Goal: Task Accomplishment & Management: Contribute content

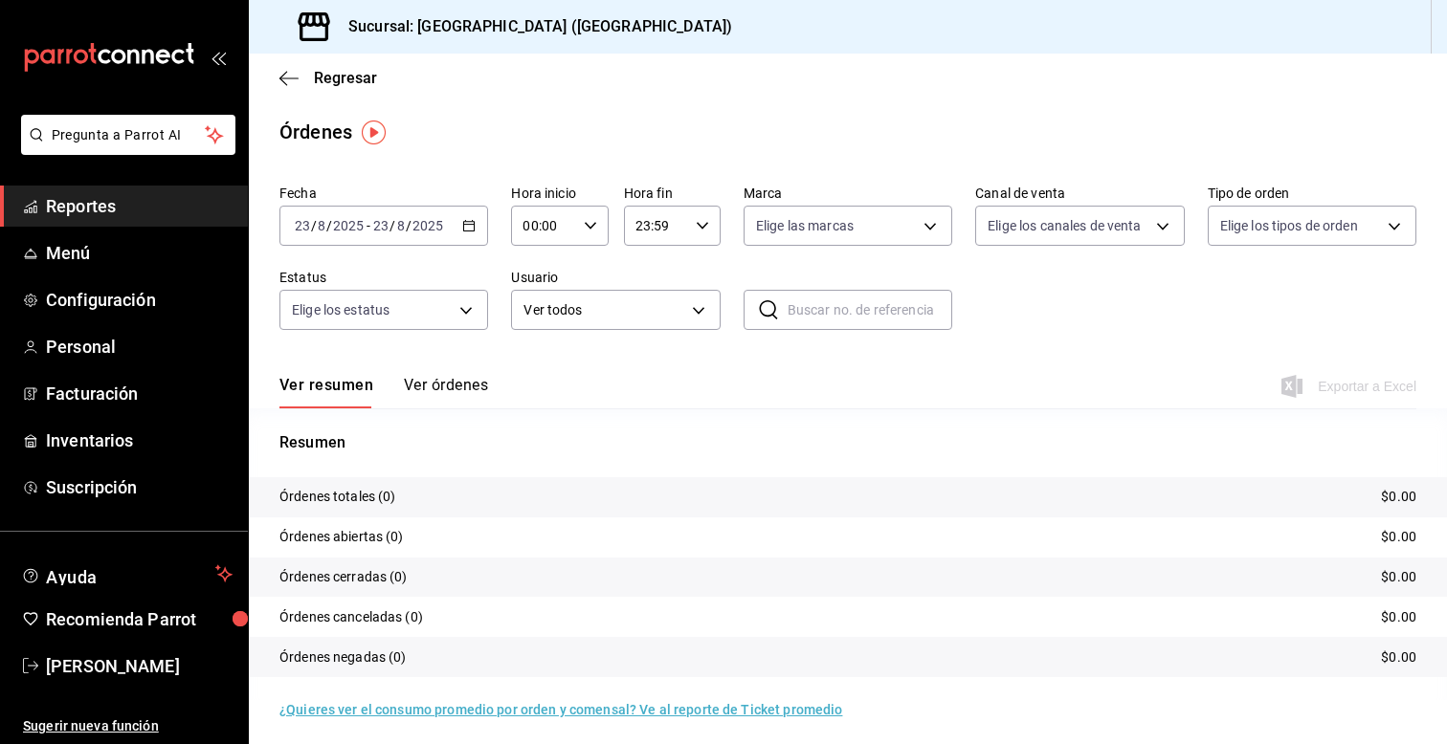
click at [124, 216] on span "Reportes" at bounding box center [139, 206] width 187 height 26
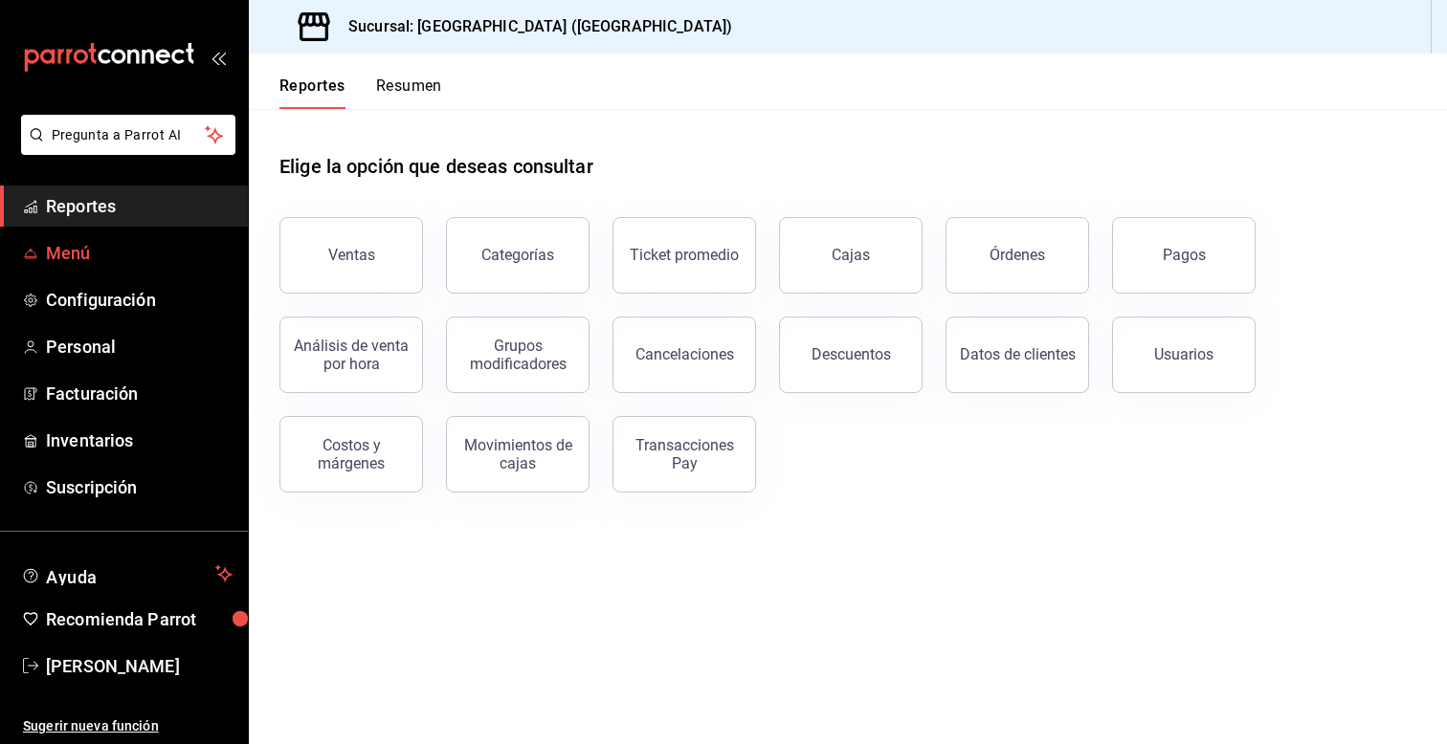
click at [103, 259] on span "Menú" at bounding box center [139, 253] width 187 height 26
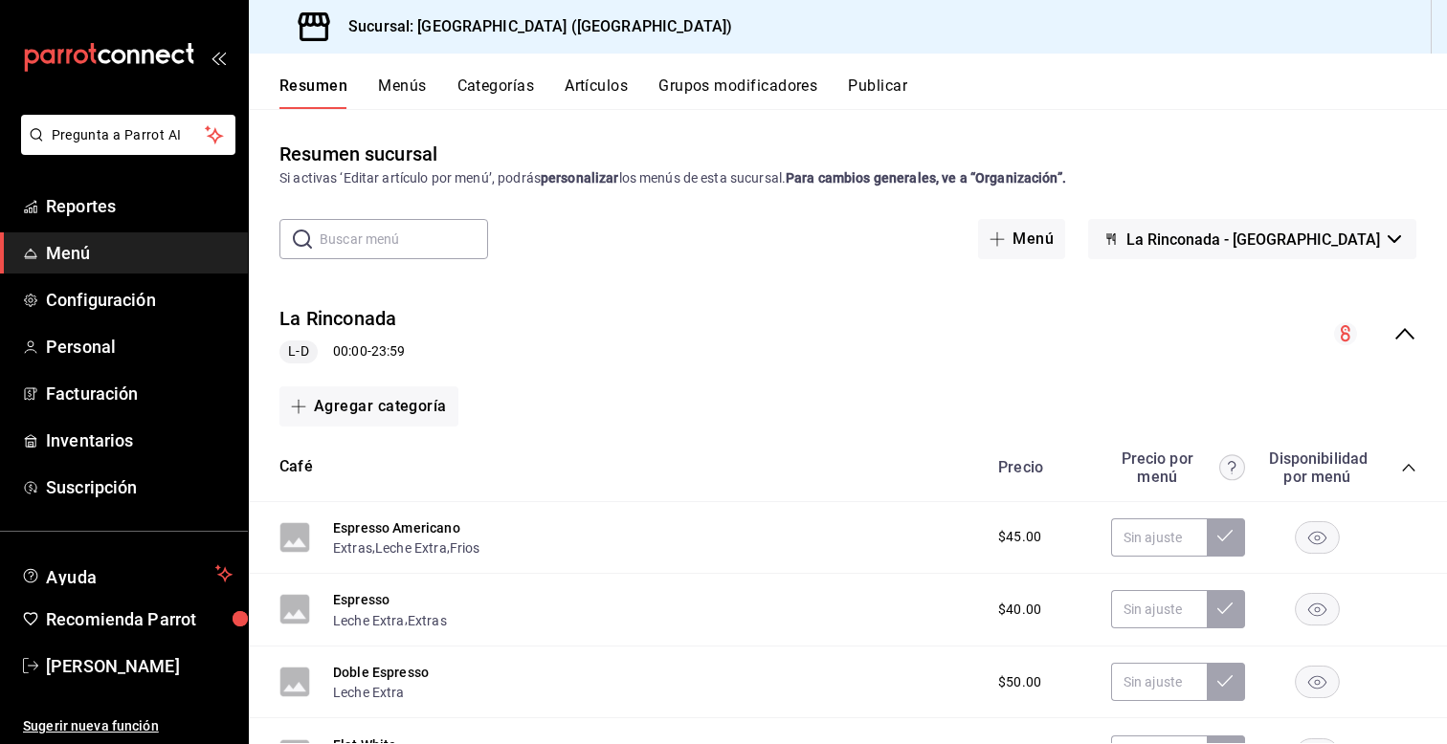
click at [410, 84] on button "Menús" at bounding box center [402, 93] width 48 height 33
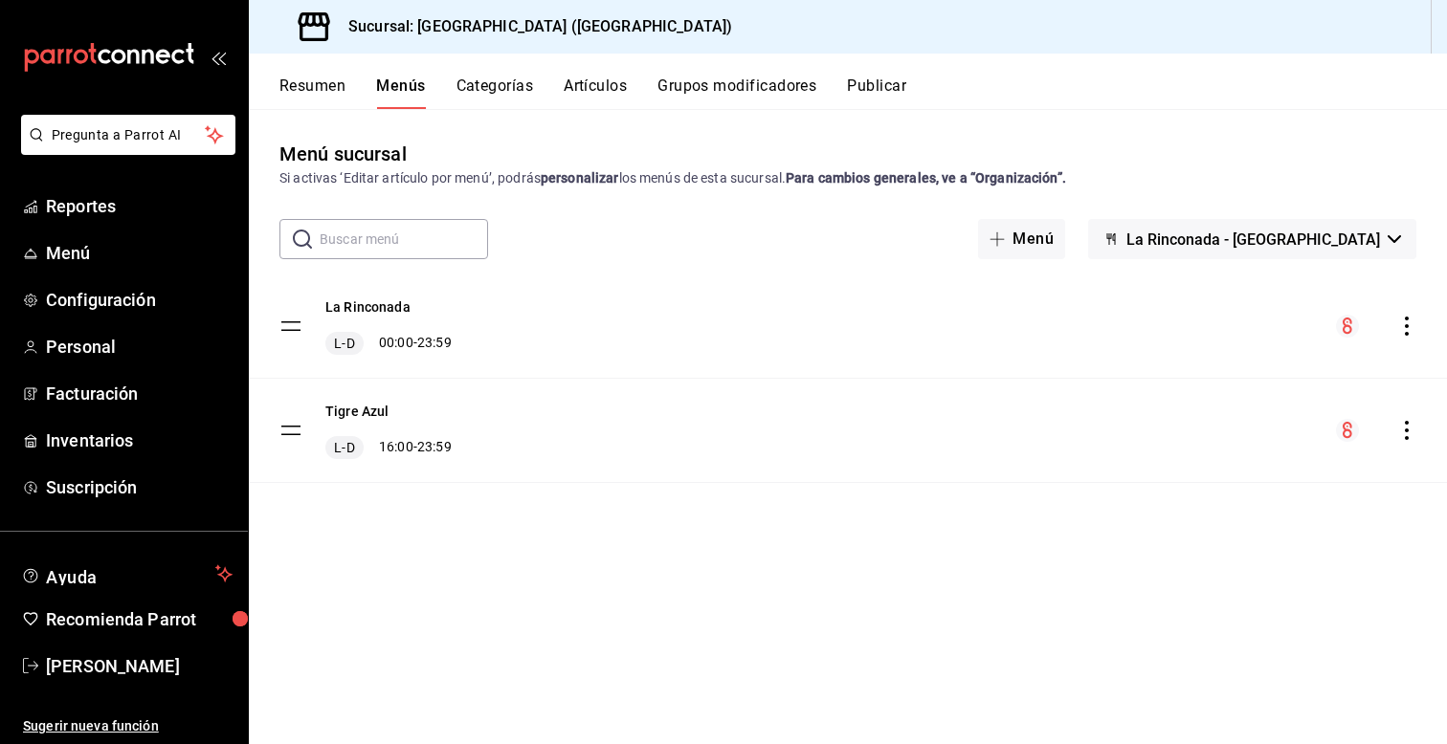
click at [470, 89] on button "Categorías" at bounding box center [495, 93] width 78 height 33
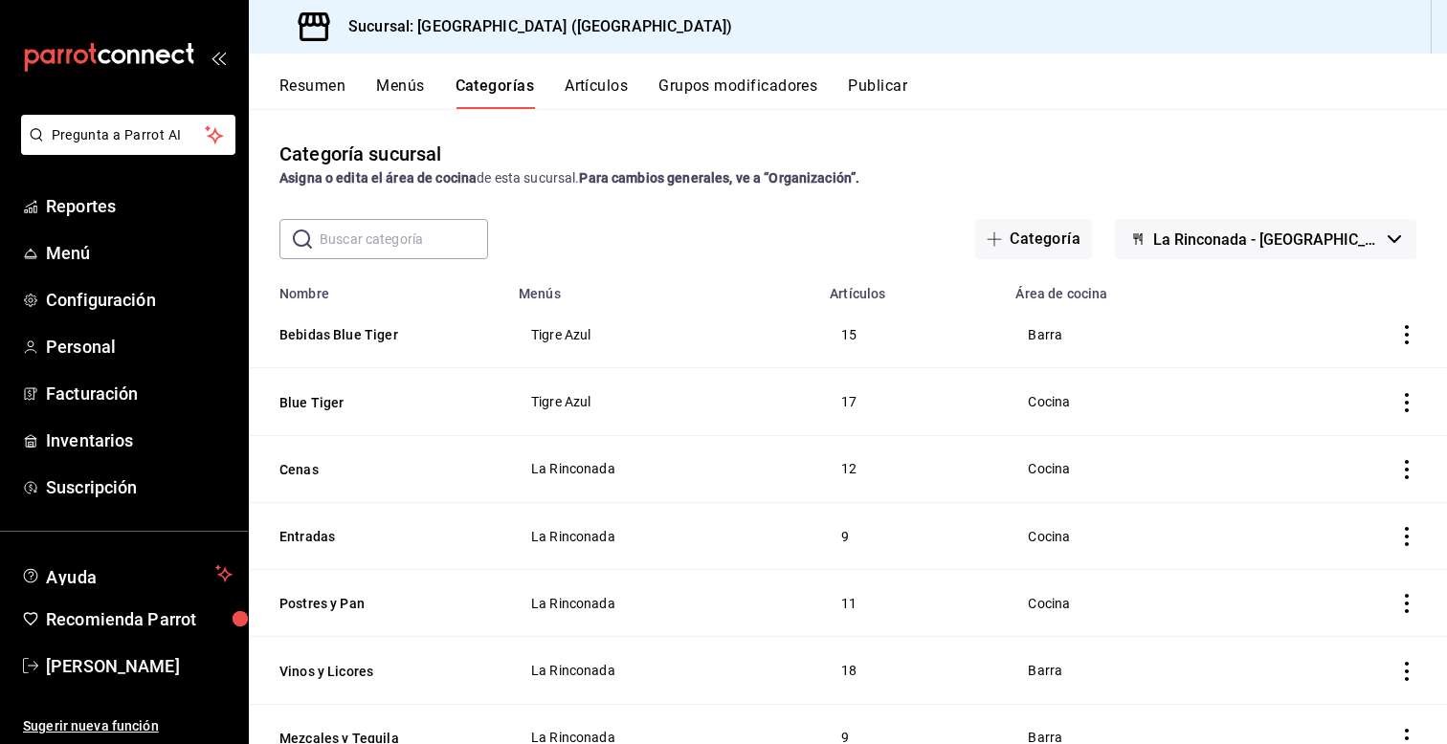
click at [534, 85] on button "Categorías" at bounding box center [494, 93] width 79 height 33
click at [595, 86] on button "Artículos" at bounding box center [596, 93] width 63 height 33
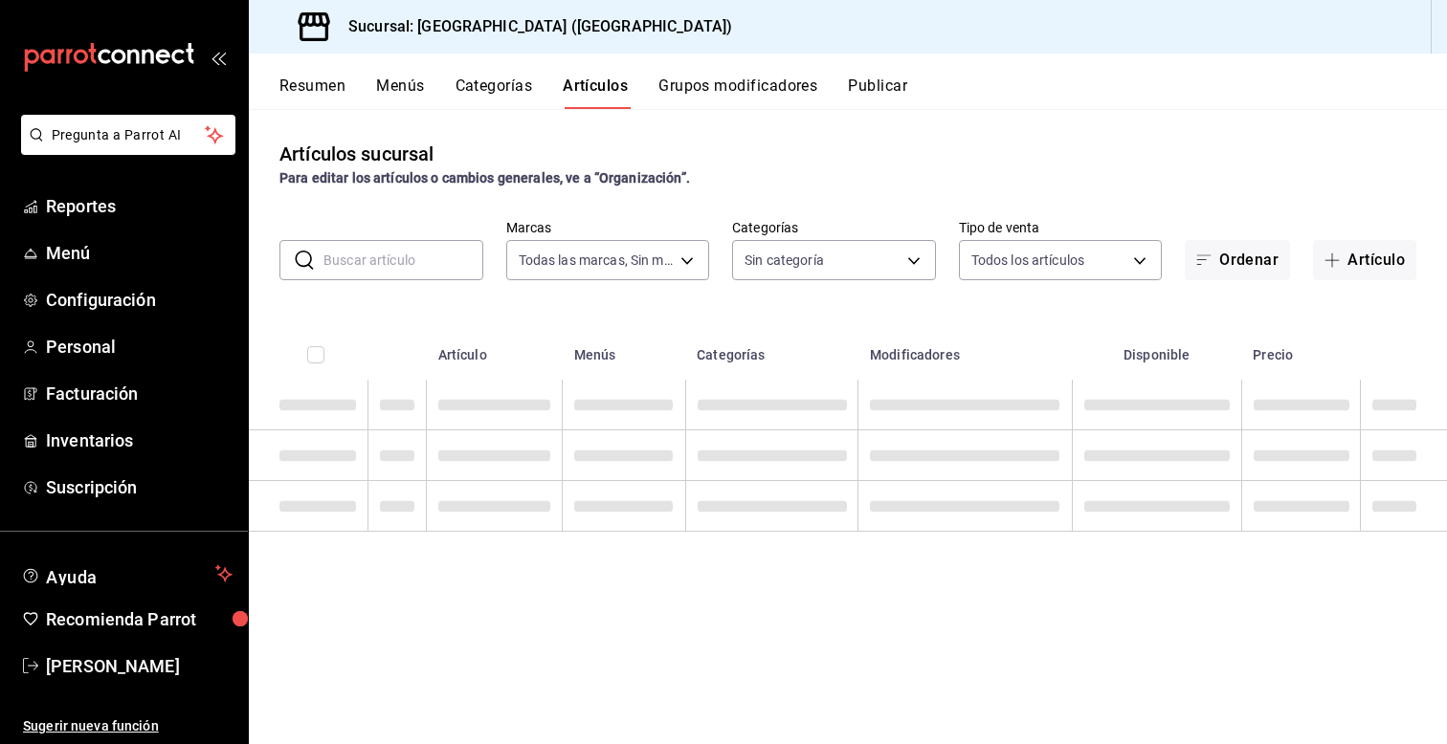
type input "d313fb58-d877-4286-9788-27e9f42d40b2"
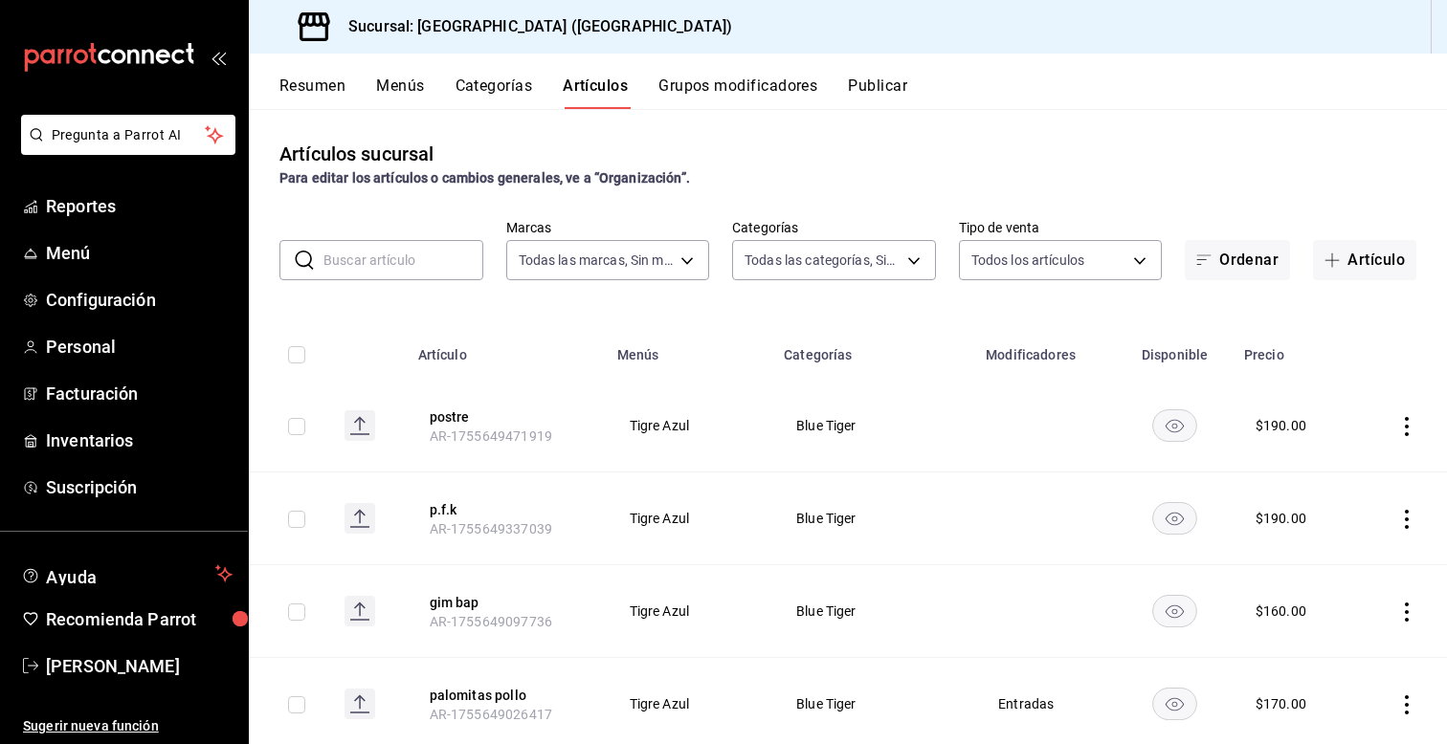
type input "68b21464-c905-4d68-95d5-03c0a7900b42,ac4d7f68-47f9-4a6a-b3e0-b9b00930cc3e,c4c65…"
click at [1349, 263] on button "Artículo" at bounding box center [1364, 260] width 103 height 40
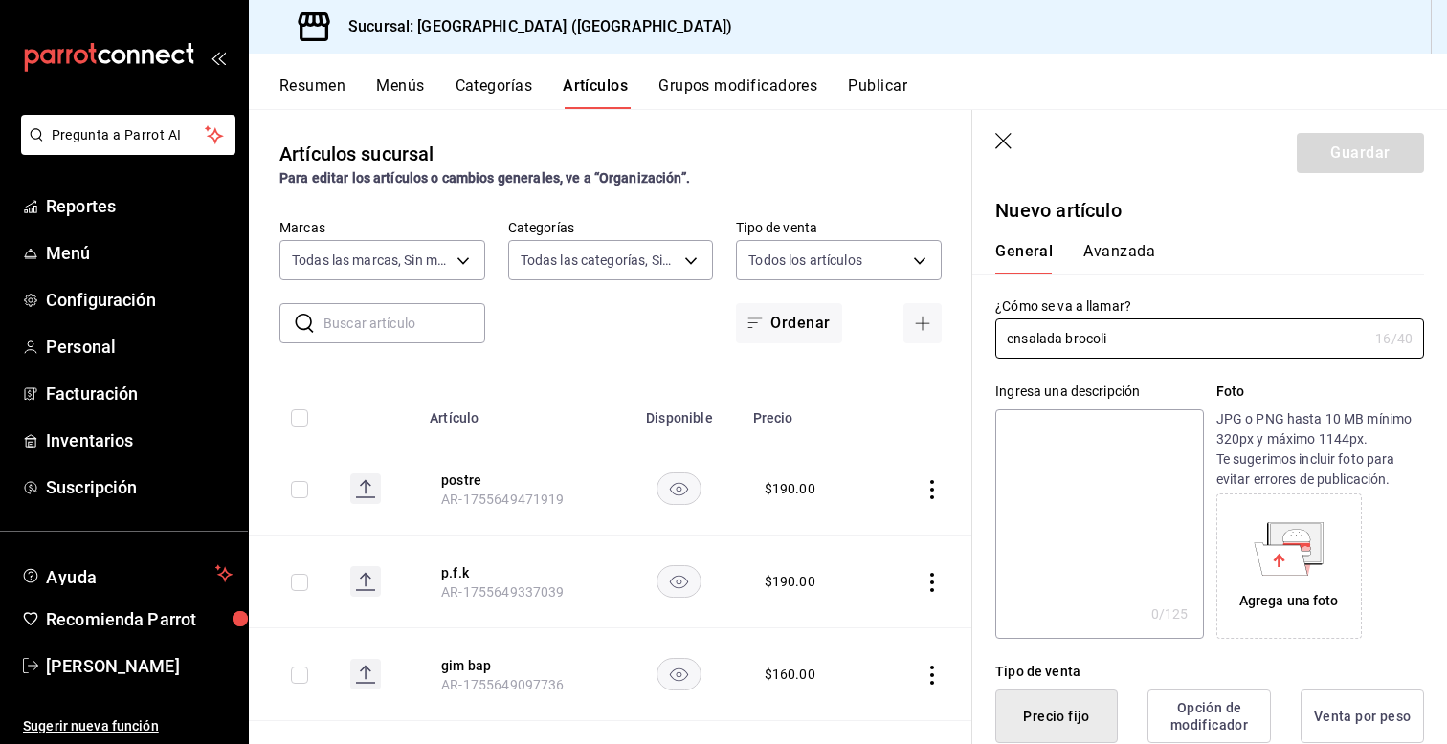
type input "ensalada brocoli"
click at [983, 353] on div "¿Cómo se va a llamar? ensalada brocoli 16 /40 ¿Cómo se va a llamar?" at bounding box center [1198, 317] width 452 height 84
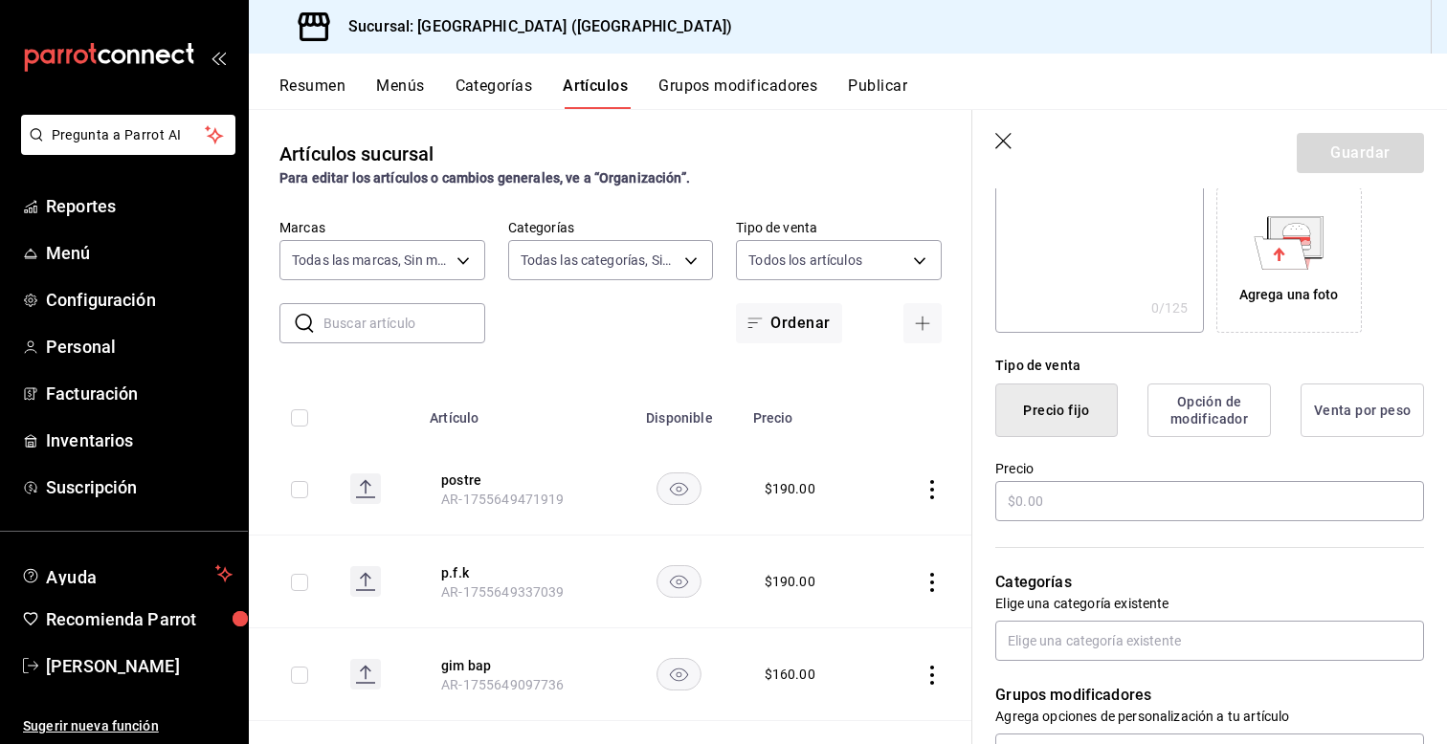
scroll to position [344, 0]
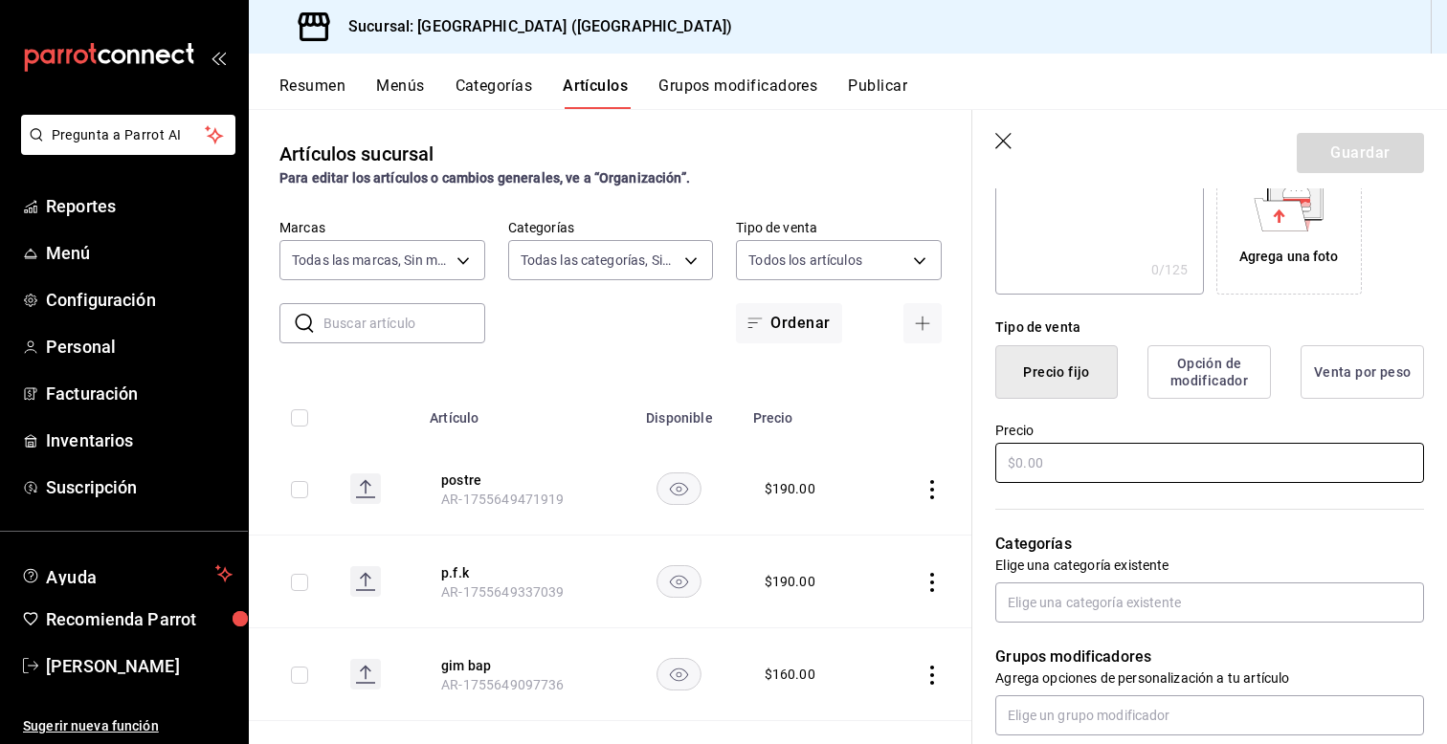
click at [1044, 465] on input "text" at bounding box center [1209, 463] width 429 height 40
type input "$60.00"
click at [1032, 502] on div "Categorías Elige una categoría existente" at bounding box center [1198, 554] width 452 height 137
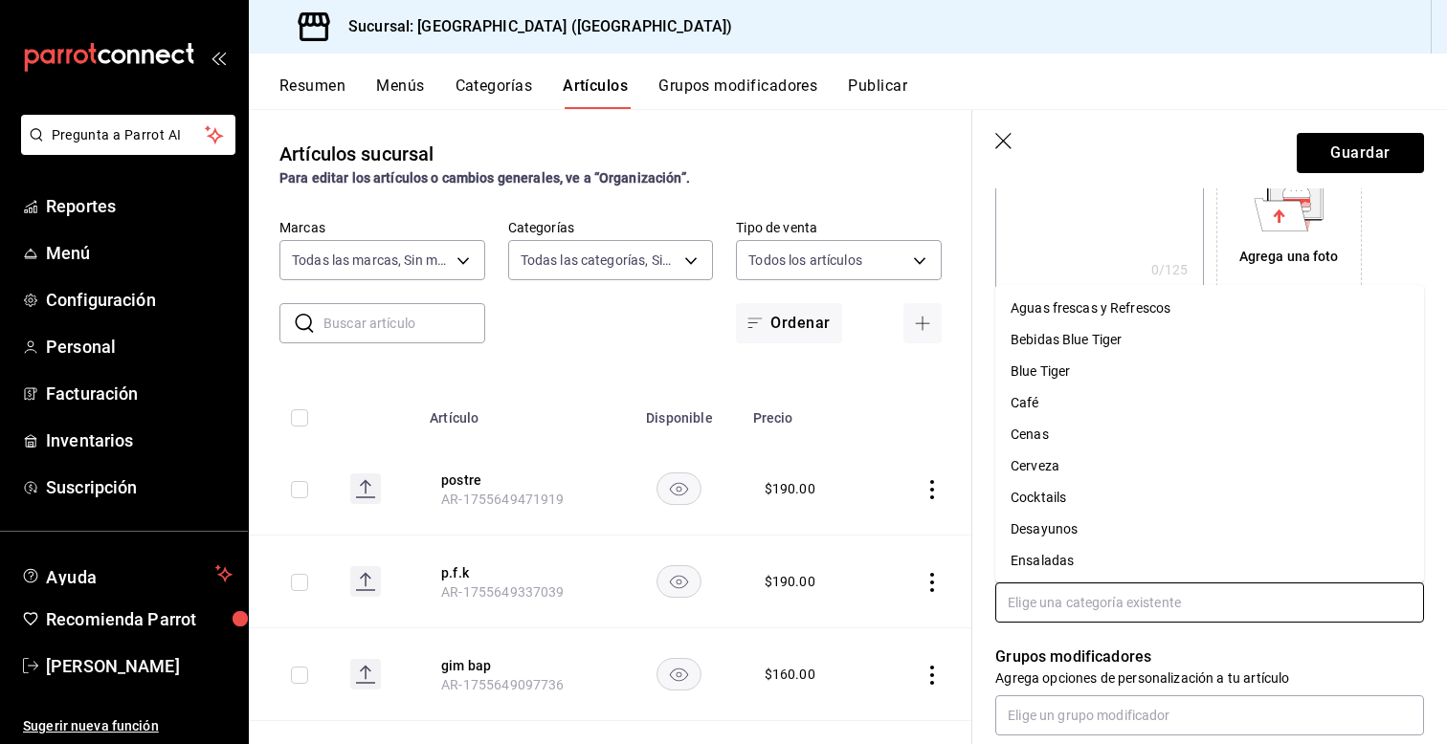
click at [1057, 607] on input "text" at bounding box center [1209, 603] width 429 height 40
click at [1029, 376] on li "Blue Tiger" at bounding box center [1209, 372] width 429 height 32
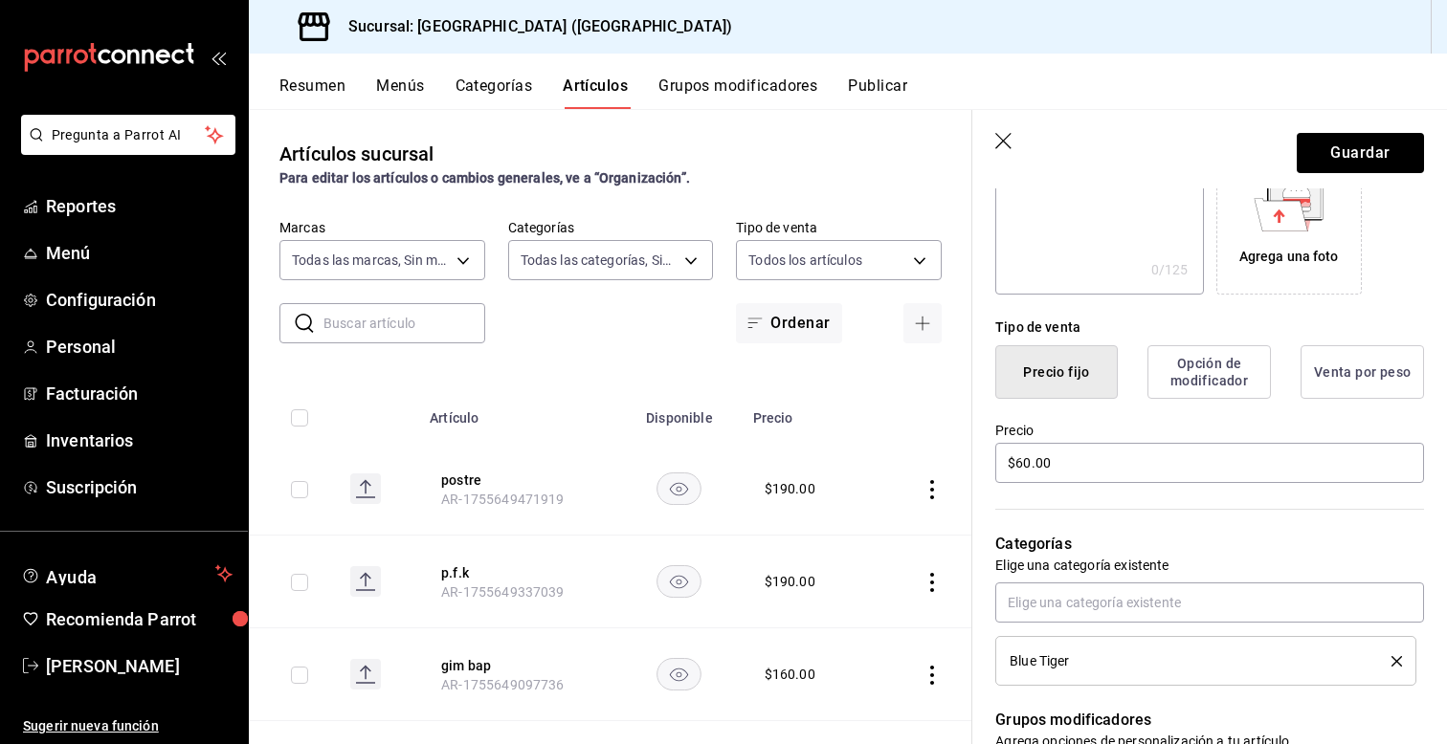
click at [985, 605] on div "Categorías Elige una categoría existente Blue Tiger" at bounding box center [1198, 586] width 452 height 200
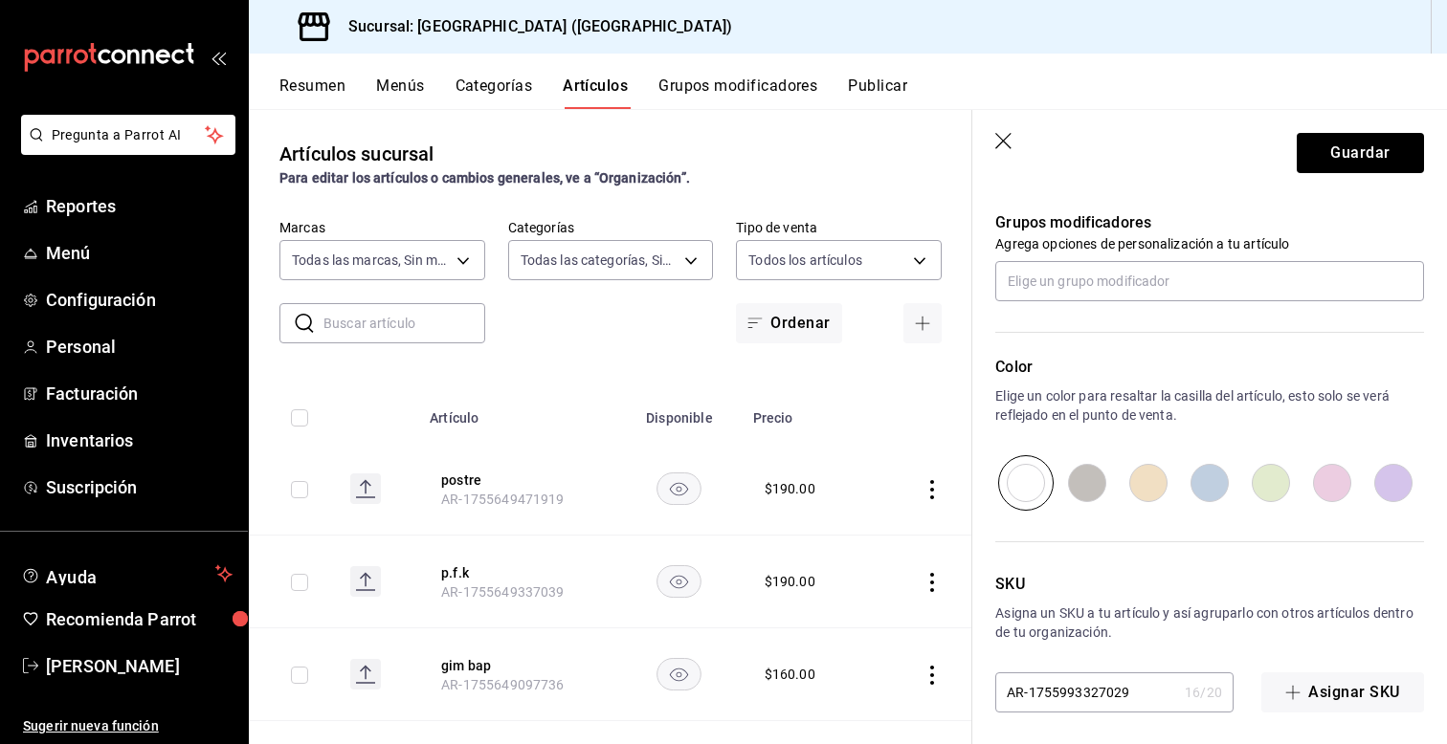
scroll to position [849, 0]
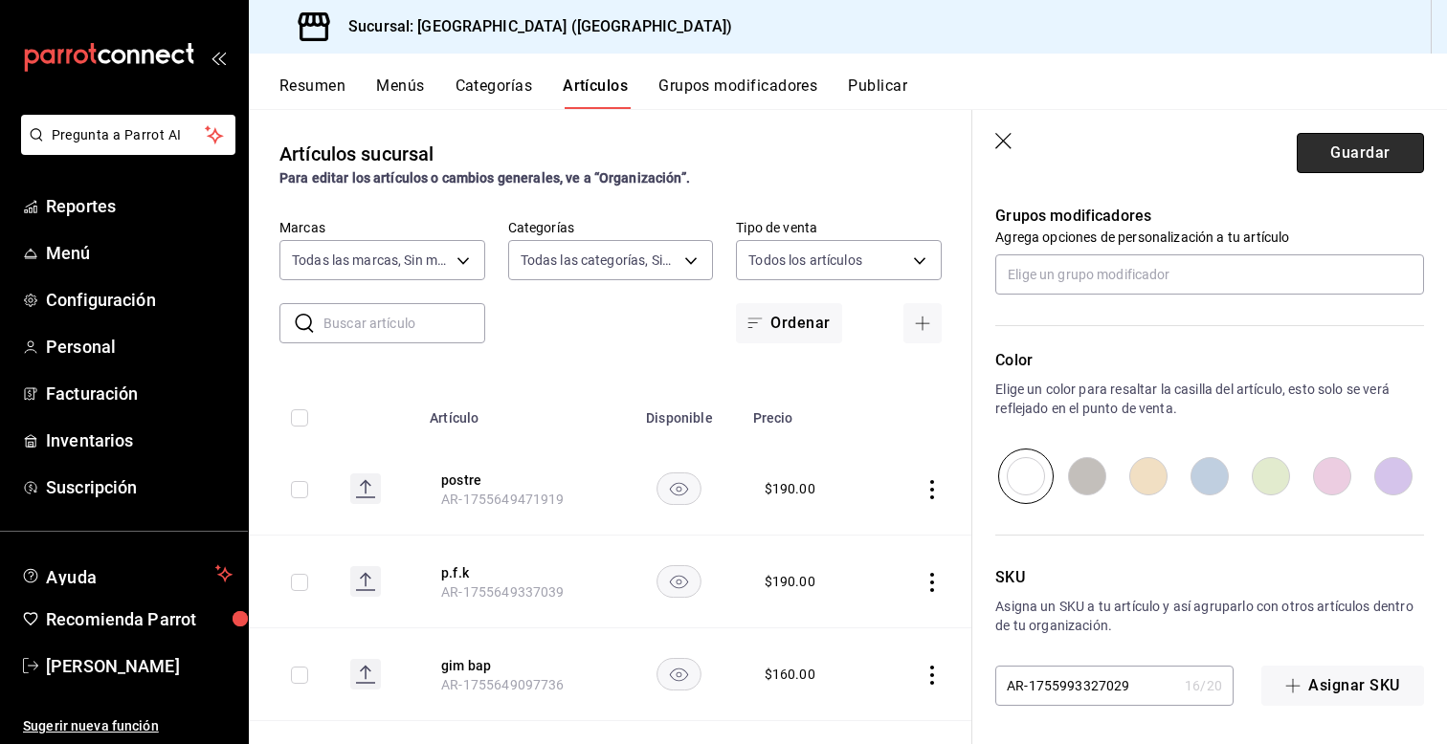
click at [1345, 150] on button "Guardar" at bounding box center [1360, 153] width 127 height 40
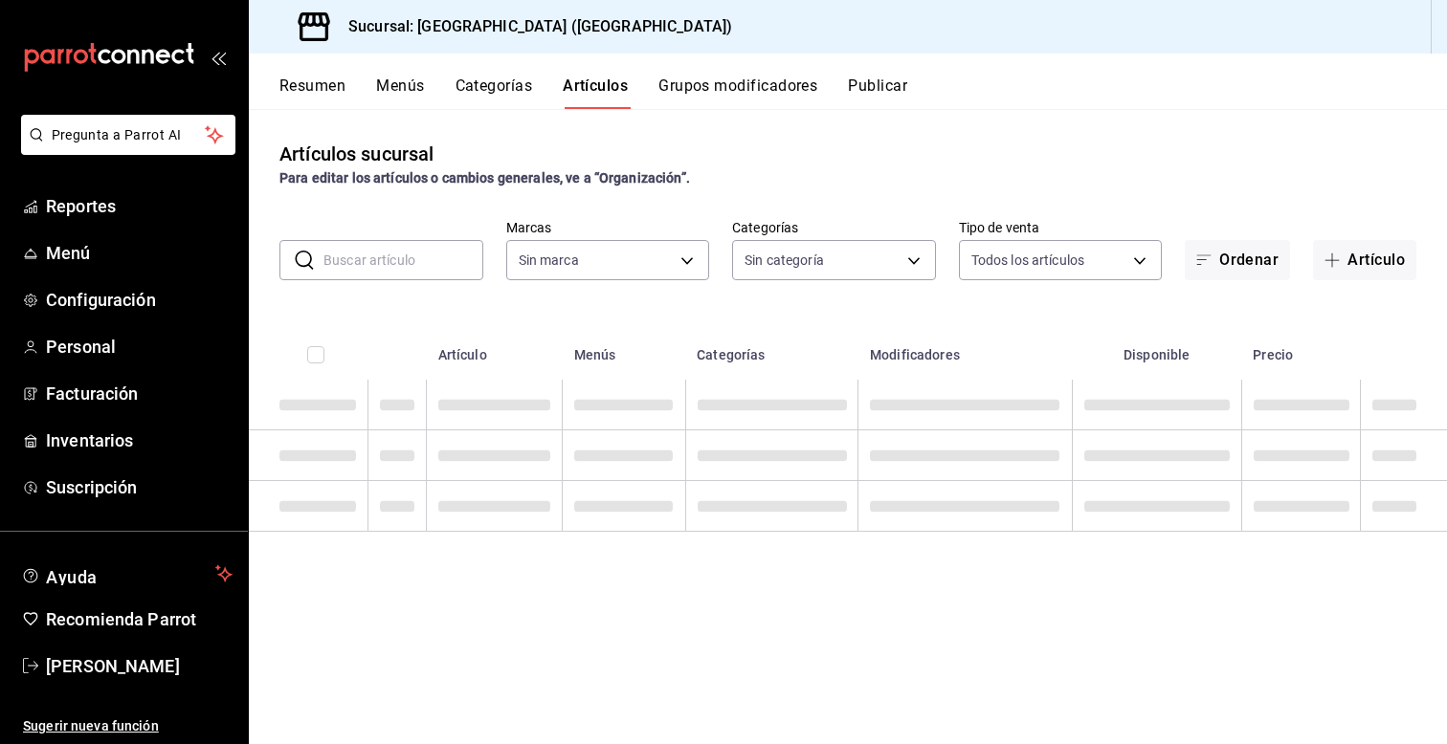
type input "68b21464-c905-4d68-95d5-03c0a7900b42,ac4d7f68-47f9-4a6a-b3e0-b9b00930cc3e,c4c65…"
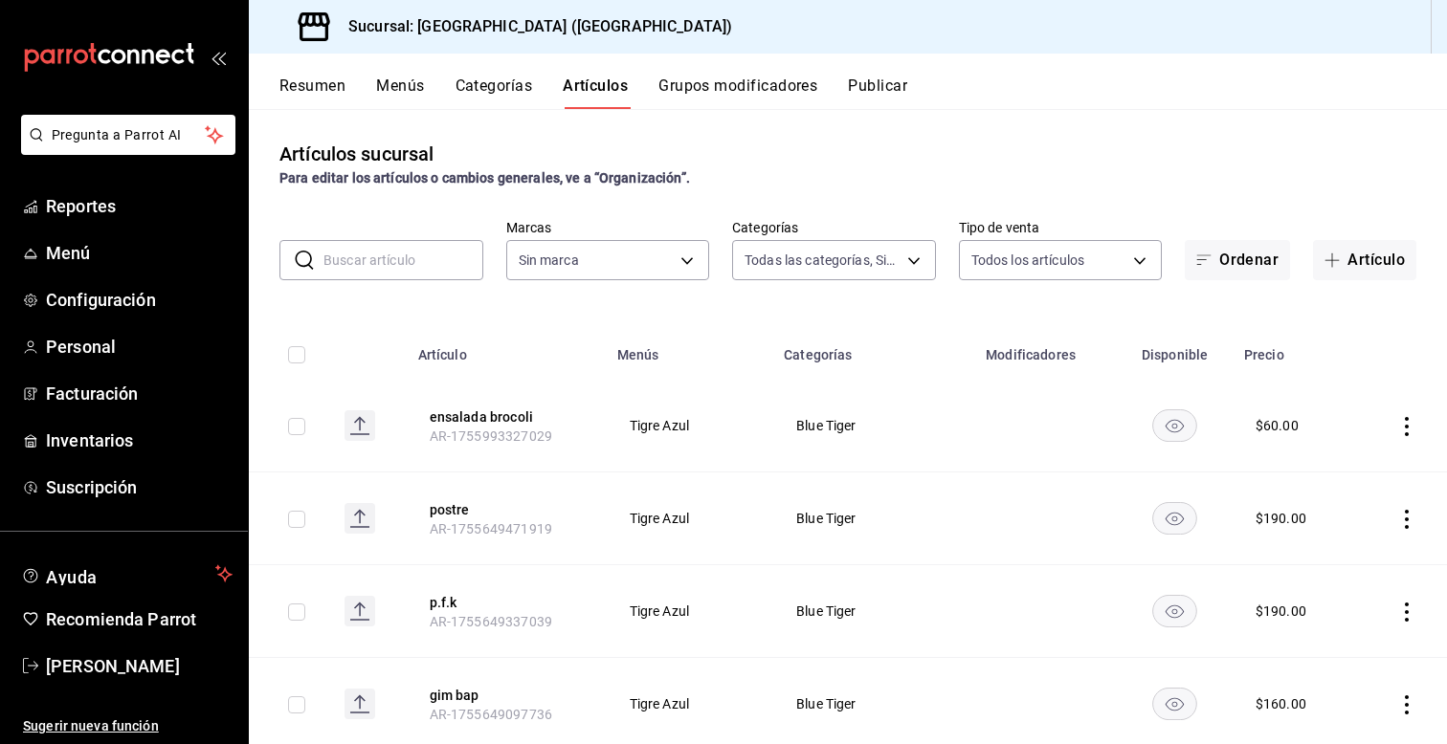
type input "d313fb58-d877-4286-9788-27e9f42d40b2"
click at [1367, 265] on button "Artículo" at bounding box center [1364, 260] width 103 height 40
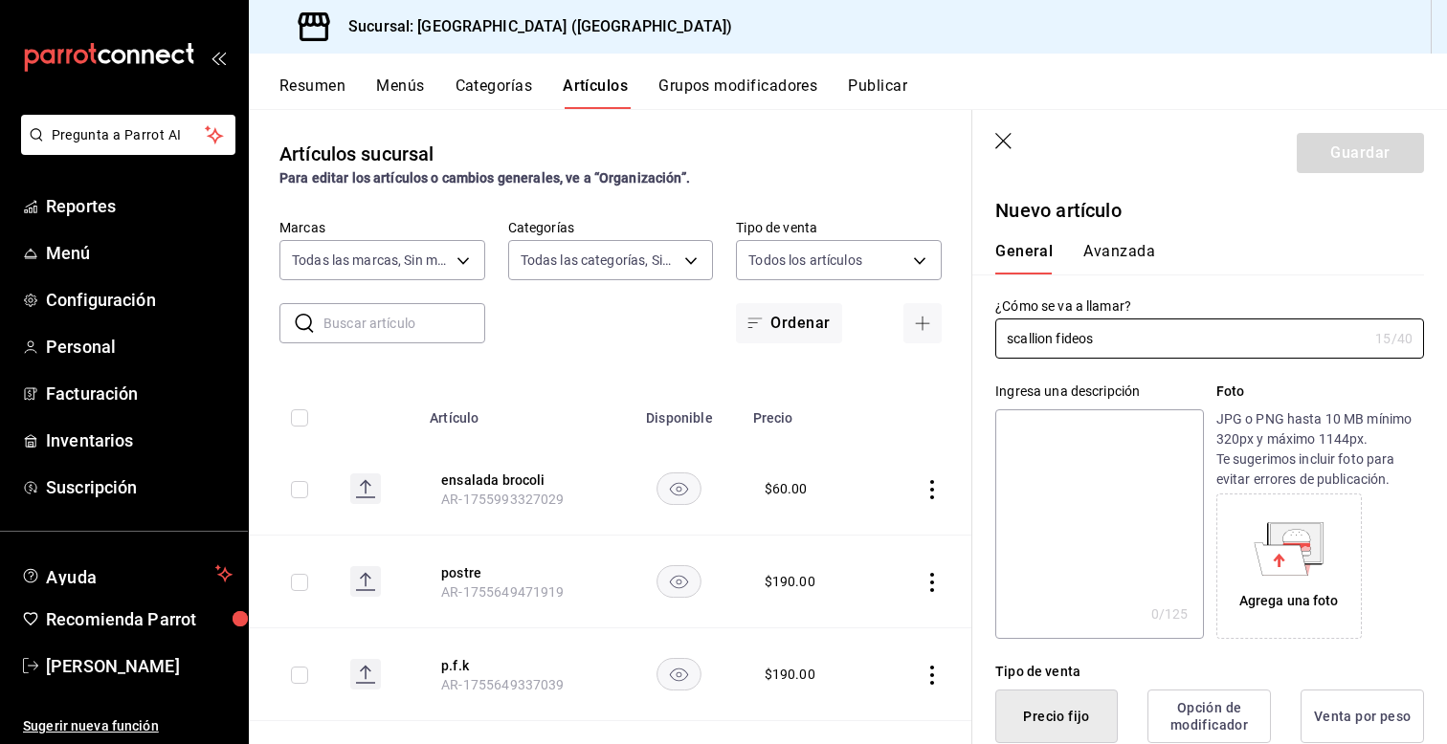
type input "scallion fideos"
click at [980, 354] on div "¿Cómo se va a llamar? scallion fideos 15 /40 ¿Cómo se va a llamar?" at bounding box center [1198, 317] width 452 height 84
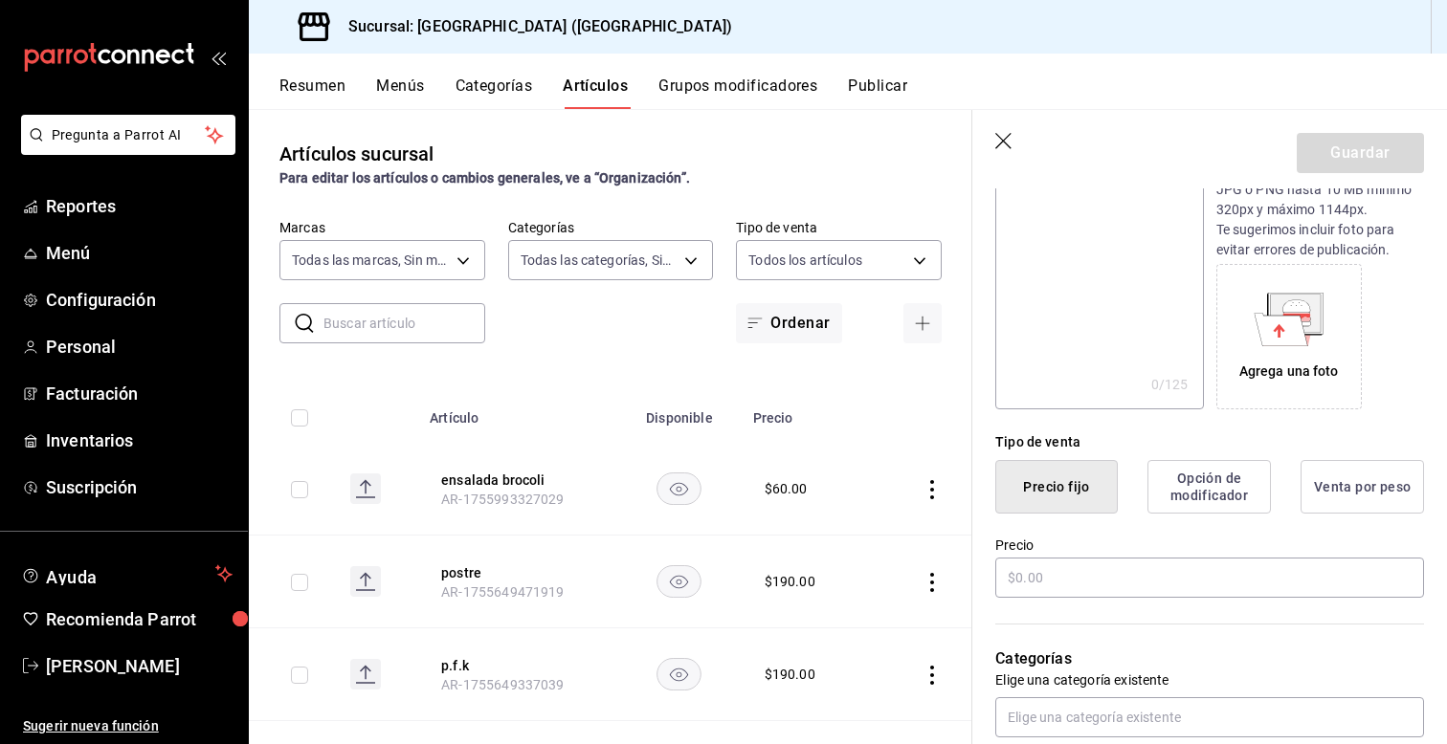
scroll to position [268, 0]
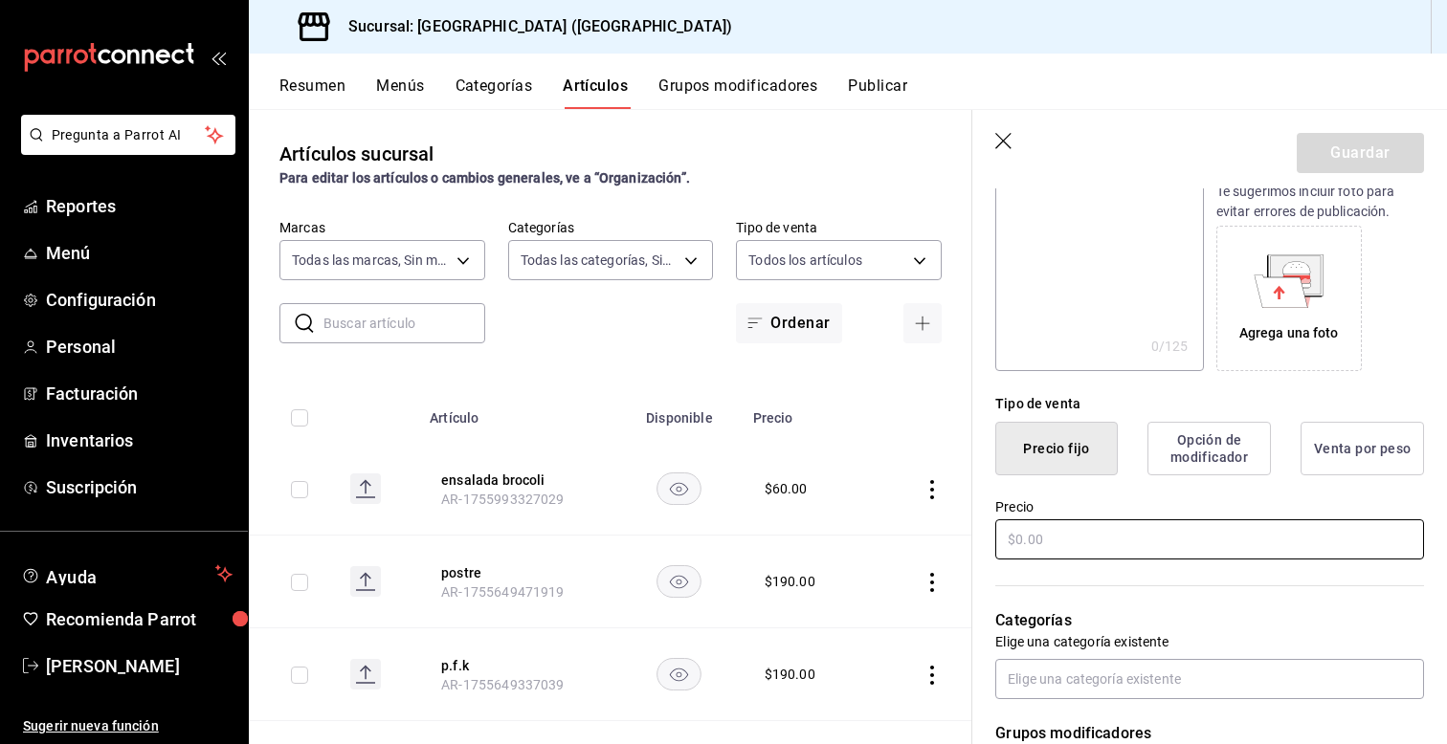
click at [1056, 541] on input "text" at bounding box center [1209, 540] width 429 height 40
type input "$125.00"
click at [980, 554] on div "Precio $125.00" at bounding box center [1198, 519] width 452 height 87
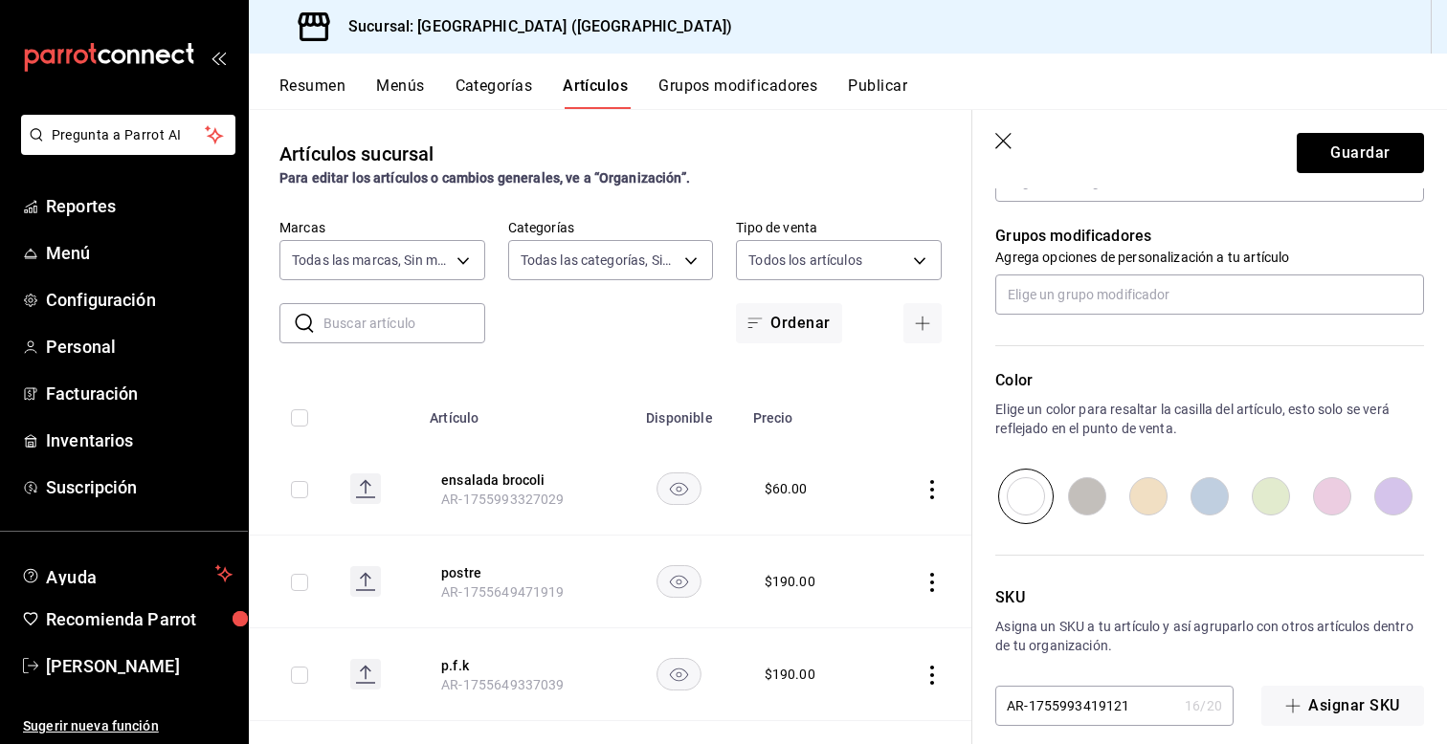
scroll to position [786, 0]
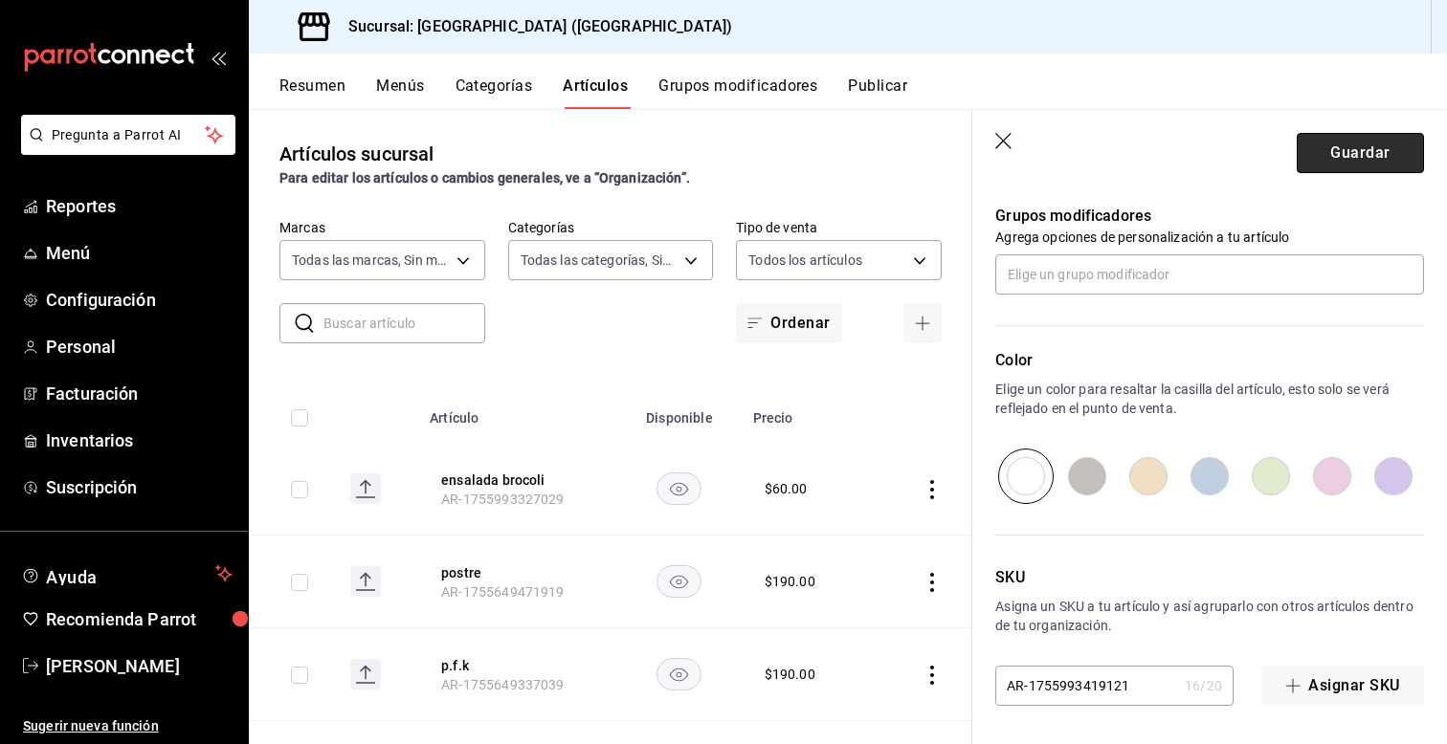
click at [1349, 151] on button "Guardar" at bounding box center [1360, 153] width 127 height 40
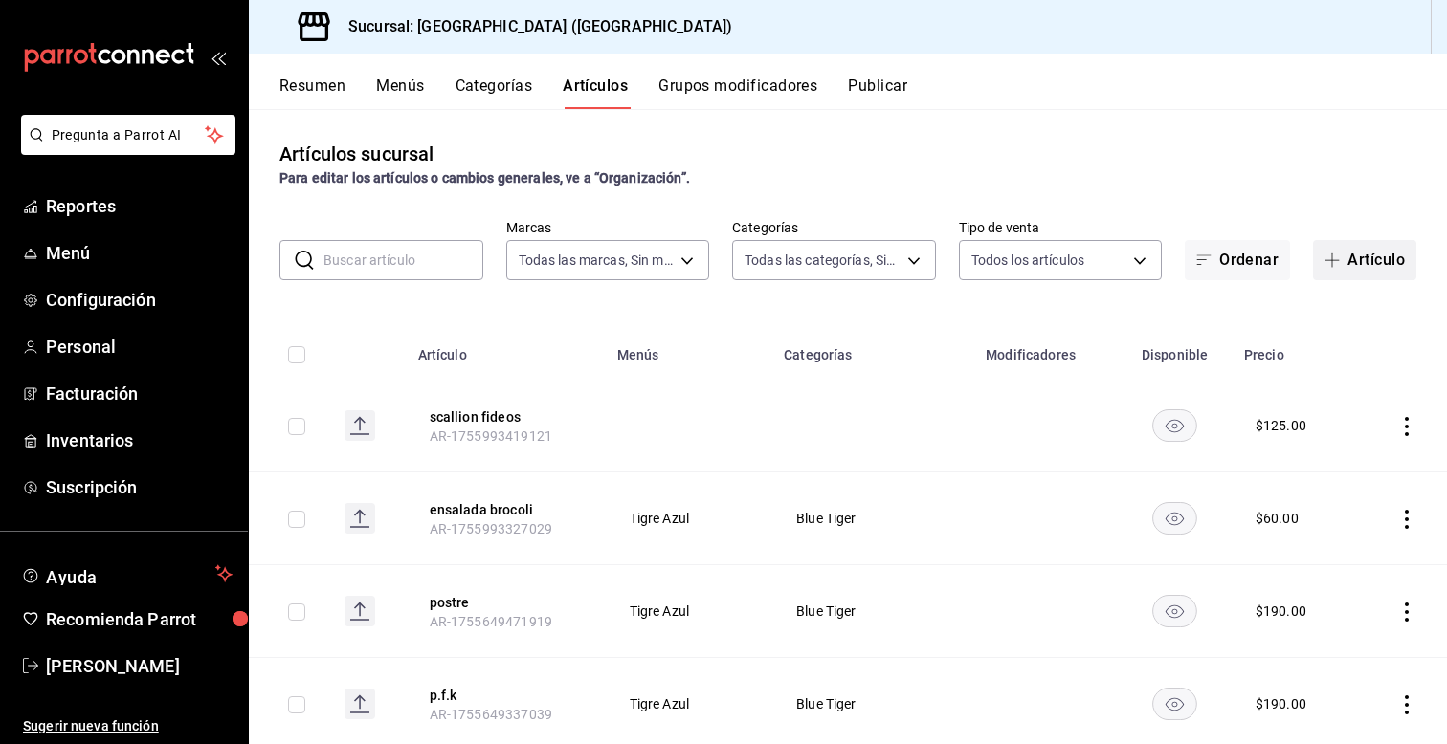
click at [1339, 270] on button "Artículo" at bounding box center [1364, 260] width 103 height 40
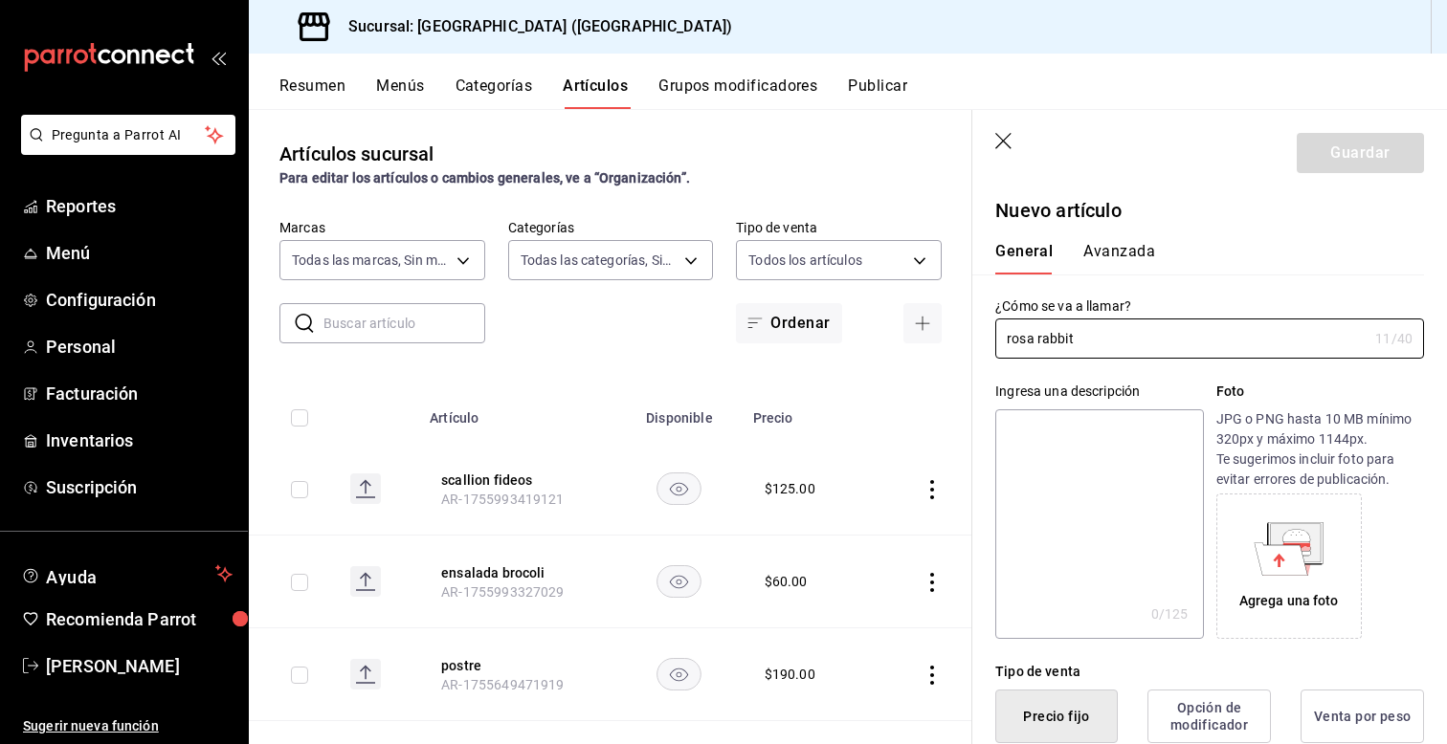
type input "rosa rabbit"
click at [984, 396] on div "Ingresa una descripción x 0 /125 ​ Foto JPG o PNG hasta 10 MB mínimo 320px y má…" at bounding box center [1198, 499] width 452 height 280
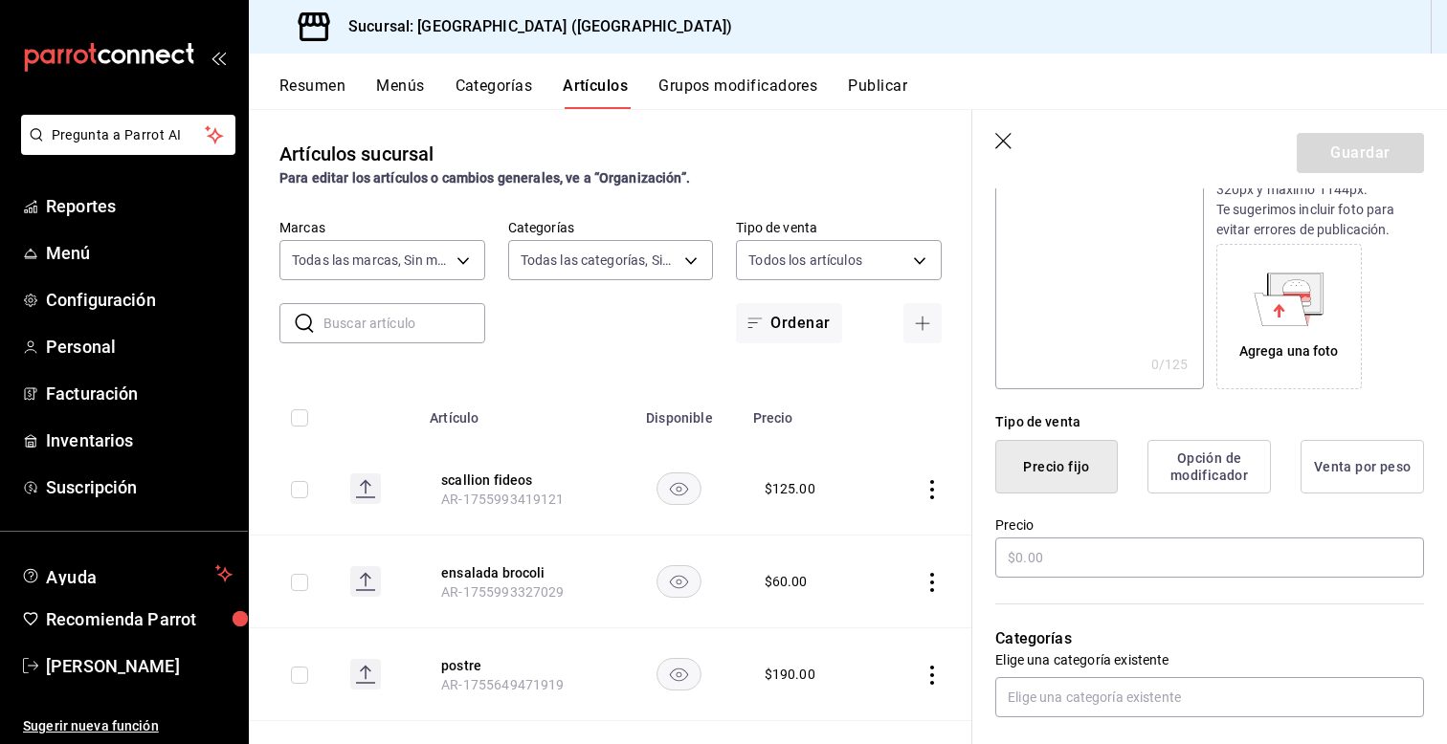
scroll to position [268, 0]
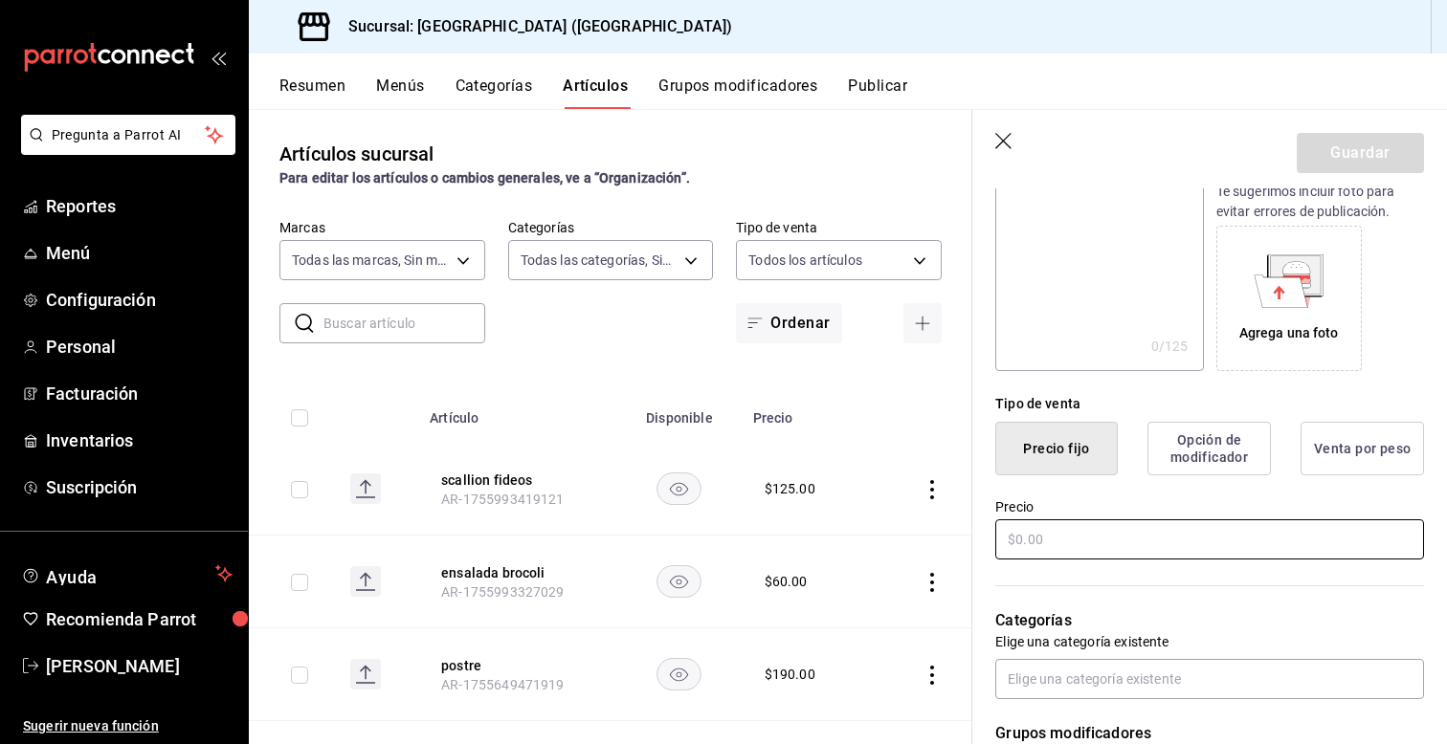
click at [1082, 538] on input "text" at bounding box center [1209, 540] width 429 height 40
type input "$175.00"
click at [976, 603] on div "Categorías Elige una categoría existente" at bounding box center [1198, 631] width 452 height 137
click at [1339, 153] on button "Guardar" at bounding box center [1360, 153] width 127 height 40
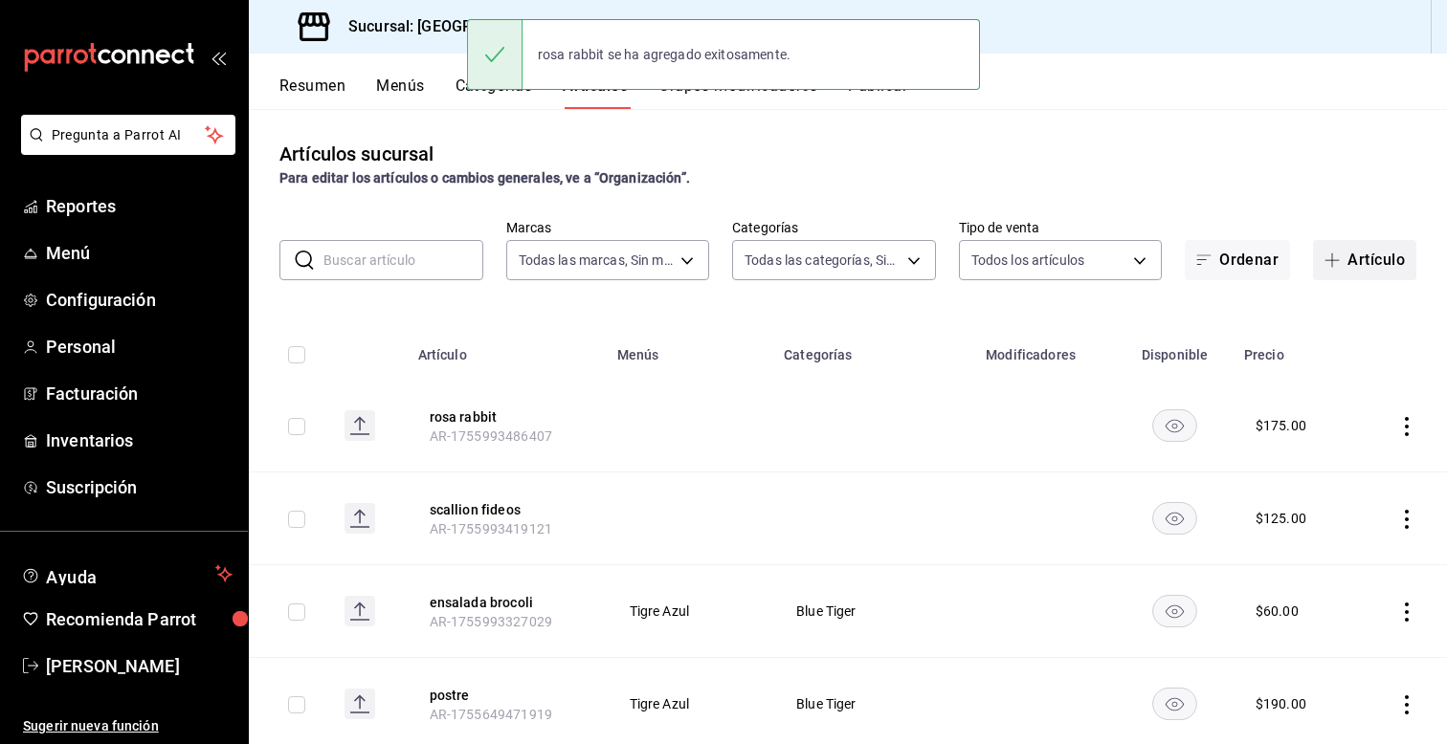
click at [1363, 262] on button "Artículo" at bounding box center [1364, 260] width 103 height 40
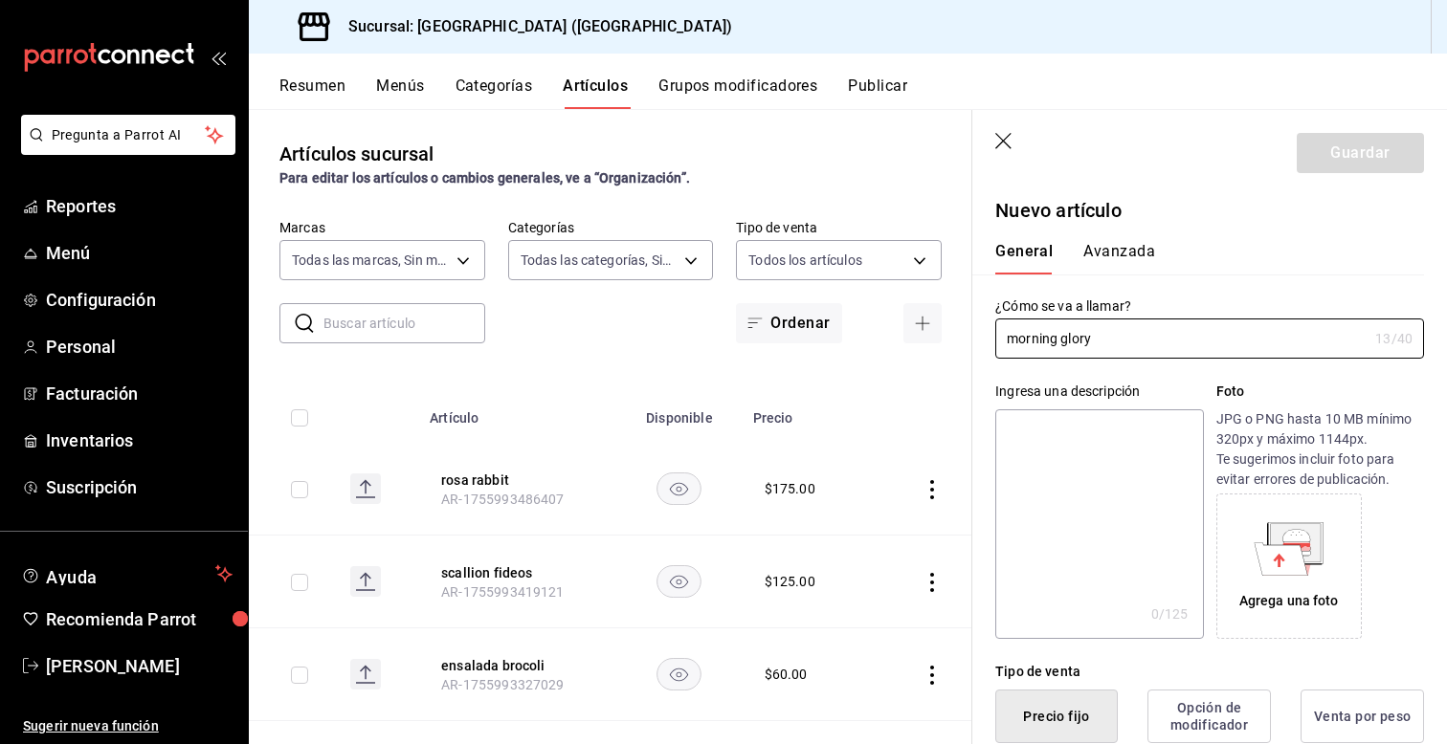
type input "morning glory"
click at [982, 407] on div "Ingresa una descripción x 0 /125 ​ Foto JPG o PNG hasta 10 MB mínimo 320px y má…" at bounding box center [1198, 499] width 452 height 280
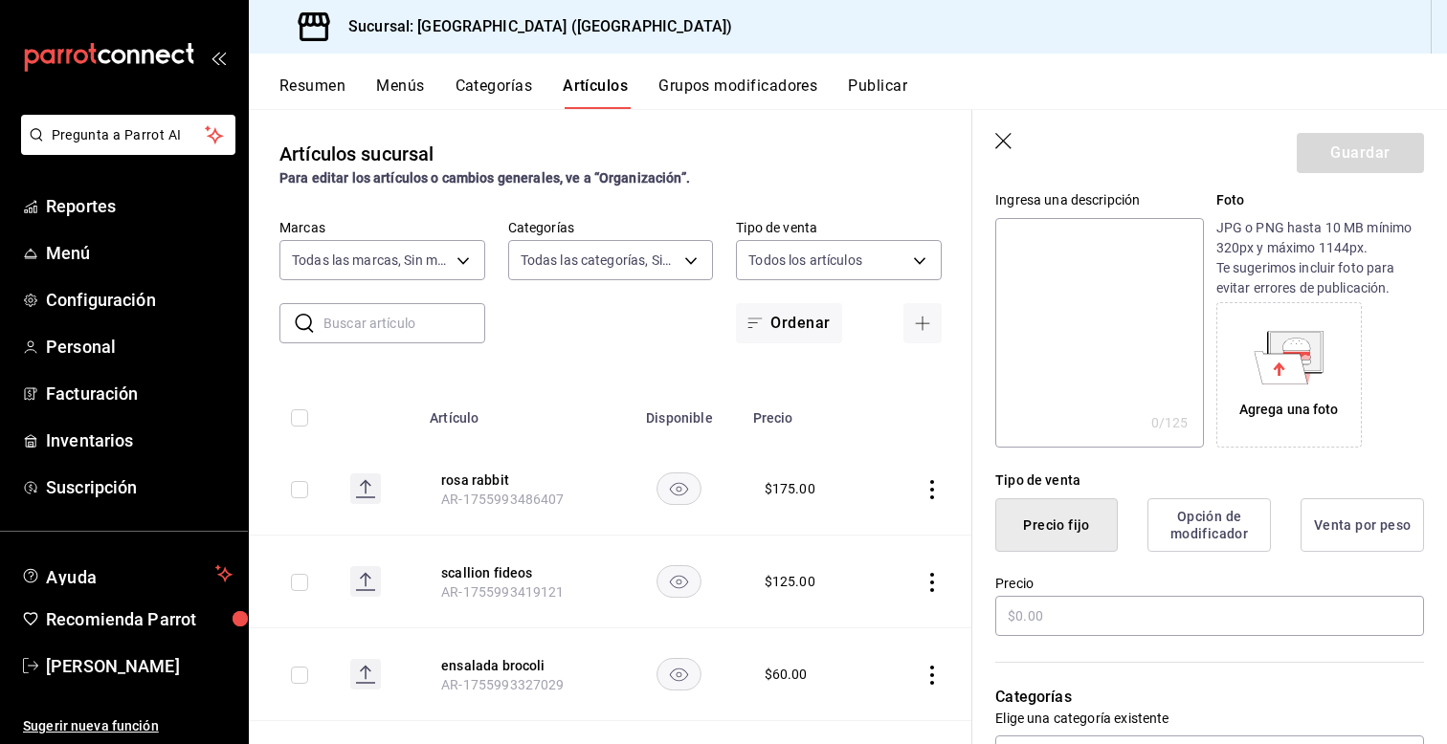
scroll to position [230, 0]
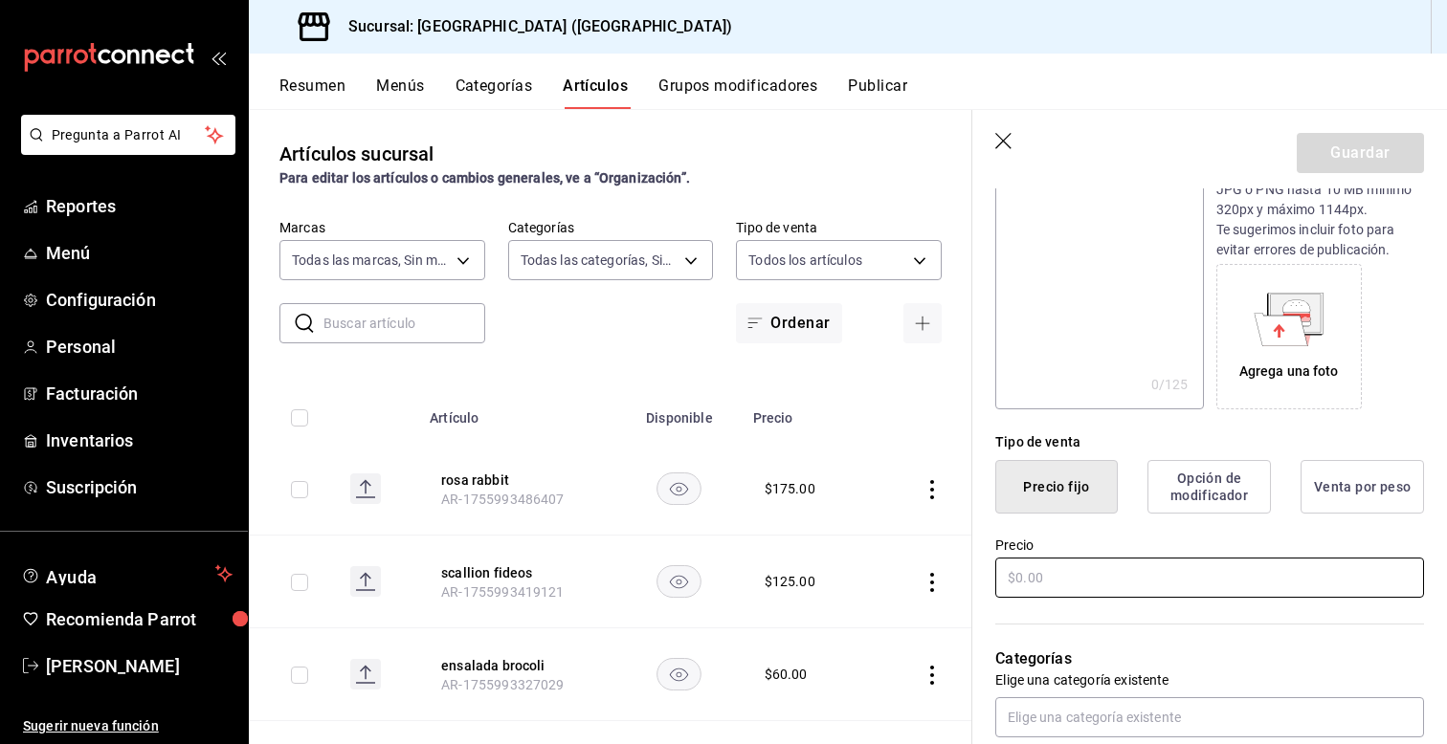
click at [1076, 583] on input "text" at bounding box center [1209, 578] width 429 height 40
type input "$175.00"
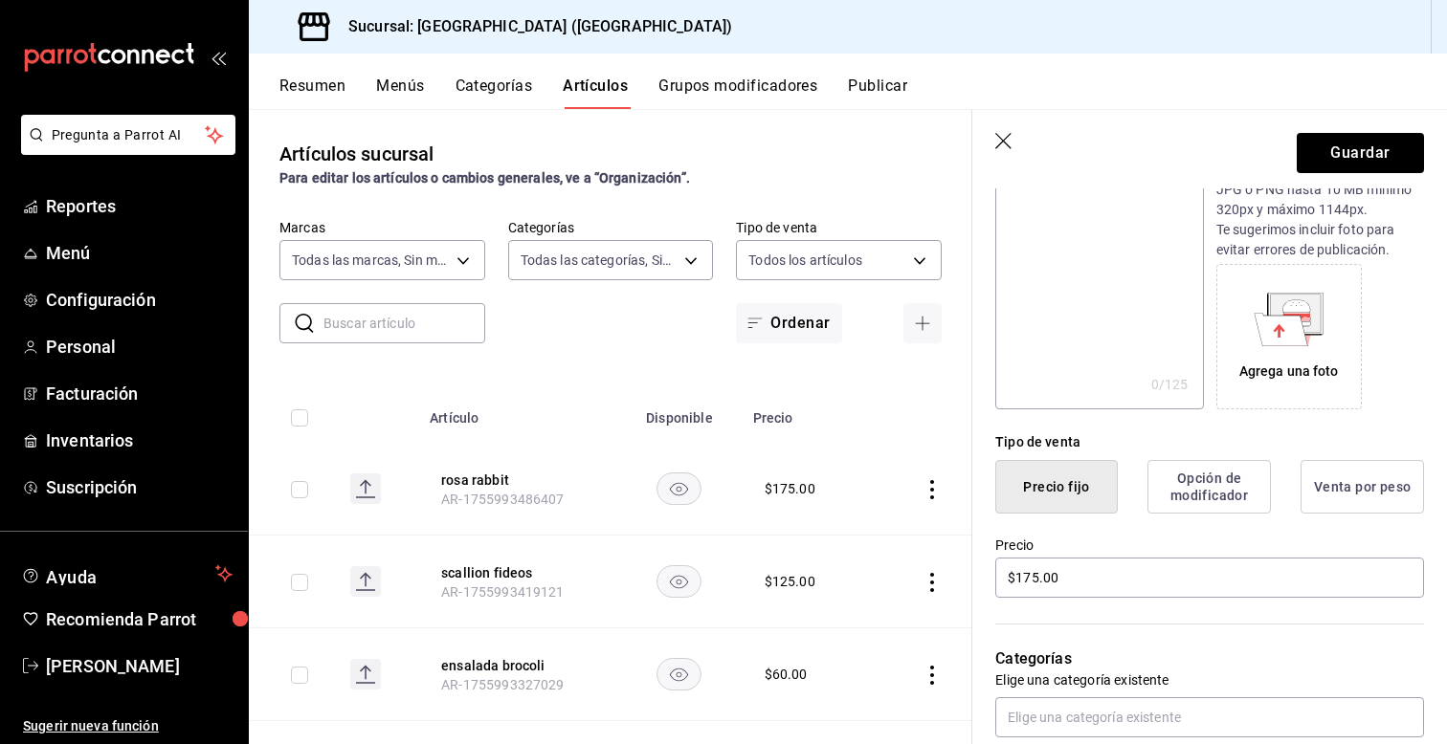
click at [976, 518] on div "Precio $175.00" at bounding box center [1198, 557] width 452 height 87
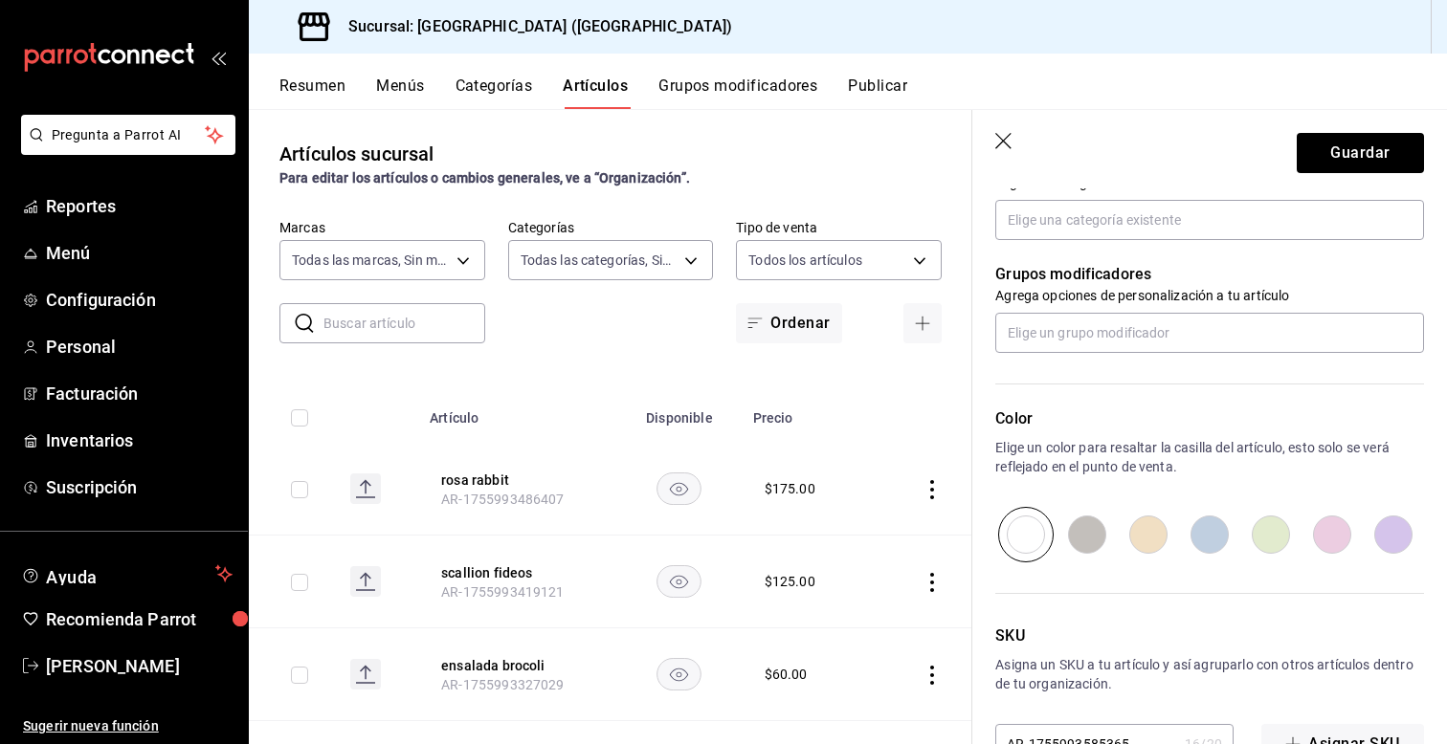
scroll to position [765, 0]
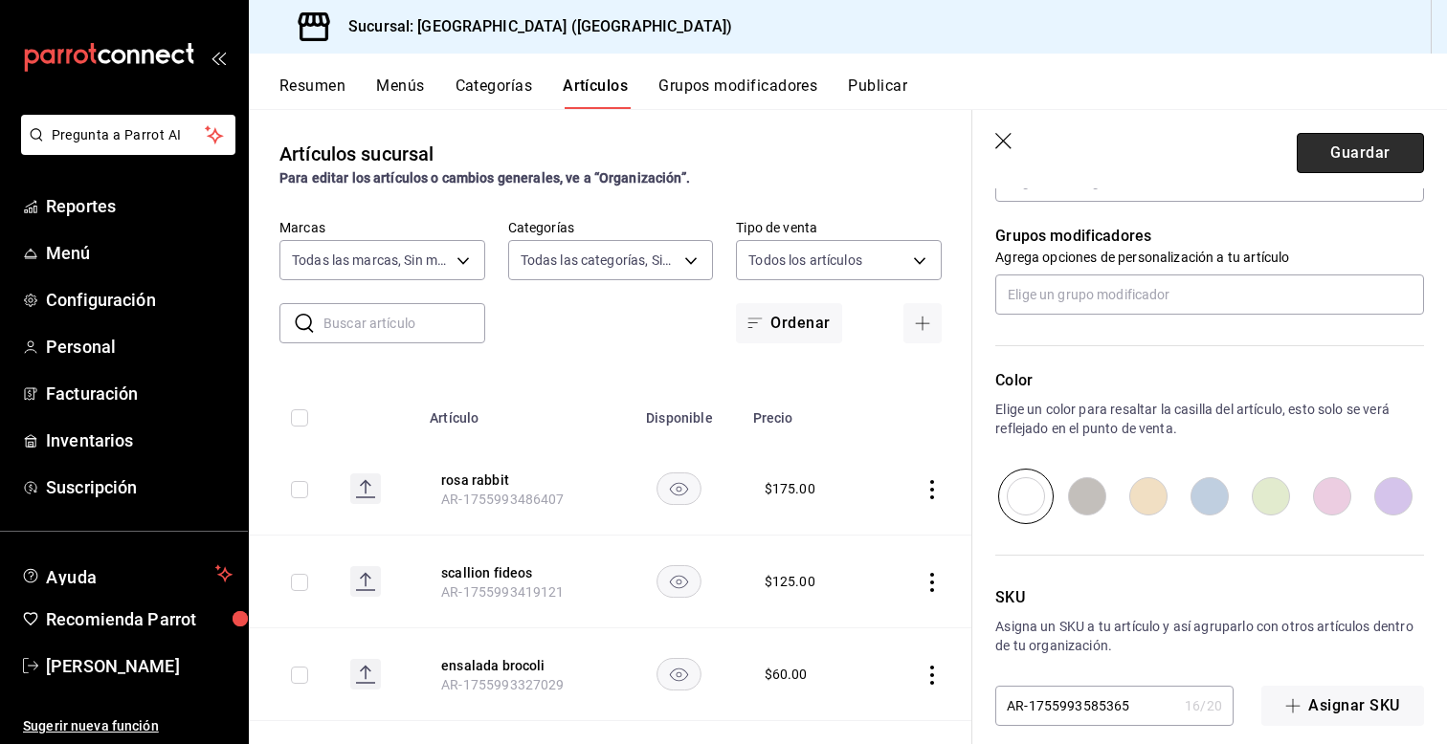
click at [1341, 146] on button "Guardar" at bounding box center [1360, 153] width 127 height 40
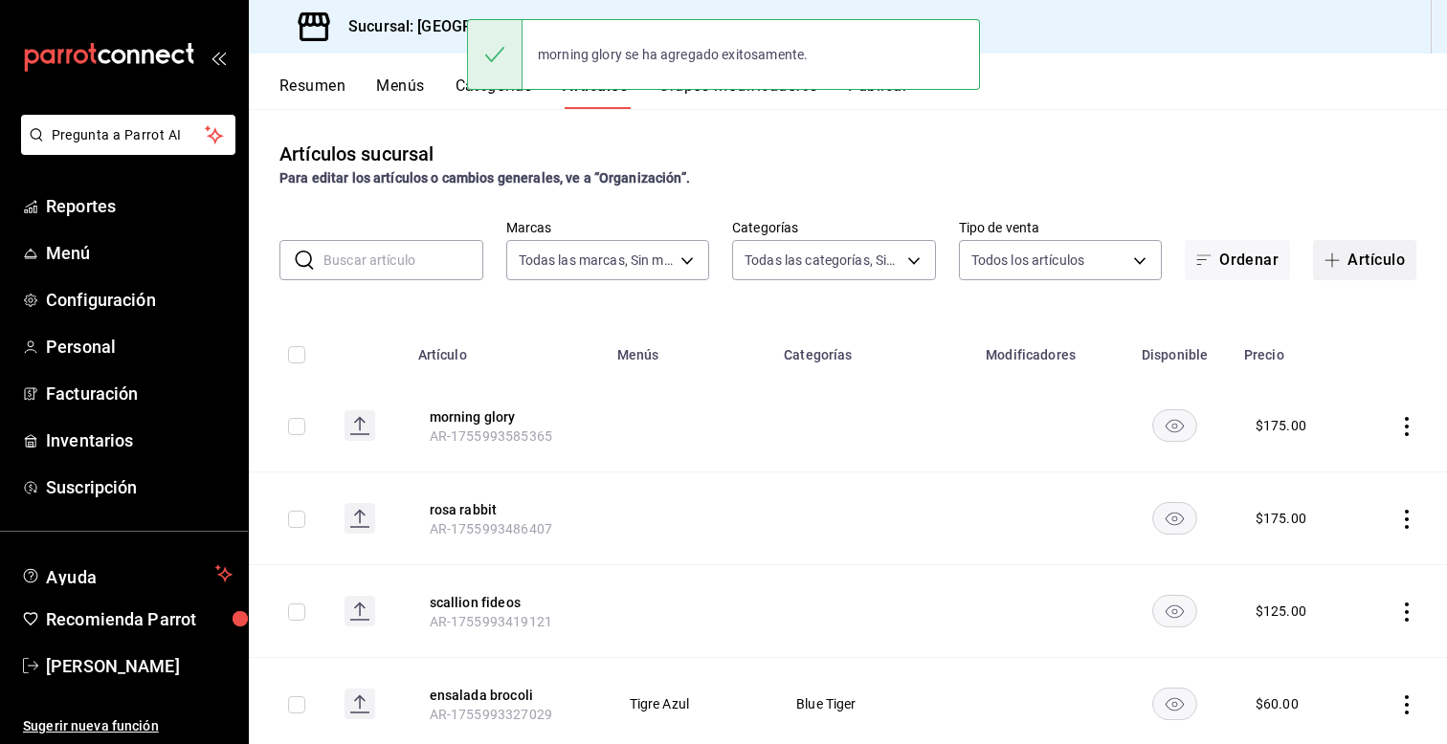
click at [1342, 269] on button "Artículo" at bounding box center [1364, 260] width 103 height 40
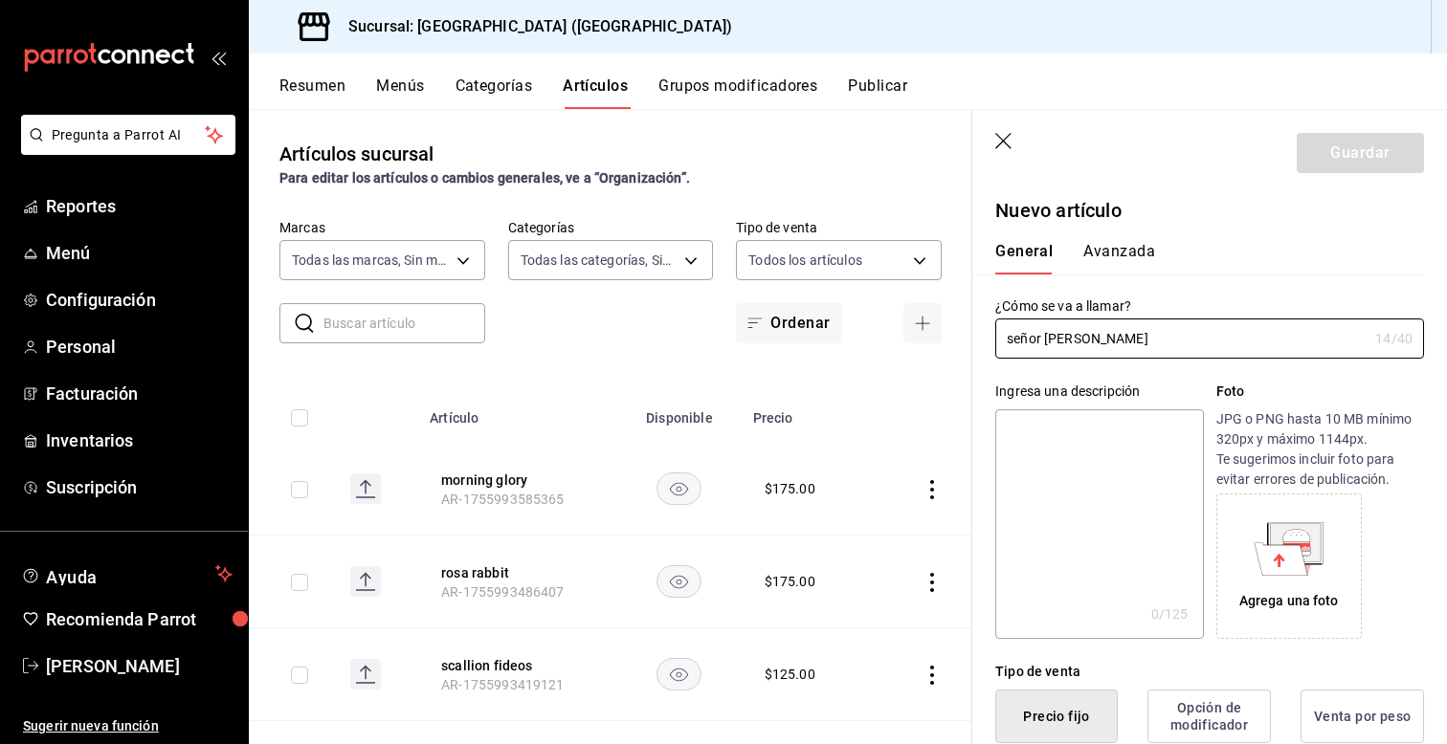
type input "señor sunshine"
click at [982, 407] on div "Ingresa una descripción x 0 /125 ​ Foto JPG o PNG hasta 10 MB mínimo 320px y má…" at bounding box center [1198, 499] width 452 height 280
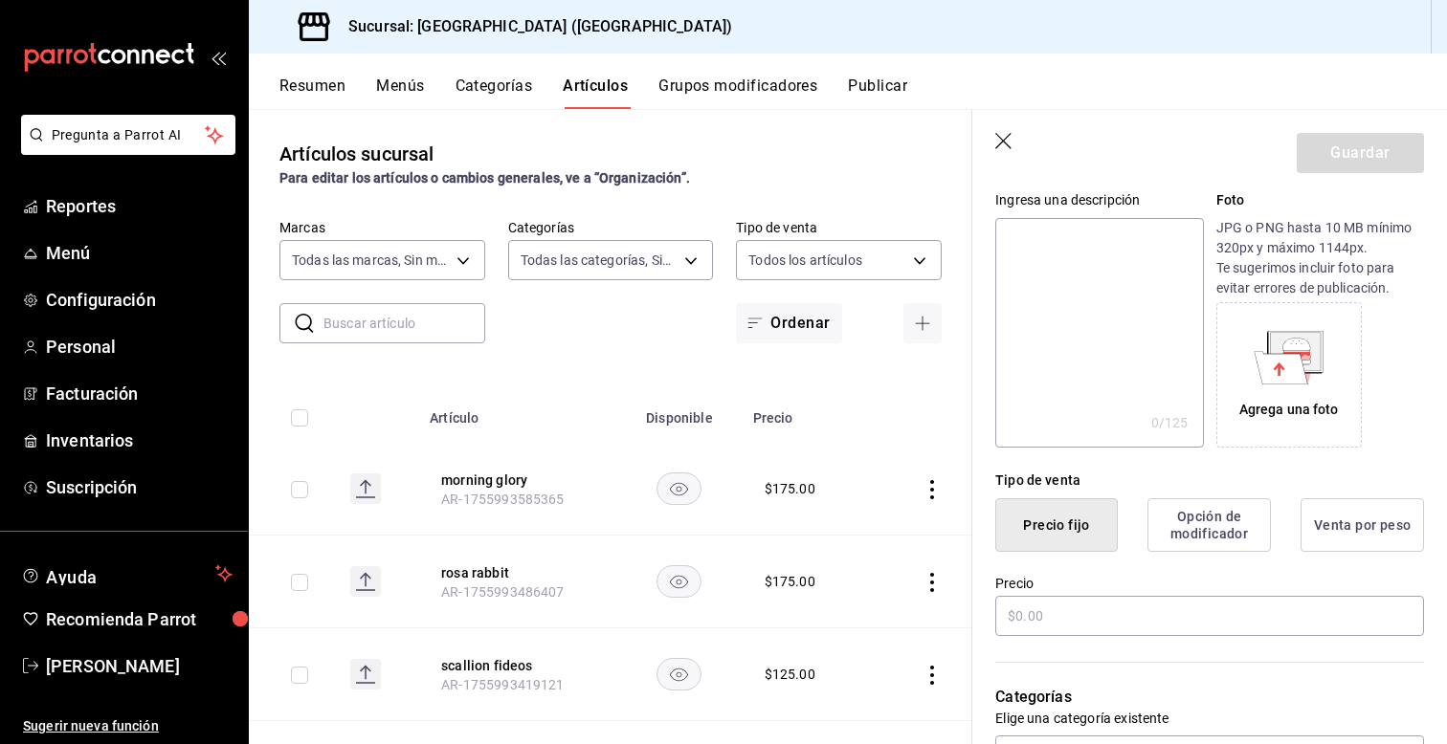
scroll to position [230, 0]
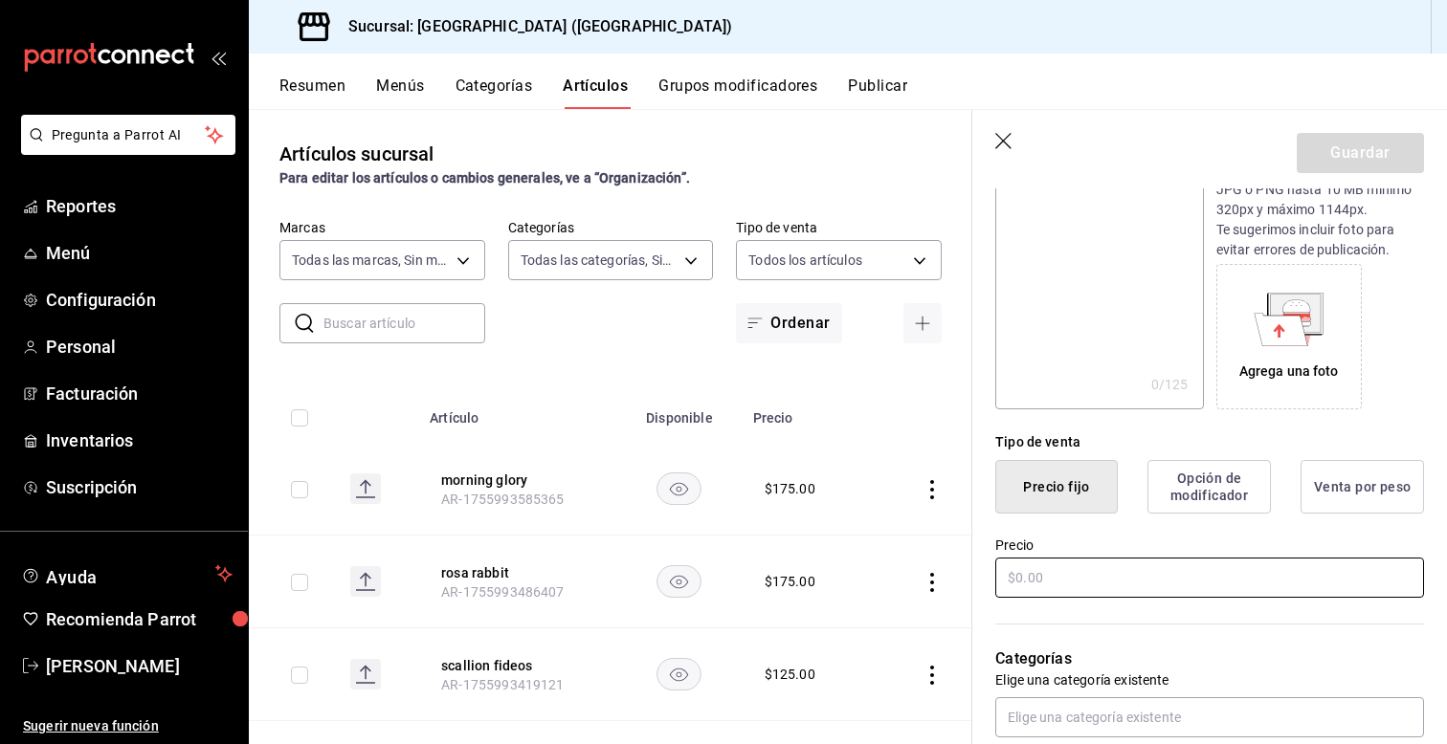
click at [1053, 575] on input "text" at bounding box center [1209, 578] width 429 height 40
type input "$175.00"
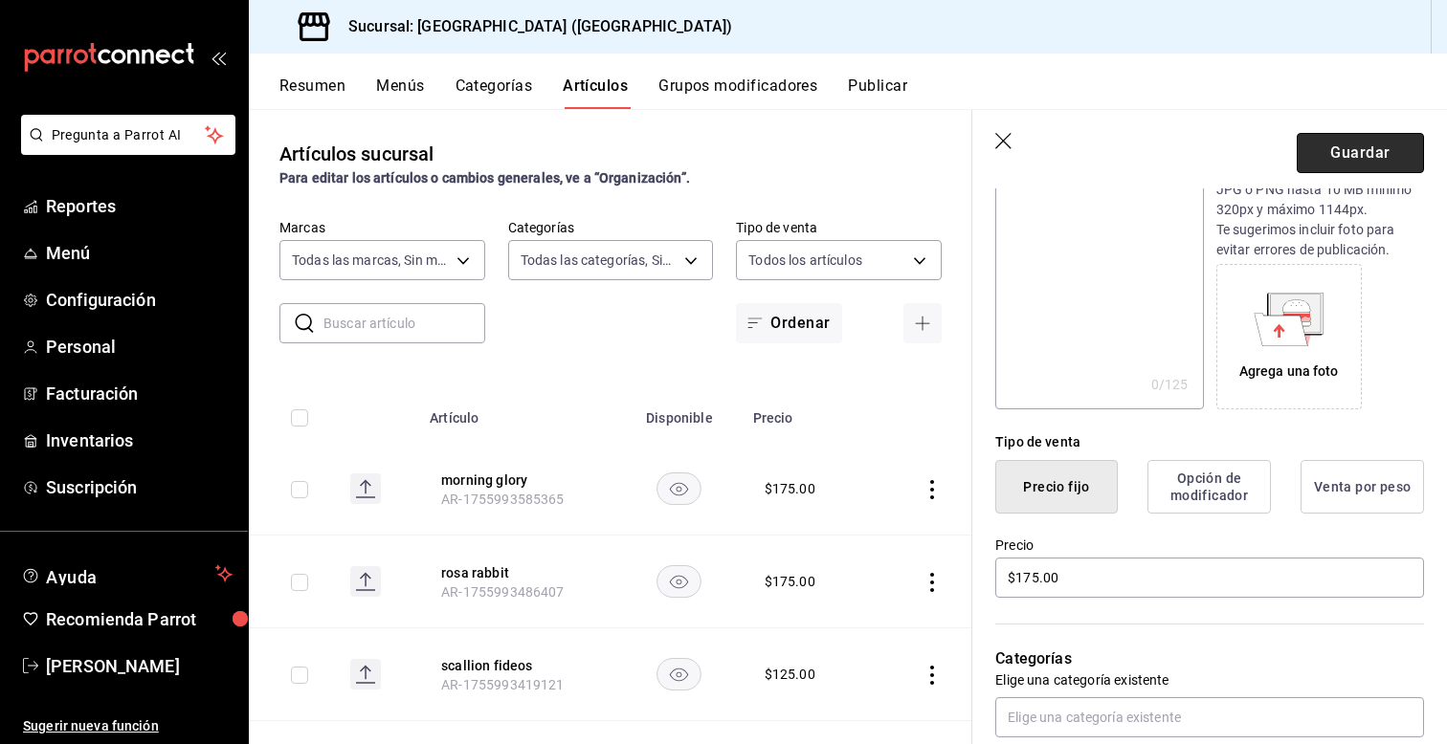
click at [1359, 163] on button "Guardar" at bounding box center [1360, 153] width 127 height 40
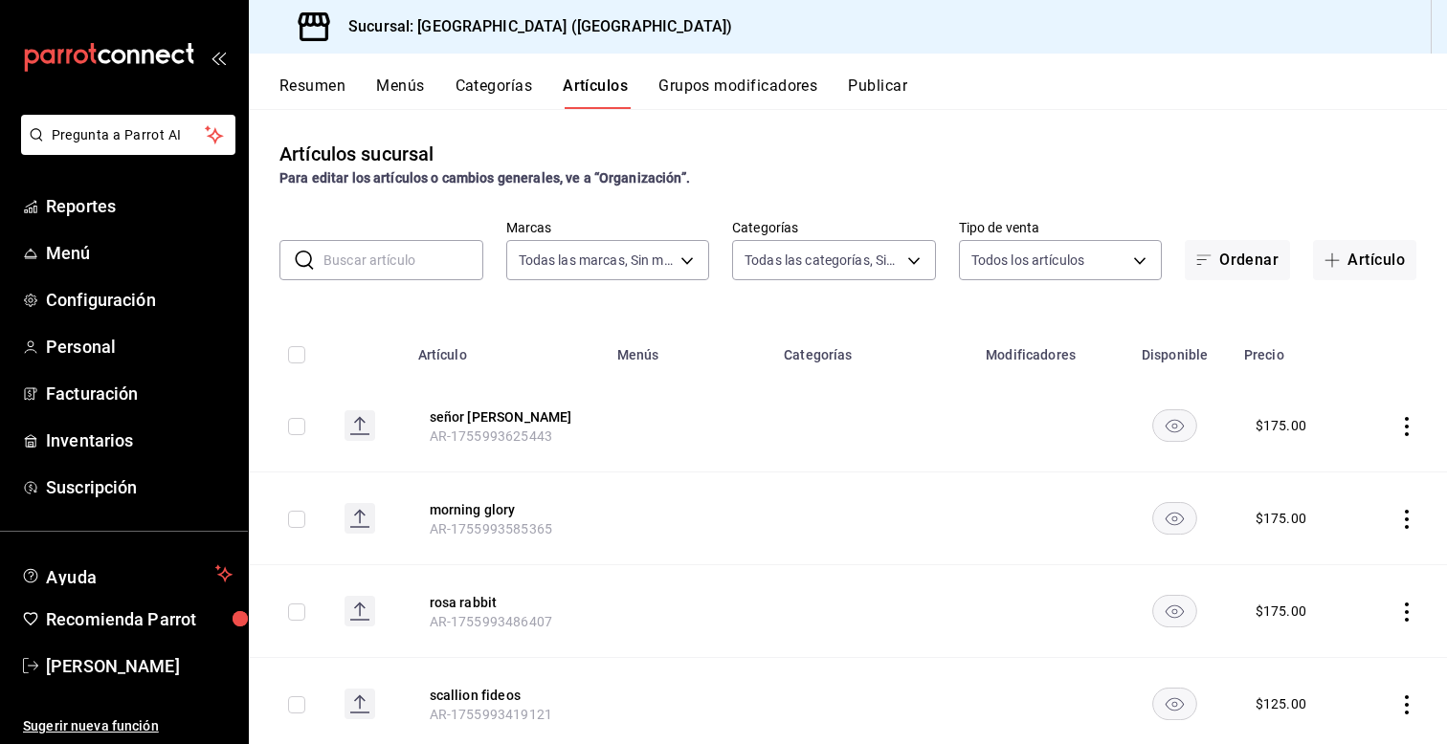
click at [1397, 423] on icon "actions" at bounding box center [1406, 426] width 19 height 19
click at [1298, 472] on icon at bounding box center [1301, 470] width 23 height 23
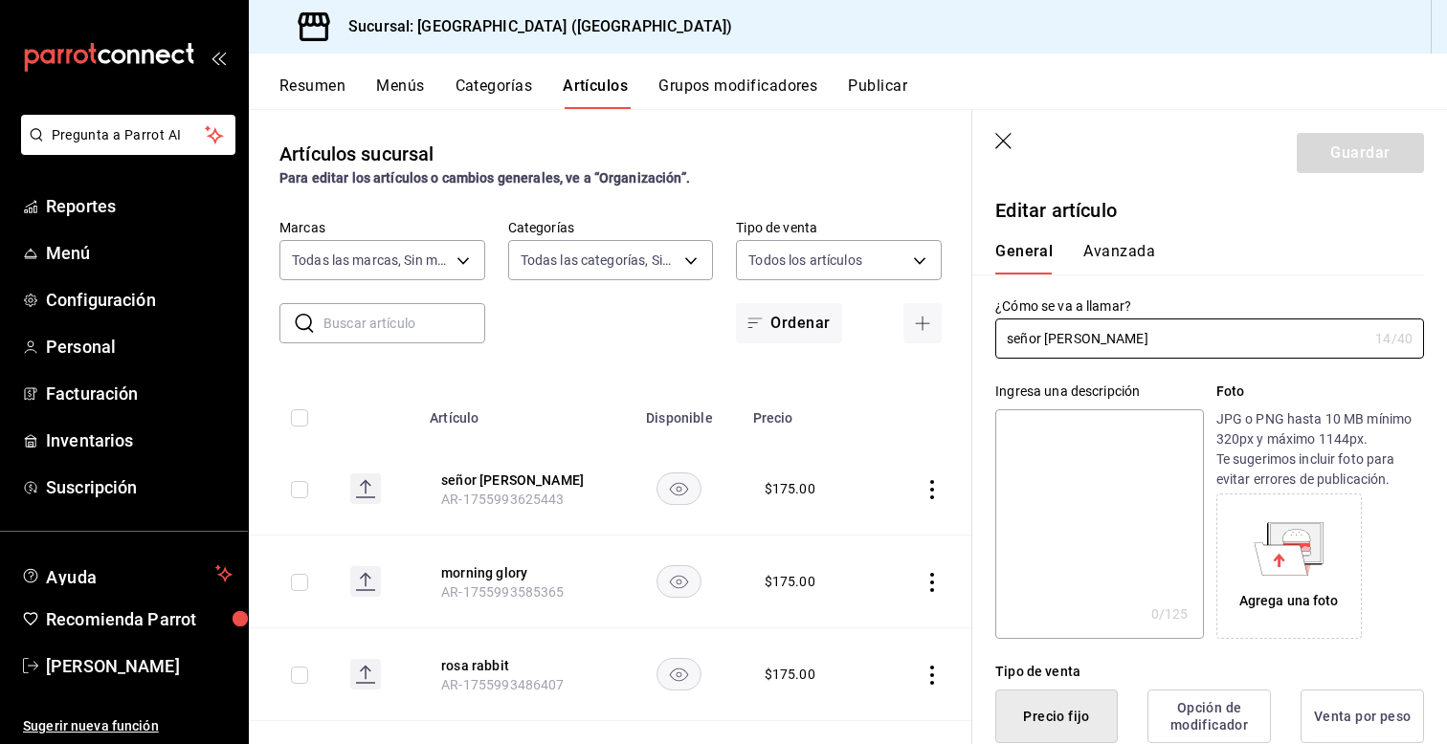
click at [977, 588] on div "Ingresa una descripción x 0 /125 ​ Foto JPG o PNG hasta 10 MB mínimo 320px y má…" at bounding box center [1198, 499] width 452 height 280
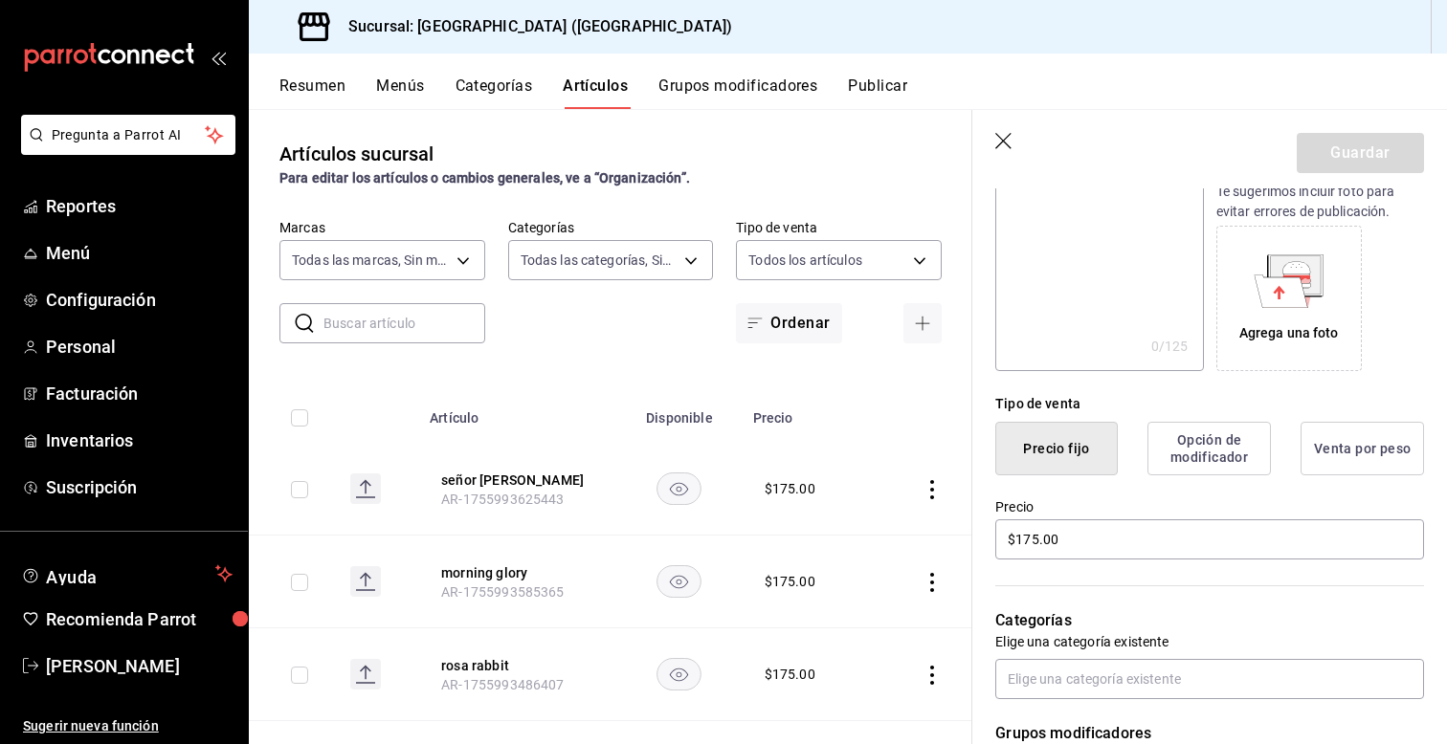
scroll to position [306, 0]
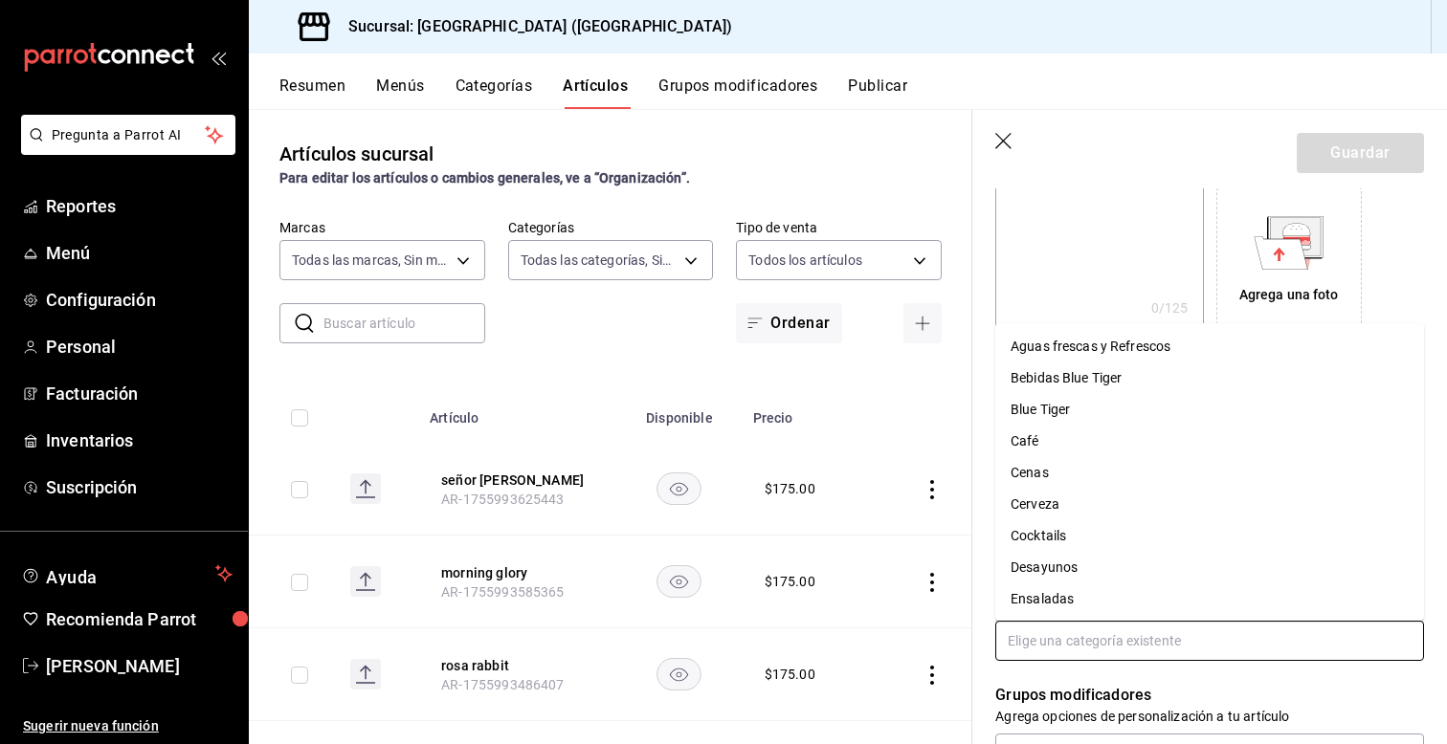
click at [1091, 654] on input "text" at bounding box center [1209, 641] width 429 height 40
click at [1029, 416] on li "Blue Tiger" at bounding box center [1209, 410] width 429 height 32
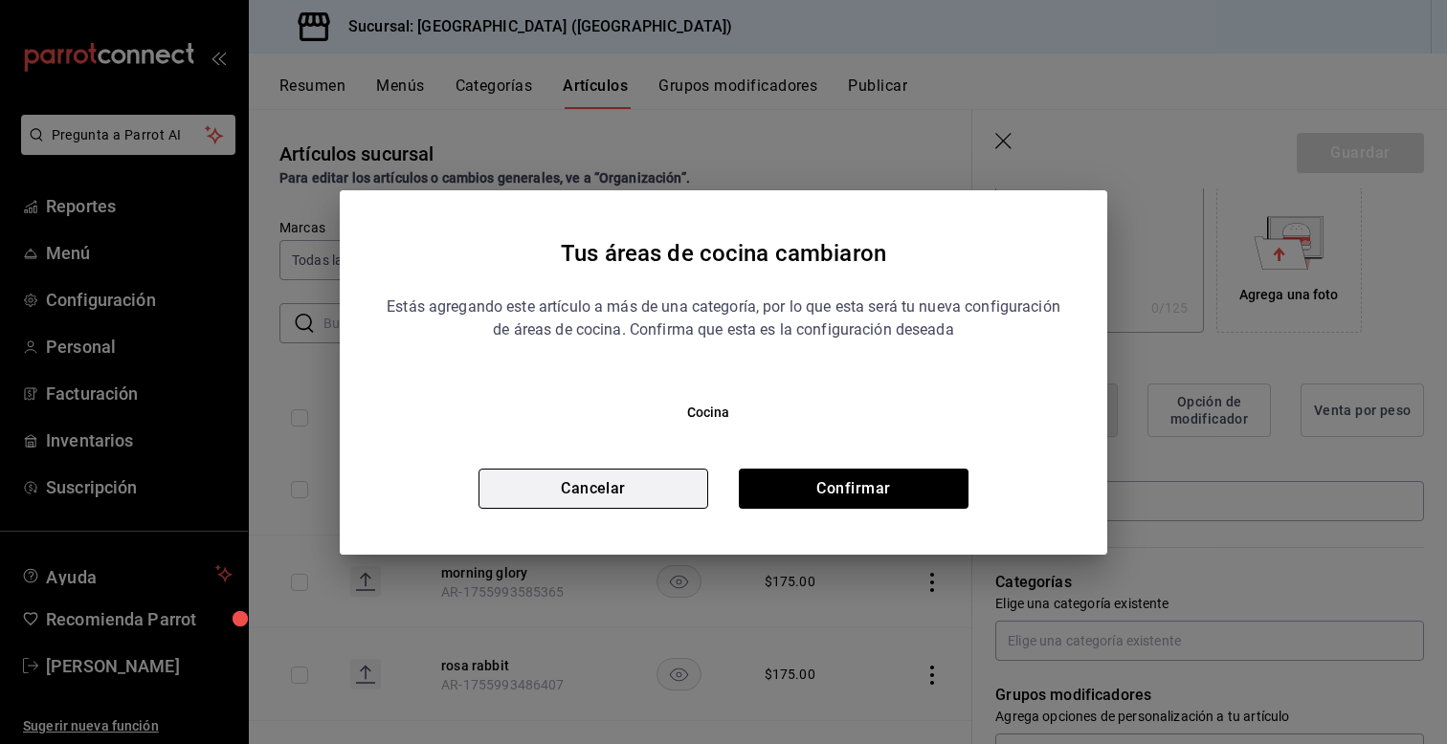
click at [610, 486] on button "Cancelar" at bounding box center [593, 489] width 230 height 40
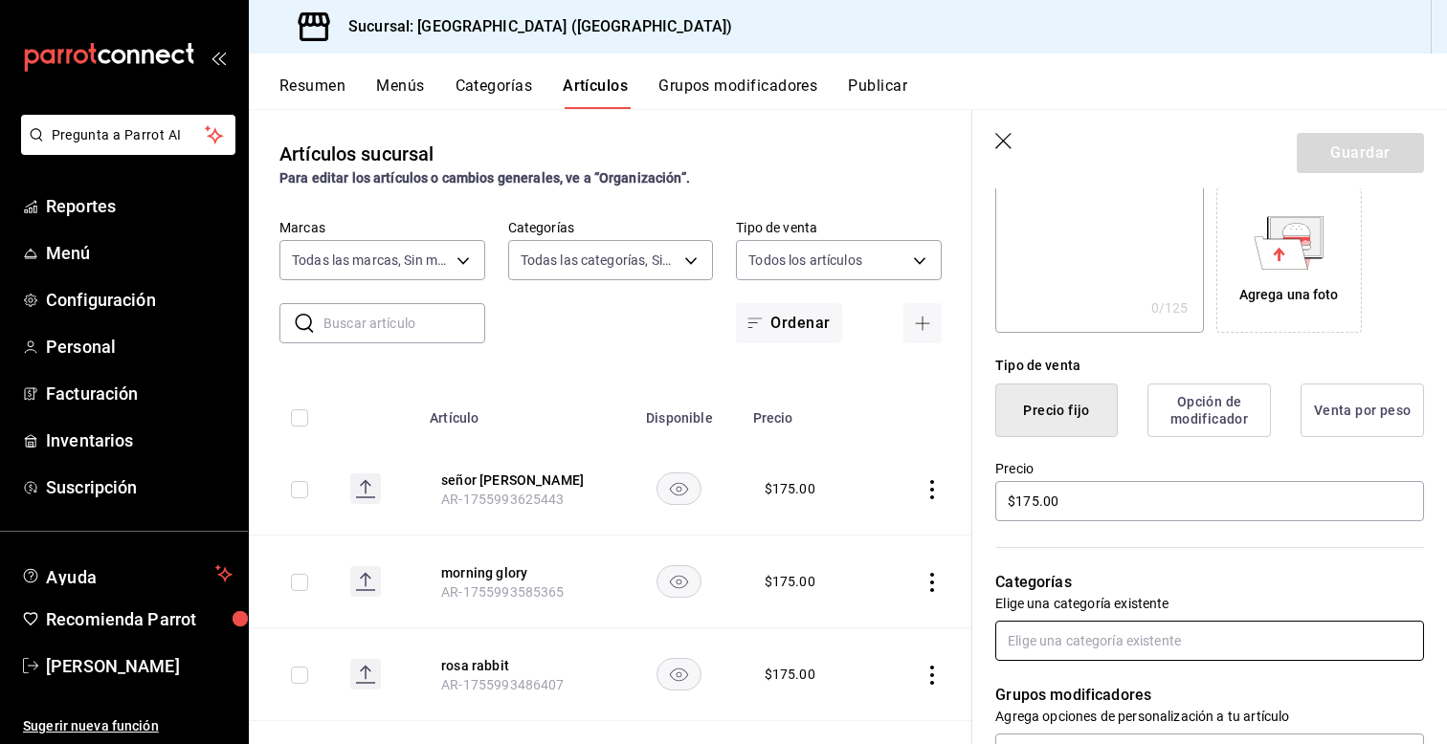
click at [1072, 637] on input "text" at bounding box center [1209, 641] width 429 height 40
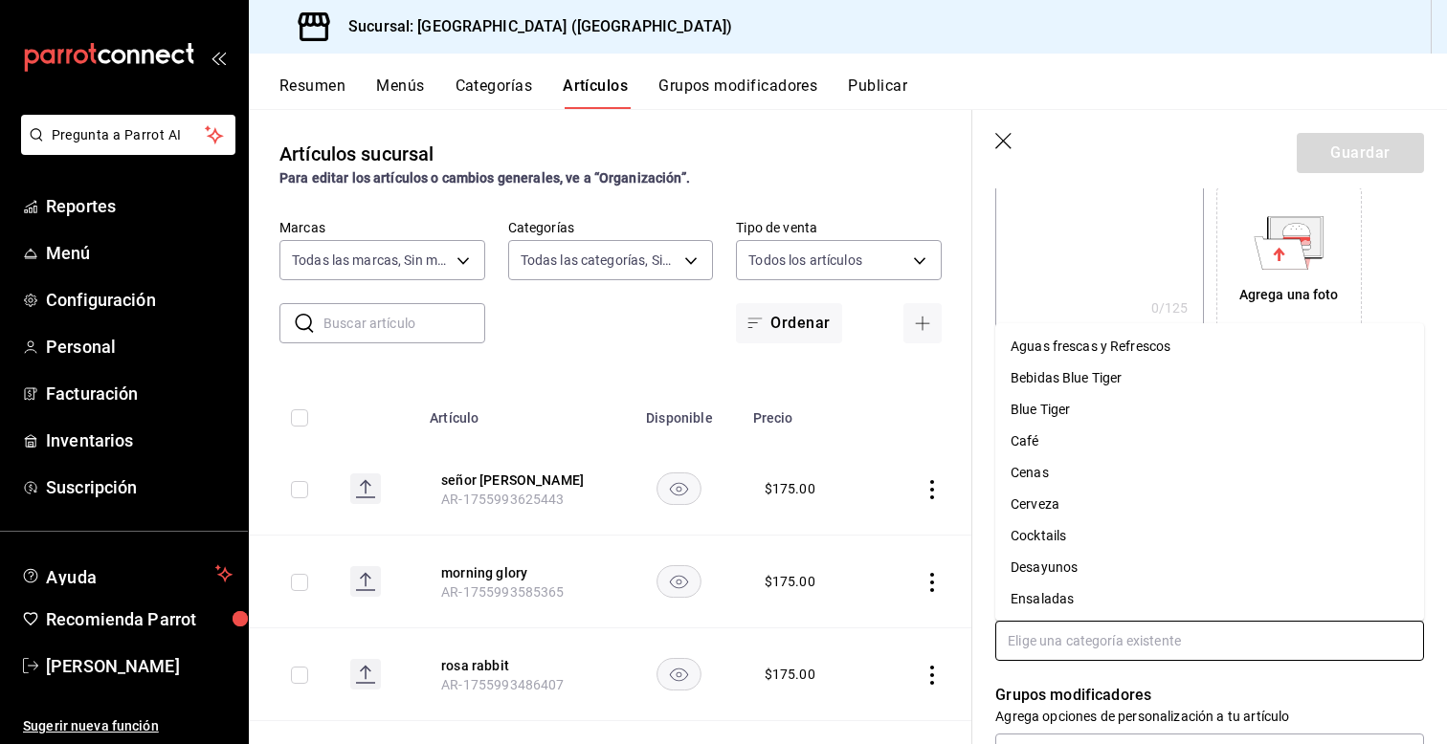
click at [1026, 380] on li "Bebidas Blue Tiger" at bounding box center [1209, 379] width 429 height 32
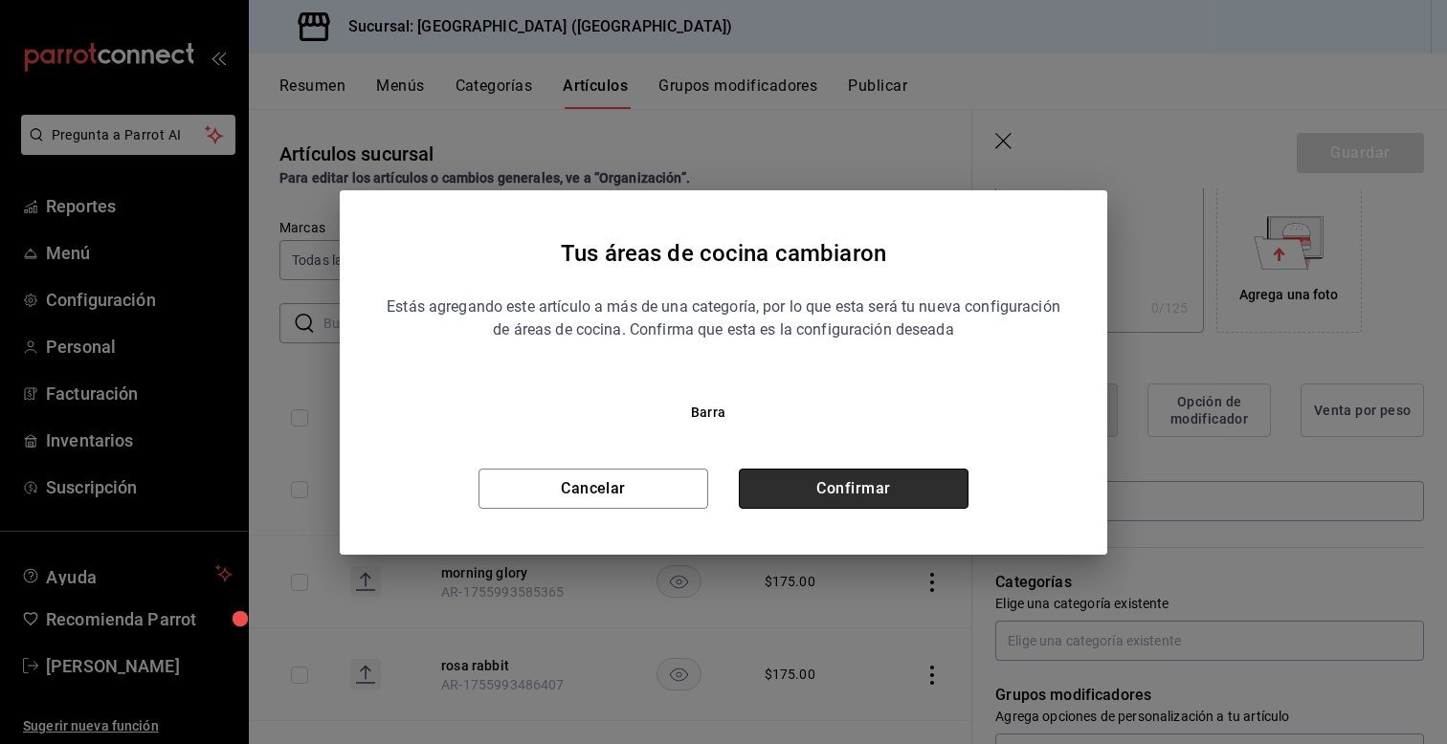
click at [836, 481] on button "Confirmar" at bounding box center [854, 489] width 230 height 40
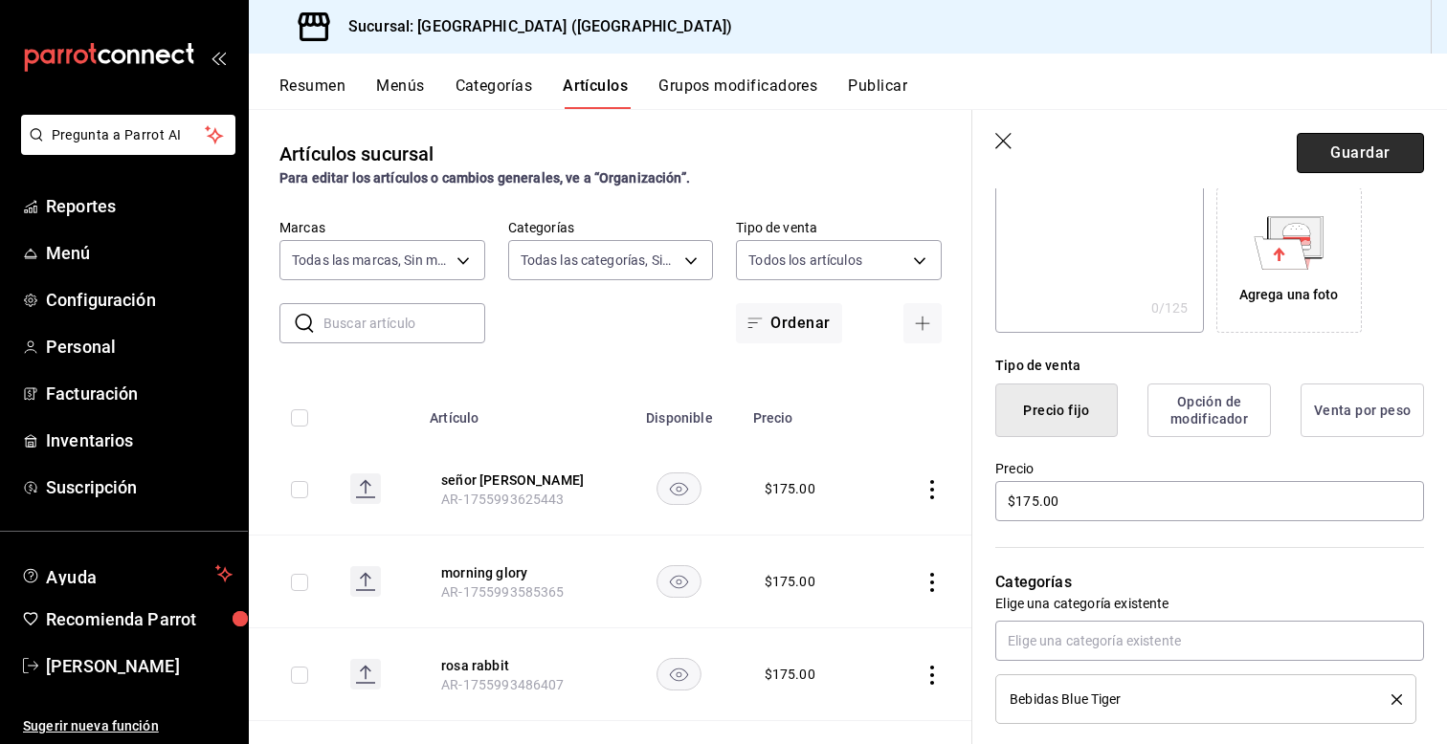
click at [1328, 151] on button "Guardar" at bounding box center [1360, 153] width 127 height 40
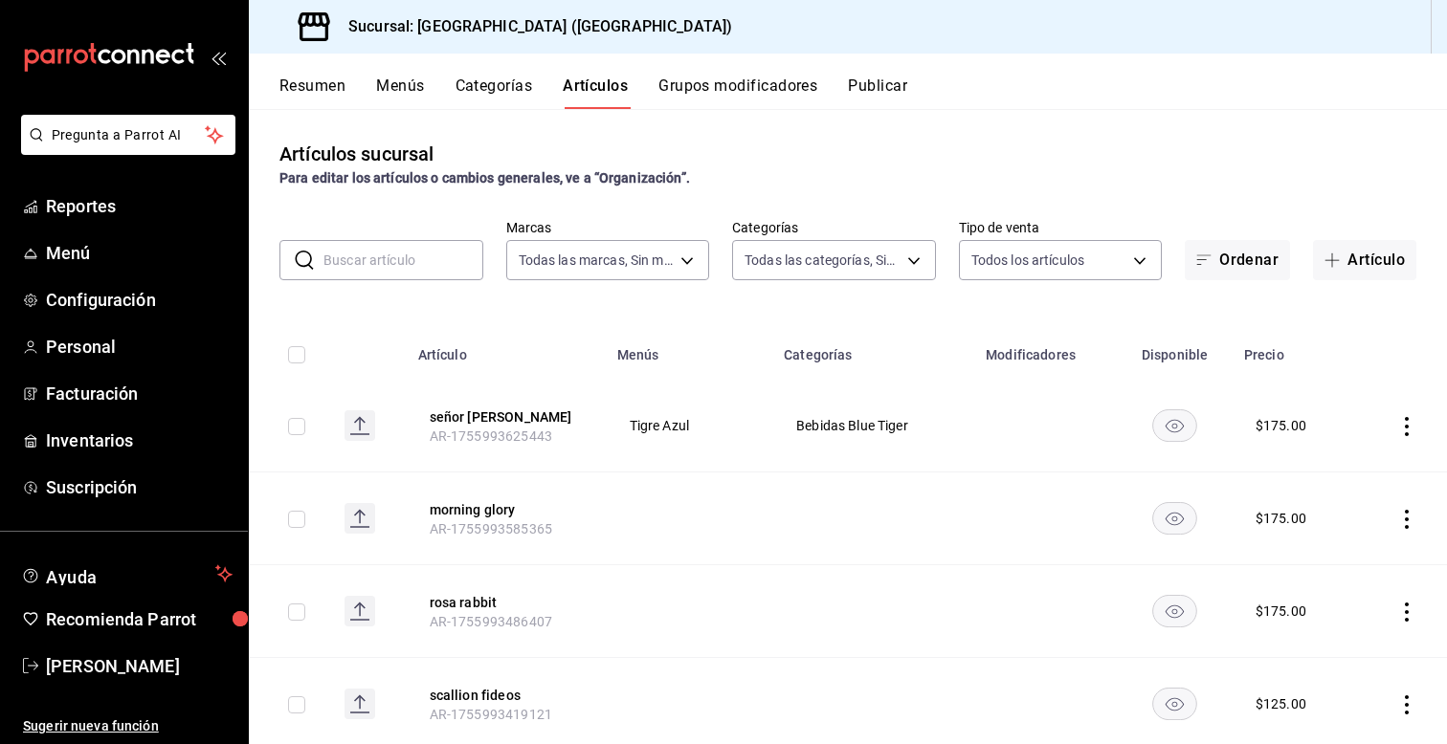
click at [1408, 516] on icon "actions" at bounding box center [1406, 519] width 19 height 19
click at [1314, 555] on div at bounding box center [1307, 563] width 34 height 23
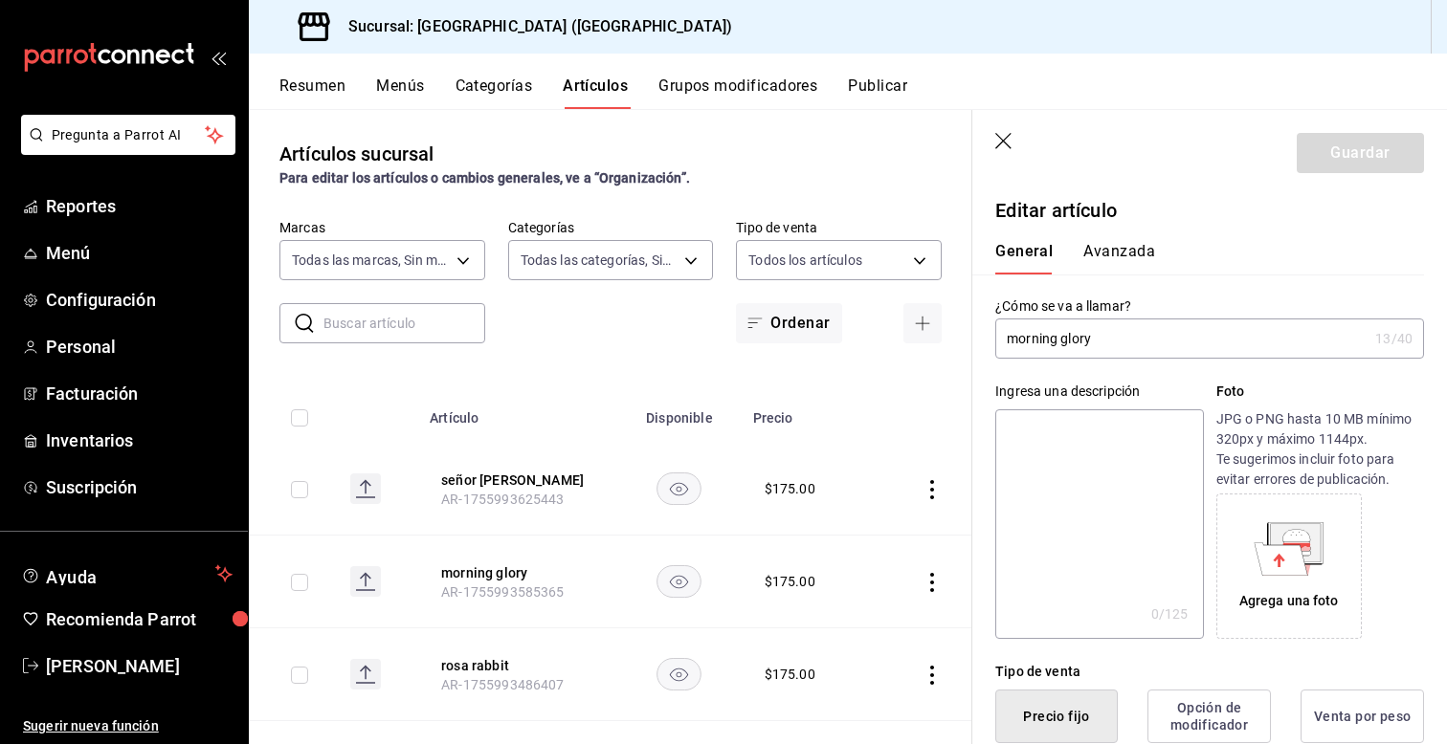
click at [982, 525] on div "Ingresa una descripción x 0 /125 ​ Foto JPG o PNG hasta 10 MB mínimo 320px y má…" at bounding box center [1198, 499] width 452 height 280
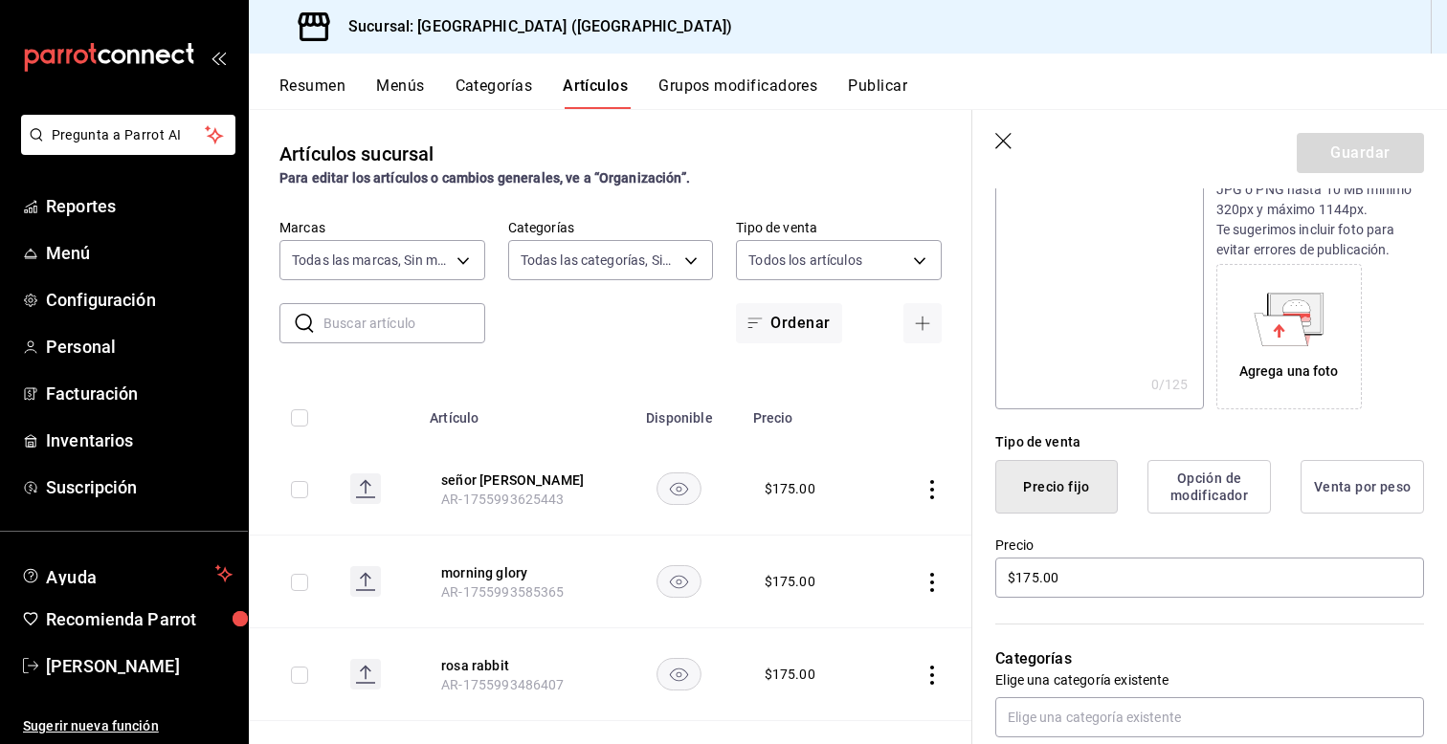
scroll to position [268, 0]
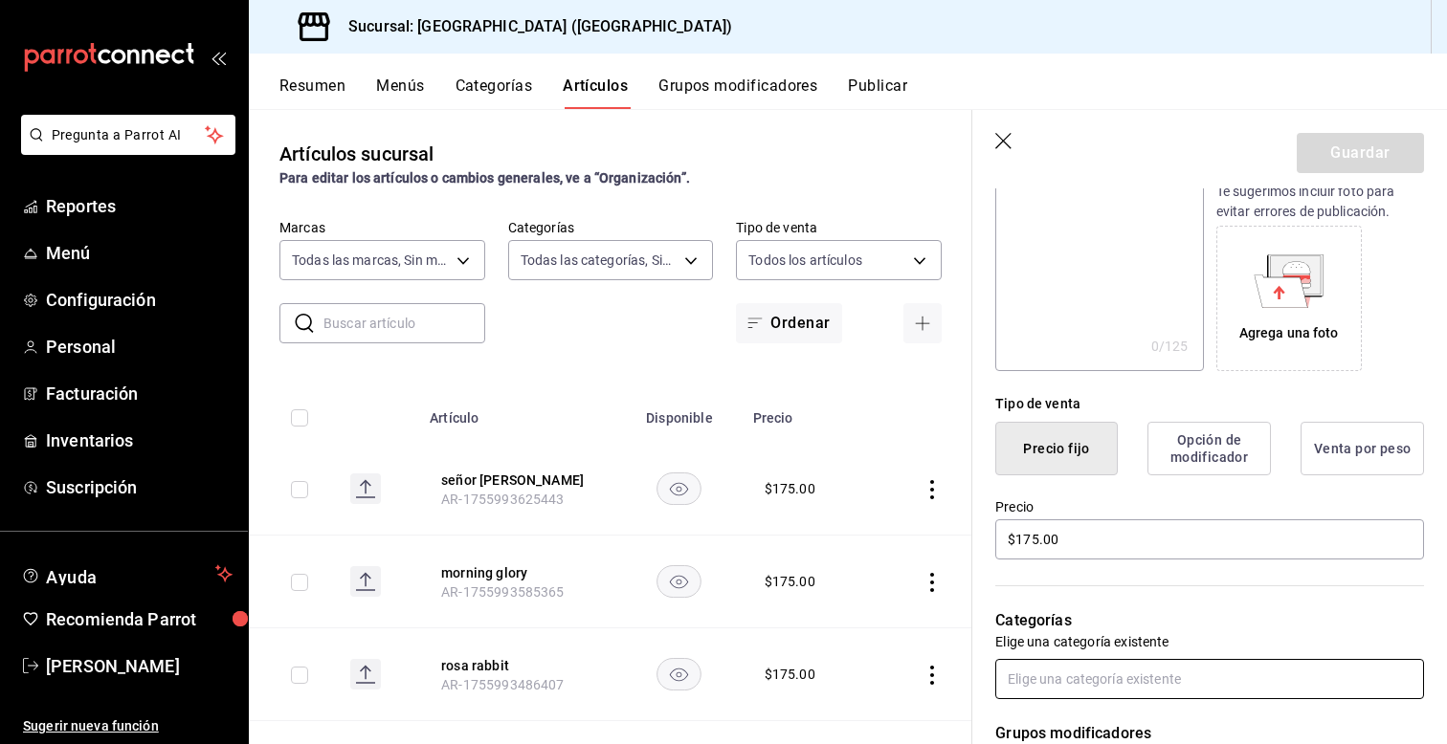
click at [1060, 679] on input "text" at bounding box center [1209, 679] width 429 height 40
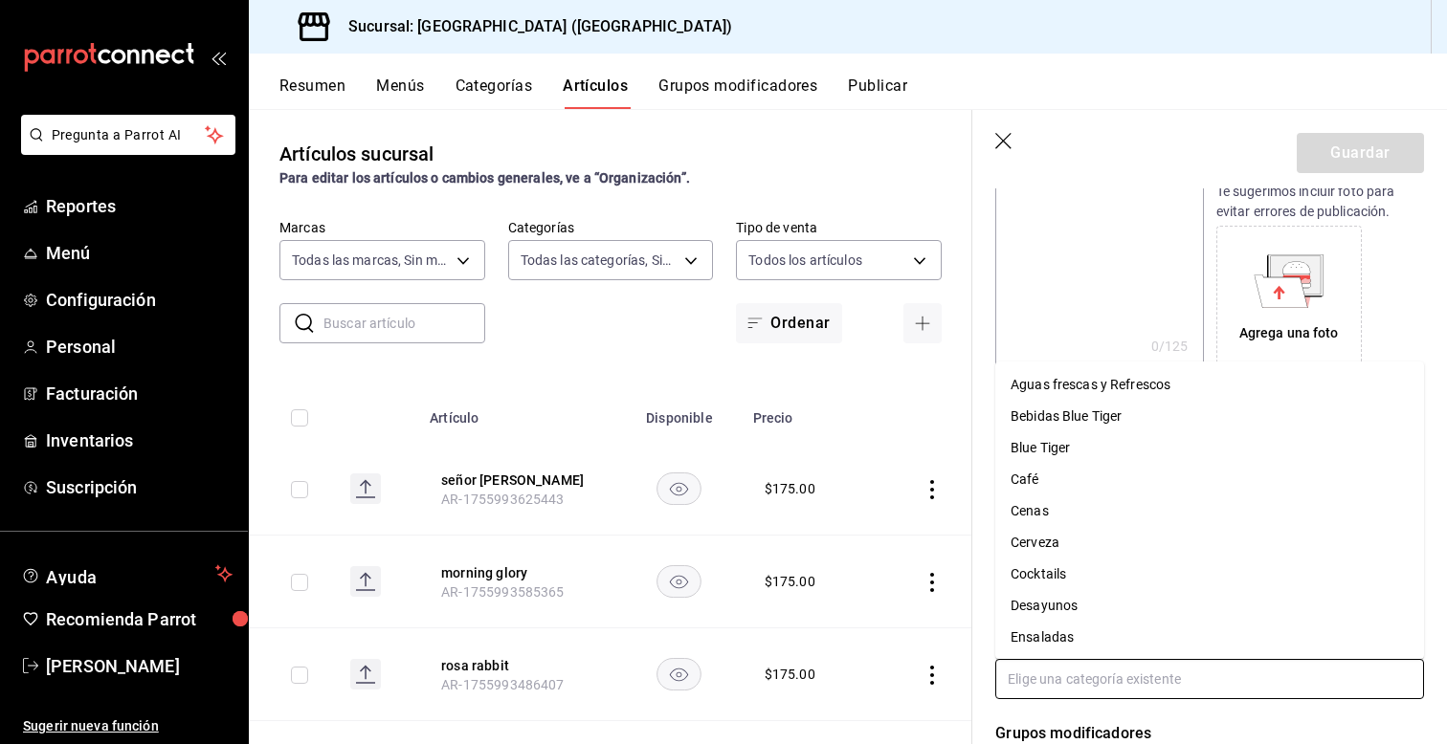
click at [1054, 409] on li "Bebidas Blue Tiger" at bounding box center [1209, 417] width 429 height 32
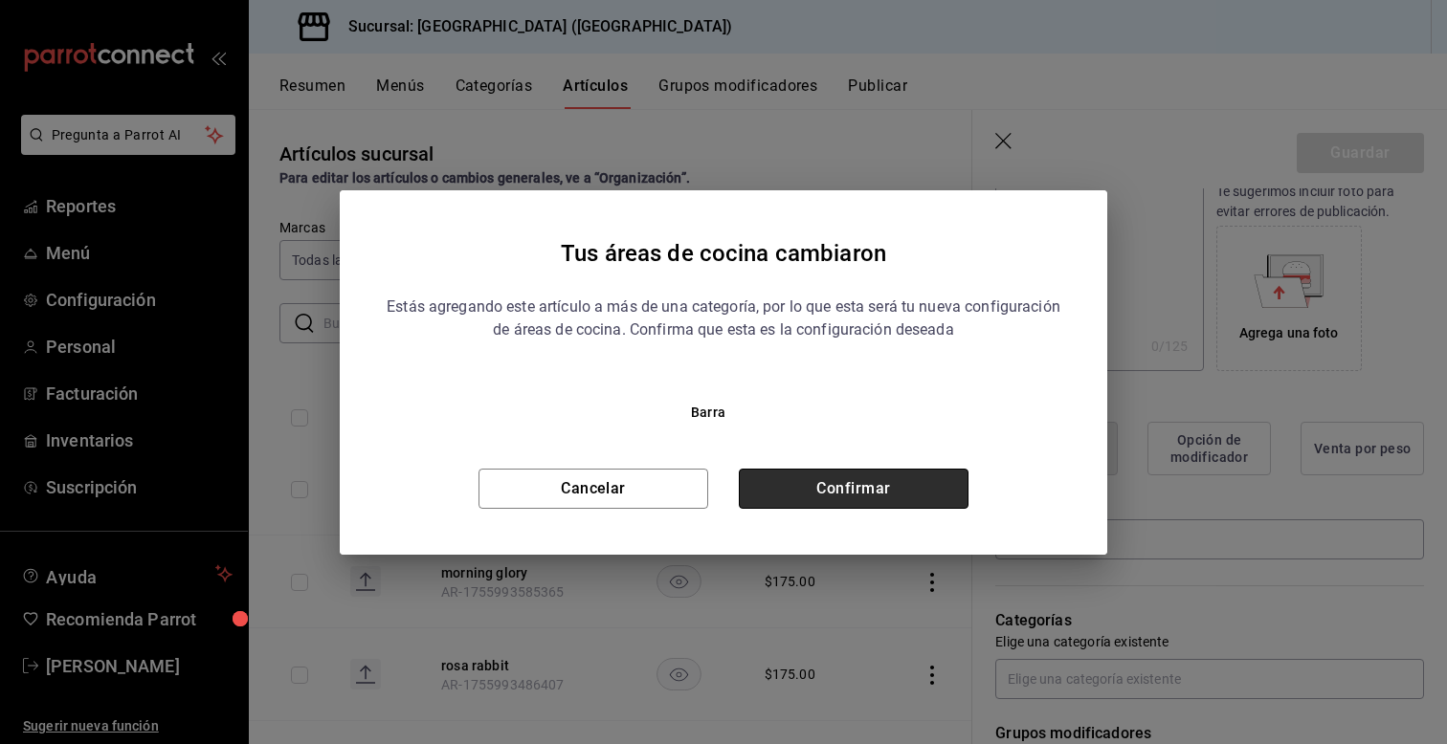
click at [867, 498] on button "Confirmar" at bounding box center [854, 489] width 230 height 40
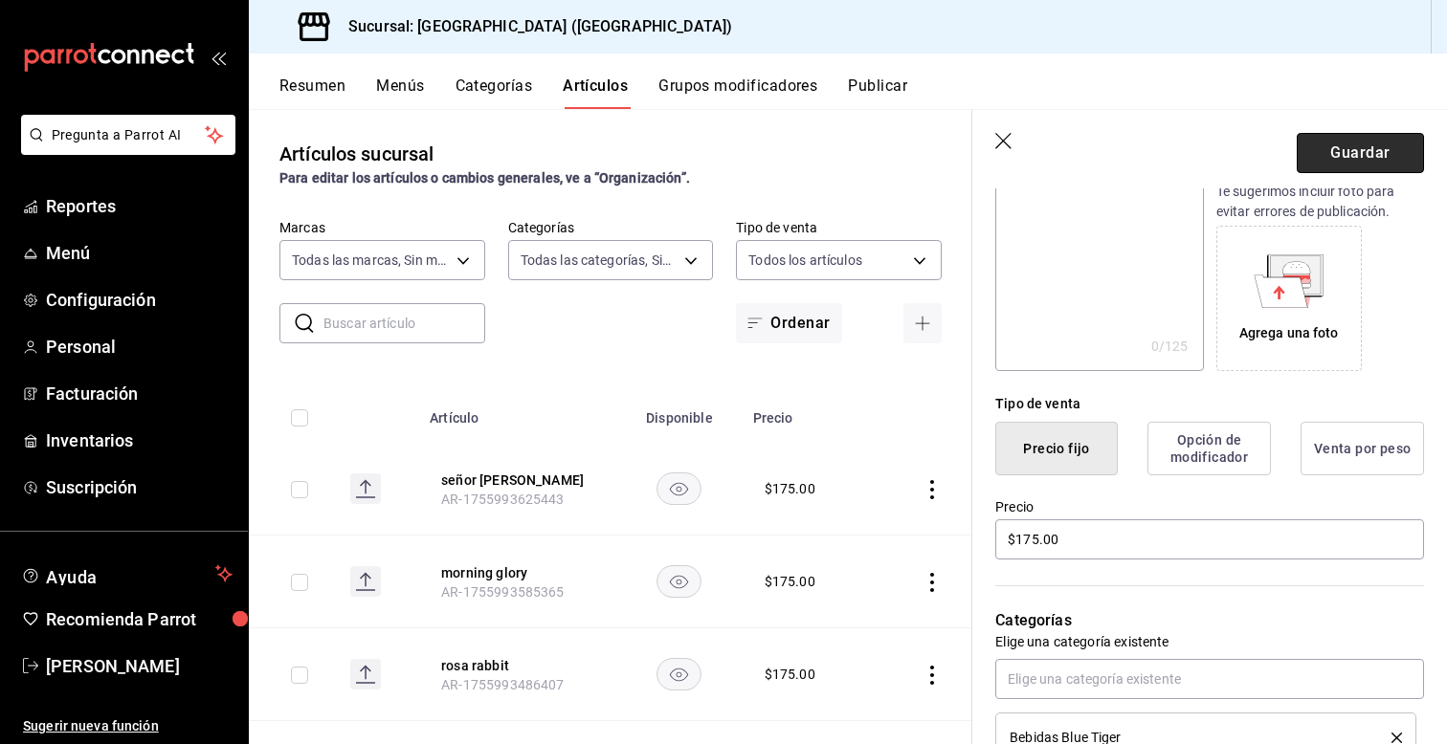
click at [1369, 166] on button "Guardar" at bounding box center [1360, 153] width 127 height 40
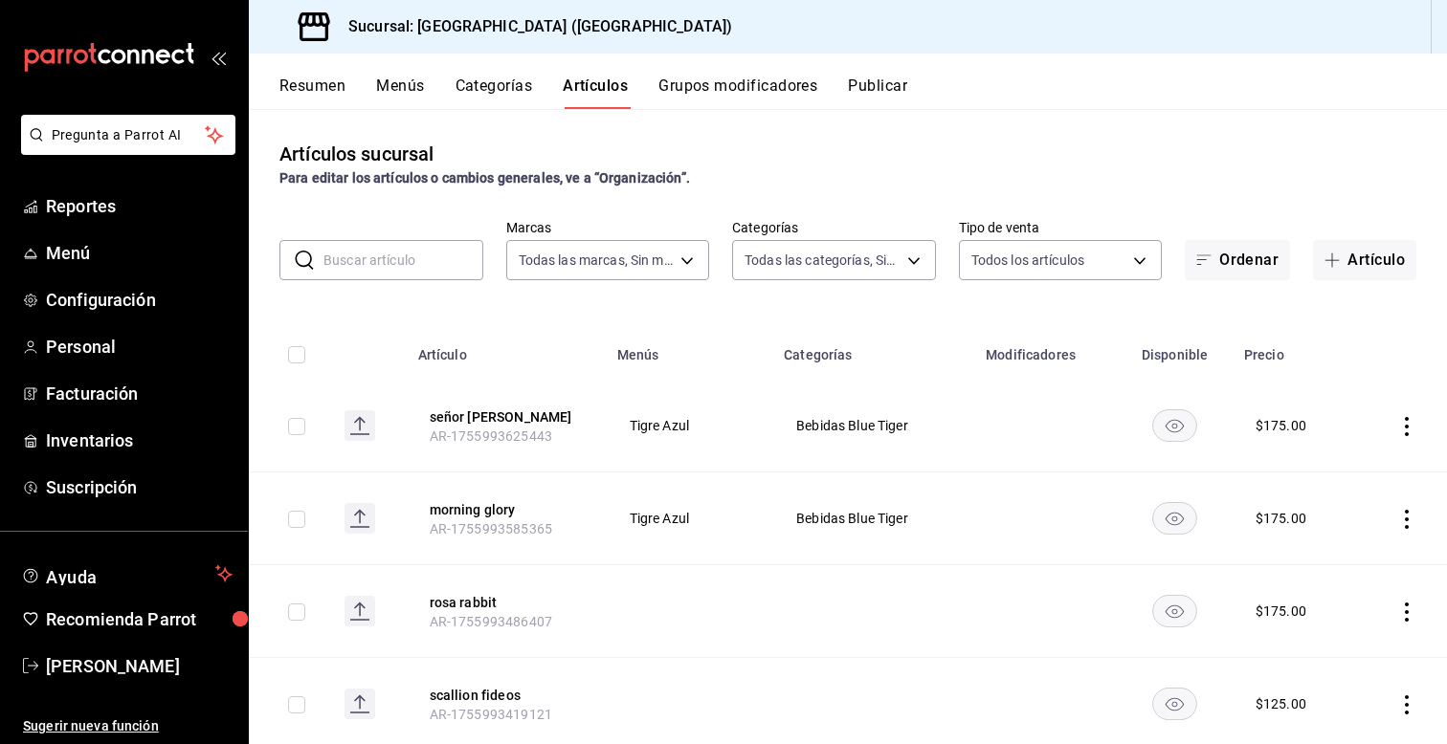
click at [1400, 613] on icon "actions" at bounding box center [1406, 612] width 19 height 19
click at [1341, 622] on span "Editar" at bounding box center [1349, 616] width 50 height 20
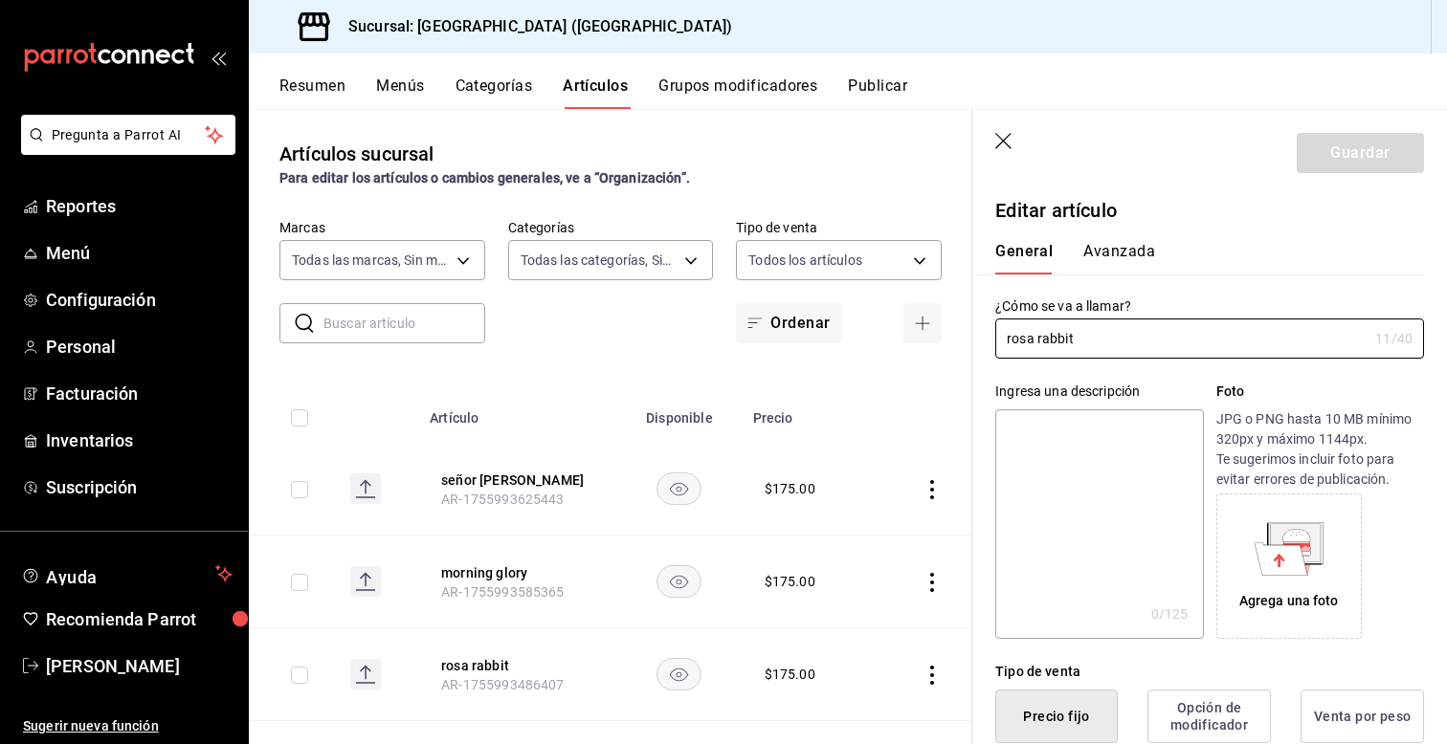
click at [979, 549] on div "Ingresa una descripción x 0 /125 ​ Foto JPG o PNG hasta 10 MB mínimo 320px y má…" at bounding box center [1198, 499] width 452 height 280
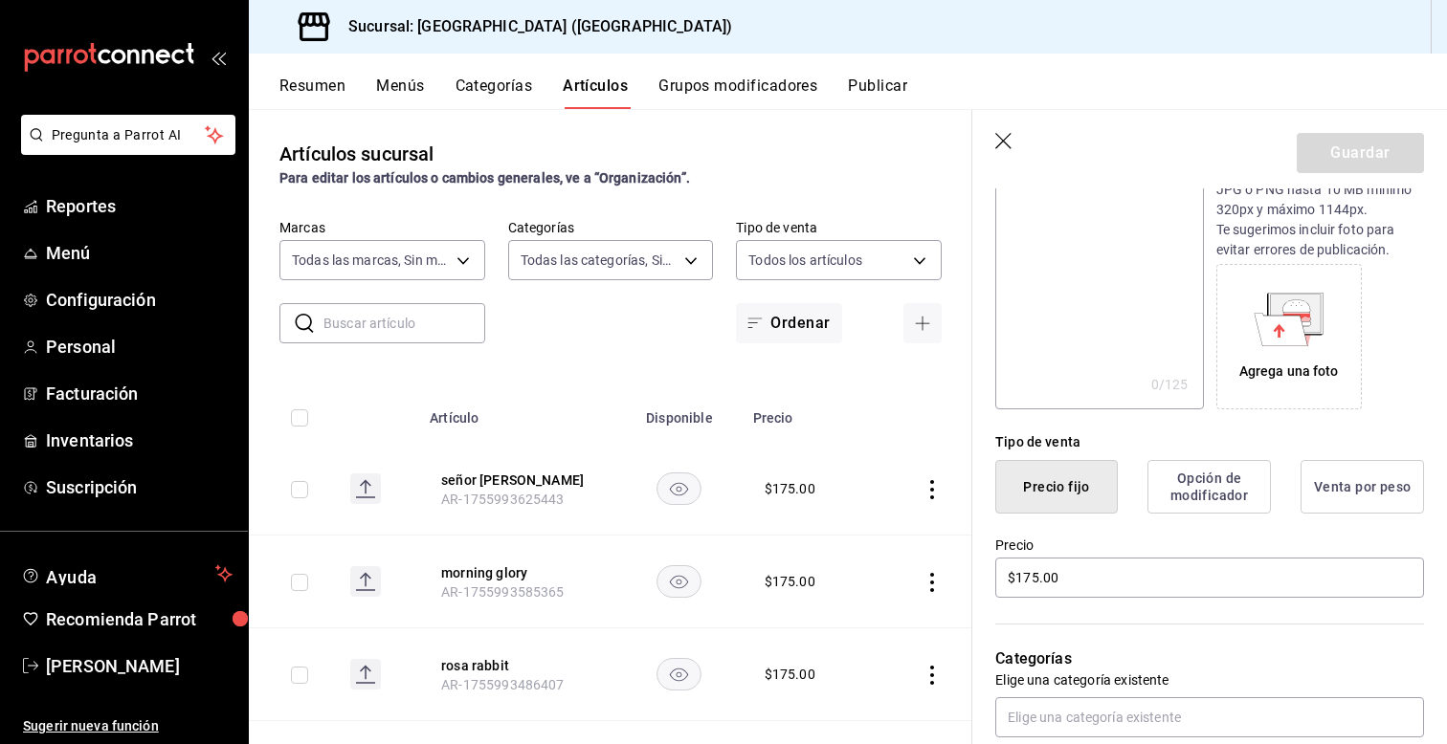
scroll to position [268, 0]
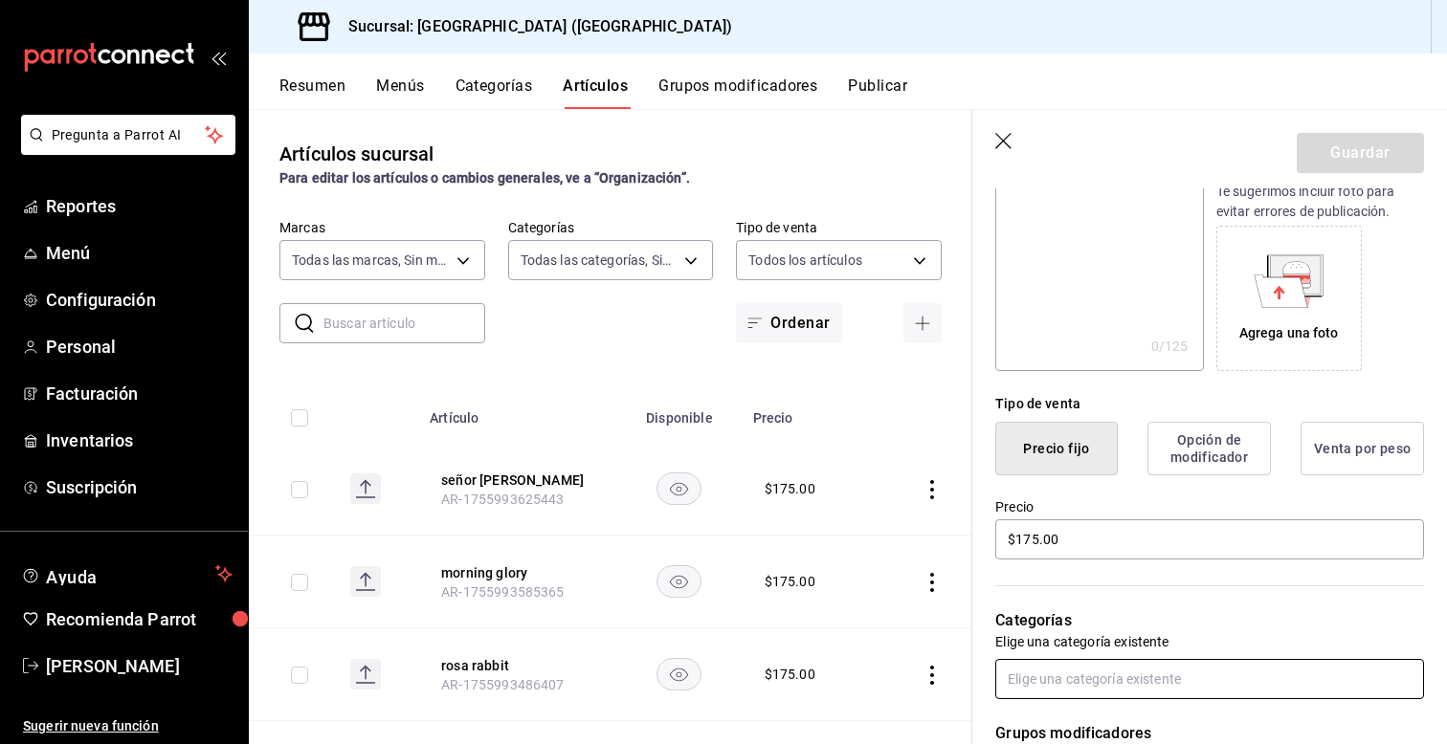
click at [1115, 692] on input "text" at bounding box center [1209, 679] width 429 height 40
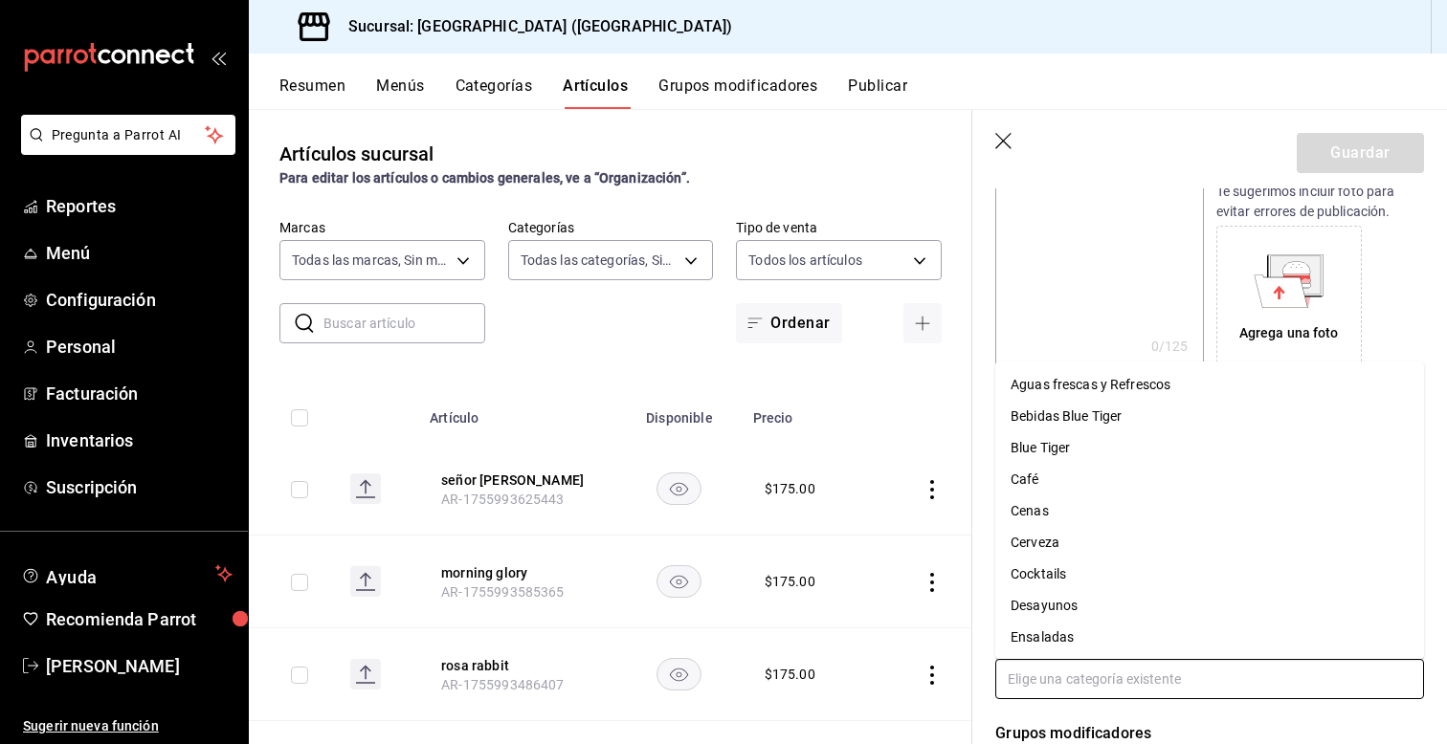
click at [1058, 427] on li "Bebidas Blue Tiger" at bounding box center [1209, 417] width 429 height 32
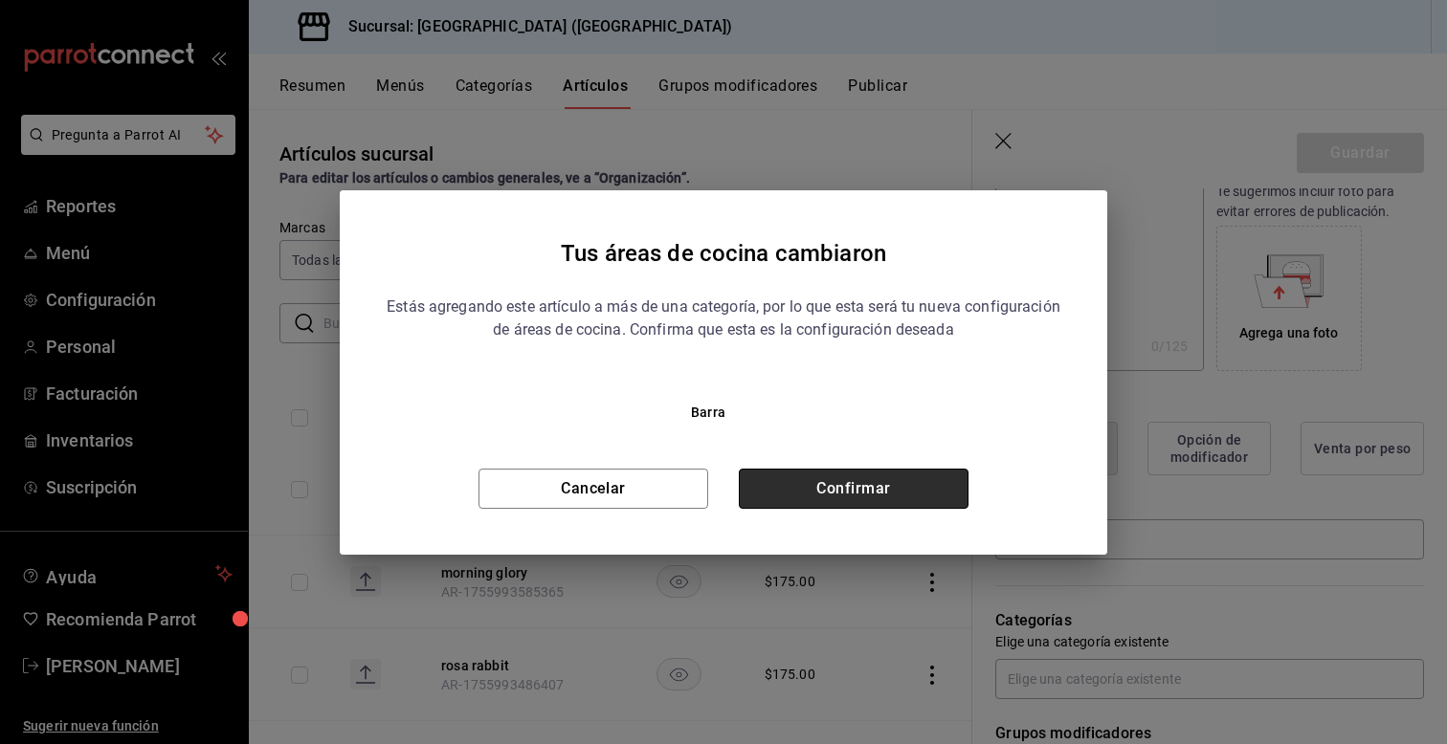
click at [840, 485] on button "Confirmar" at bounding box center [854, 489] width 230 height 40
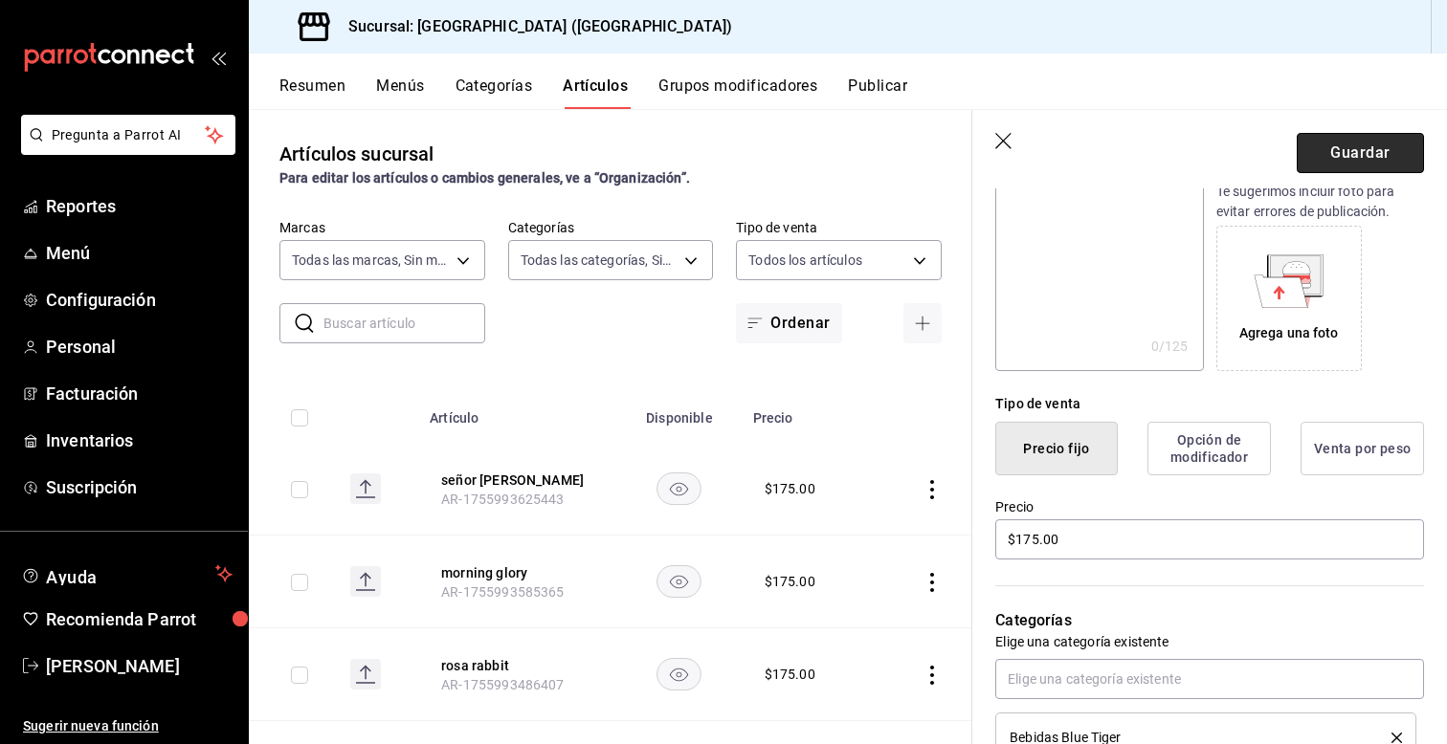
click at [1313, 161] on button "Guardar" at bounding box center [1360, 153] width 127 height 40
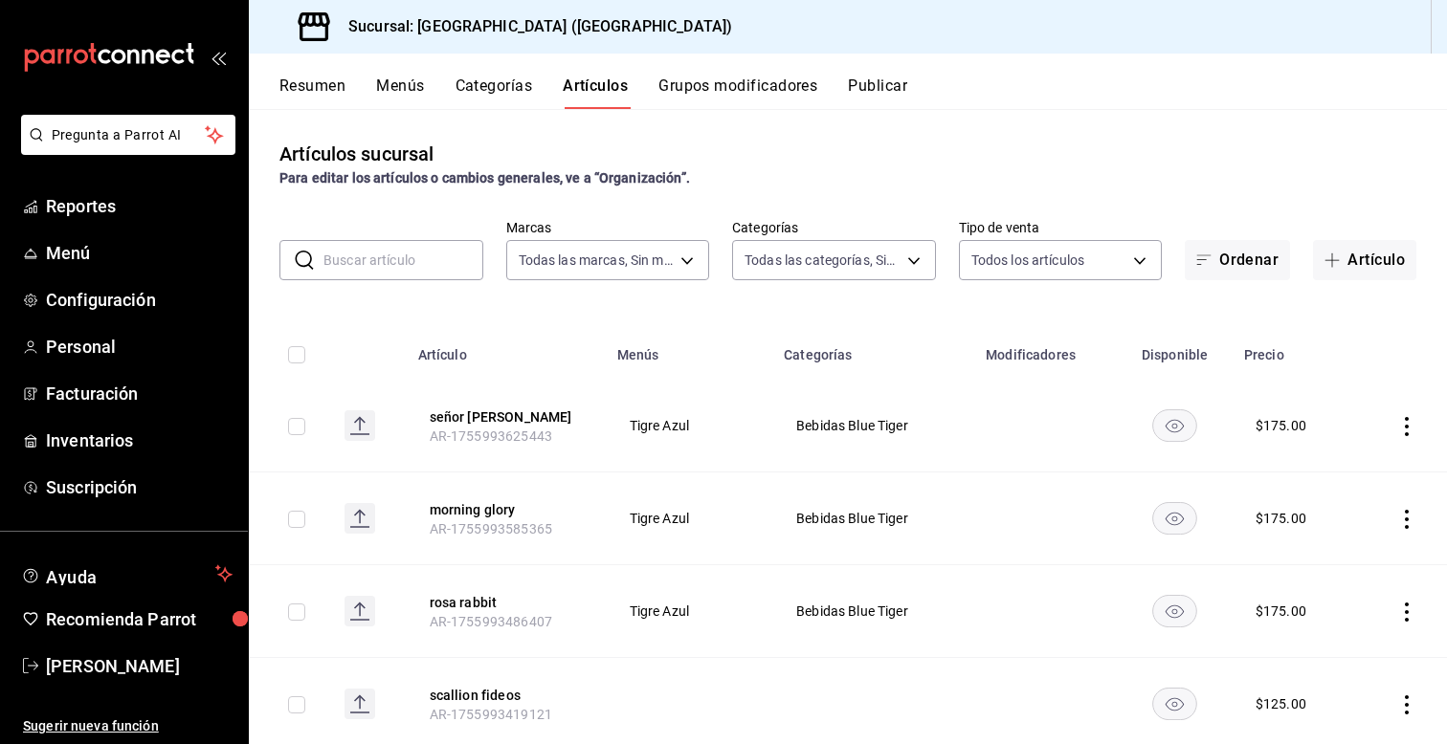
click at [1429, 300] on div "Artículos sucursal Para editar los artículos o cambios generales, ve a “Organiz…" at bounding box center [848, 426] width 1198 height 634
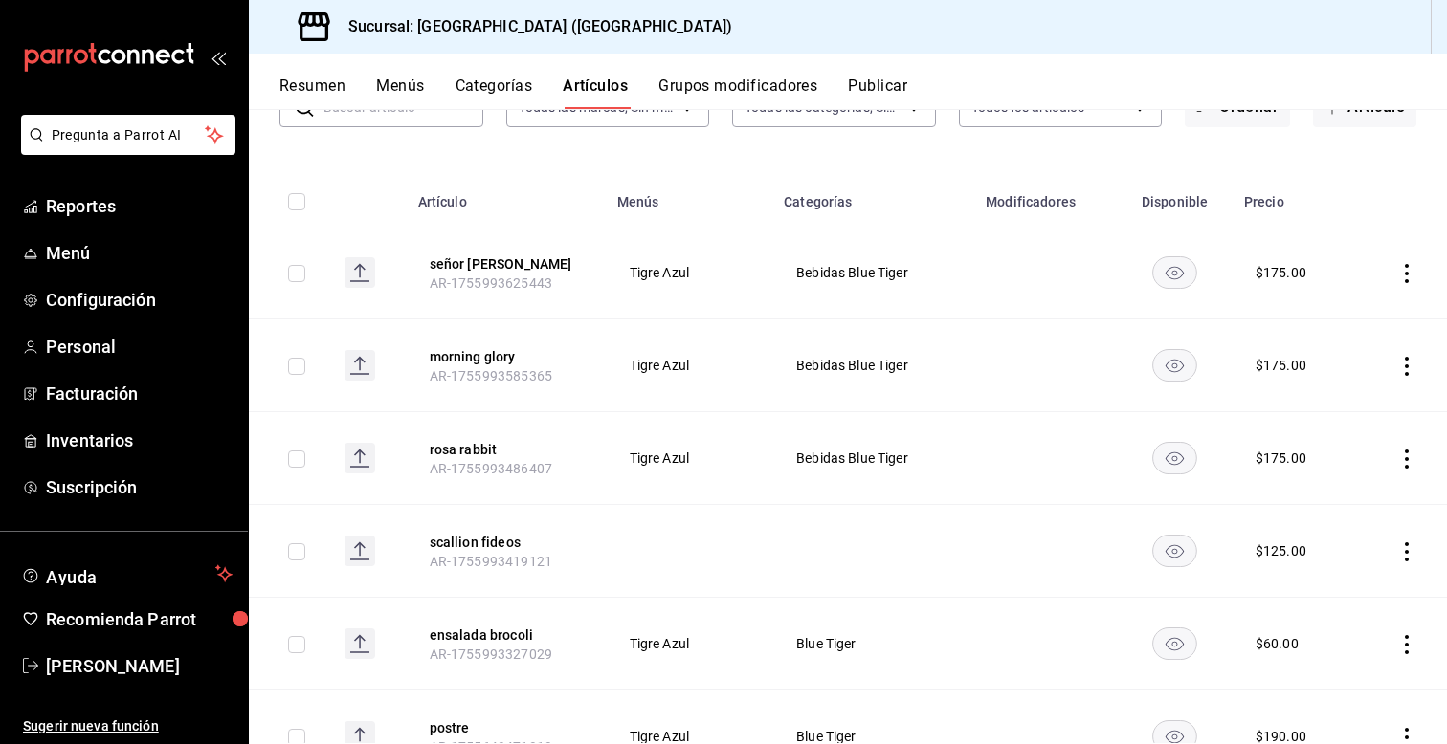
scroll to position [191, 0]
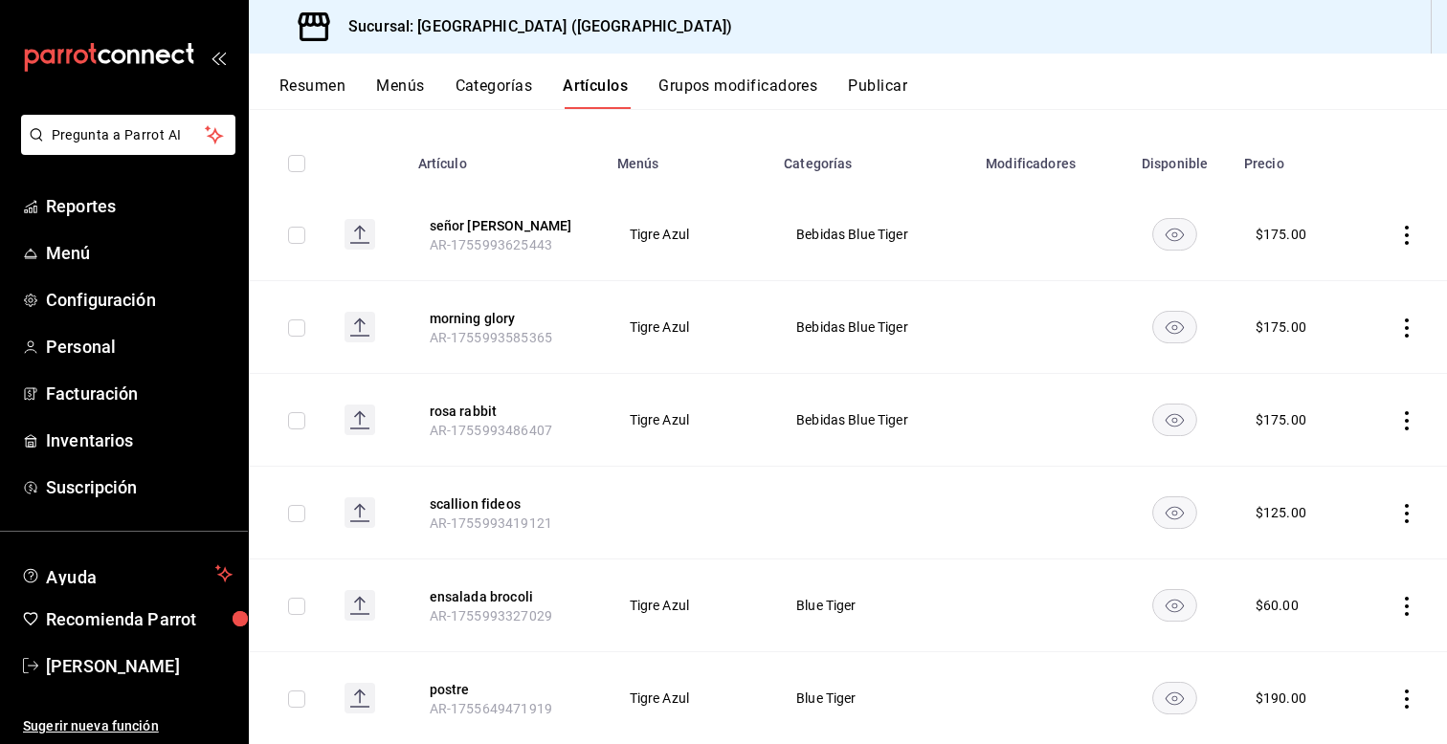
click at [1403, 515] on icon "actions" at bounding box center [1406, 513] width 19 height 19
click at [1326, 558] on span "Editar" at bounding box center [1349, 557] width 50 height 20
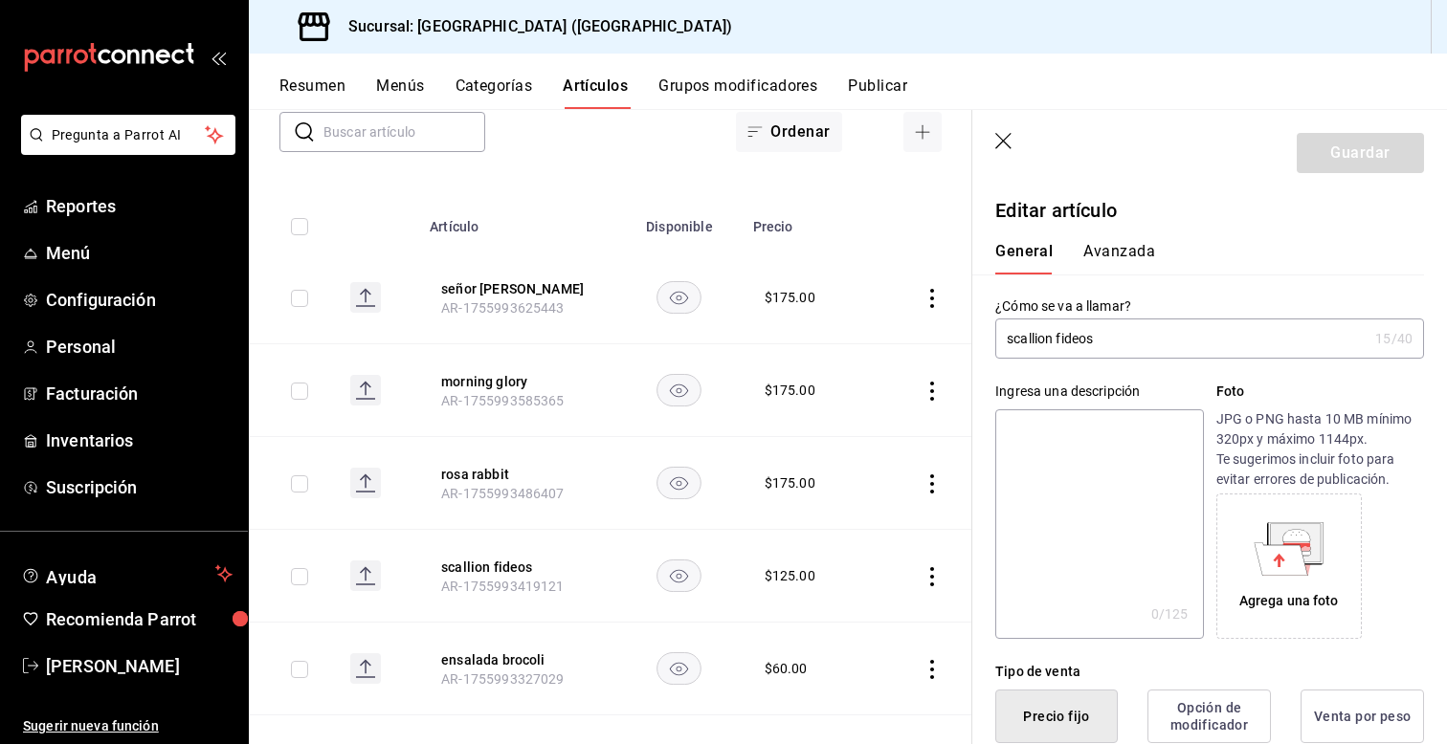
click at [975, 531] on div "Ingresa una descripción x 0 /125 ​ Foto JPG o PNG hasta 10 MB mínimo 320px y má…" at bounding box center [1198, 499] width 452 height 280
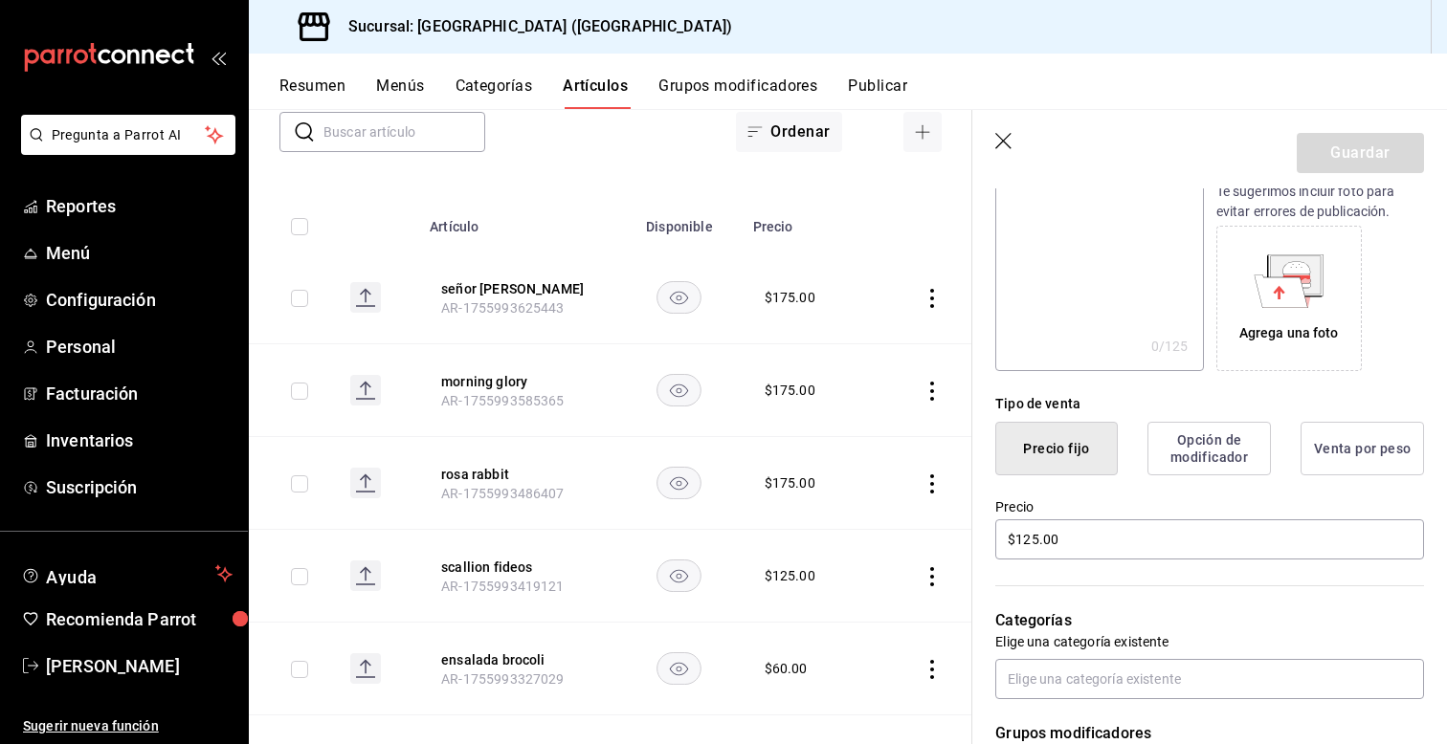
scroll to position [306, 0]
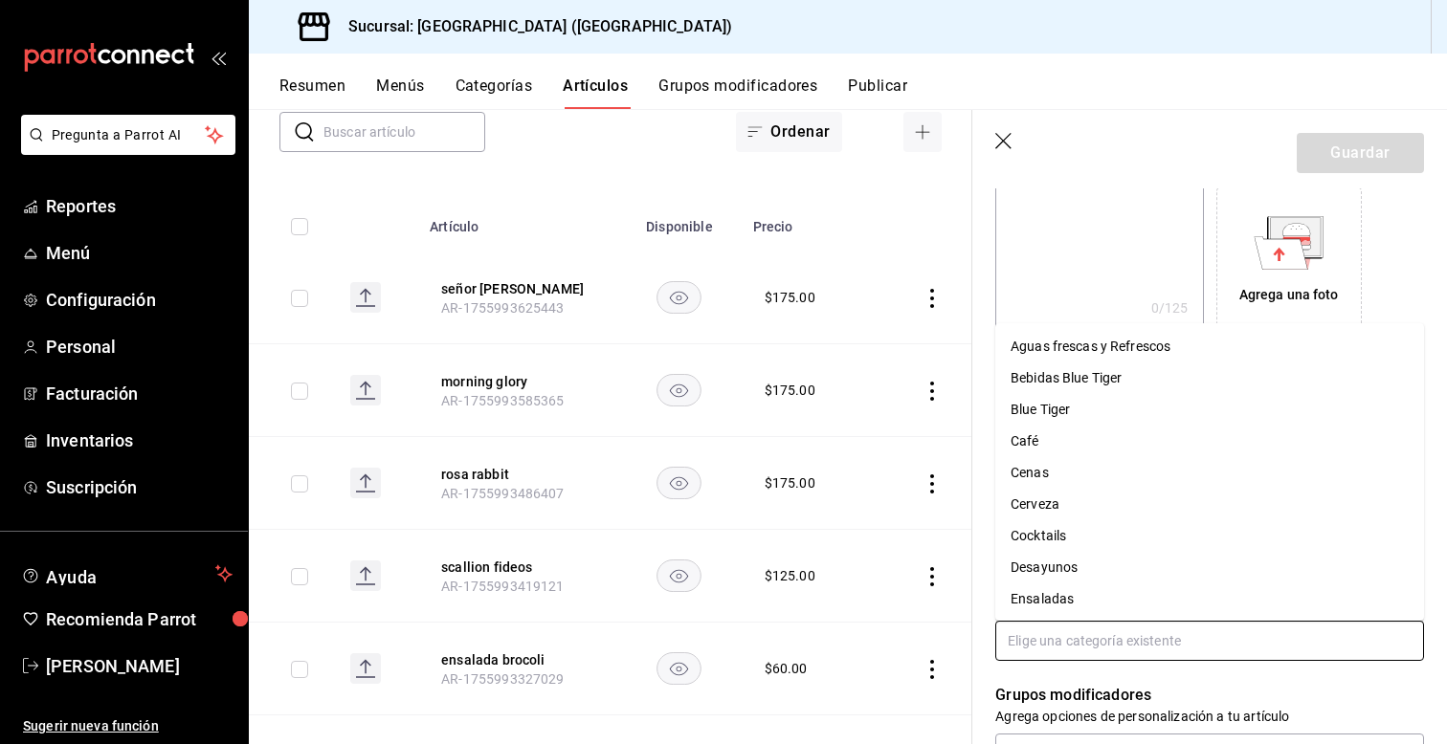
click at [1082, 630] on input "text" at bounding box center [1209, 641] width 429 height 40
click at [1051, 420] on li "Blue Tiger" at bounding box center [1209, 410] width 429 height 32
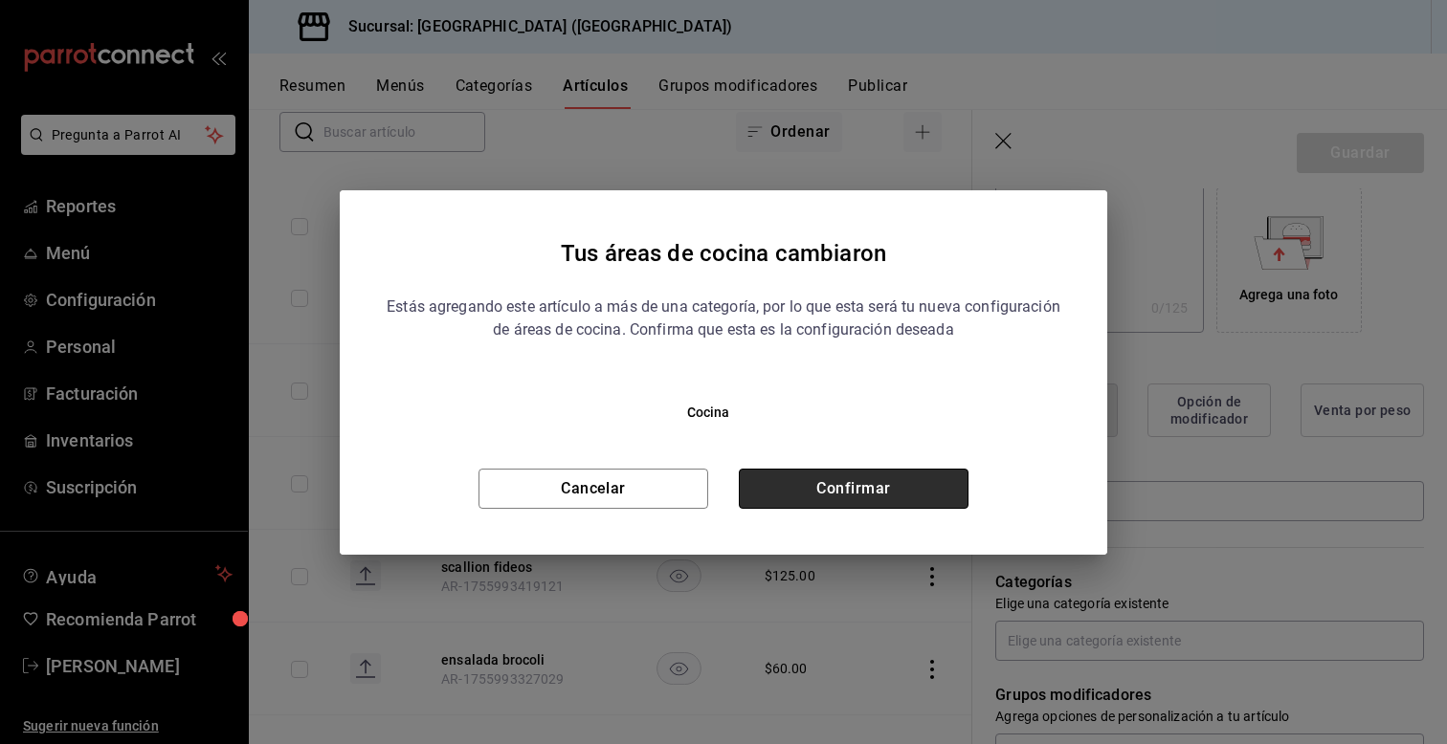
click at [844, 491] on button "Confirmar" at bounding box center [854, 489] width 230 height 40
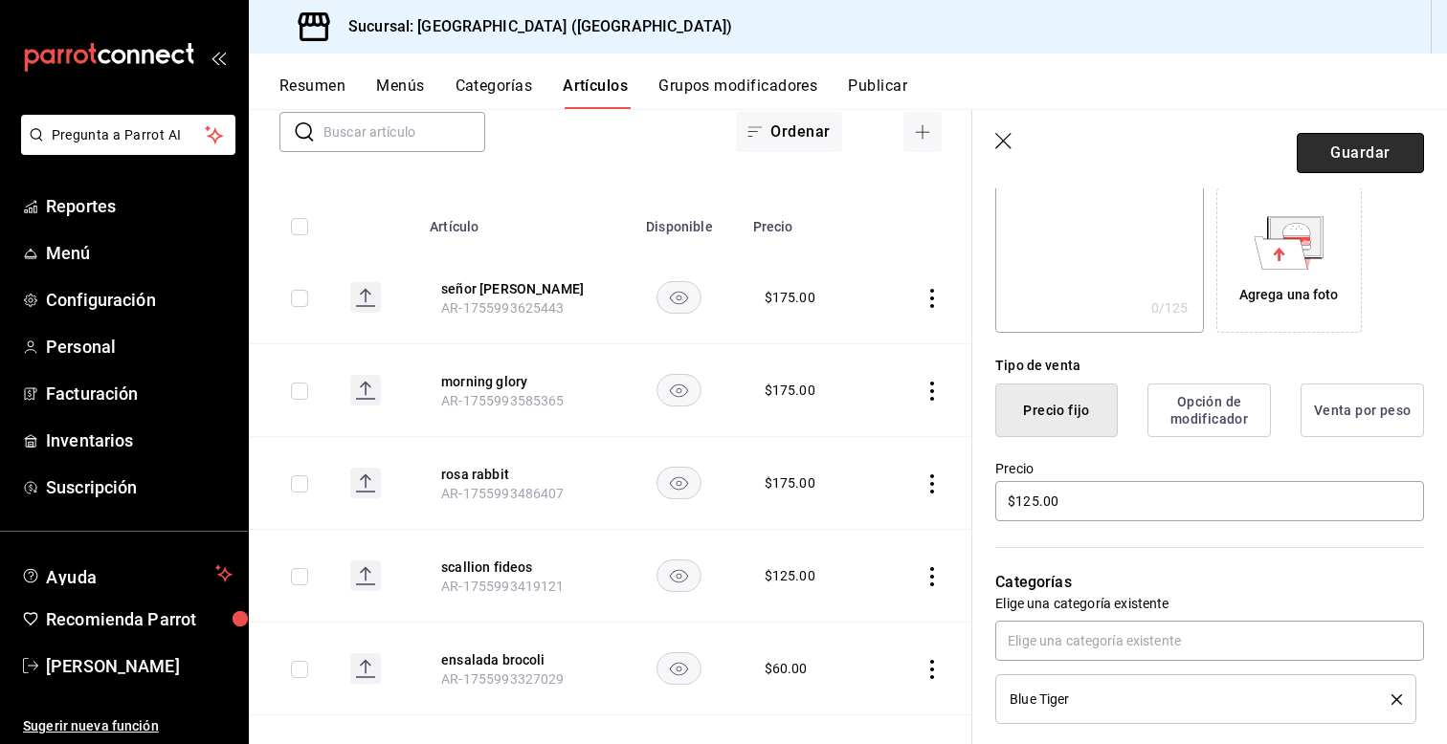
click at [1366, 151] on button "Guardar" at bounding box center [1360, 153] width 127 height 40
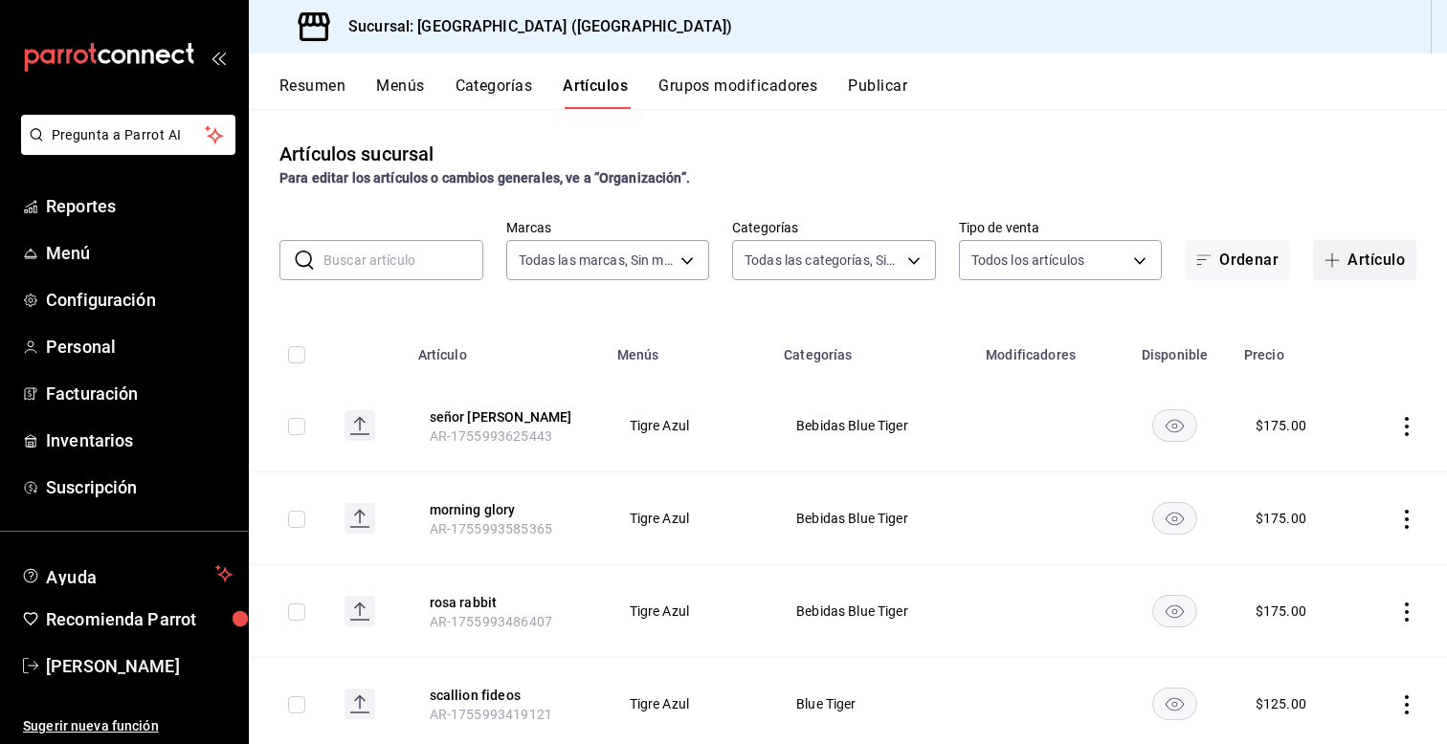
click at [1373, 273] on button "Artículo" at bounding box center [1364, 260] width 103 height 40
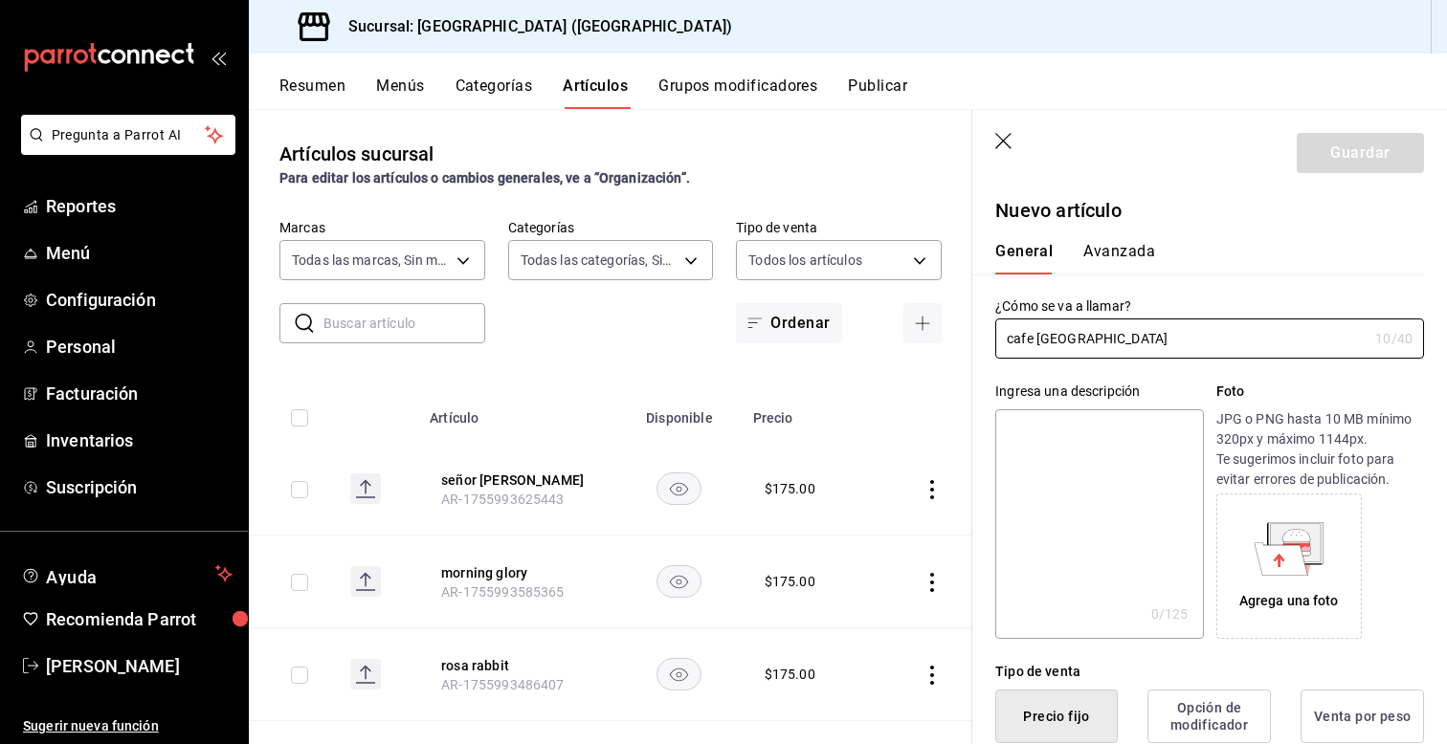
type input "cafe seoul"
click at [982, 454] on div "Ingresa una descripción x 0 /125 ​ Foto JPG o PNG hasta 10 MB mínimo 320px y má…" at bounding box center [1198, 499] width 452 height 280
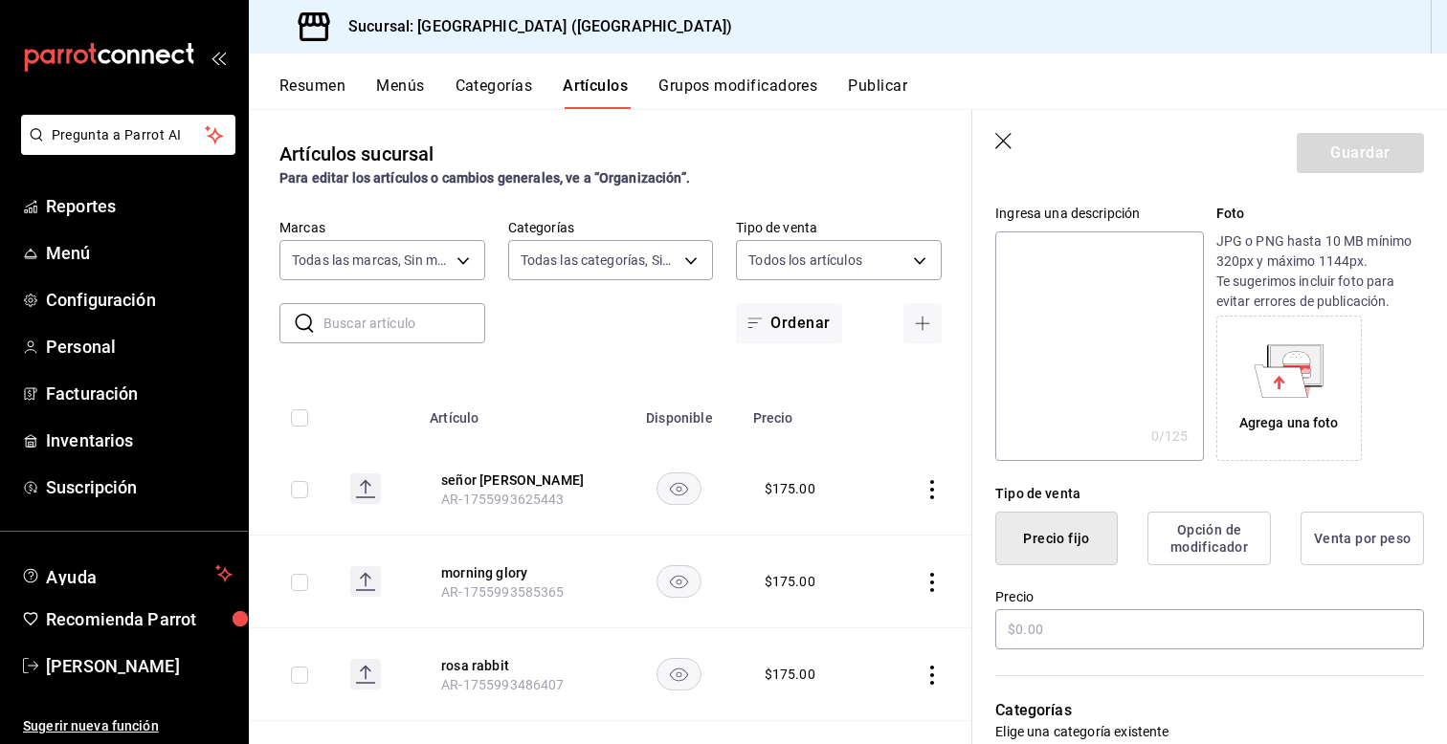
scroll to position [191, 0]
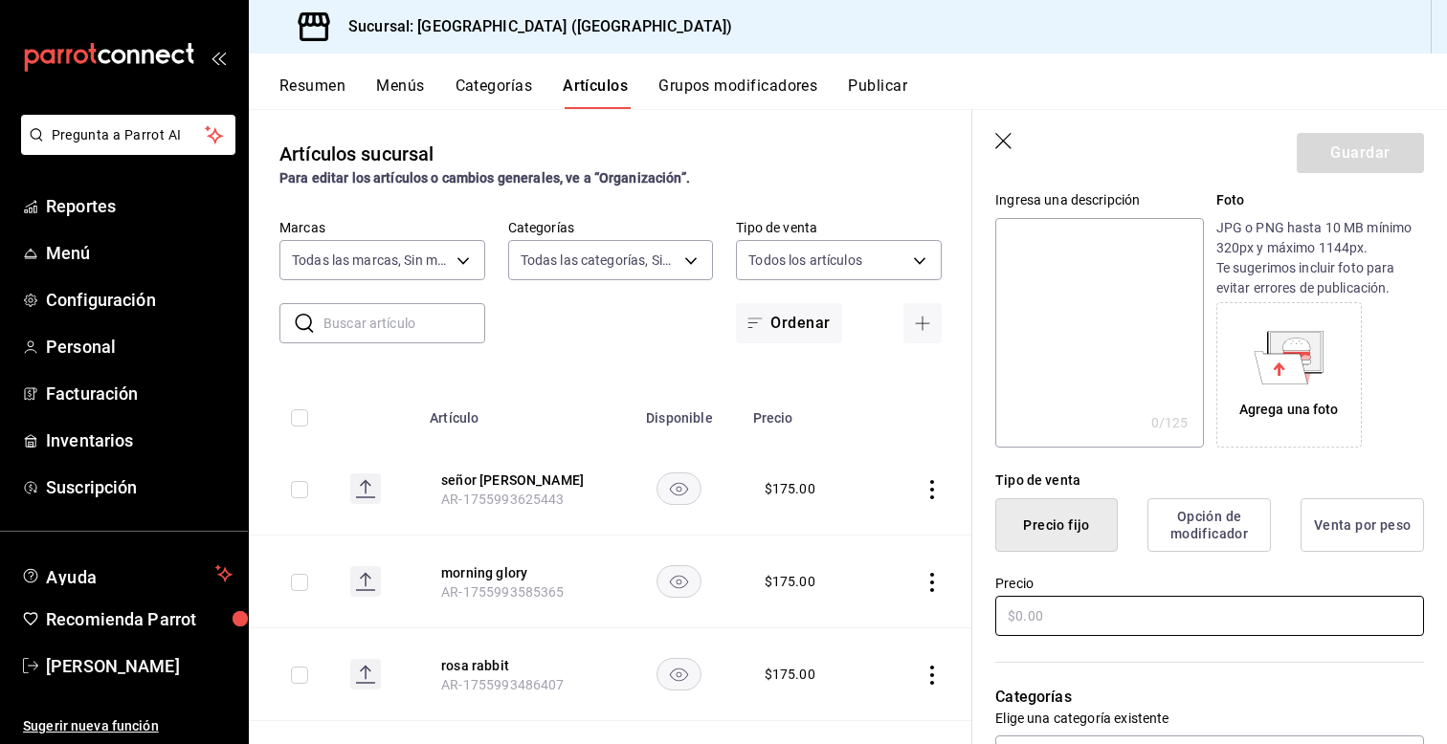
click at [1054, 608] on input "text" at bounding box center [1209, 616] width 429 height 40
type input "$175.00"
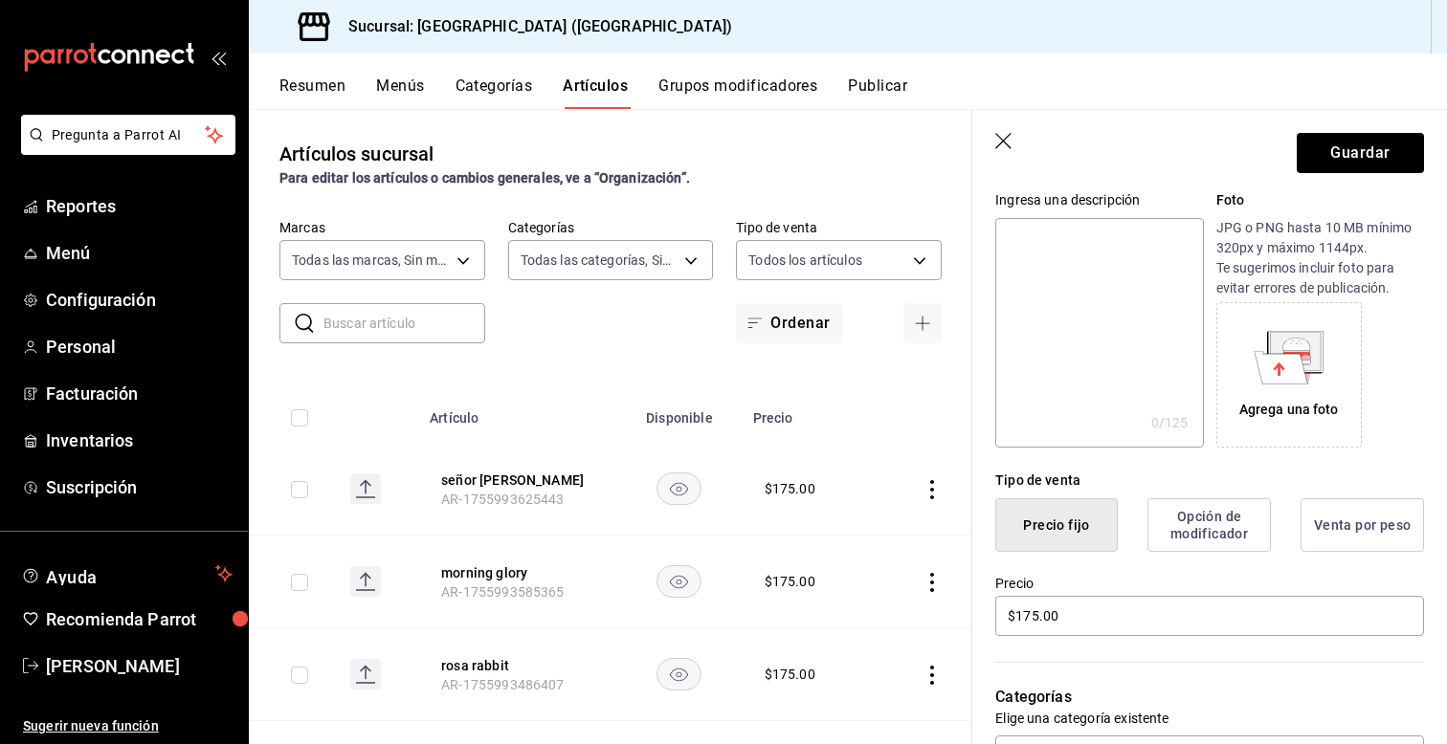
click at [989, 625] on div "Precio $175.00" at bounding box center [1198, 595] width 452 height 87
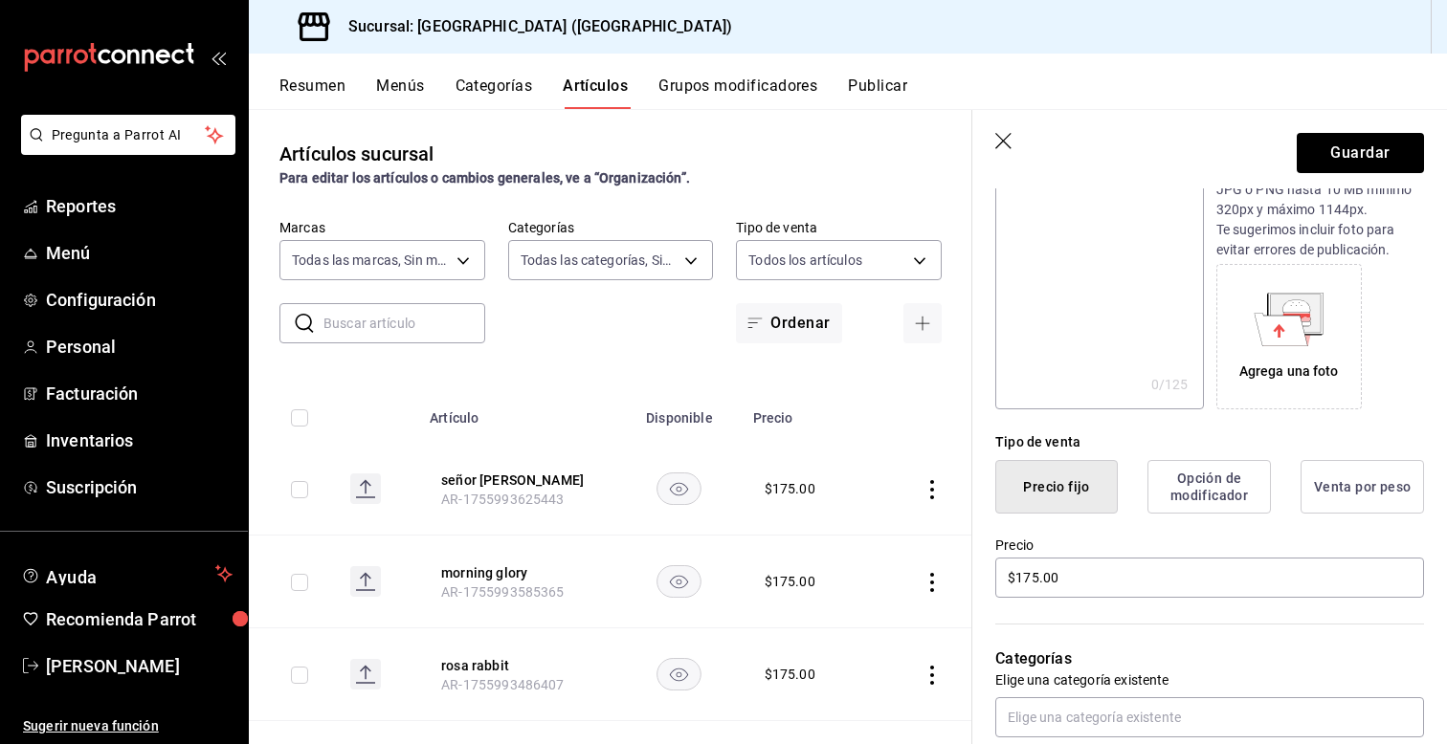
scroll to position [268, 0]
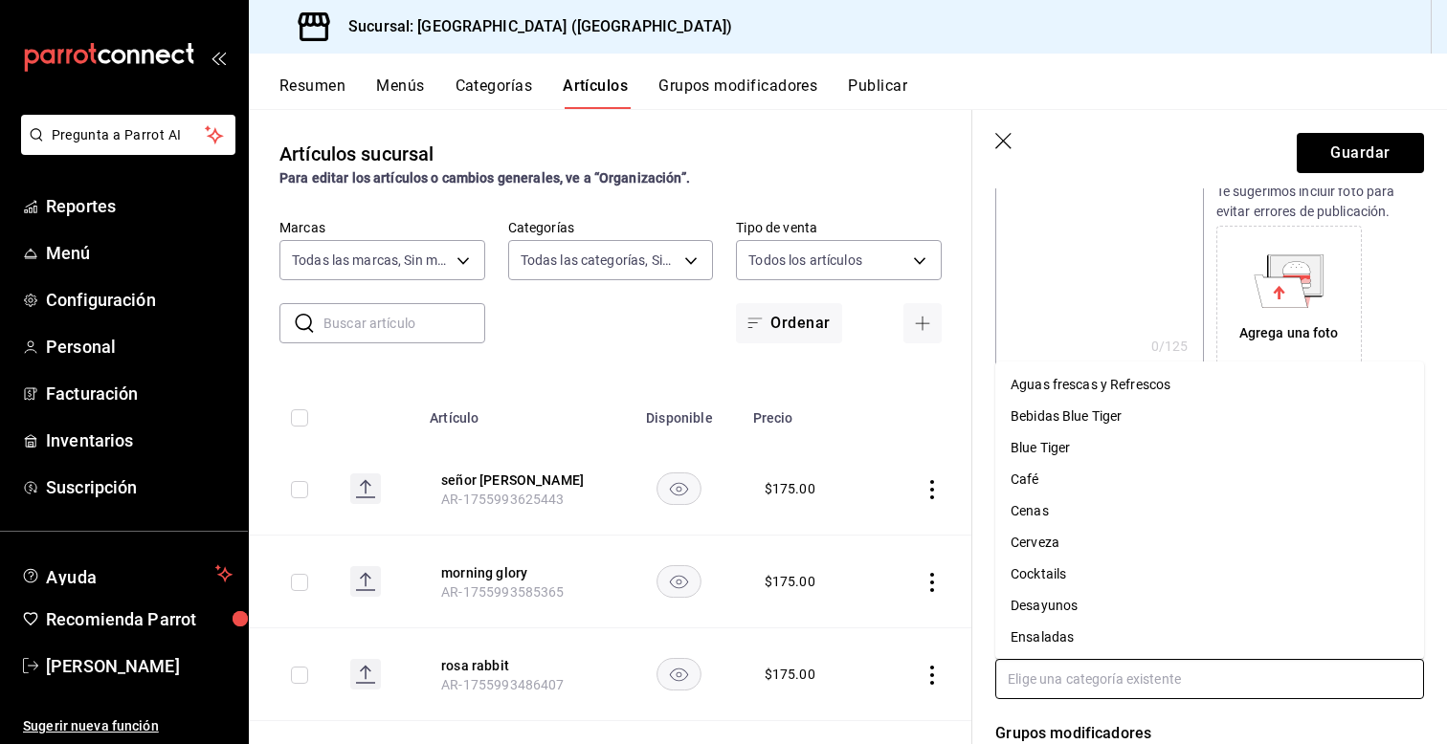
click at [1063, 673] on input "text" at bounding box center [1209, 679] width 429 height 40
click at [1064, 428] on li "Bebidas Blue Tiger" at bounding box center [1209, 417] width 429 height 32
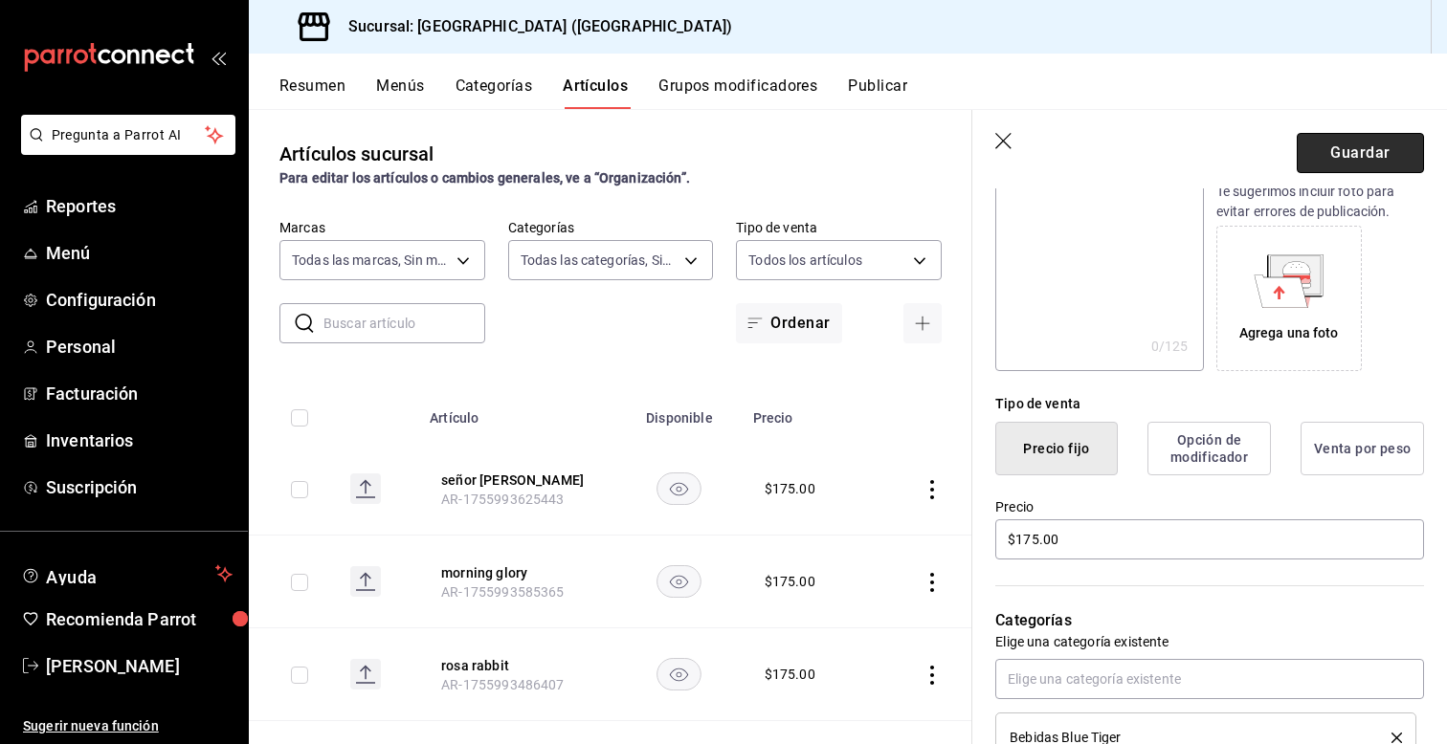
click at [1353, 152] on button "Guardar" at bounding box center [1360, 153] width 127 height 40
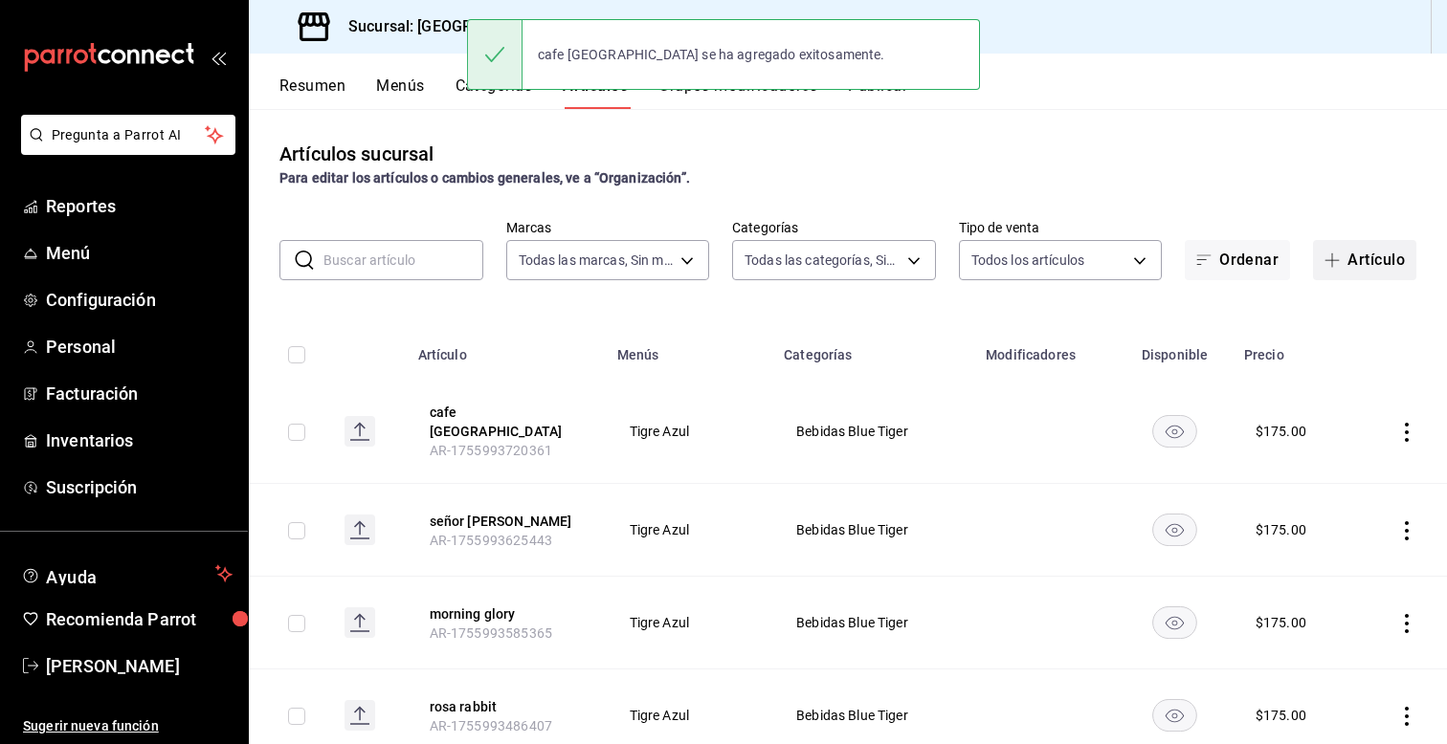
click at [1336, 253] on icon "button" at bounding box center [1331, 260] width 15 height 15
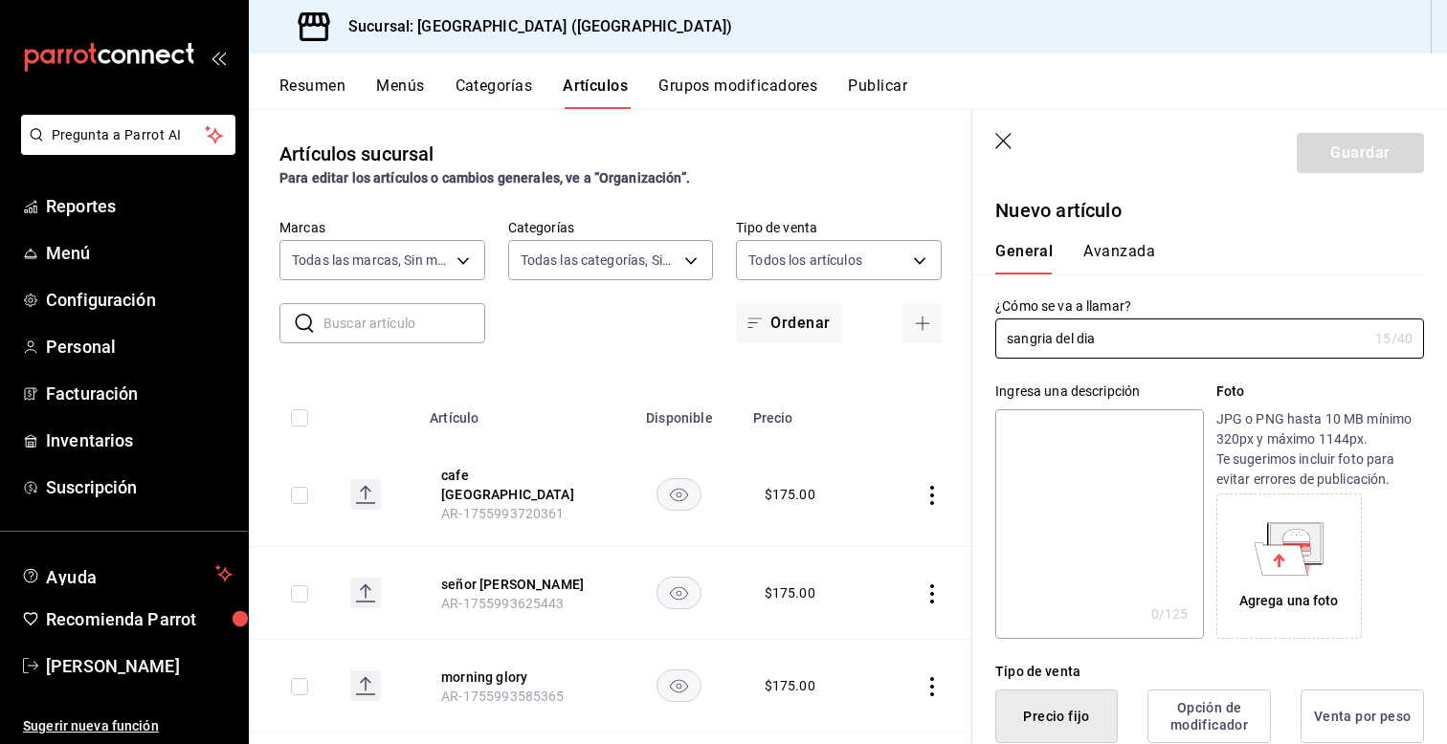
type input "sangria del dia"
click at [993, 479] on div "Ingresa una descripción x 0 /125 ​ Foto JPG o PNG hasta 10 MB mínimo 320px y má…" at bounding box center [1198, 499] width 452 height 280
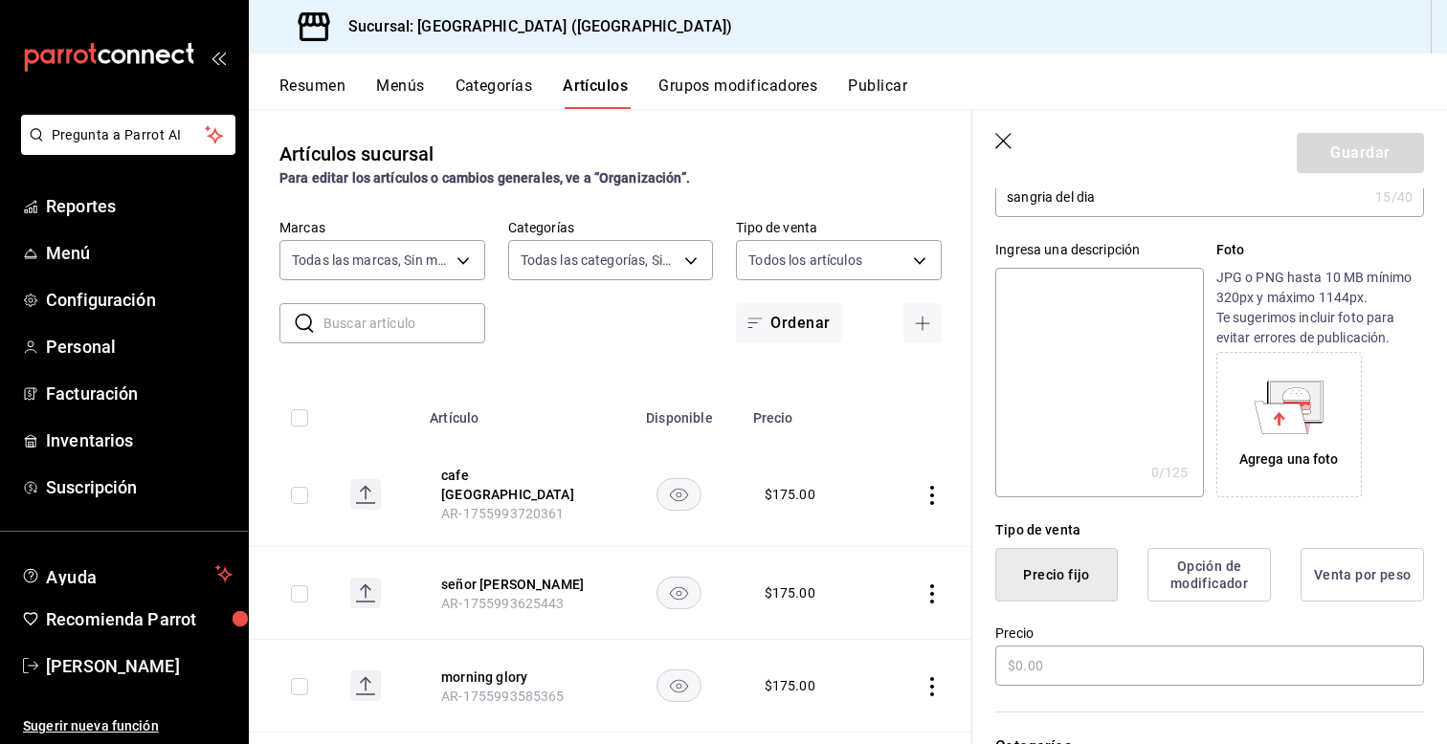
scroll to position [153, 0]
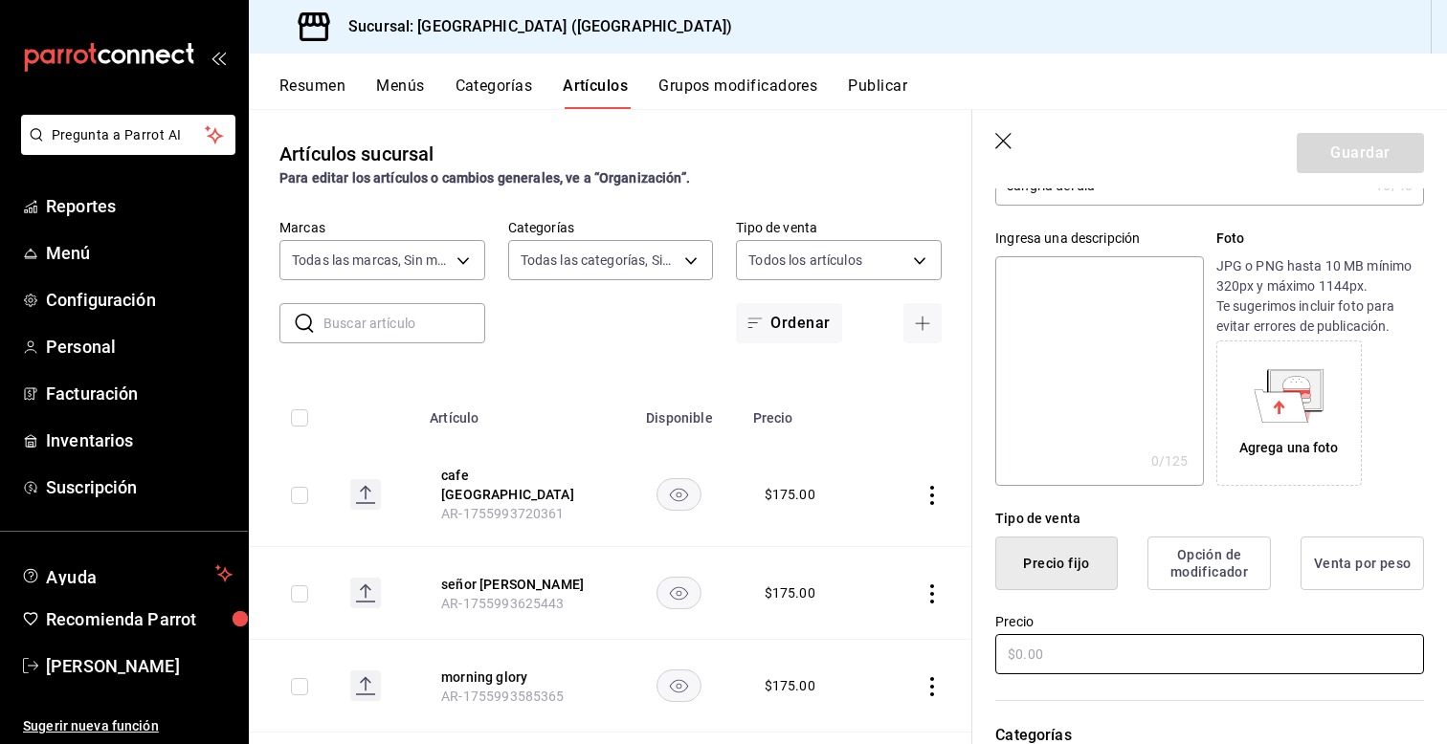
click at [1077, 657] on input "text" at bounding box center [1209, 654] width 429 height 40
type input "$175.00"
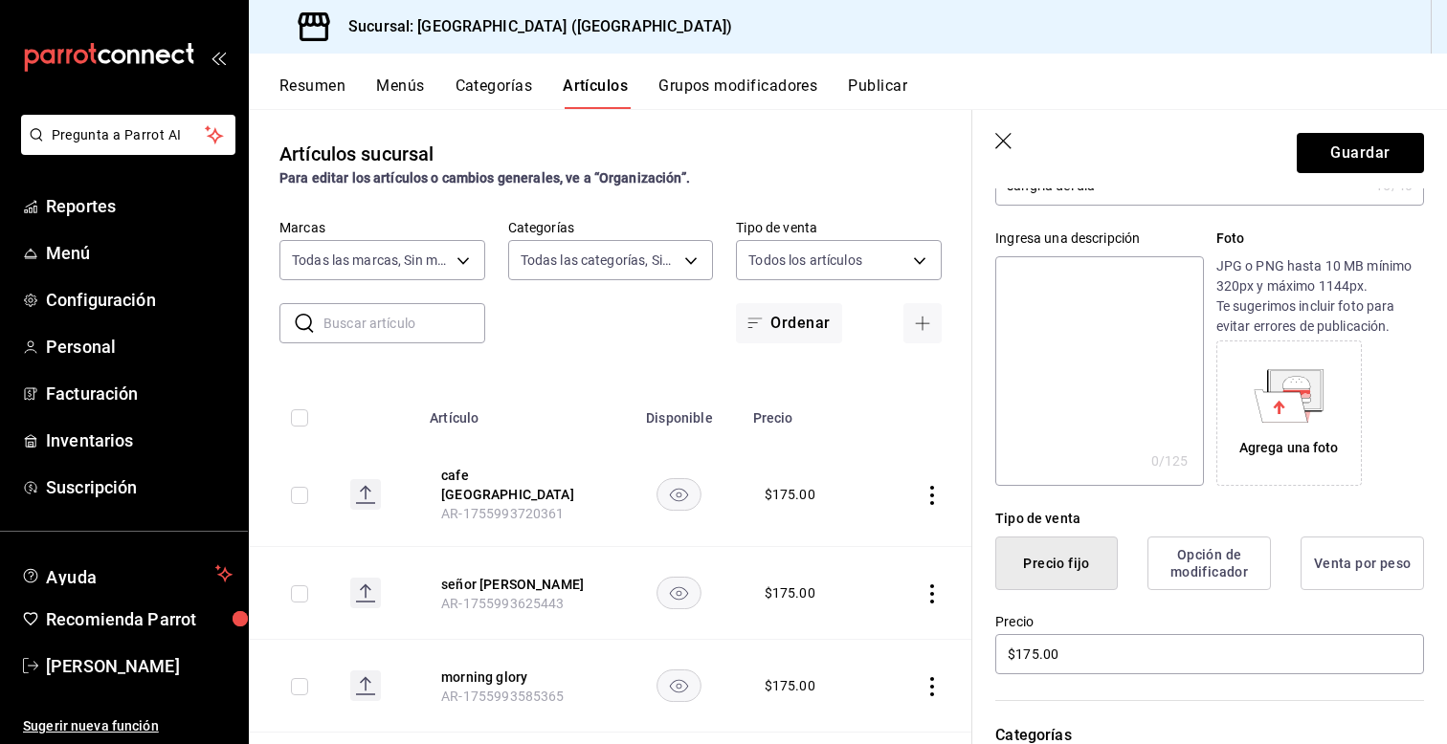
click at [983, 642] on div "Precio $175.00" at bounding box center [1198, 633] width 452 height 87
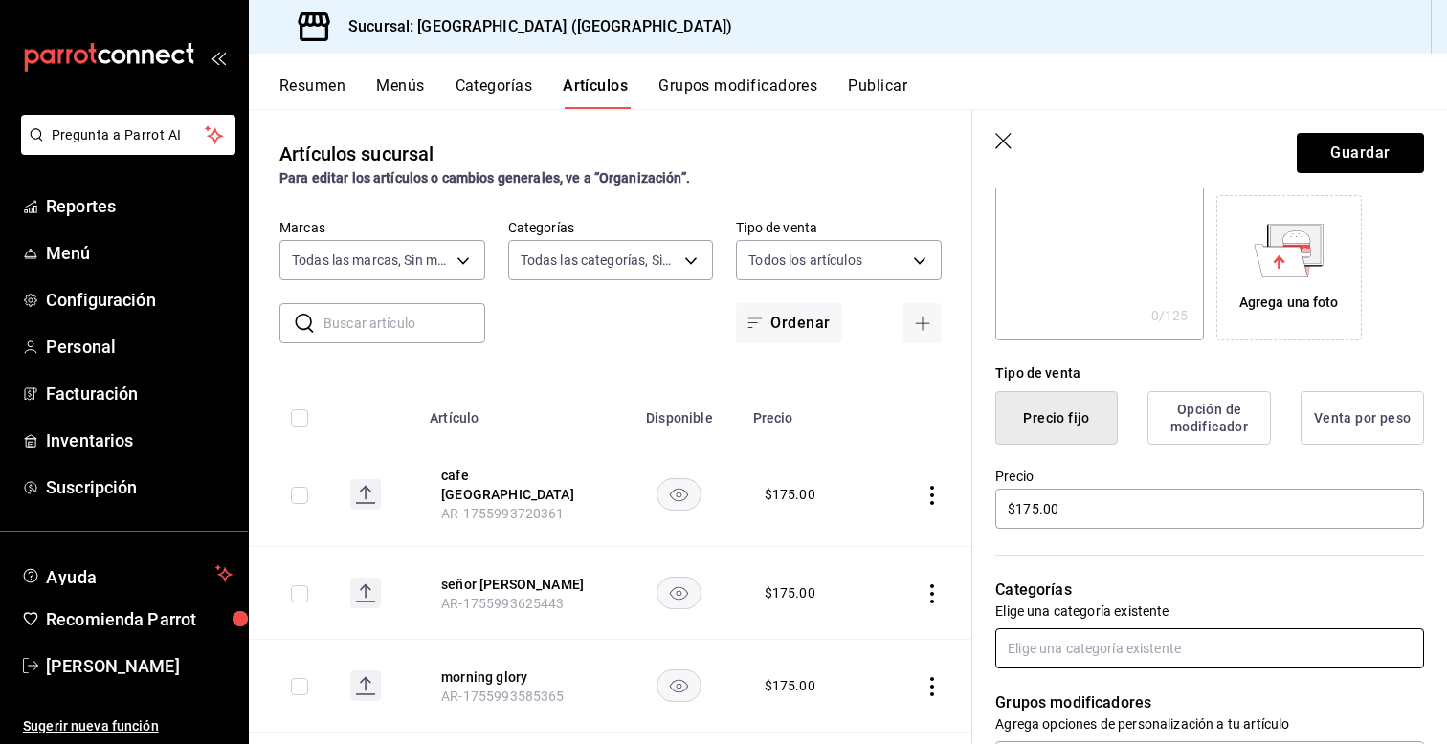
scroll to position [306, 0]
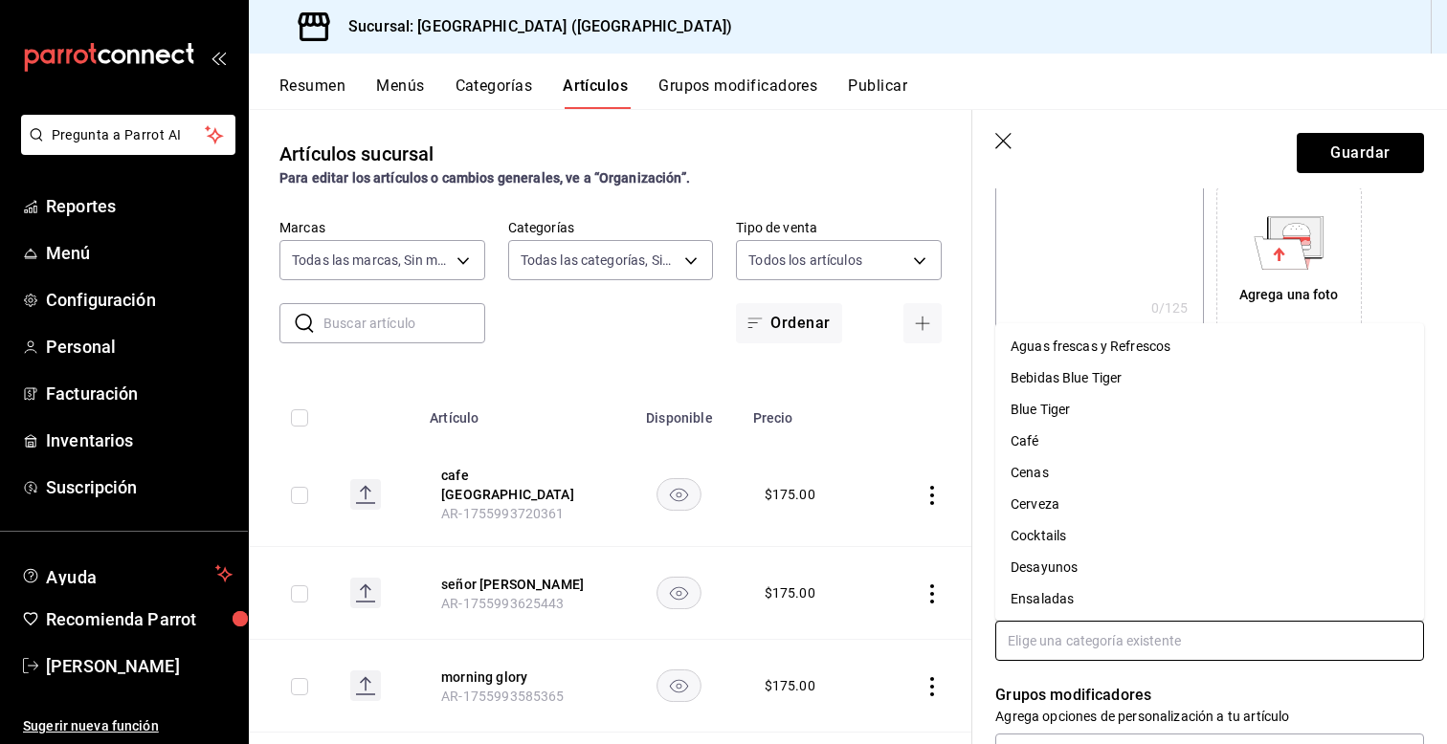
click at [1044, 654] on input "text" at bounding box center [1209, 641] width 429 height 40
click at [1029, 381] on li "Bebidas Blue Tiger" at bounding box center [1209, 379] width 429 height 32
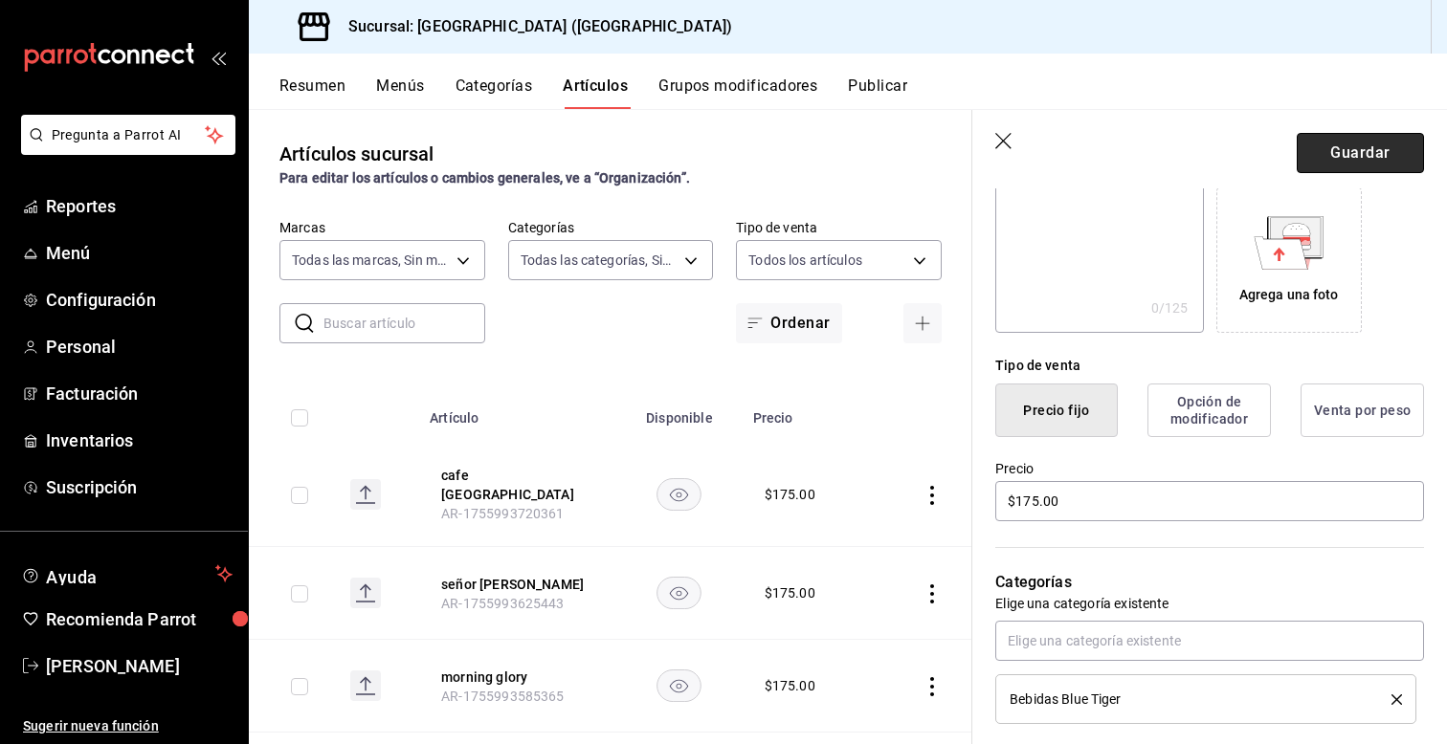
click at [1368, 162] on button "Guardar" at bounding box center [1360, 153] width 127 height 40
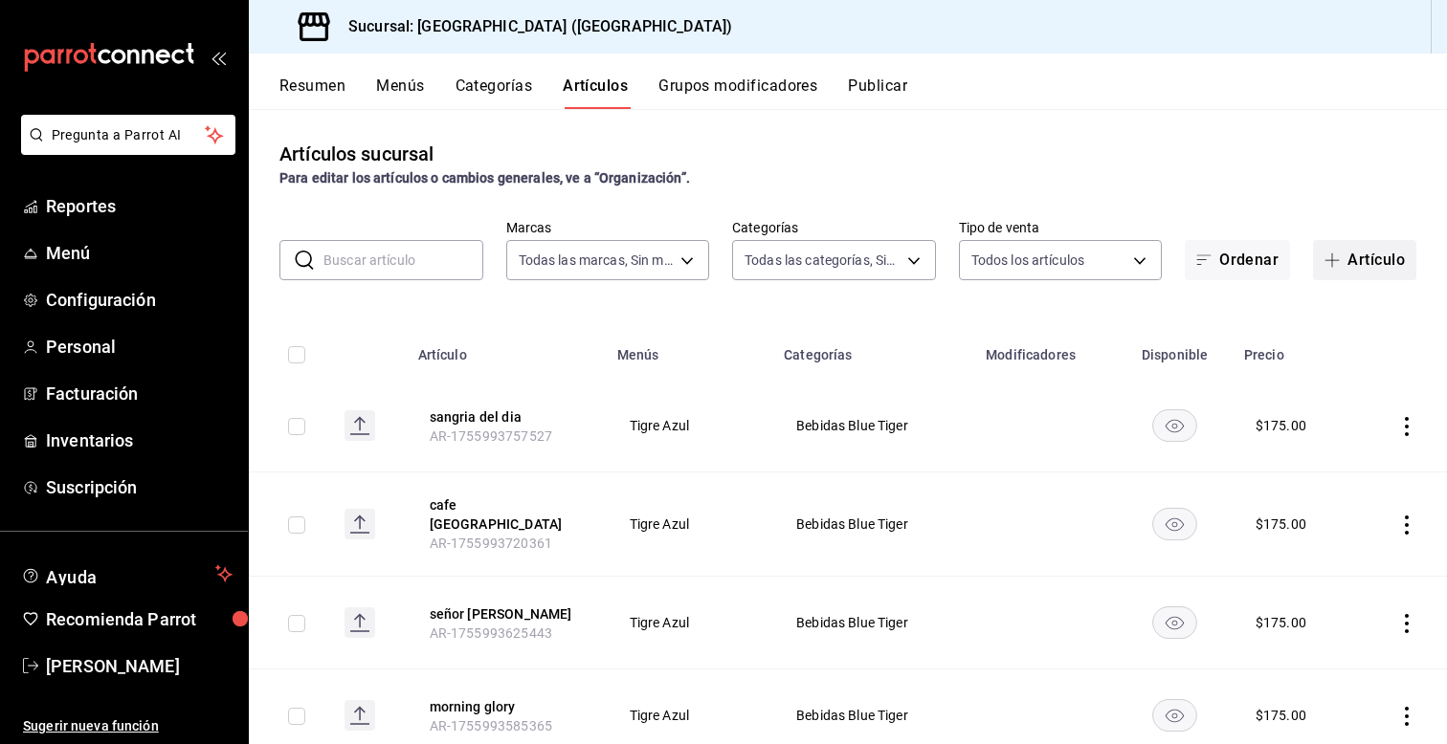
click at [1333, 263] on icon "button" at bounding box center [1331, 260] width 15 height 15
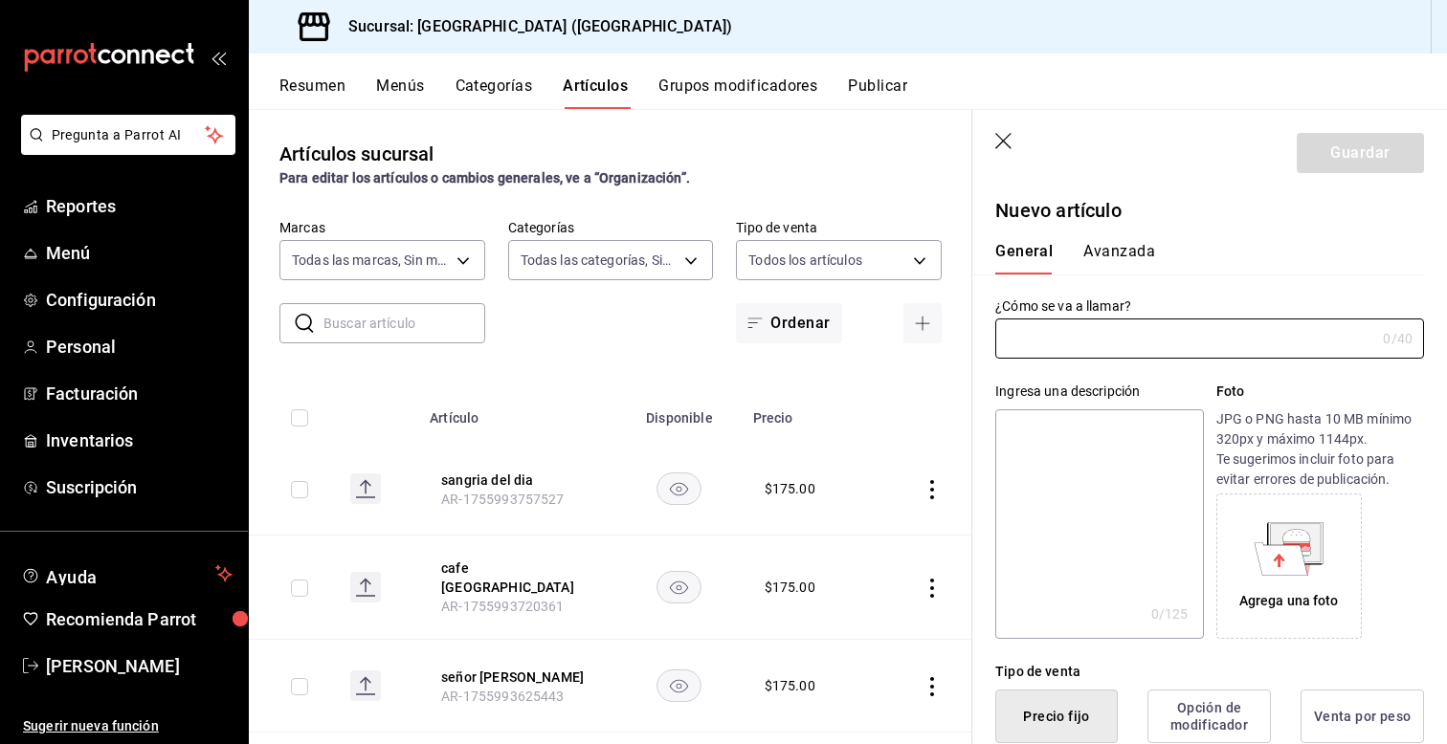
click at [1005, 142] on icon "button" at bounding box center [1004, 142] width 19 height 19
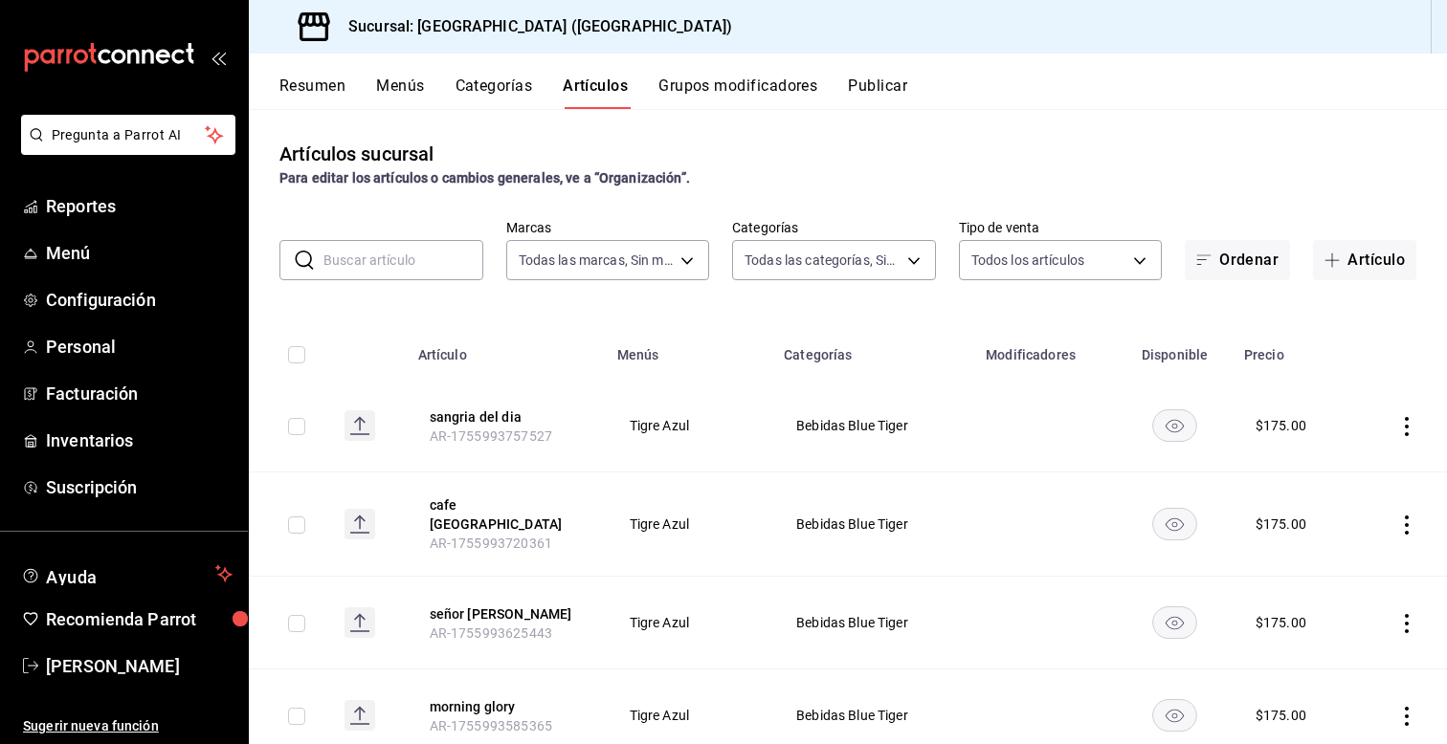
click at [363, 248] on input "text" at bounding box center [403, 260] width 160 height 38
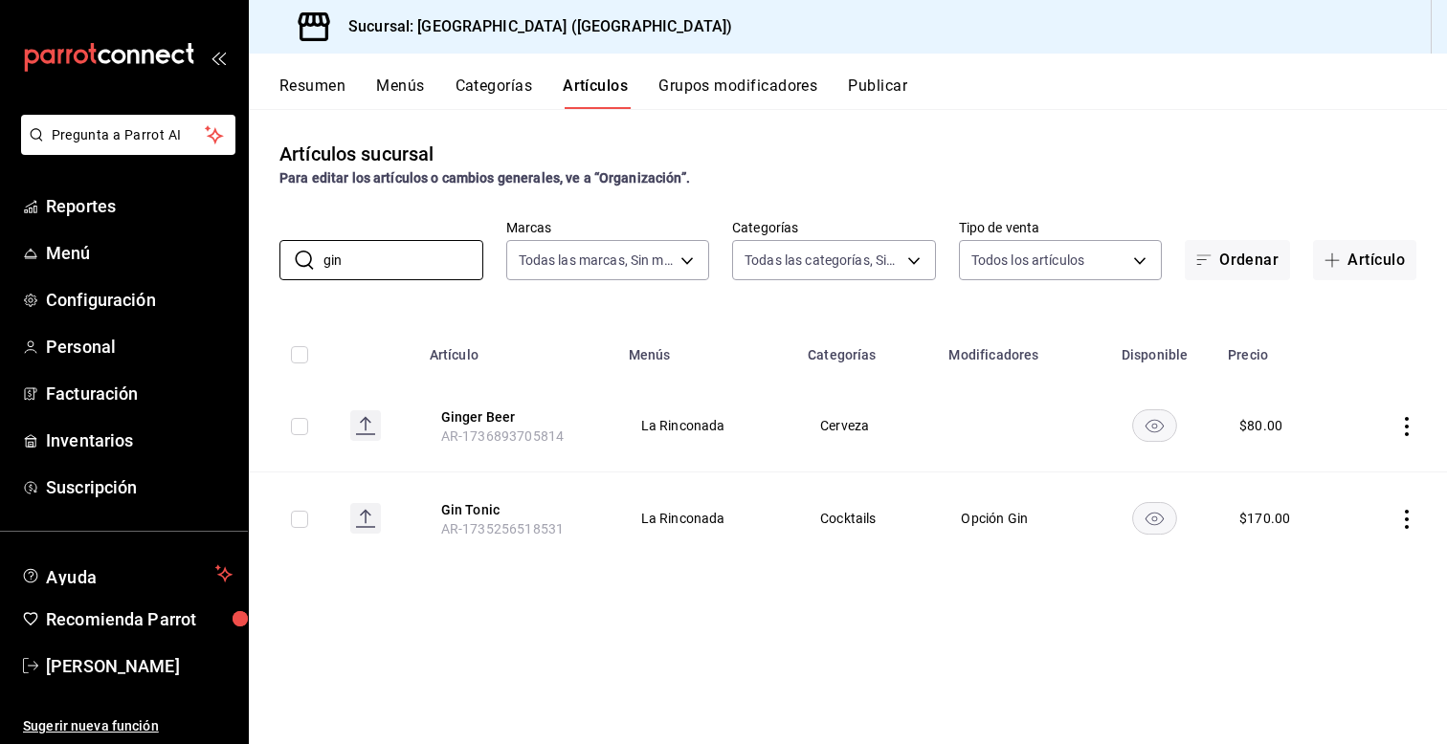
type input "gin"
click at [1408, 521] on icon "actions" at bounding box center [1406, 519] width 19 height 19
click at [1320, 562] on div at bounding box center [1307, 563] width 34 height 23
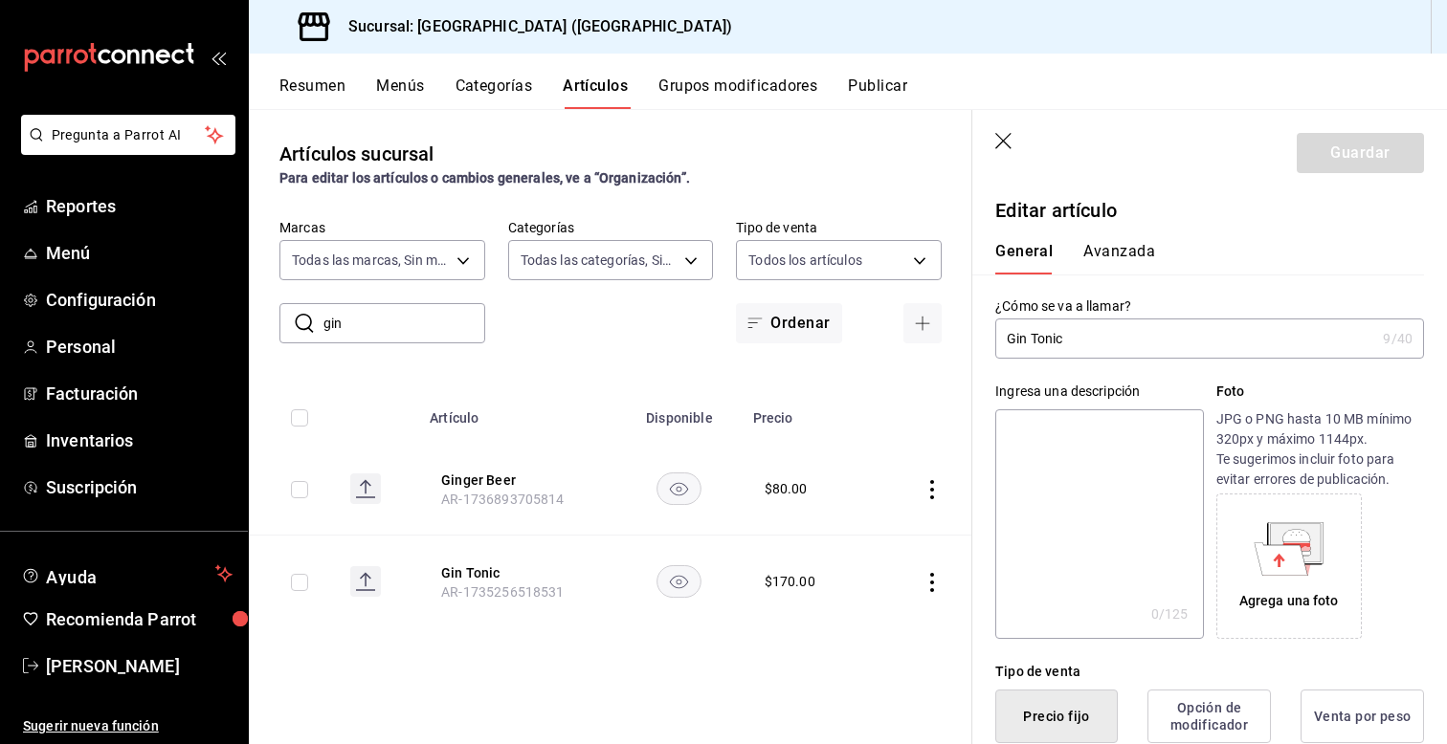
click at [988, 643] on div "Tipo de venta Precio fijo Opción de modificador Venta por peso" at bounding box center [1198, 691] width 452 height 104
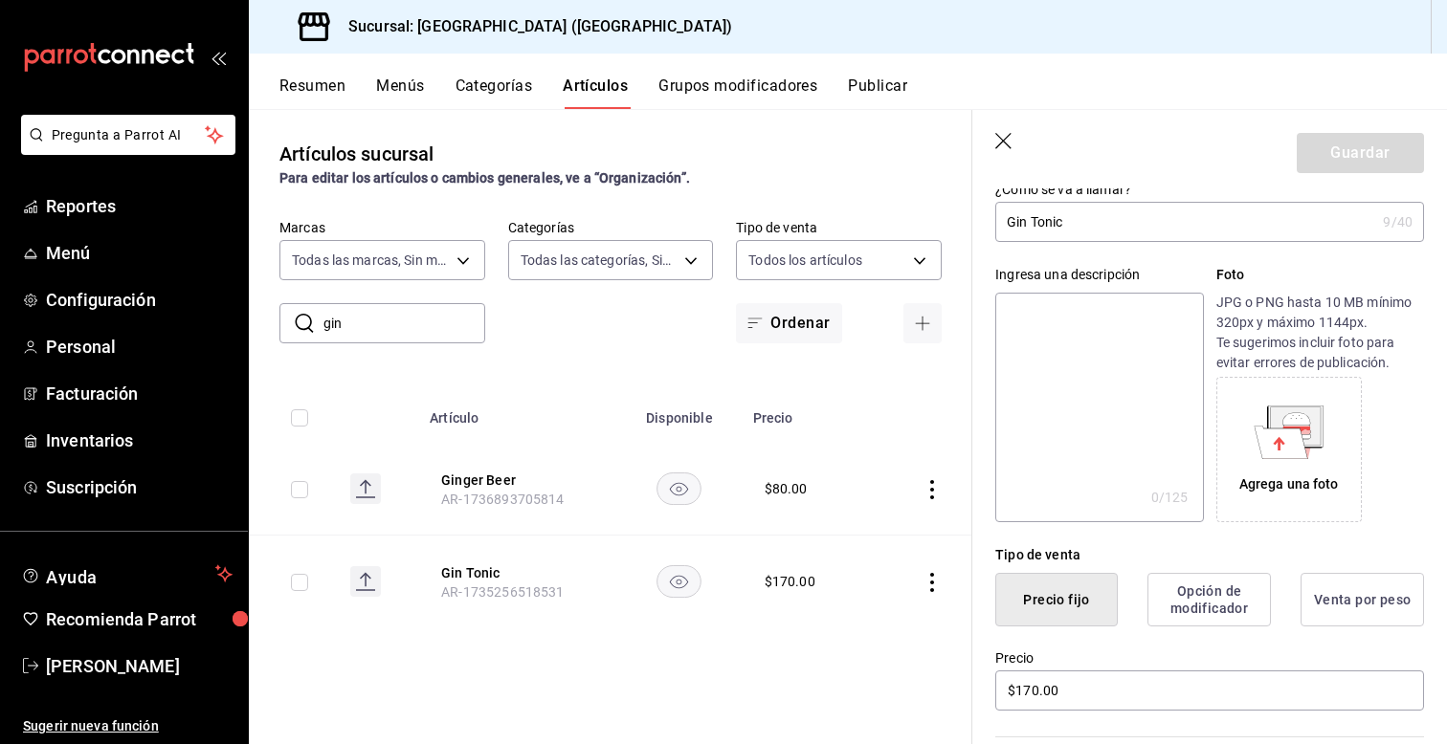
scroll to position [153, 0]
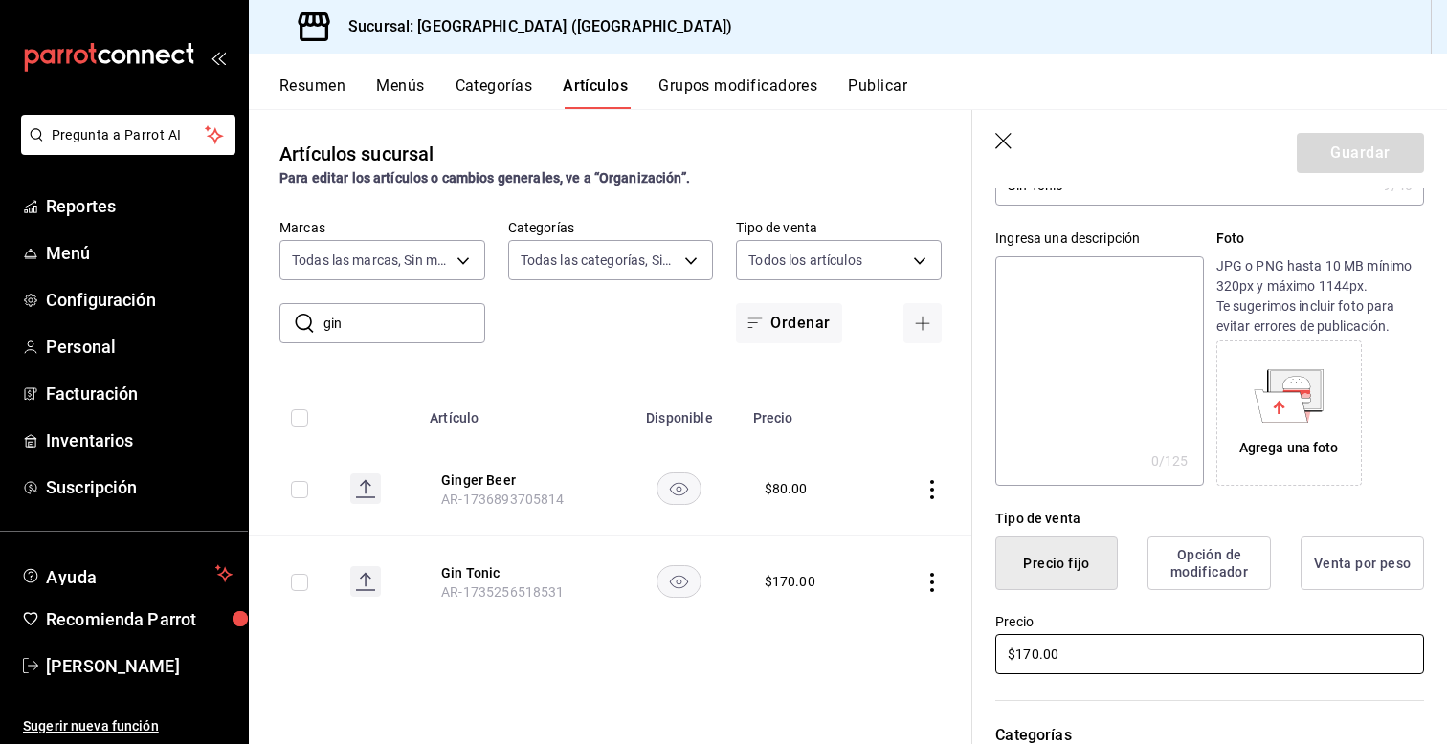
click at [1030, 657] on input "$170.00" at bounding box center [1209, 654] width 429 height 40
type input "$170.00"
click at [1004, 149] on icon "button" at bounding box center [1004, 142] width 19 height 19
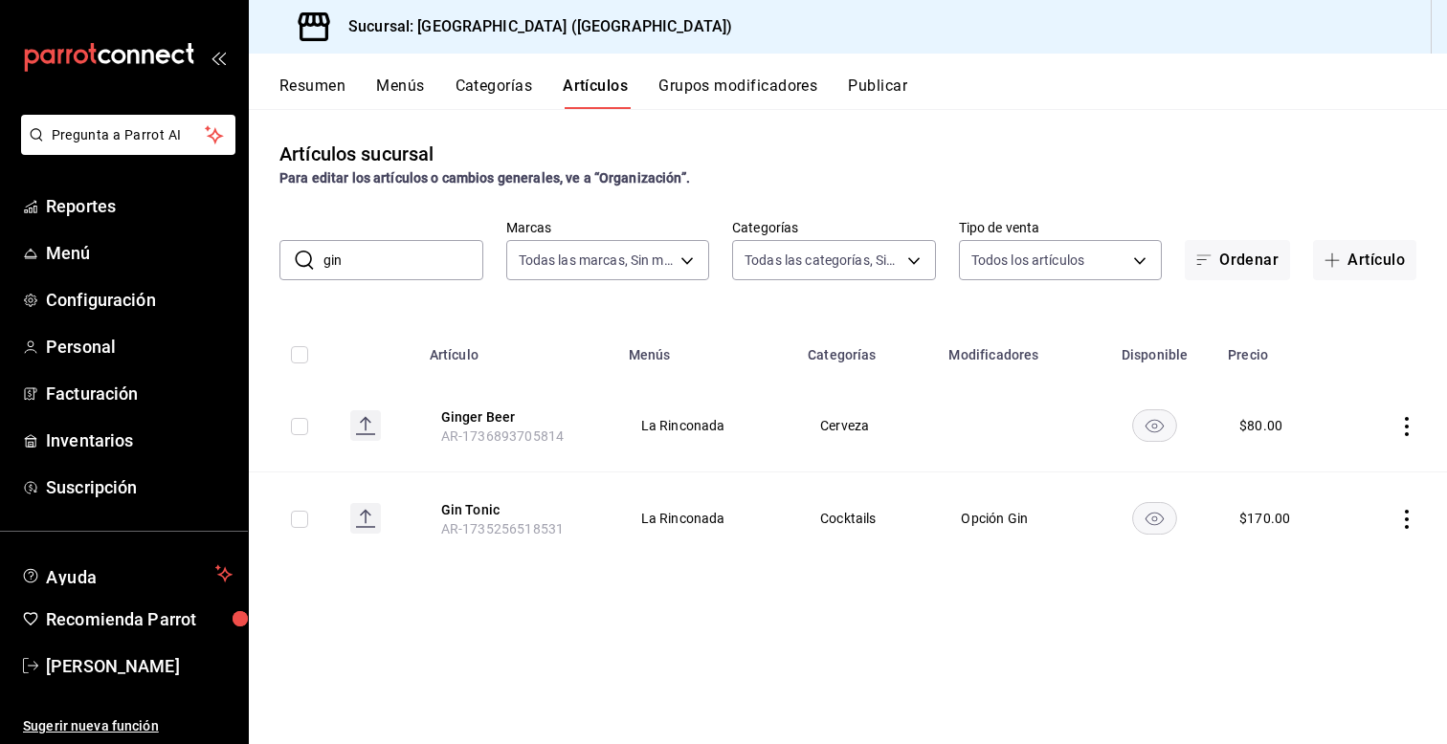
click at [359, 267] on input "gin" at bounding box center [403, 260] width 160 height 38
type input "g"
type input "a"
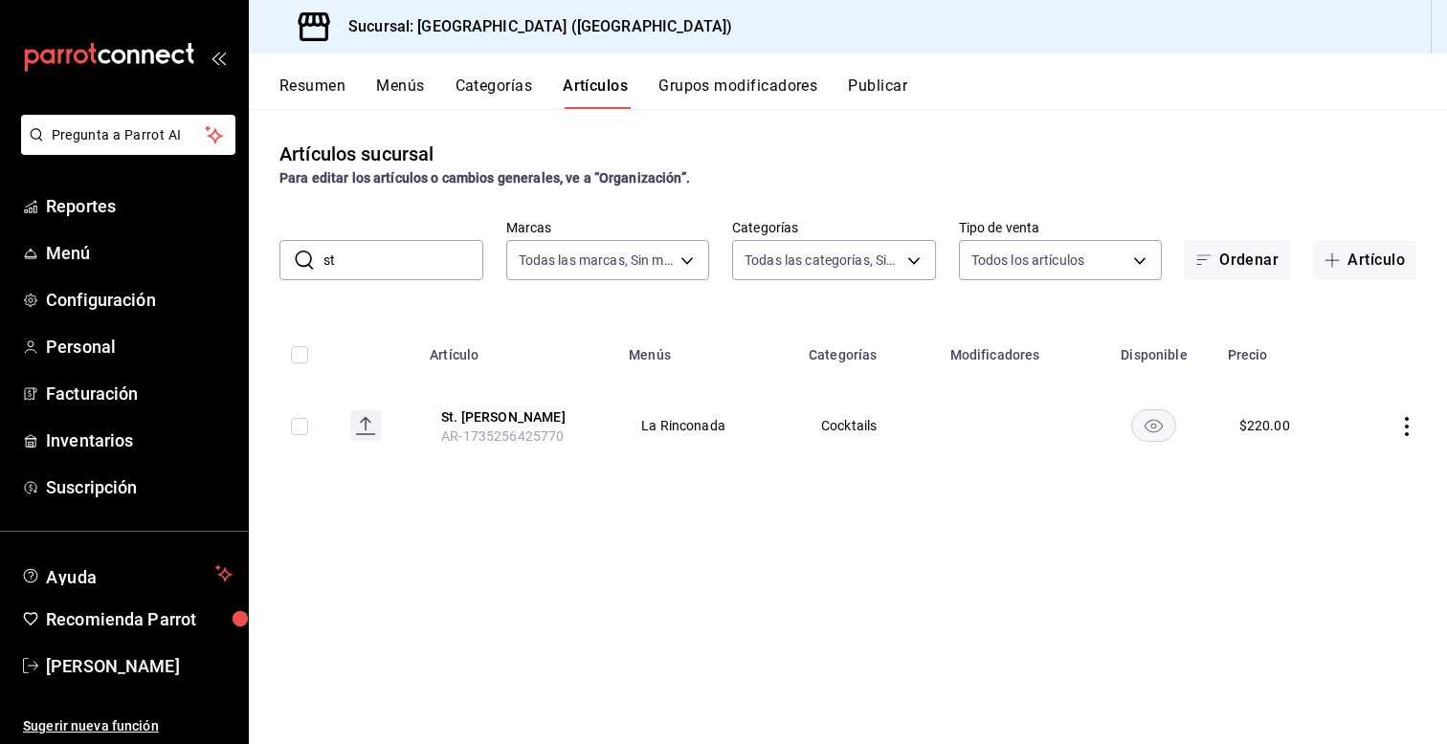
type input "s"
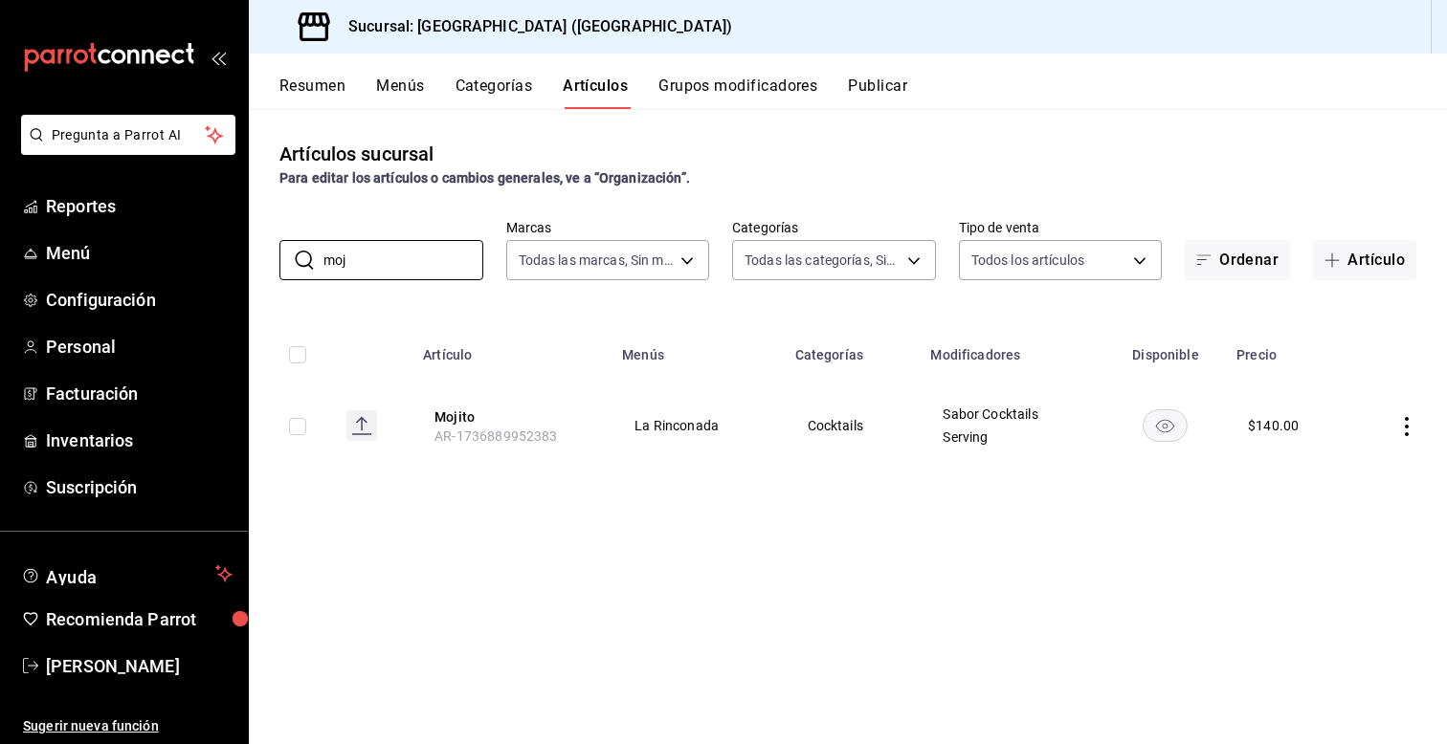
type input "moj"
click at [1413, 426] on icon "actions" at bounding box center [1406, 426] width 19 height 19
click at [1317, 479] on div at bounding box center [1307, 470] width 34 height 23
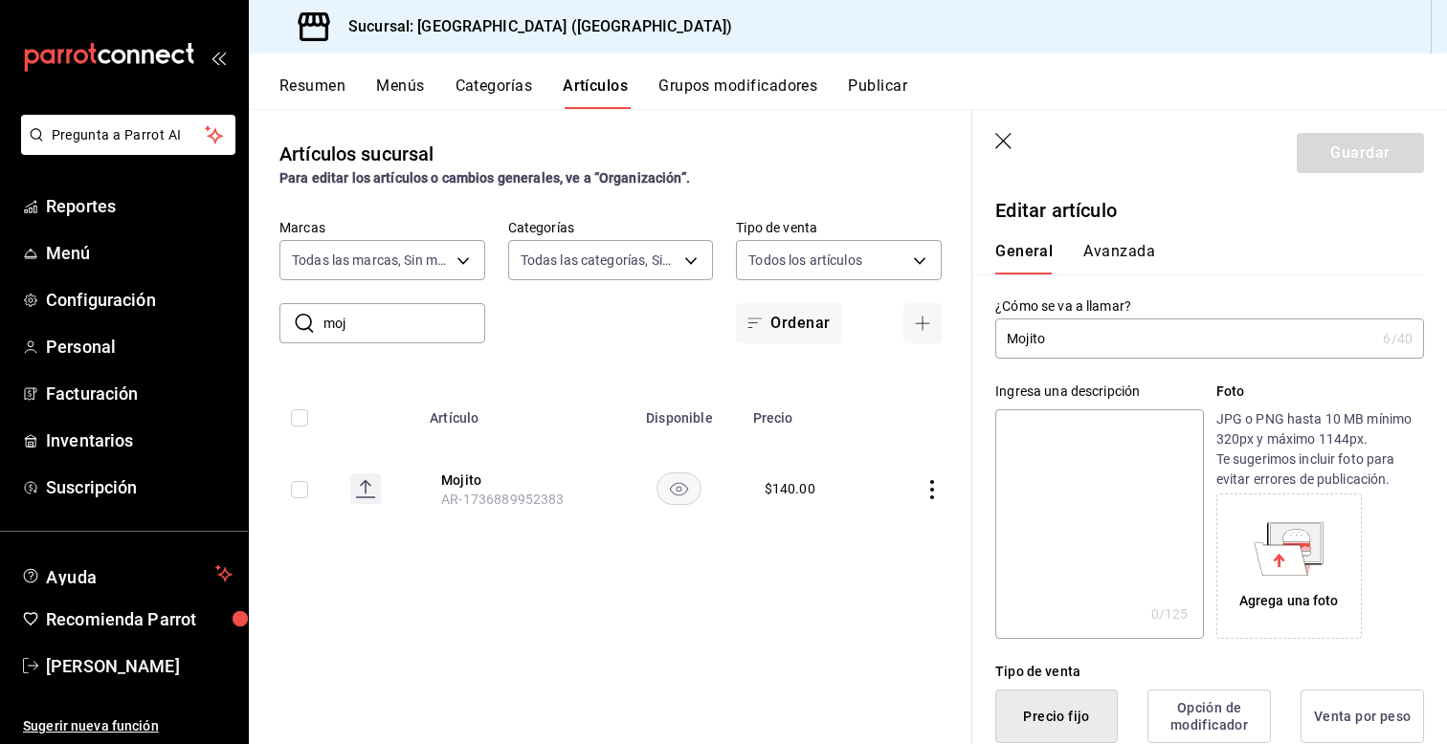
click at [981, 580] on div "Ingresa una descripción x 0 /125 ​ Foto JPG o PNG hasta 10 MB mínimo 320px y má…" at bounding box center [1198, 499] width 452 height 280
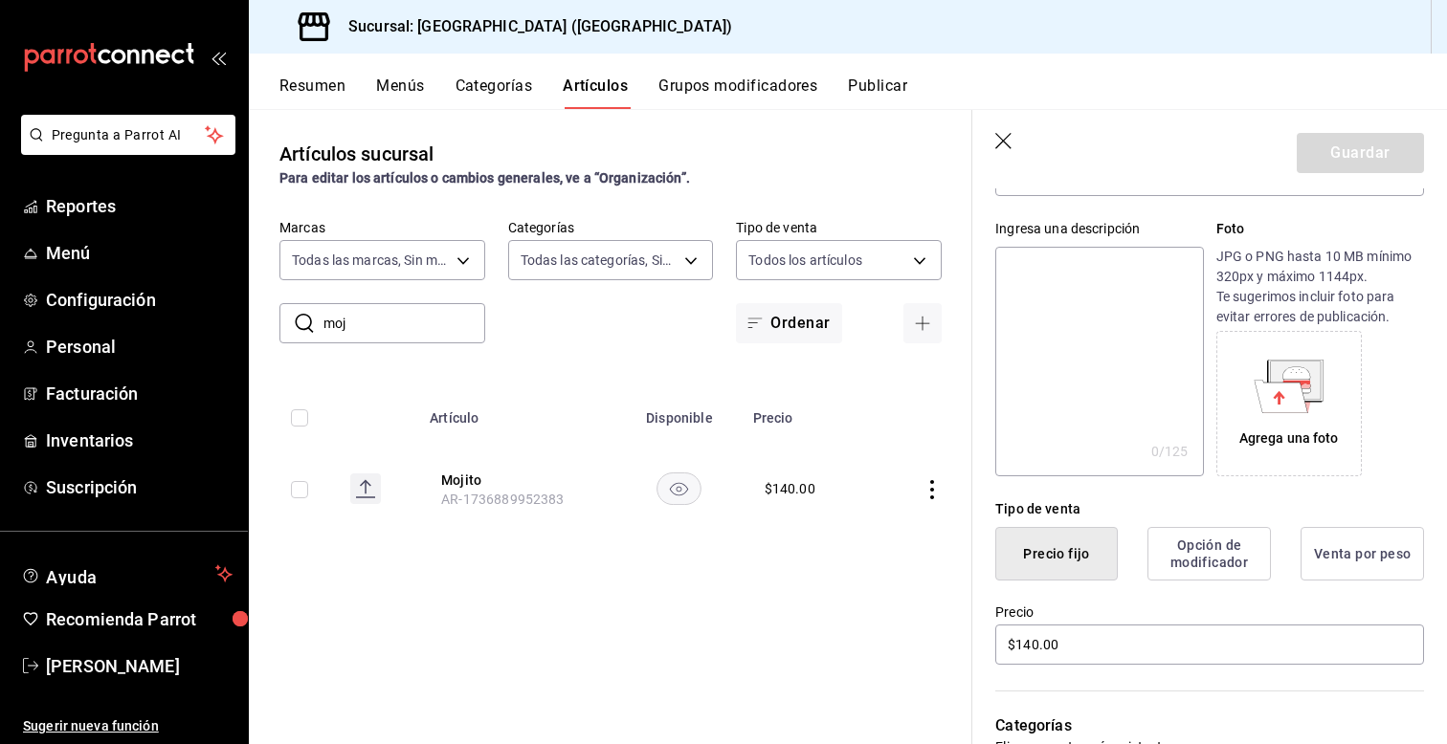
scroll to position [191, 0]
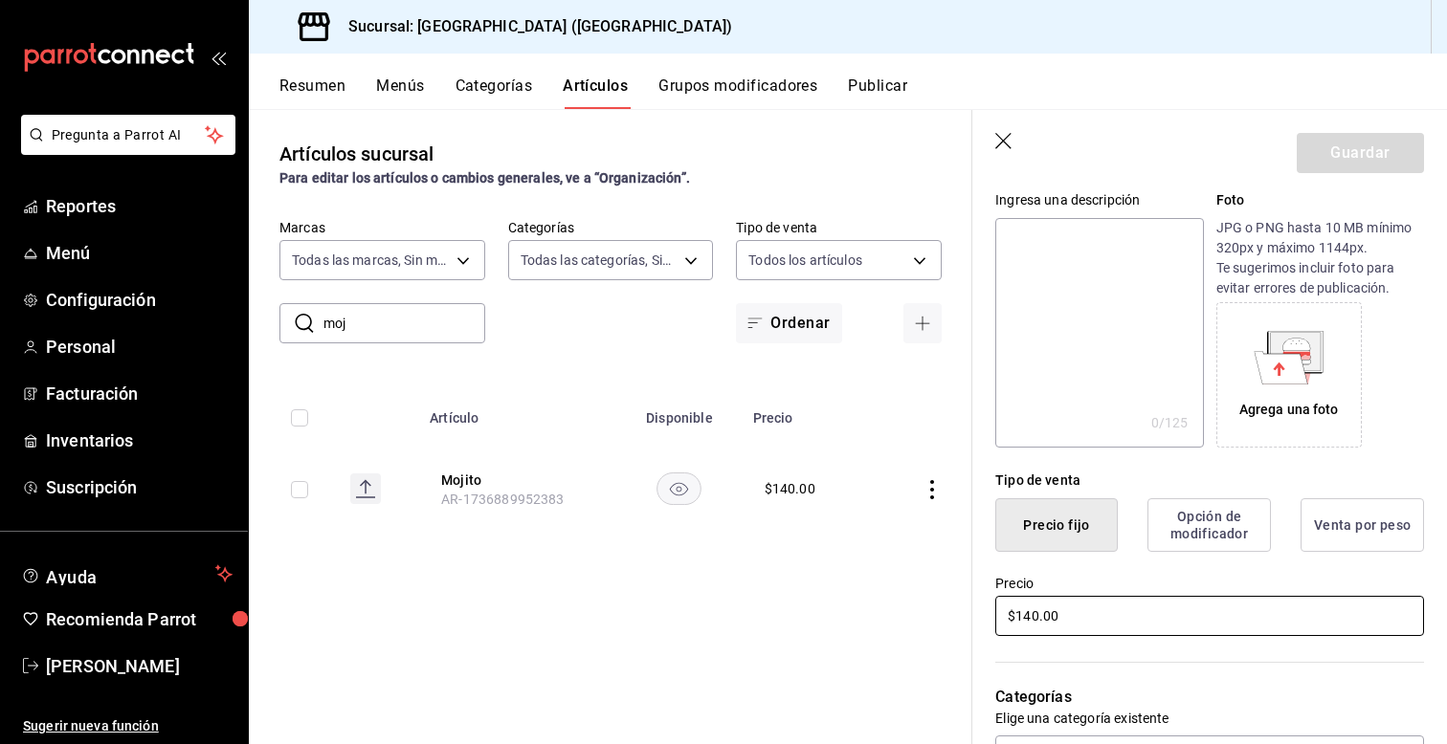
click at [1033, 619] on input "$140.00" at bounding box center [1209, 616] width 429 height 40
type input "$150.00"
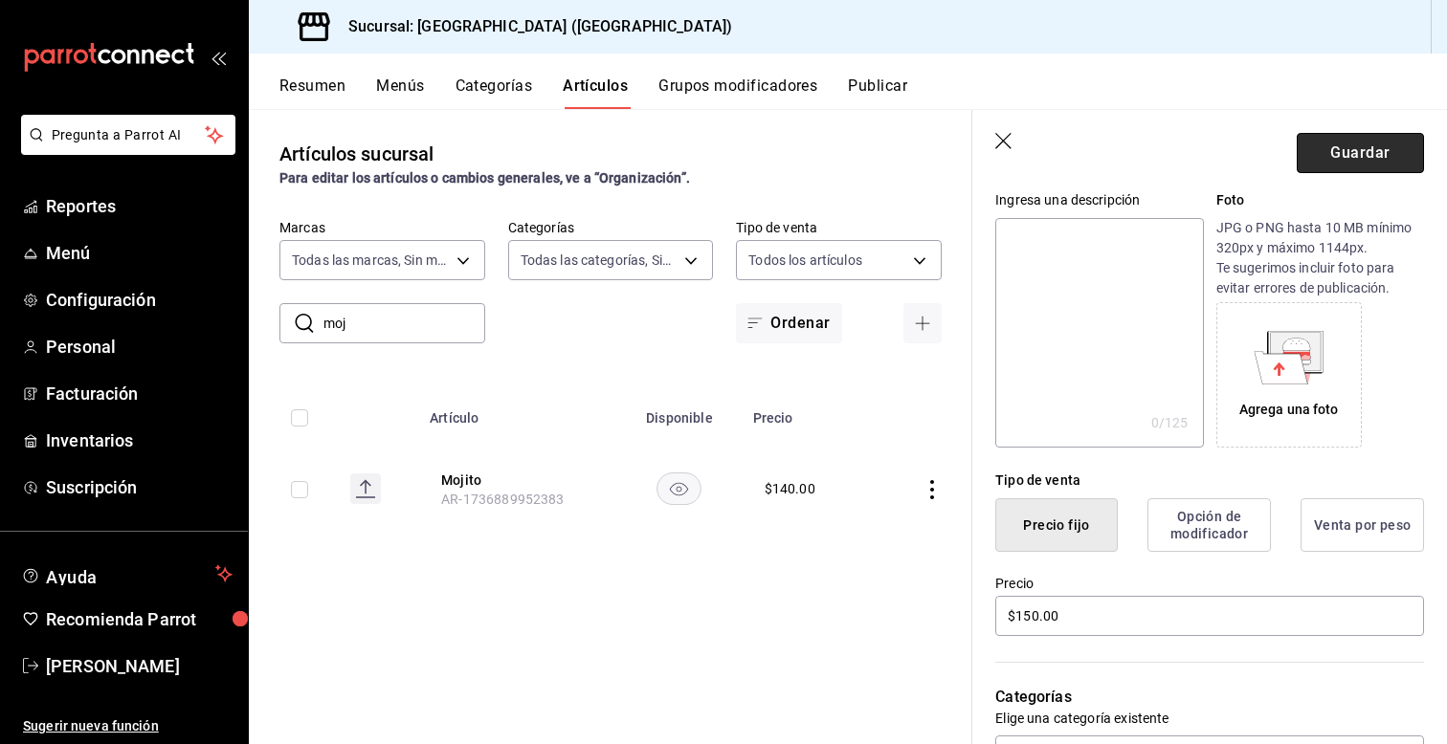
click at [1341, 161] on button "Guardar" at bounding box center [1360, 153] width 127 height 40
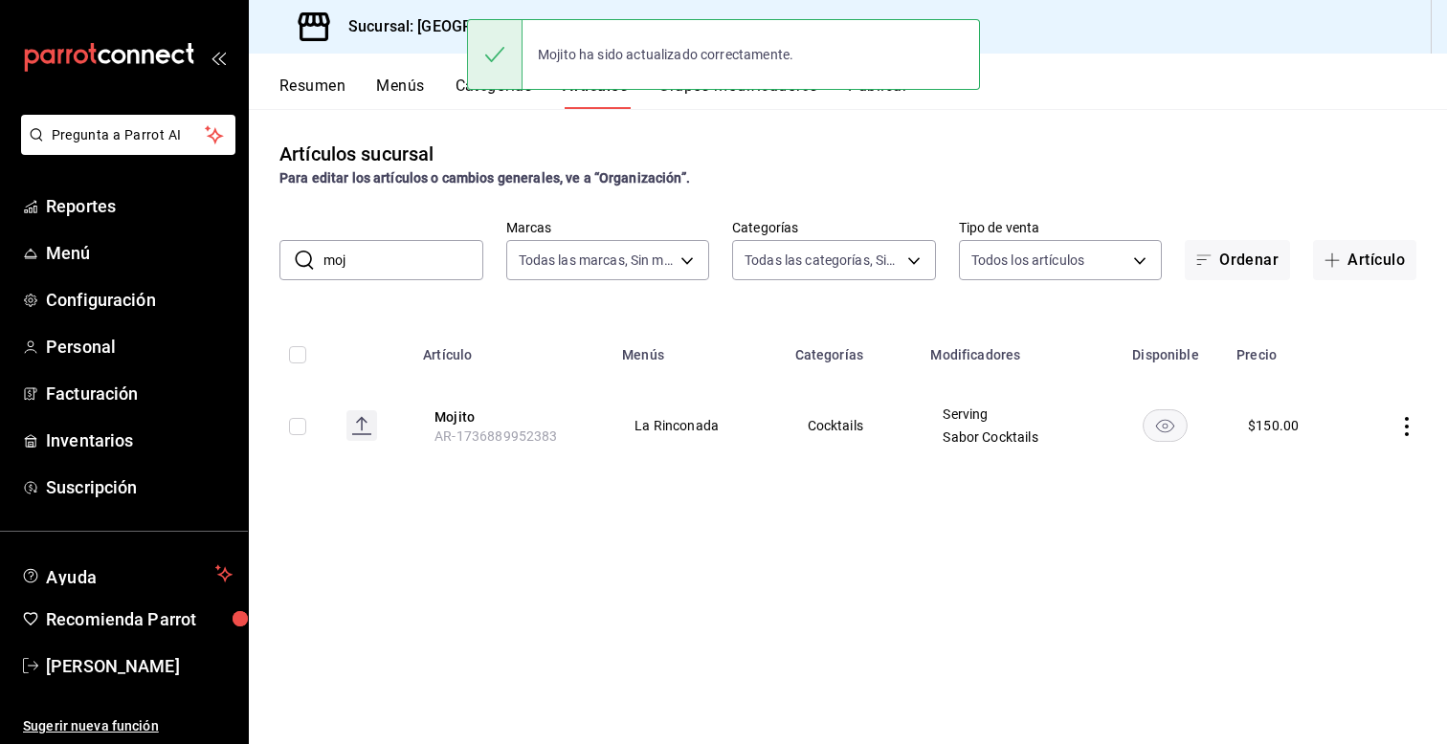
click at [383, 269] on input "moj" at bounding box center [403, 260] width 160 height 38
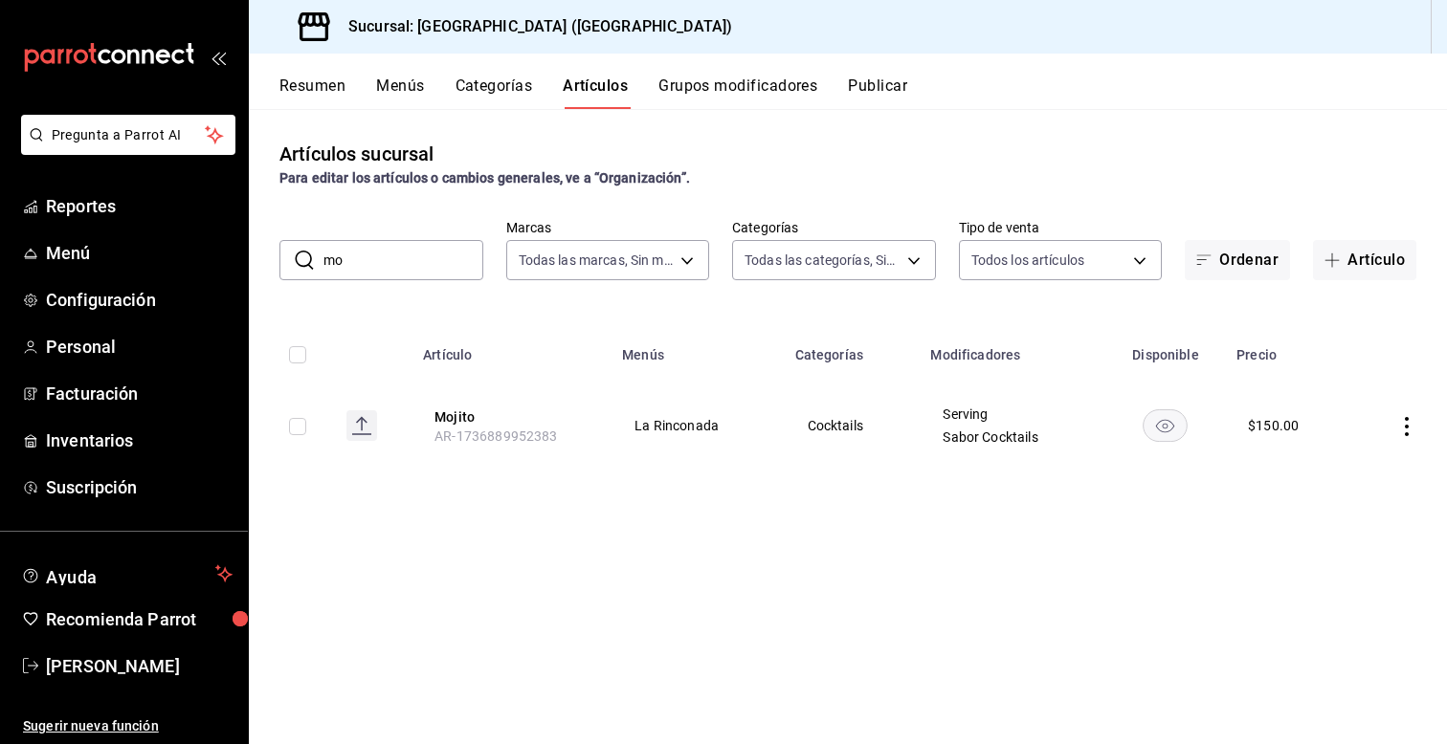
type input "m"
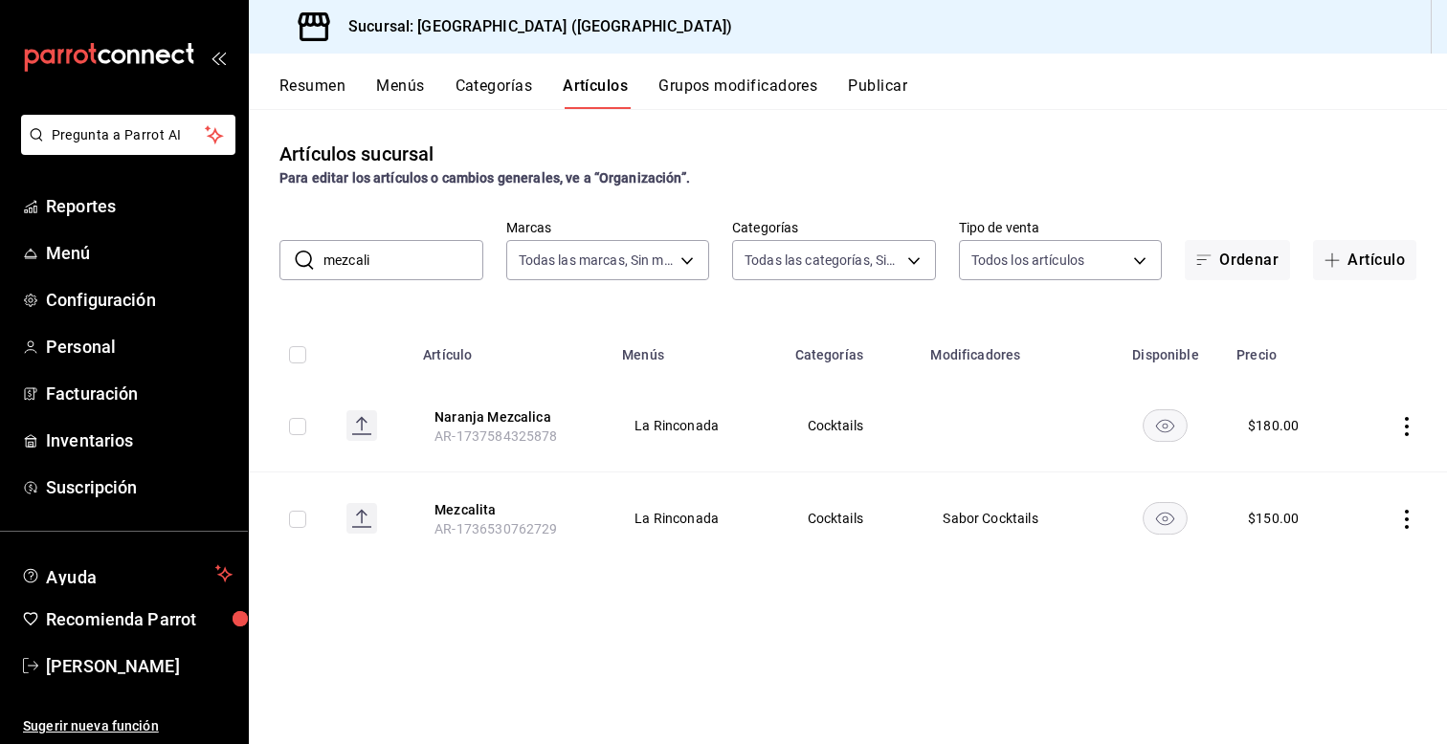
click at [1408, 516] on icon "actions" at bounding box center [1406, 519] width 19 height 19
click at [1328, 574] on li "Editar" at bounding box center [1332, 562] width 115 height 39
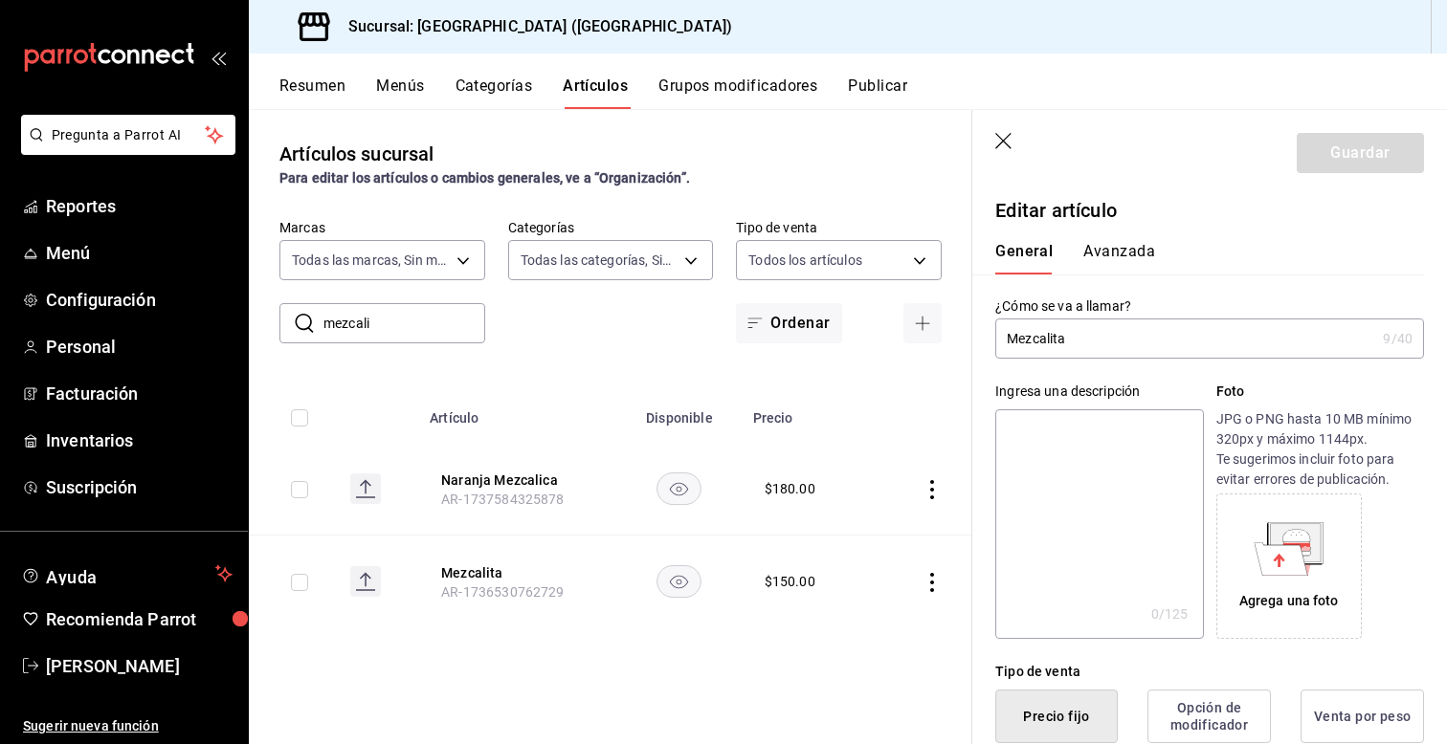
click at [978, 468] on div "Ingresa una descripción x 0 /125 ​ Foto JPG o PNG hasta 10 MB mínimo 320px y má…" at bounding box center [1198, 499] width 452 height 280
click at [1002, 141] on icon "button" at bounding box center [1004, 142] width 19 height 19
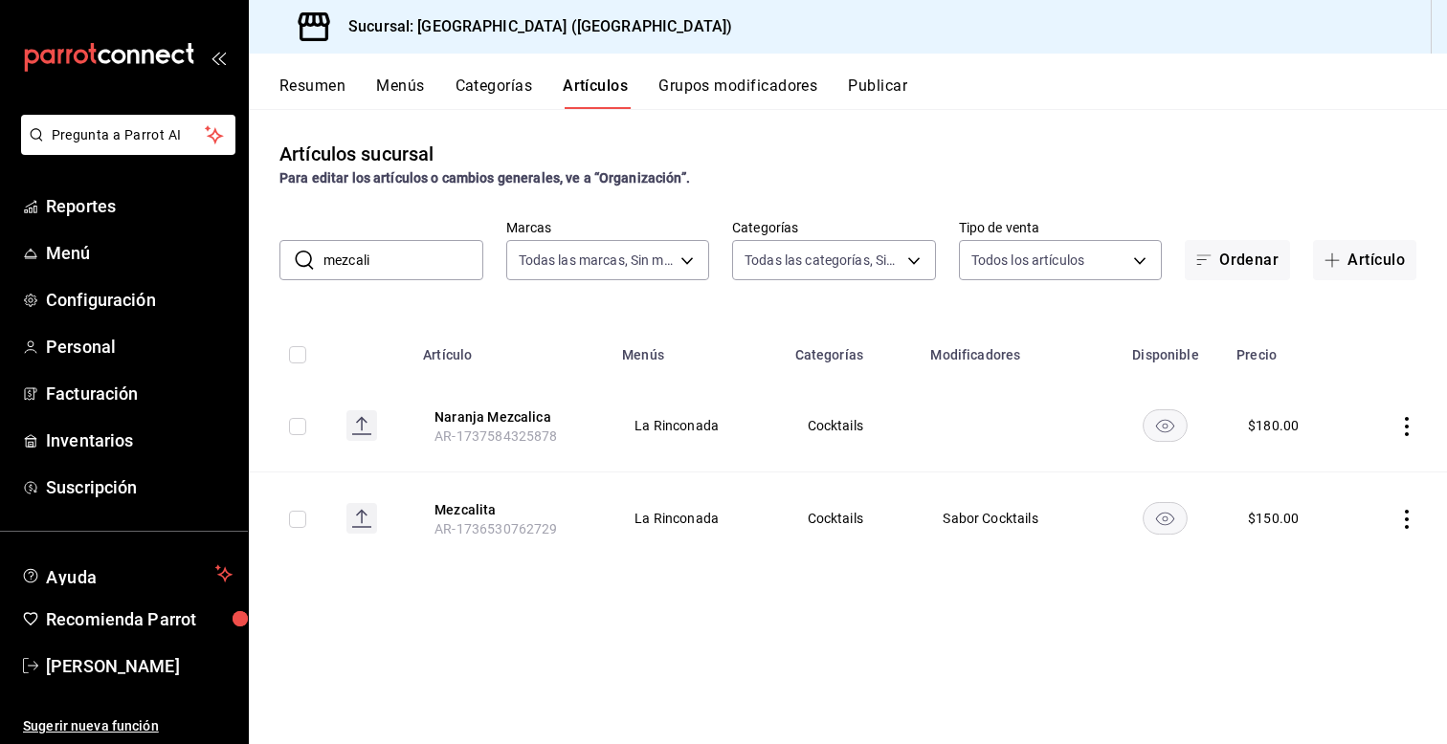
click at [427, 258] on input "mezcali" at bounding box center [403, 260] width 160 height 38
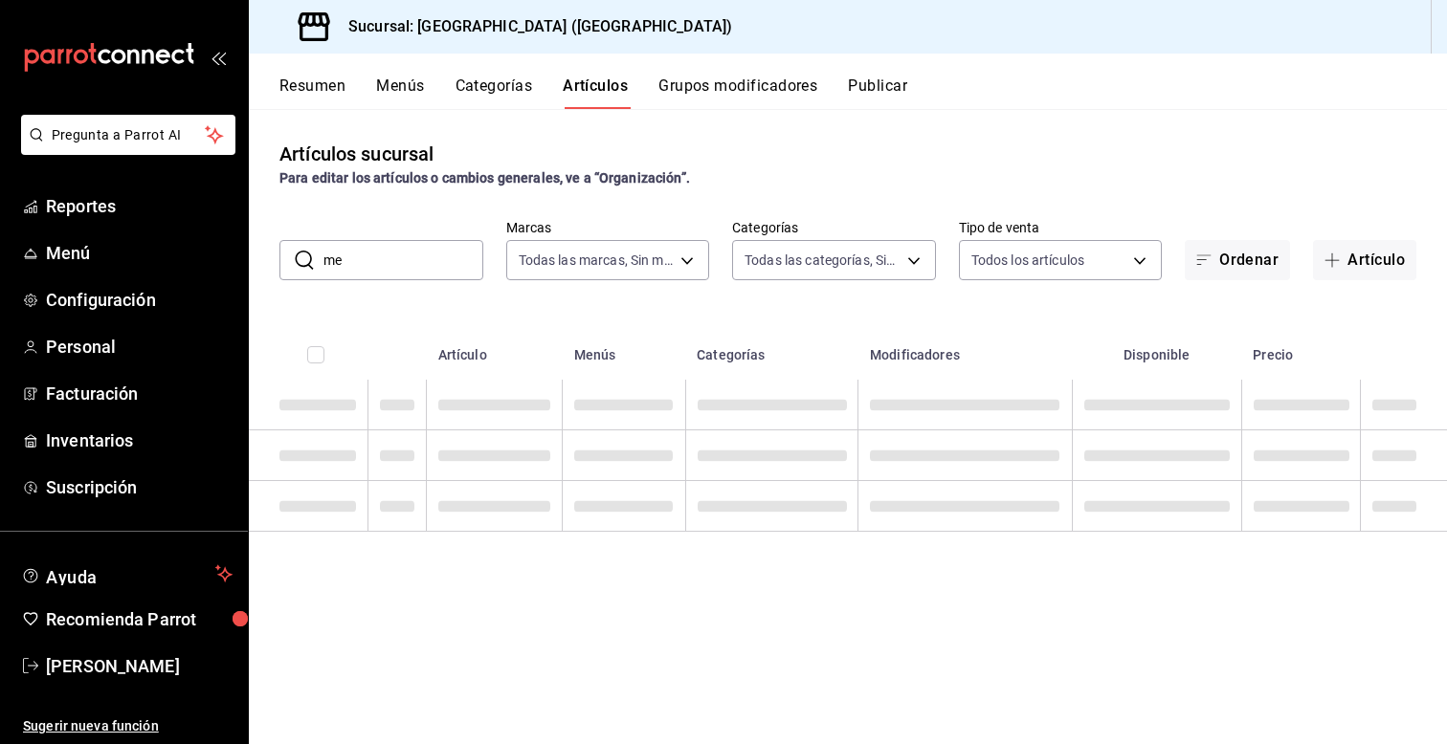
type input "m"
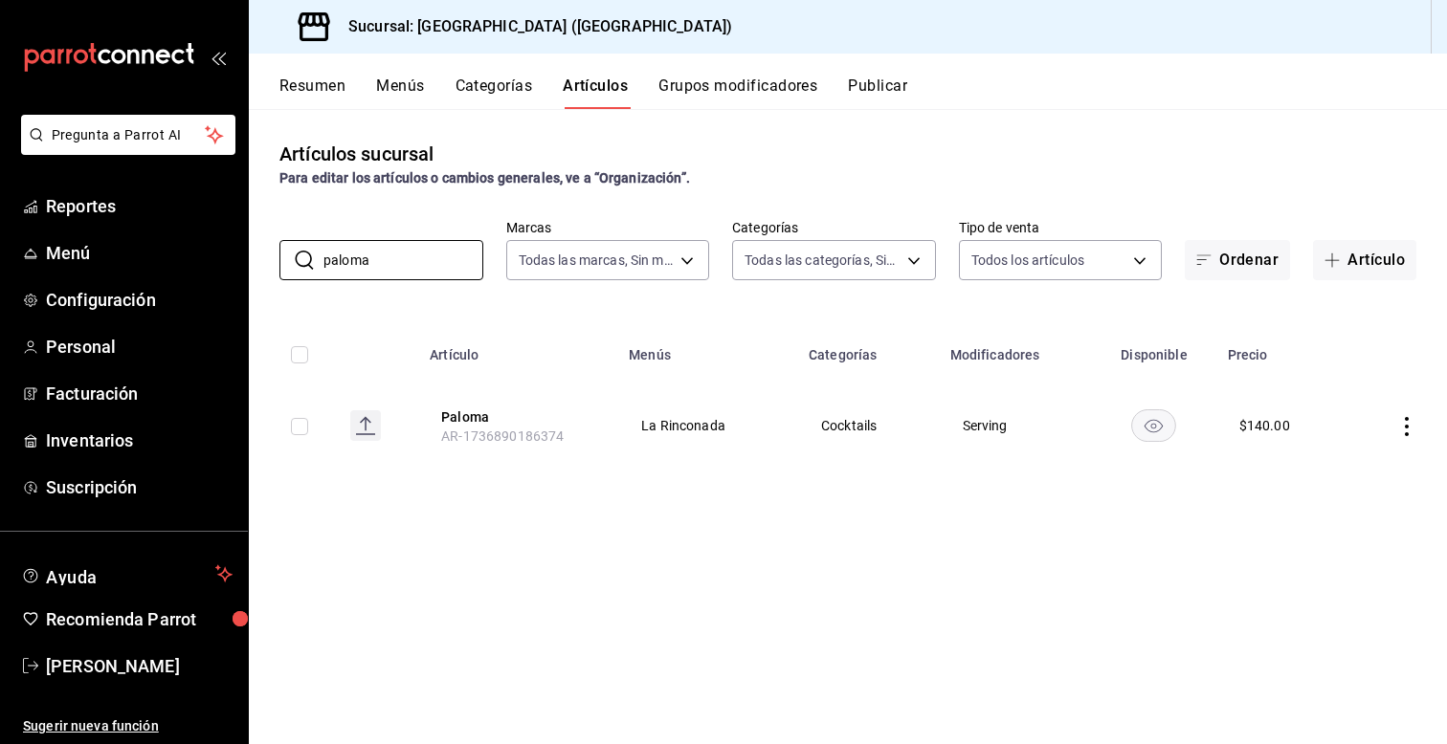
type input "paloma"
click at [1410, 425] on icon "actions" at bounding box center [1406, 426] width 19 height 19
click at [1343, 474] on span "Editar" at bounding box center [1349, 470] width 50 height 20
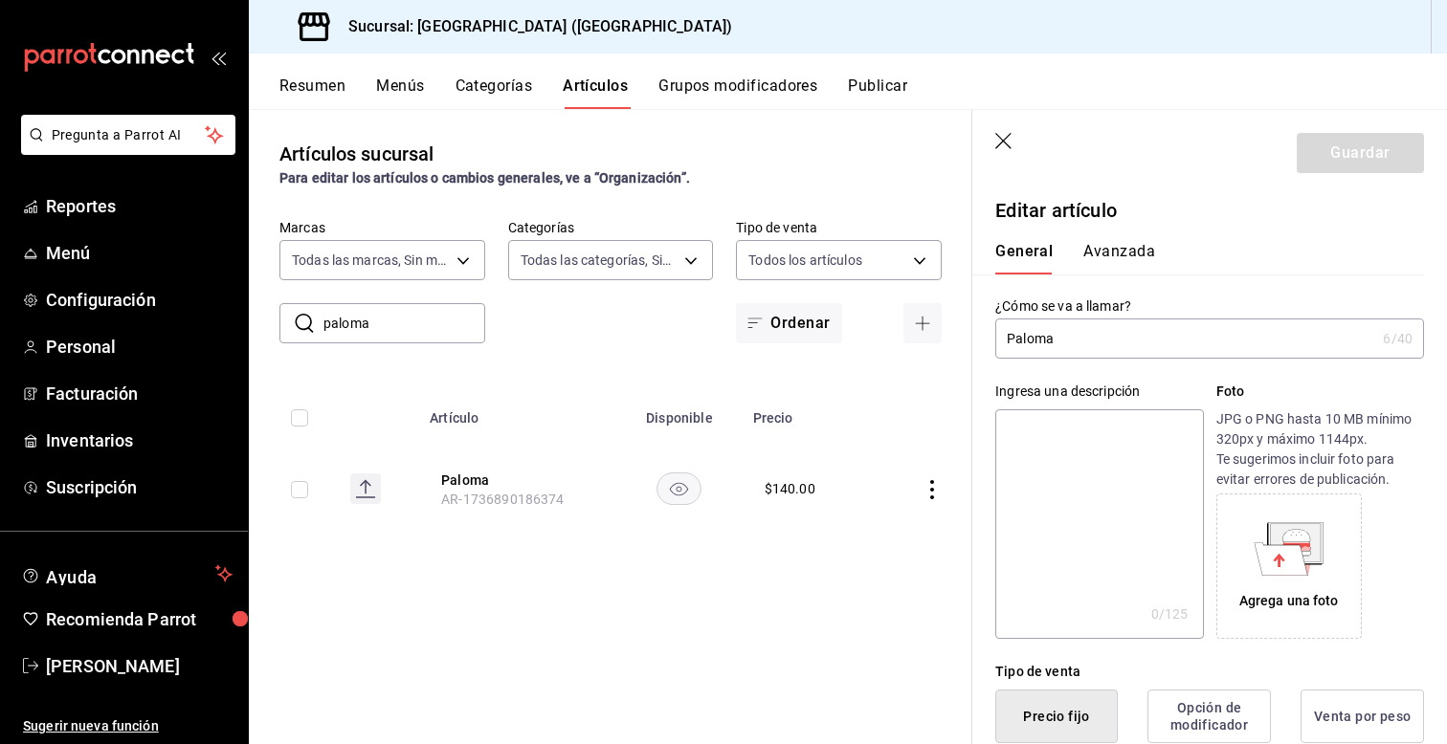
click at [990, 710] on div "Tipo de venta Precio fijo Opción de modificador Venta por peso" at bounding box center [1198, 691] width 452 height 104
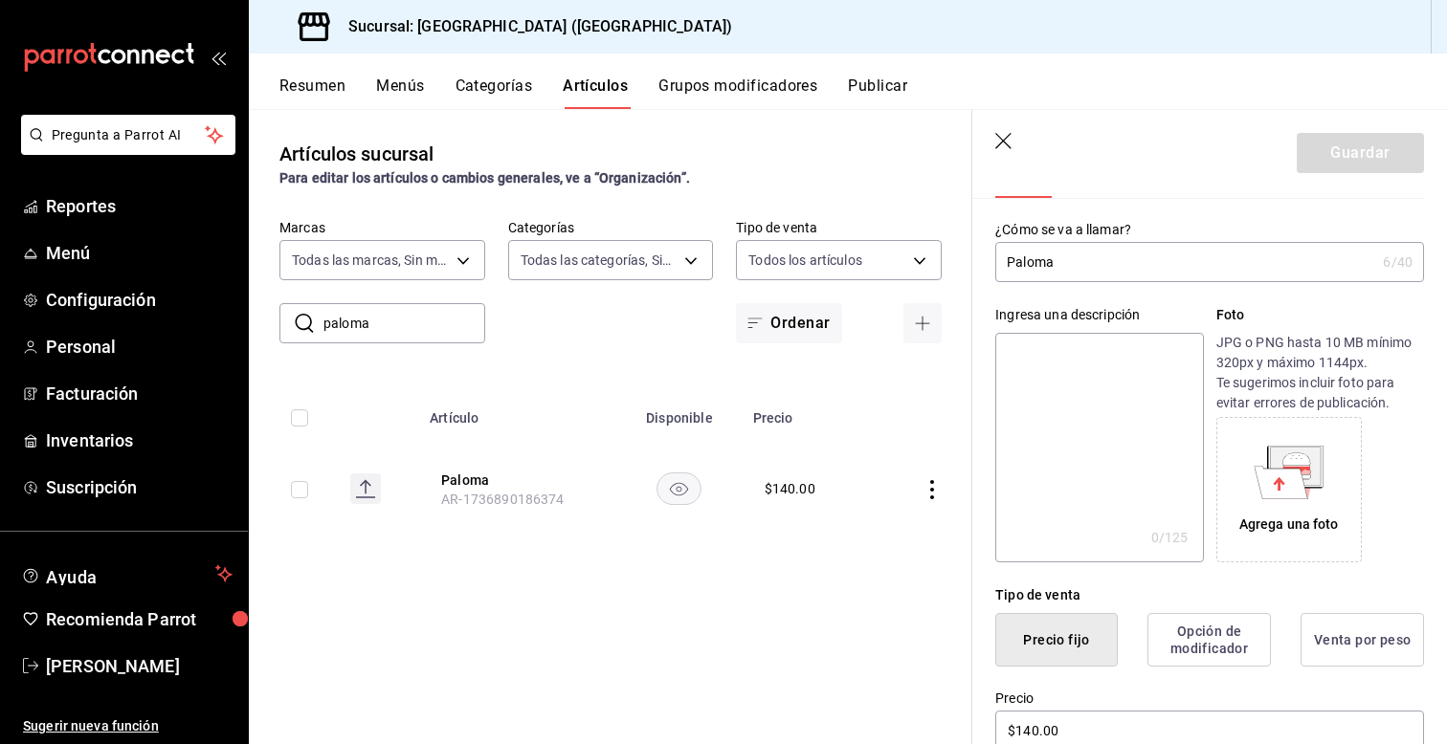
scroll to position [115, 0]
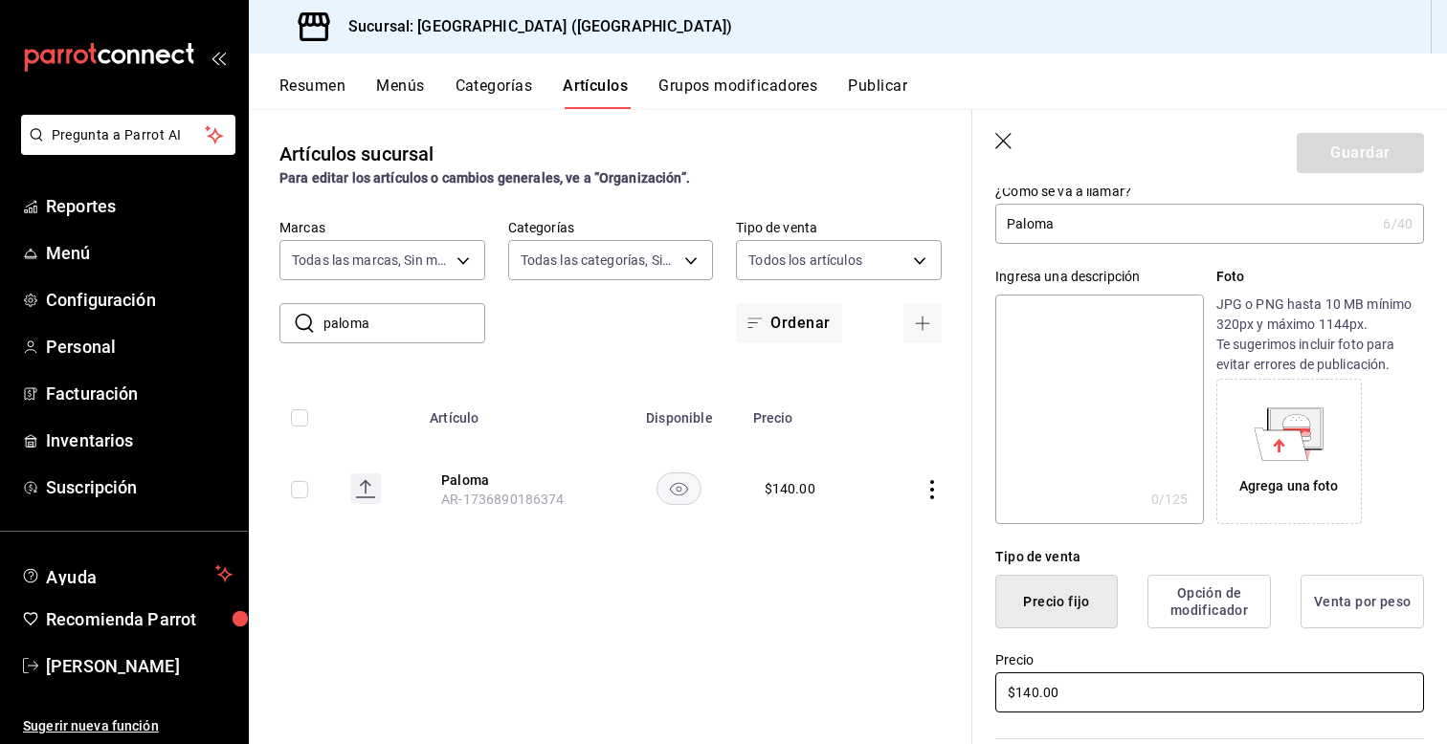
click at [1035, 692] on input "$140.00" at bounding box center [1209, 693] width 429 height 40
type input "$150.00"
click at [1360, 145] on button "Guardar" at bounding box center [1360, 153] width 127 height 40
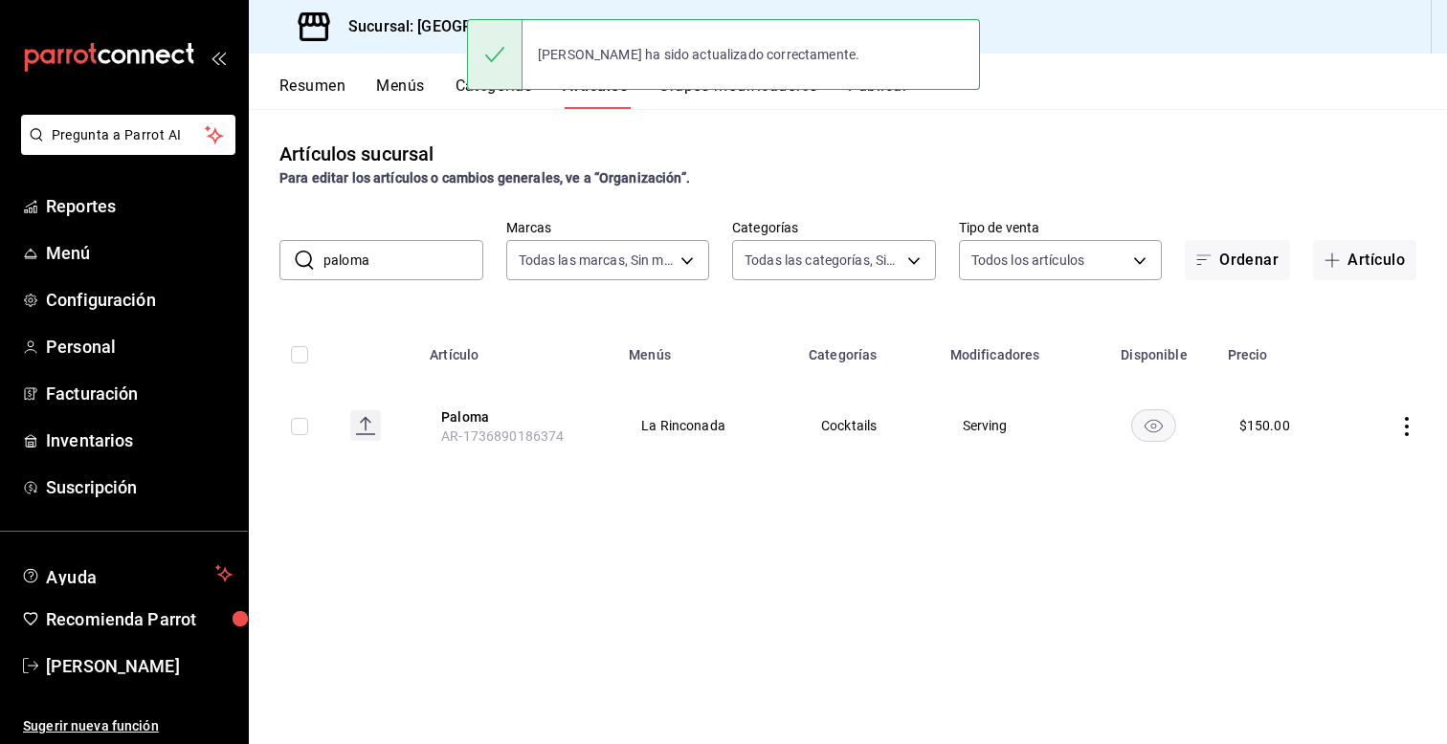
click at [445, 260] on input "paloma" at bounding box center [403, 260] width 160 height 38
type input "p"
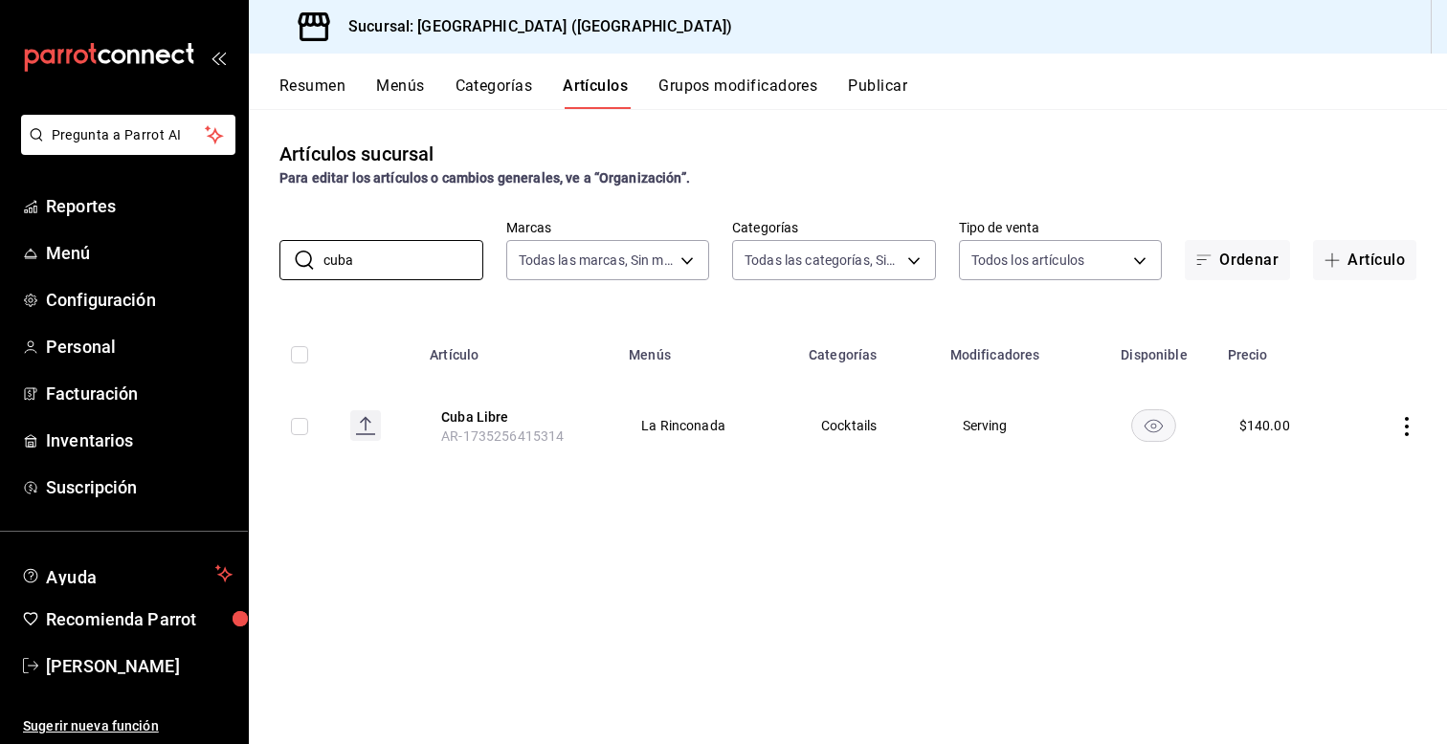
type input "cuba"
click at [1409, 427] on icon "actions" at bounding box center [1406, 426] width 19 height 19
click at [1309, 474] on icon at bounding box center [1301, 470] width 23 height 23
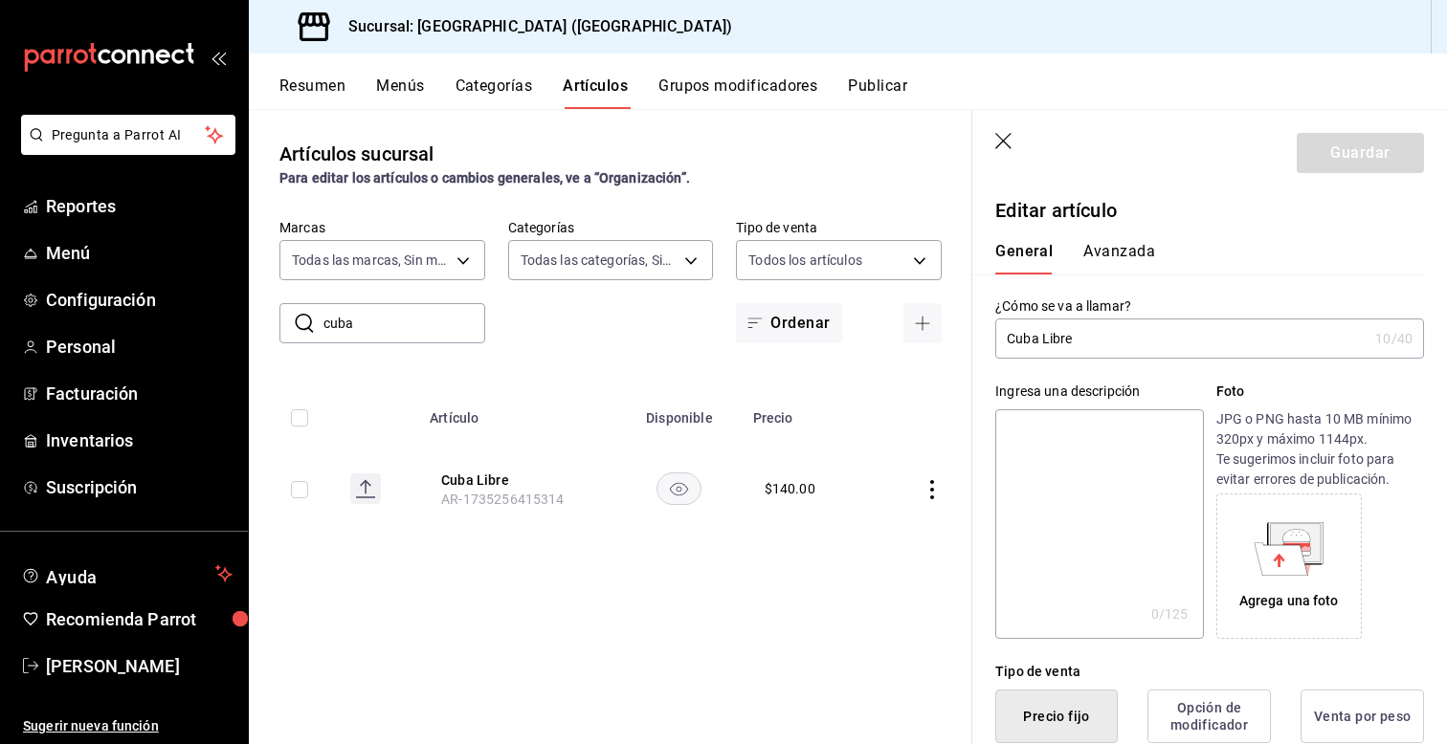
click at [988, 654] on div "Tipo de venta Precio fijo Opción de modificador Venta por peso" at bounding box center [1198, 691] width 452 height 104
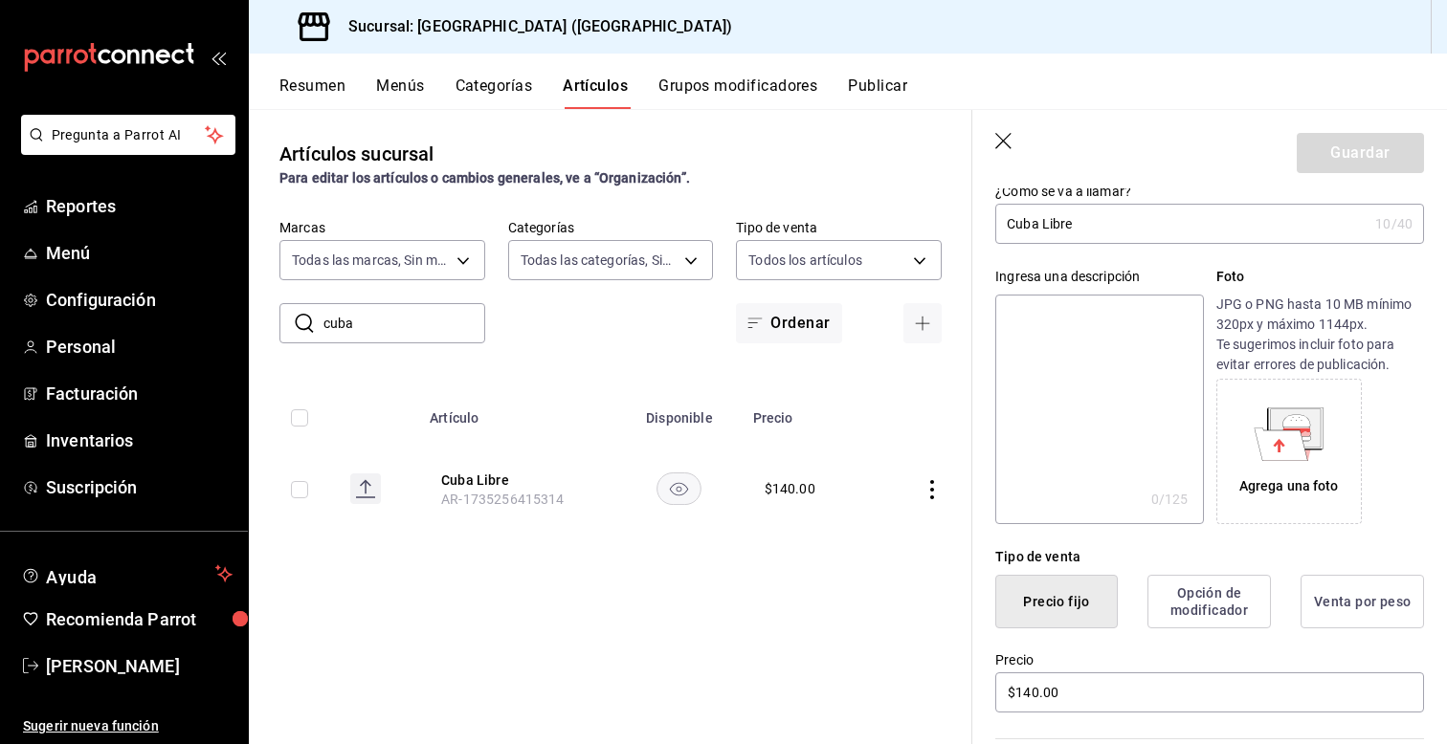
scroll to position [153, 0]
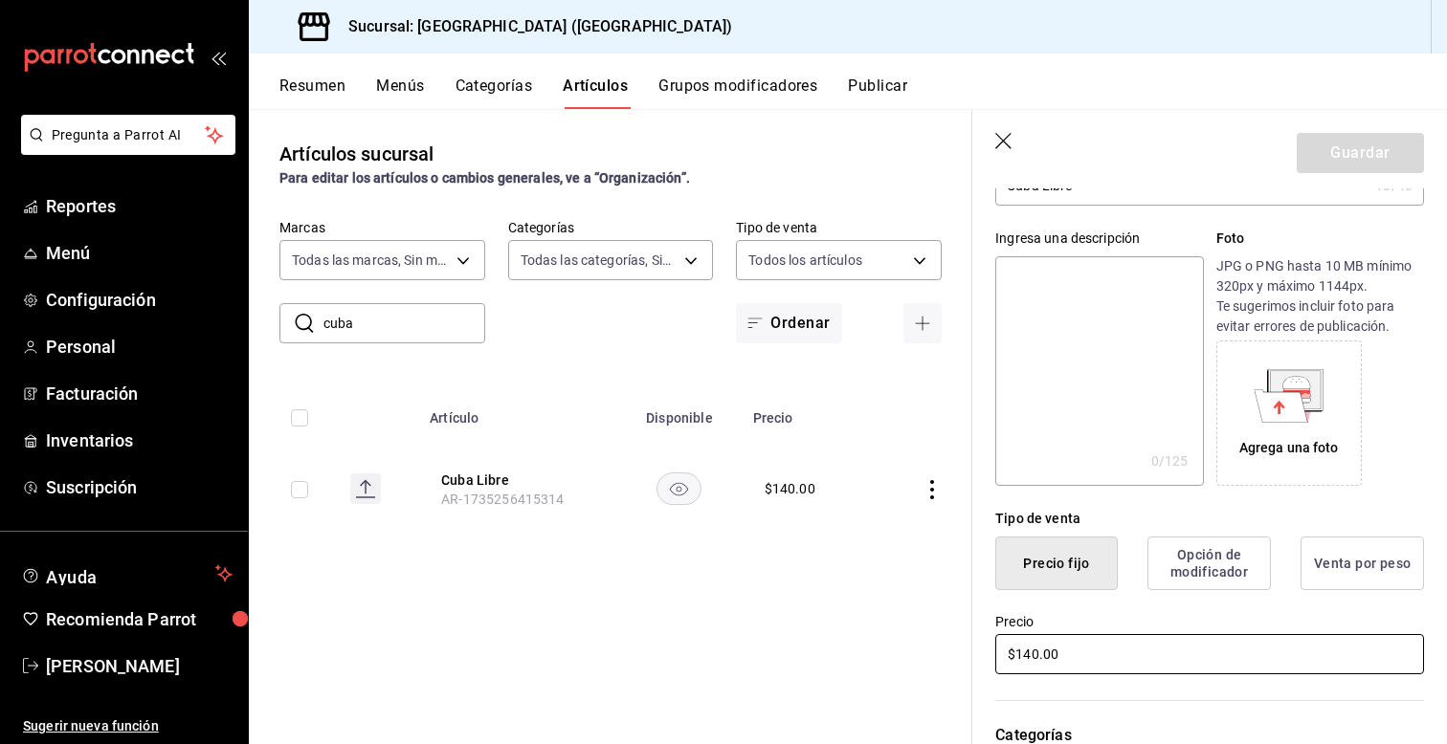
click at [1030, 657] on input "$140.00" at bounding box center [1209, 654] width 429 height 40
type input "$150.00"
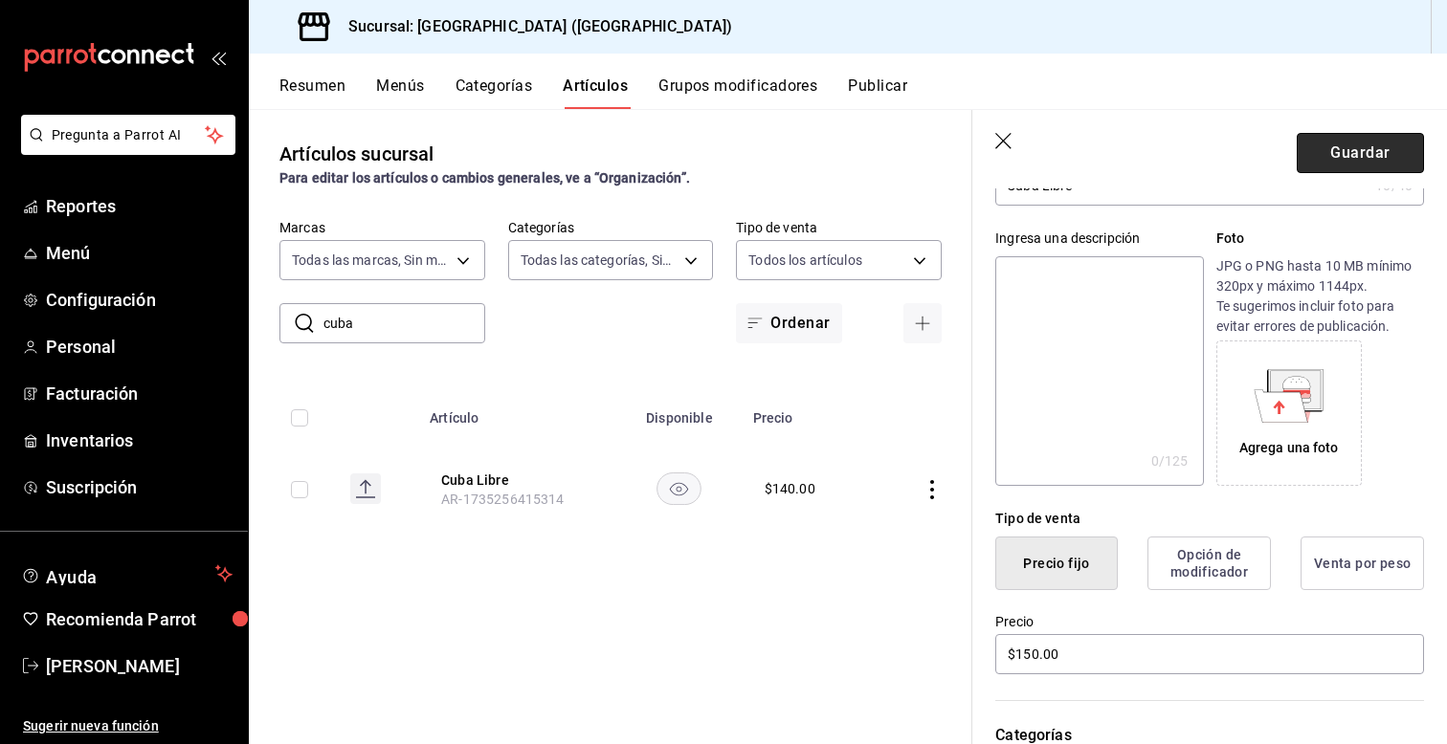
click at [1363, 155] on button "Guardar" at bounding box center [1360, 153] width 127 height 40
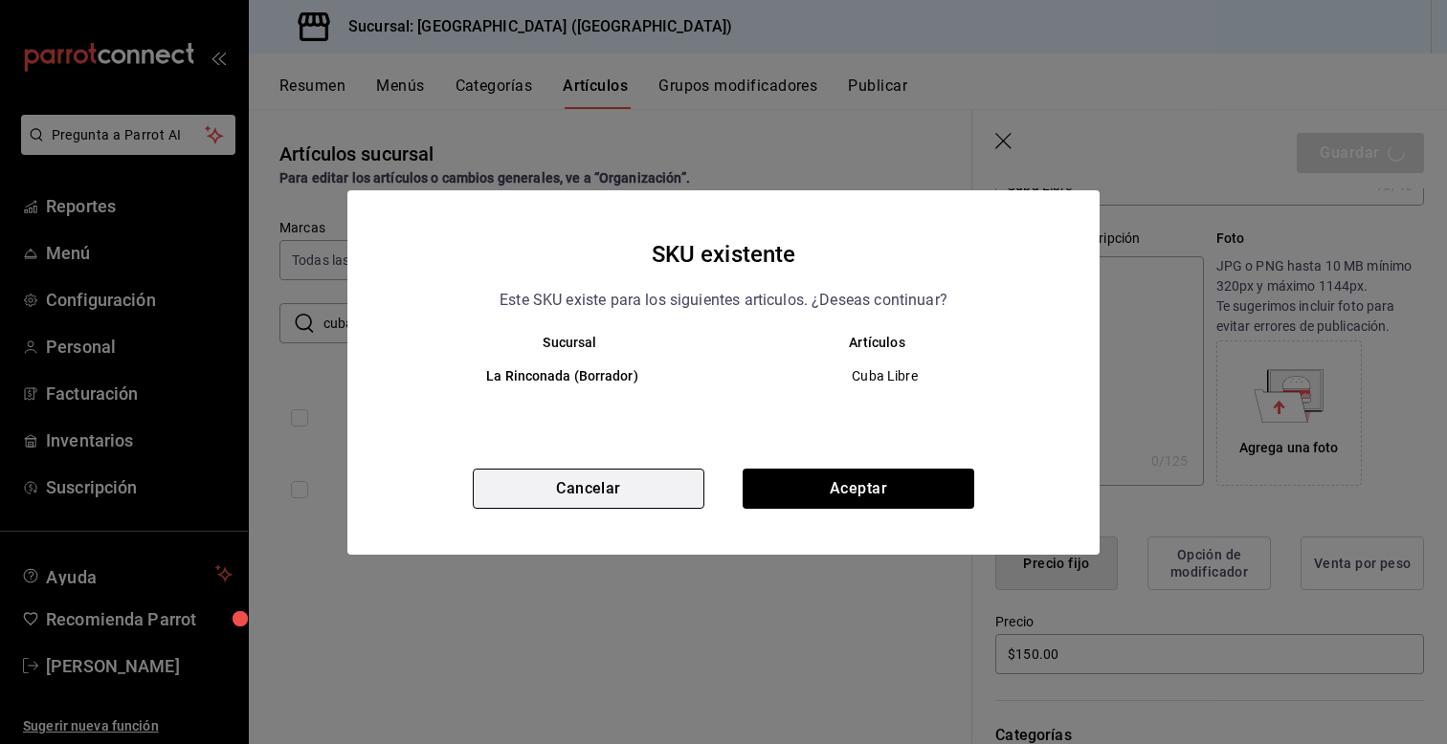
click at [600, 494] on button "Cancelar" at bounding box center [589, 489] width 232 height 40
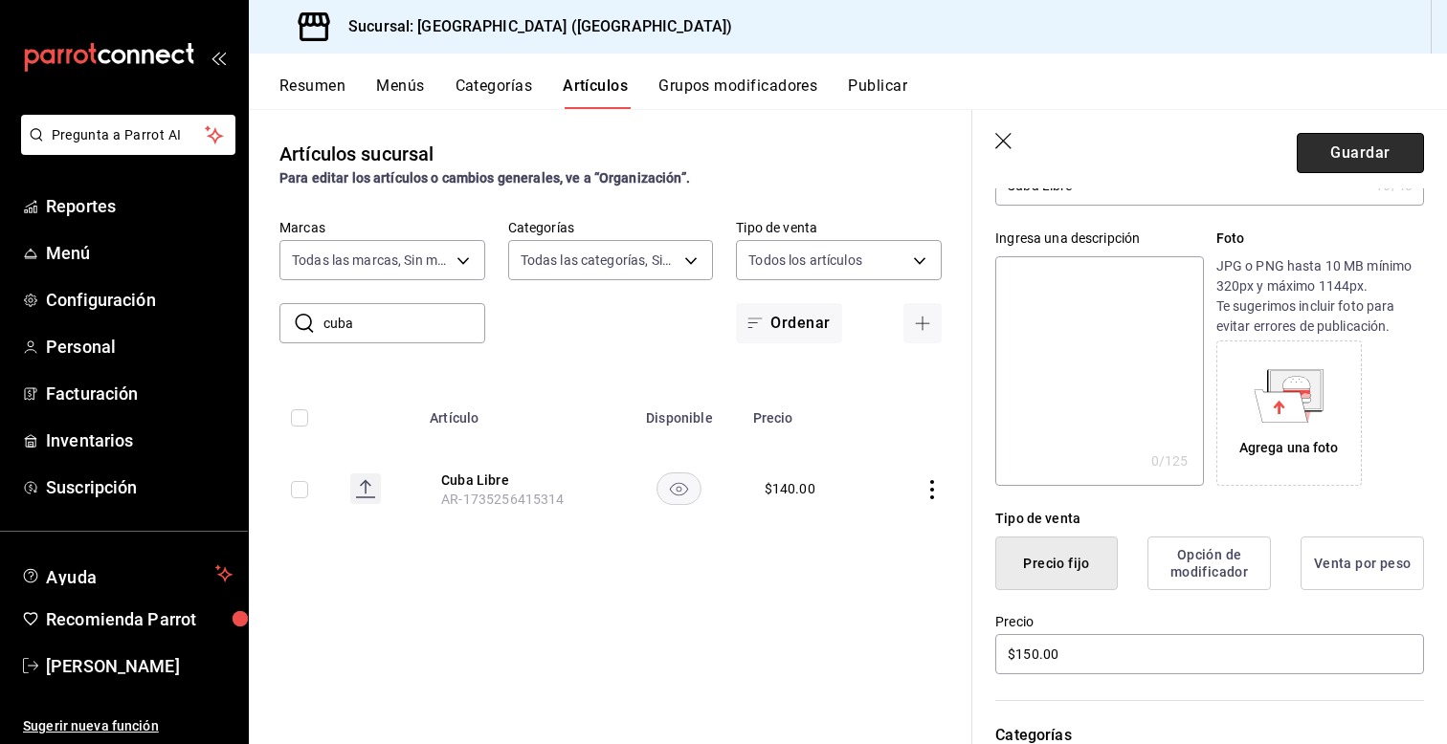
click at [1357, 162] on button "Guardar" at bounding box center [1360, 153] width 127 height 40
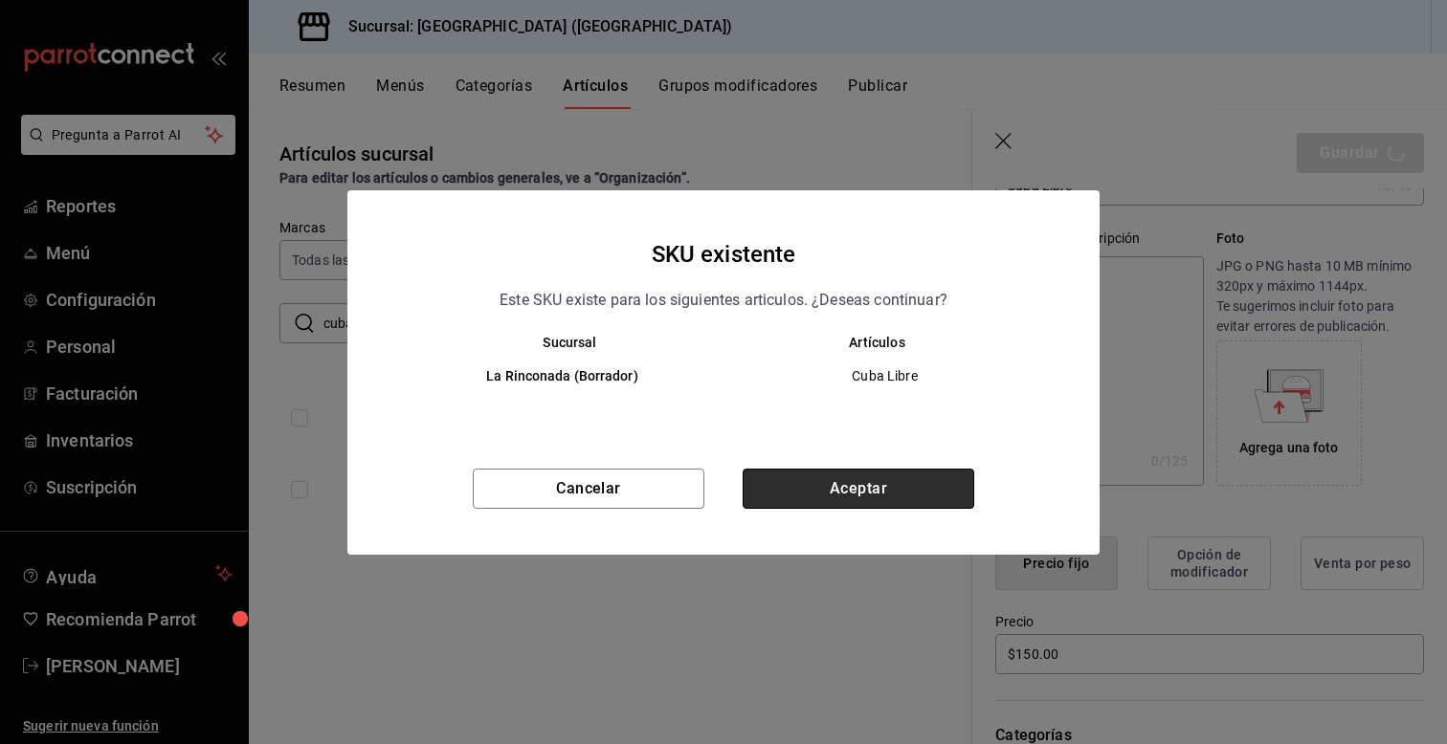
click at [795, 496] on button "Aceptar" at bounding box center [859, 489] width 232 height 40
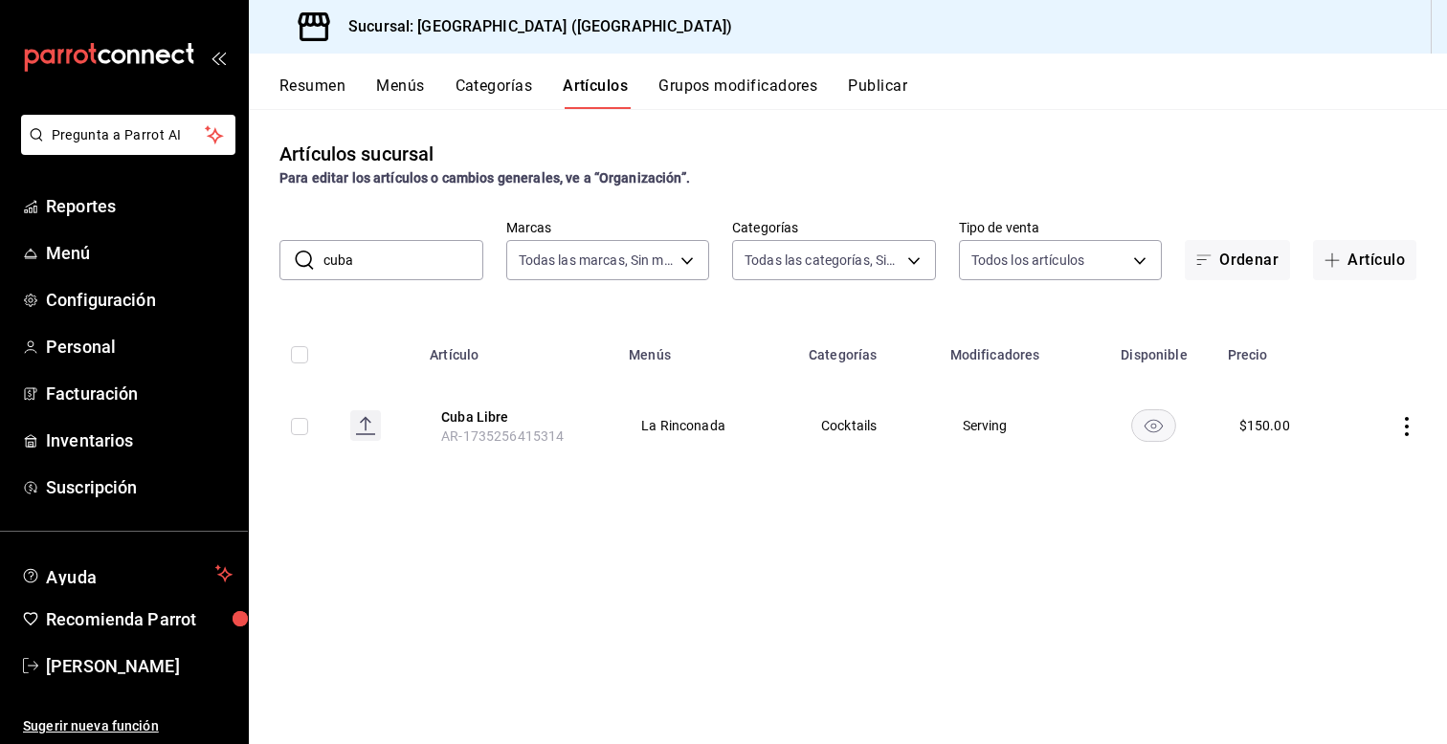
click at [407, 250] on input "cuba" at bounding box center [403, 260] width 160 height 38
click at [369, 268] on input "cuba" at bounding box center [403, 260] width 160 height 38
type input "c"
type input "dai"
click at [1411, 427] on icon "actions" at bounding box center [1406, 426] width 19 height 19
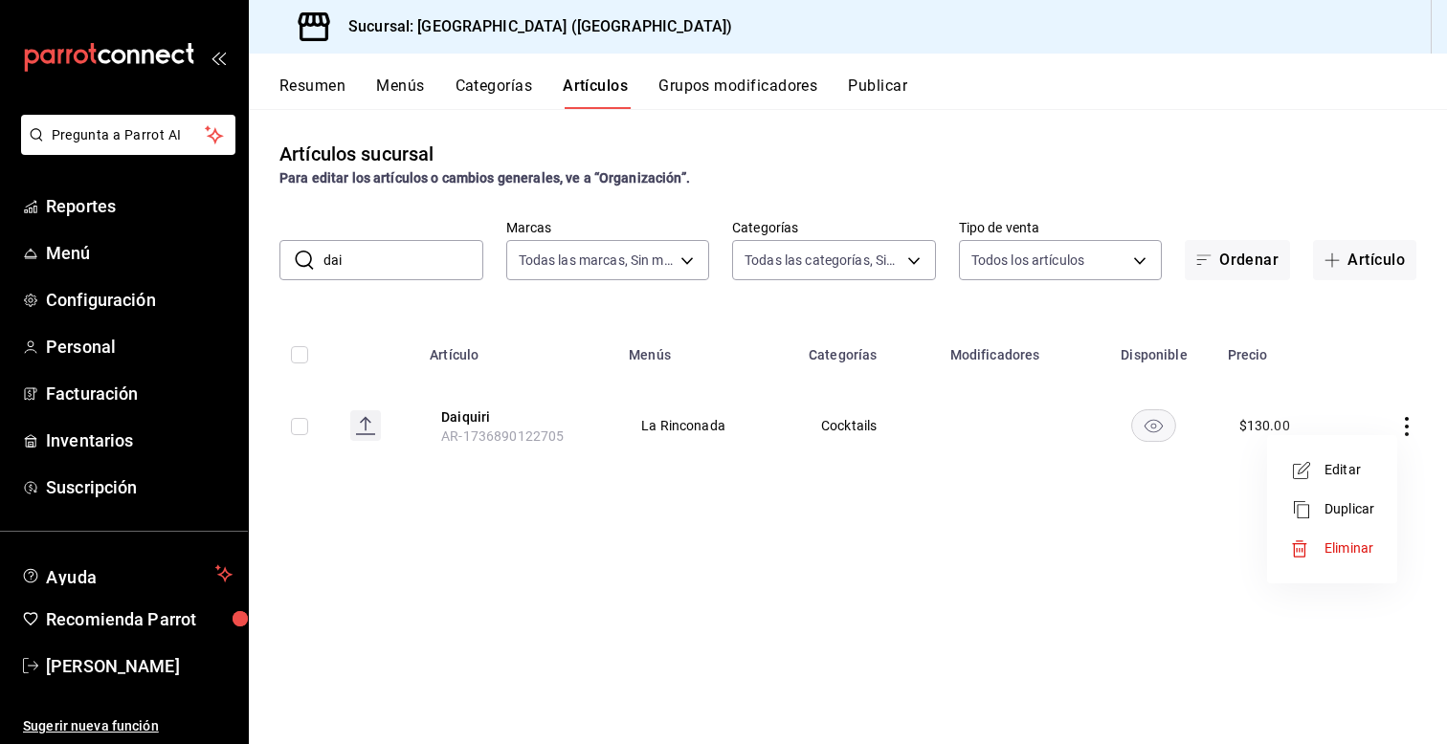
click at [1340, 480] on li "Editar" at bounding box center [1332, 470] width 115 height 39
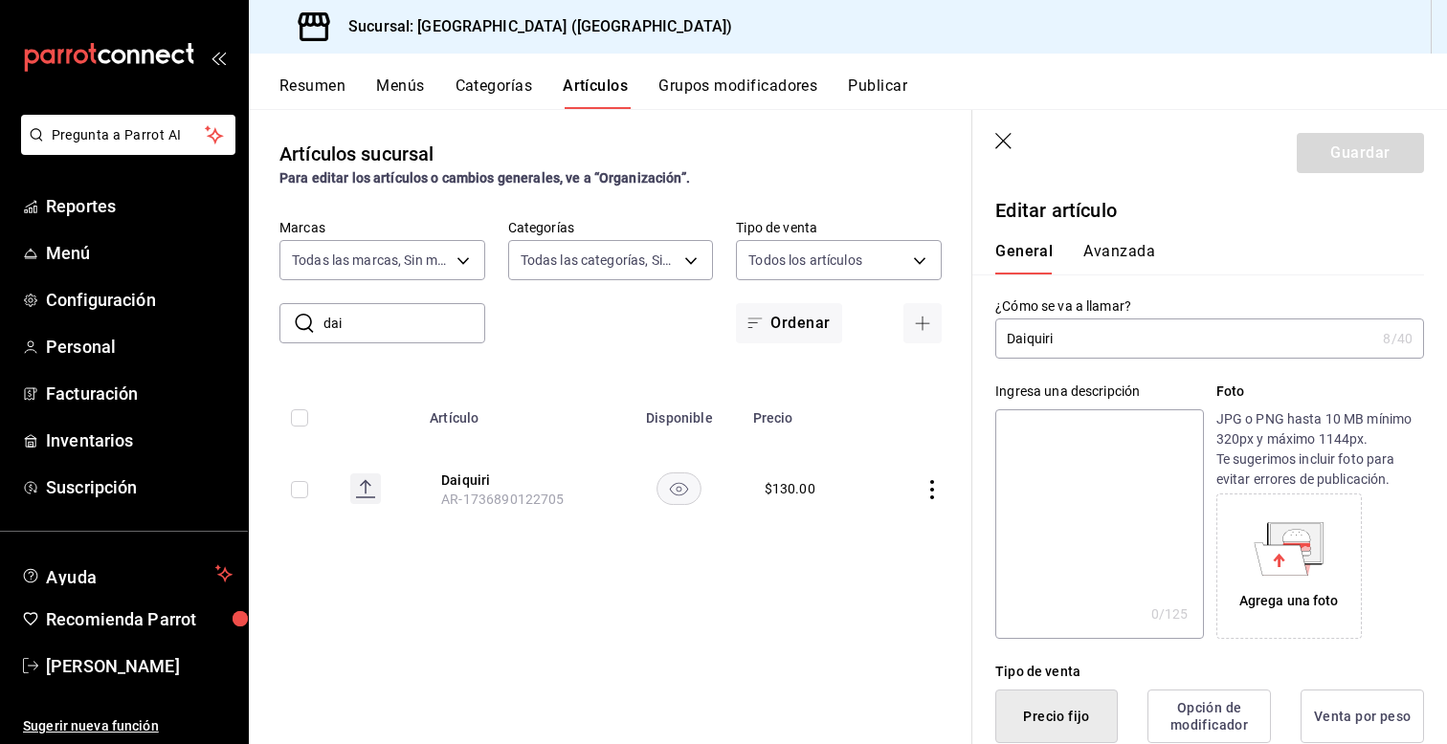
click at [978, 636] on div "Ingresa una descripción x 0 /125 ​ Foto JPG o PNG hasta 10 MB mínimo 320px y má…" at bounding box center [1198, 499] width 452 height 280
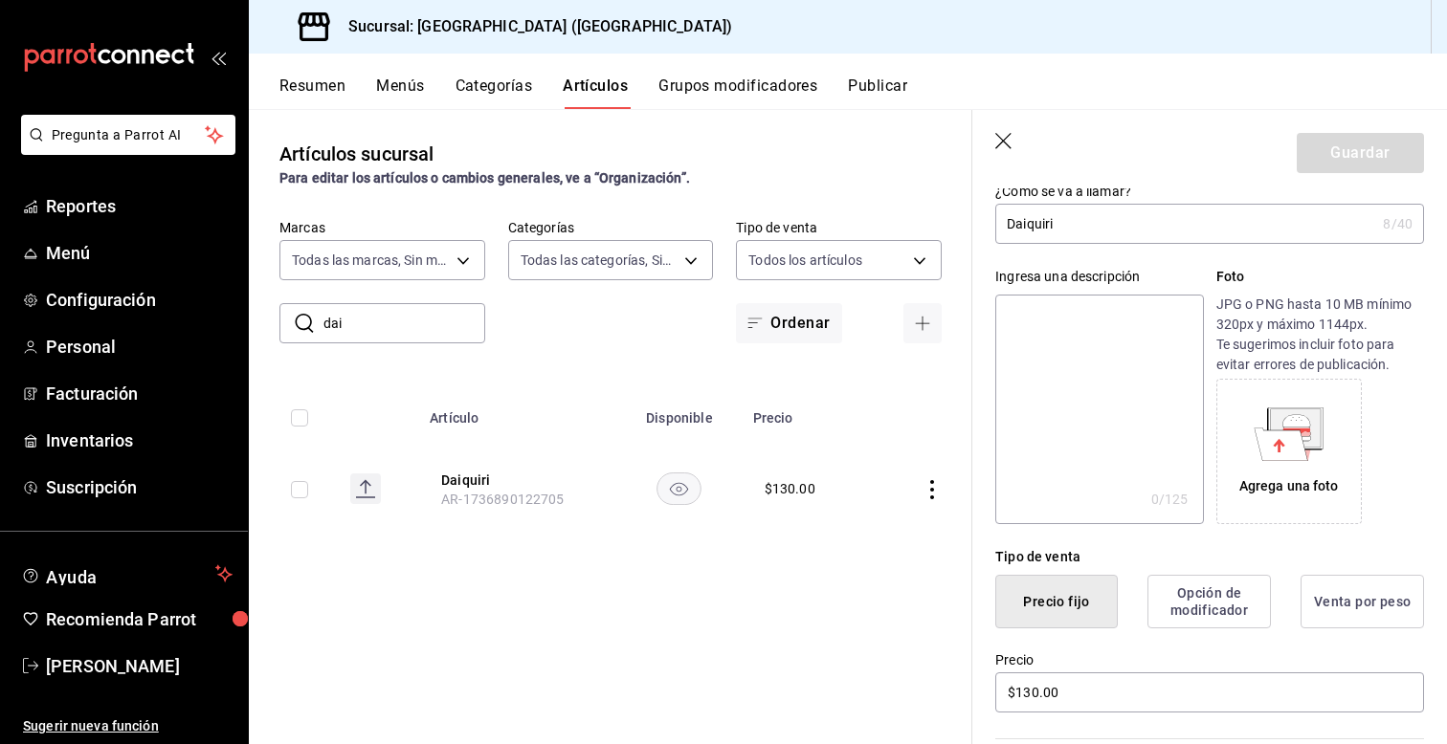
scroll to position [153, 0]
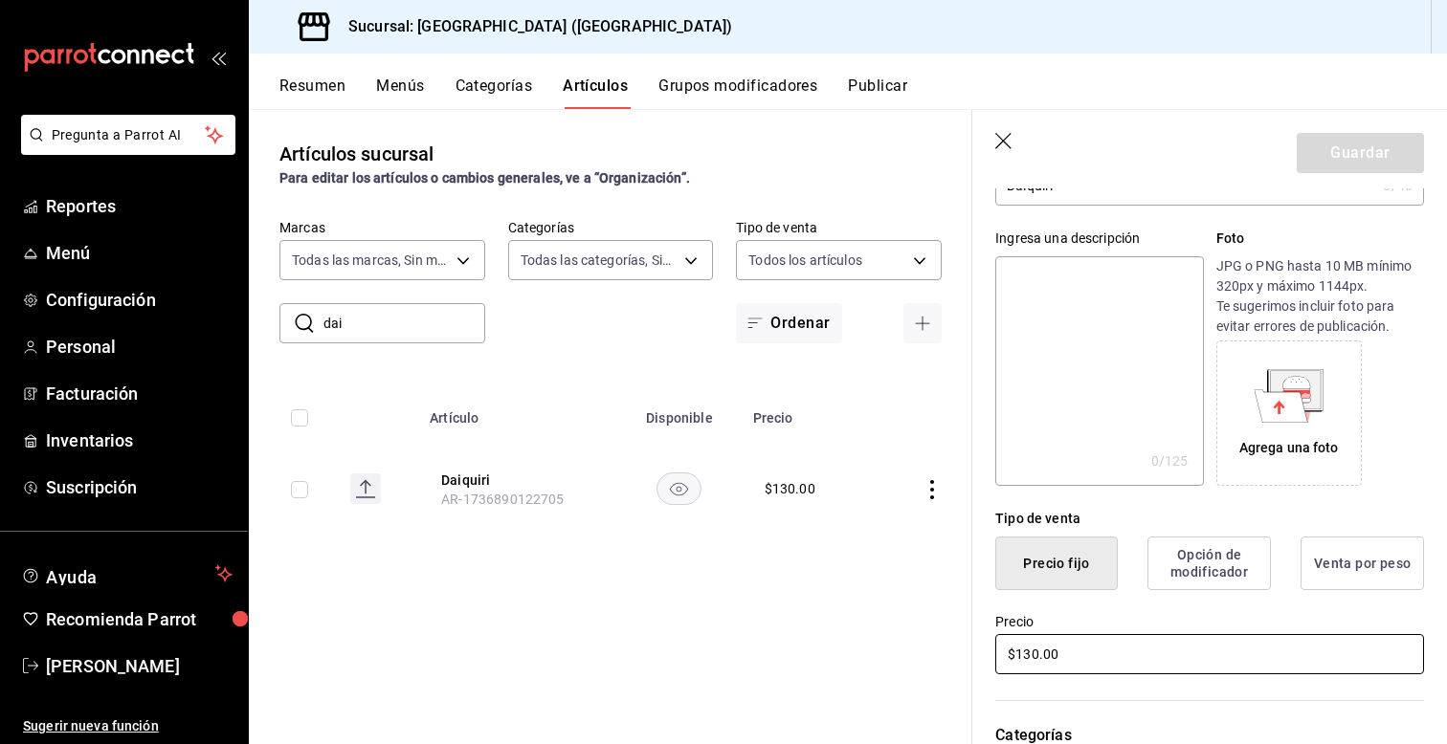
click at [1032, 654] on input "$130.00" at bounding box center [1209, 654] width 429 height 40
type input "$140.00"
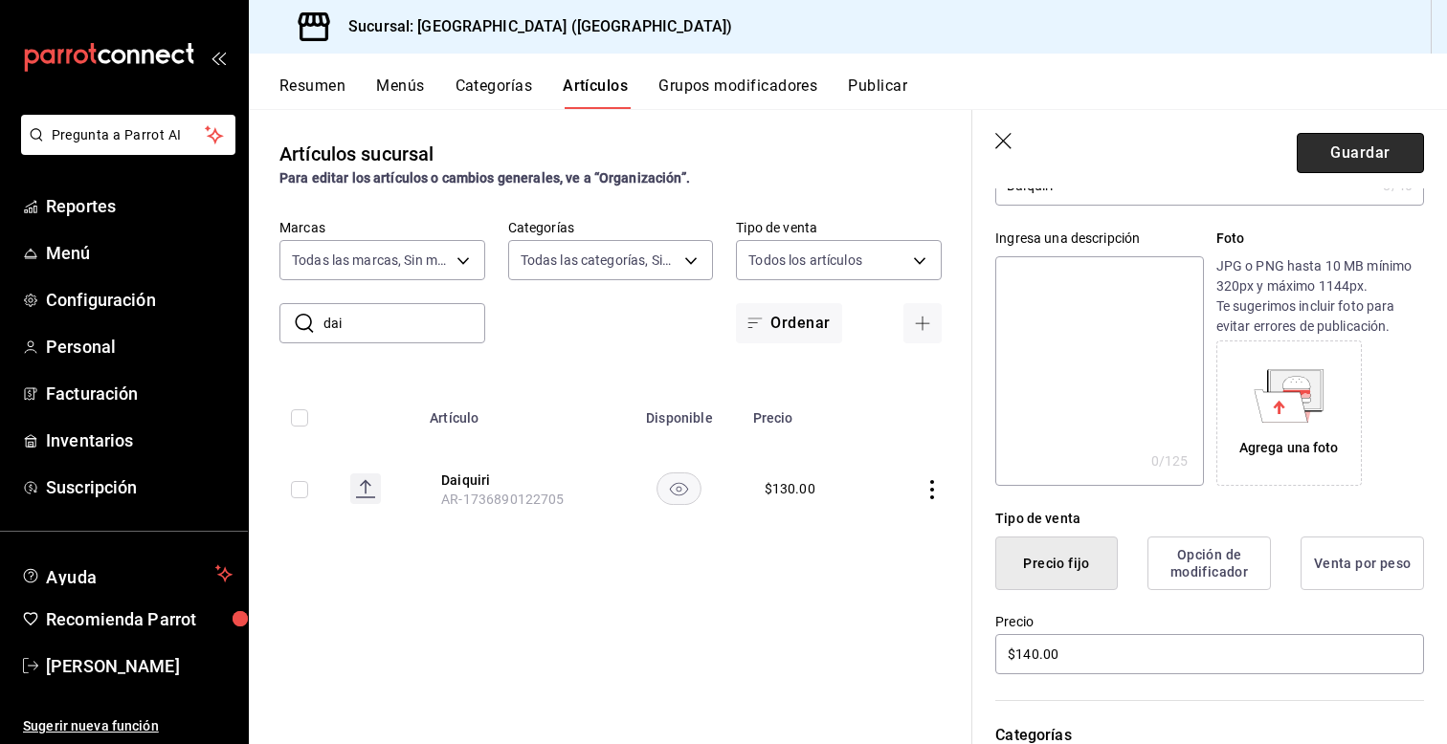
click at [1342, 159] on button "Guardar" at bounding box center [1360, 153] width 127 height 40
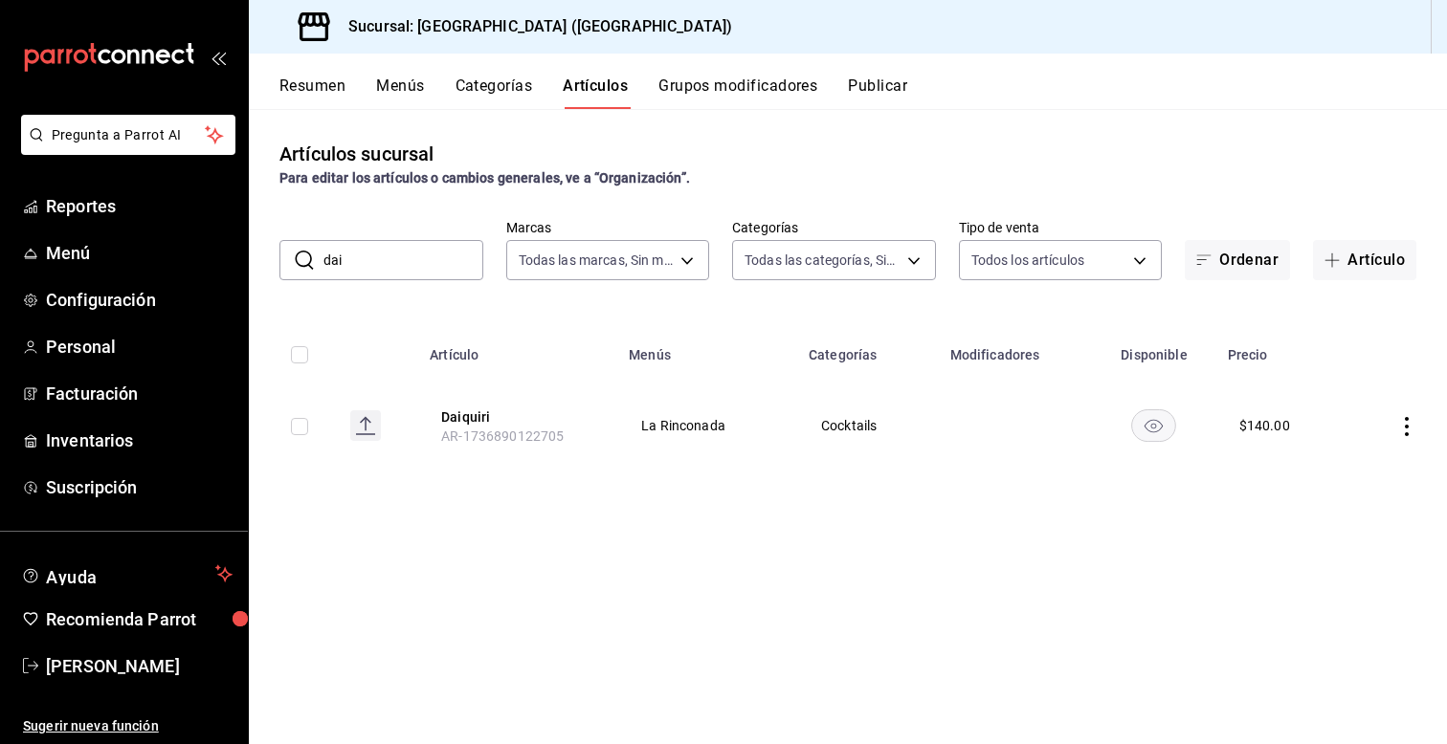
click at [422, 270] on input "dai" at bounding box center [403, 260] width 160 height 38
type input "d"
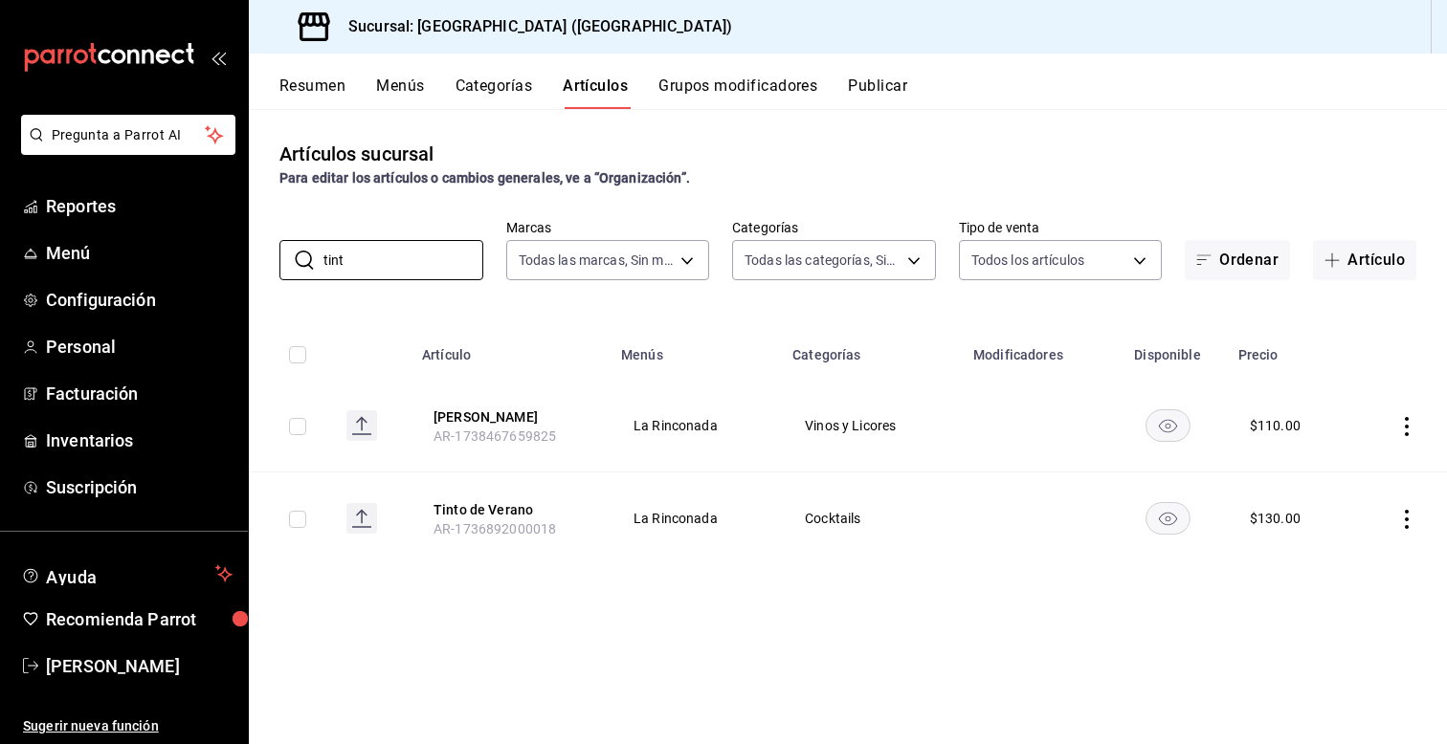
type input "tint"
click at [1408, 521] on icon "actions" at bounding box center [1406, 519] width 19 height 19
click at [1352, 555] on span "Editar" at bounding box center [1349, 563] width 50 height 20
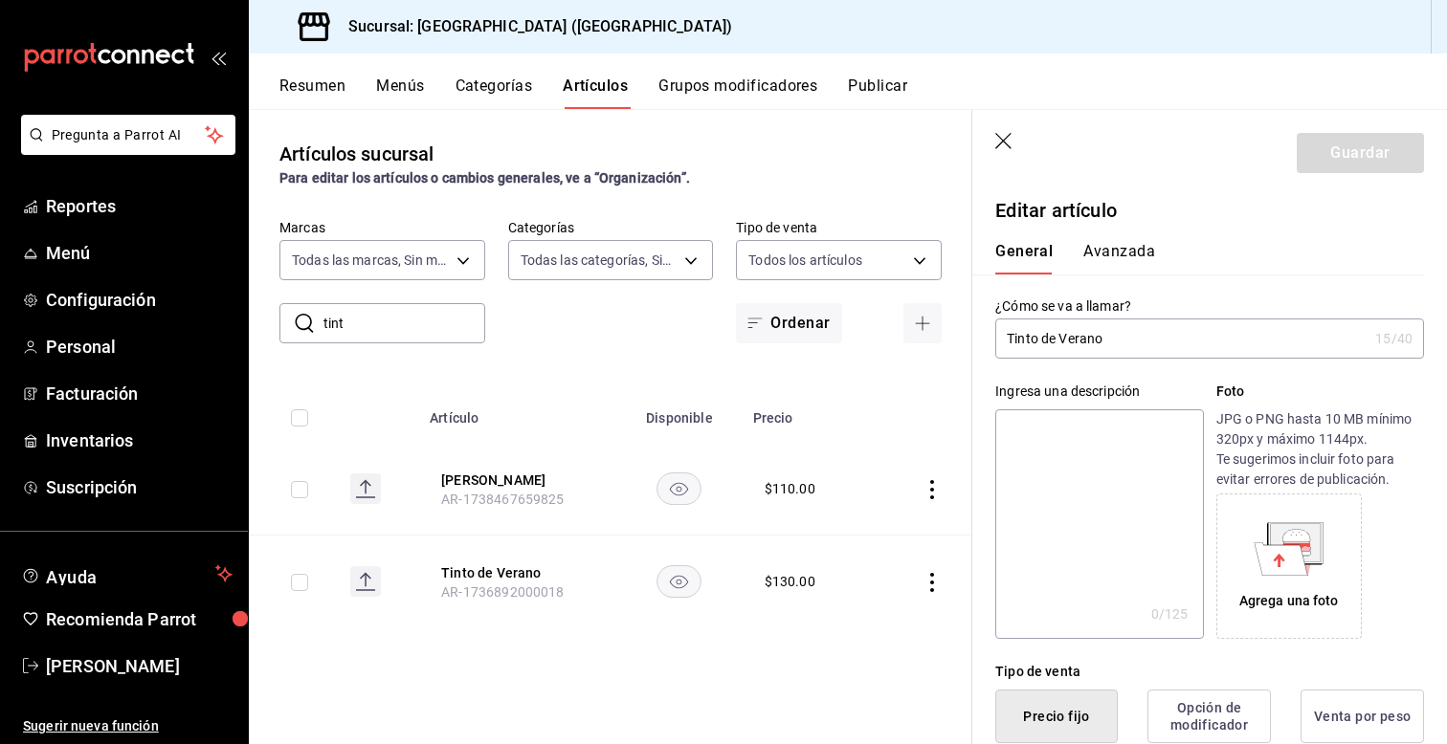
click at [986, 581] on div "Ingresa una descripción x 0 /125 ​ Foto JPG o PNG hasta 10 MB mínimo 320px y má…" at bounding box center [1198, 499] width 452 height 280
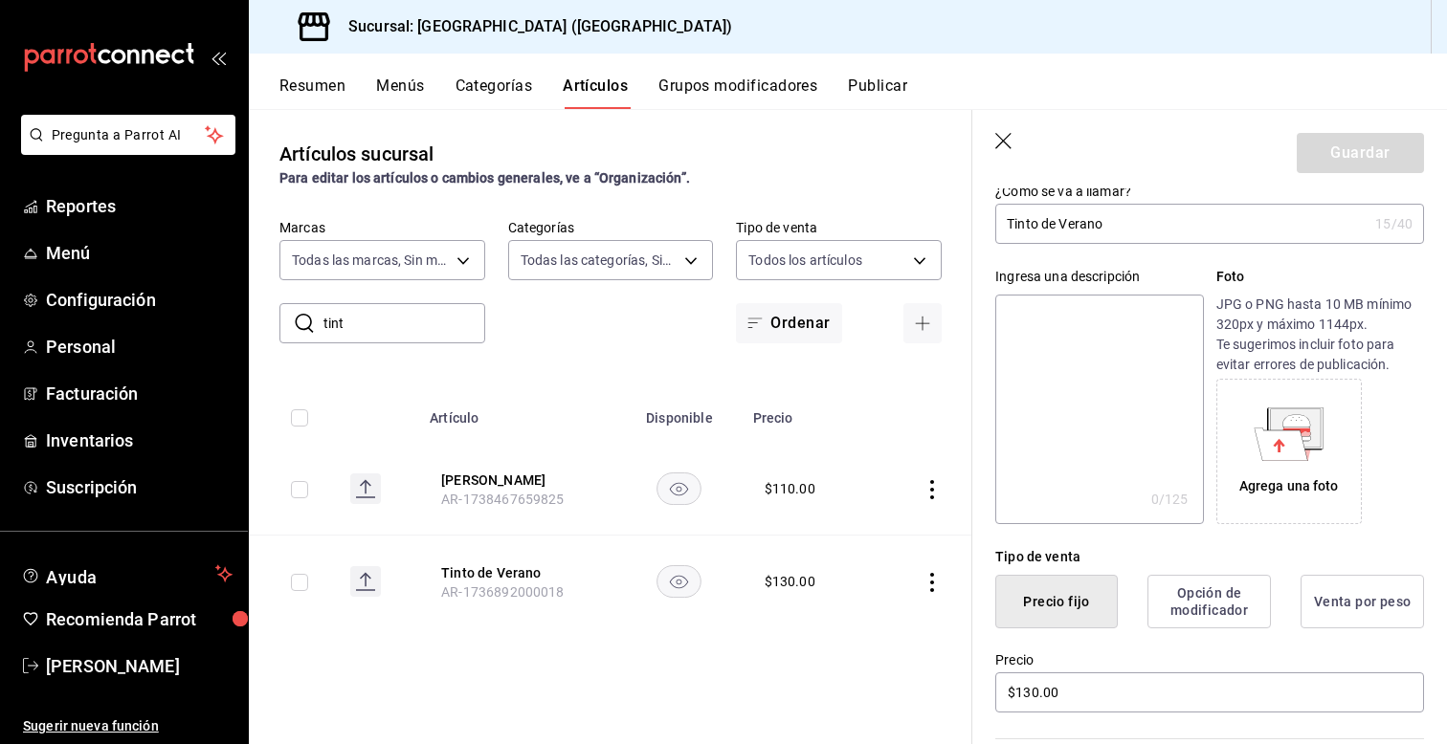
scroll to position [153, 0]
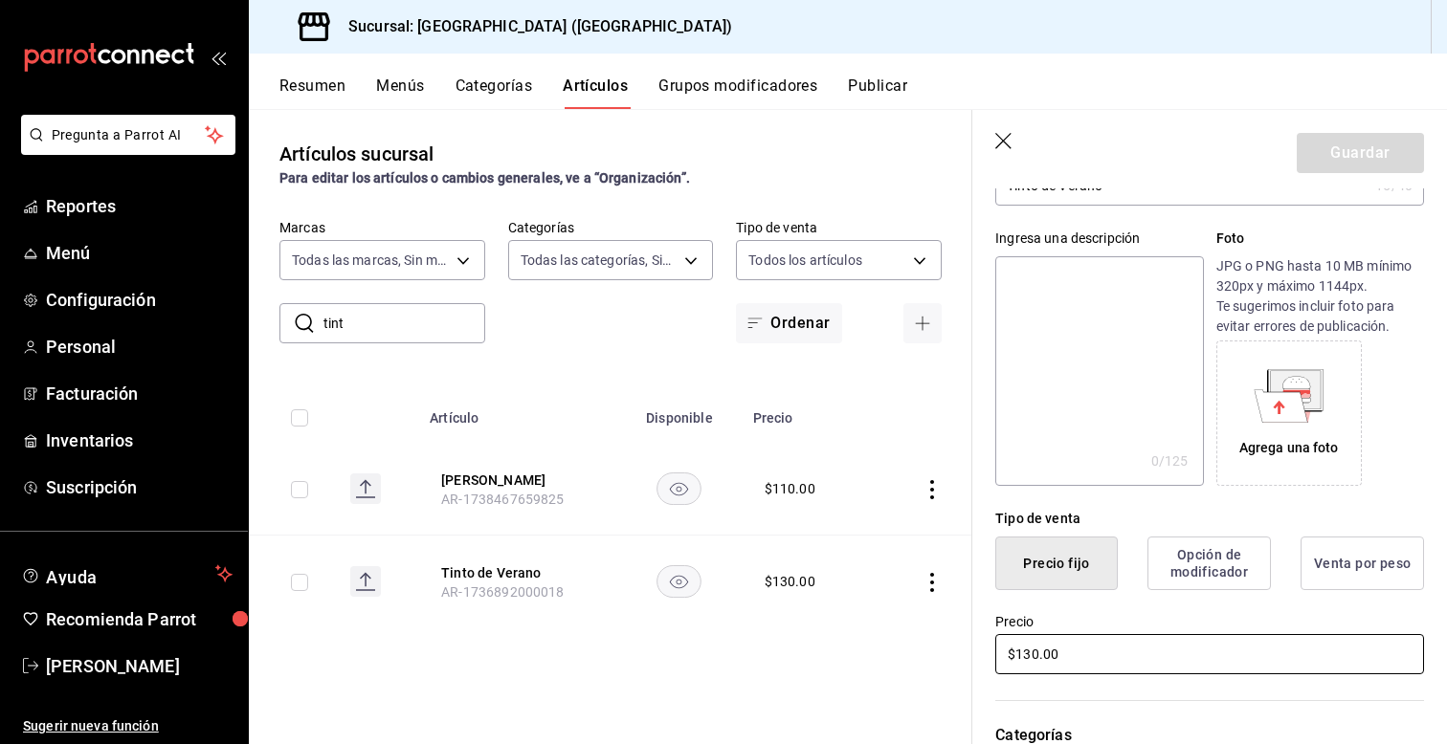
click at [1033, 652] on input "$130.00" at bounding box center [1209, 654] width 429 height 40
type input "$170.00"
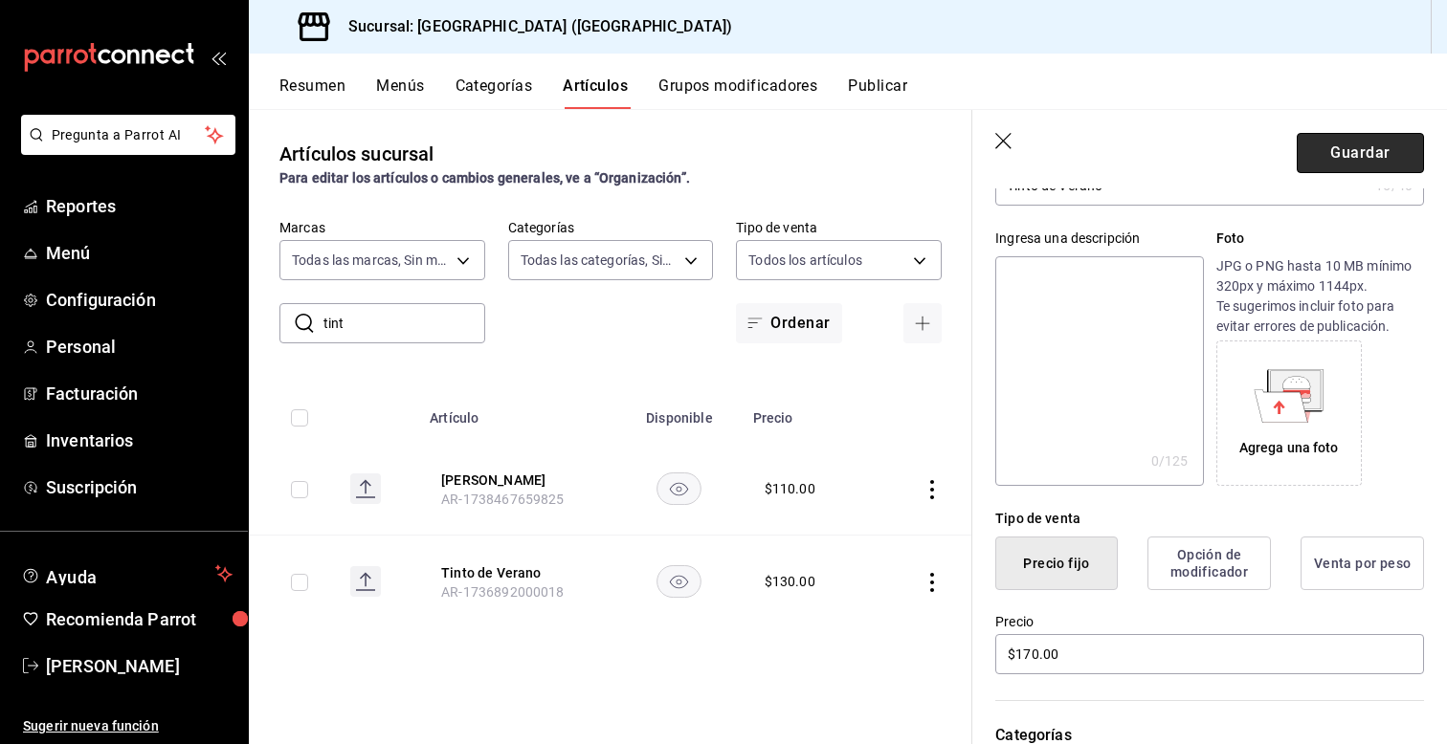
click at [1336, 148] on button "Guardar" at bounding box center [1360, 153] width 127 height 40
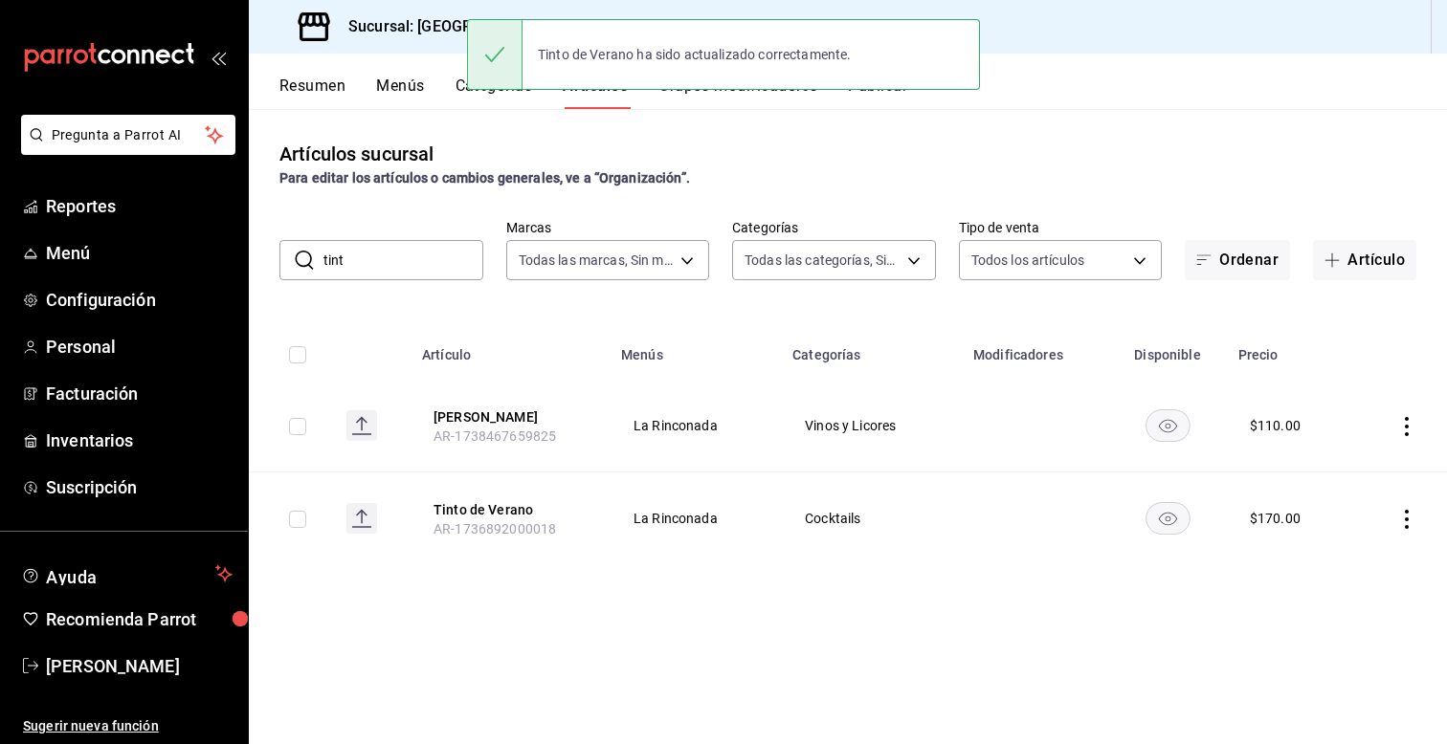
click at [386, 273] on input "tint" at bounding box center [403, 260] width 160 height 38
type input "t"
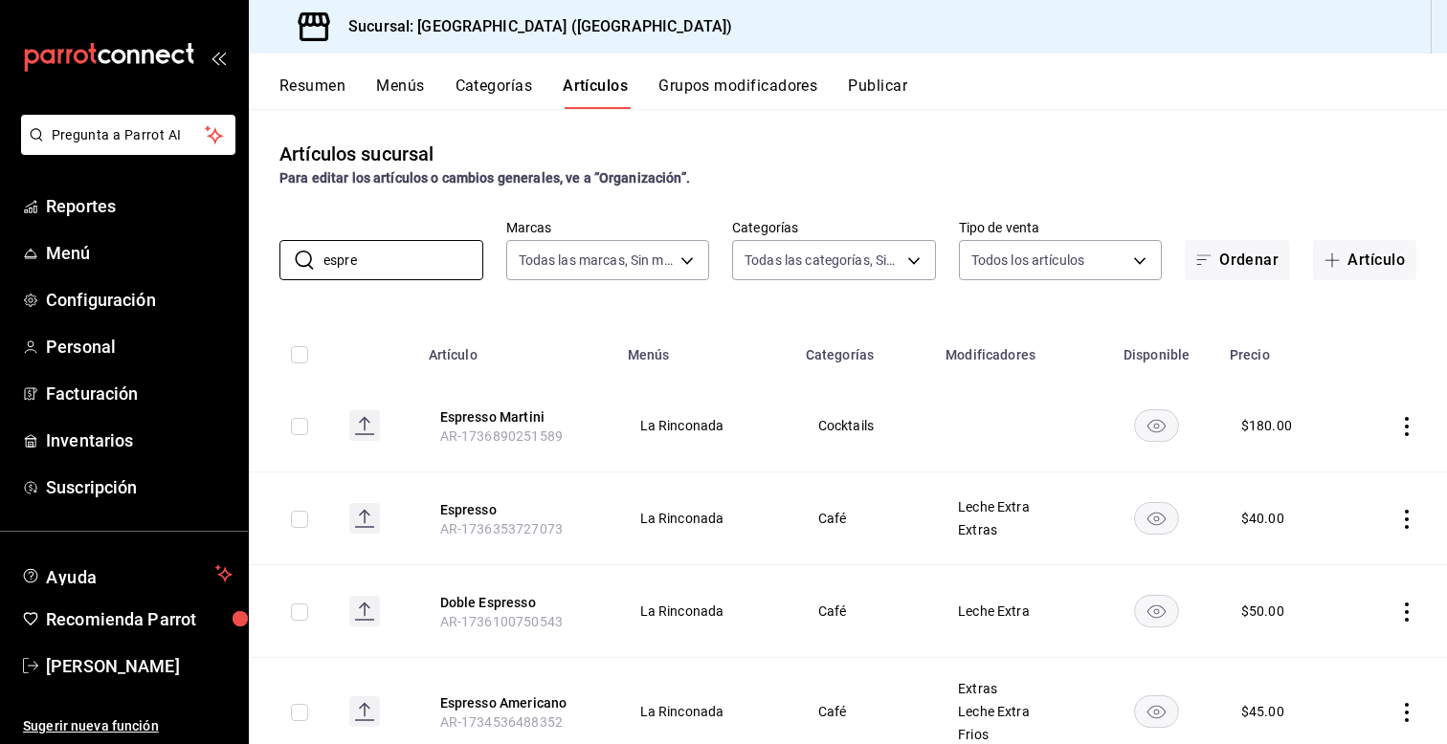
type input "espre"
click at [1411, 429] on icon "actions" at bounding box center [1406, 426] width 19 height 19
click at [1307, 472] on icon at bounding box center [1301, 470] width 17 height 17
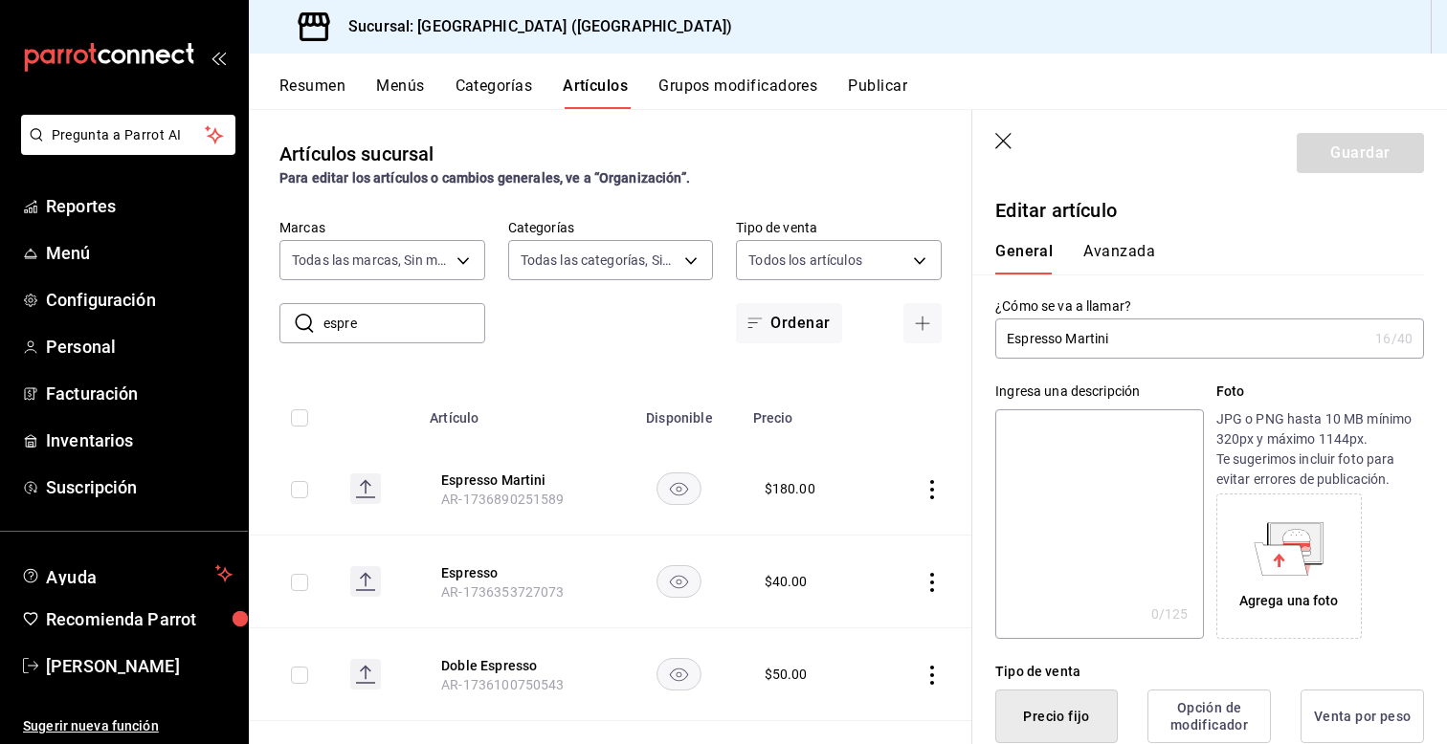
click at [979, 640] on div "Tipo de venta Precio fijo Opción de modificador Venta por peso" at bounding box center [1198, 691] width 452 height 104
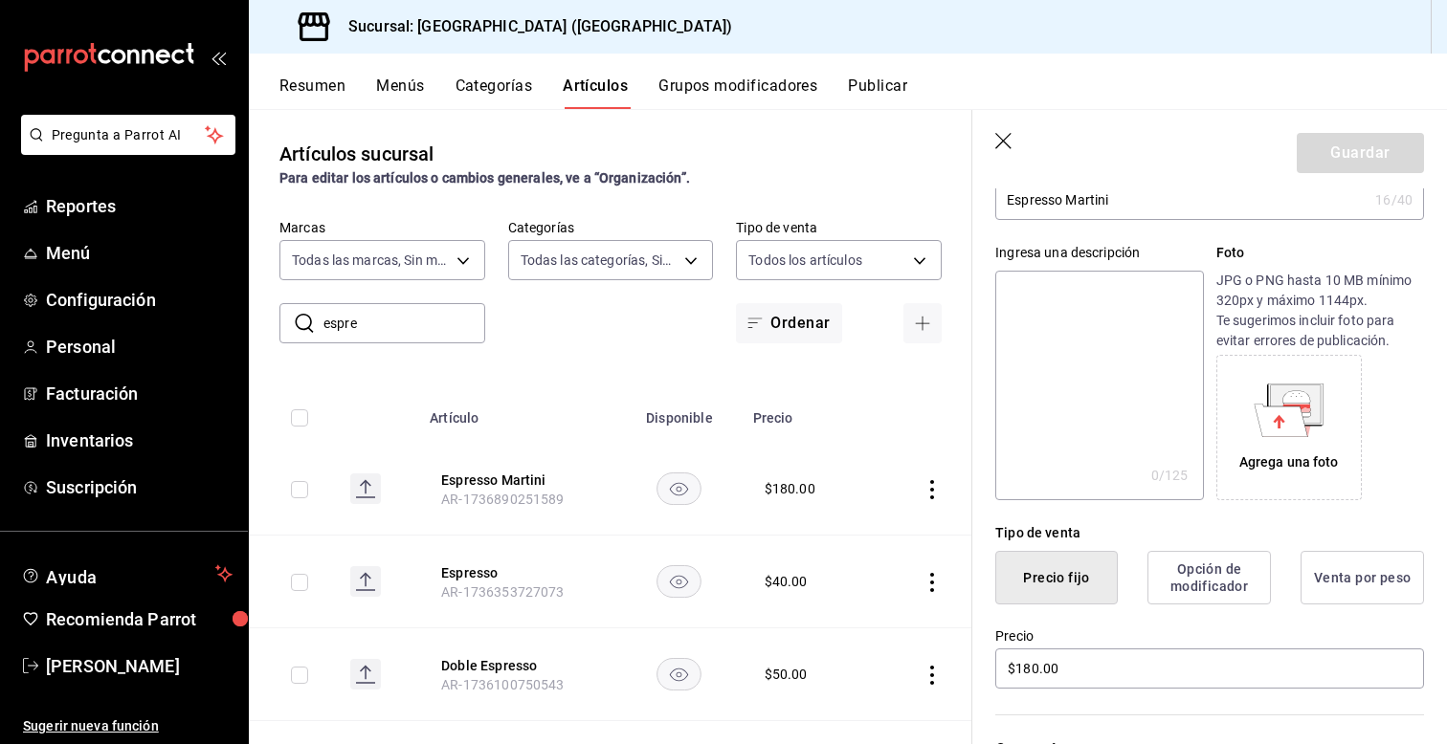
scroll to position [153, 0]
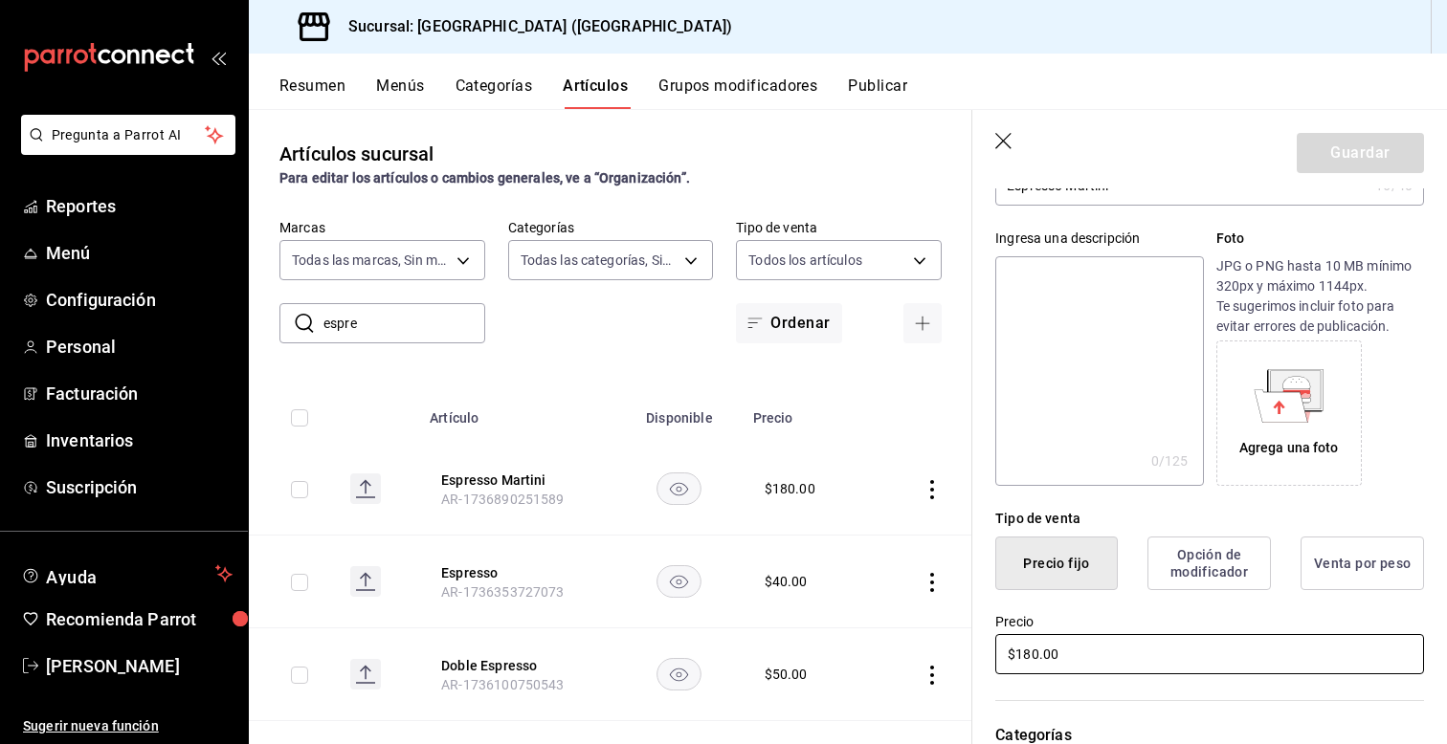
click at [1038, 655] on input "$180.00" at bounding box center [1209, 654] width 429 height 40
type input "$1.00"
type input "$200.00"
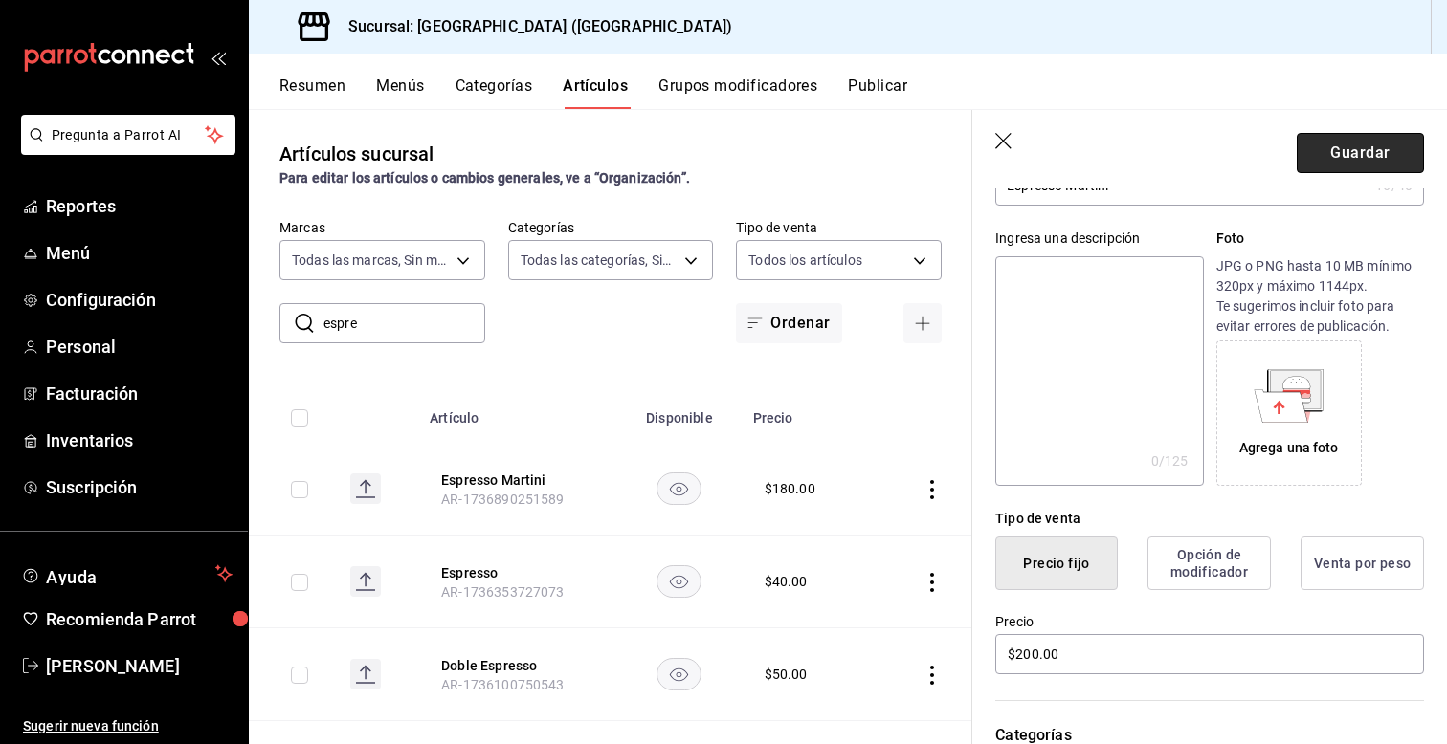
click at [1334, 164] on button "Guardar" at bounding box center [1360, 153] width 127 height 40
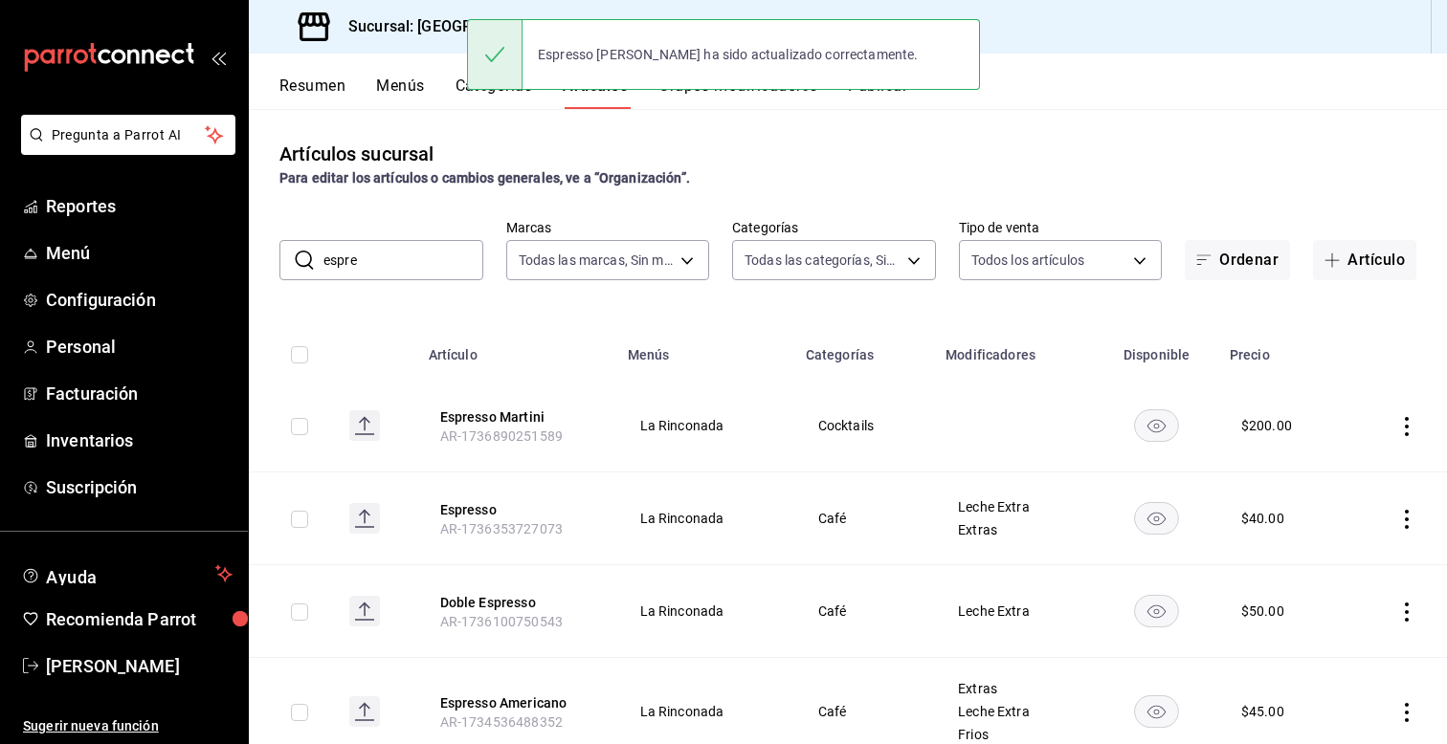
click at [396, 257] on input "espre" at bounding box center [403, 260] width 160 height 38
type input "e"
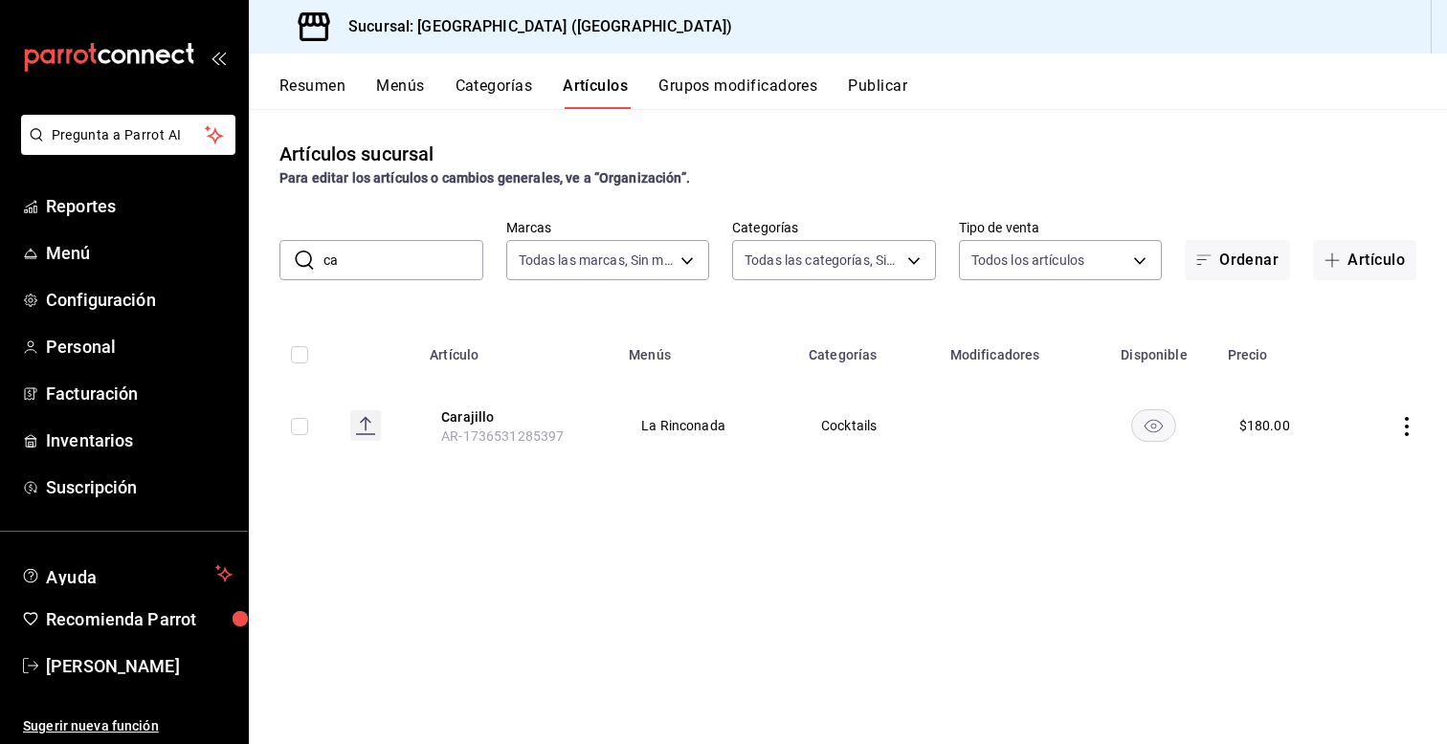
type input "c"
type input "n"
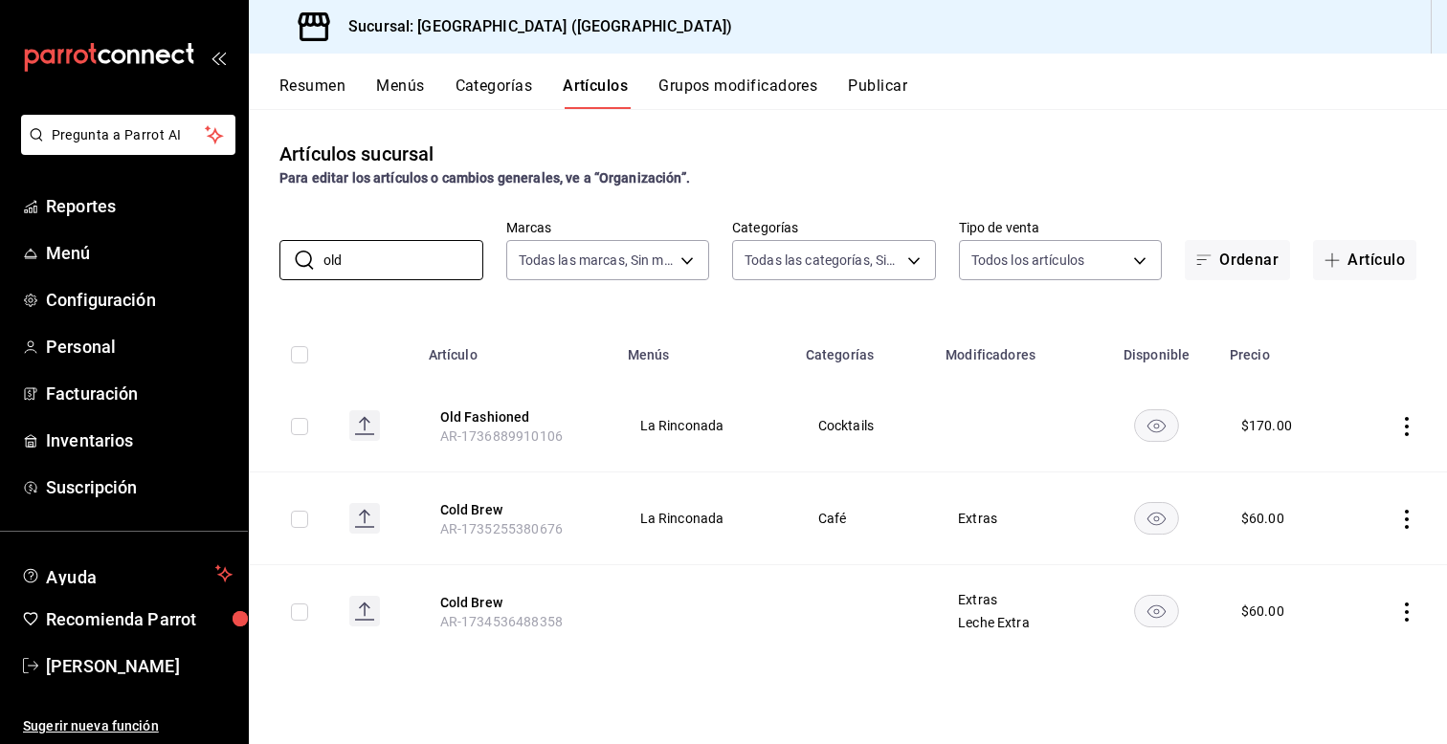
type input "old"
click at [1408, 428] on icon "actions" at bounding box center [1406, 426] width 19 height 19
click at [1335, 461] on span "Editar" at bounding box center [1349, 470] width 50 height 20
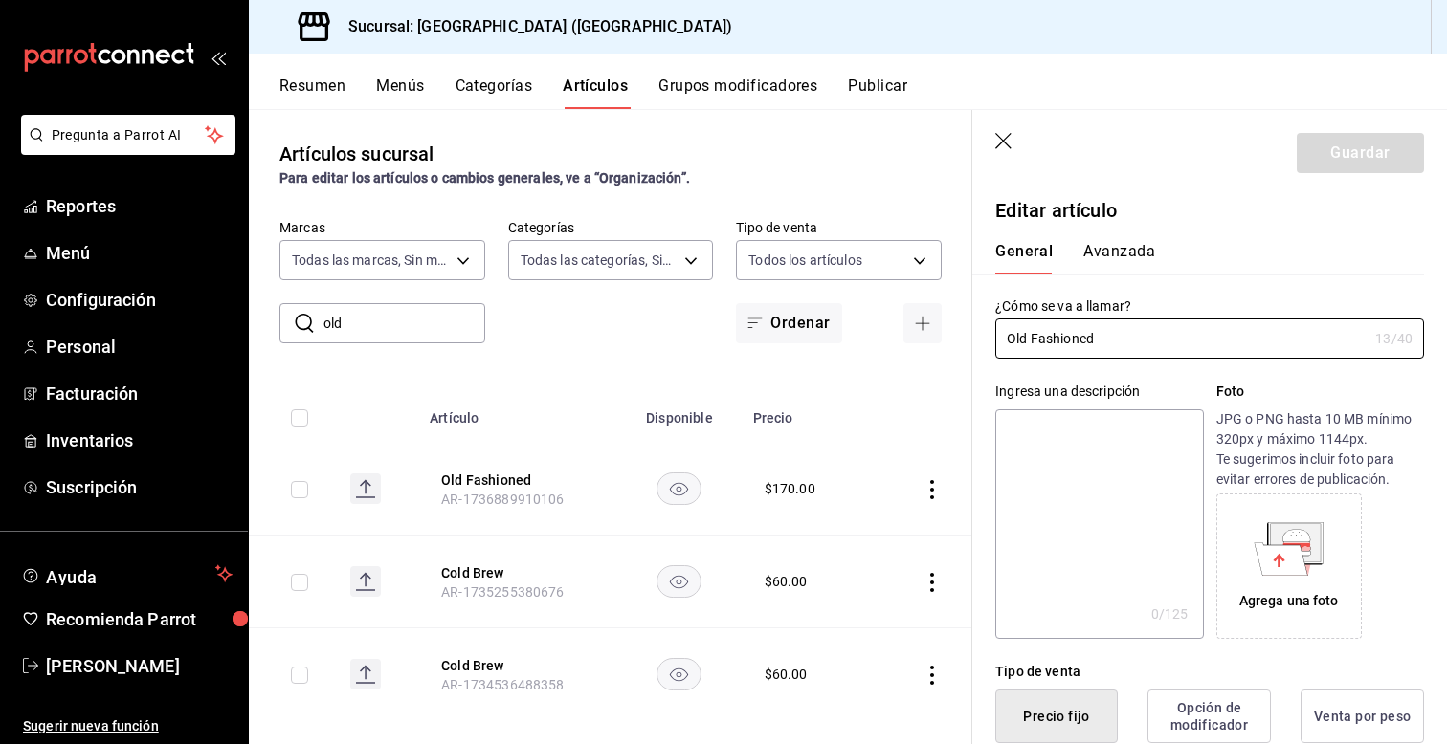
click at [977, 641] on div "Tipo de venta Precio fijo Opción de modificador Venta por peso" at bounding box center [1198, 691] width 452 height 104
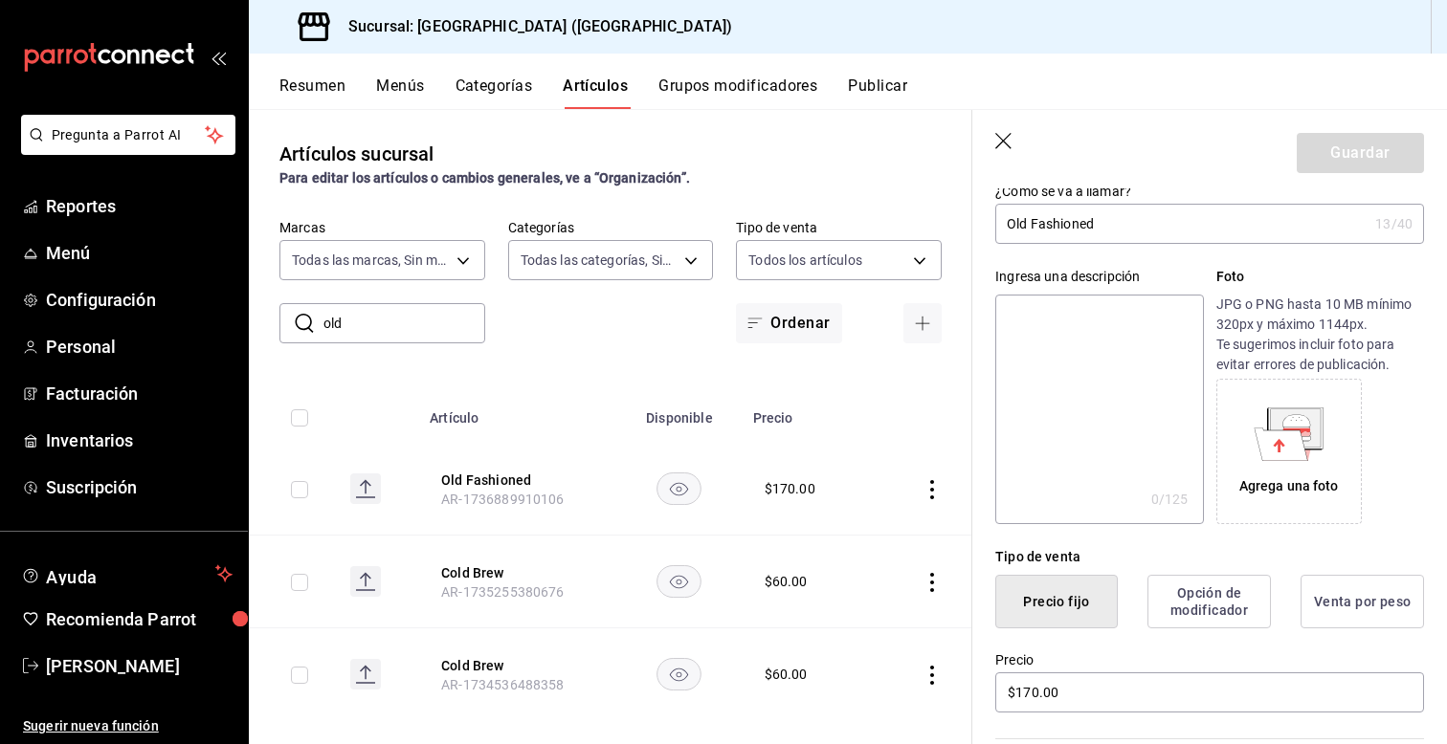
scroll to position [153, 0]
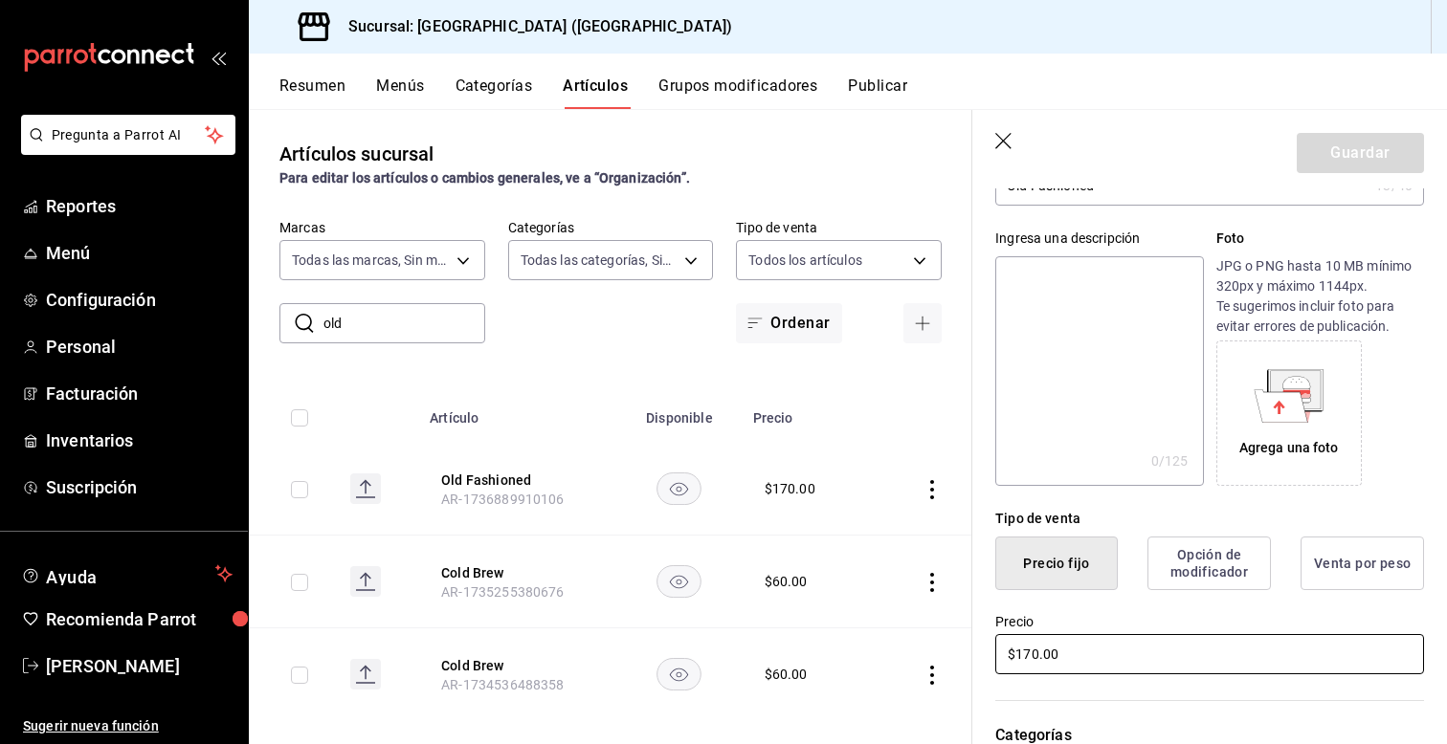
click at [1036, 657] on input "$170.00" at bounding box center [1209, 654] width 429 height 40
type input "$175.00"
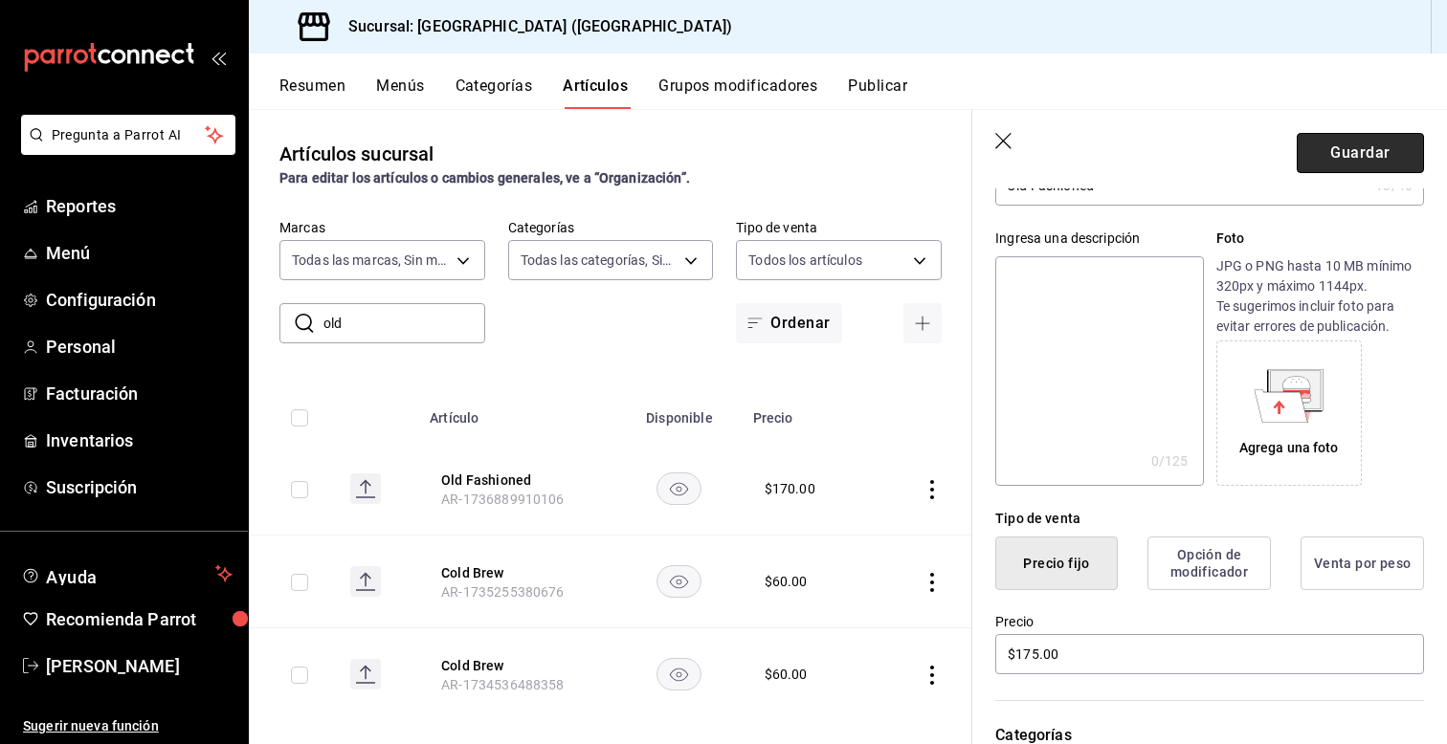
click at [1340, 144] on button "Guardar" at bounding box center [1360, 153] width 127 height 40
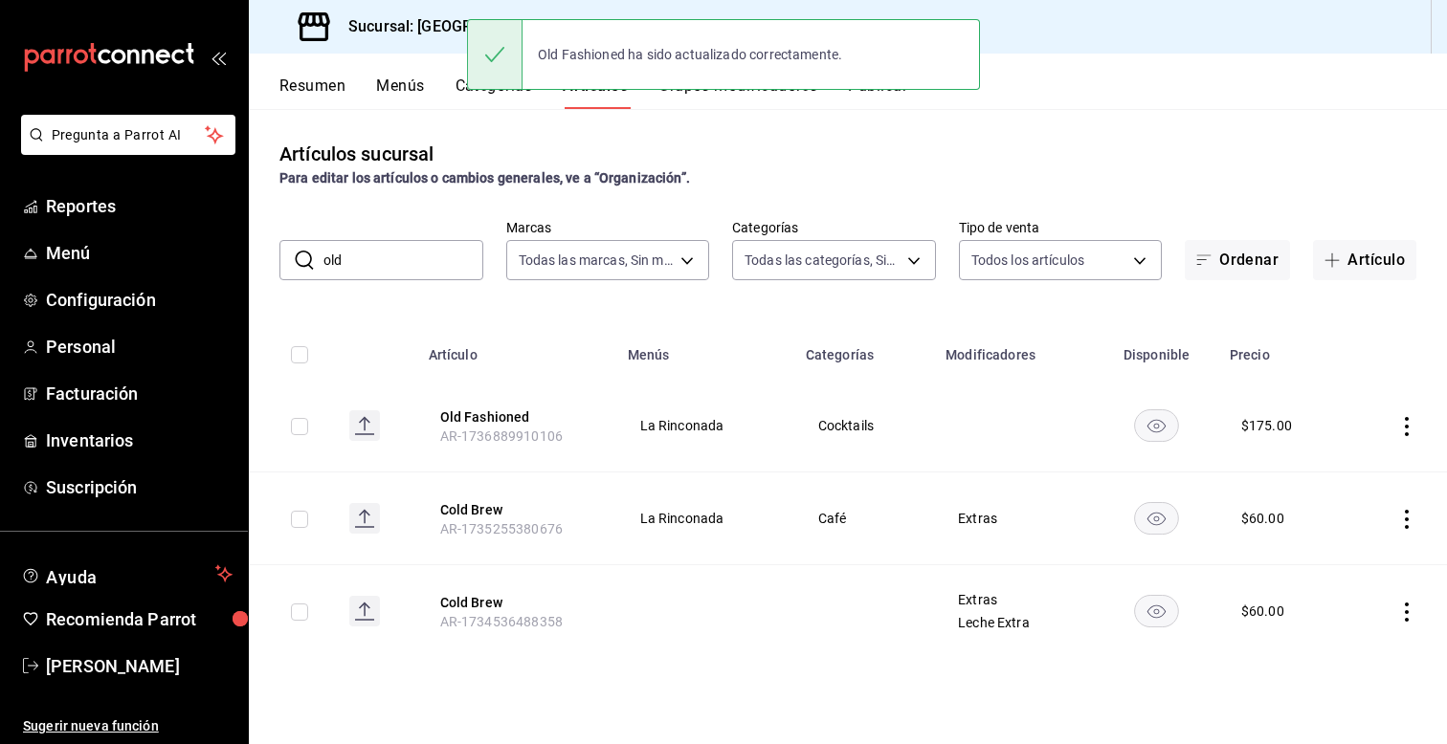
click at [373, 261] on input "old" at bounding box center [403, 260] width 160 height 38
type input "o"
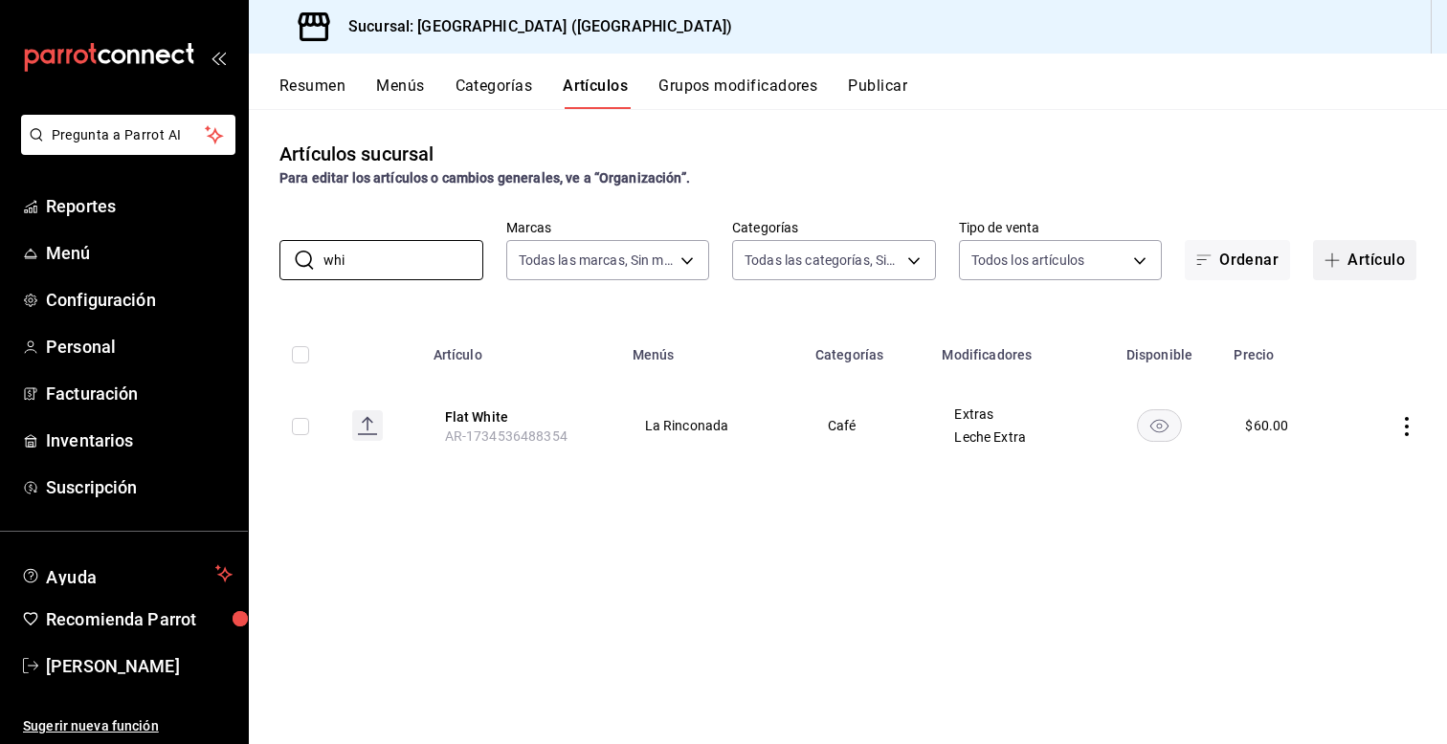
type input "whi"
click at [1358, 277] on button "Artículo" at bounding box center [1364, 260] width 103 height 40
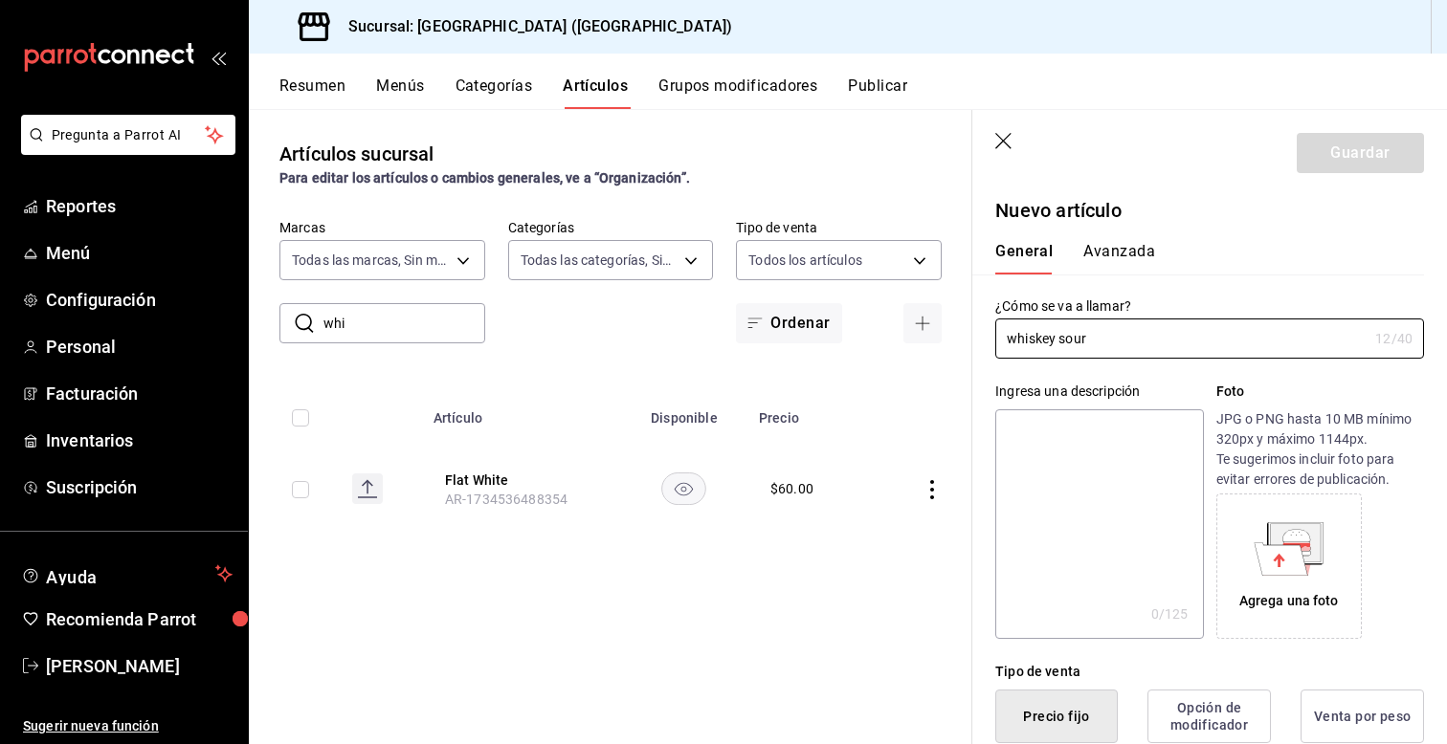
type input "whiskey sour"
click at [988, 469] on div "Ingresa una descripción x 0 /125 ​ Foto JPG o PNG hasta 10 MB mínimo 320px y má…" at bounding box center [1198, 499] width 452 height 280
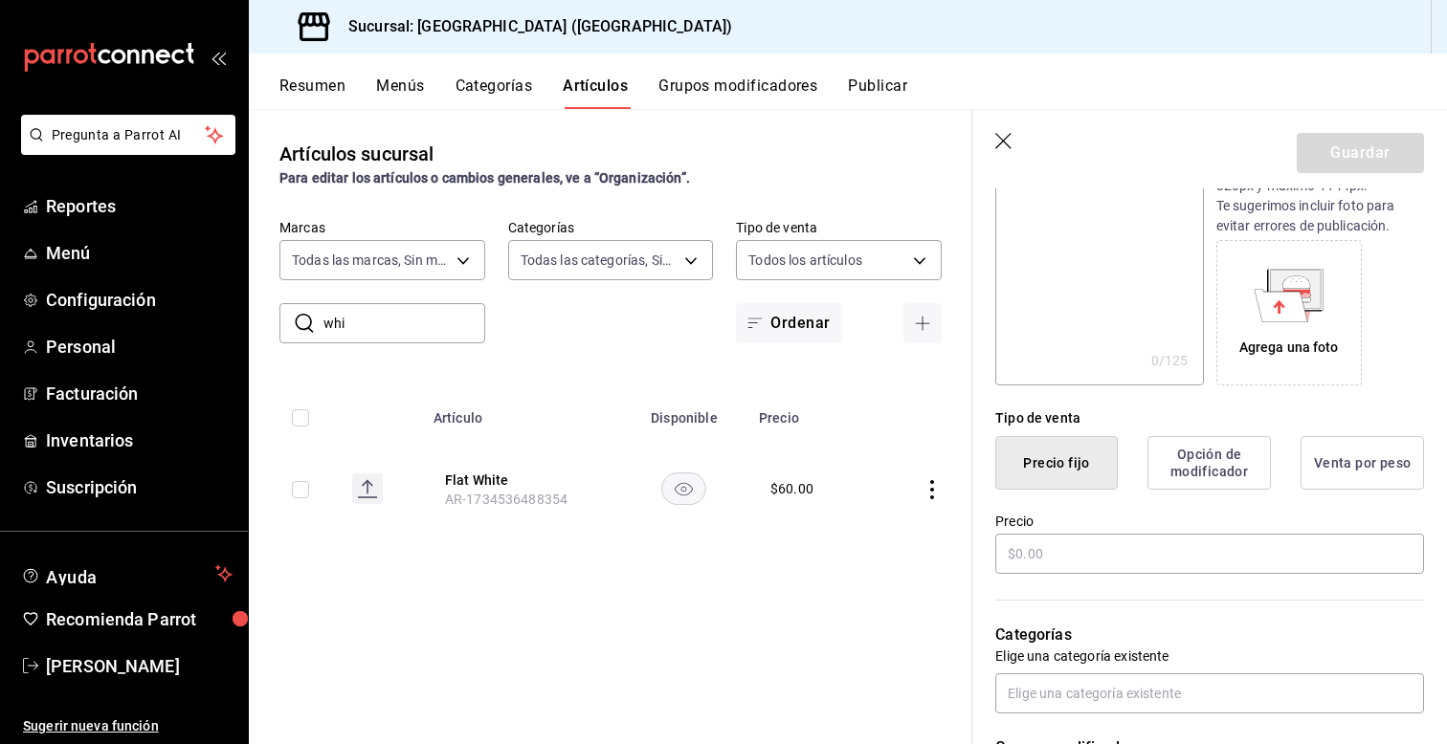
scroll to position [268, 0]
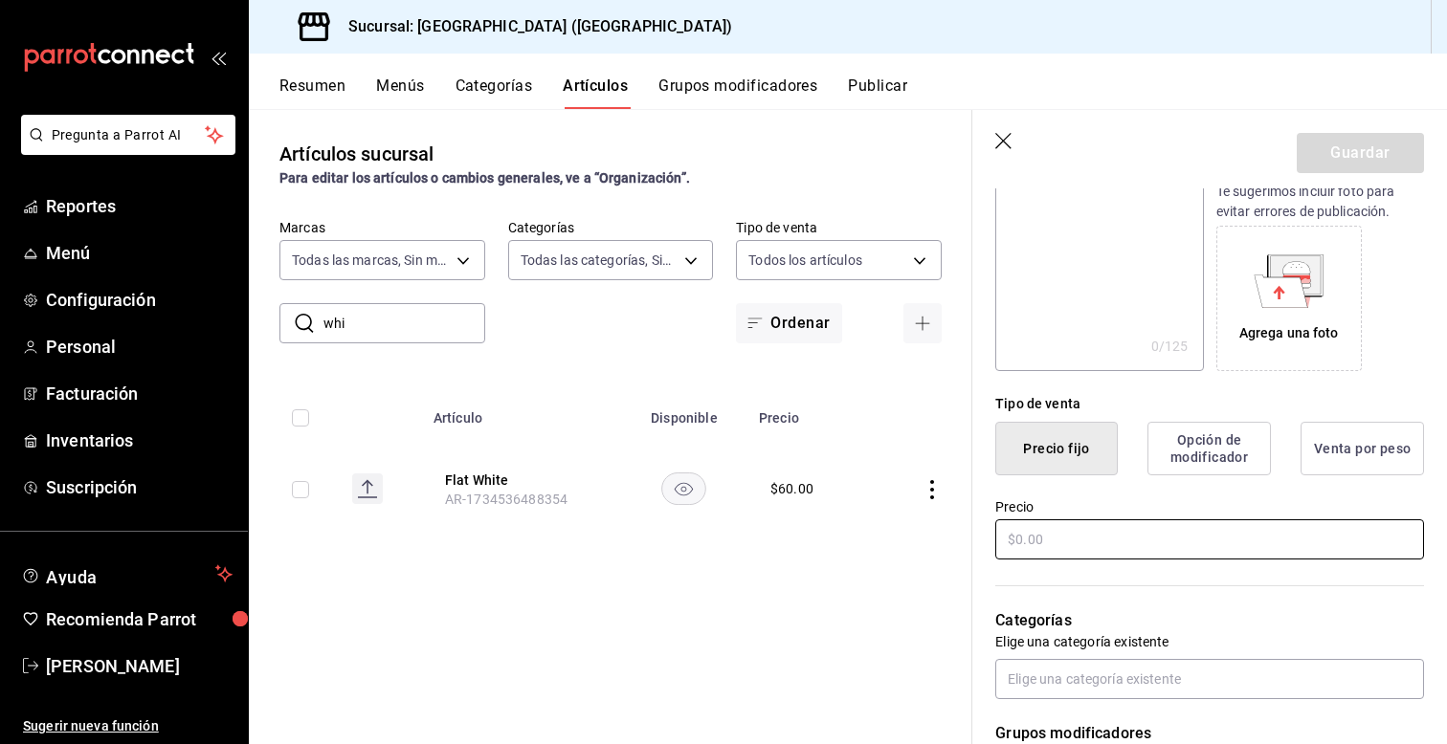
click at [1055, 539] on input "text" at bounding box center [1209, 540] width 429 height 40
type input "$200.00"
click at [986, 631] on div "Categorías Elige una categoría existente" at bounding box center [1198, 631] width 452 height 137
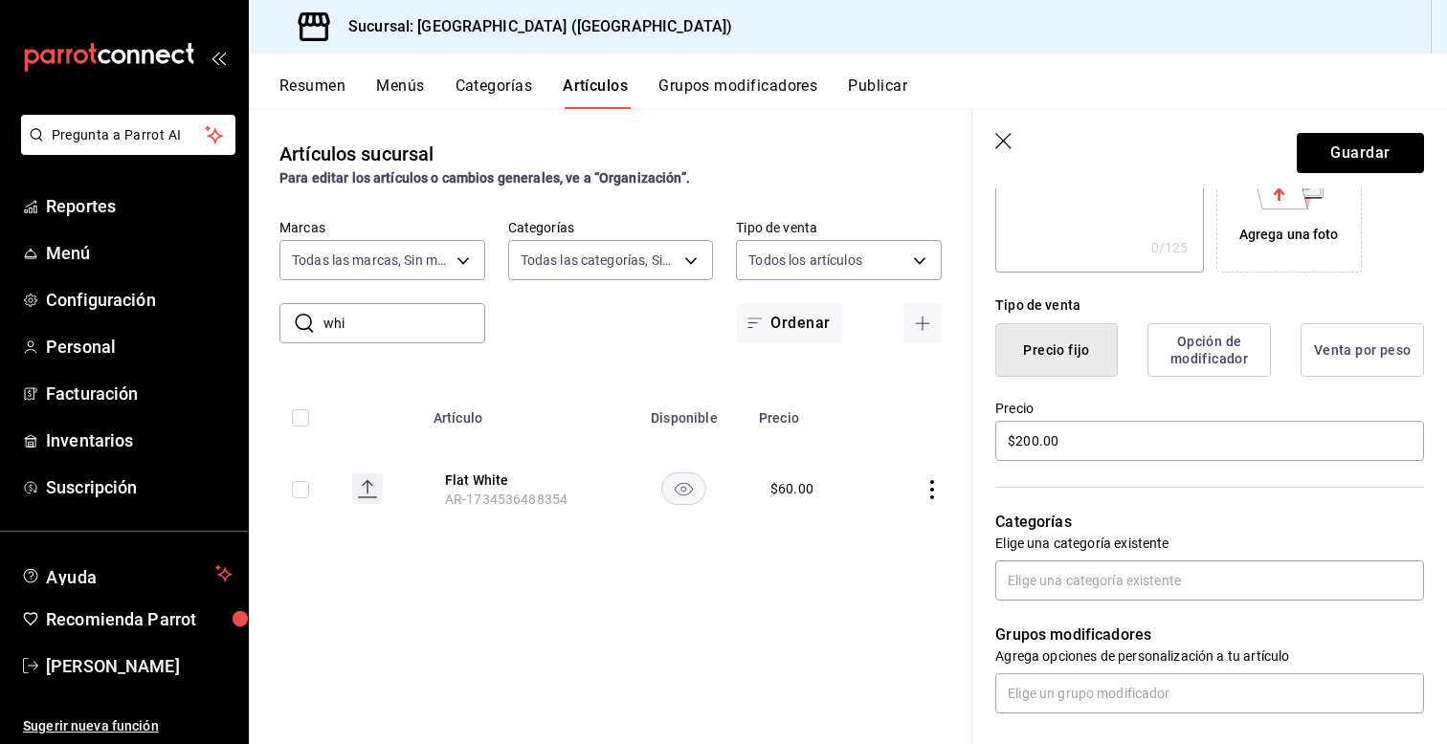
scroll to position [383, 0]
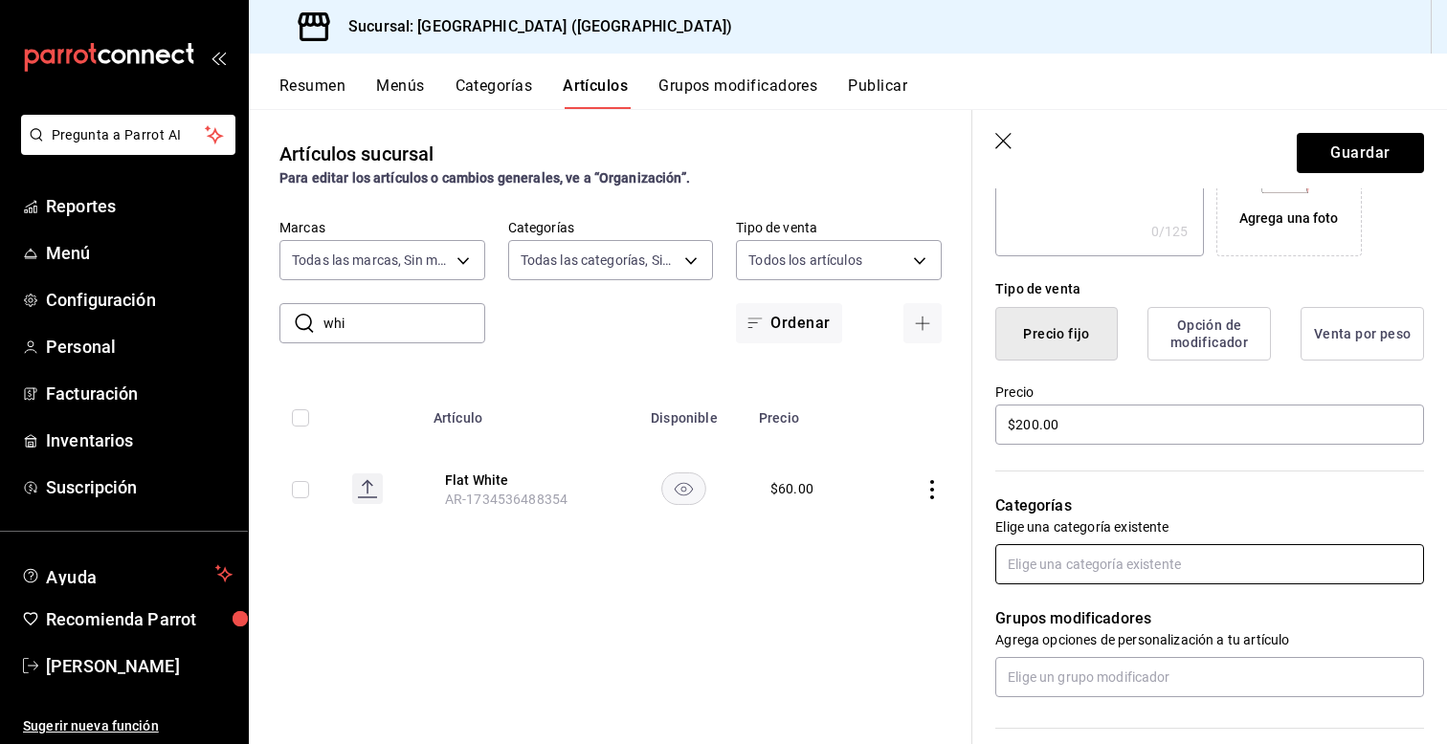
click at [1016, 581] on input "text" at bounding box center [1209, 564] width 429 height 40
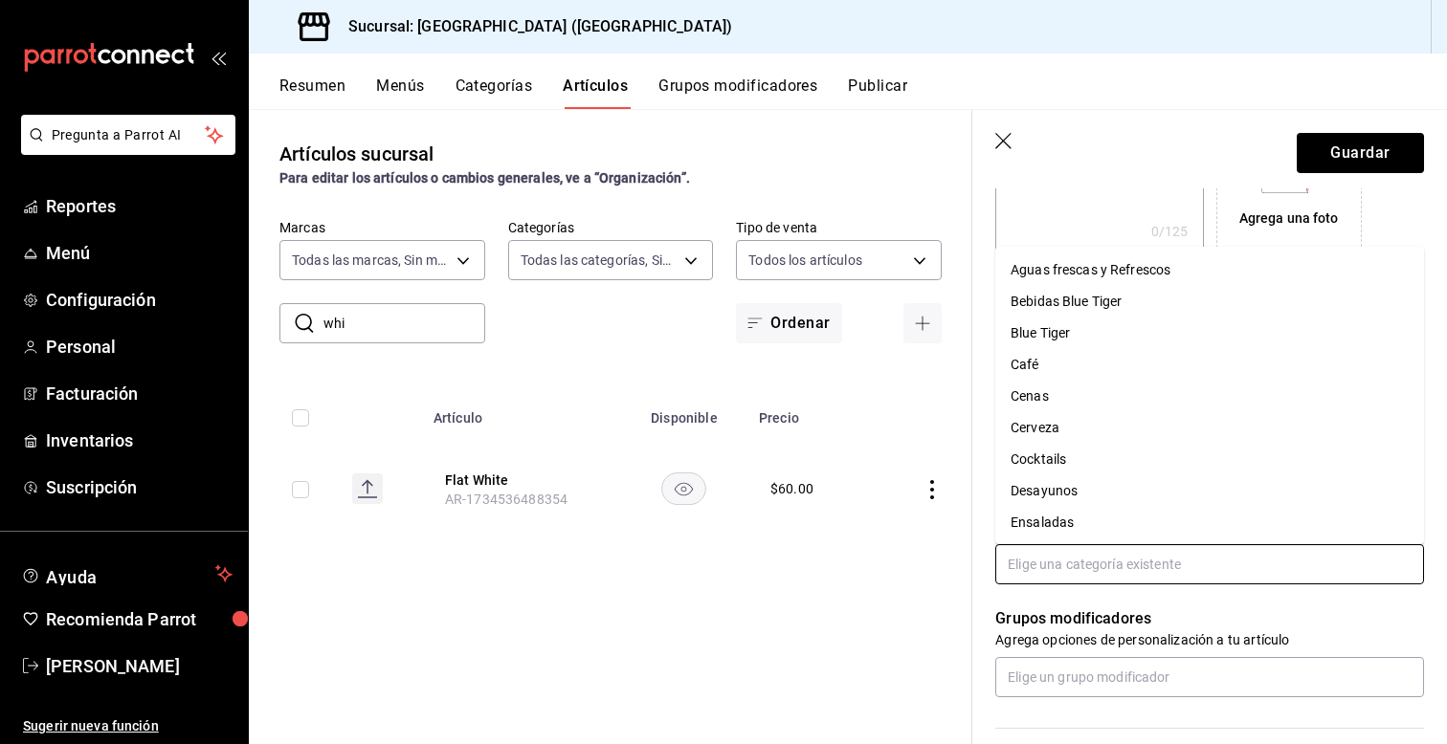
click at [1043, 304] on li "Bebidas Blue Tiger" at bounding box center [1209, 302] width 429 height 32
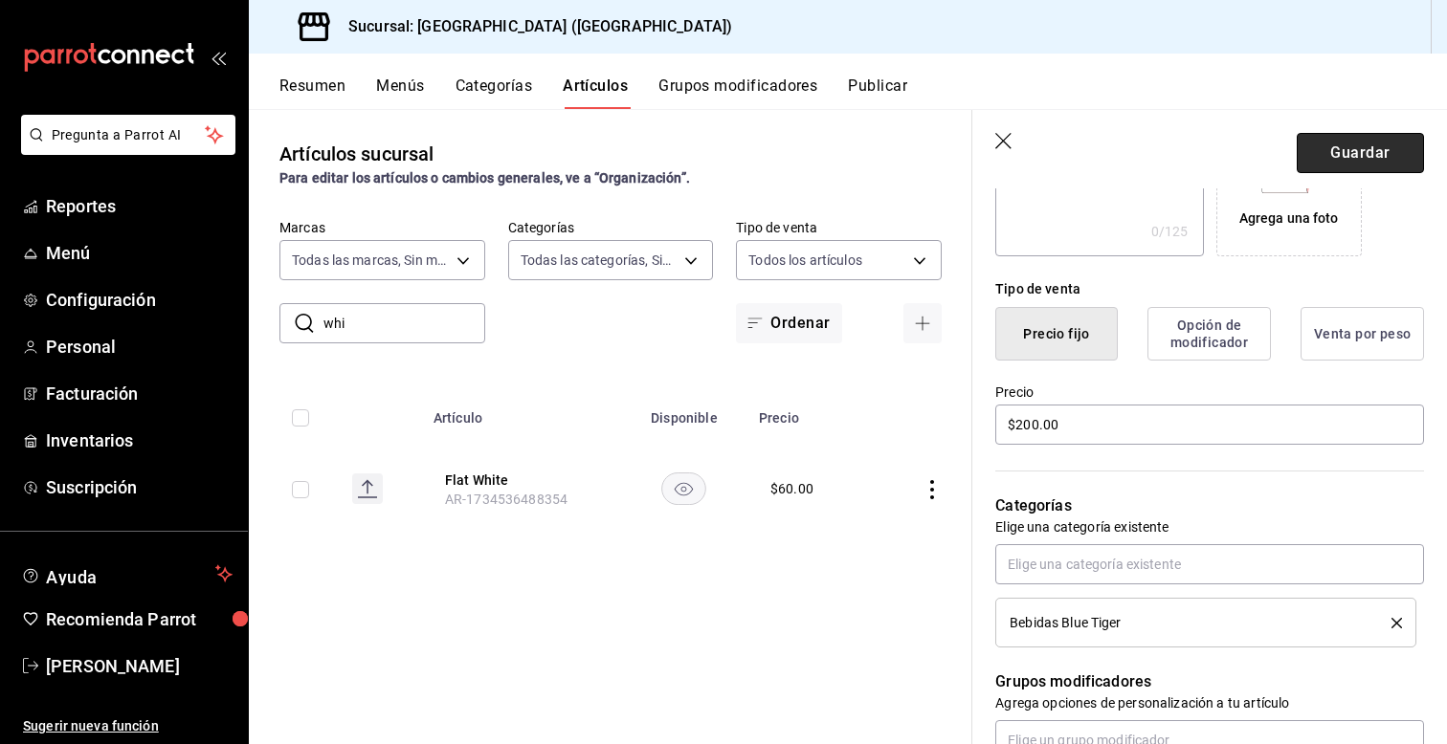
click at [1345, 166] on button "Guardar" at bounding box center [1360, 153] width 127 height 40
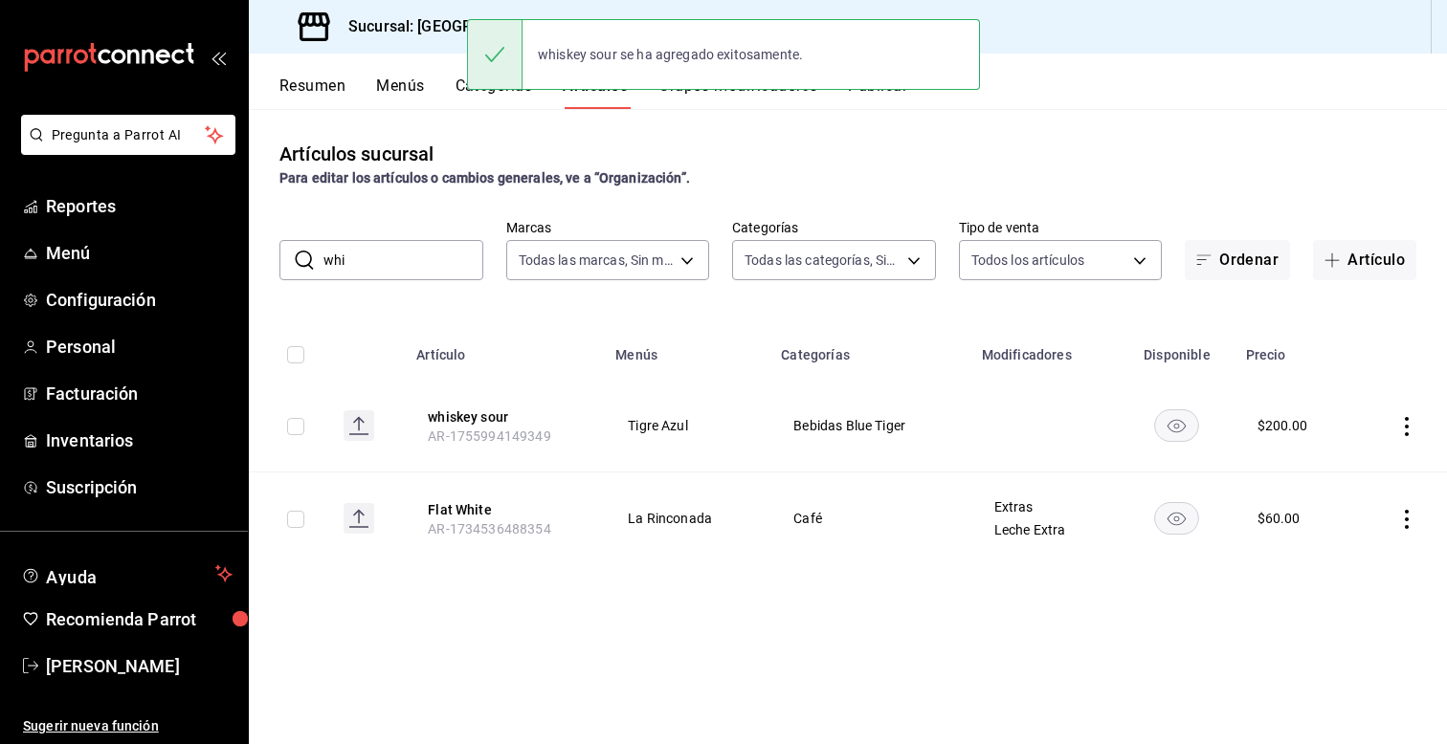
click at [375, 266] on input "whi" at bounding box center [403, 260] width 160 height 38
type input "w"
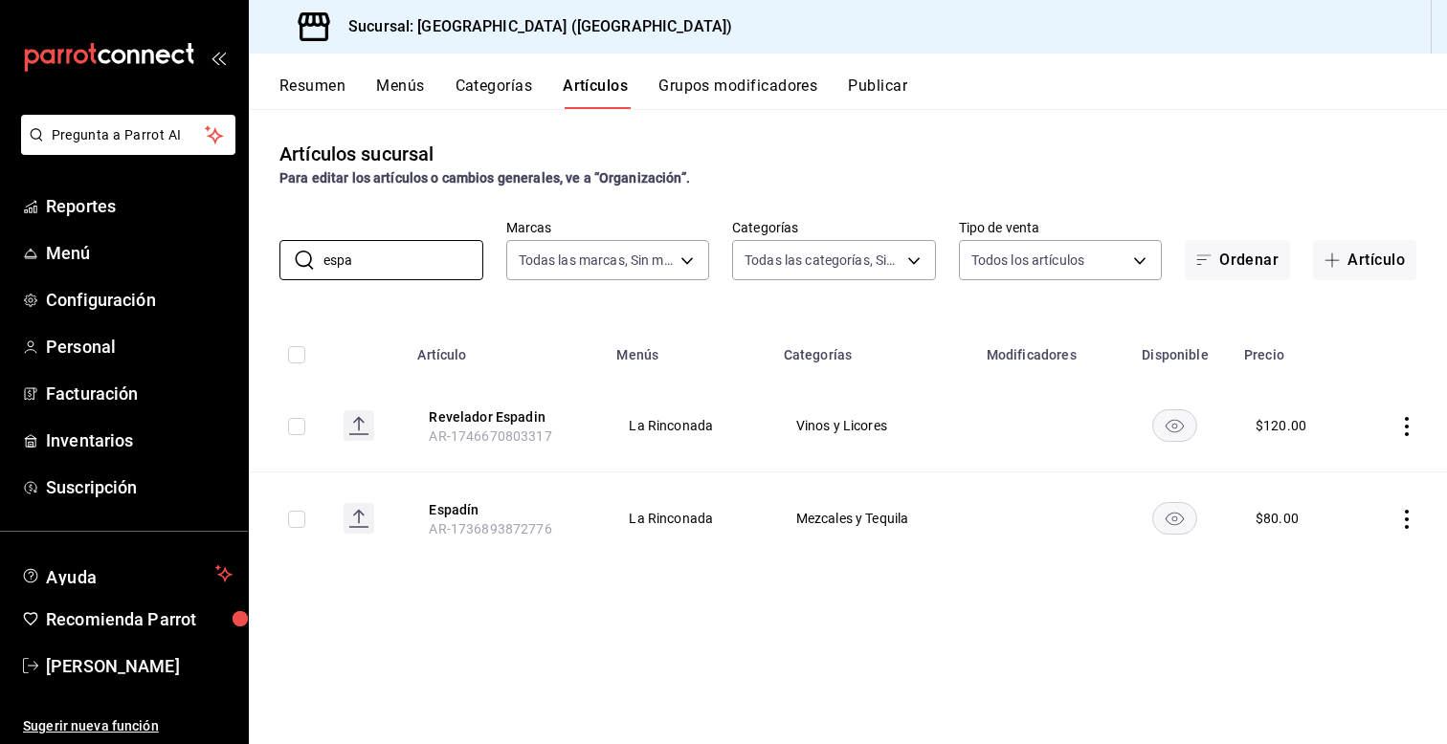
type input "espa"
click at [1408, 523] on icon "actions" at bounding box center [1406, 519] width 19 height 19
click at [1355, 547] on li "Editar" at bounding box center [1332, 562] width 115 height 39
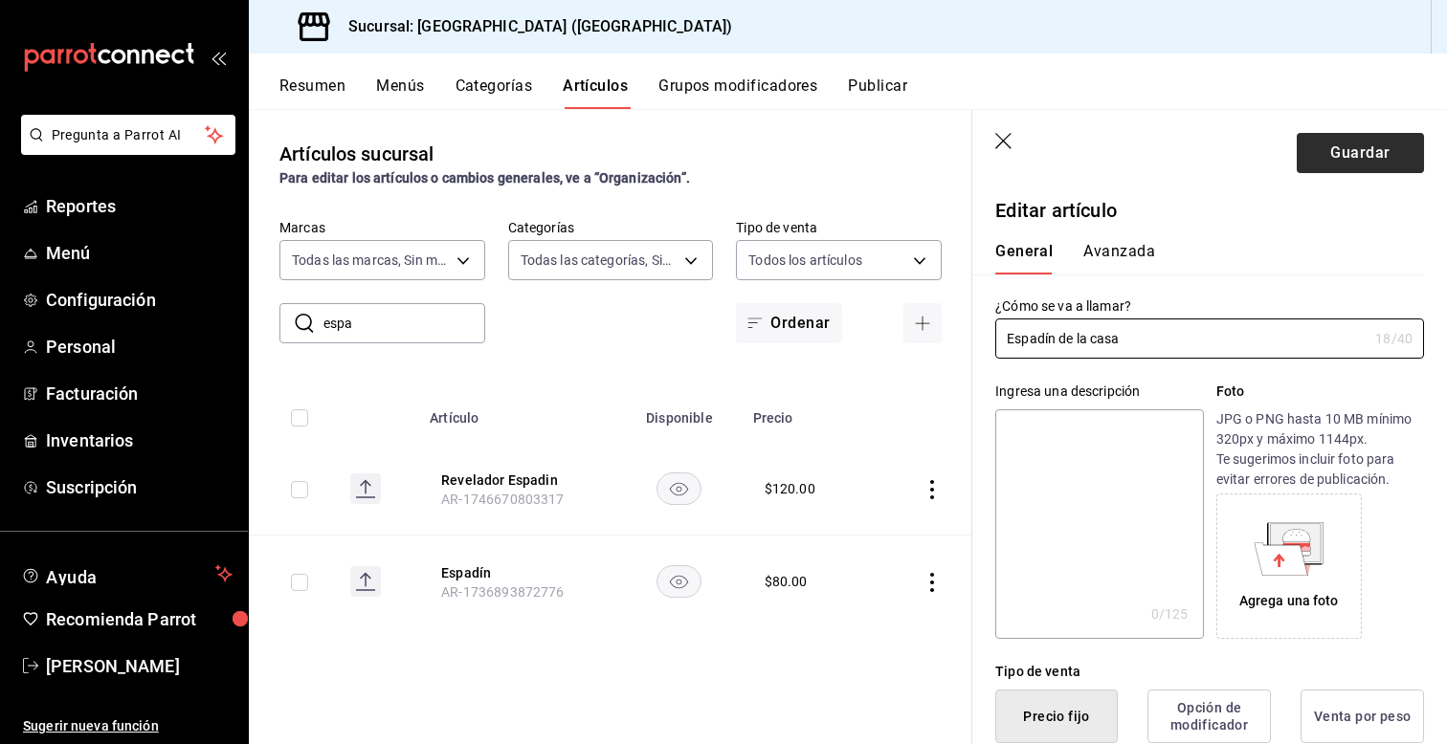
type input "Espadín de la casa"
click at [1325, 144] on button "Guardar" at bounding box center [1360, 153] width 127 height 40
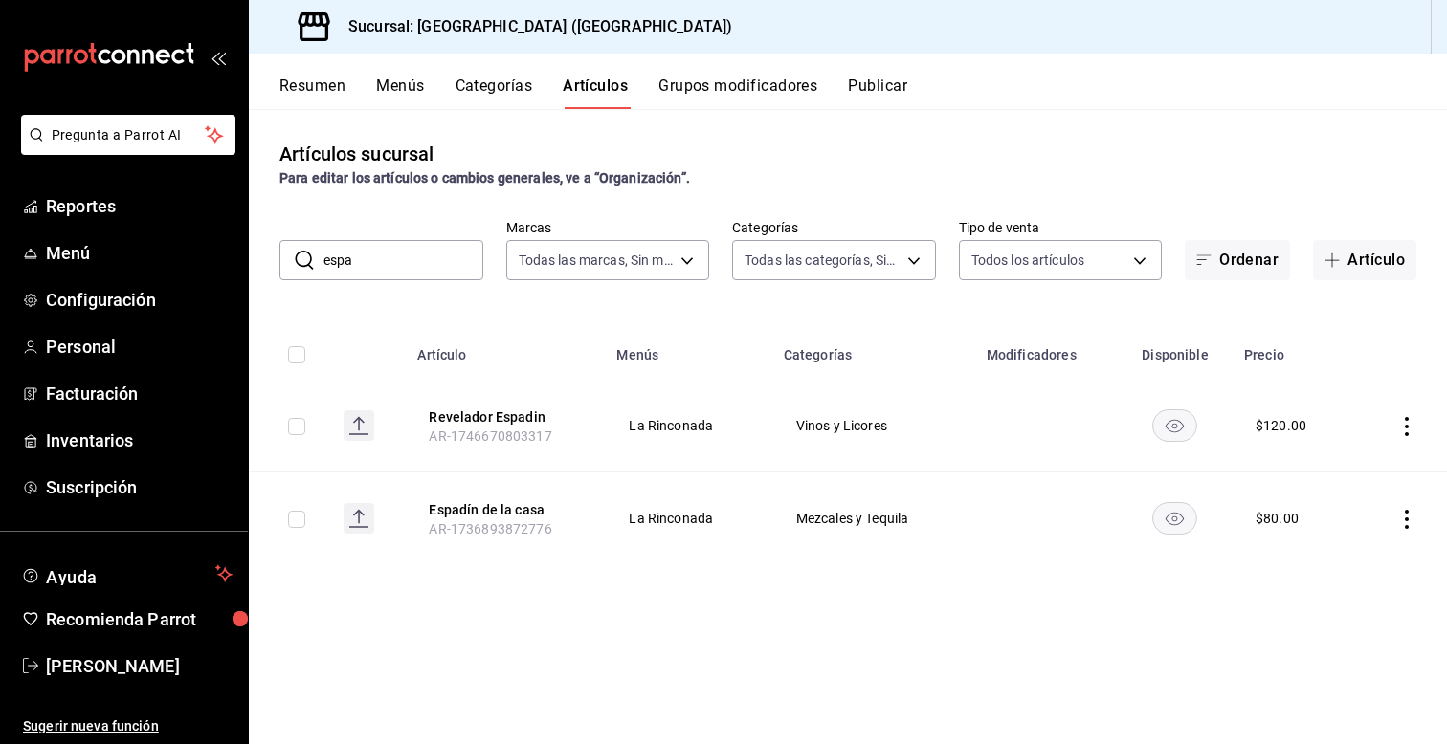
click at [366, 264] on input "espa" at bounding box center [403, 260] width 160 height 38
type input "e"
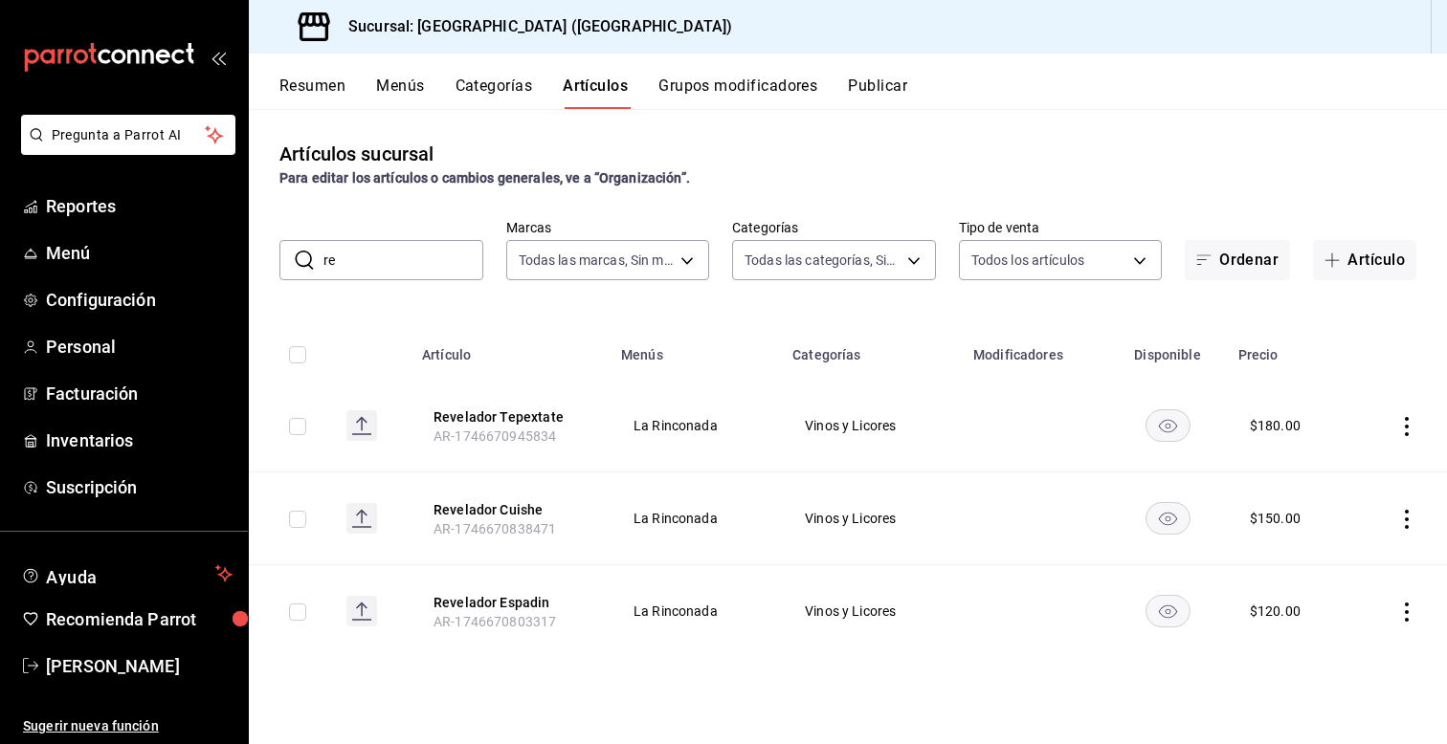
type input "r"
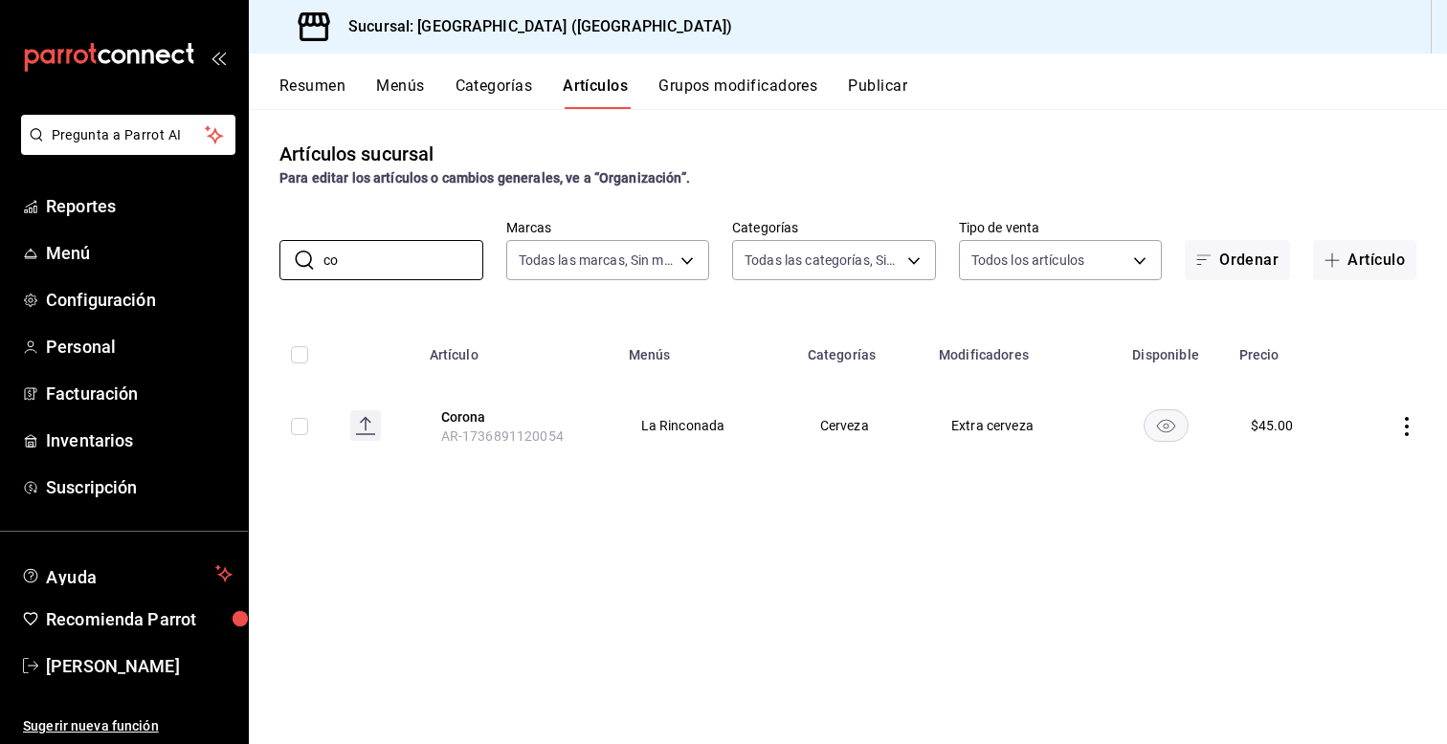
type input "c"
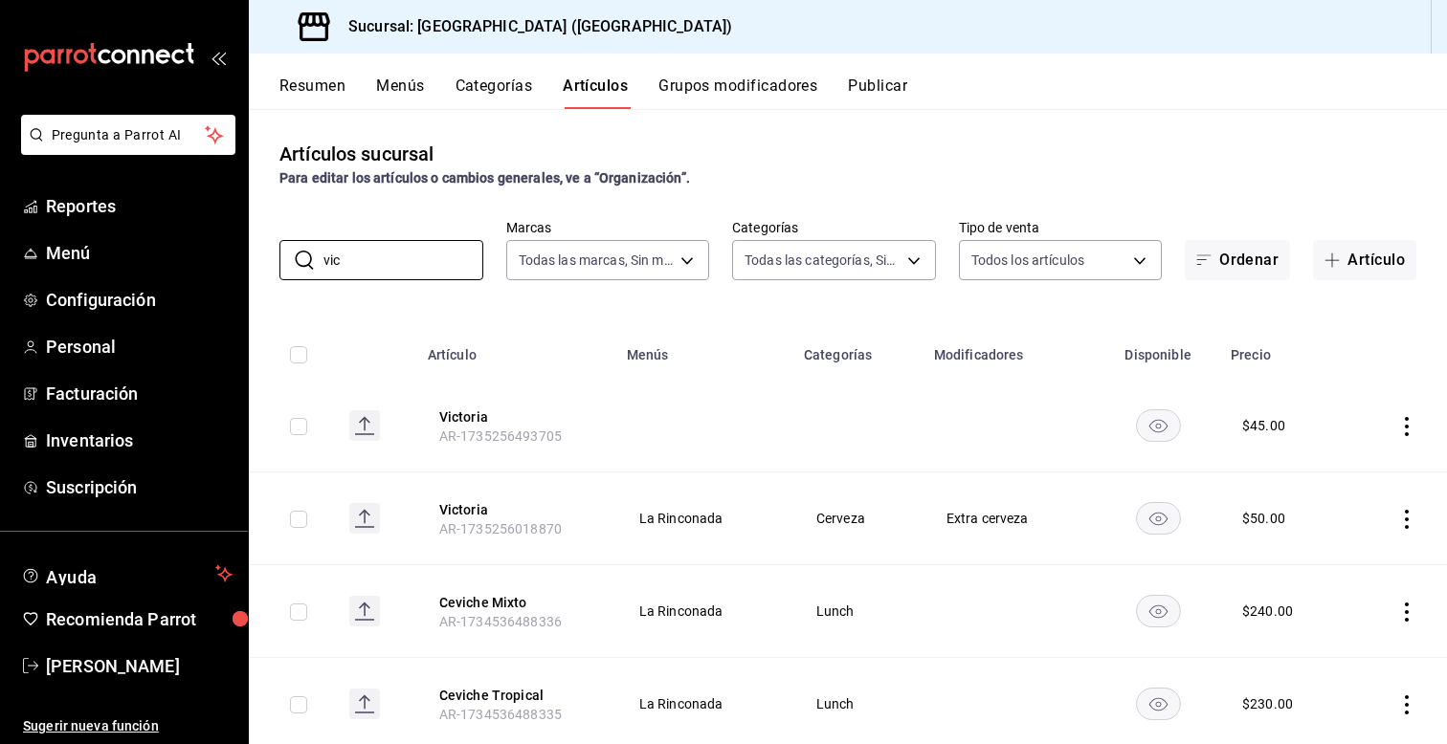
type input "vic"
click at [1410, 526] on icon "actions" at bounding box center [1406, 519] width 19 height 19
click at [1306, 652] on li "Eliminar" at bounding box center [1332, 641] width 115 height 39
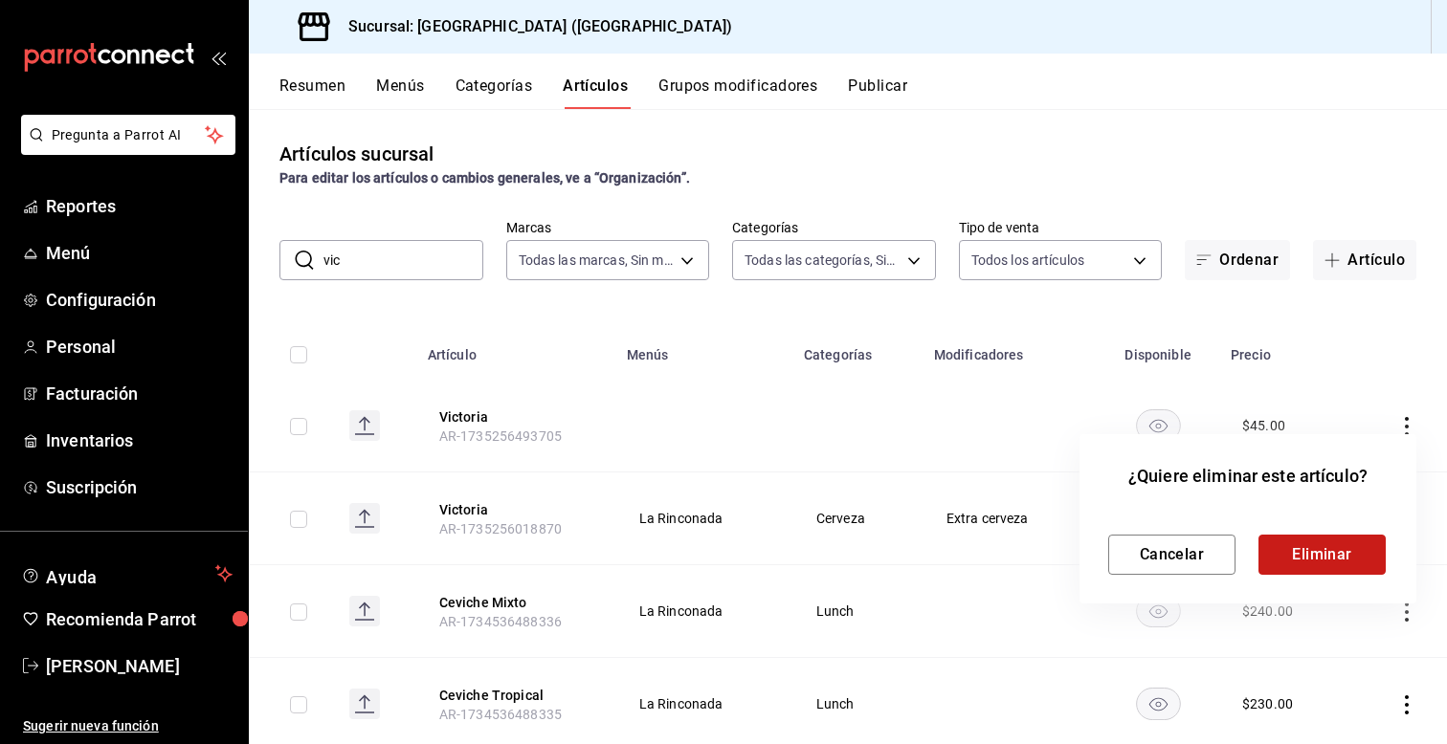
click at [1319, 557] on button "Eliminar" at bounding box center [1321, 555] width 127 height 40
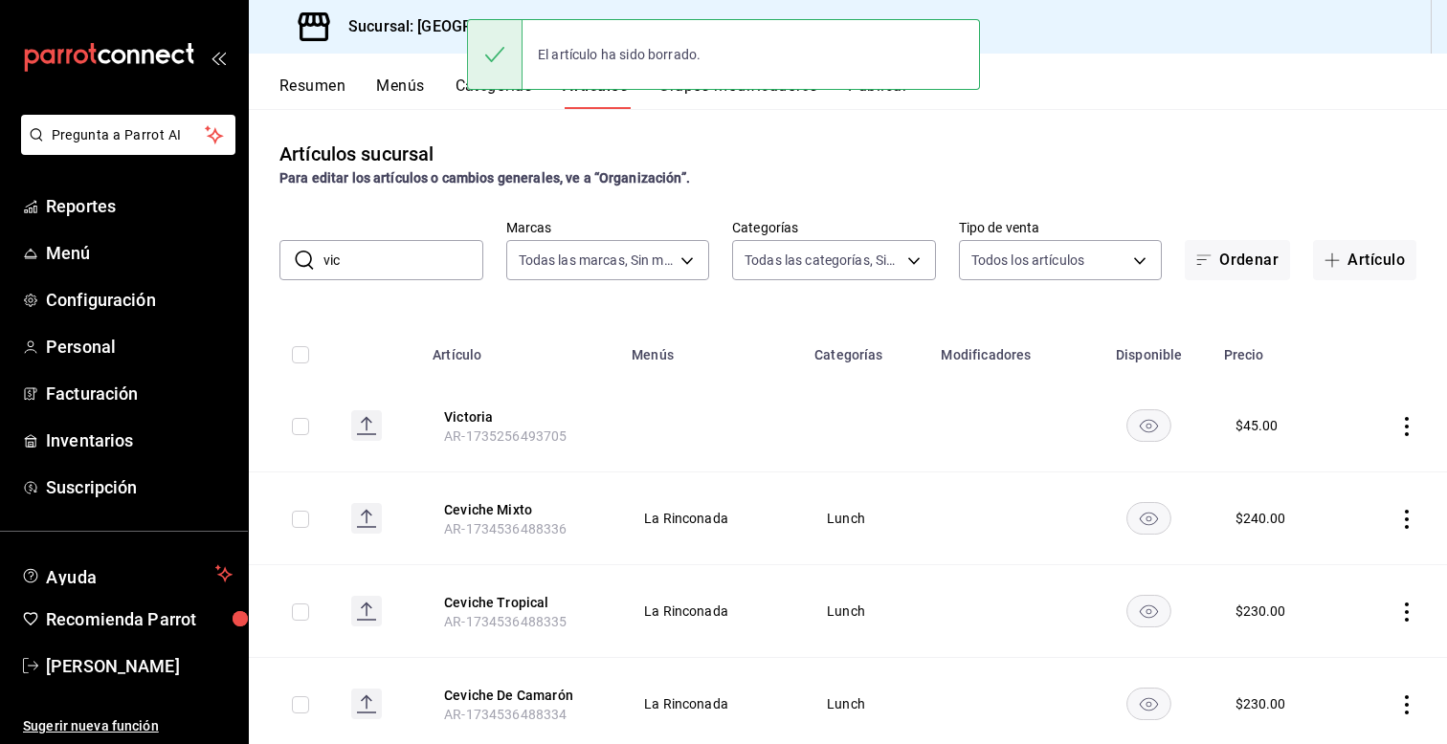
click at [1412, 426] on icon "actions" at bounding box center [1406, 426] width 19 height 19
click at [1330, 479] on span "Editar" at bounding box center [1349, 470] width 50 height 20
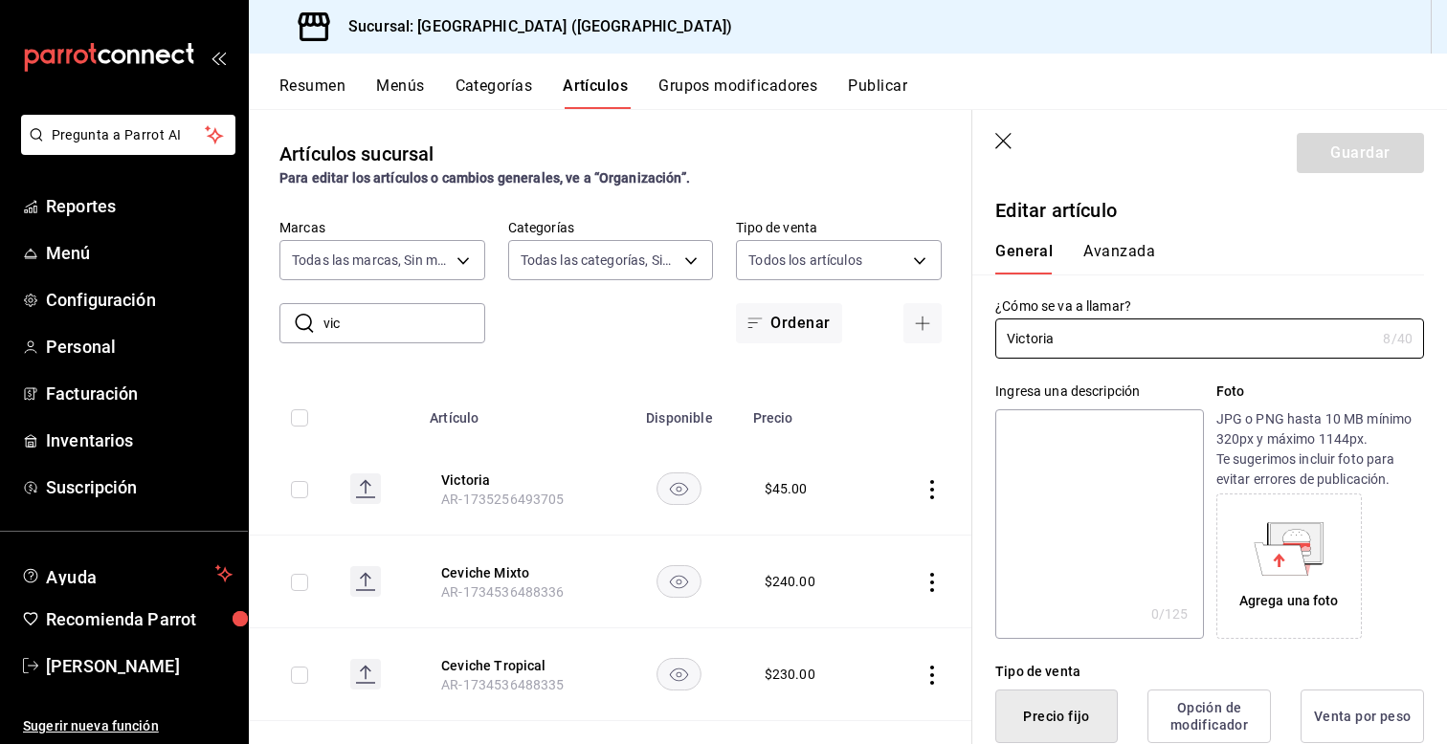
type input "$45.00"
click at [980, 449] on div "Ingresa una descripción x 0 /125 ​ Foto JPG o PNG hasta 10 MB mínimo 320px y má…" at bounding box center [1198, 499] width 452 height 280
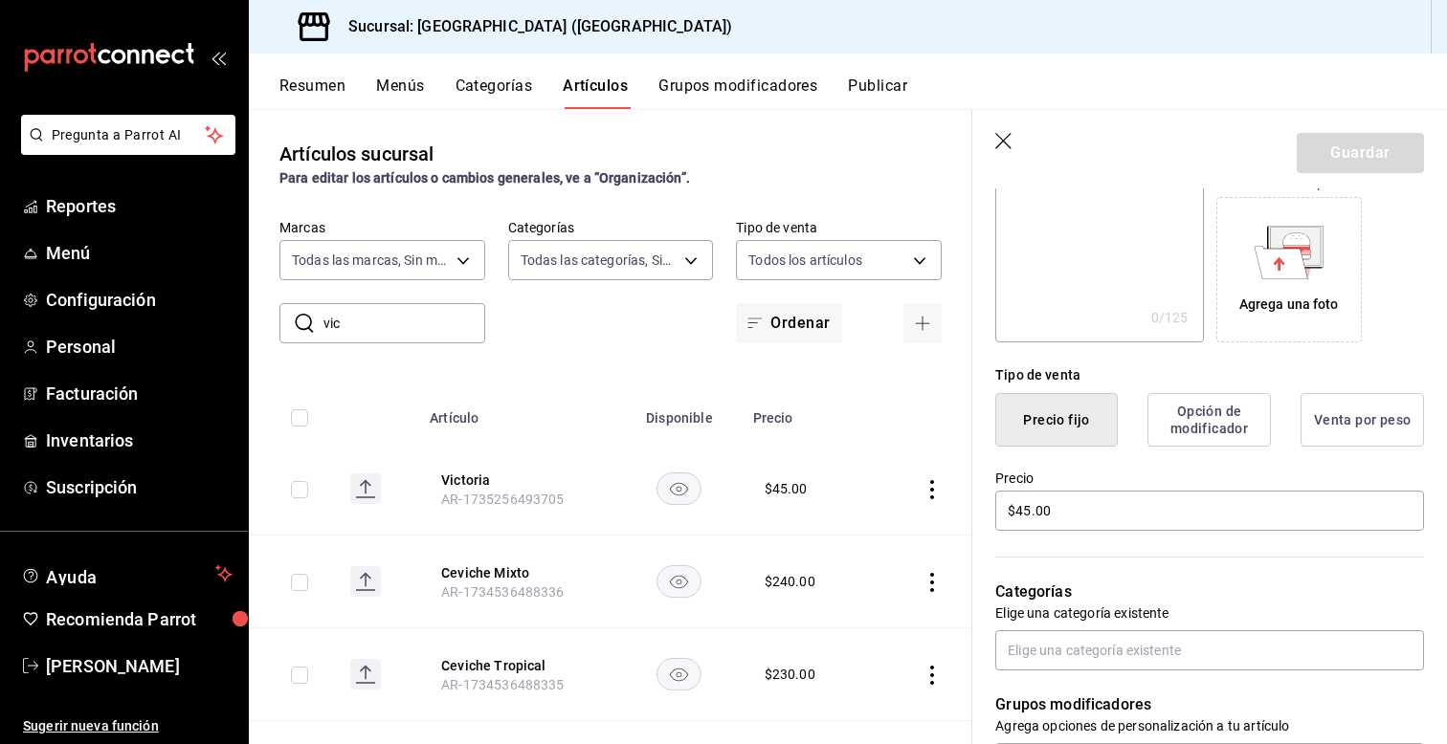
scroll to position [306, 0]
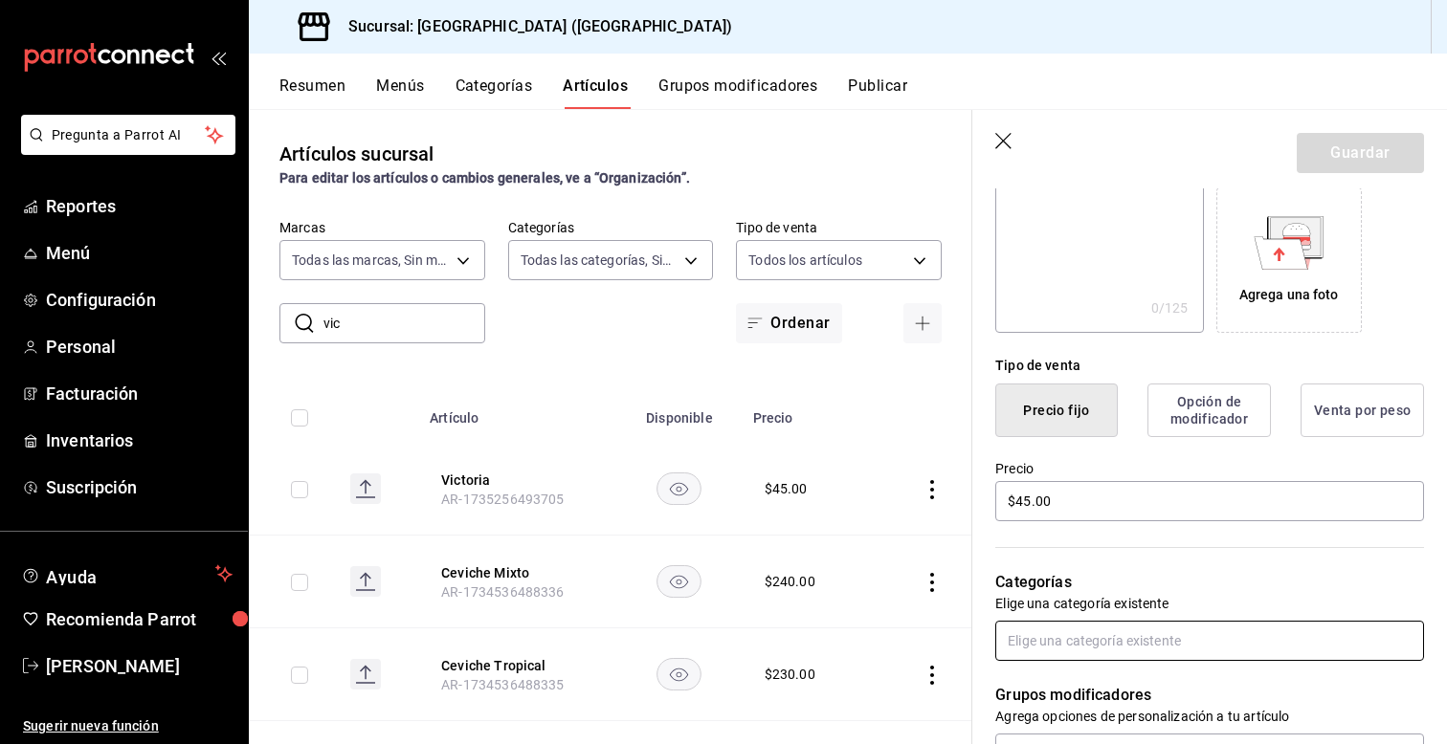
click at [1067, 650] on input "text" at bounding box center [1209, 641] width 429 height 40
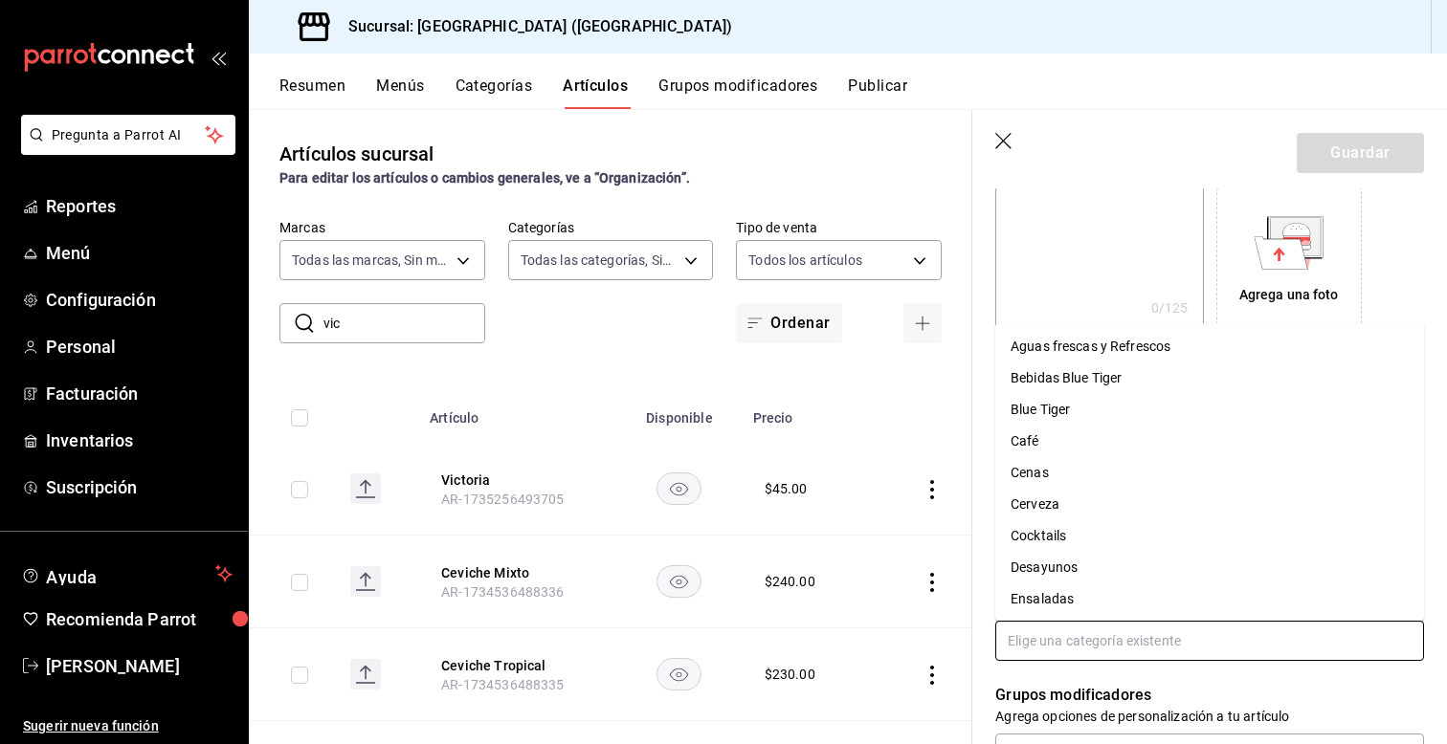
click at [1039, 384] on li "Bebidas Blue Tiger" at bounding box center [1209, 379] width 429 height 32
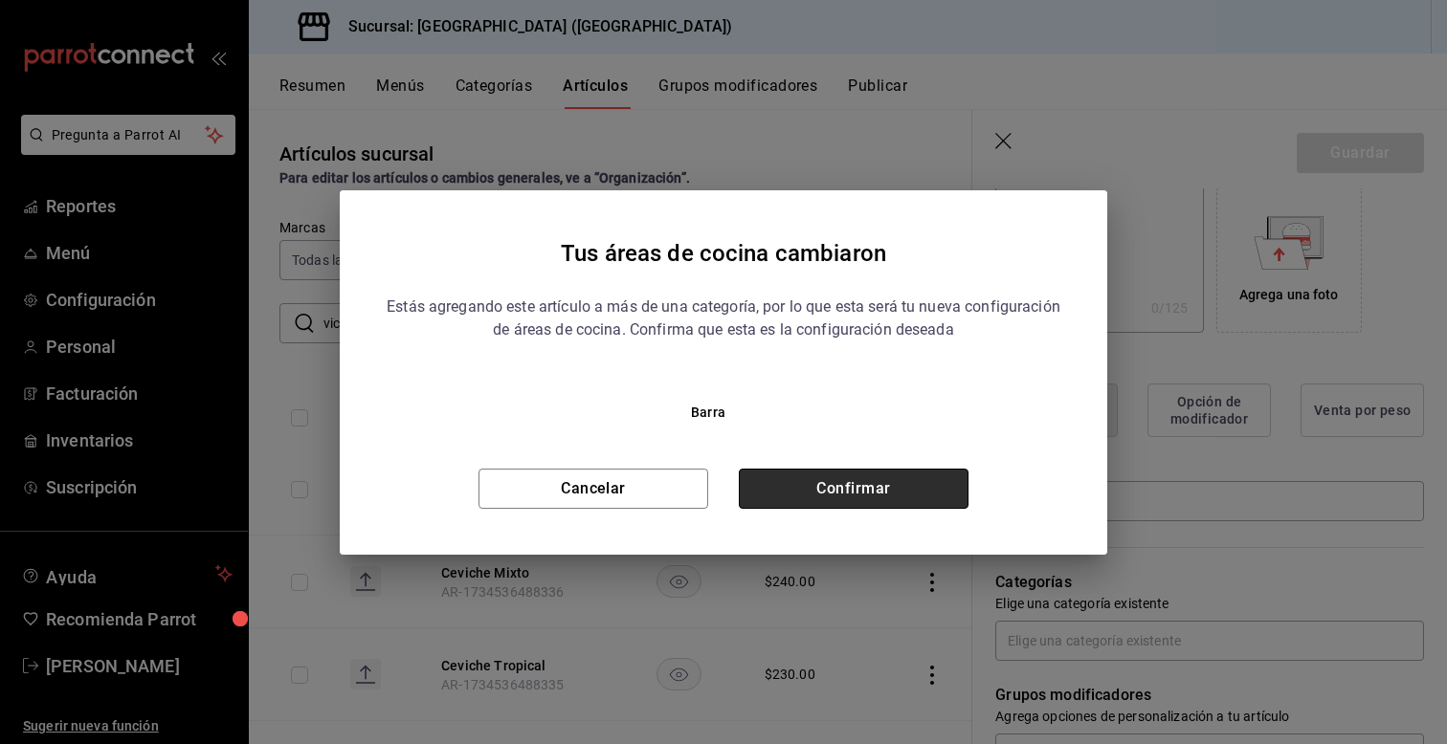
click at [870, 490] on button "Confirmar" at bounding box center [854, 489] width 230 height 40
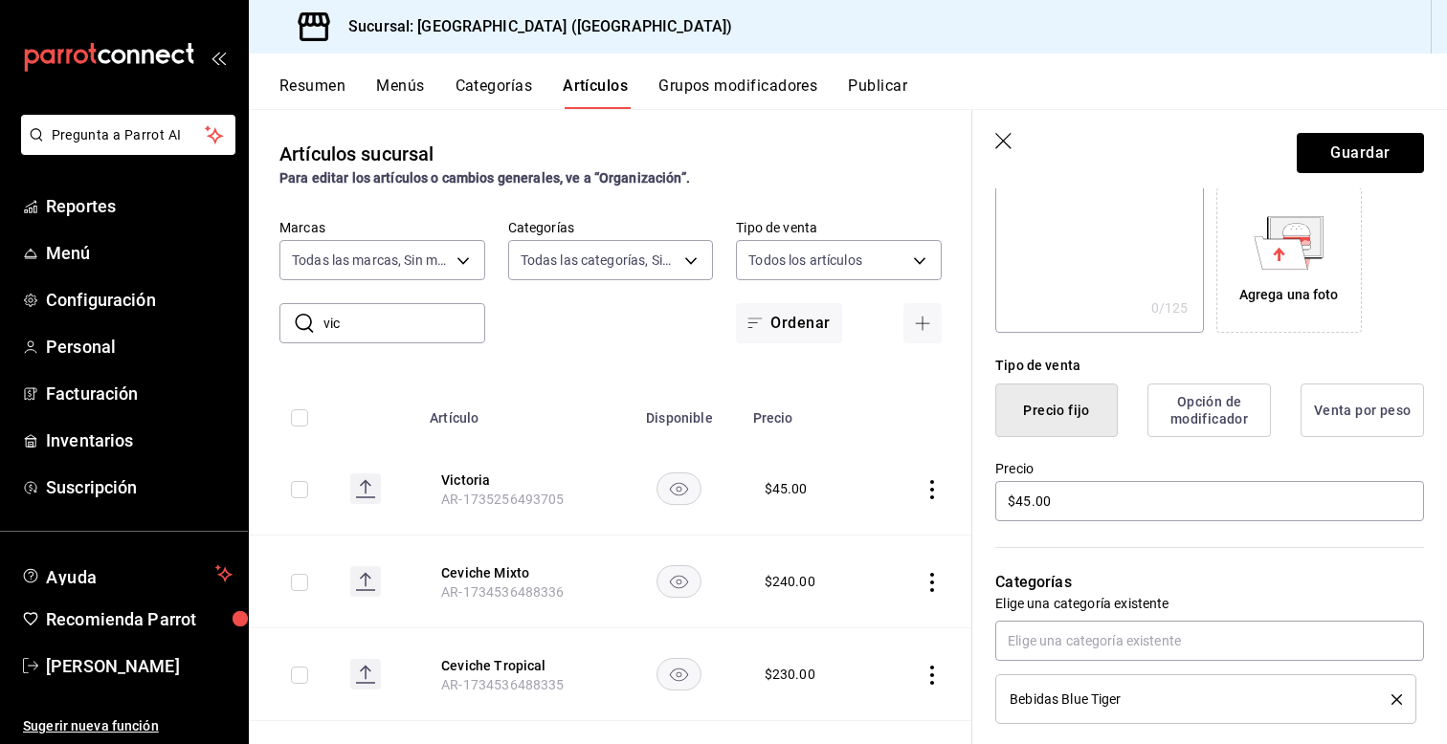
click at [984, 646] on div "Categorías Elige una categoría existente Bebidas Blue Tiger" at bounding box center [1198, 624] width 452 height 200
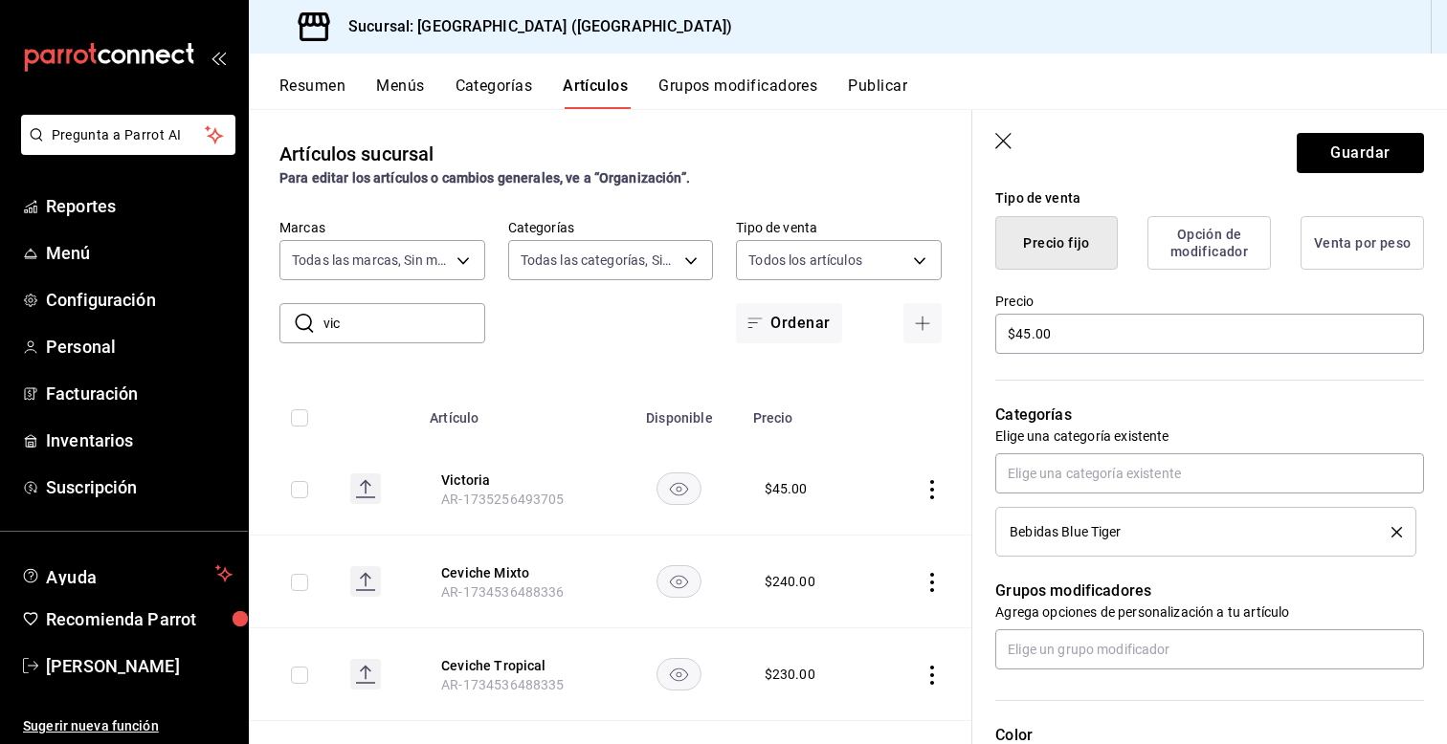
scroll to position [498, 0]
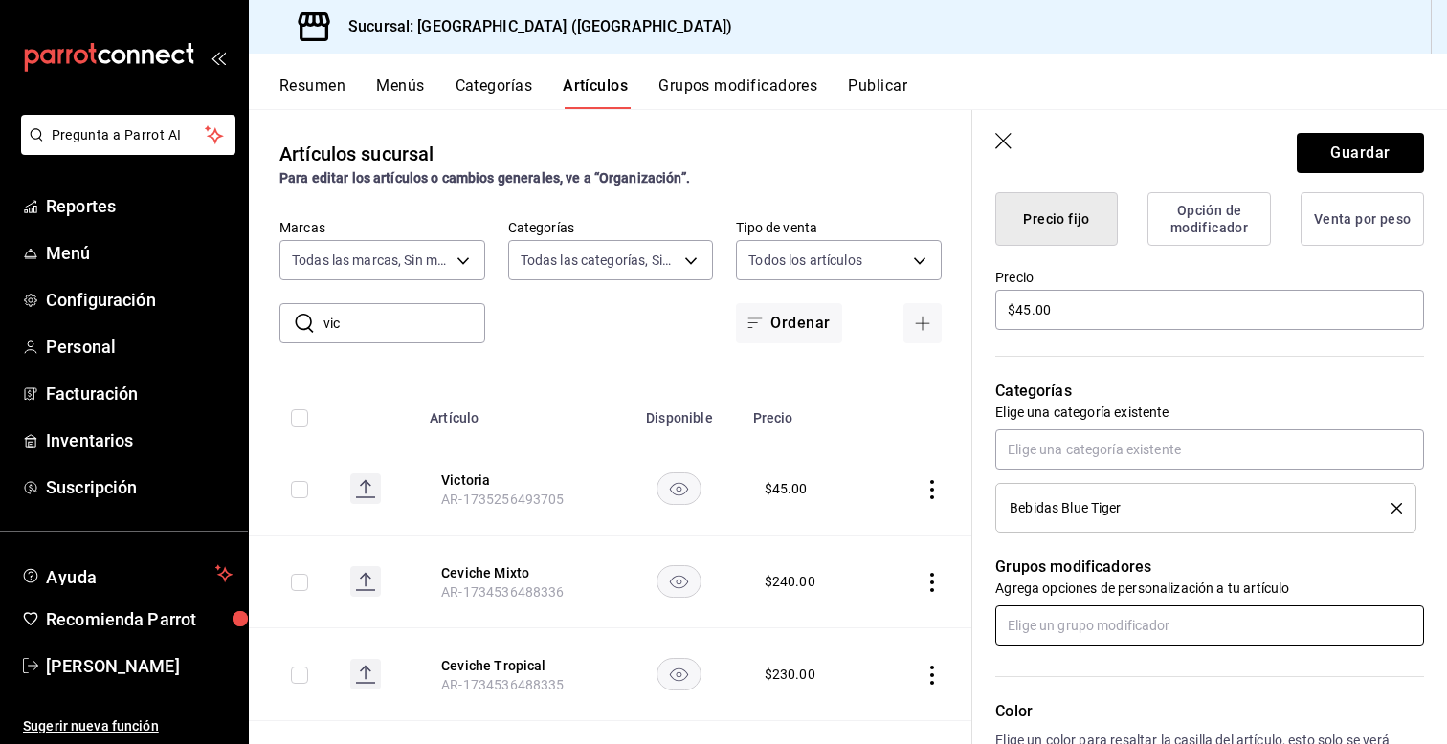
click at [1067, 630] on input "text" at bounding box center [1209, 626] width 429 height 40
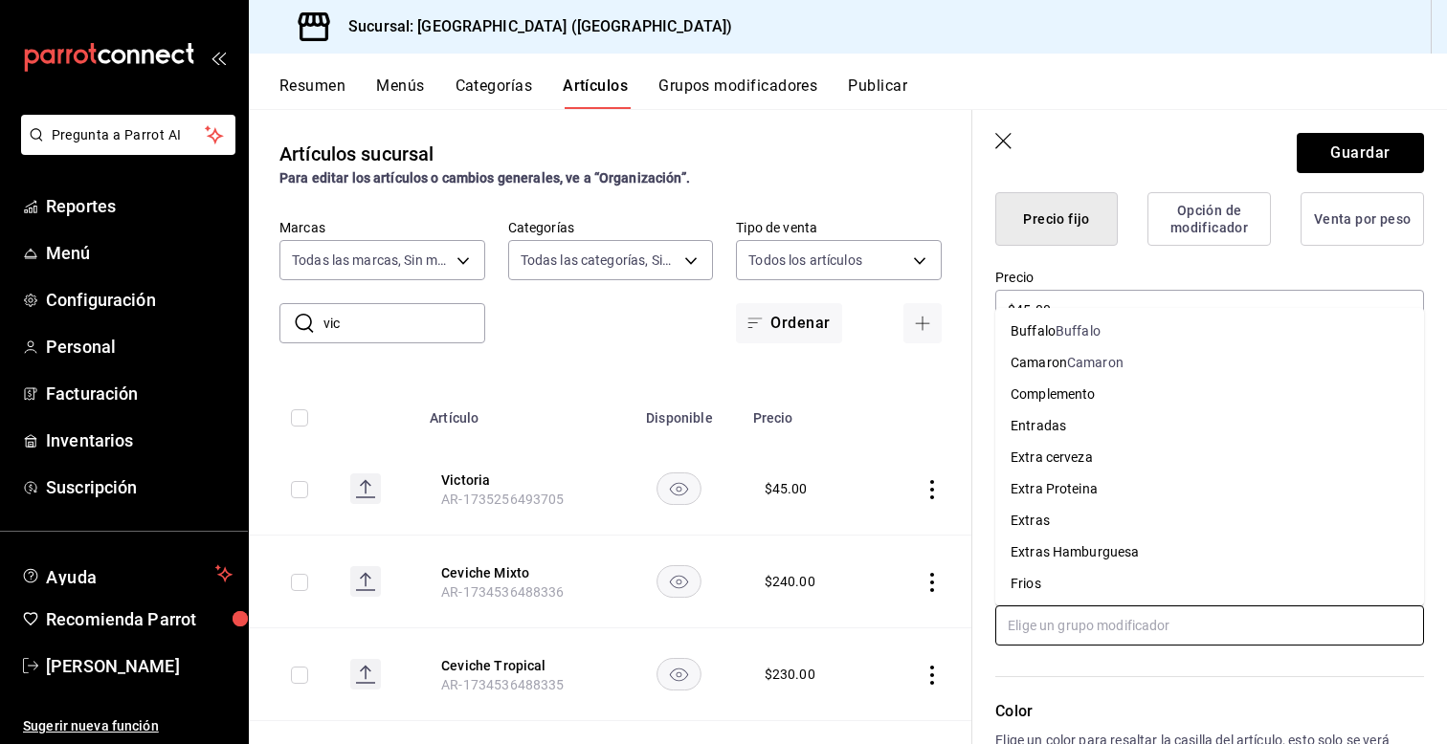
click at [1033, 459] on div "Extra cerveza" at bounding box center [1051, 458] width 82 height 20
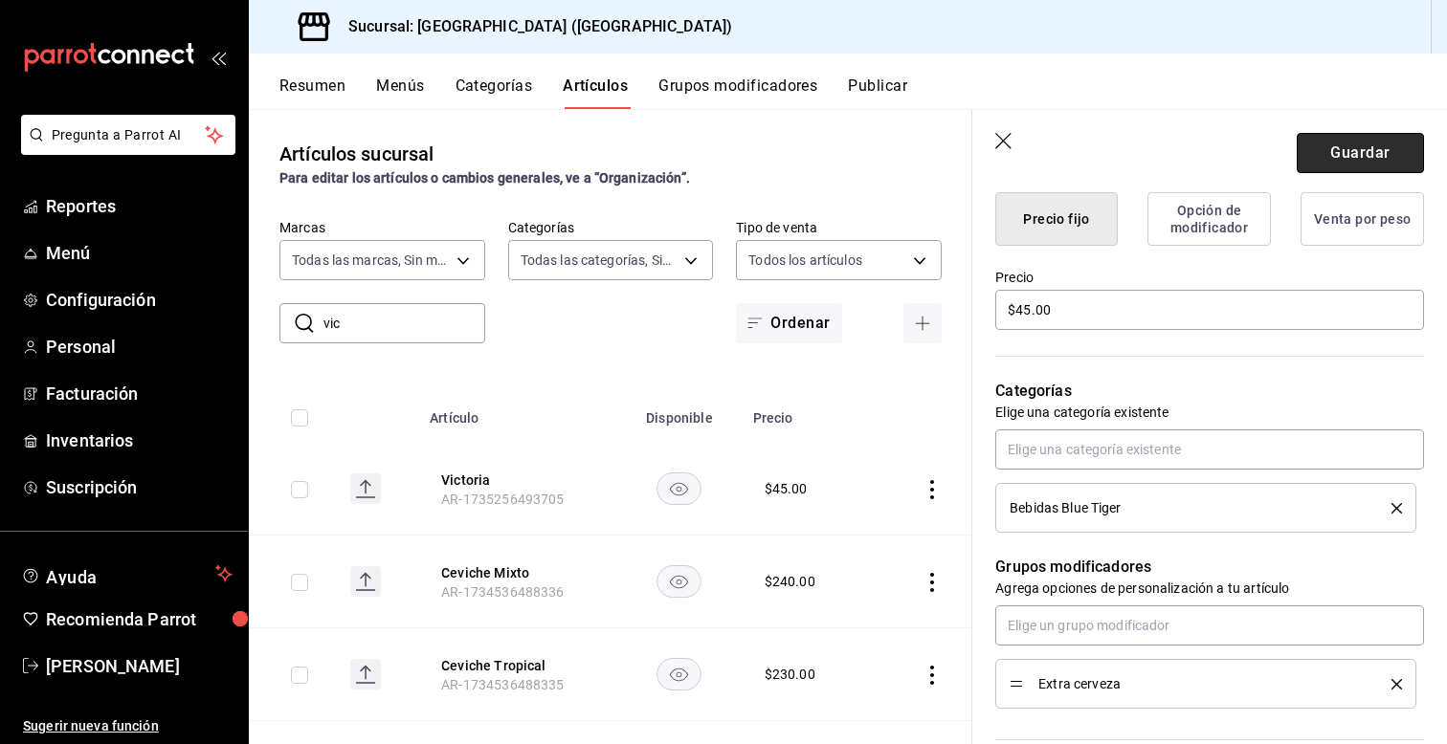
click at [1361, 143] on button "Guardar" at bounding box center [1360, 153] width 127 height 40
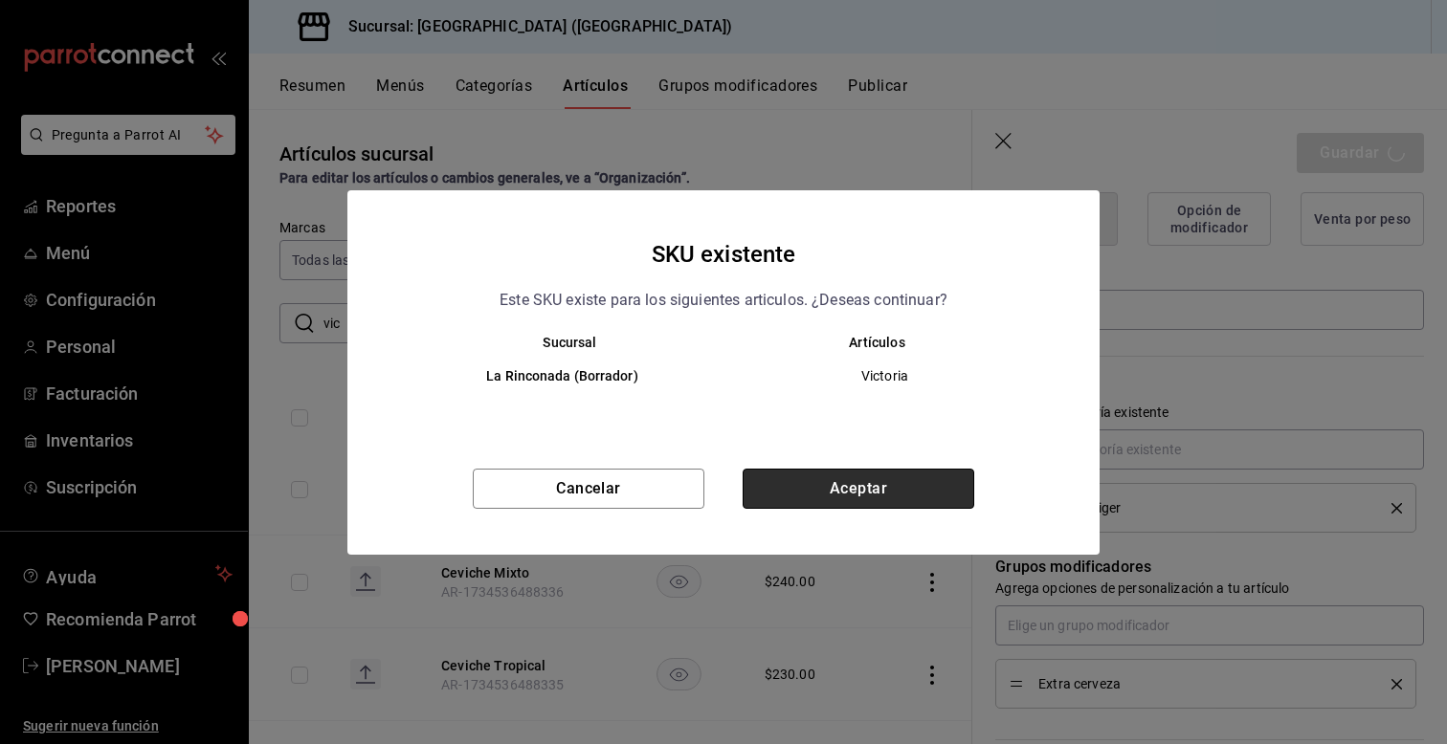
click at [809, 487] on button "Aceptar" at bounding box center [859, 489] width 232 height 40
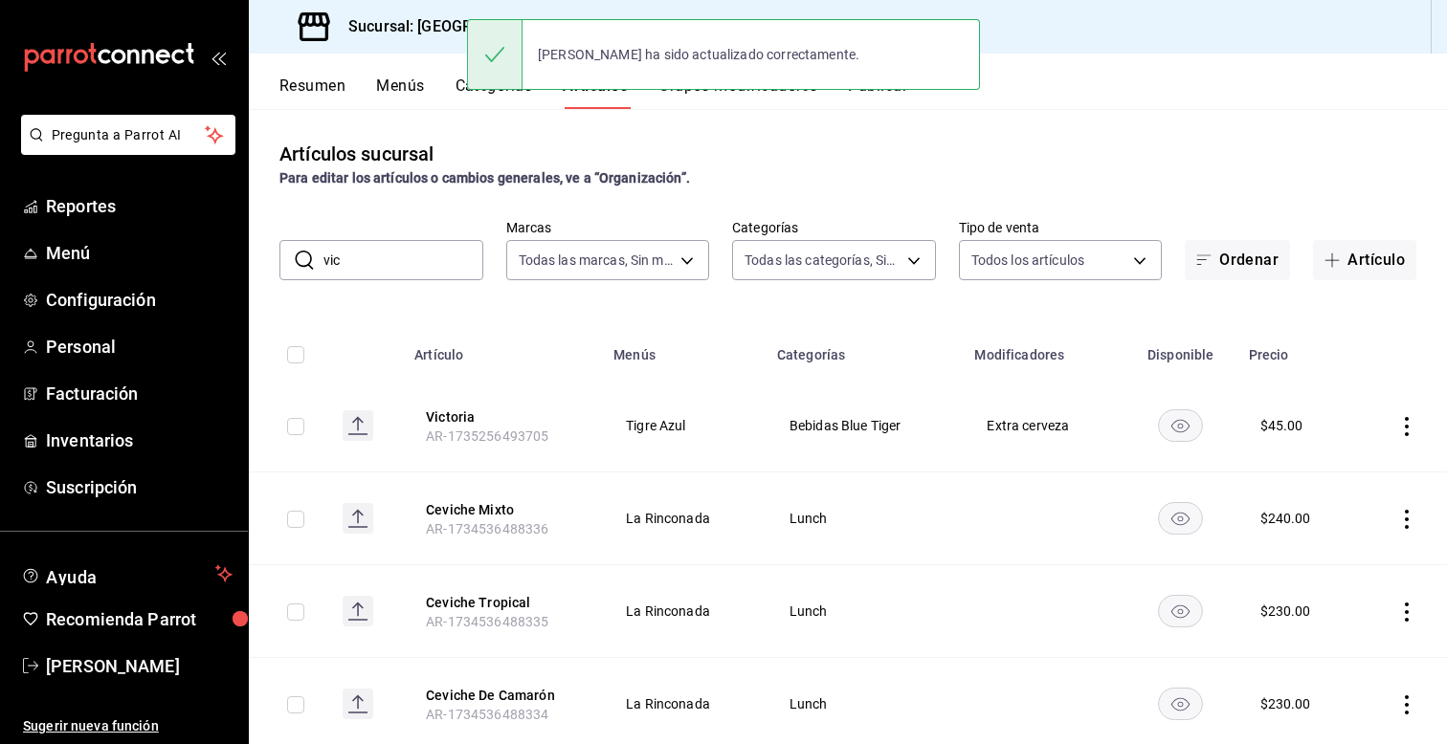
click at [362, 263] on input "vic" at bounding box center [403, 260] width 160 height 38
type input "v"
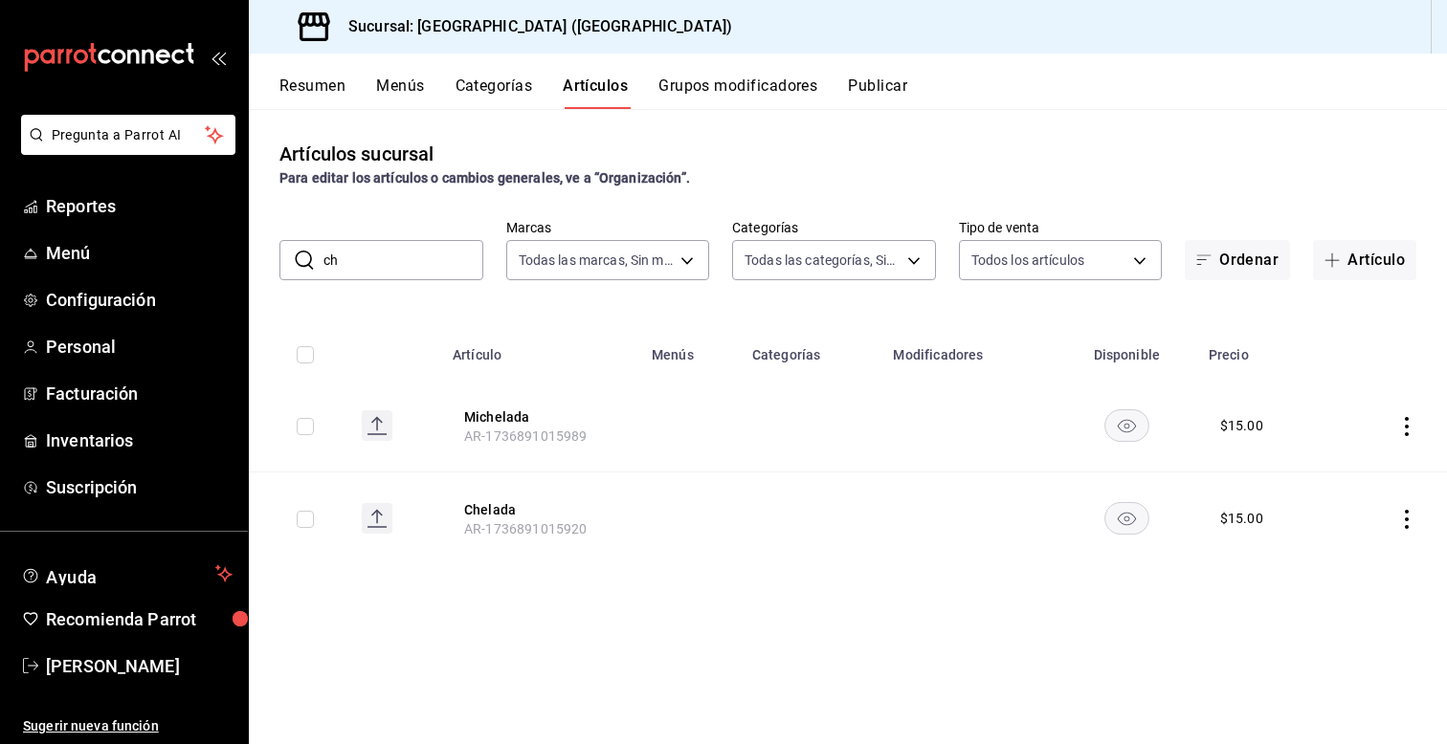
type input "c"
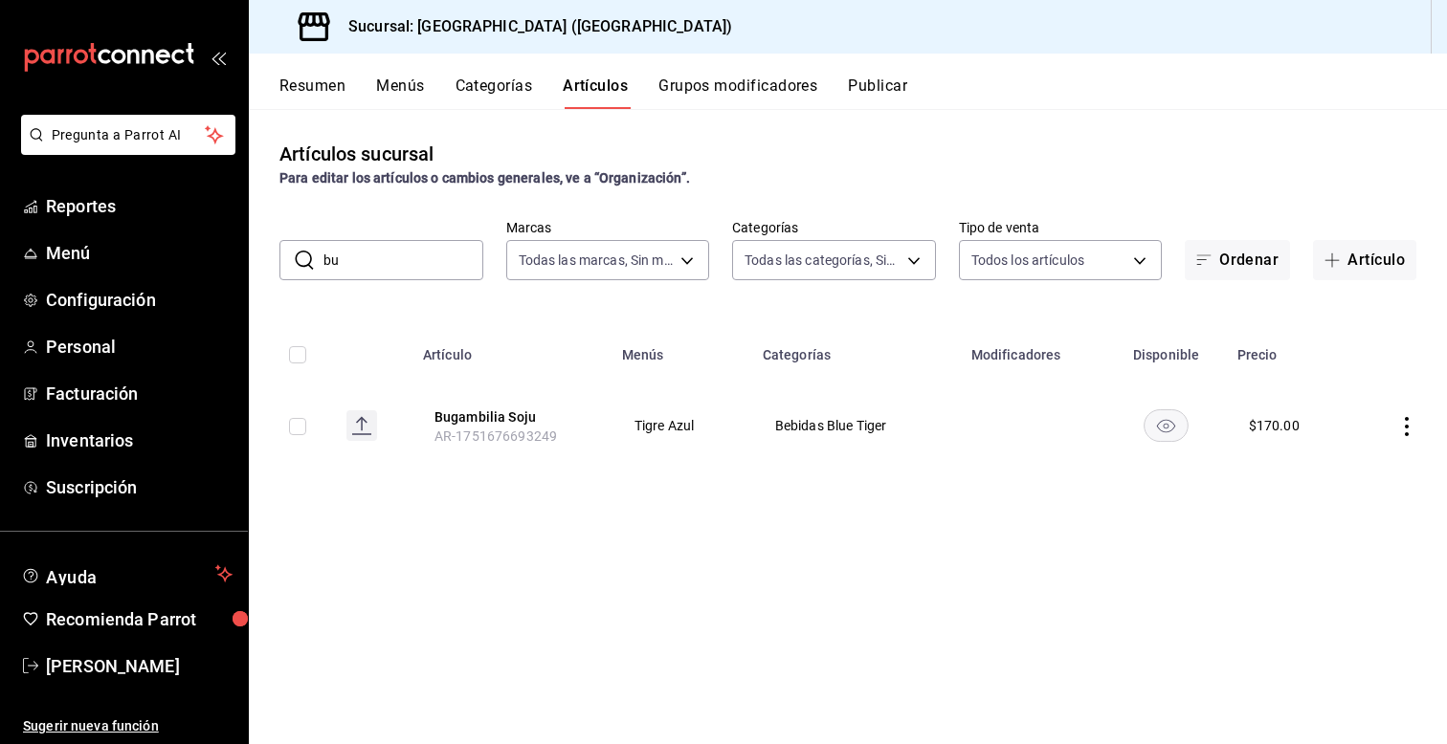
type input "b"
type input "j"
type input "s"
type input "v"
type input "c"
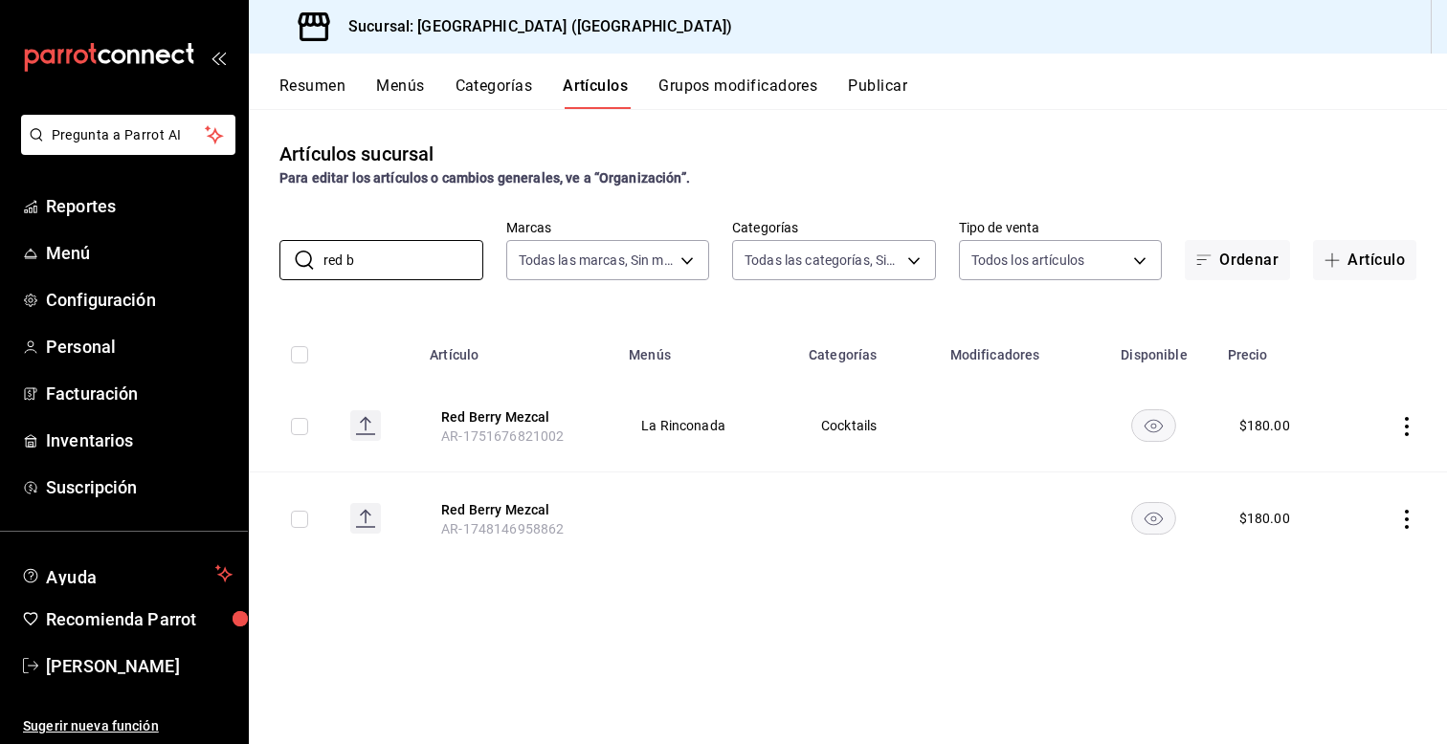
click at [1408, 433] on icon "actions" at bounding box center [1406, 426] width 19 height 19
click at [1339, 470] on span "Editar" at bounding box center [1349, 470] width 50 height 20
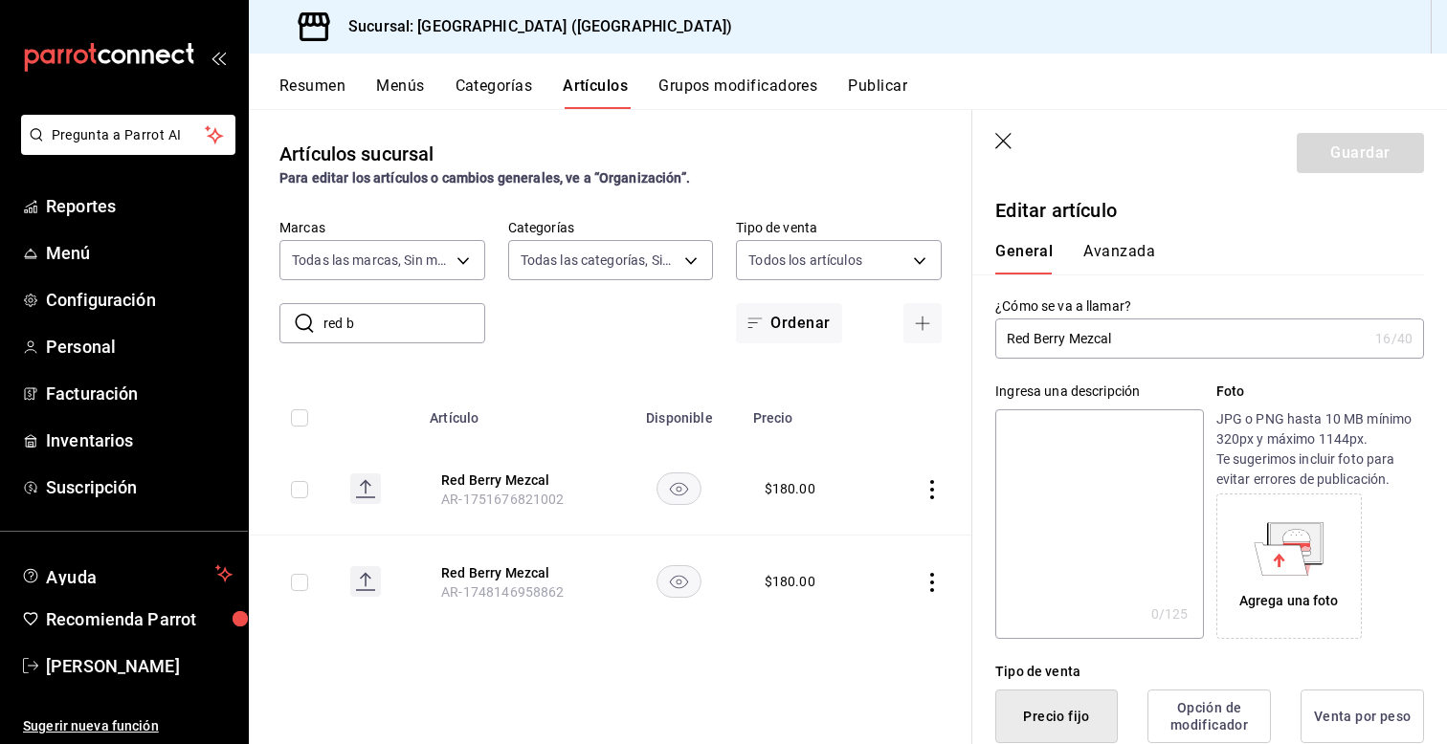
click at [986, 528] on div "Ingresa una descripción x 0 /125 ​ Foto JPG o PNG hasta 10 MB mínimo 320px y má…" at bounding box center [1198, 499] width 452 height 280
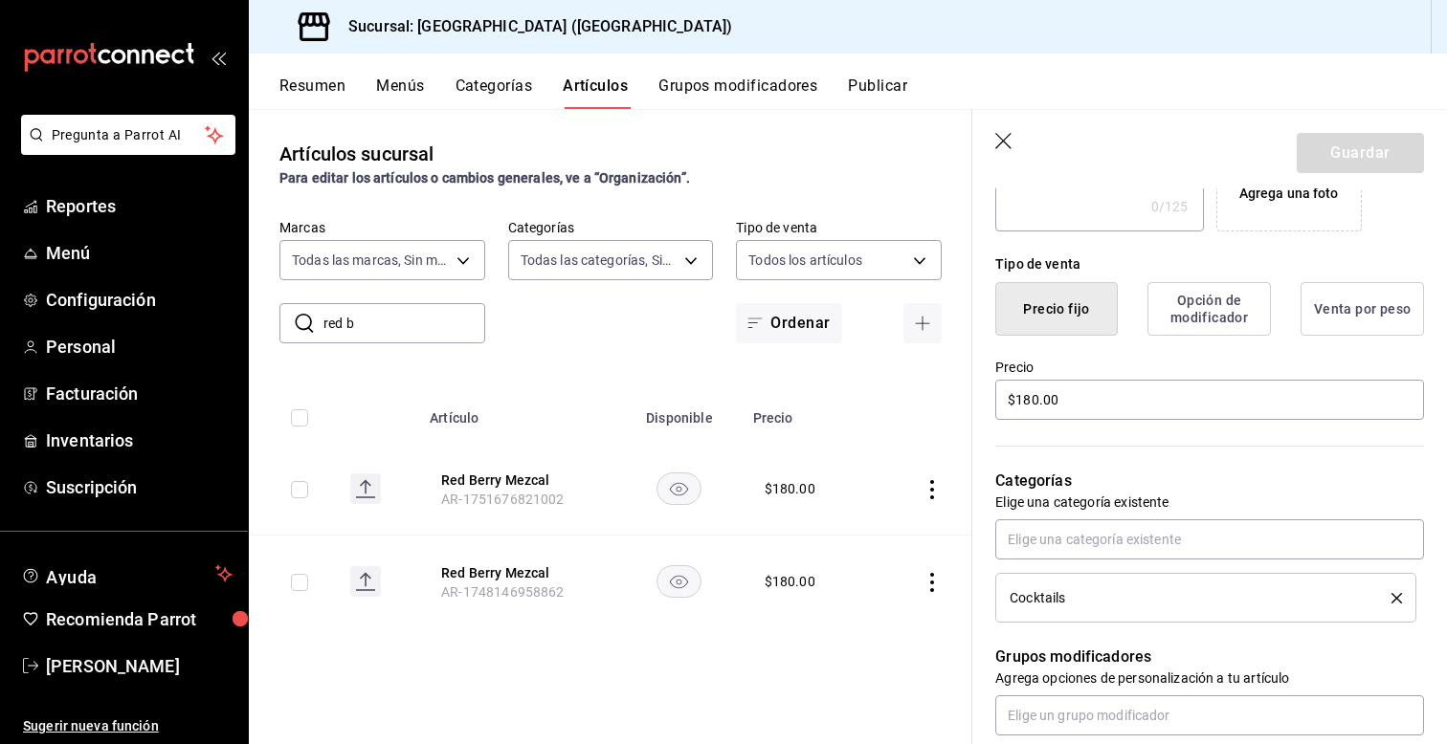
scroll to position [421, 0]
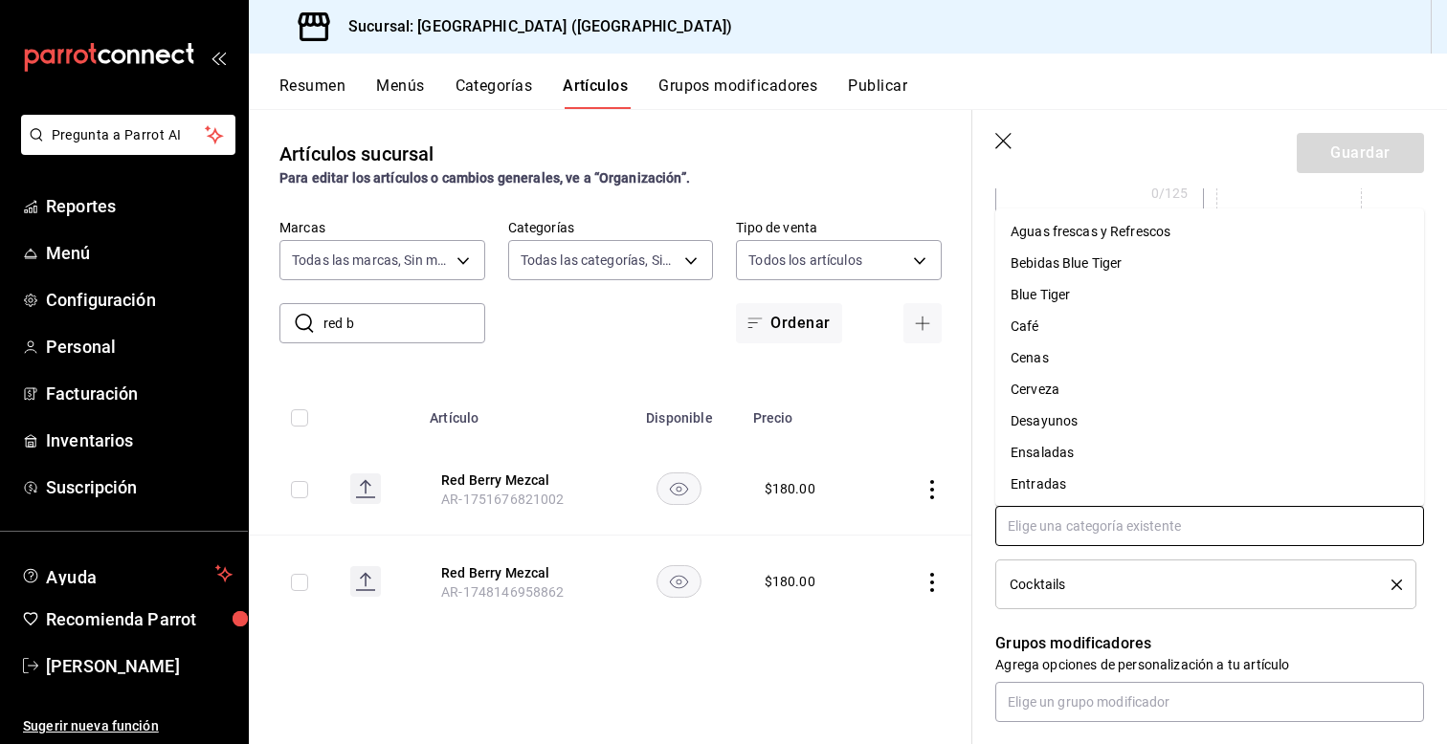
click at [1047, 520] on input "text" at bounding box center [1209, 526] width 429 height 40
click at [1035, 261] on li "Bebidas Blue Tiger" at bounding box center [1209, 264] width 429 height 32
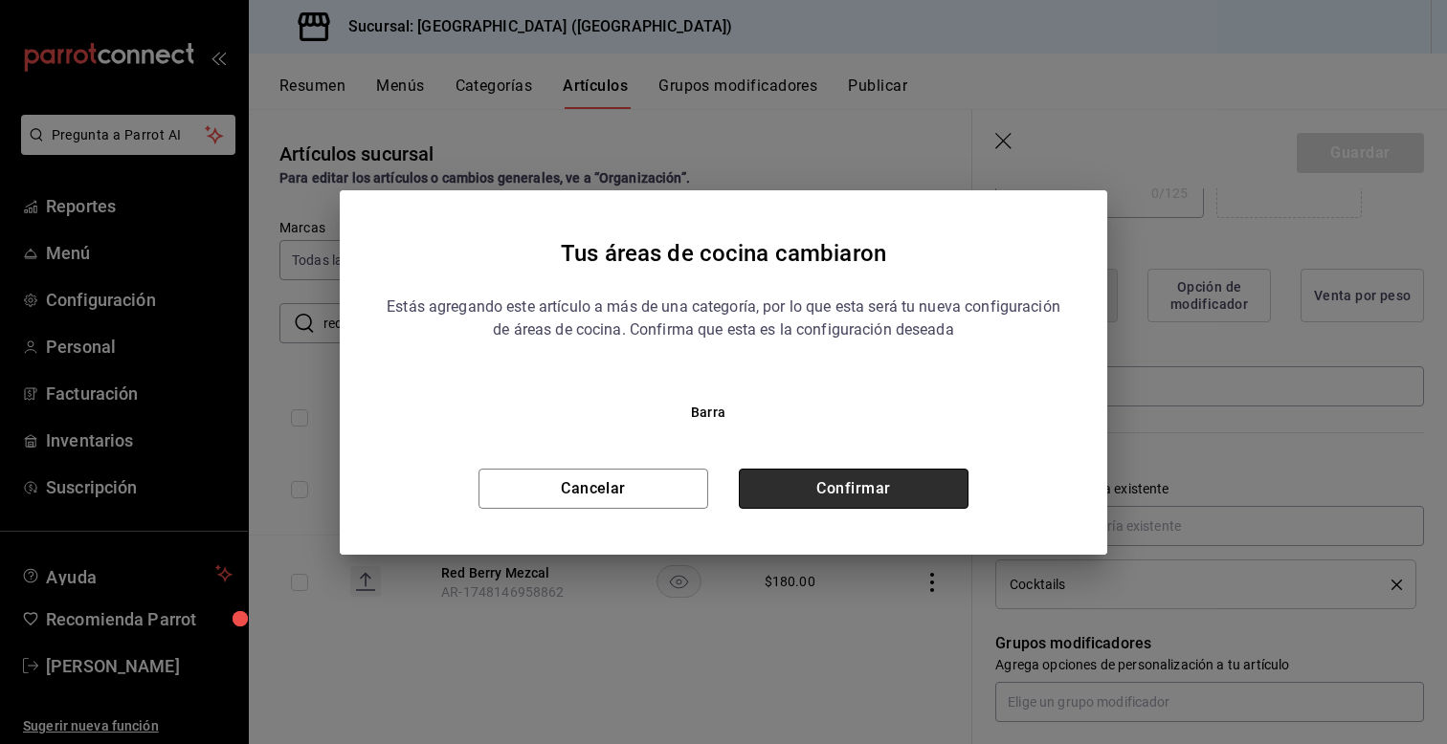
click at [803, 485] on button "Confirmar" at bounding box center [854, 489] width 230 height 40
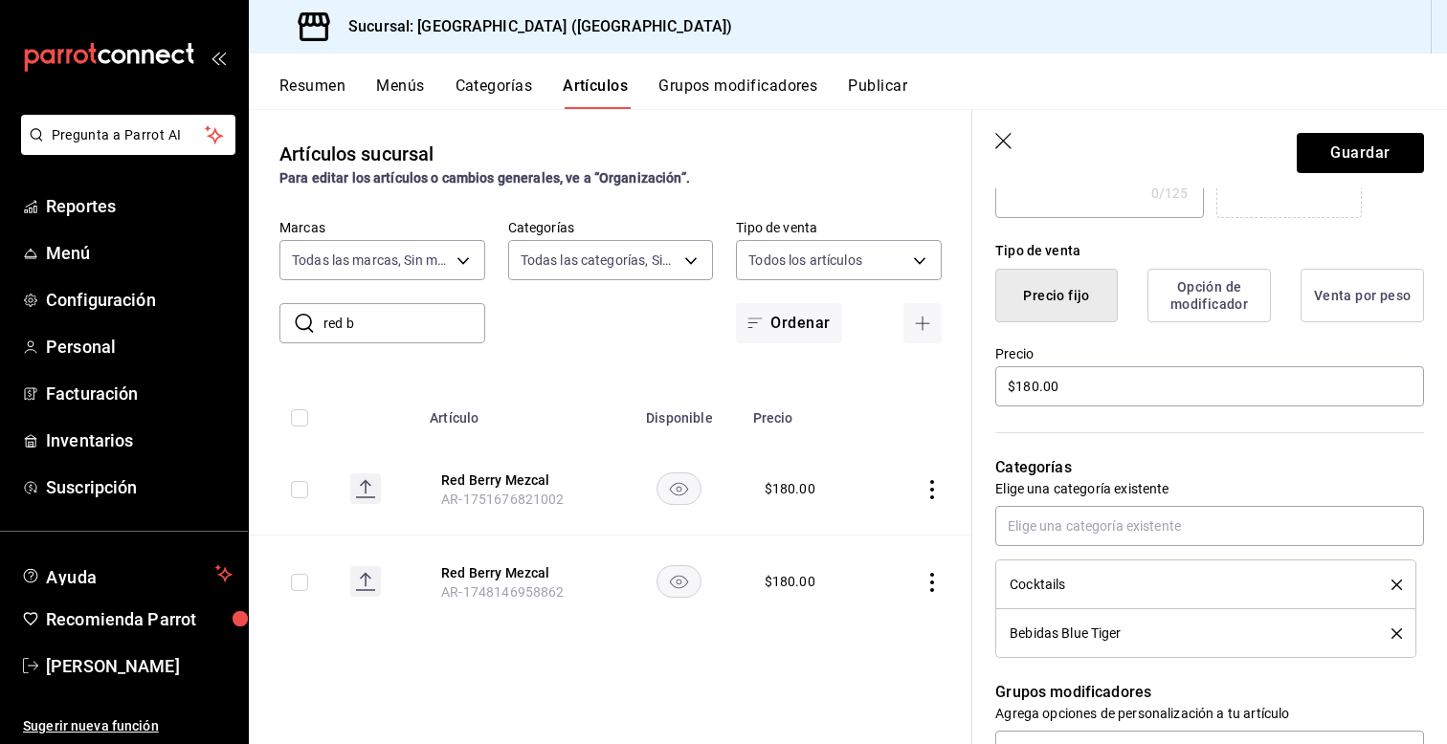
click at [1395, 584] on icon "delete" at bounding box center [1396, 585] width 11 height 11
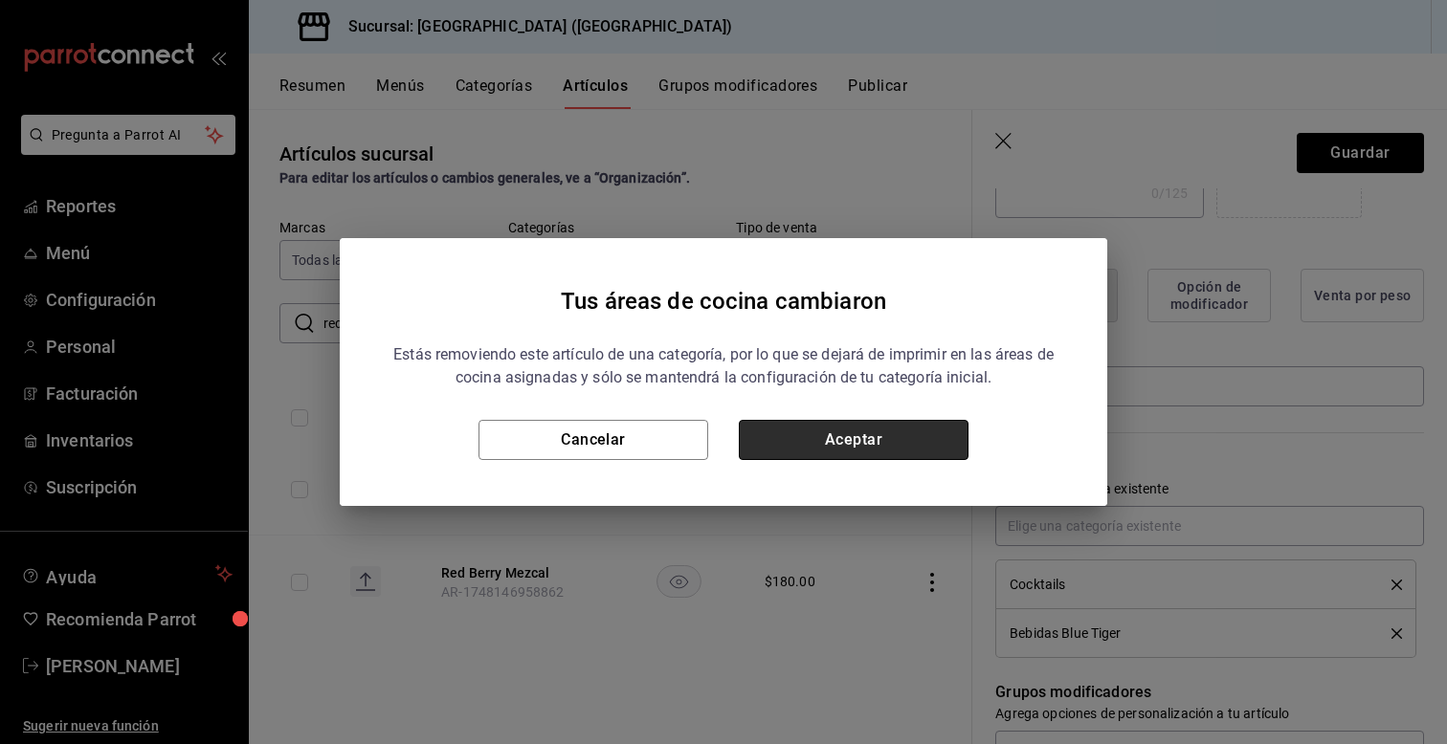
click at [777, 454] on button "Aceptar" at bounding box center [854, 440] width 230 height 40
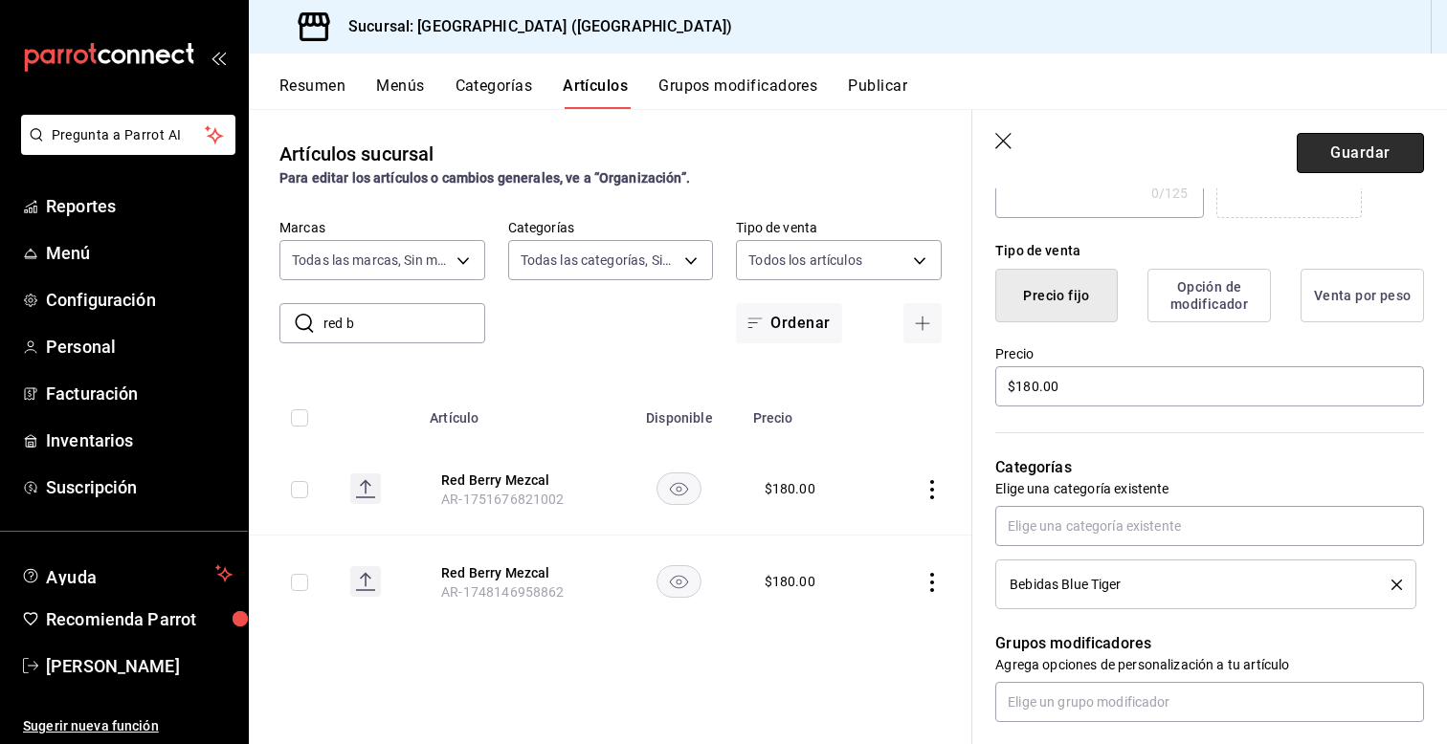
click at [1347, 156] on button "Guardar" at bounding box center [1360, 153] width 127 height 40
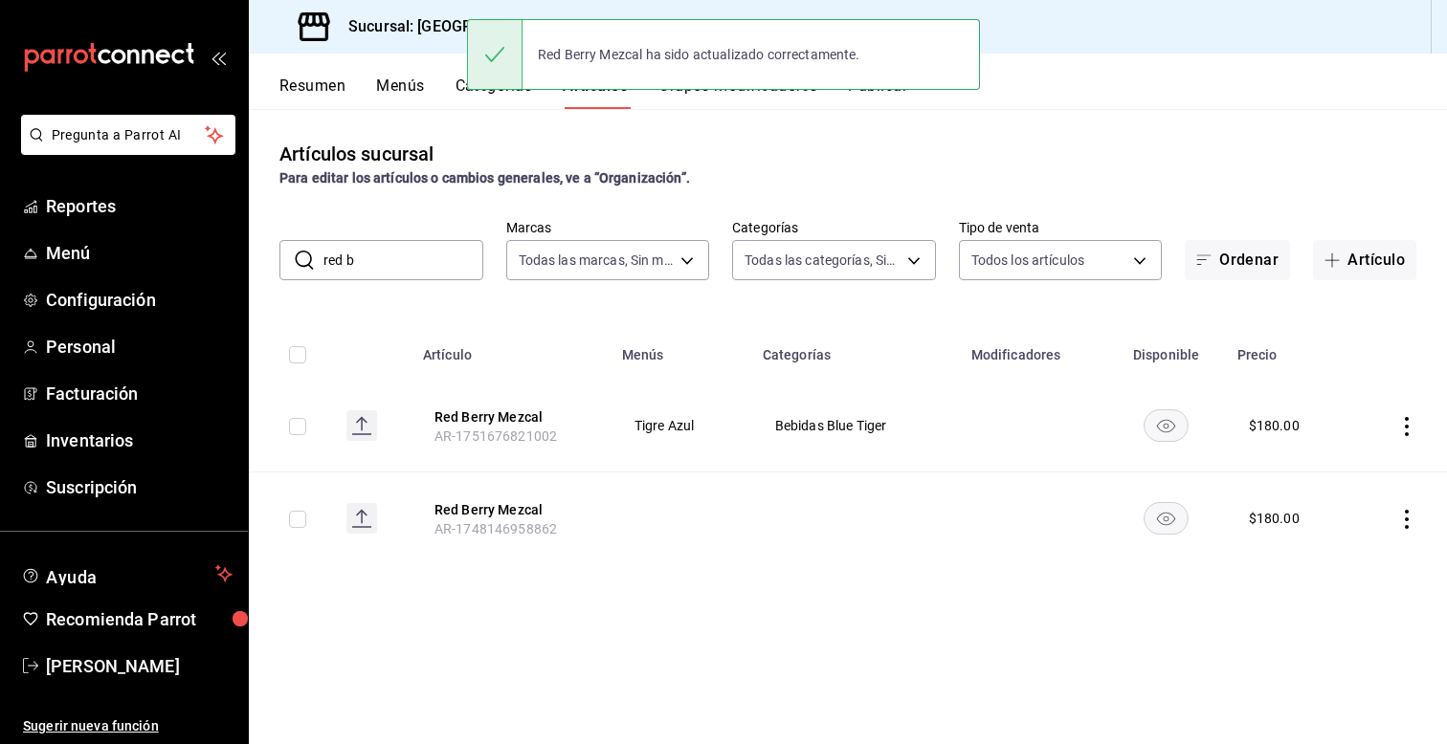
drag, startPoint x: 1407, startPoint y: 516, endPoint x: 1405, endPoint y: 497, distance: 19.2
click at [1407, 512] on icon "actions" at bounding box center [1406, 519] width 19 height 19
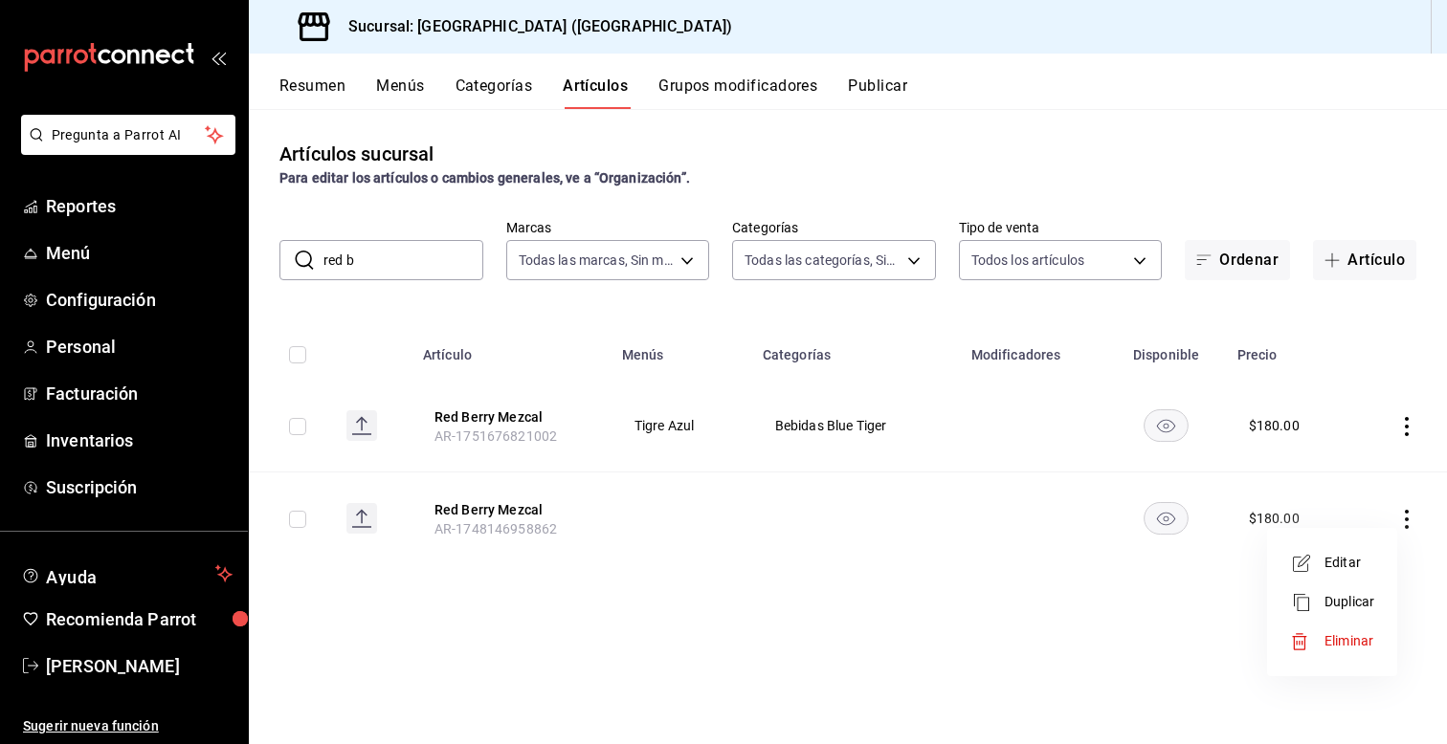
click at [1336, 636] on span "Eliminar" at bounding box center [1348, 640] width 49 height 15
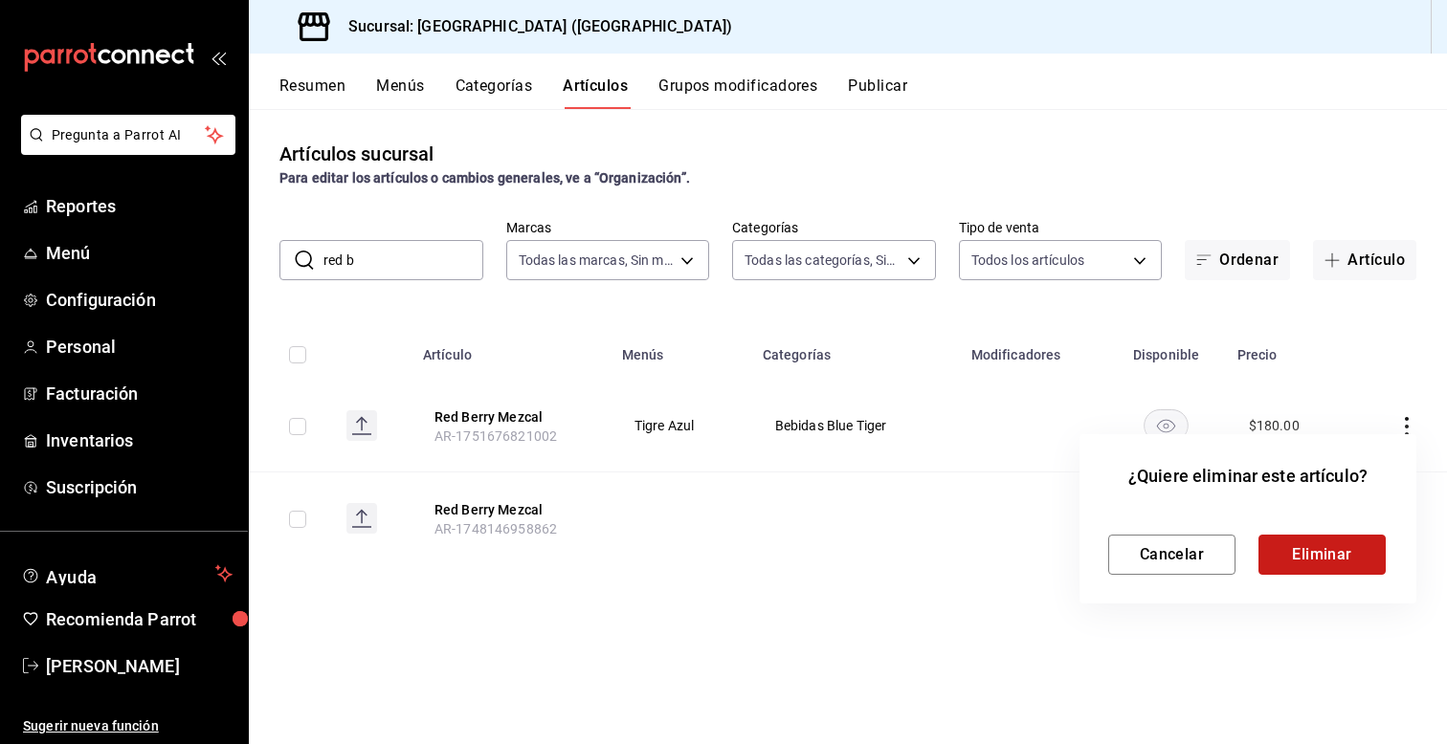
click at [1291, 566] on button "Eliminar" at bounding box center [1321, 555] width 127 height 40
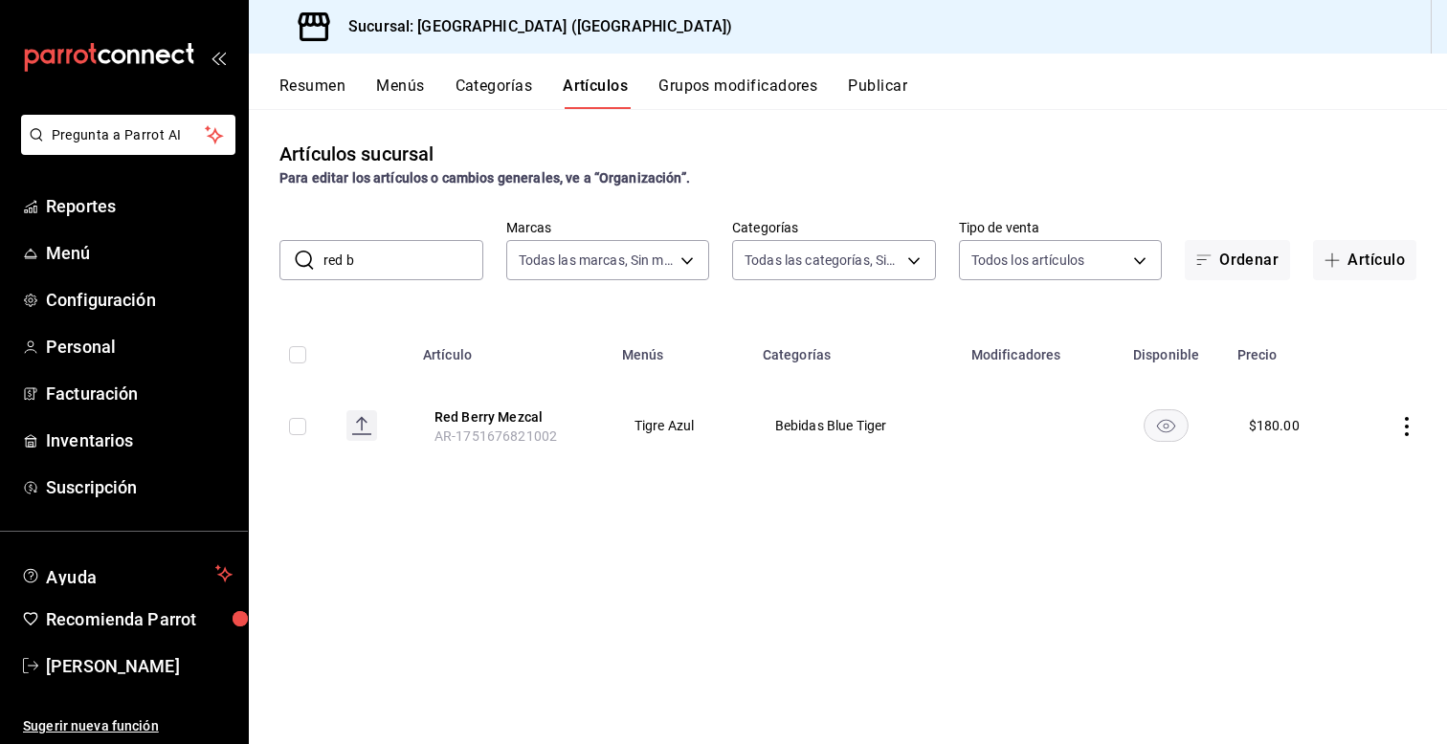
click at [393, 267] on input "red b" at bounding box center [403, 260] width 160 height 38
type input "r"
type input "c"
type input "p"
type input "e"
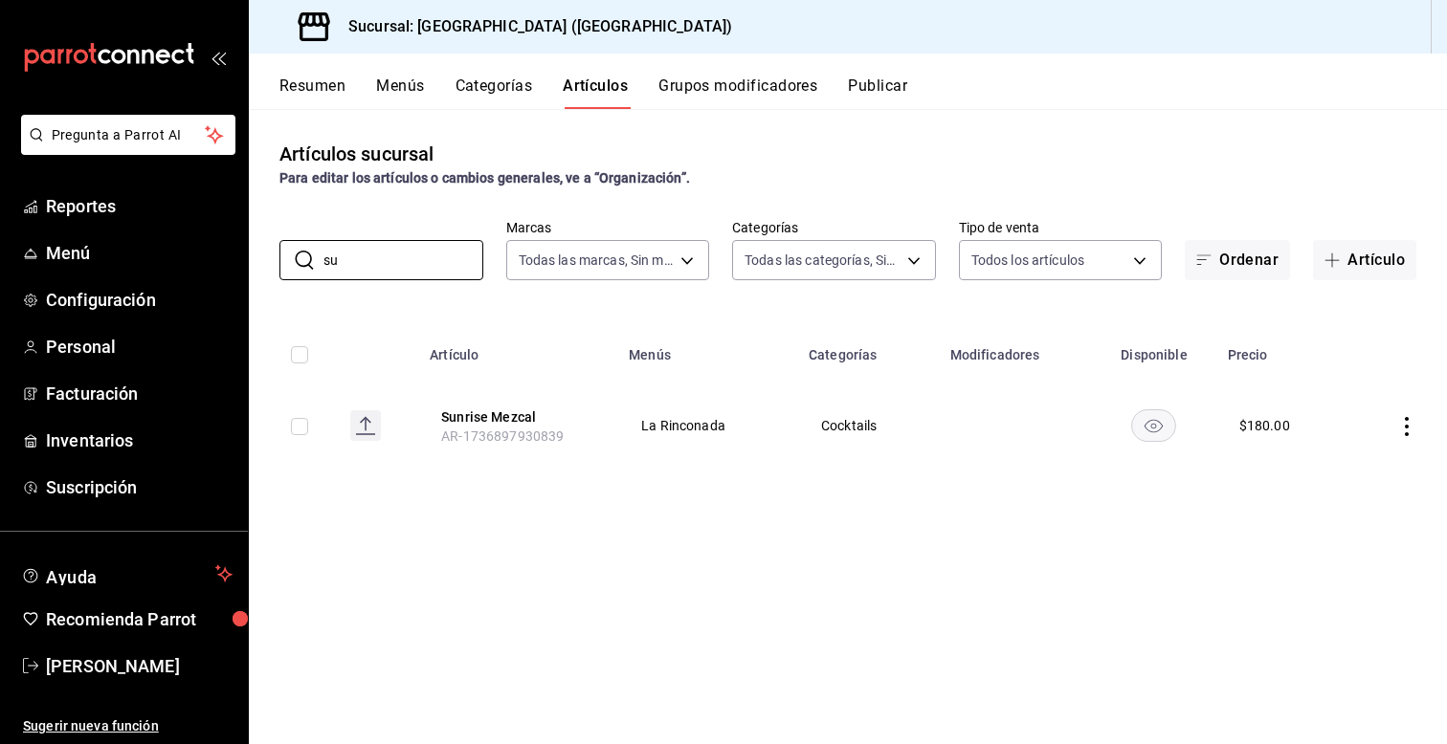
type input "s"
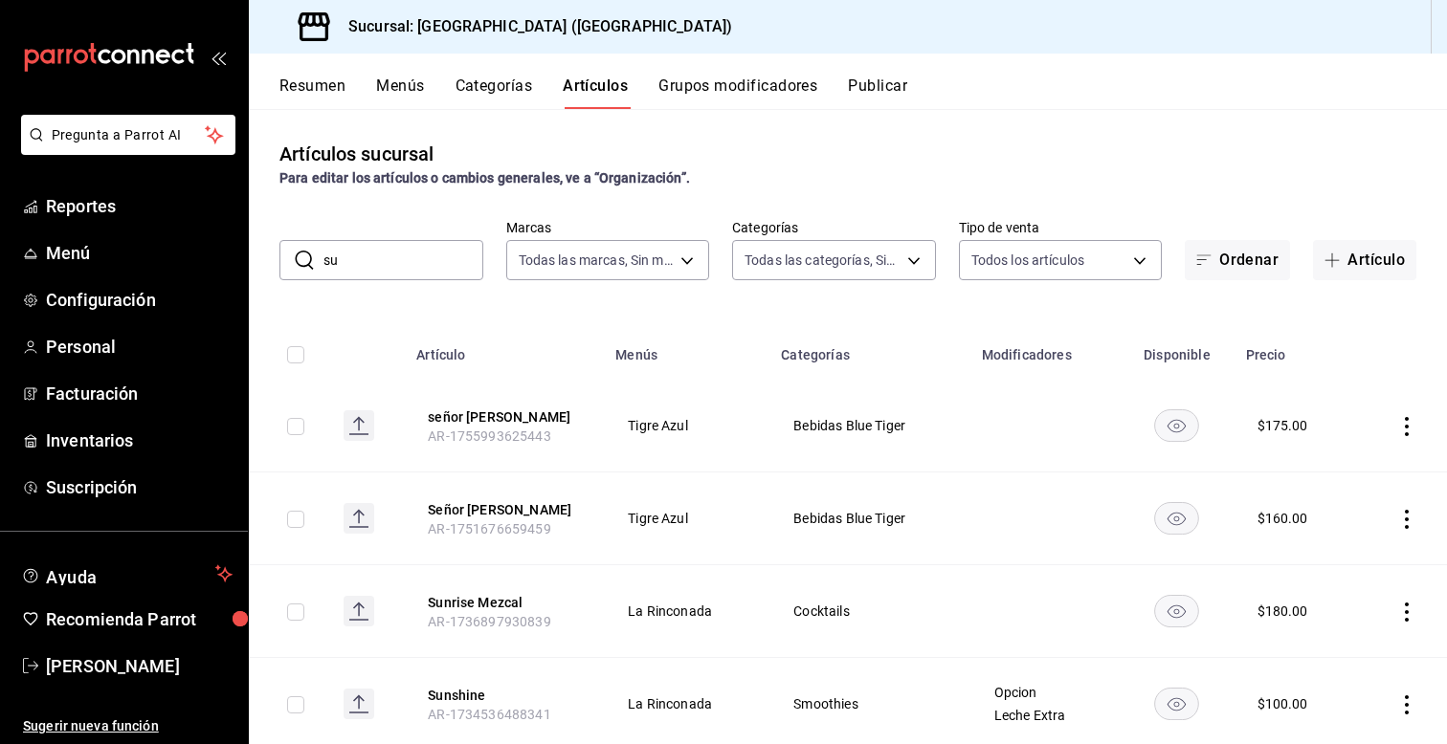
type input "s"
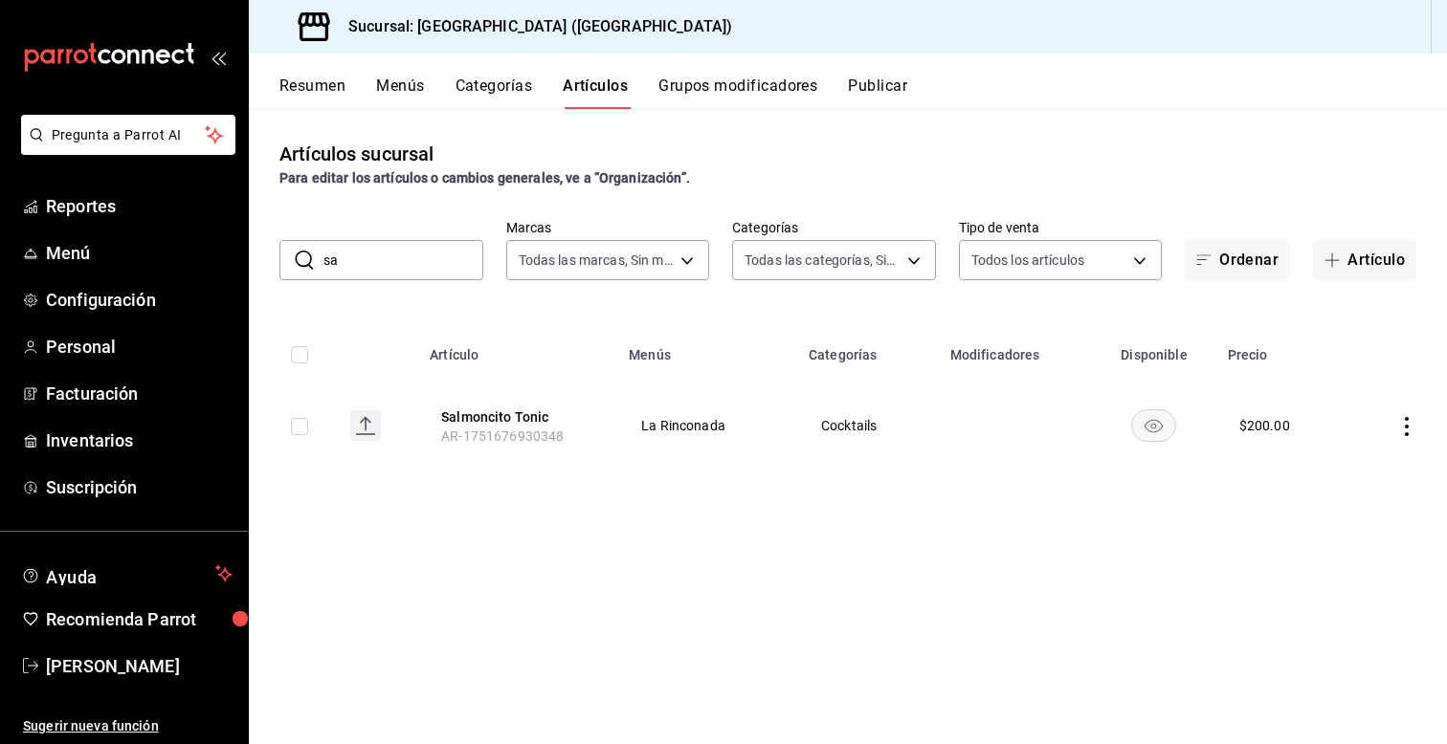
type input "s"
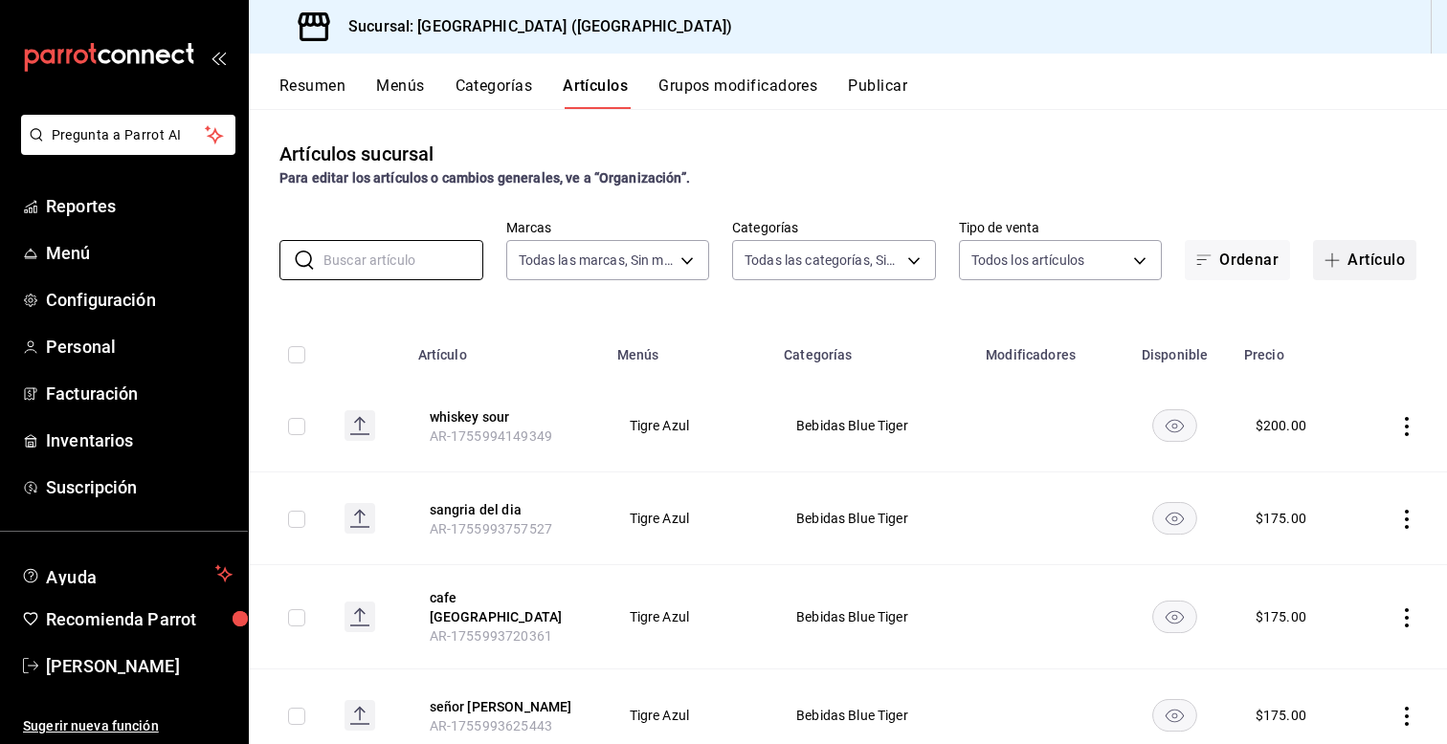
click at [1380, 270] on button "Artículo" at bounding box center [1364, 260] width 103 height 40
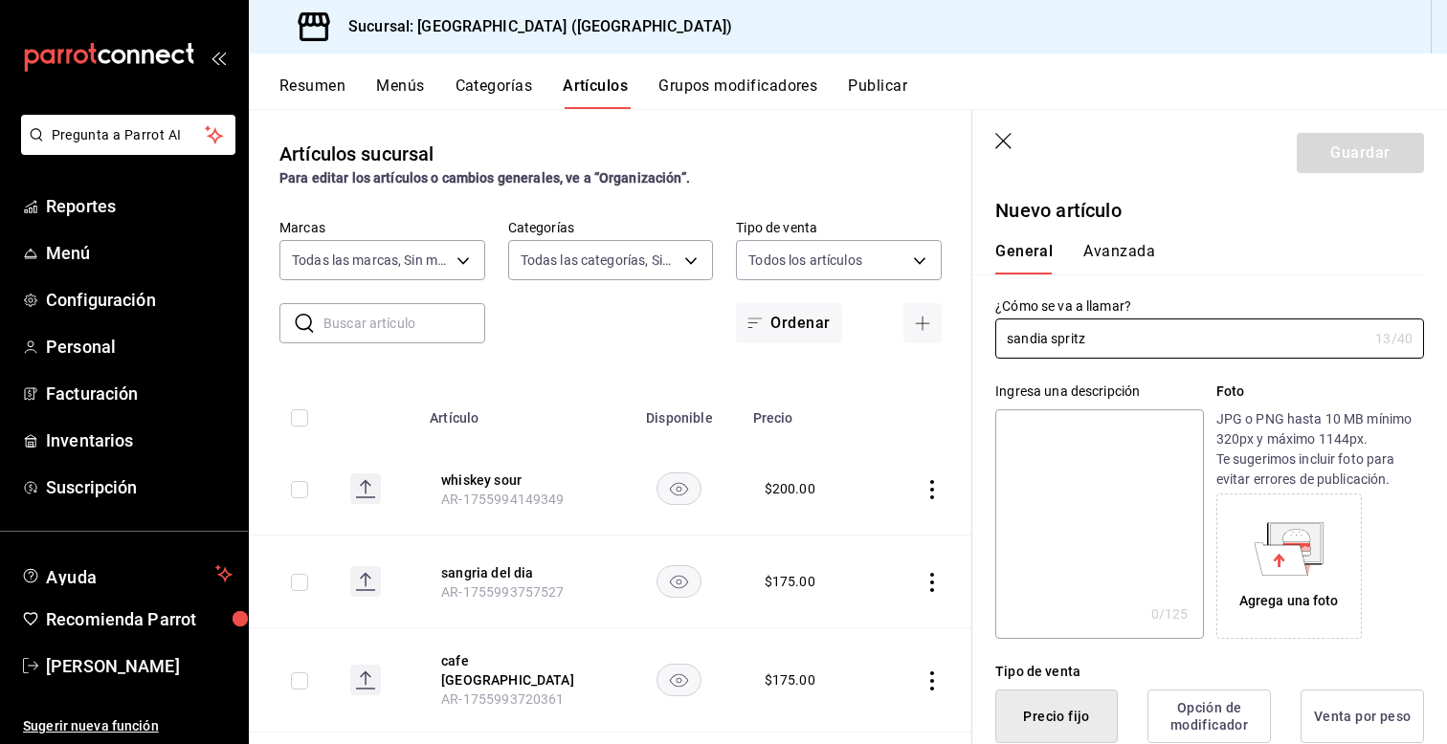
type input "sandia spritz"
click at [984, 450] on div "Ingresa una descripción x 0 /125 ​ Foto JPG o PNG hasta 10 MB mínimo 320px y má…" at bounding box center [1198, 499] width 452 height 280
click at [983, 459] on div "Ingresa una descripción x 0 /125 ​ Foto JPG o PNG hasta 10 MB mínimo 320px y má…" at bounding box center [1198, 499] width 452 height 280
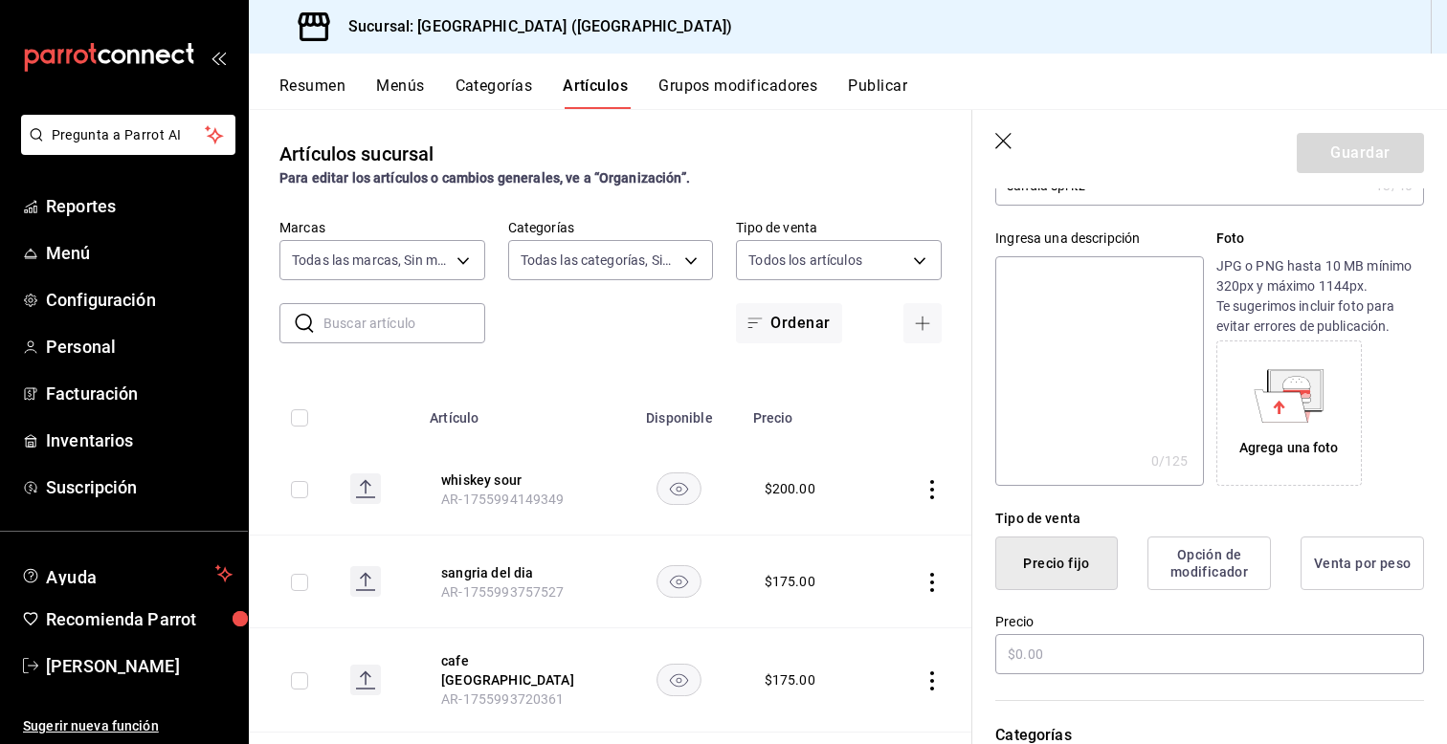
scroll to position [191, 0]
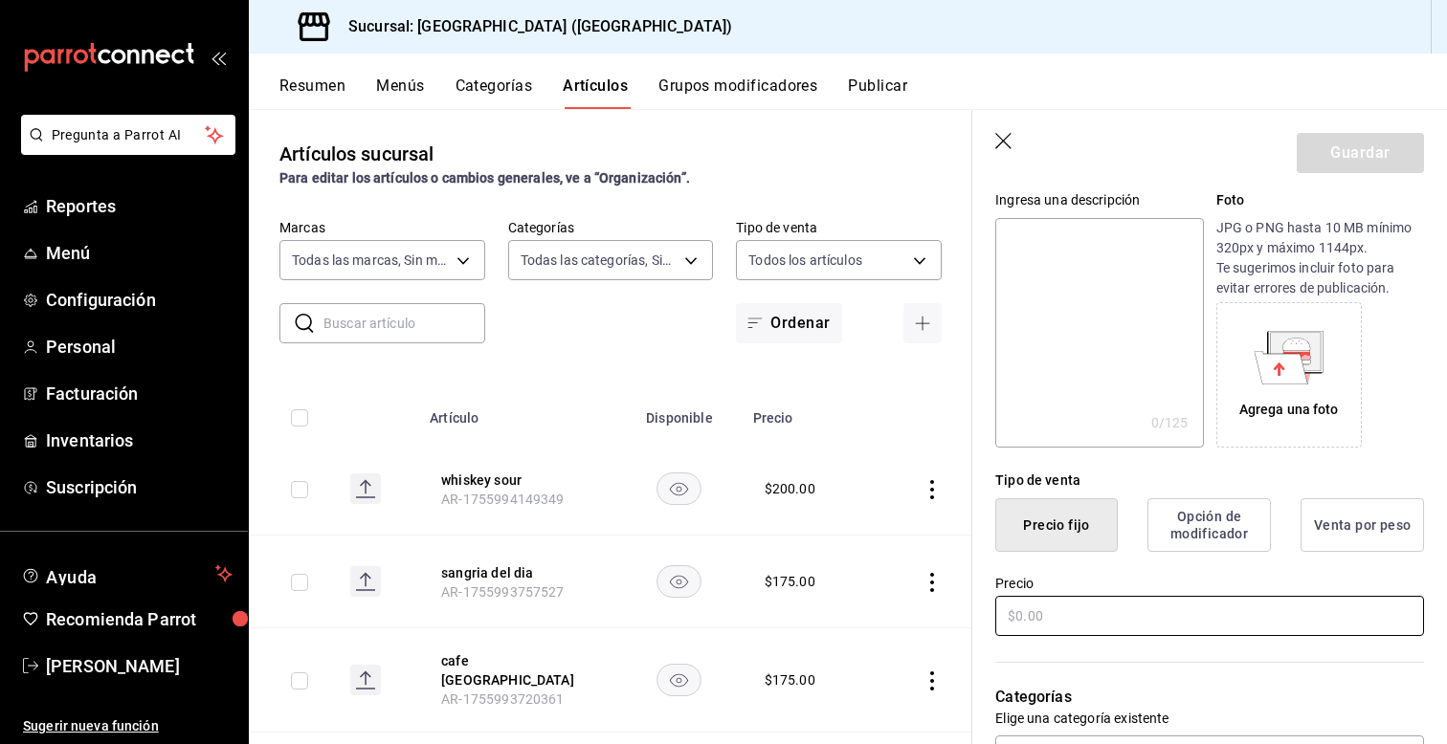
click at [1052, 606] on input "text" at bounding box center [1209, 616] width 429 height 40
type input "$190.00"
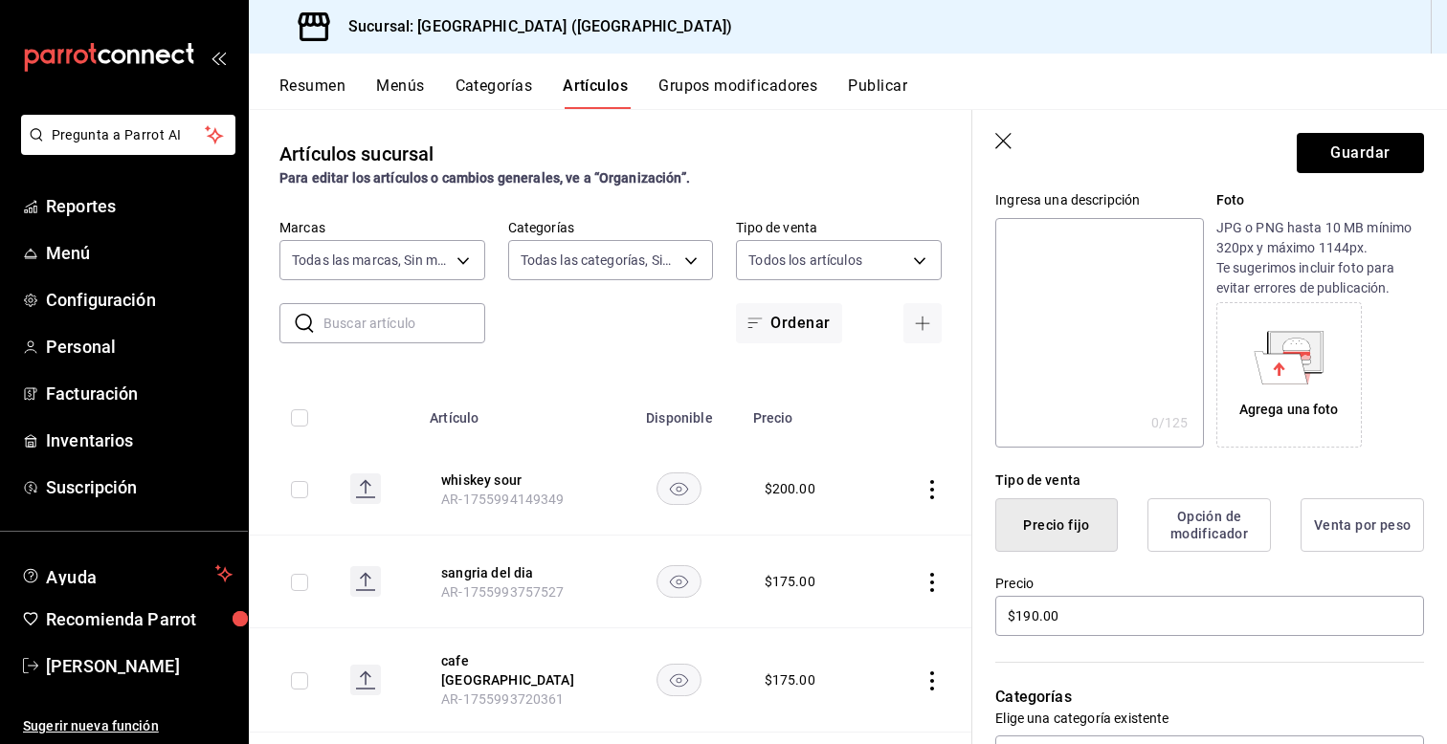
click at [986, 580] on div "Precio $190.00" at bounding box center [1198, 595] width 452 height 87
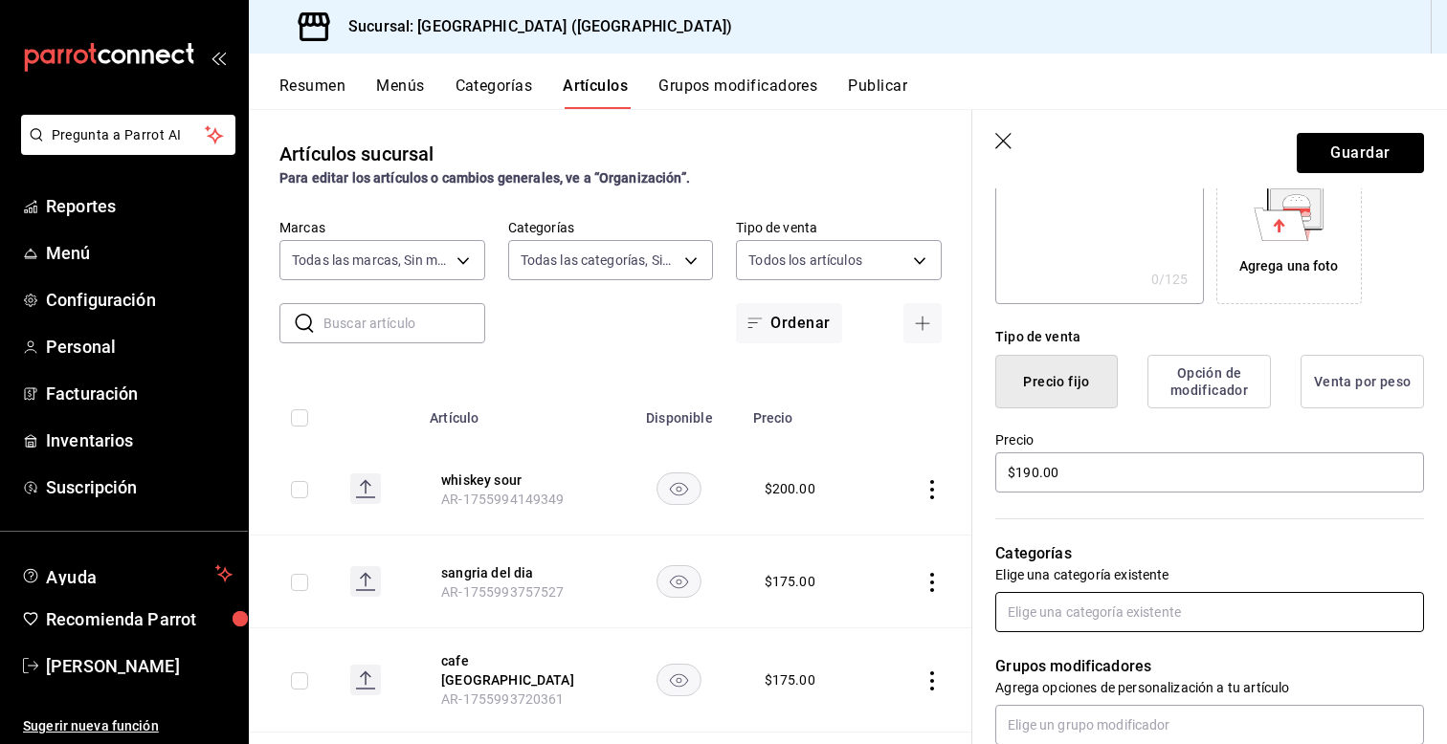
scroll to position [344, 0]
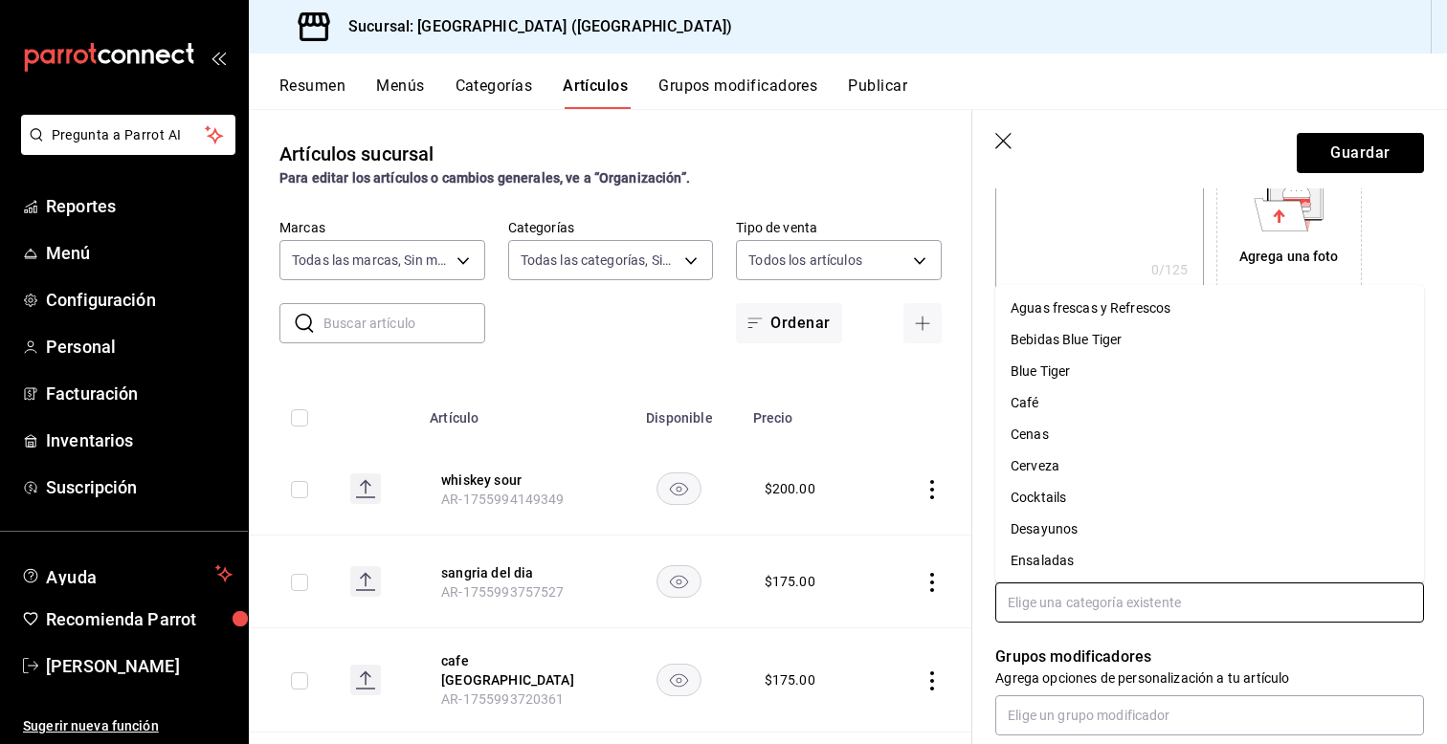
click at [1046, 597] on input "text" at bounding box center [1209, 603] width 429 height 40
click at [1031, 354] on li "Bebidas Blue Tiger" at bounding box center [1209, 340] width 429 height 32
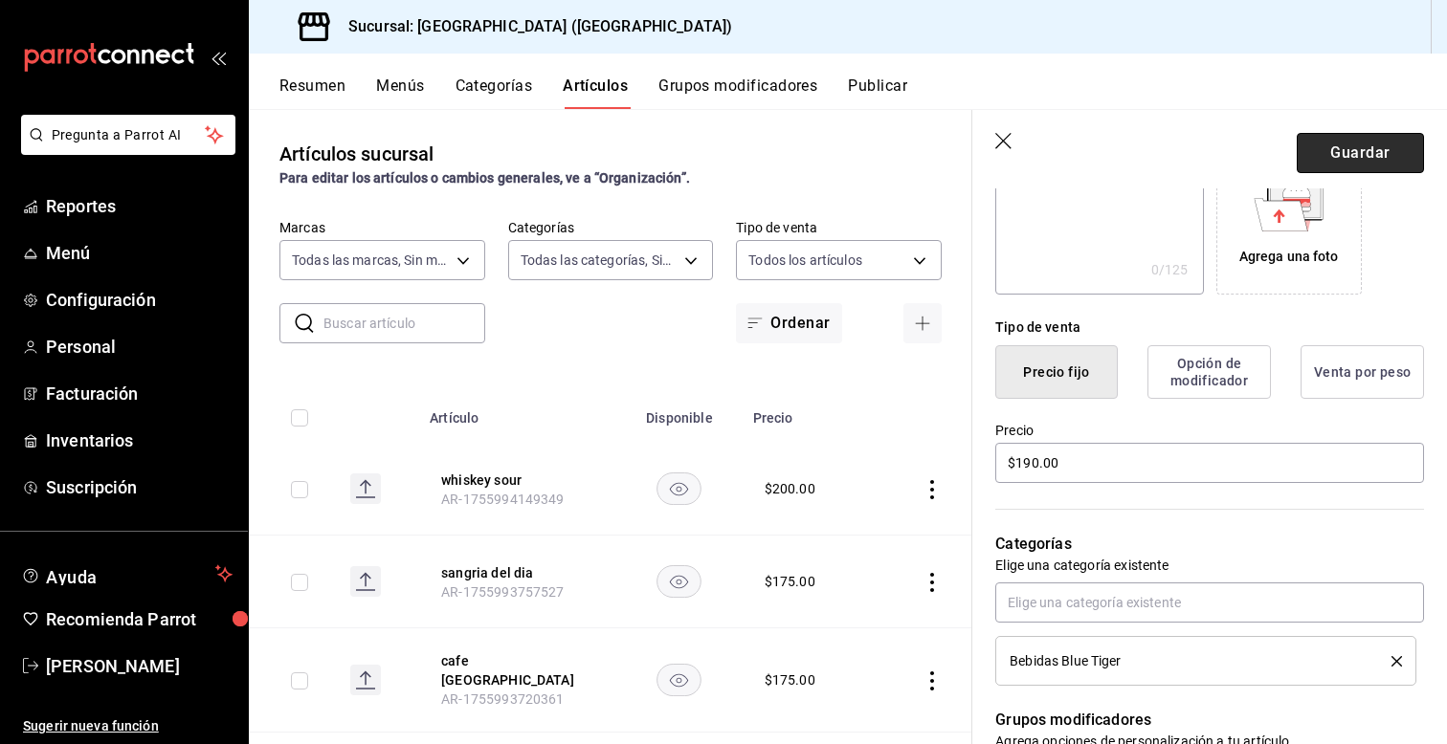
click at [1348, 148] on button "Guardar" at bounding box center [1360, 153] width 127 height 40
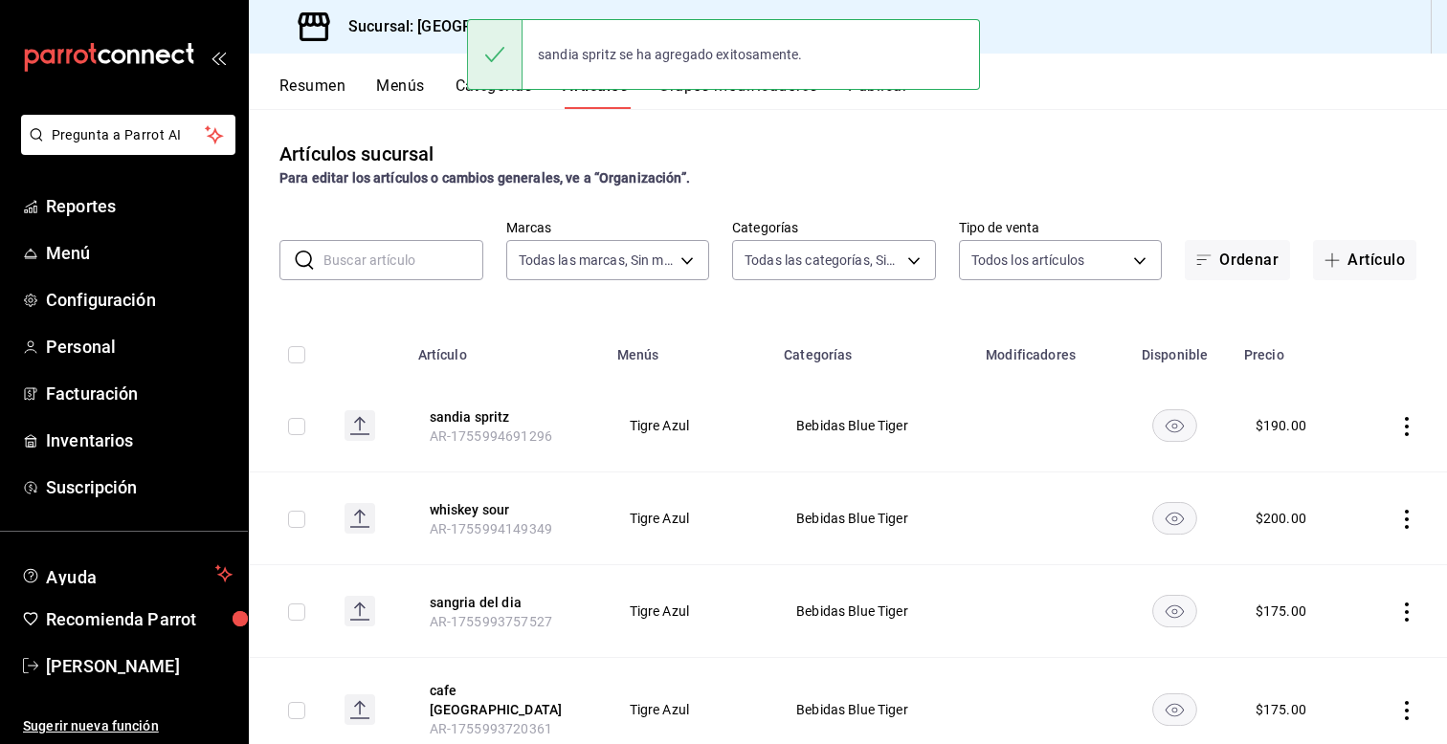
click at [366, 272] on input "text" at bounding box center [403, 260] width 160 height 38
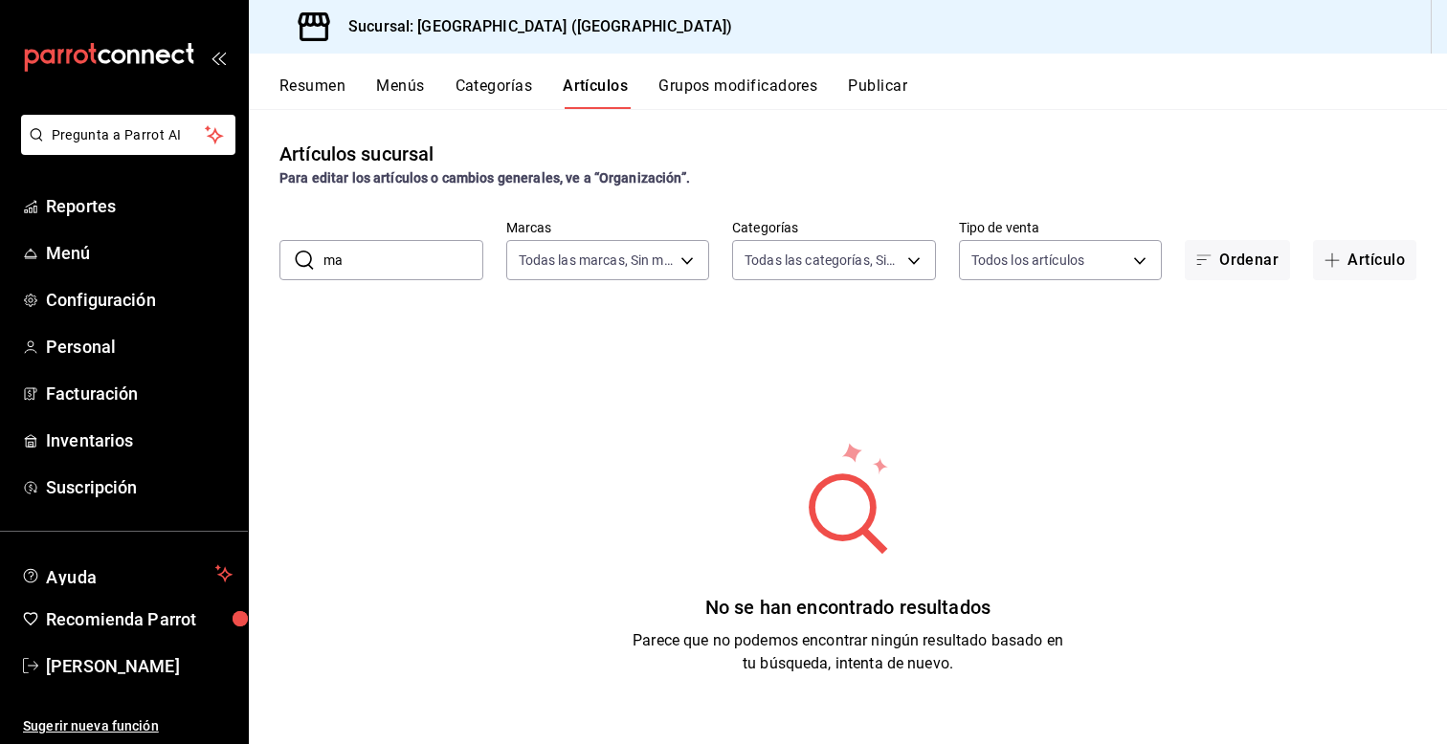
type input "m"
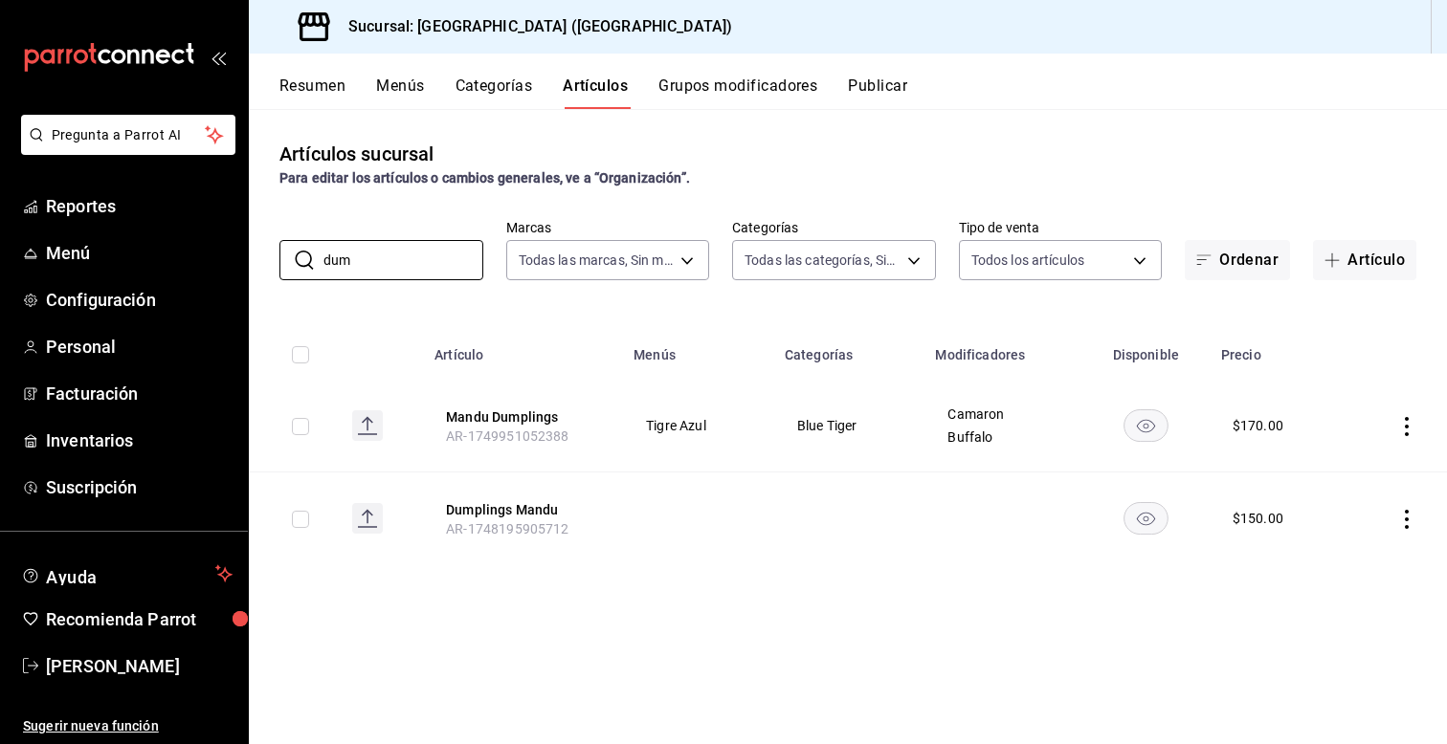
type input "dum"
click at [1409, 428] on icon "actions" at bounding box center [1406, 426] width 19 height 19
click at [1327, 479] on span "Editar" at bounding box center [1349, 470] width 50 height 20
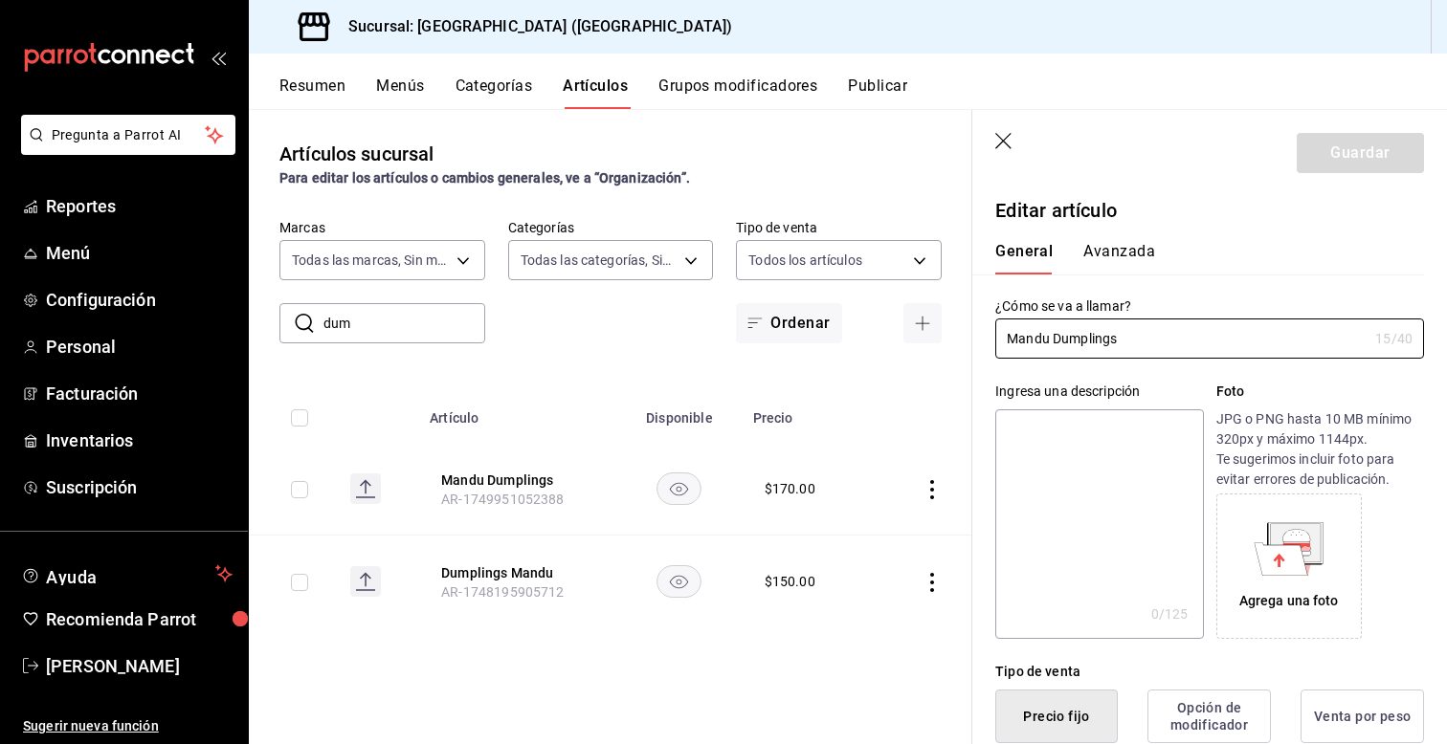
click at [984, 605] on div "Ingresa una descripción x 0 /125 ​ Foto JPG o PNG hasta 10 MB mínimo 320px y má…" at bounding box center [1198, 499] width 452 height 280
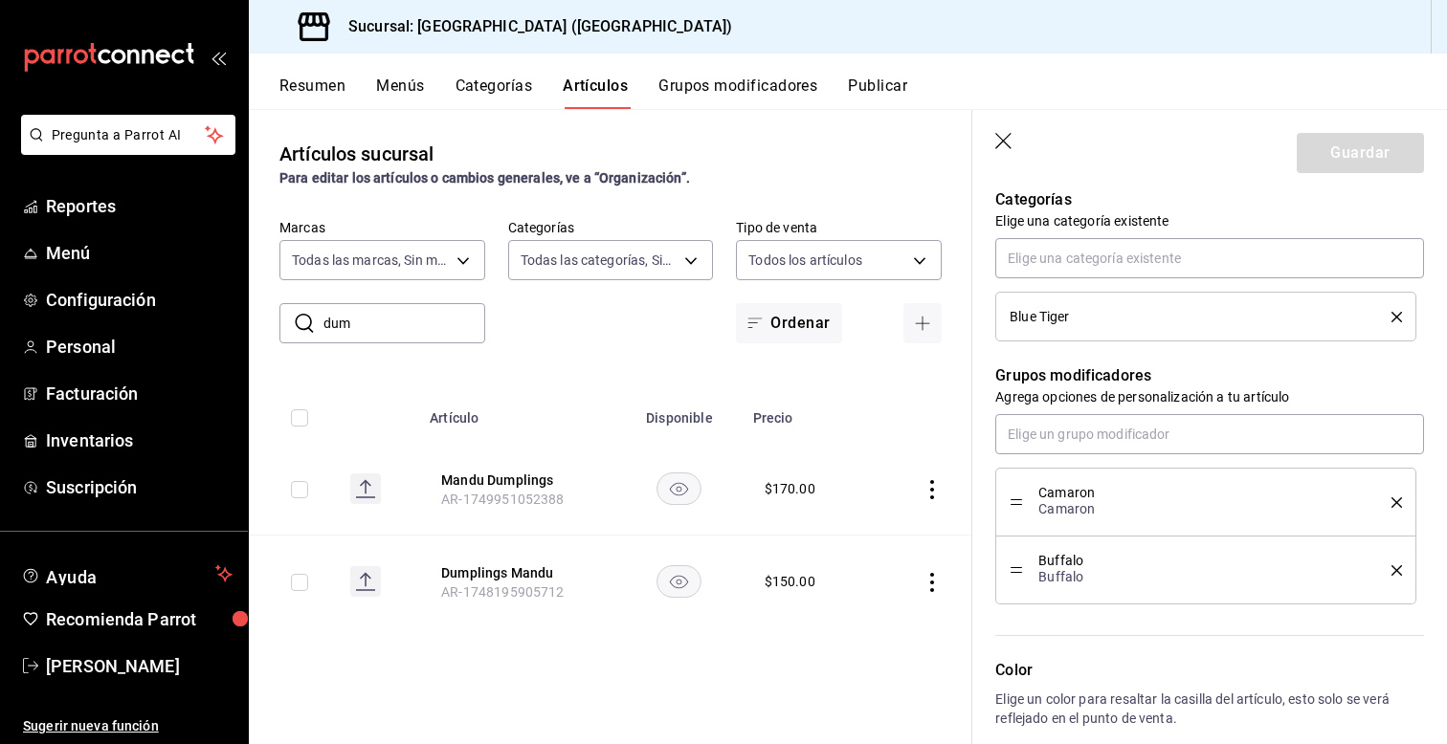
scroll to position [727, 0]
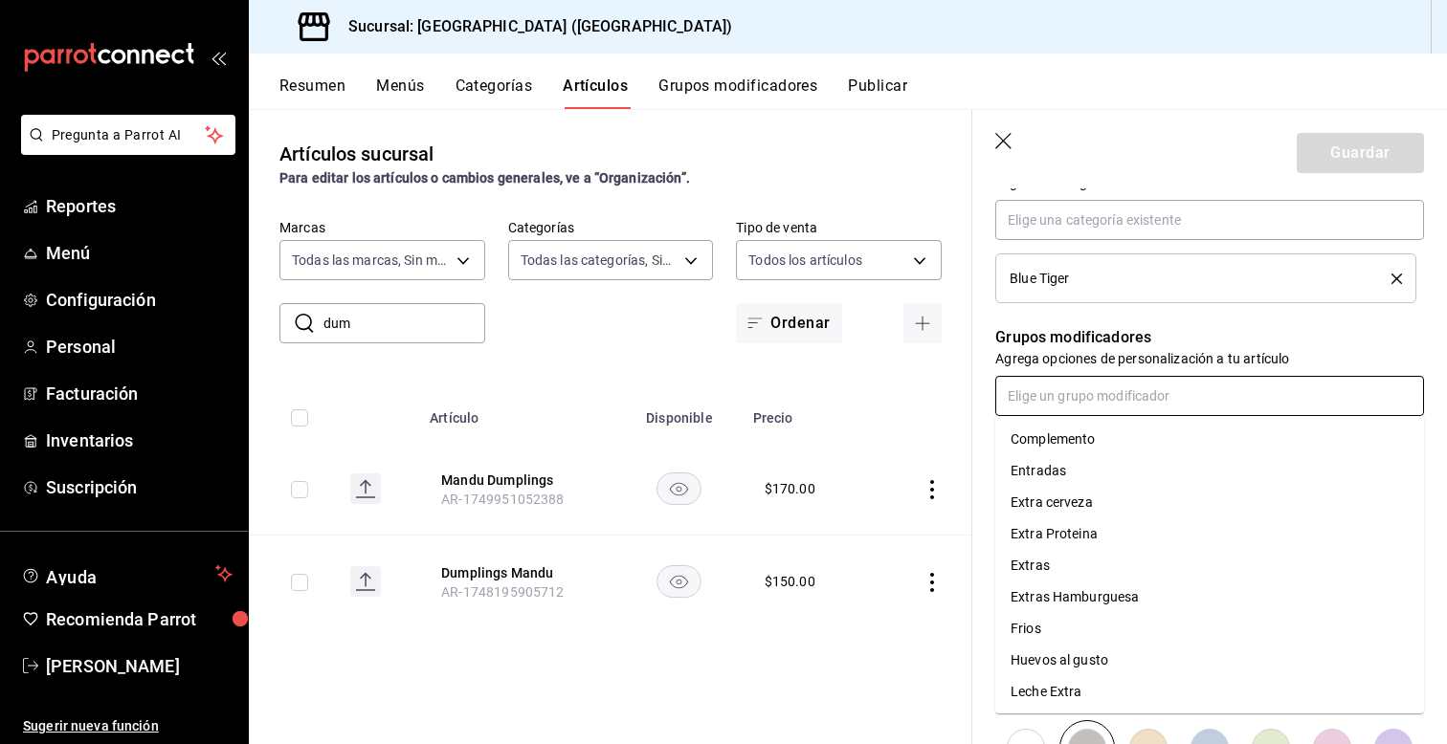
click at [1052, 406] on input "text" at bounding box center [1209, 396] width 429 height 40
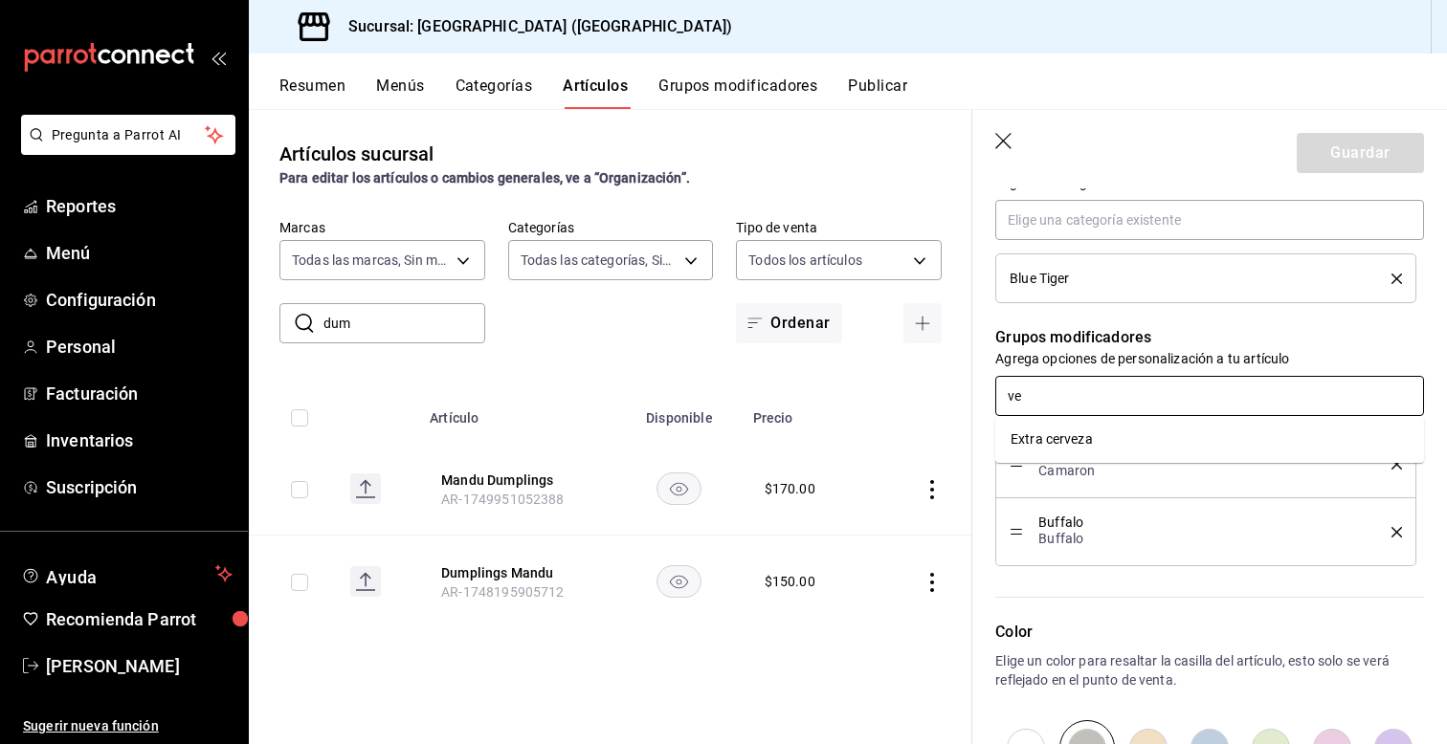
type input "v"
click at [983, 456] on div "Grupos modificadores Agrega opciones de personalización a tu artículo Camaron C…" at bounding box center [1198, 434] width 452 height 263
click at [996, 142] on icon "button" at bounding box center [1004, 142] width 19 height 19
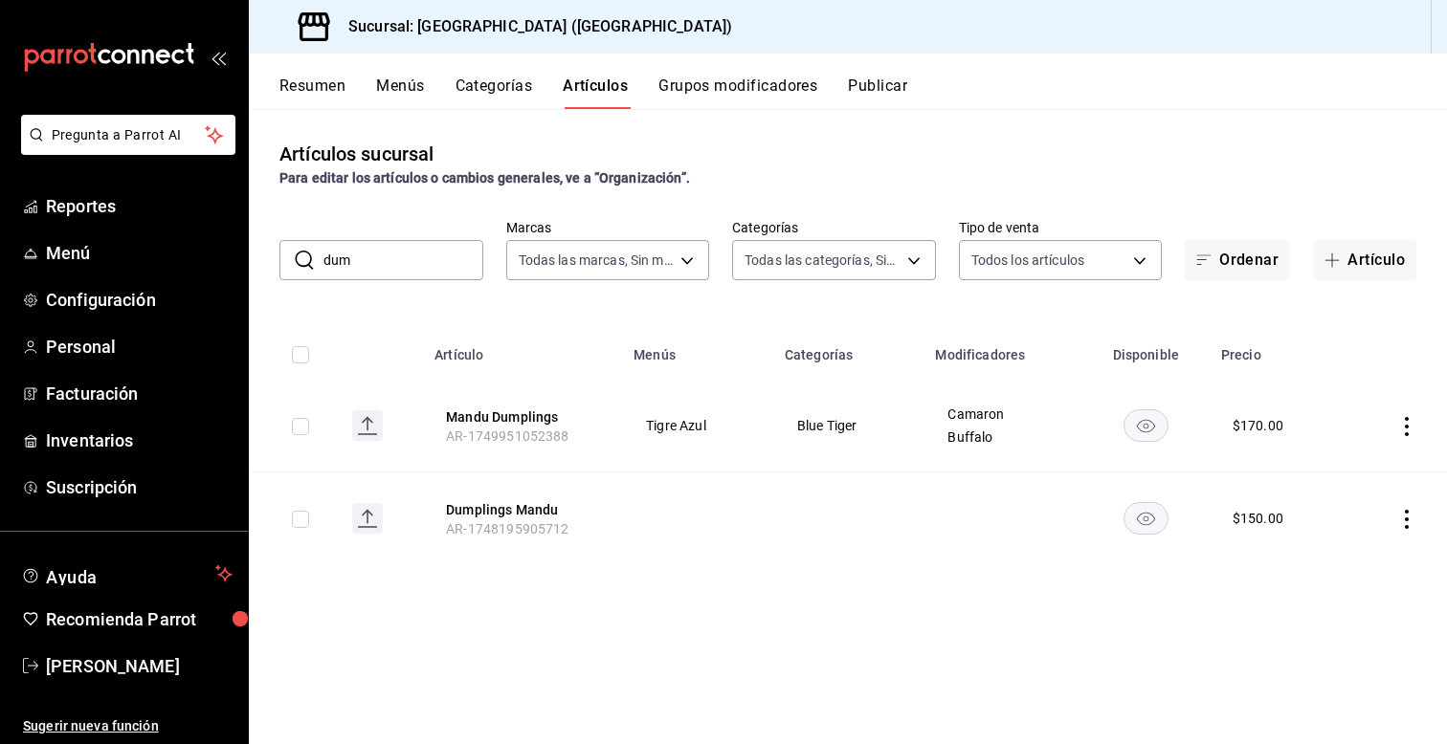
click at [392, 265] on input "dum" at bounding box center [403, 260] width 160 height 38
type input "d"
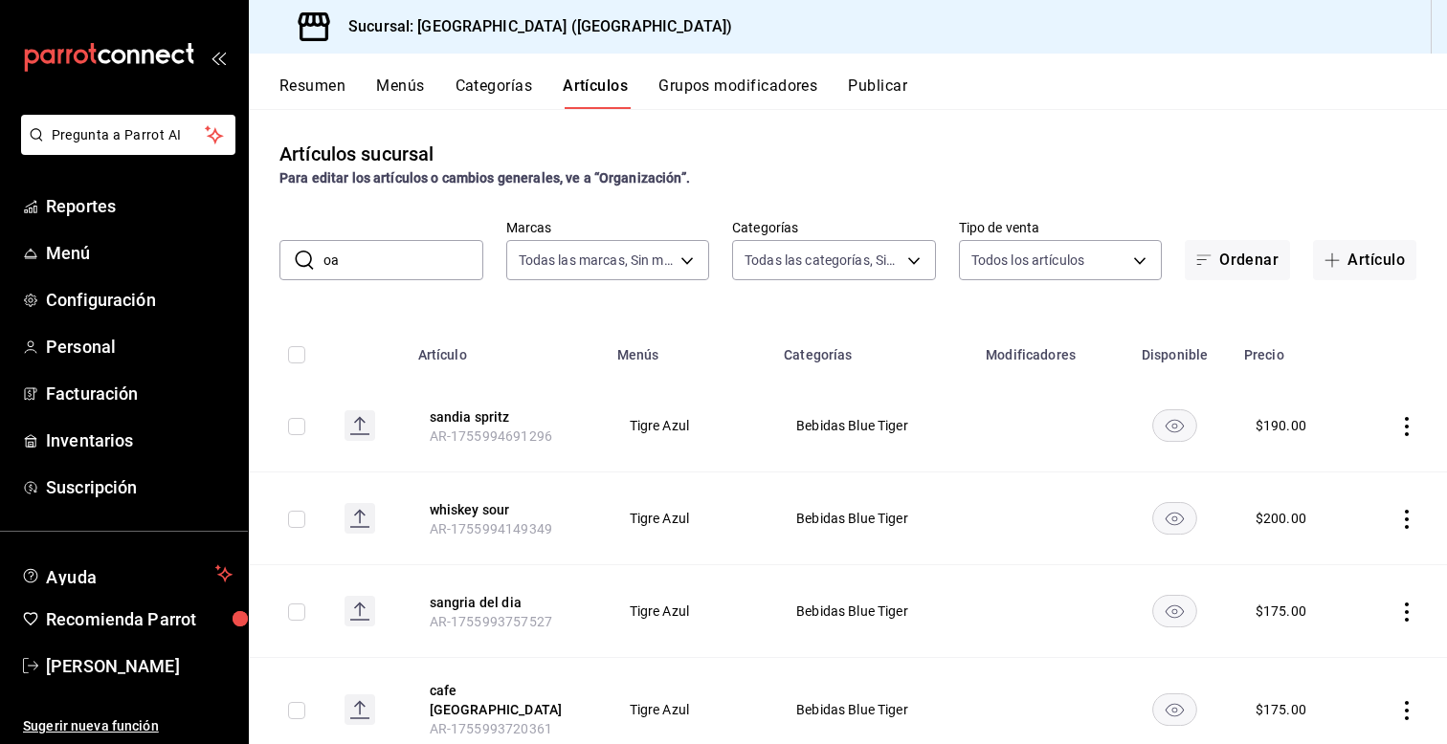
type input "o"
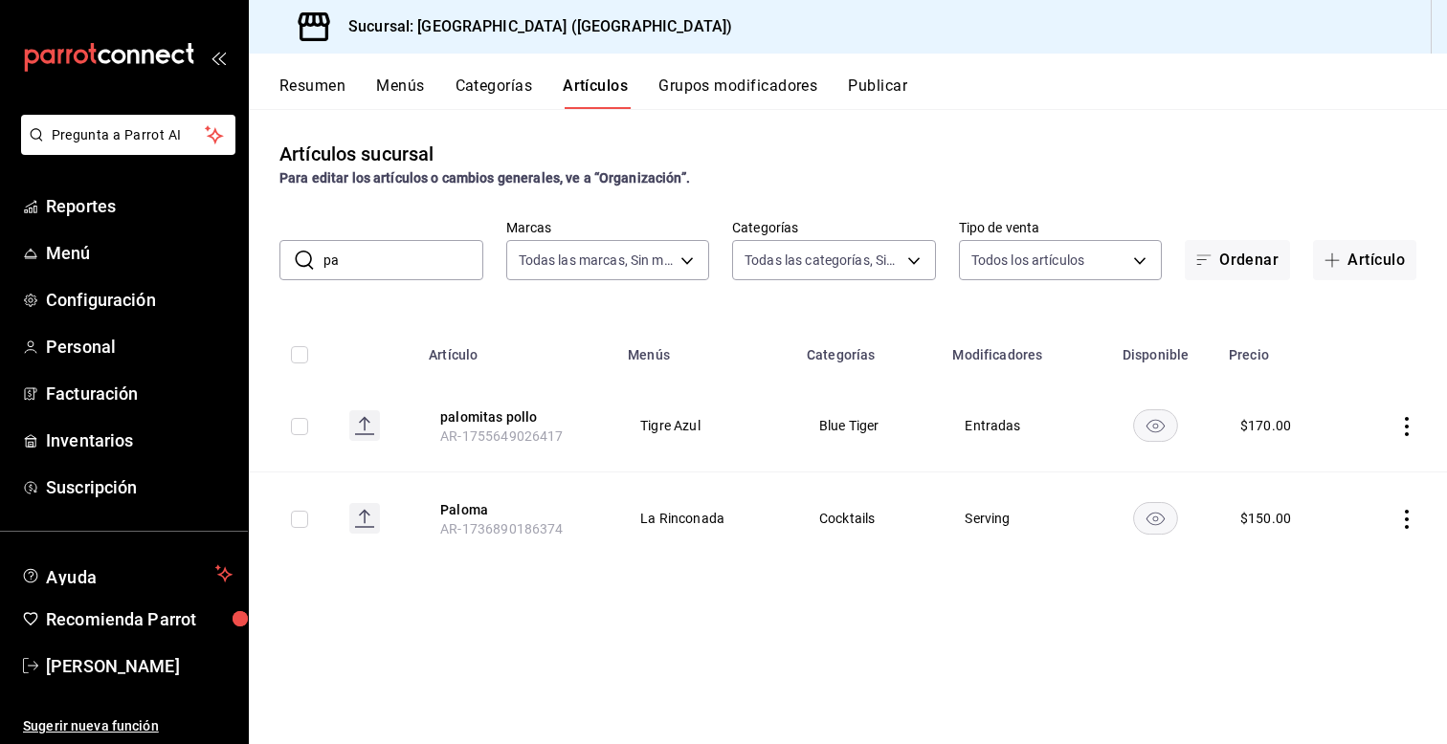
type input "p"
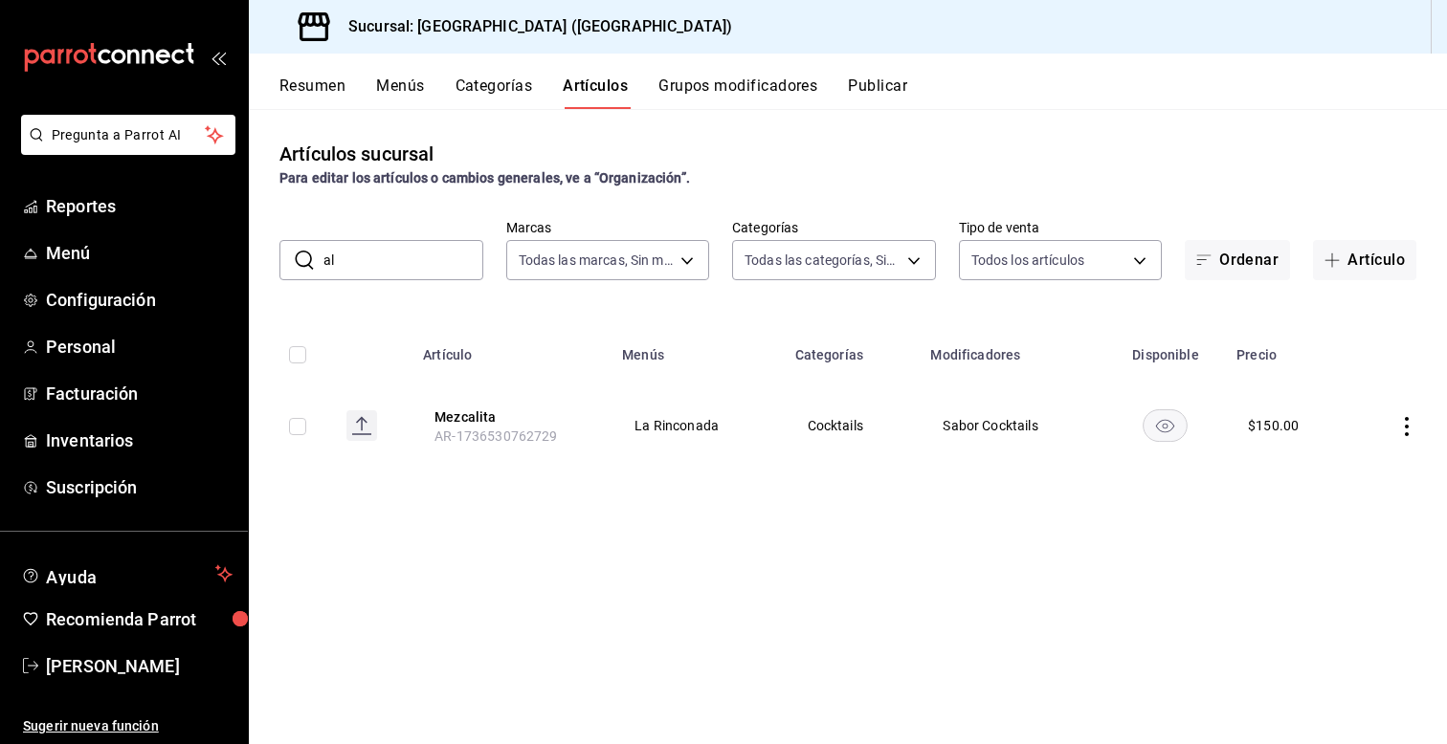
type input "a"
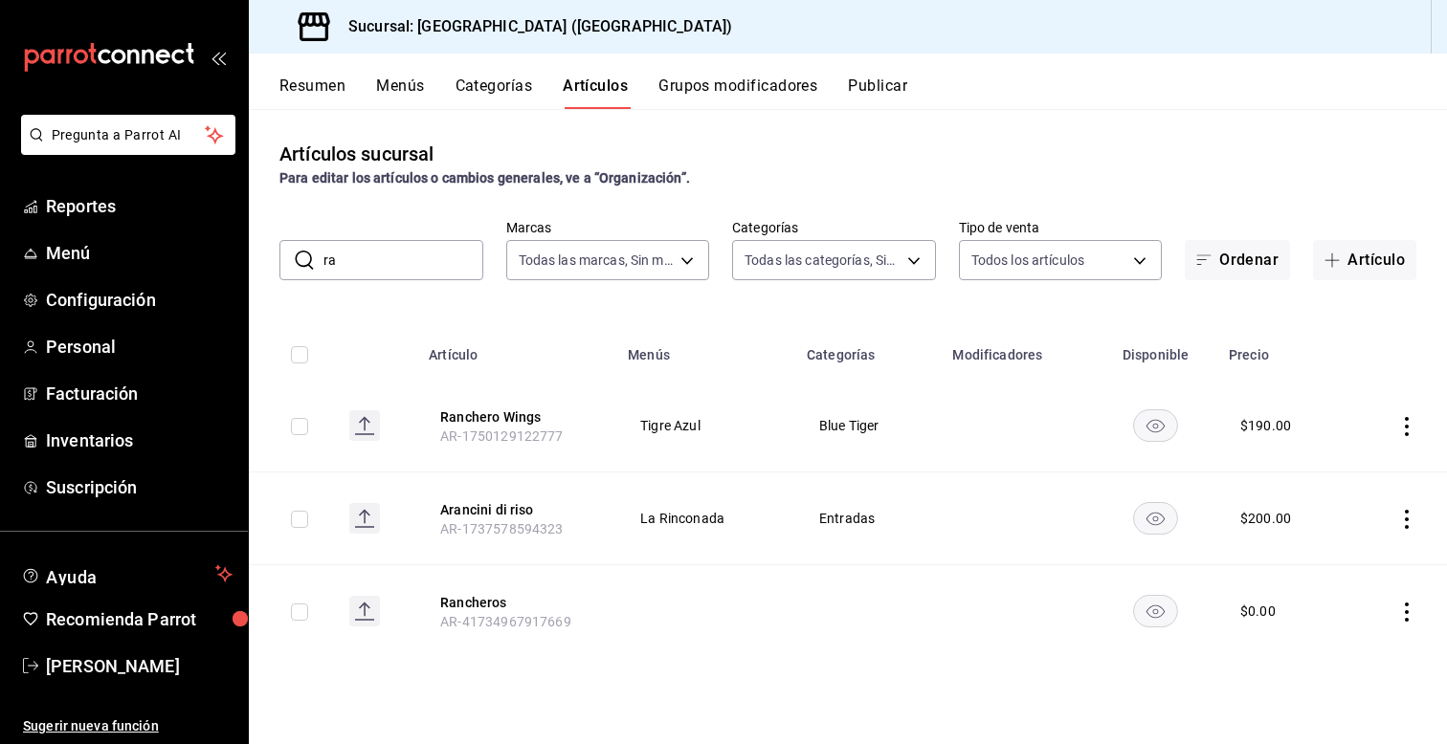
type input "r"
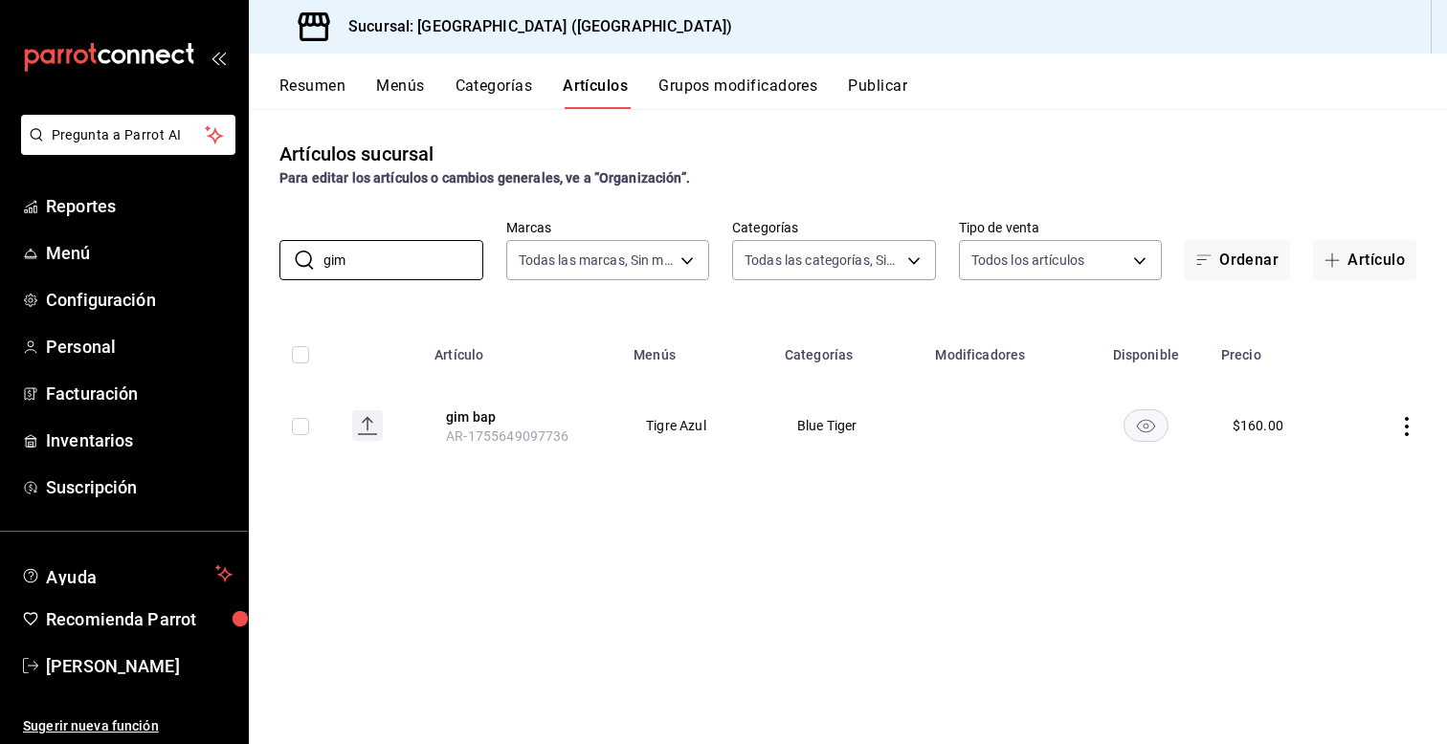
type input "gim"
click at [1412, 428] on icon "actions" at bounding box center [1406, 426] width 19 height 19
click at [1304, 465] on icon at bounding box center [1301, 470] width 23 height 23
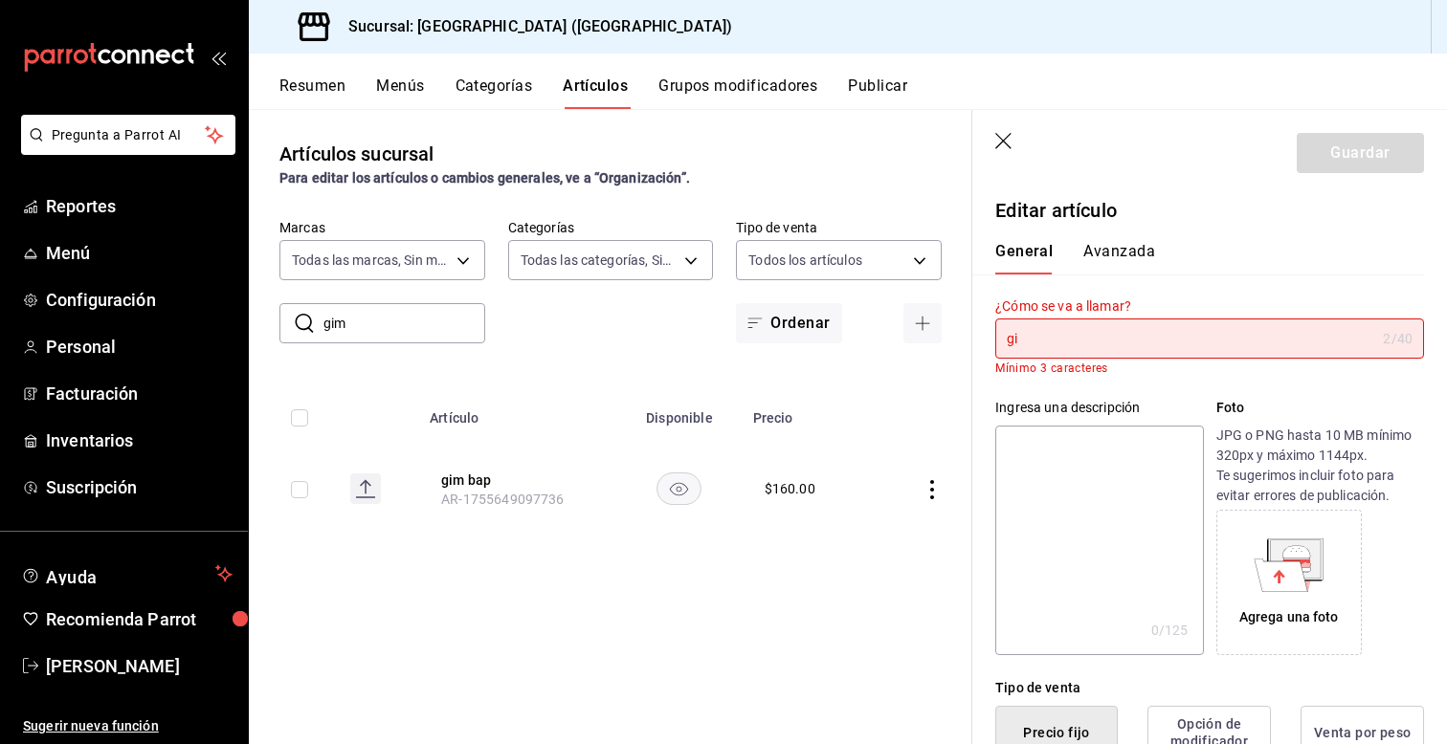
type input "g"
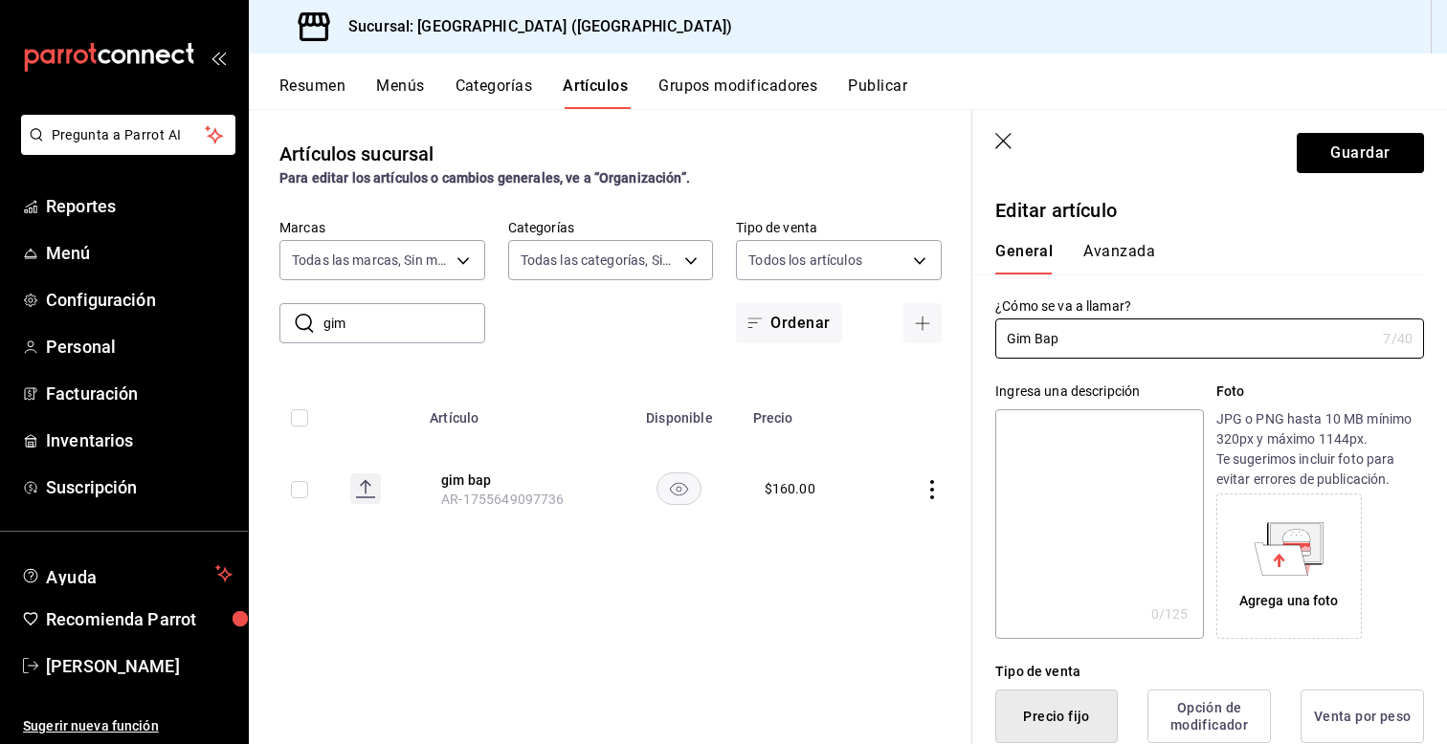
type input "Gim Bap"
click at [987, 424] on div "Ingresa una descripción x 0 /125 ​ Foto JPG o PNG hasta 10 MB mínimo 320px y má…" at bounding box center [1198, 499] width 452 height 280
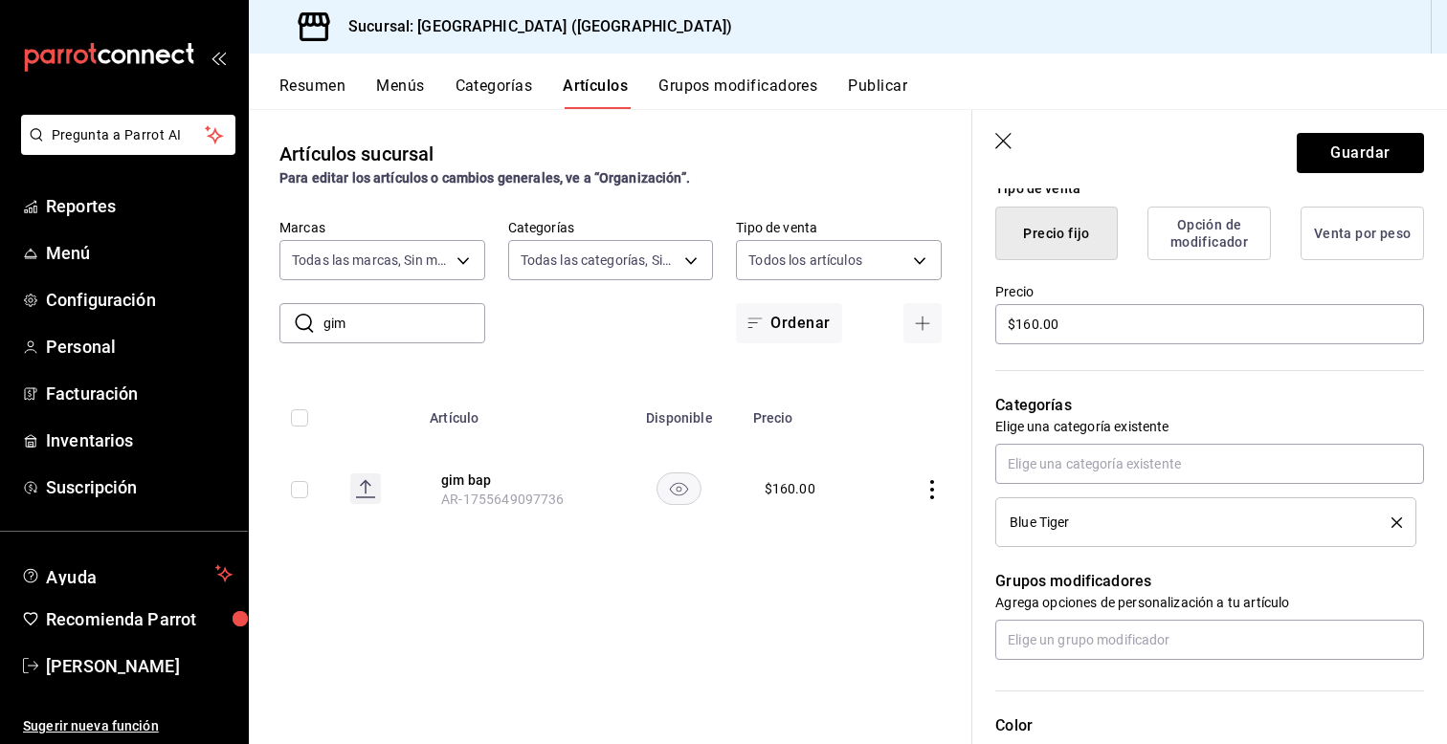
scroll to position [498, 0]
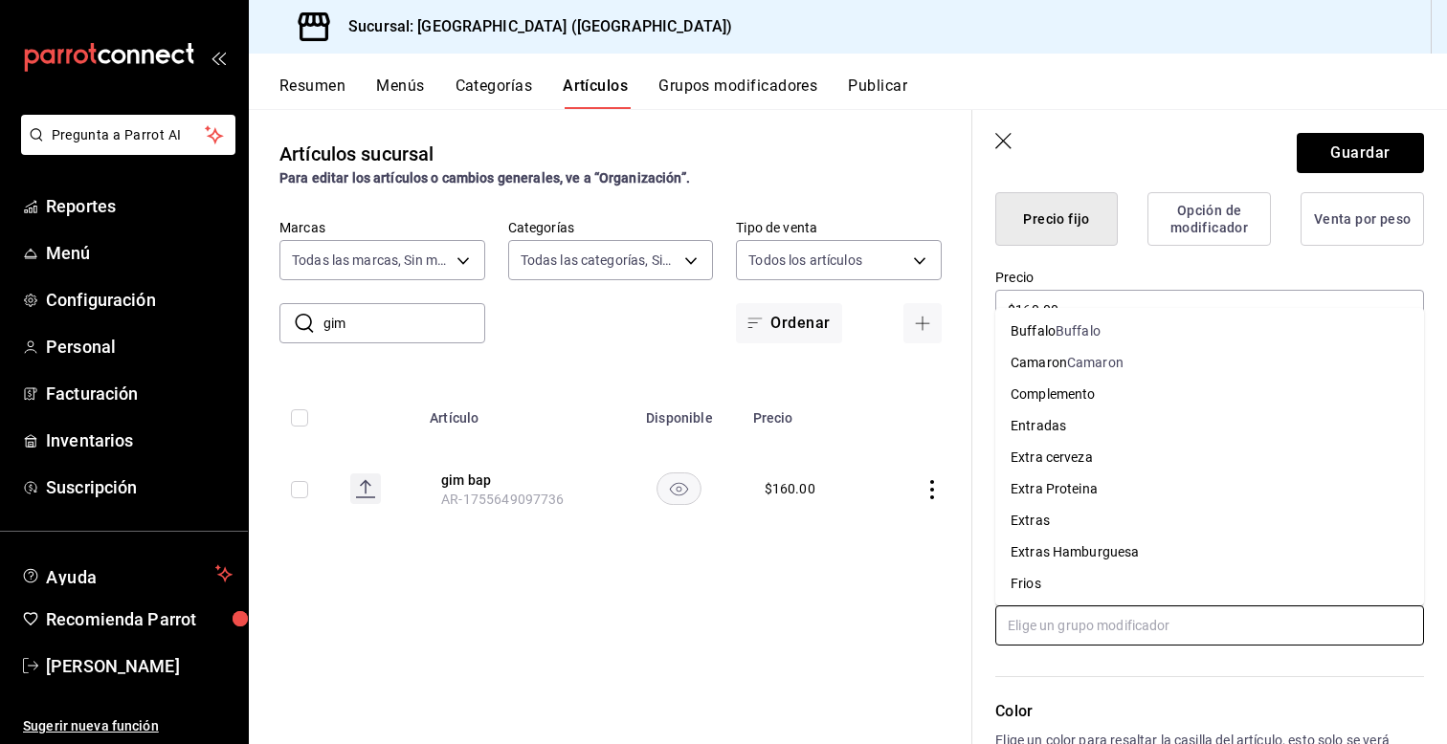
click at [1080, 629] on input "text" at bounding box center [1209, 626] width 429 height 40
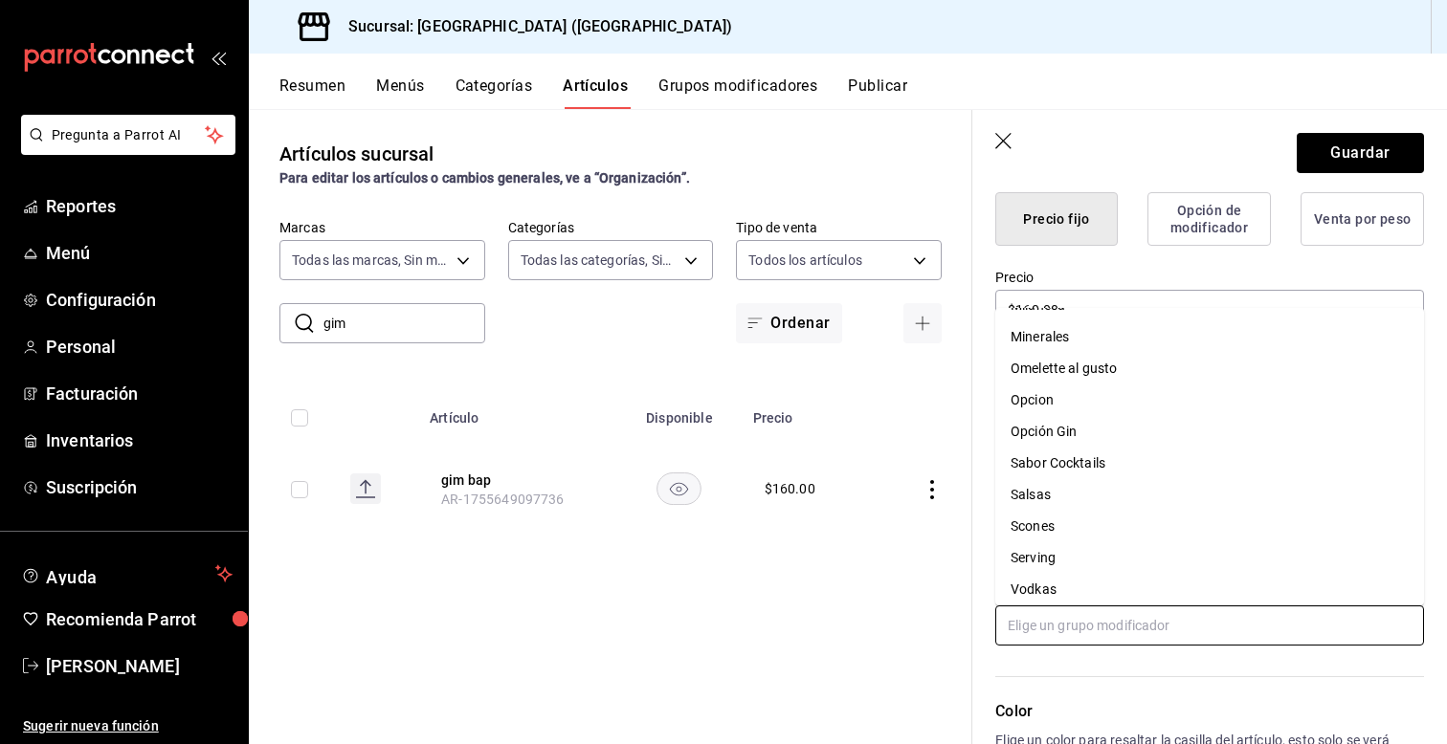
scroll to position [8, 0]
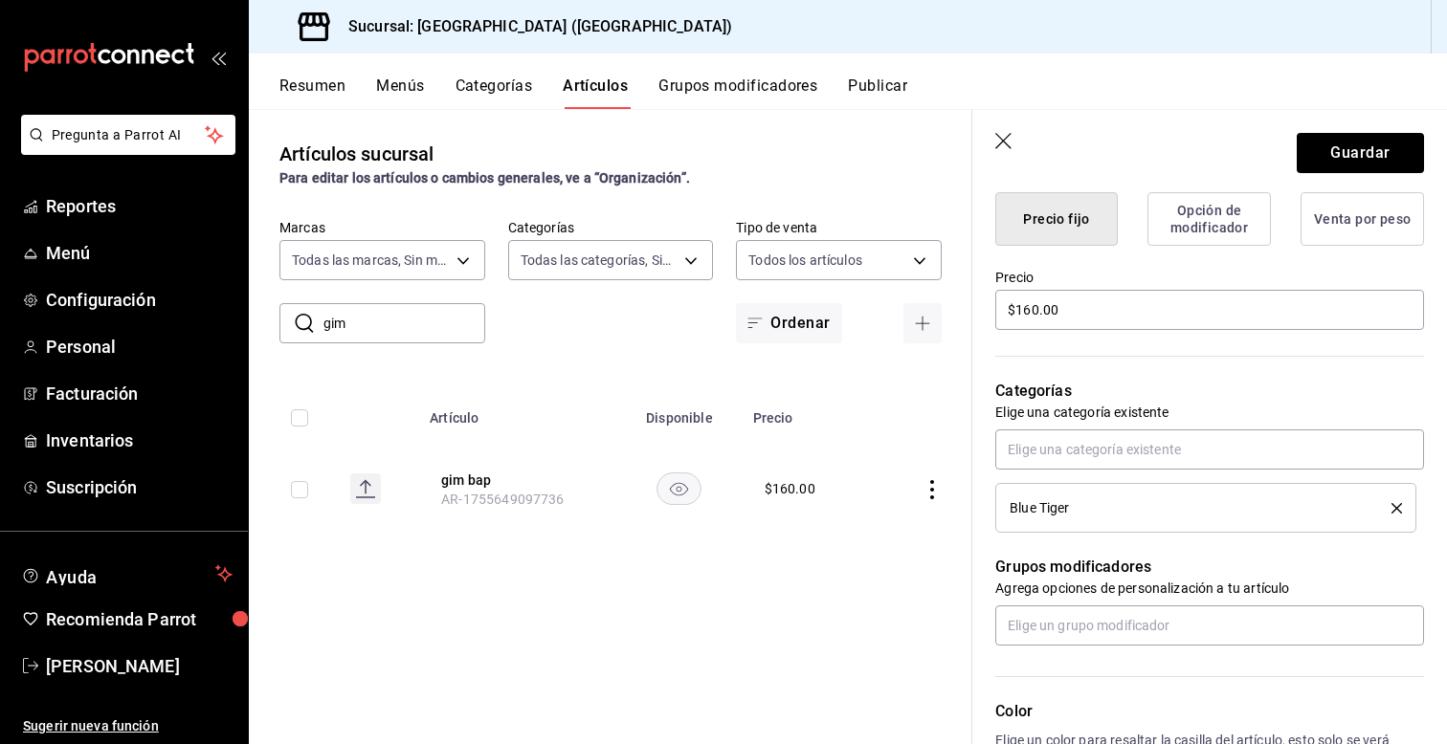
click at [984, 235] on div "Tipo de venta Precio fijo Opción de modificador Venta por peso" at bounding box center [1198, 194] width 452 height 104
click at [1333, 152] on button "Guardar" at bounding box center [1360, 153] width 127 height 40
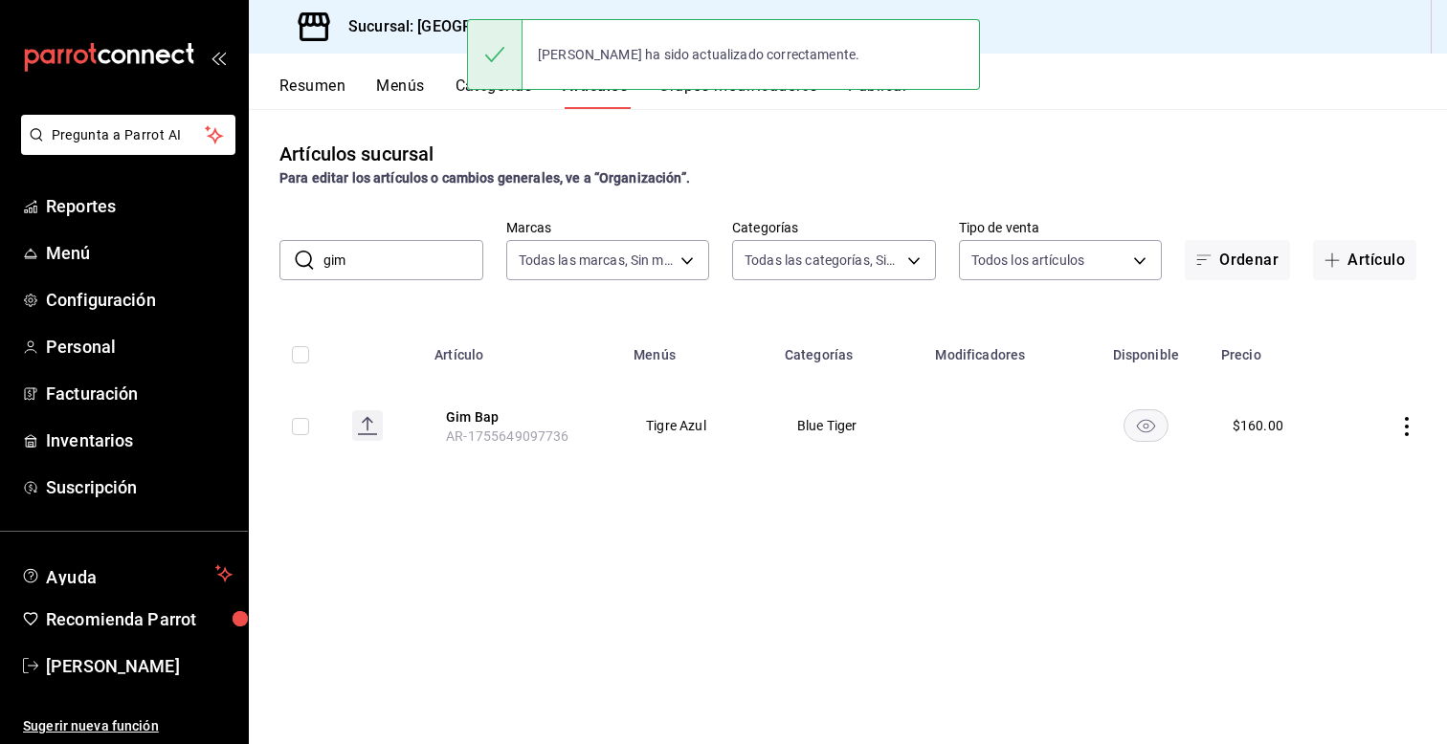
click at [357, 255] on input "gim" at bounding box center [403, 260] width 160 height 38
type input "g"
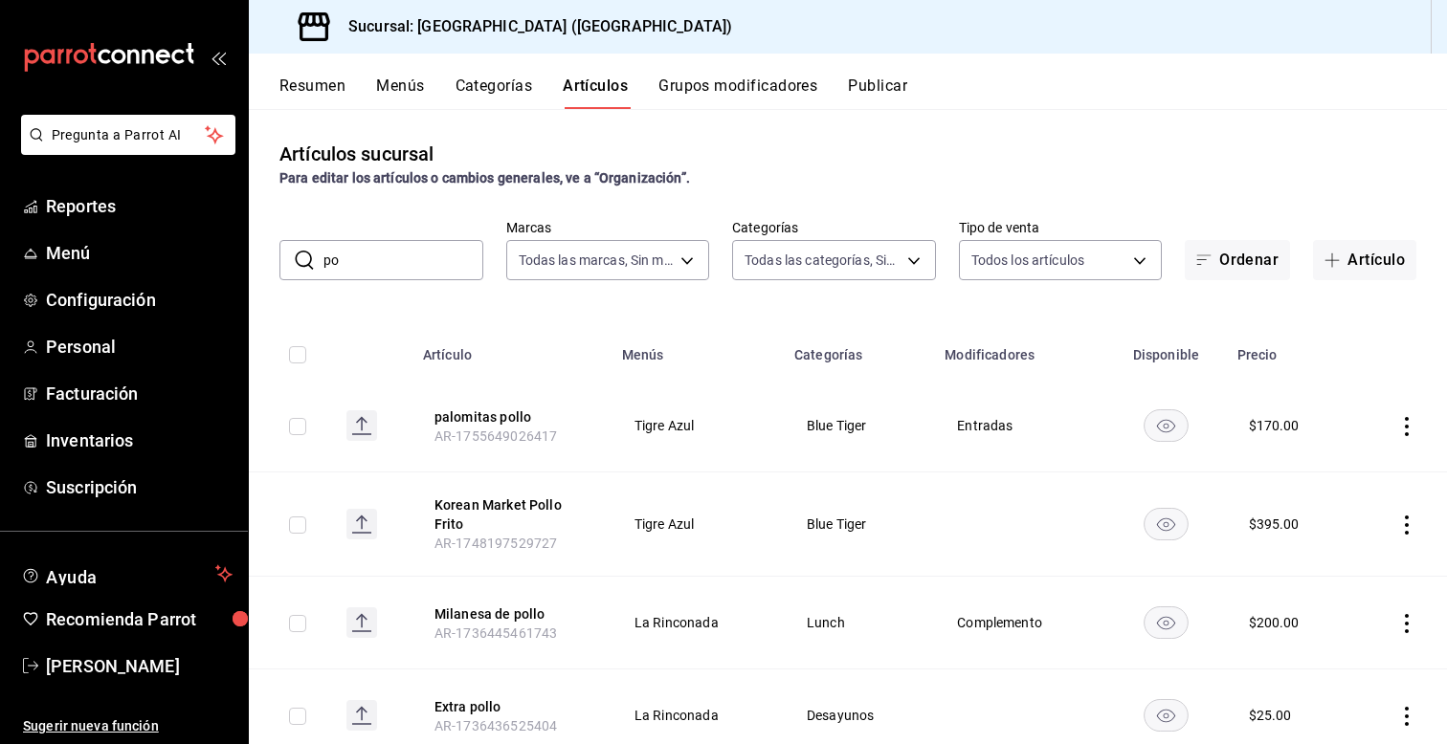
type input "p"
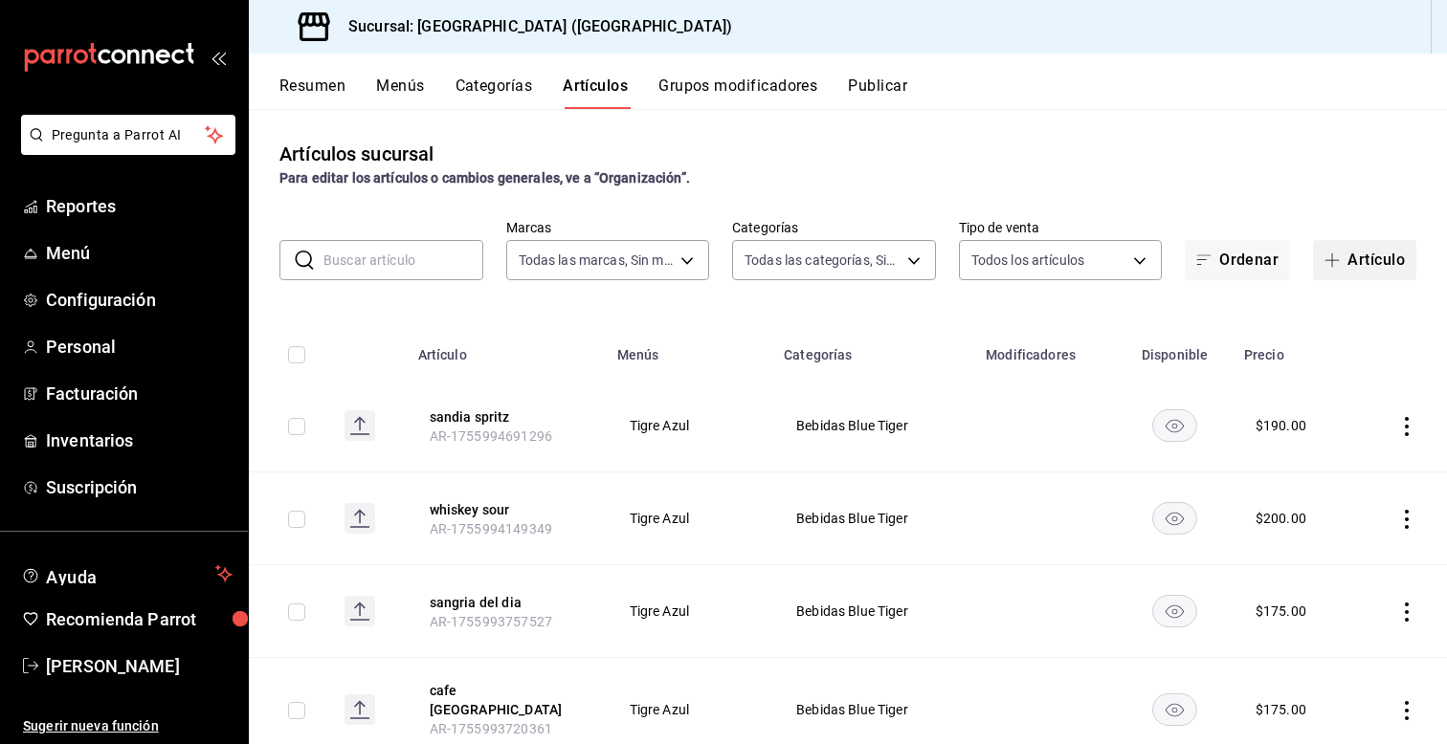
click at [1343, 268] on button "Artículo" at bounding box center [1364, 260] width 103 height 40
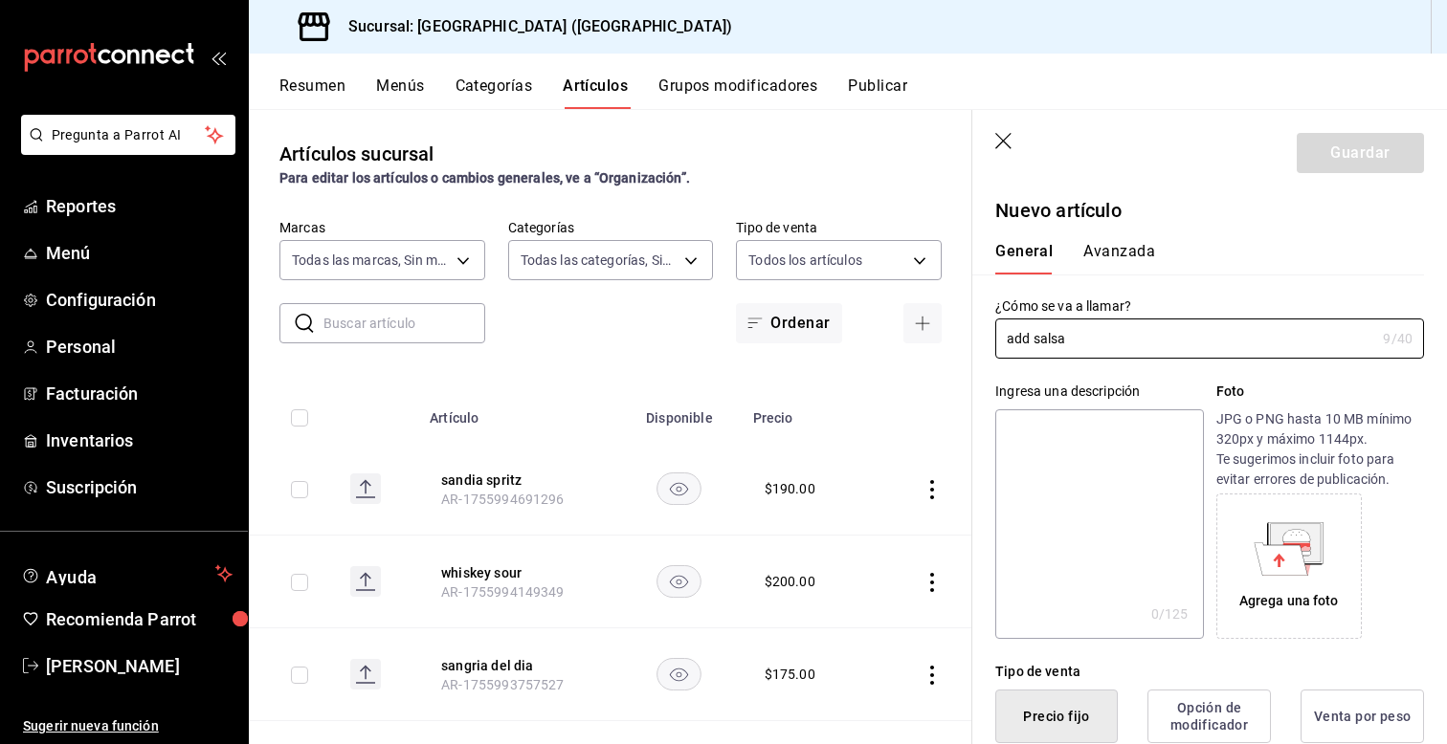
type input "add salsa"
click at [987, 422] on div "Ingresa una descripción x 0 /125 ​ Foto JPG o PNG hasta 10 MB mínimo 320px y má…" at bounding box center [1198, 499] width 452 height 280
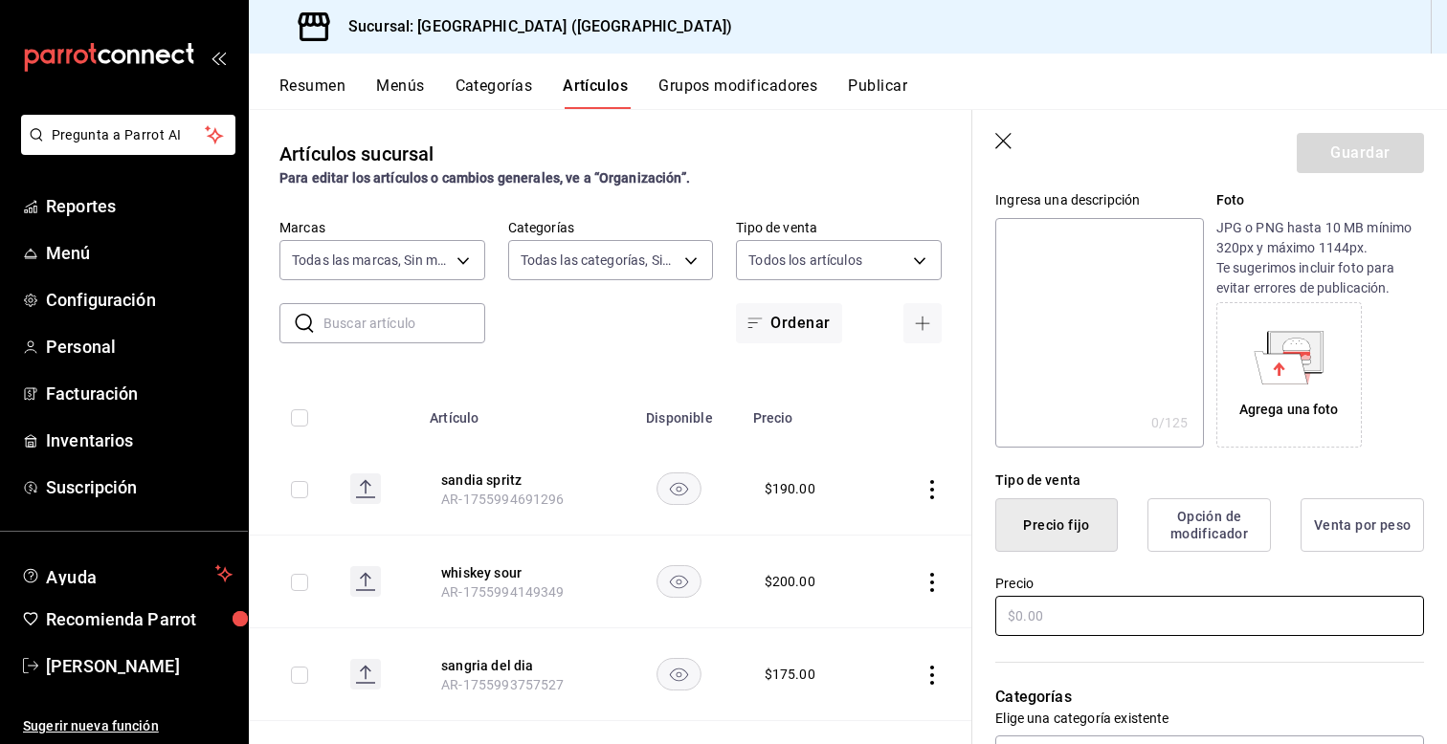
scroll to position [230, 0]
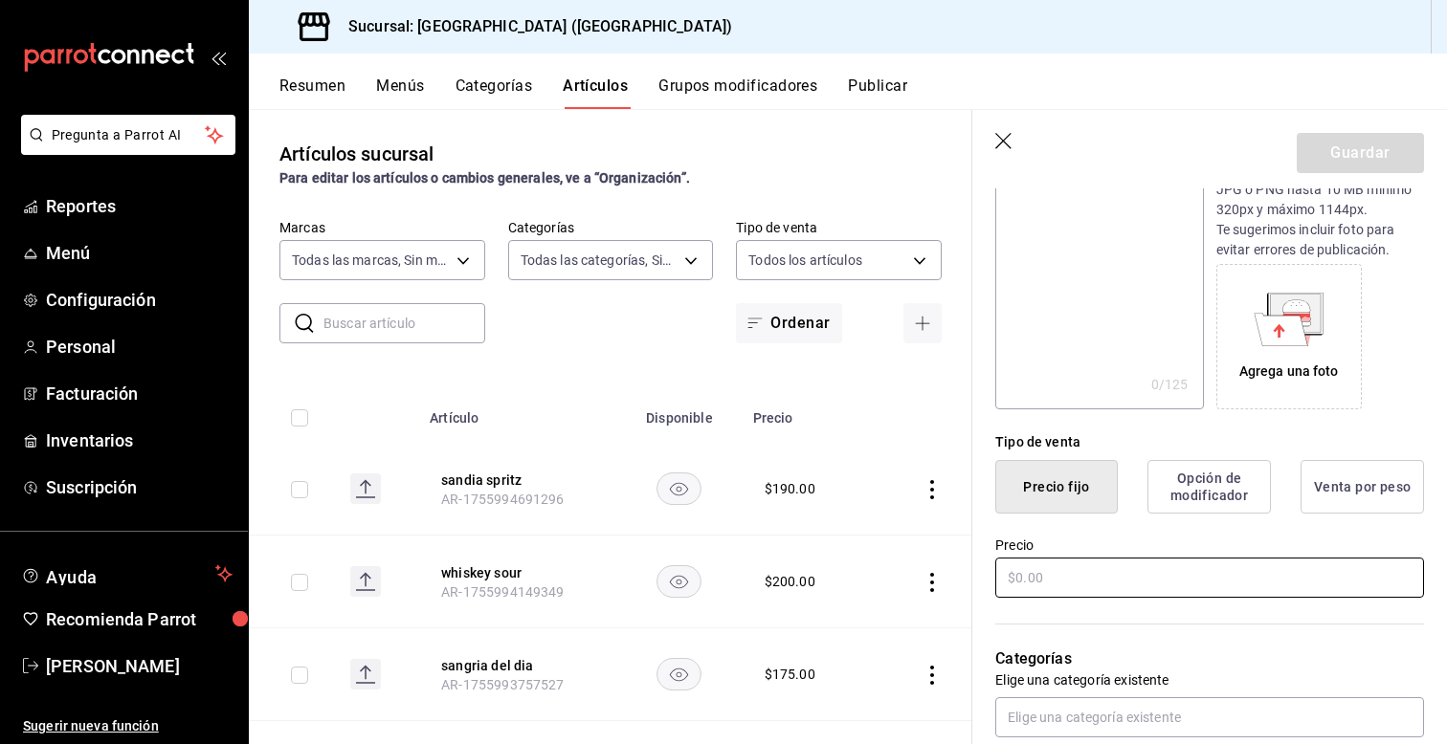
click at [1052, 581] on input "text" at bounding box center [1209, 578] width 429 height 40
type input "$15.00"
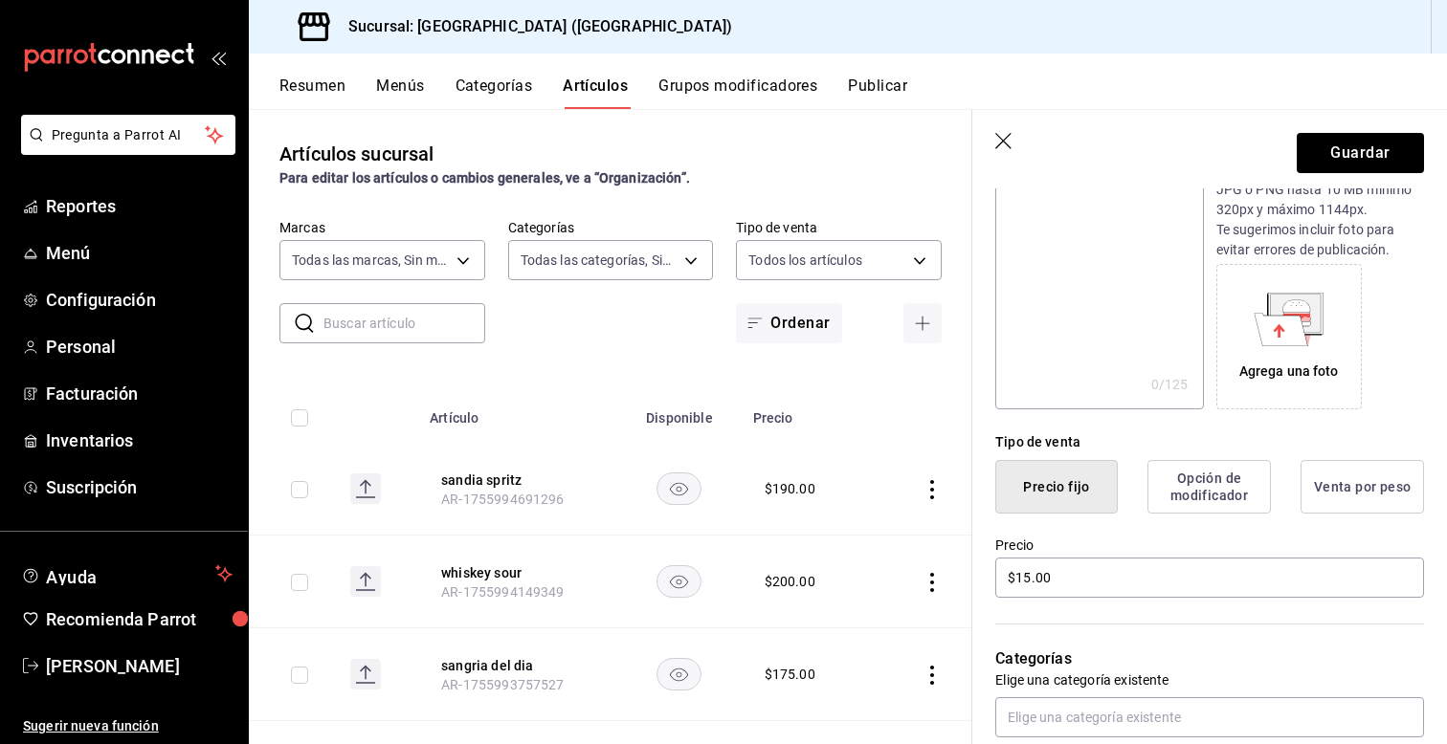
click at [980, 624] on div "Categorías Elige una categoría existente" at bounding box center [1198, 669] width 452 height 137
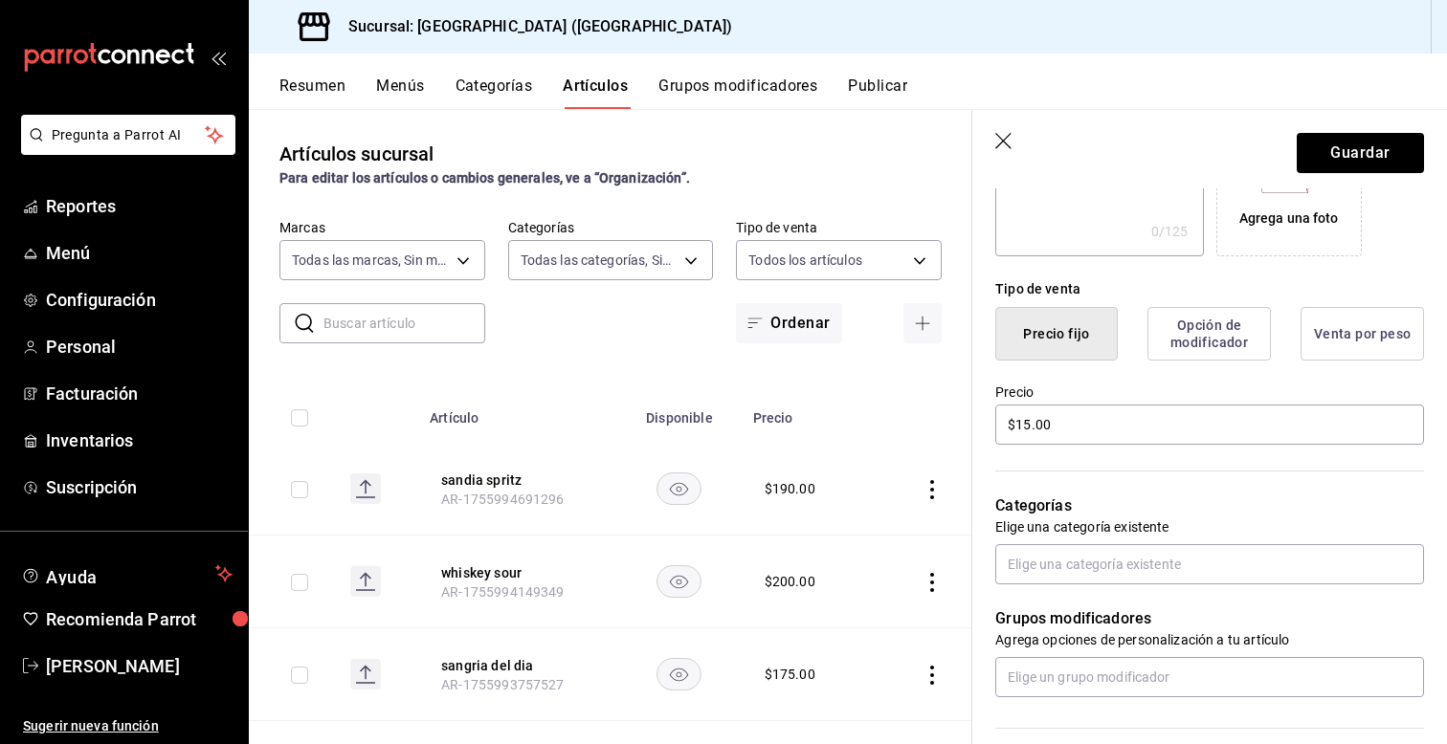
scroll to position [421, 0]
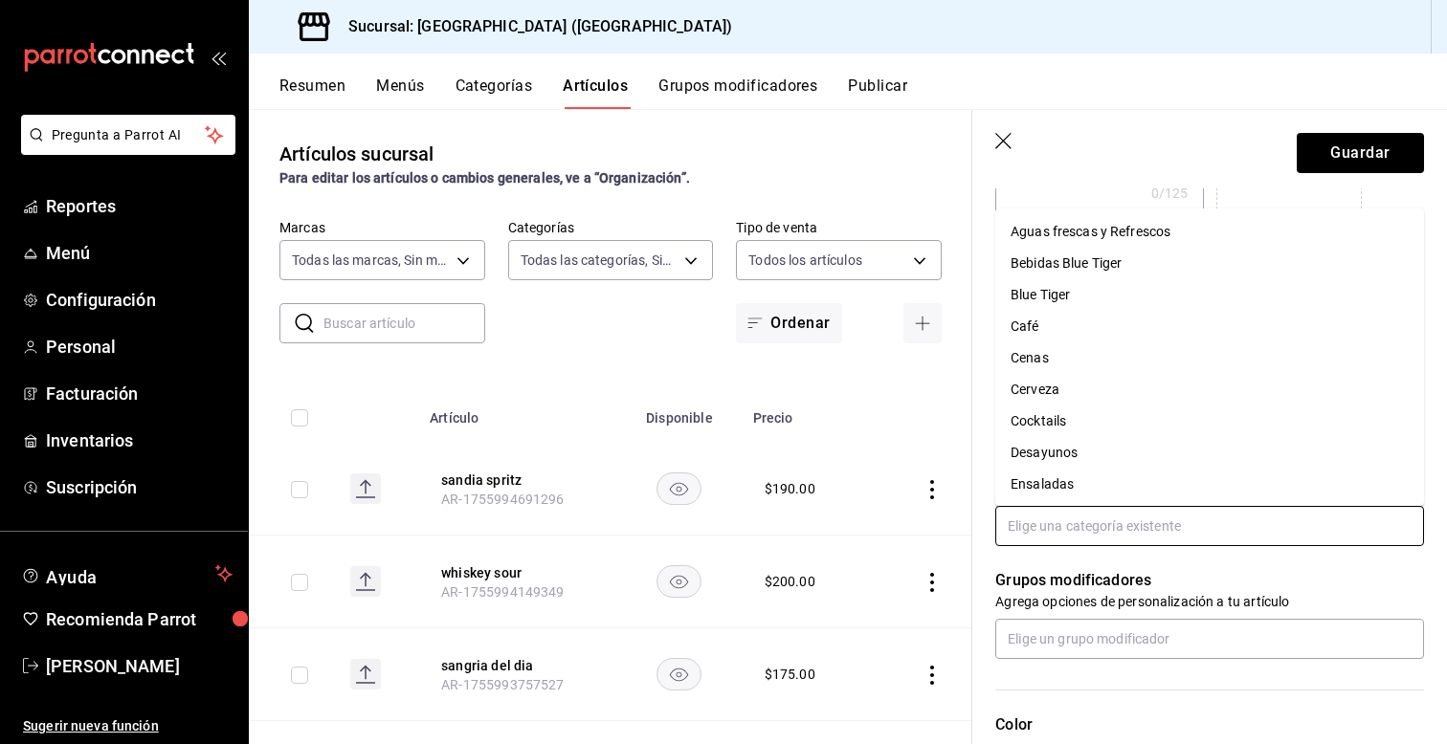
click at [1035, 521] on input "text" at bounding box center [1209, 526] width 429 height 40
click at [1063, 293] on li "Blue Tiger" at bounding box center [1209, 295] width 429 height 32
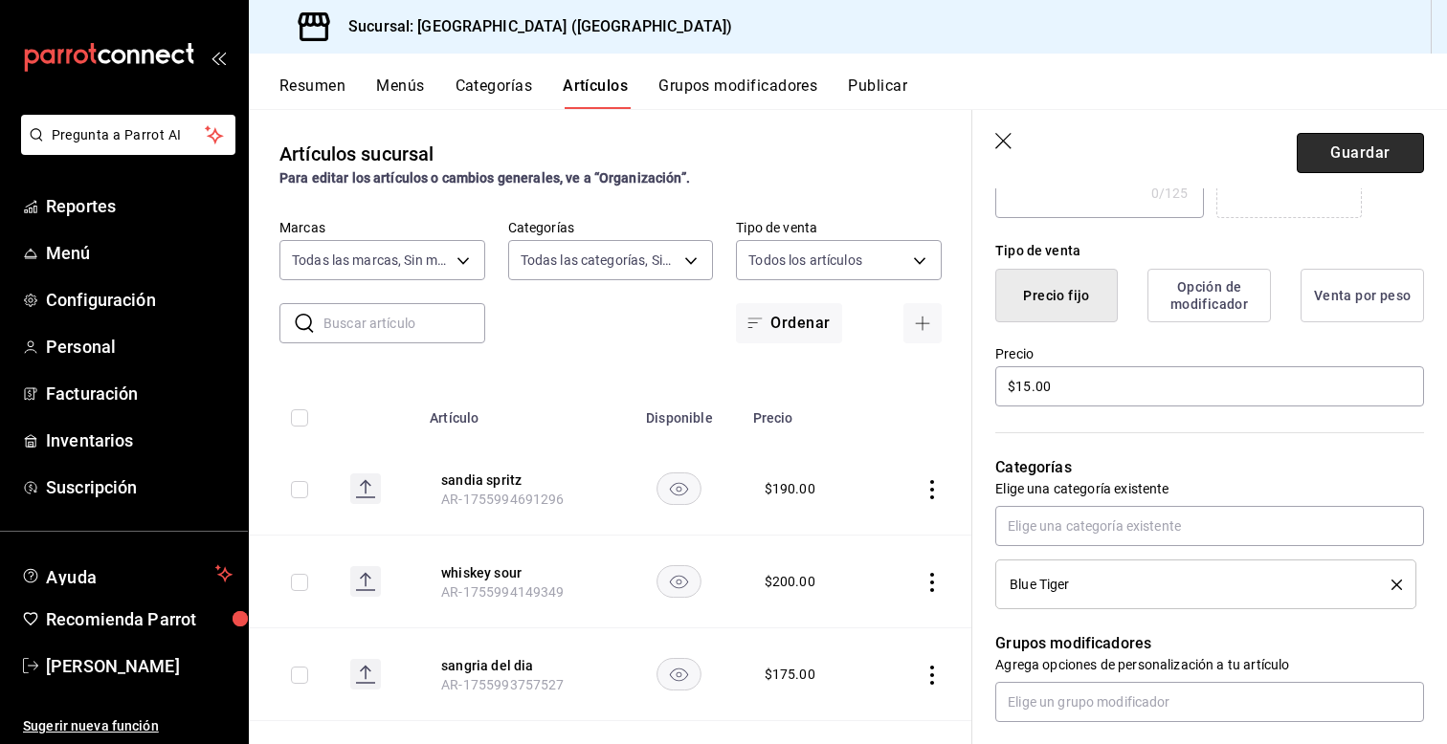
click at [1372, 155] on button "Guardar" at bounding box center [1360, 153] width 127 height 40
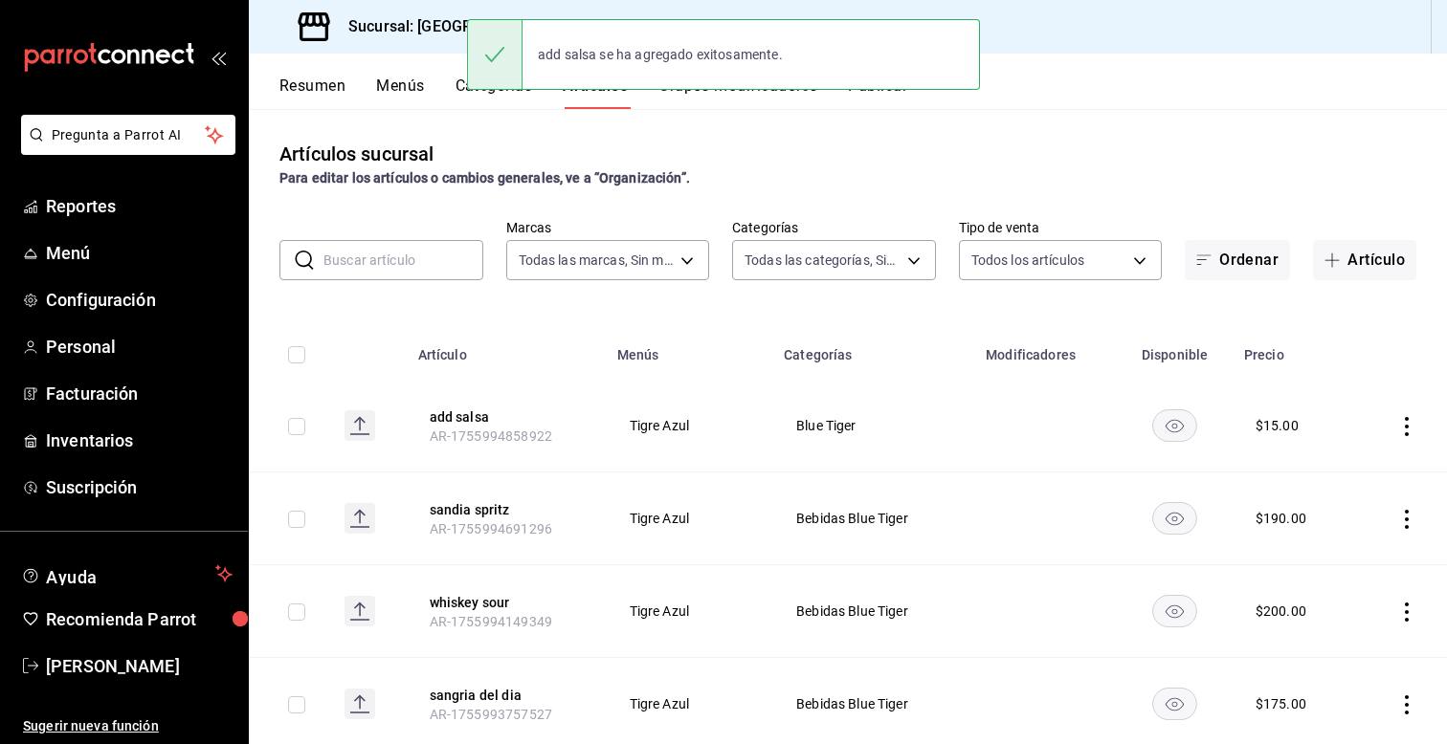
click at [387, 267] on input "text" at bounding box center [403, 260] width 160 height 38
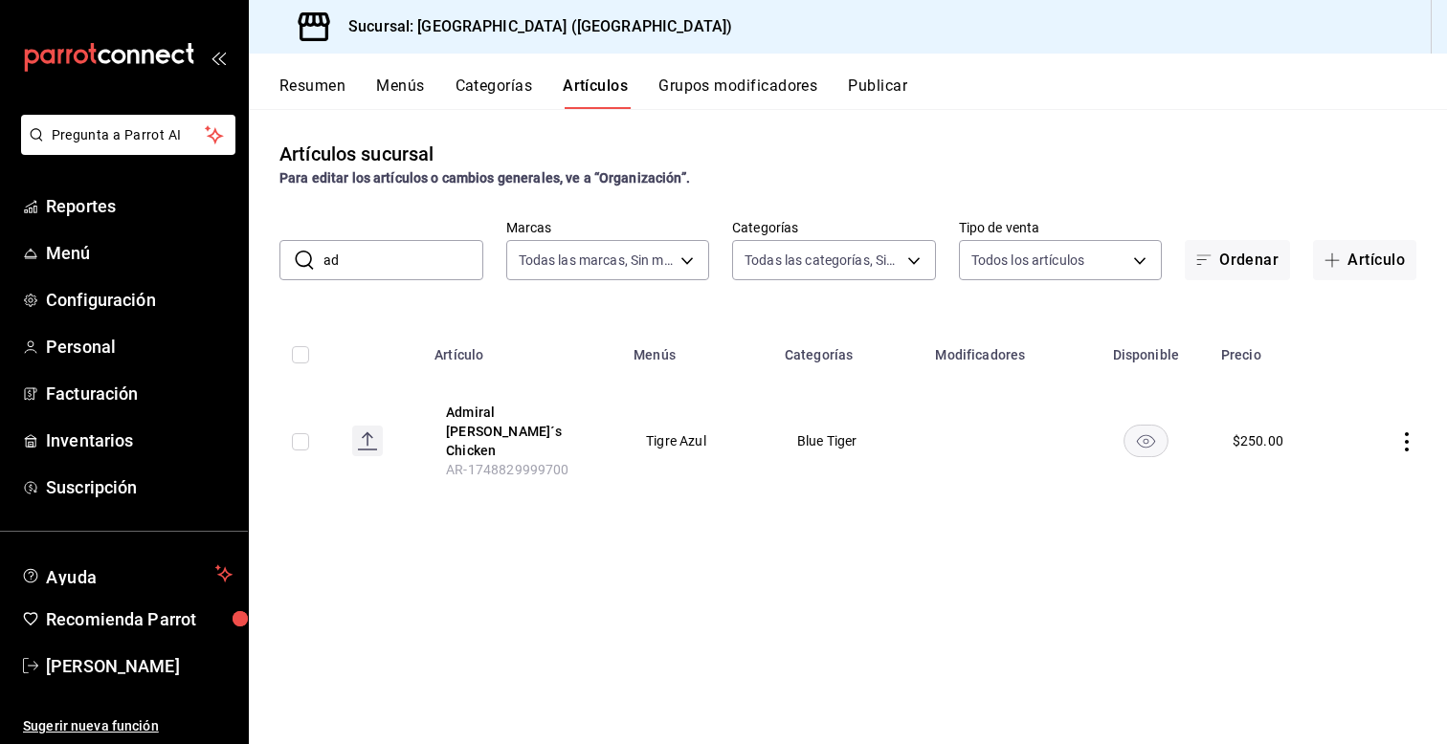
type input "a"
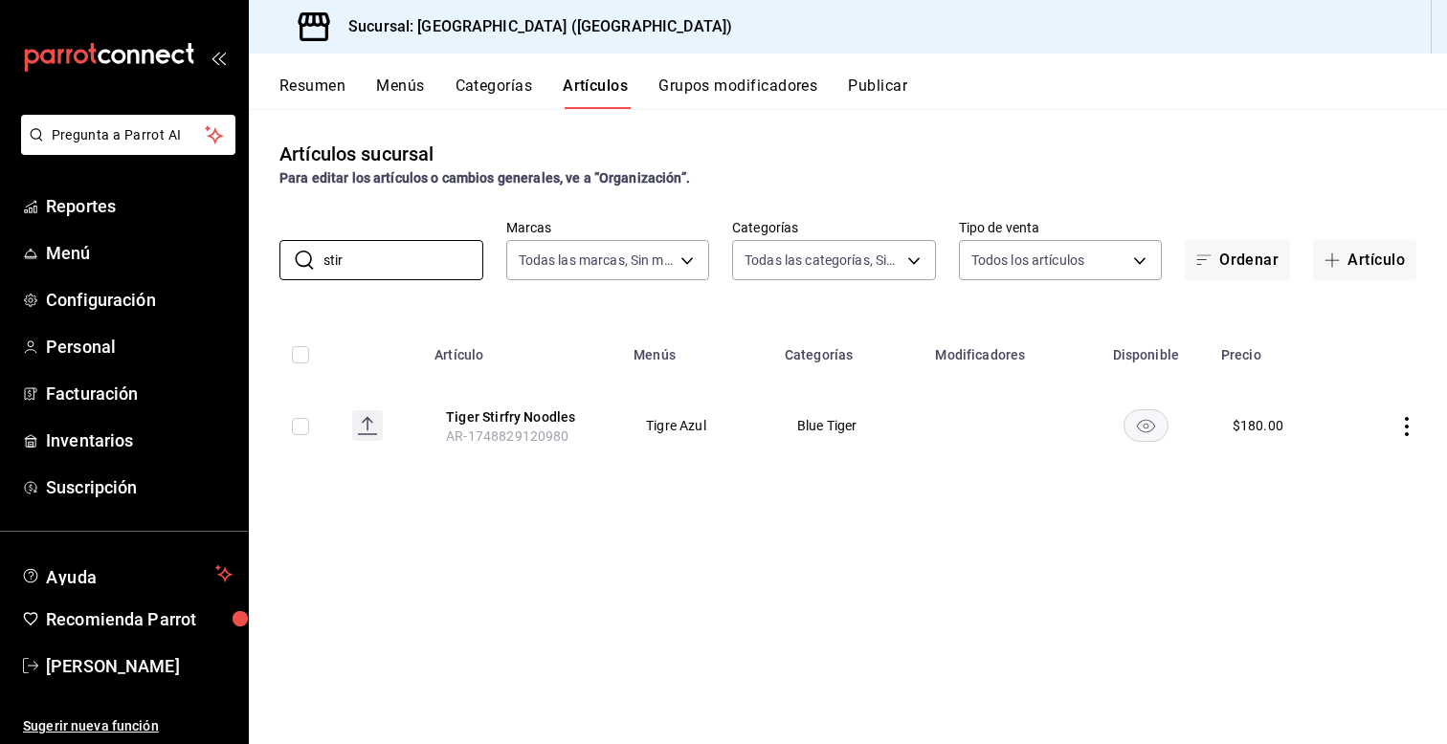
type input "stir"
click at [1411, 426] on icon "actions" at bounding box center [1406, 426] width 19 height 19
click at [1317, 465] on div at bounding box center [1307, 470] width 34 height 23
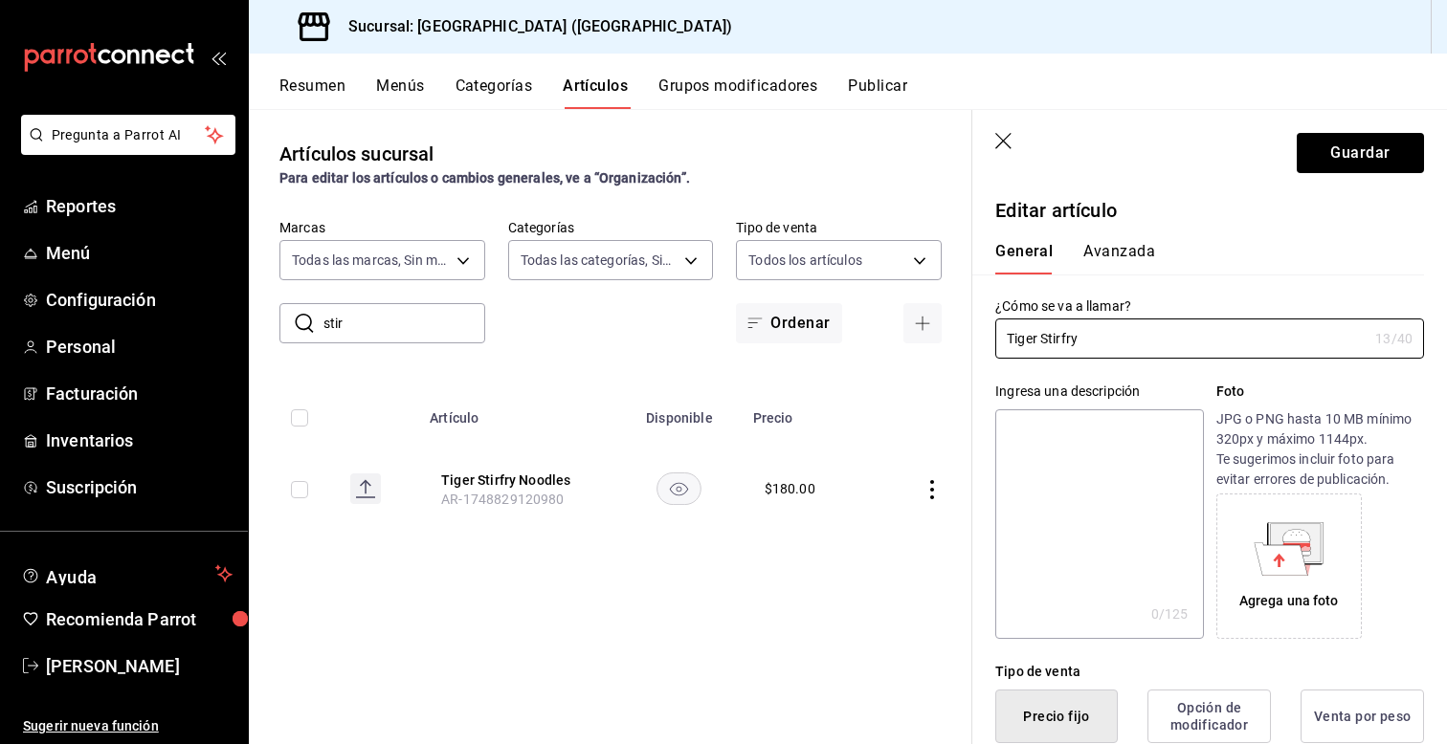
type input "Tiger Stirfry"
click at [983, 448] on div "Ingresa una descripción x 0 /125 ​ Foto JPG o PNG hasta 10 MB mínimo 320px y má…" at bounding box center [1198, 499] width 452 height 280
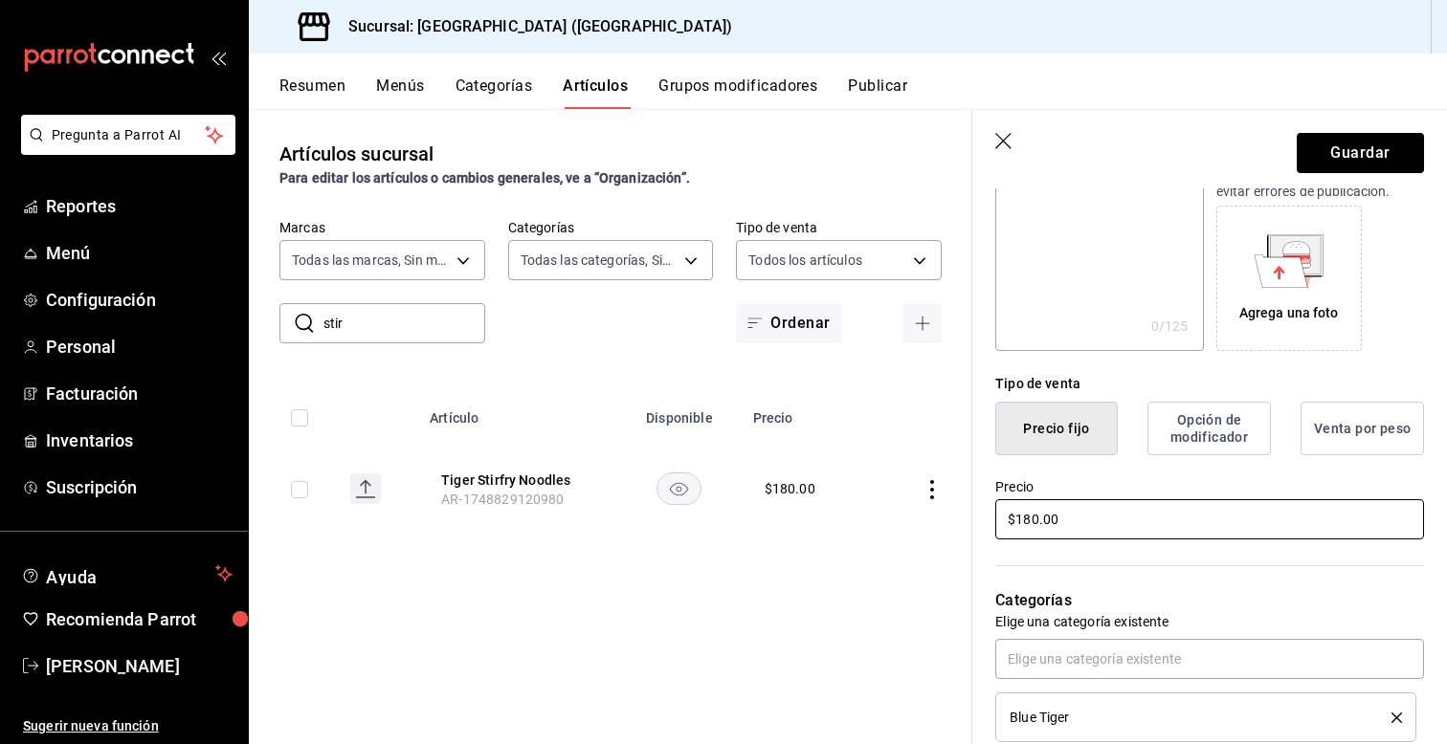
scroll to position [306, 0]
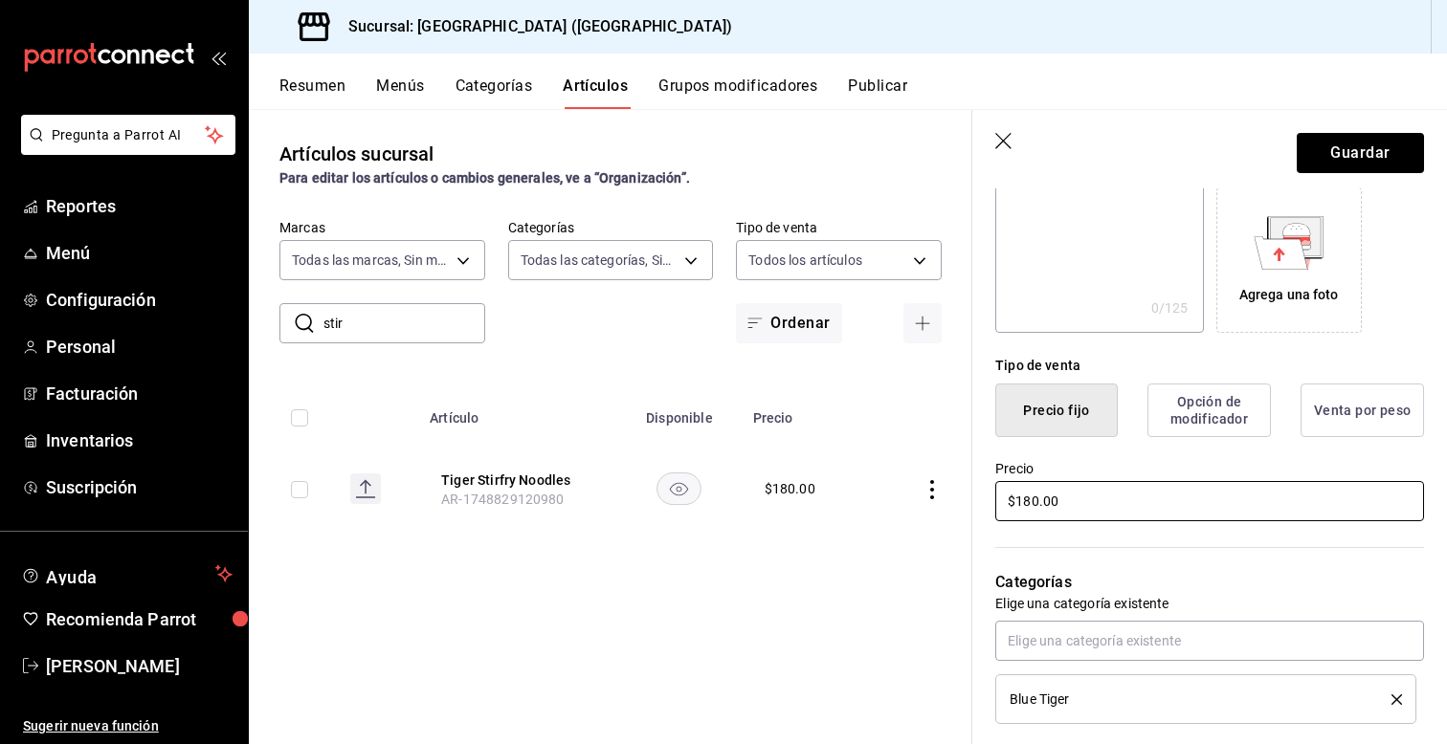
click at [1039, 502] on input "$180.00" at bounding box center [1209, 501] width 429 height 40
type input "$175.00"
click at [1337, 152] on button "Guardar" at bounding box center [1360, 153] width 127 height 40
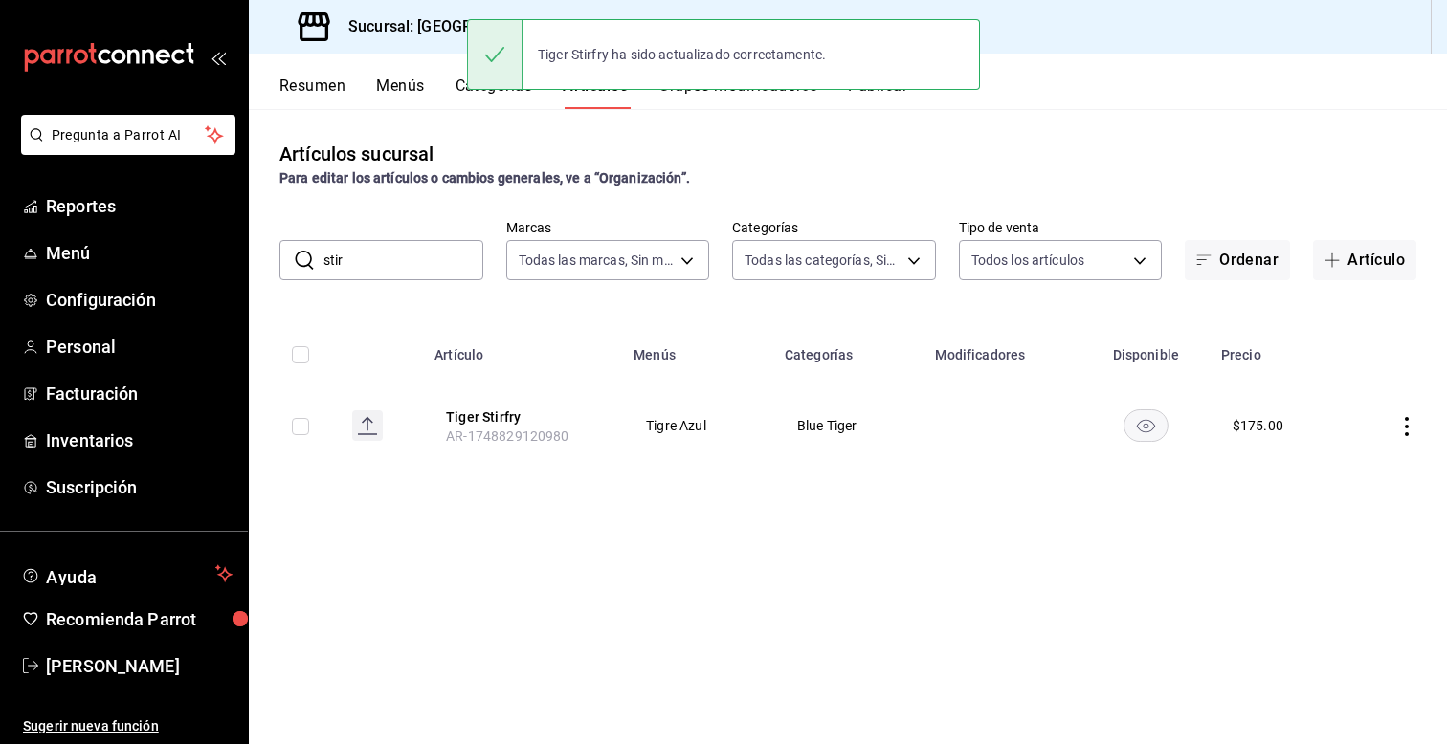
click at [362, 258] on input "stir" at bounding box center [403, 260] width 160 height 38
type input "s"
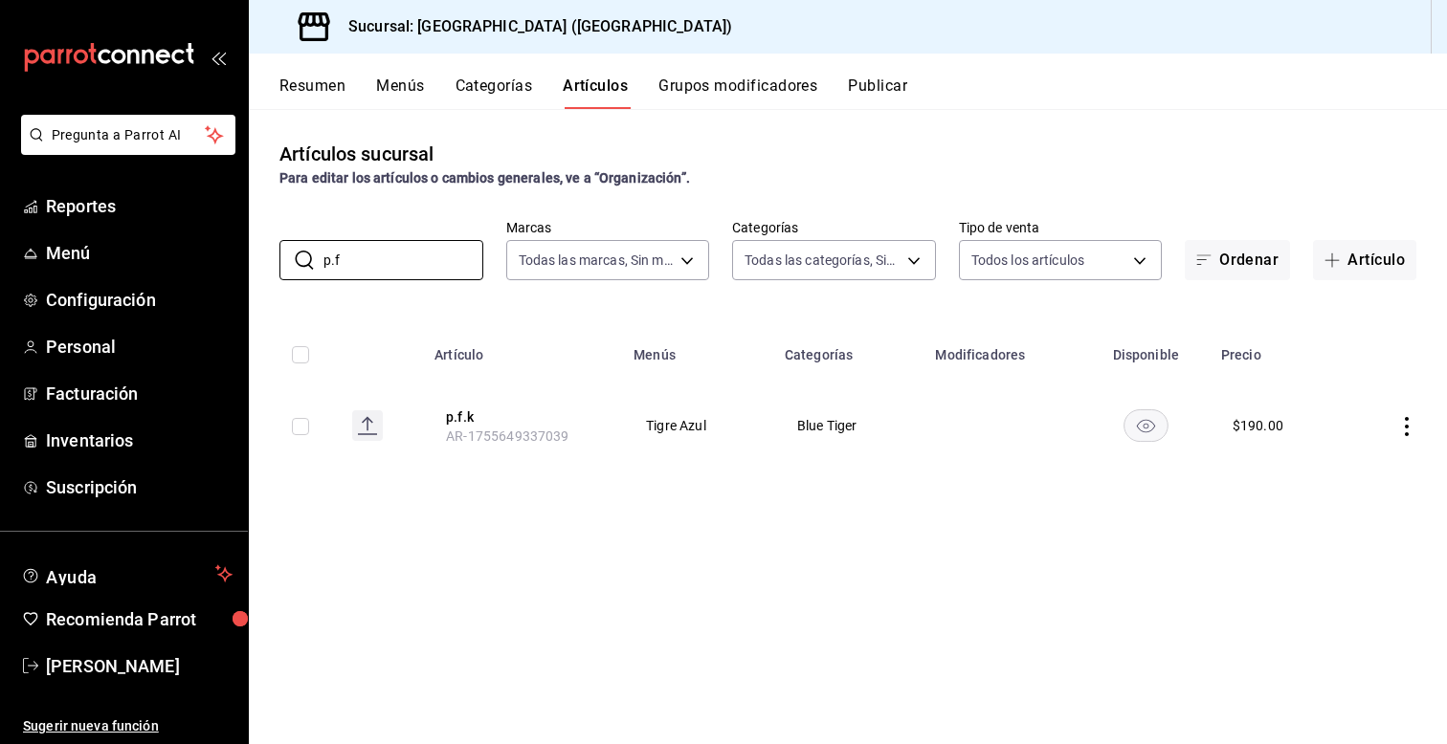
type input "p.f"
click at [1409, 430] on icon "actions" at bounding box center [1406, 426] width 19 height 19
click at [1348, 463] on span "Editar" at bounding box center [1349, 470] width 50 height 20
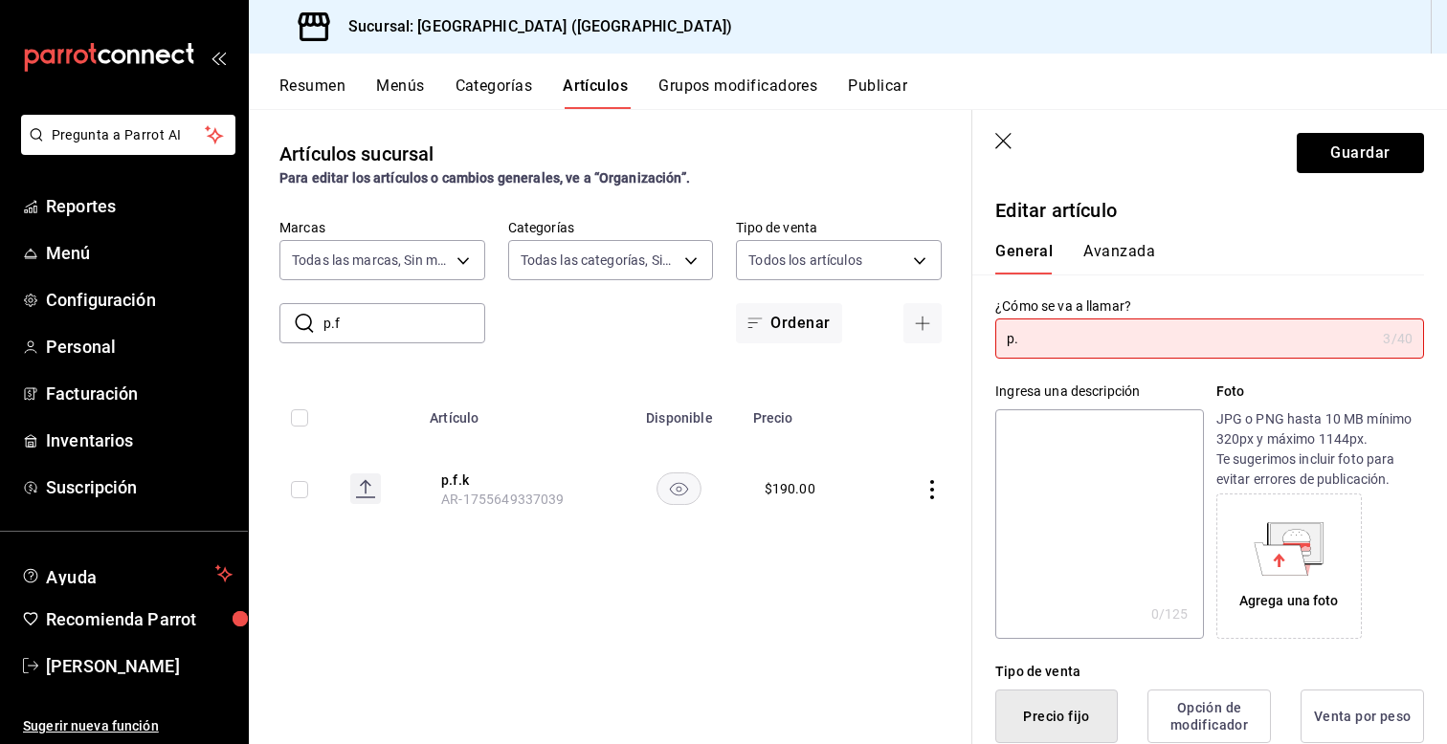
type input "p"
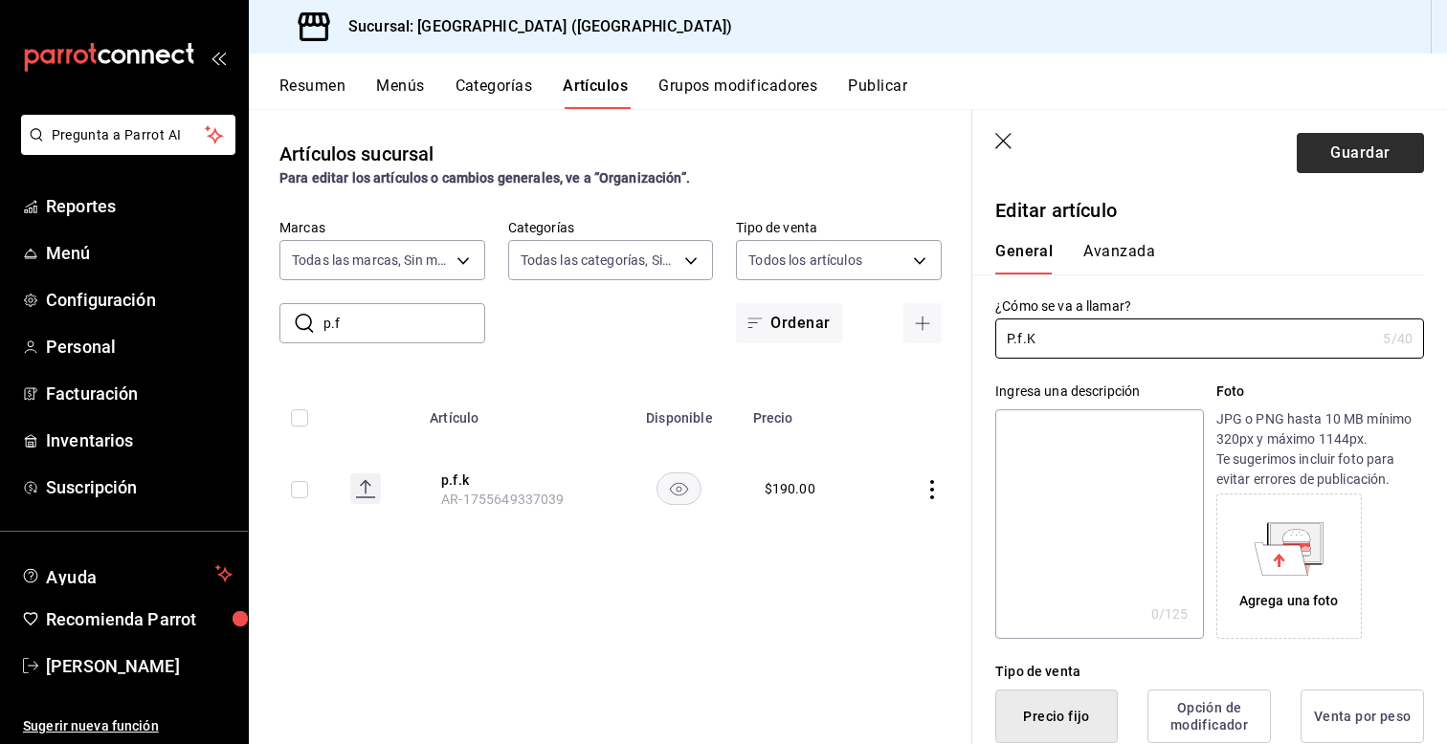
type input "P.f.K"
click at [1366, 147] on button "Guardar" at bounding box center [1360, 153] width 127 height 40
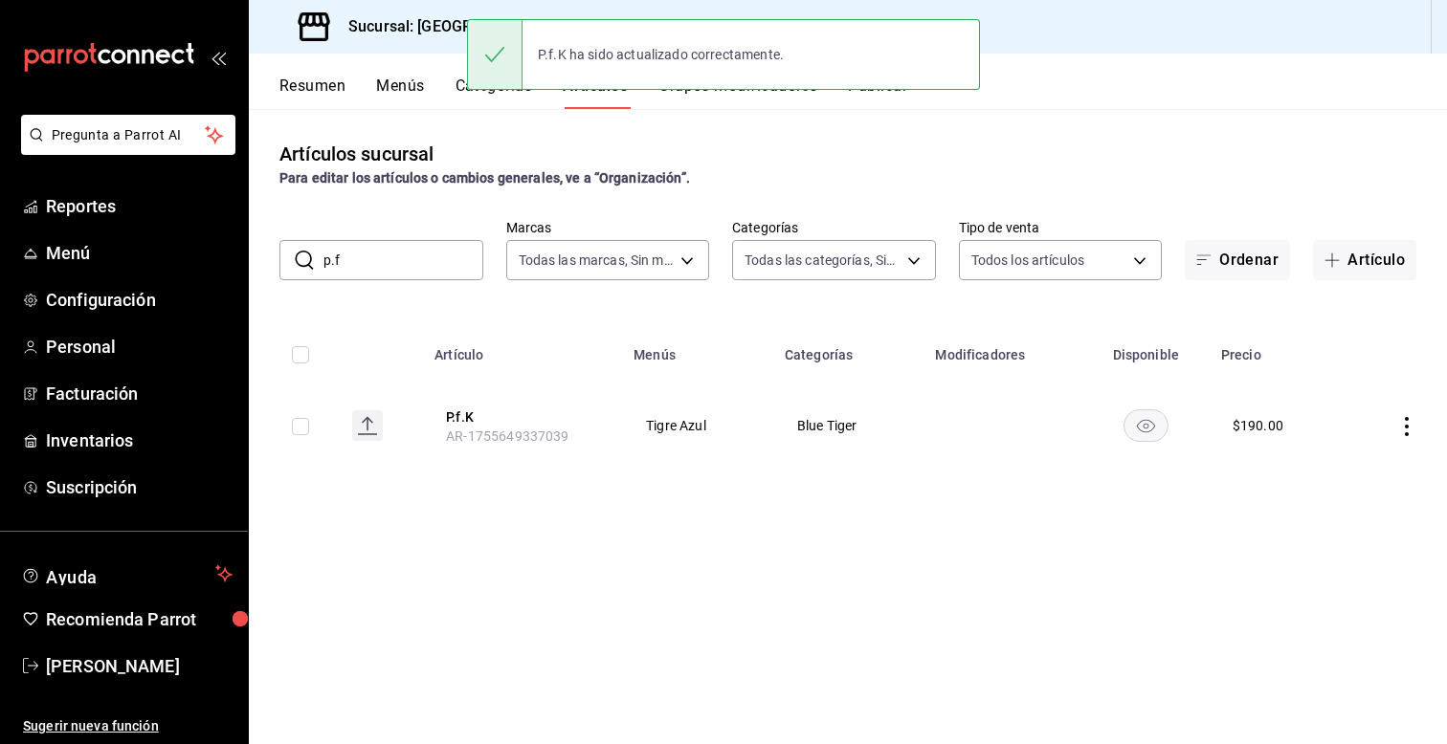
click at [366, 267] on input "p.f" at bounding box center [403, 260] width 160 height 38
type input "p"
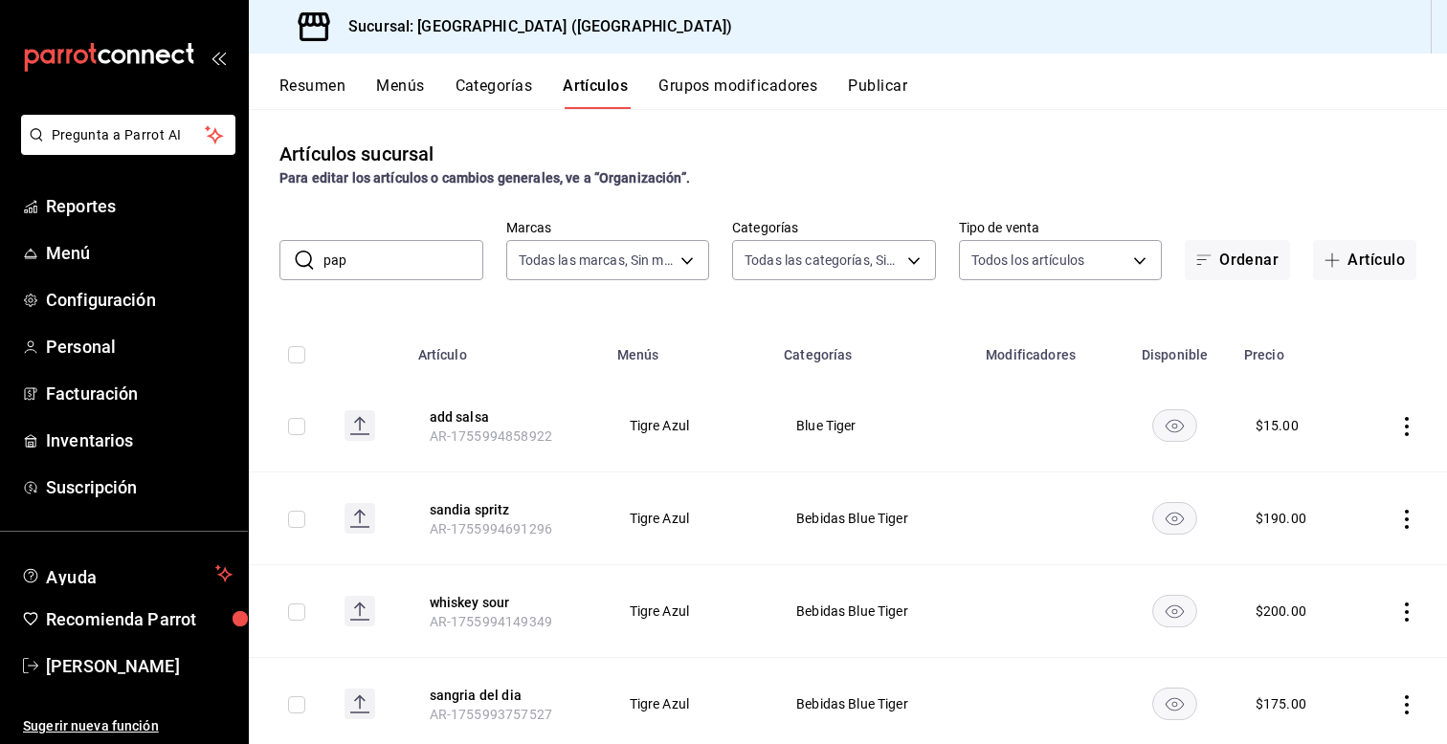
type input "papa"
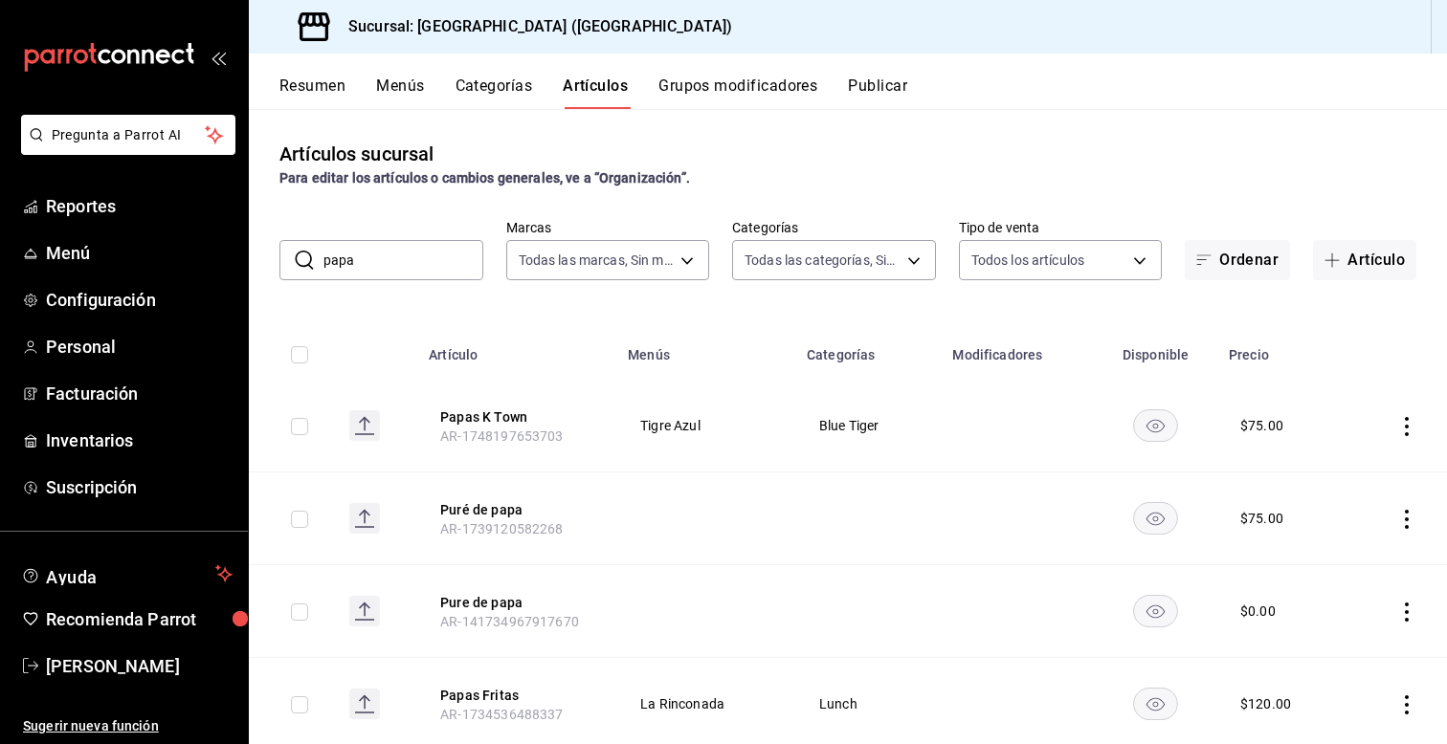
click at [1408, 426] on icon "actions" at bounding box center [1407, 426] width 4 height 19
click at [1336, 475] on span "Editar" at bounding box center [1349, 470] width 50 height 20
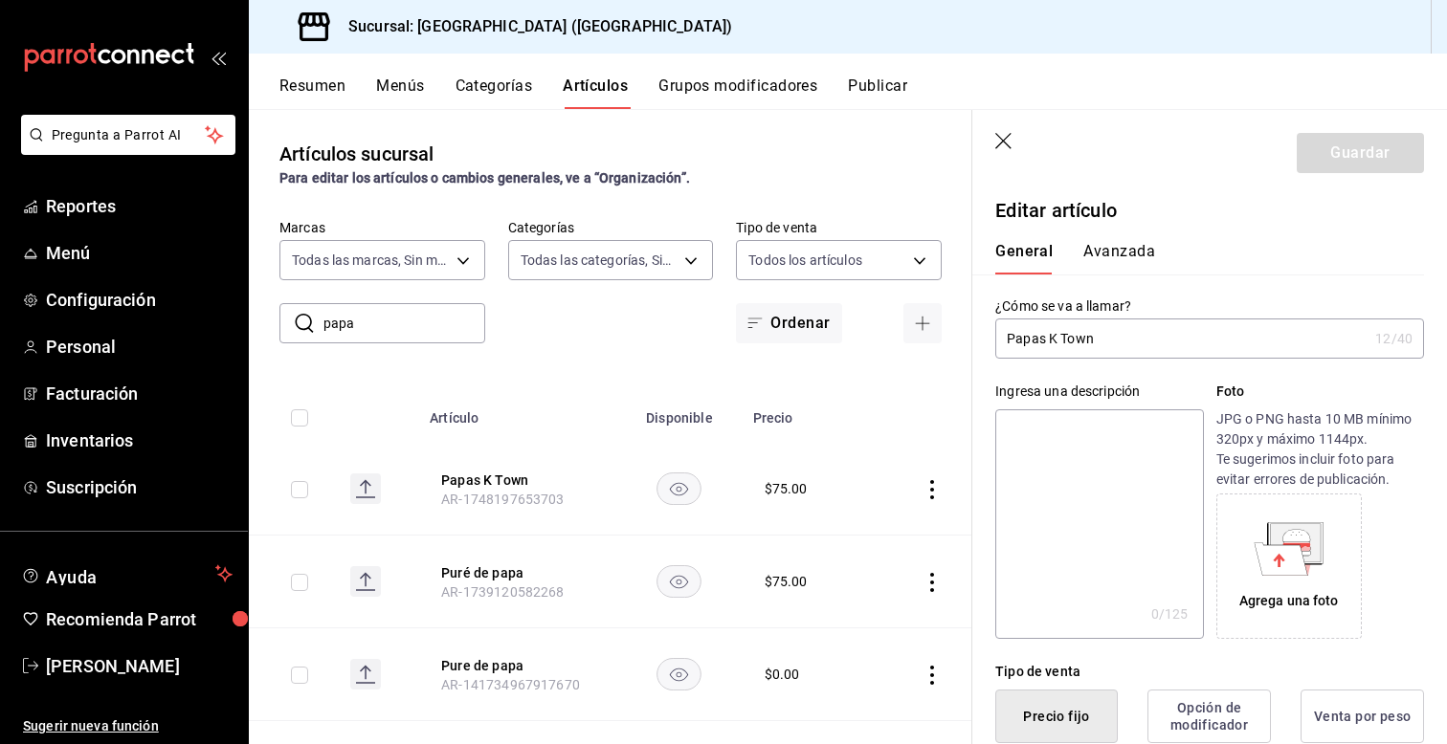
click at [993, 652] on div "Tipo de venta Precio fijo Opción de modificador Venta por peso" at bounding box center [1198, 691] width 452 height 104
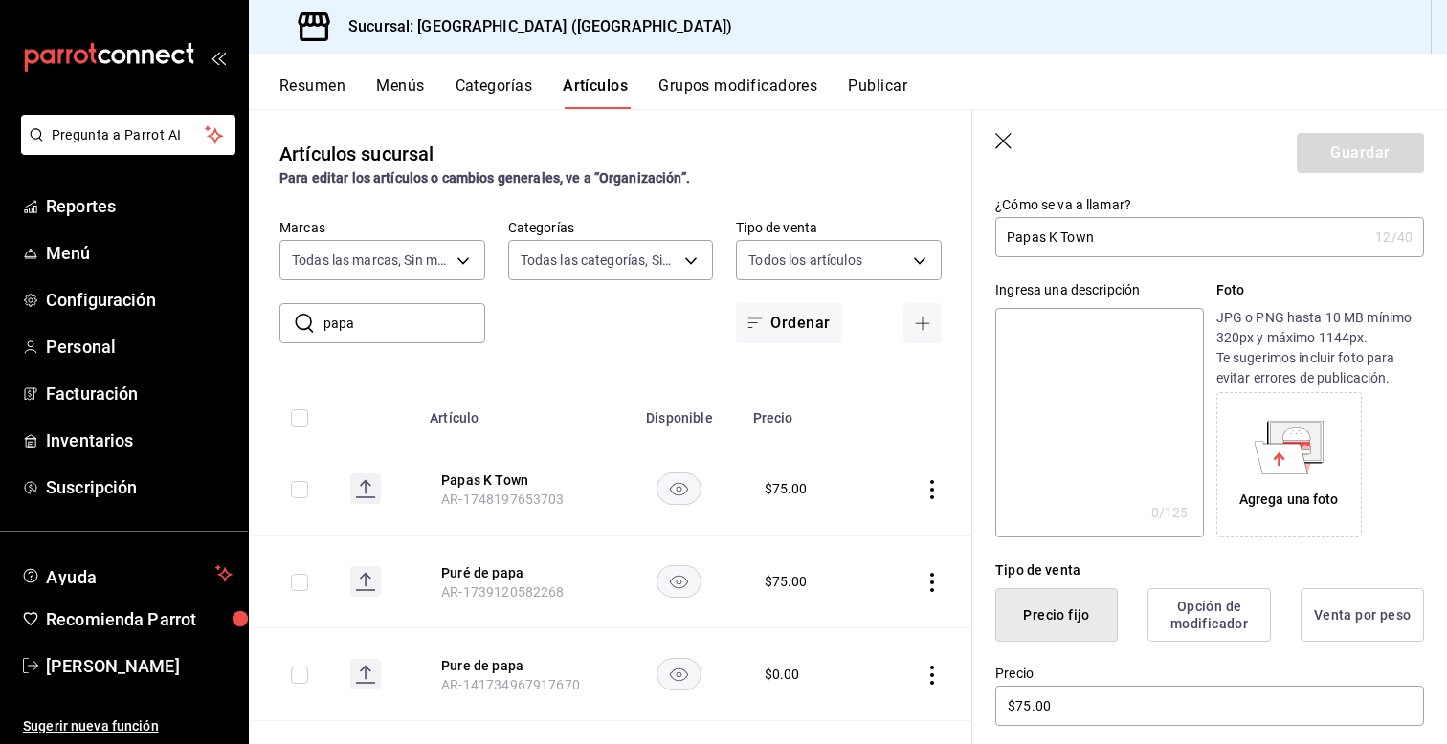
scroll to position [115, 0]
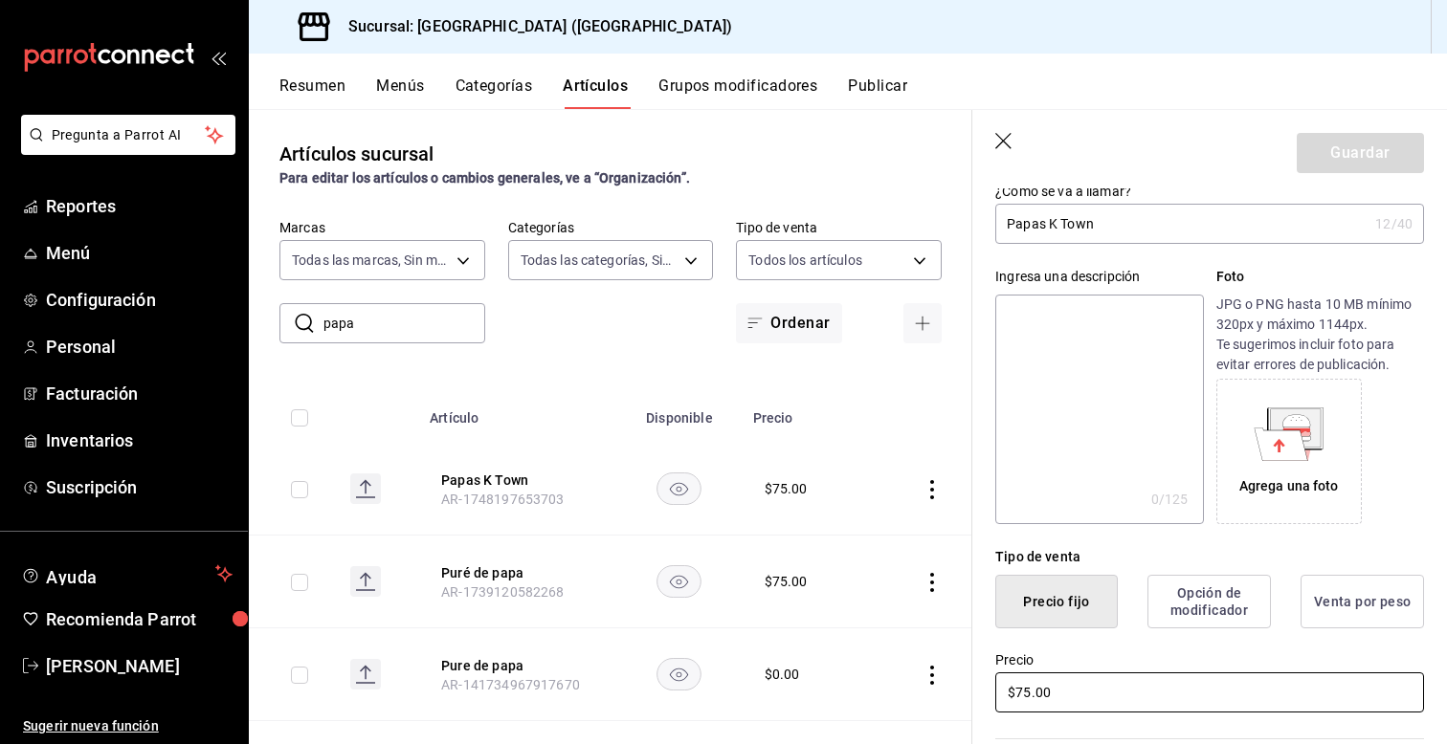
click at [1033, 690] on input "$75.00" at bounding box center [1209, 693] width 429 height 40
type input "$7.00"
type input "$95.00"
click at [1332, 144] on button "Guardar" at bounding box center [1360, 153] width 127 height 40
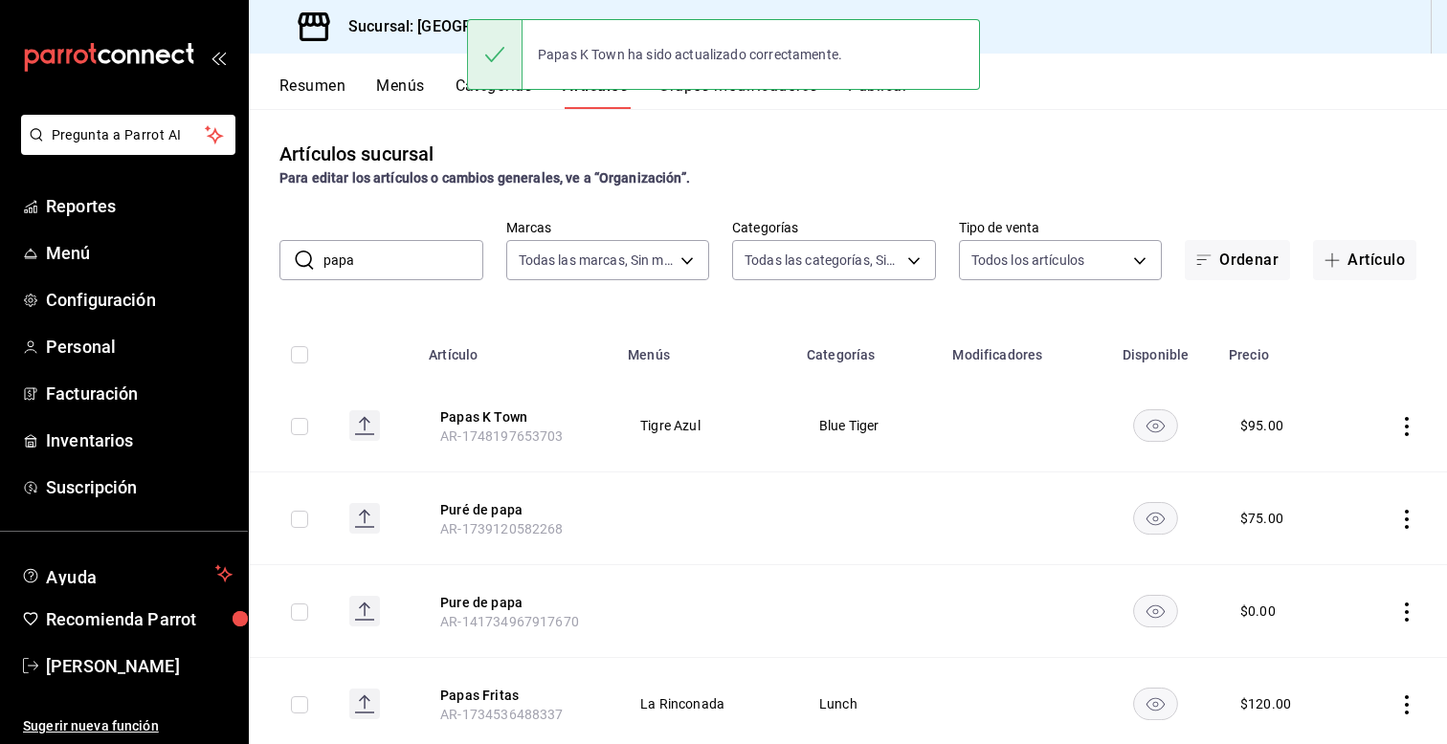
click at [398, 257] on input "papa" at bounding box center [403, 260] width 160 height 38
type input "p"
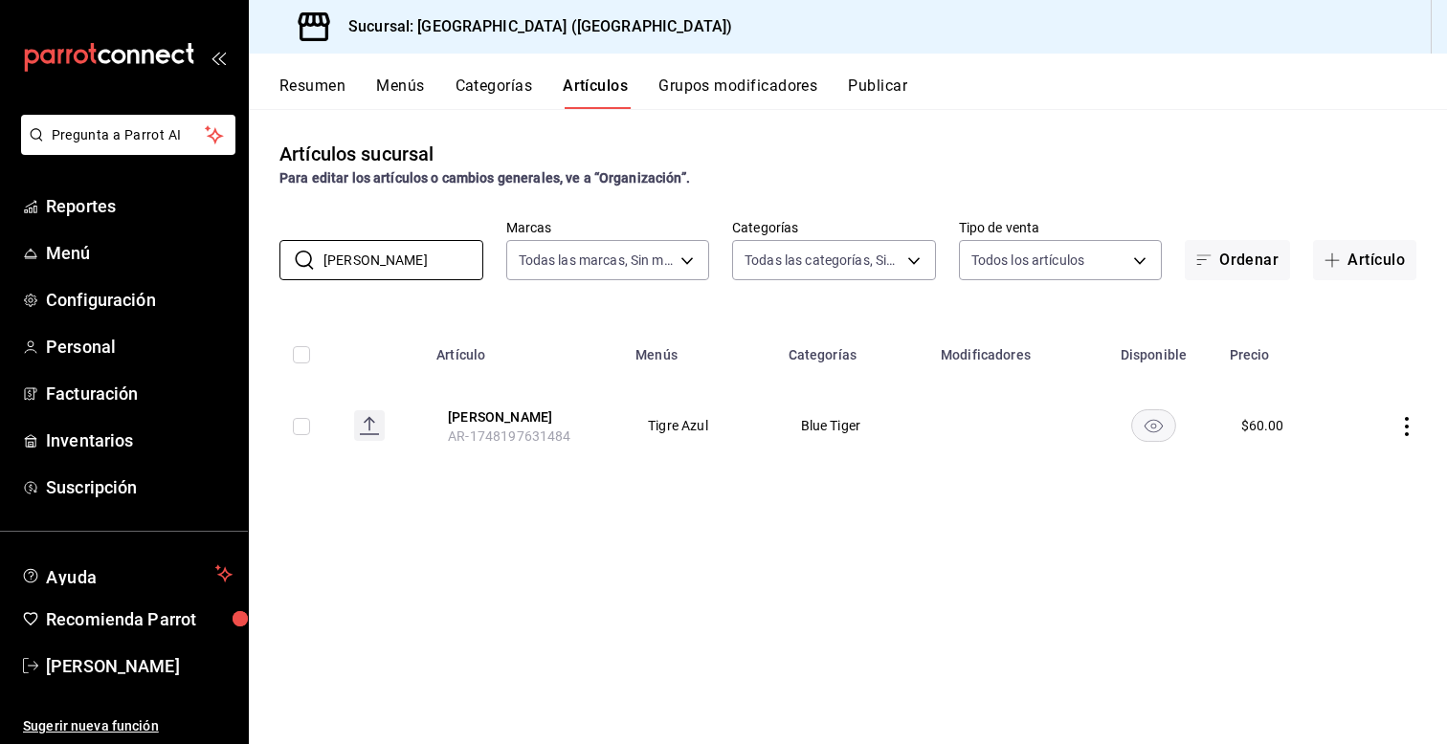
type input "kim"
click at [1403, 427] on icon "actions" at bounding box center [1406, 426] width 19 height 19
click at [1345, 479] on span "Editar" at bounding box center [1349, 470] width 50 height 20
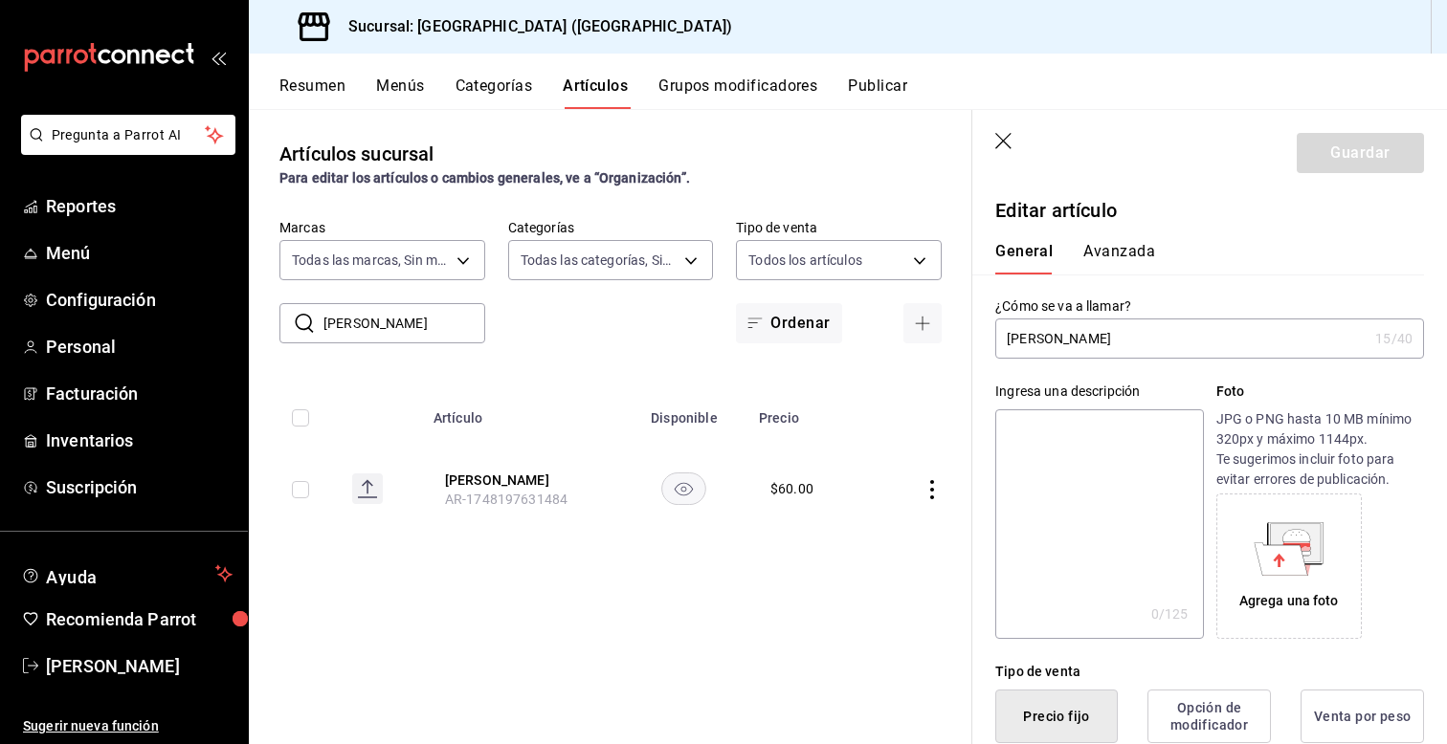
click at [980, 453] on div "Ingresa una descripción x 0 /125 ​ Foto JPG o PNG hasta 10 MB mínimo 320px y má…" at bounding box center [1198, 499] width 452 height 280
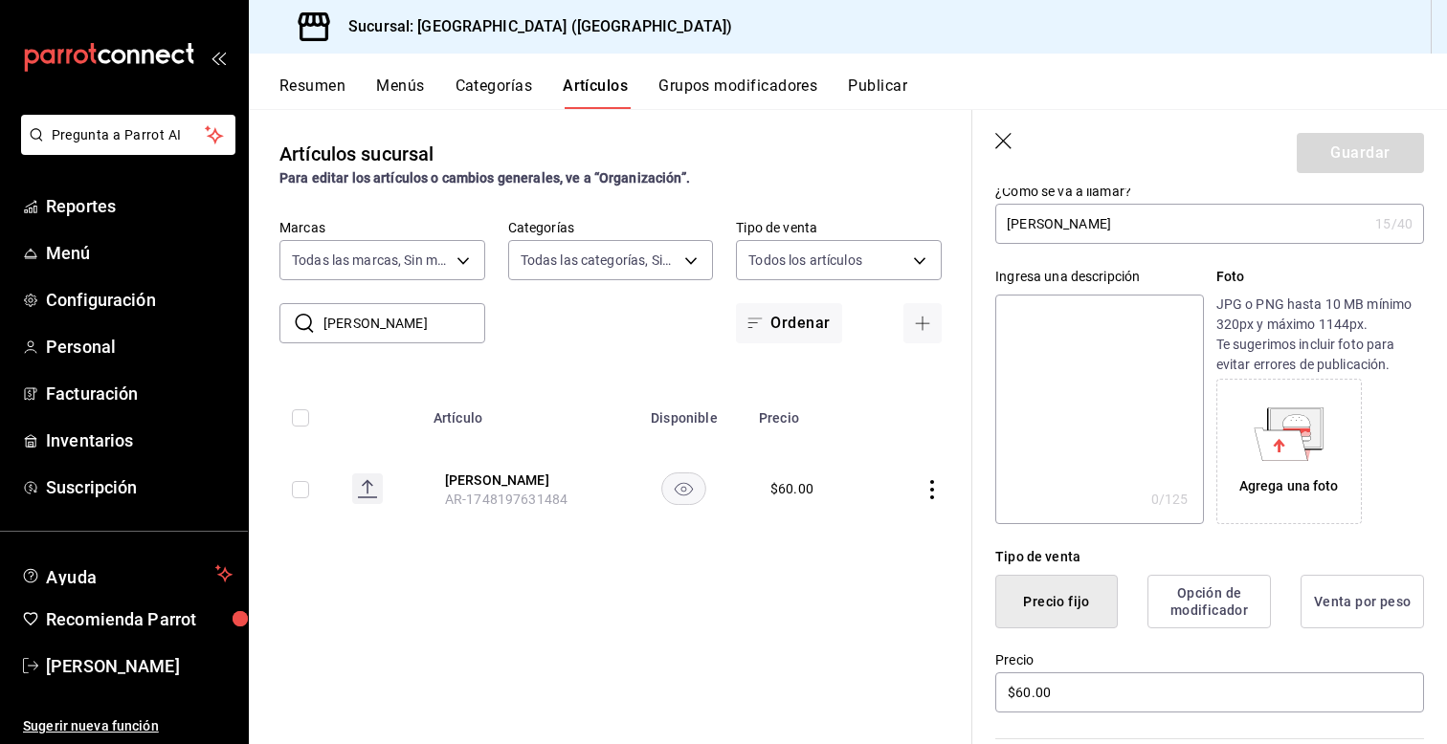
scroll to position [153, 0]
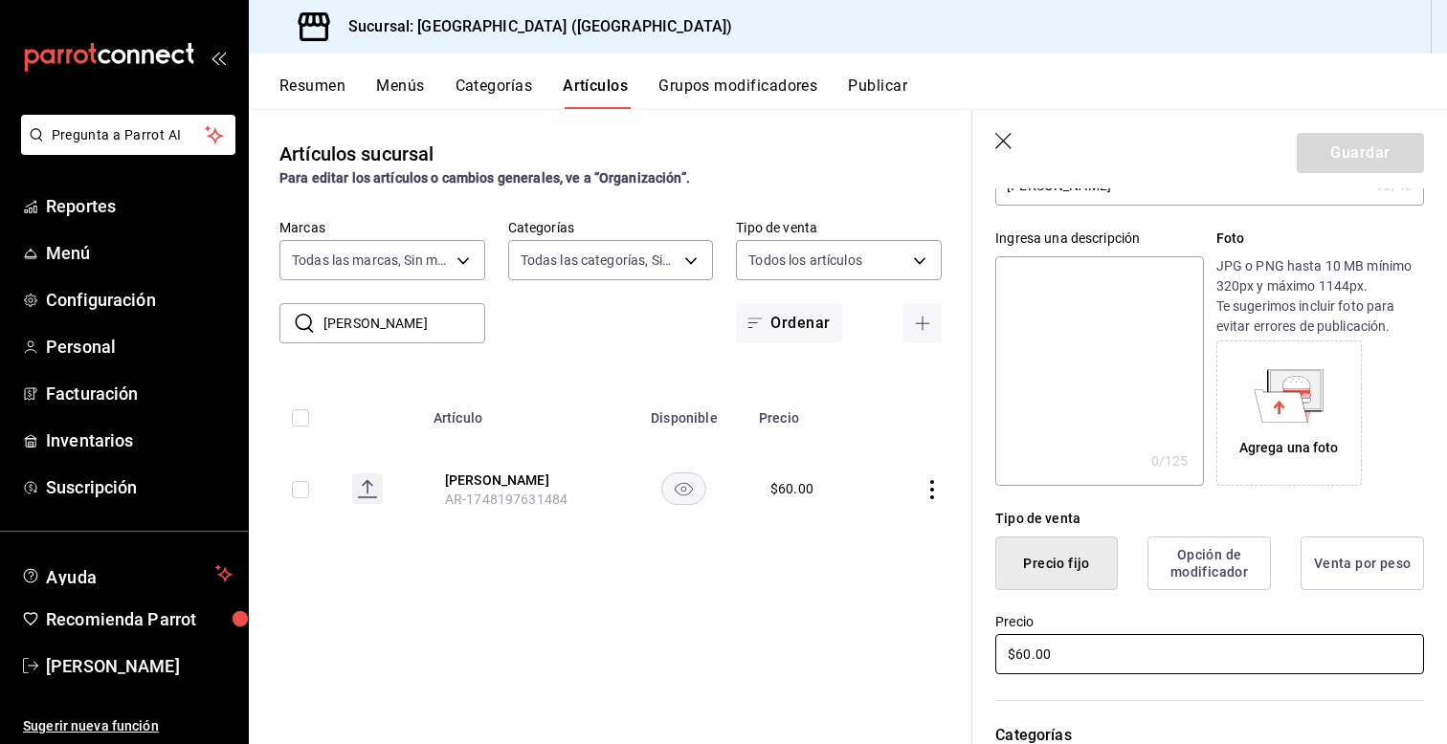
click at [1028, 654] on input "$60.00" at bounding box center [1209, 654] width 429 height 40
type input "$6.00"
type input "$75.00"
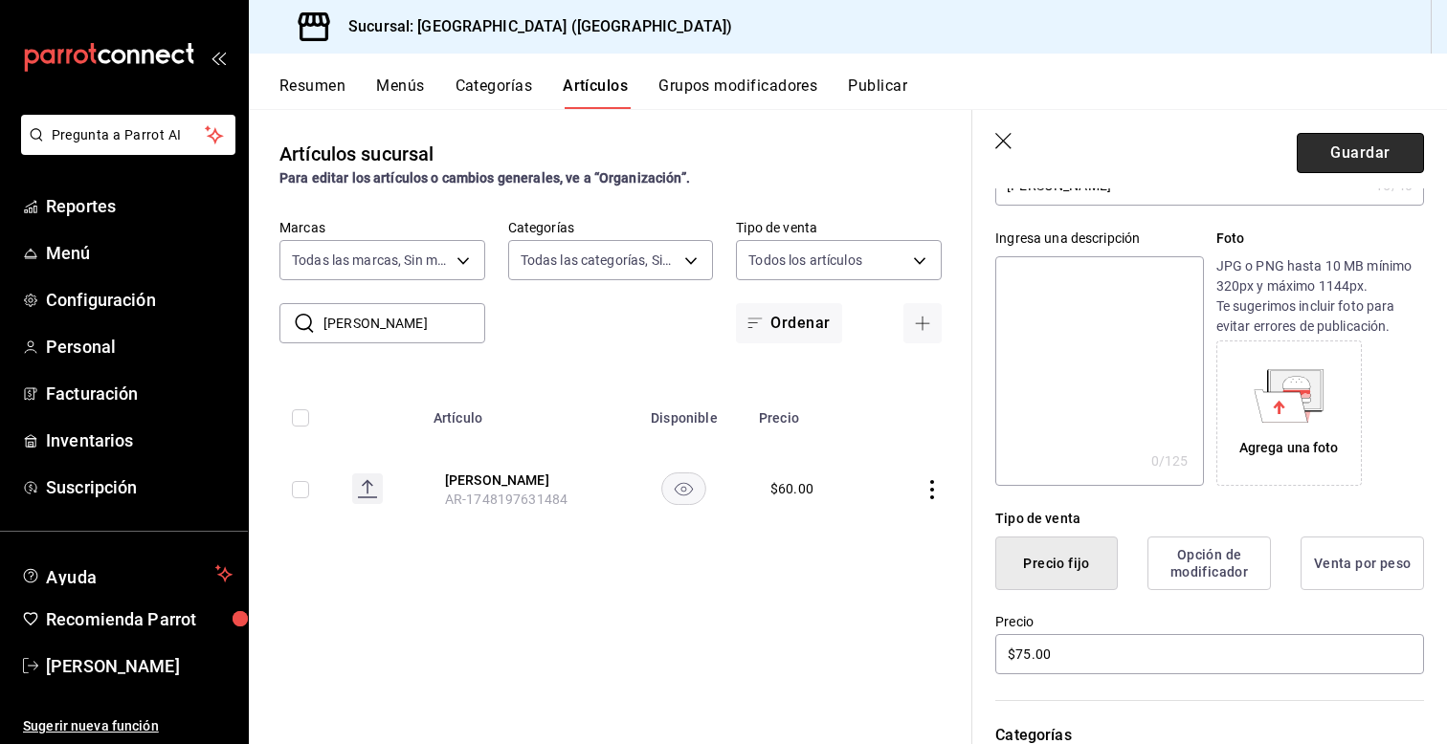
click at [1348, 169] on button "Guardar" at bounding box center [1360, 153] width 127 height 40
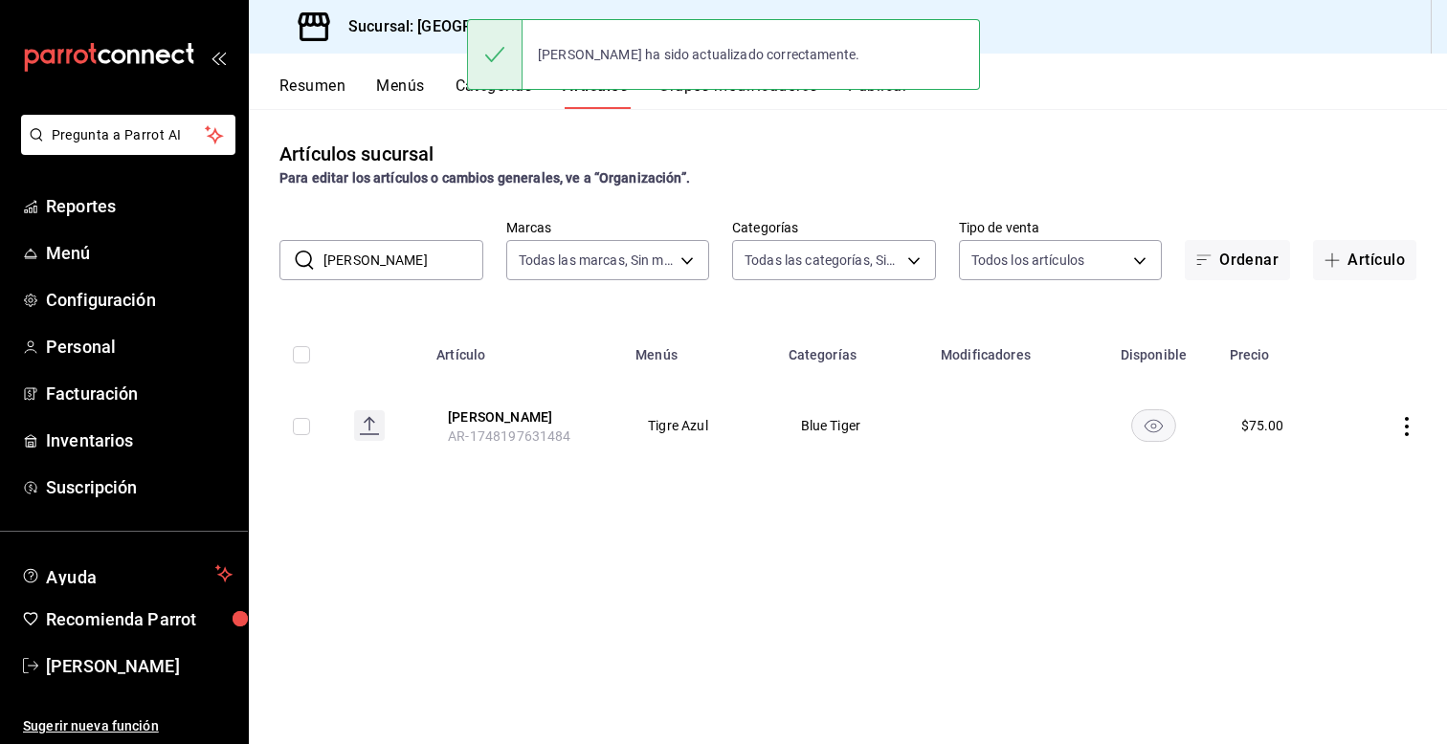
click at [388, 264] on input "kim" at bounding box center [403, 260] width 160 height 38
type input "k"
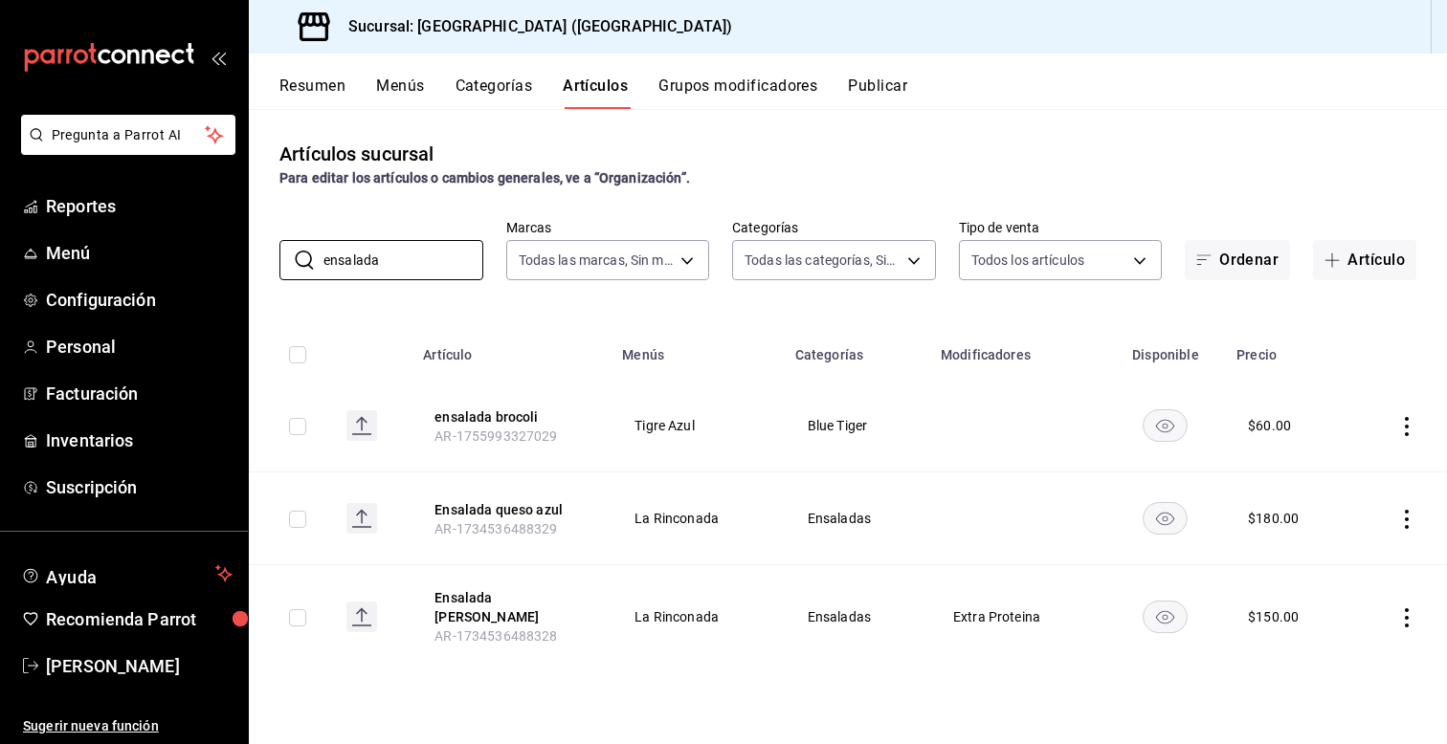
type input "ensalada"
click at [1408, 424] on icon "actions" at bounding box center [1407, 426] width 4 height 19
click at [1358, 471] on span "Editar" at bounding box center [1349, 470] width 50 height 20
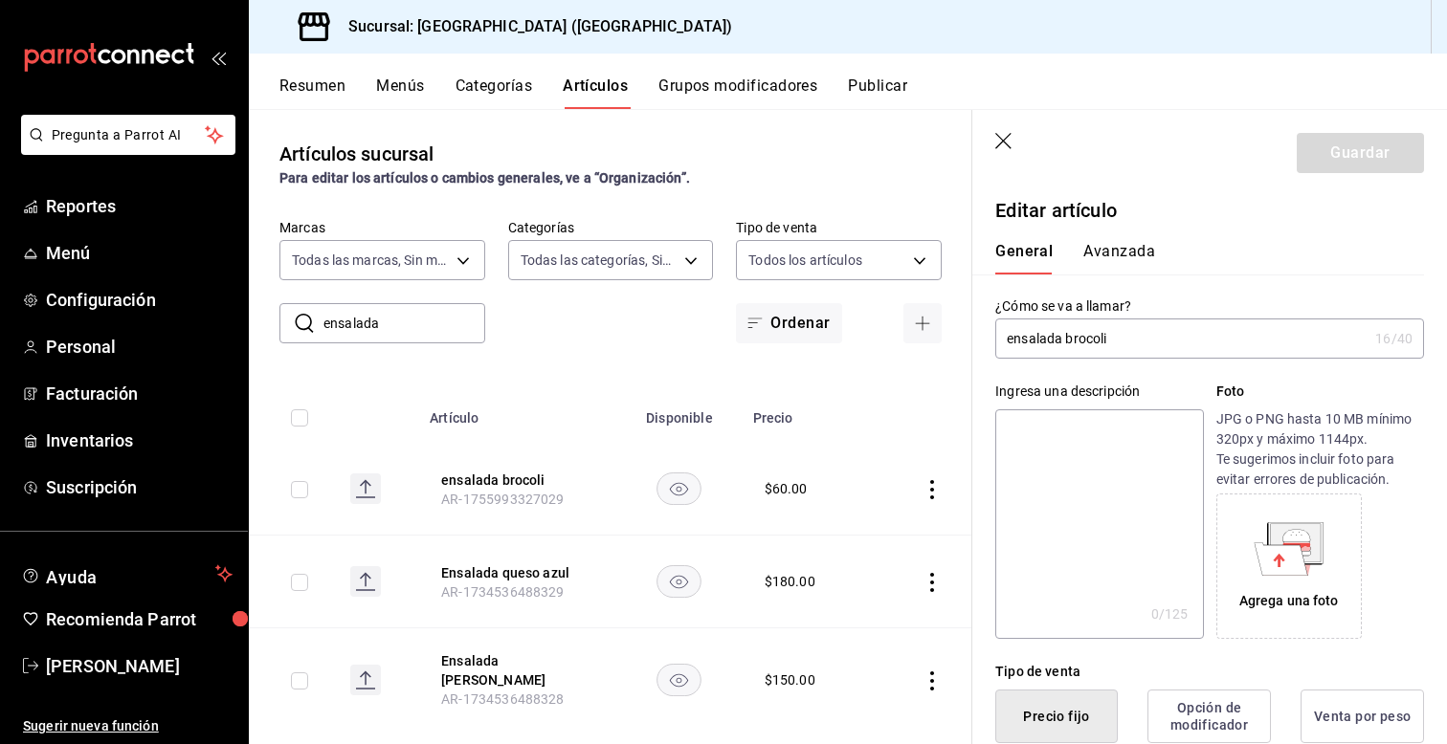
click at [1017, 338] on input "ensalada brocoli" at bounding box center [1181, 339] width 372 height 38
type input "Ensalada Brocoli"
click at [1342, 156] on button "Guardar" at bounding box center [1360, 153] width 127 height 40
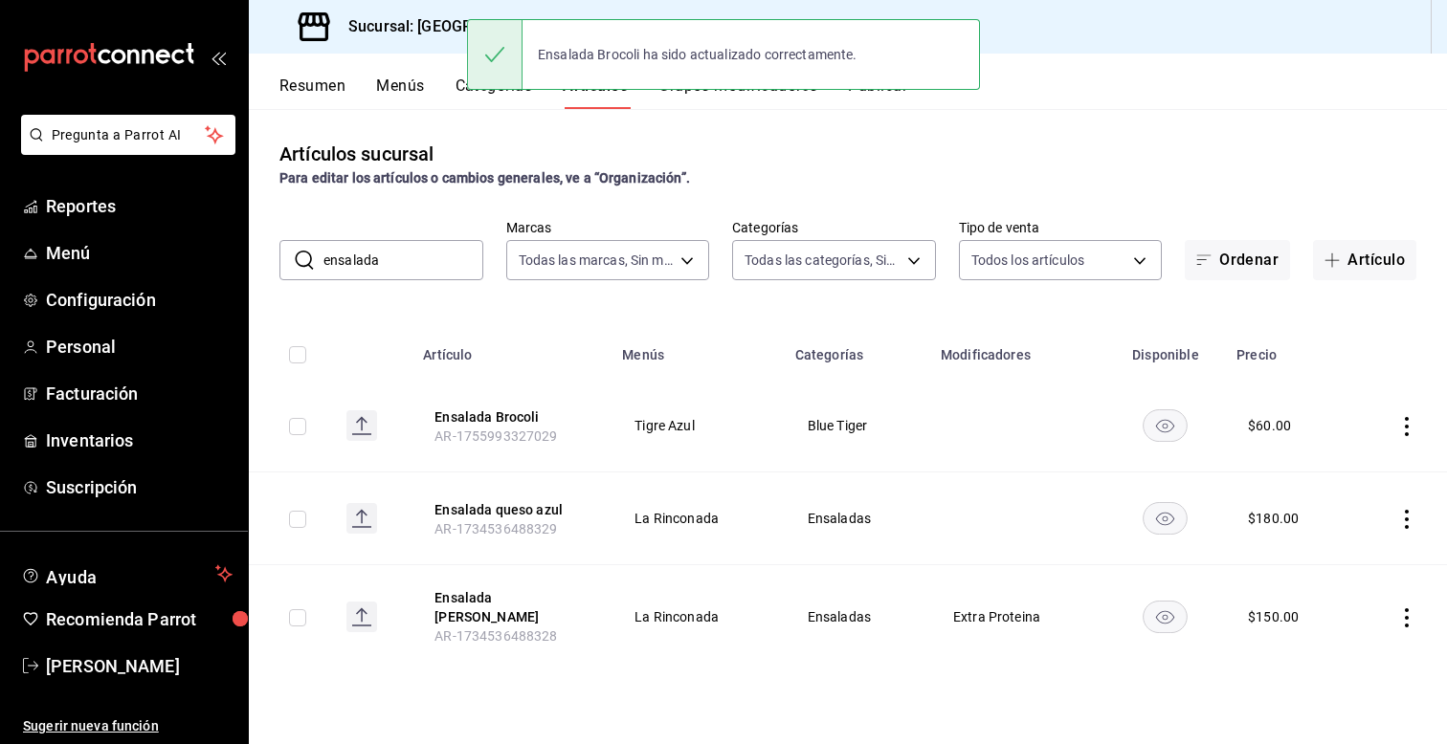
click at [394, 264] on input "ensalada" at bounding box center [403, 260] width 160 height 38
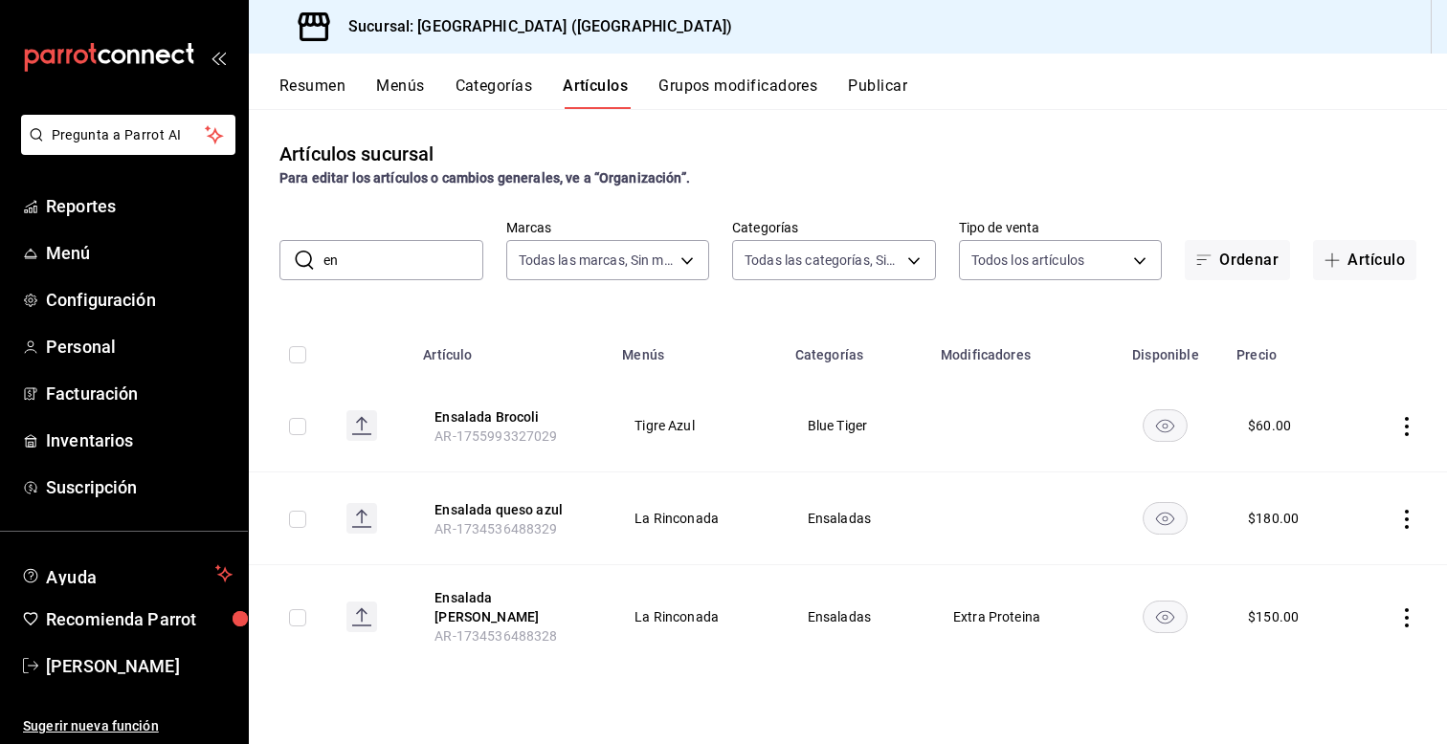
type input "e"
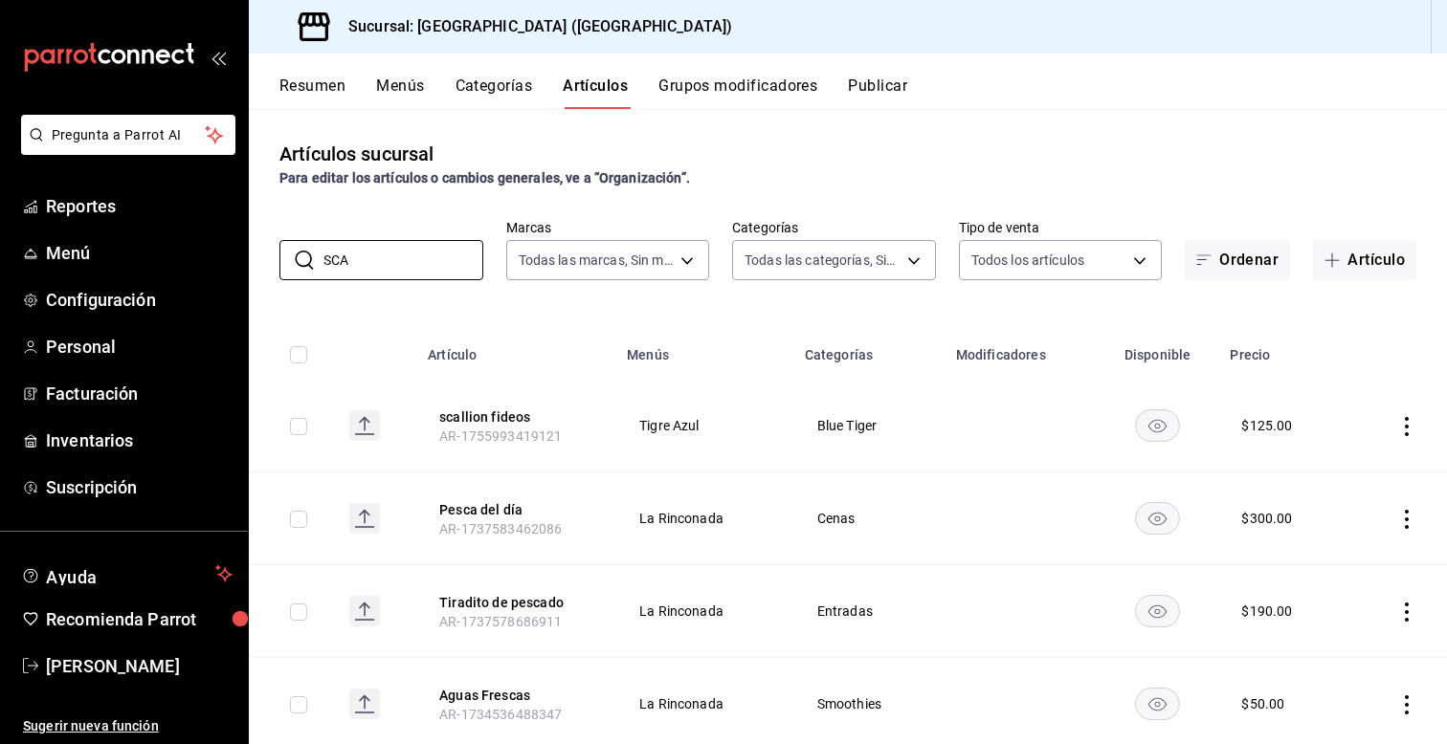
type input "SCA"
click at [1405, 425] on icon "actions" at bounding box center [1407, 426] width 4 height 19
click at [1333, 463] on span "Editar" at bounding box center [1349, 470] width 50 height 20
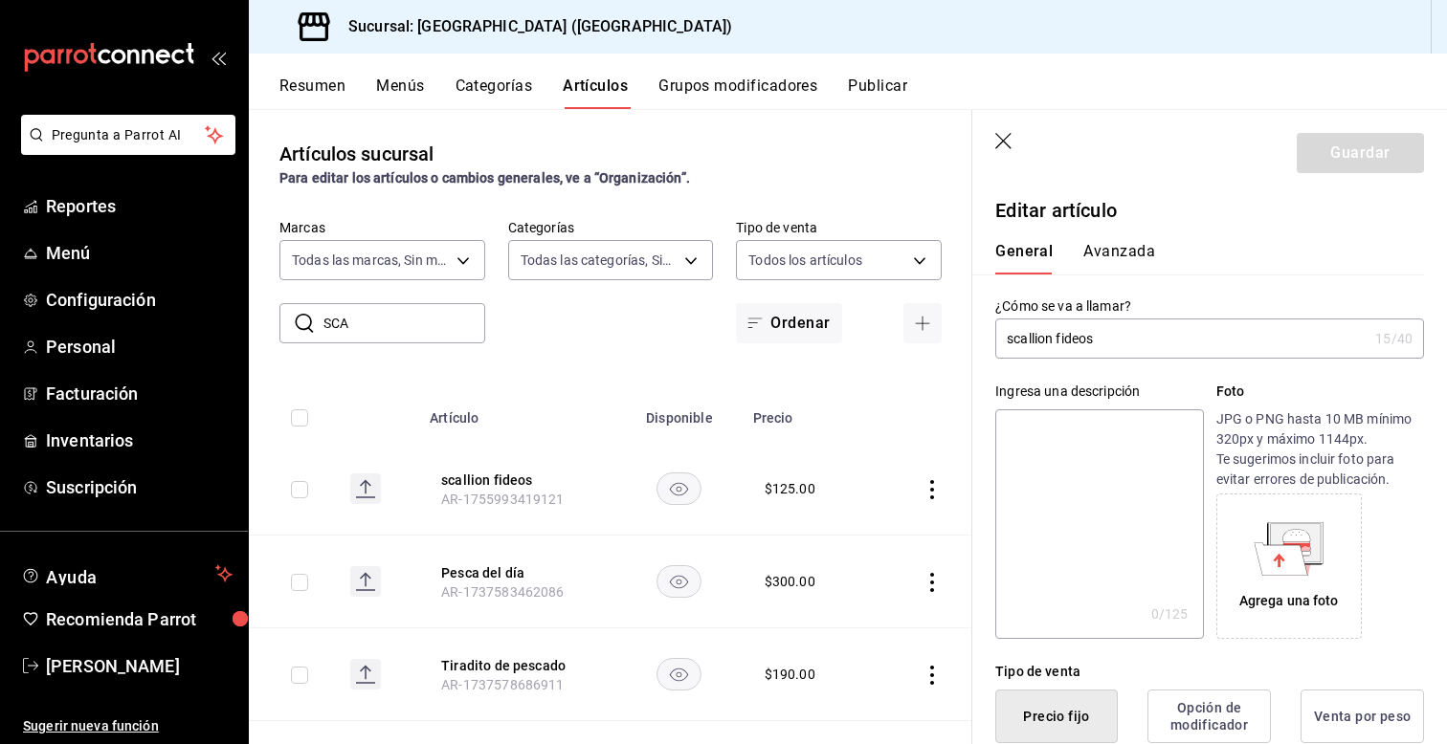
click at [1014, 340] on input "scallion fideos" at bounding box center [1181, 339] width 372 height 38
click at [1065, 338] on input "Scallion fideos" at bounding box center [1181, 339] width 372 height 38
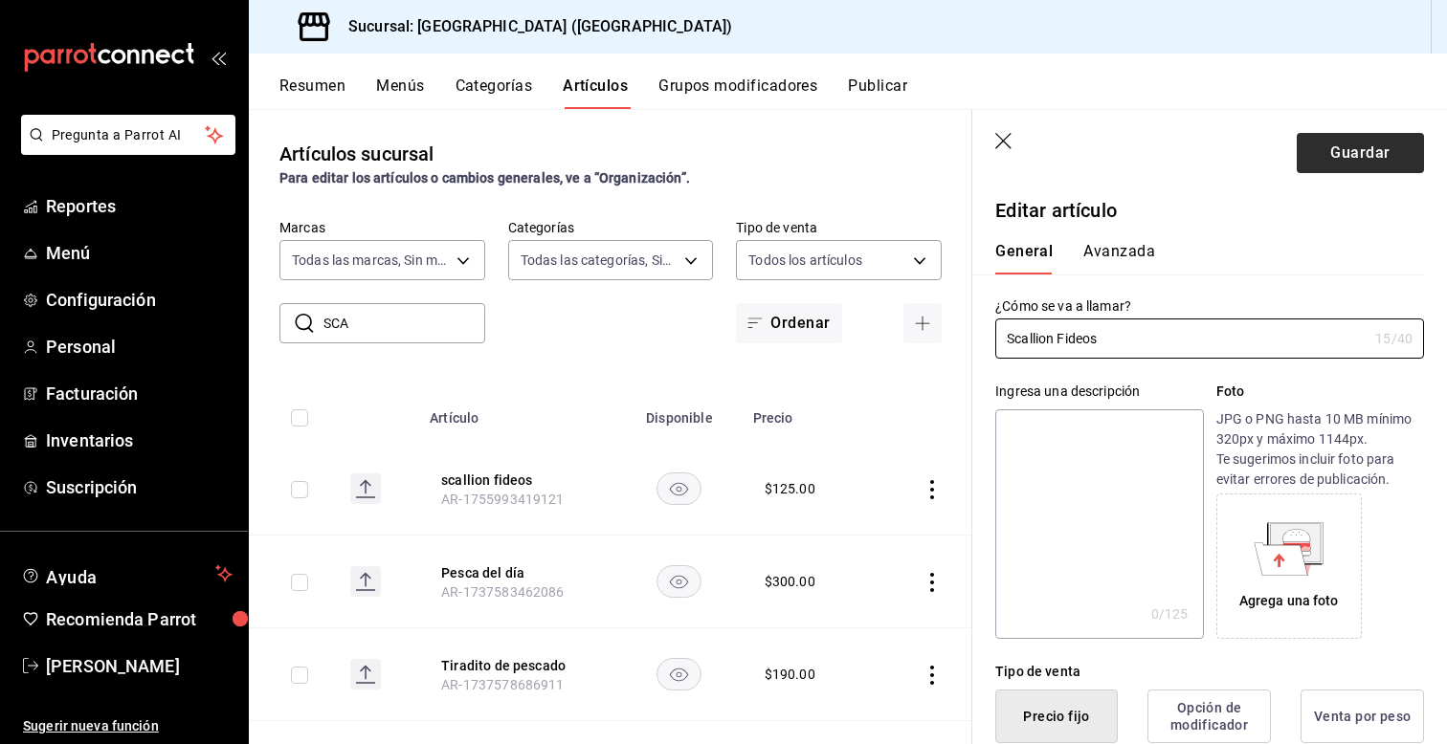
type input "Scallion Fideos"
click at [1361, 165] on button "Guardar" at bounding box center [1360, 153] width 127 height 40
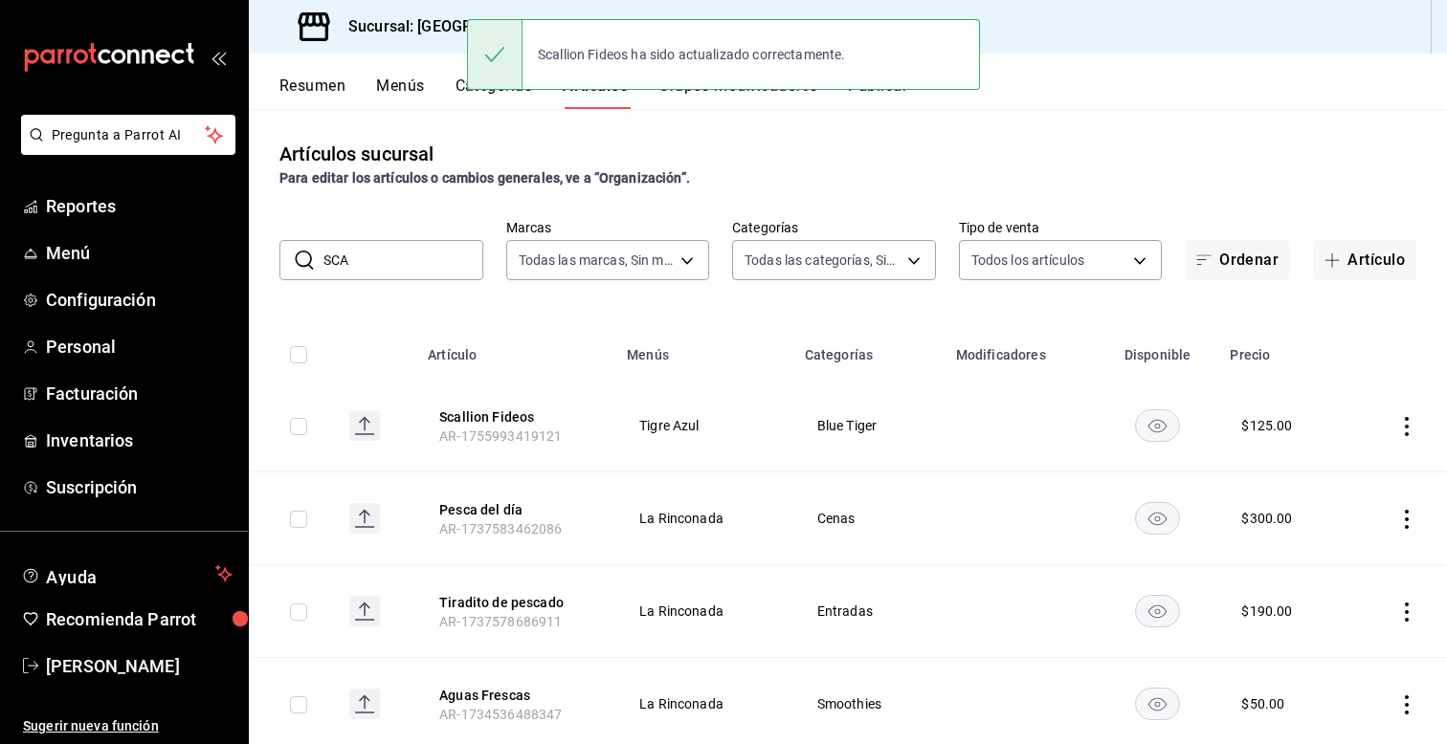
click at [372, 265] on input "SCA" at bounding box center [403, 260] width 160 height 38
type input "S"
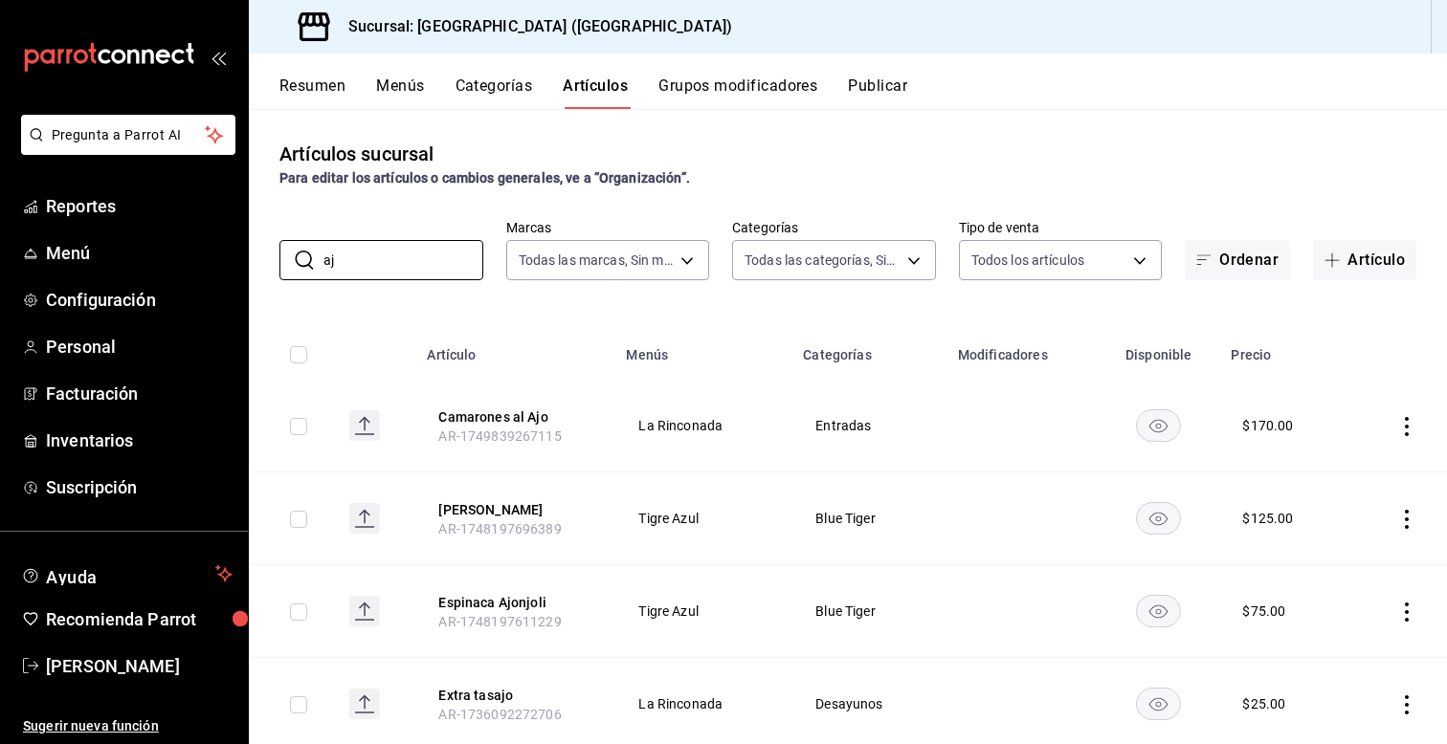
type input "a"
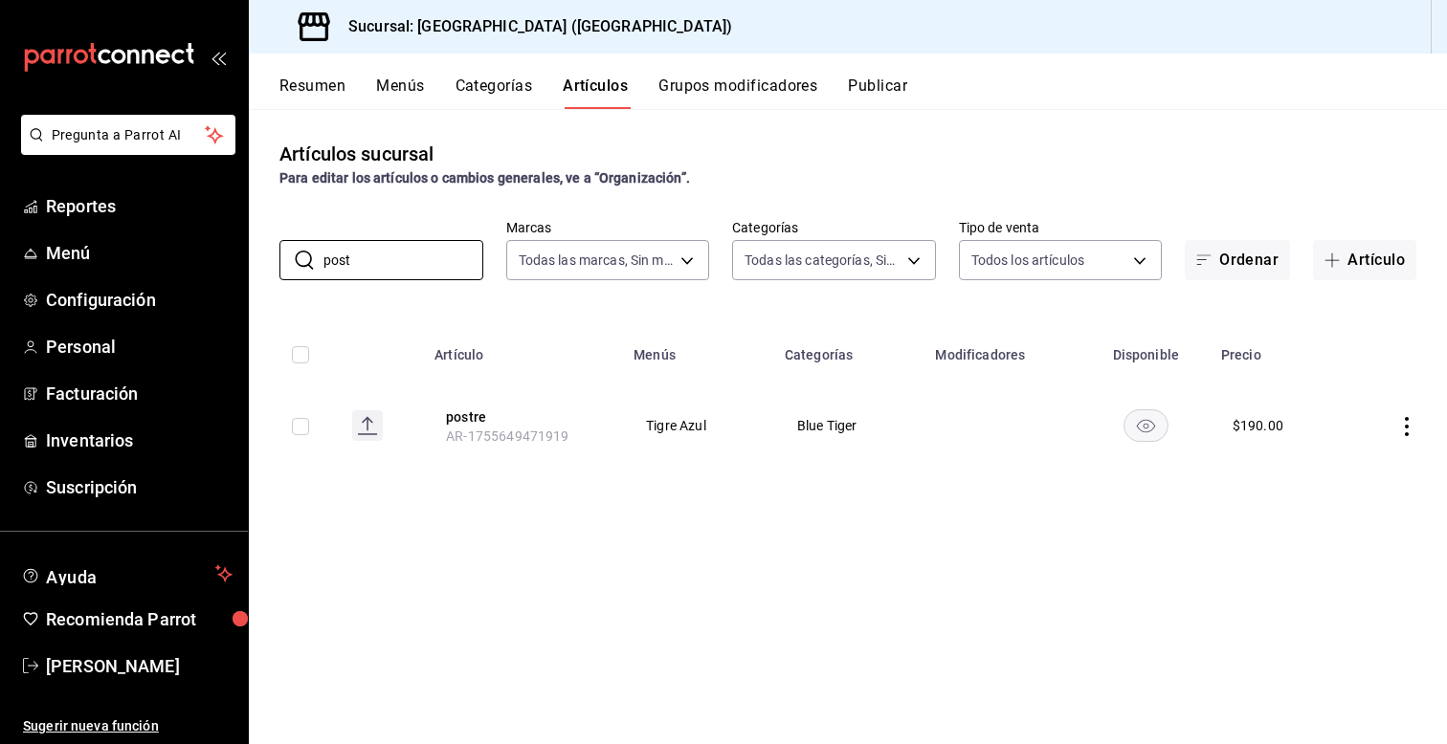
type input "post"
click at [1410, 429] on icon "actions" at bounding box center [1406, 426] width 19 height 19
click at [1362, 454] on li "Editar" at bounding box center [1332, 470] width 115 height 39
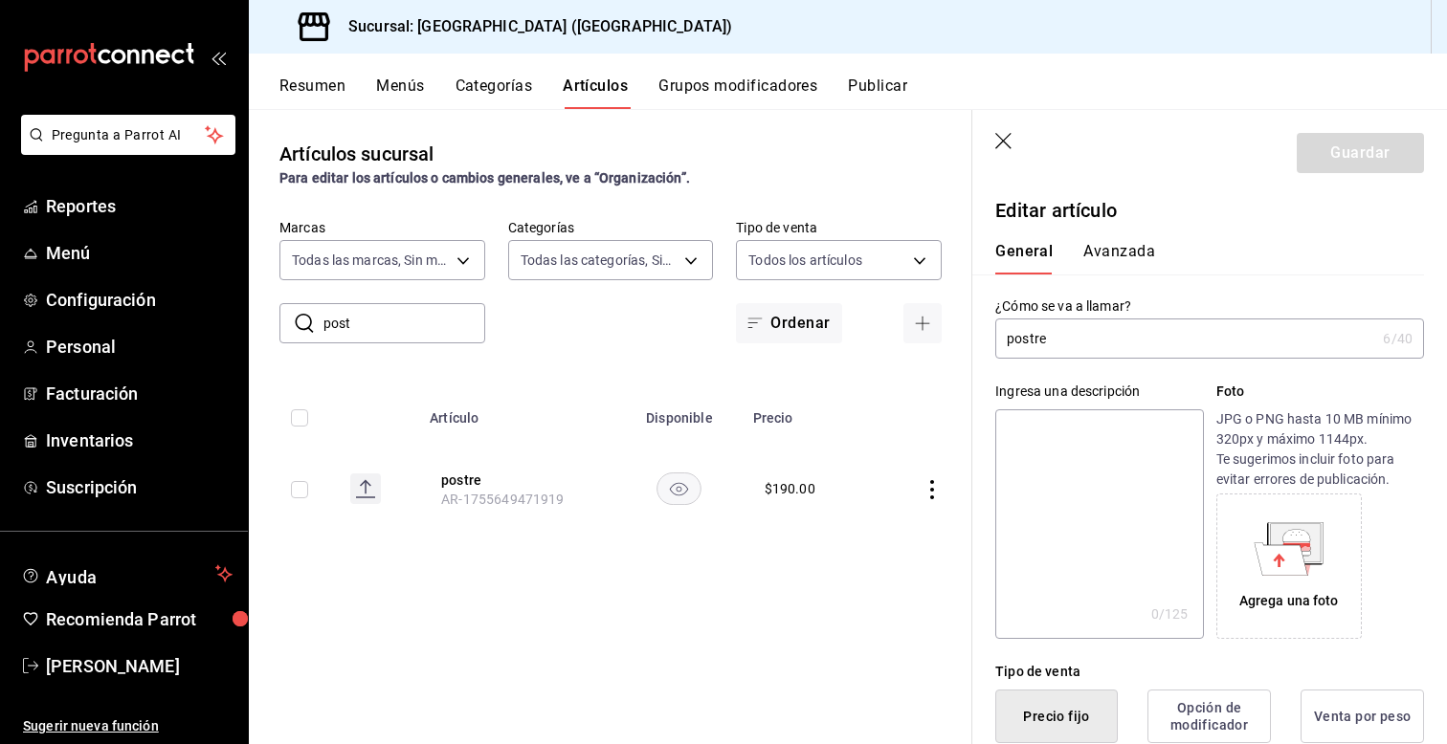
click at [1011, 347] on input "postre" at bounding box center [1185, 339] width 380 height 38
click at [1018, 340] on input "postre" at bounding box center [1185, 339] width 380 height 38
type input "Postre"
click at [1362, 163] on button "Guardar" at bounding box center [1360, 153] width 127 height 40
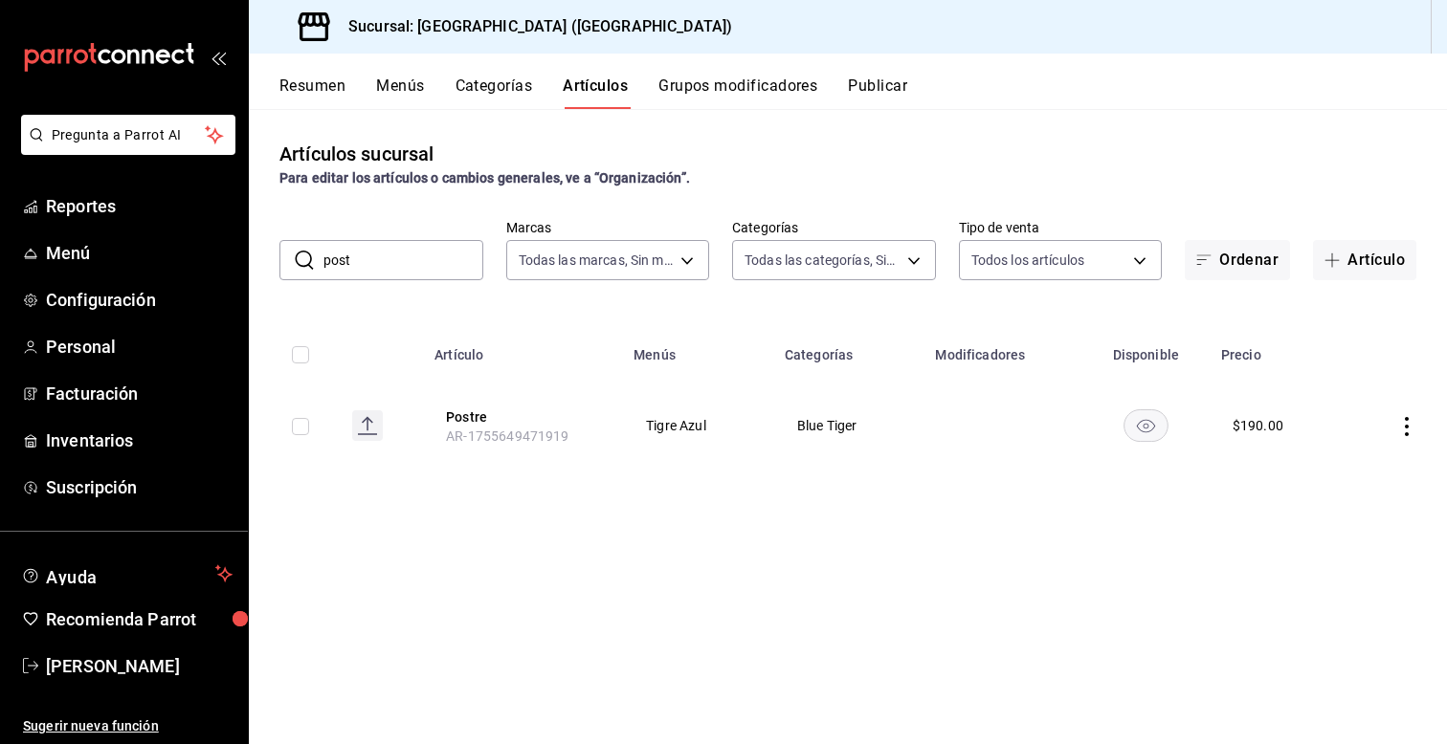
click at [389, 259] on input "post" at bounding box center [403, 260] width 160 height 38
type input "p"
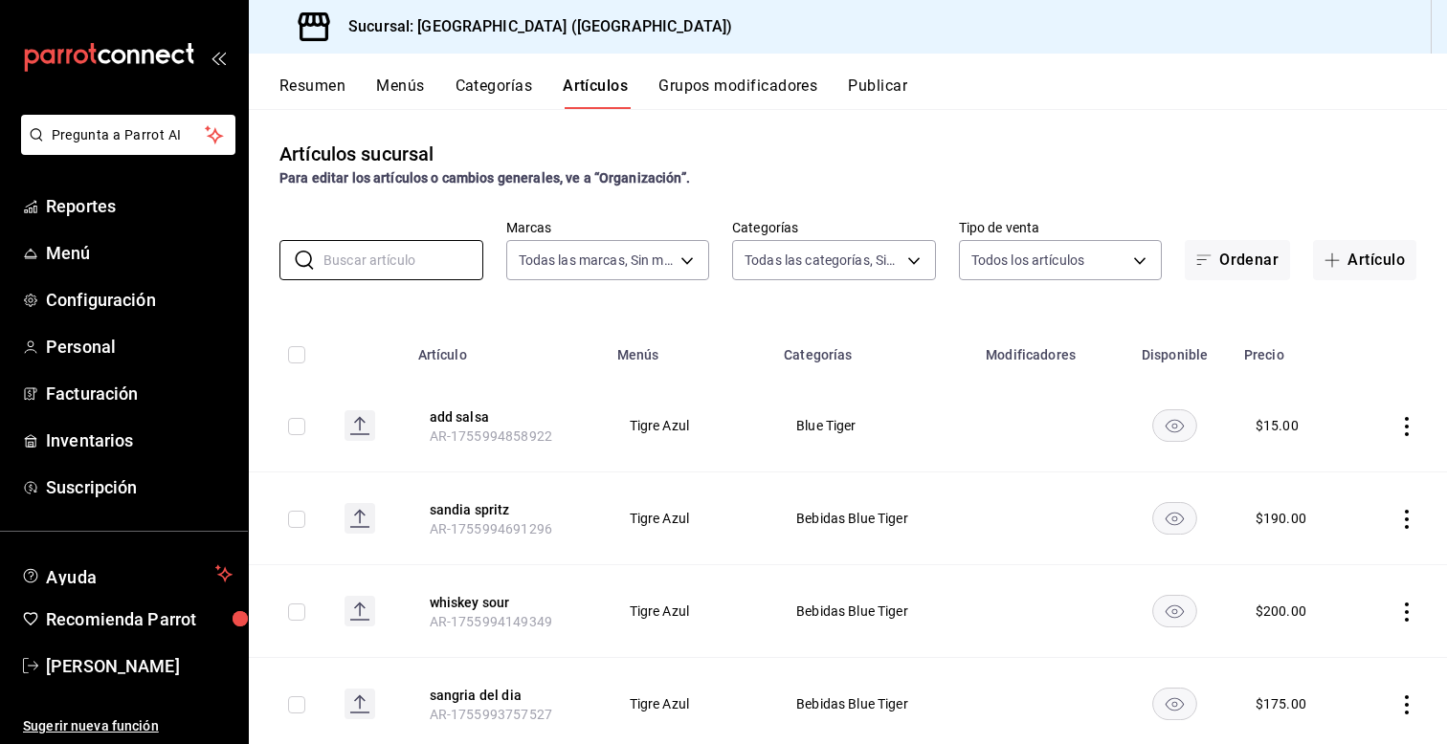
click at [1407, 425] on icon "actions" at bounding box center [1407, 426] width 4 height 19
click at [1315, 477] on div at bounding box center [1307, 470] width 34 height 23
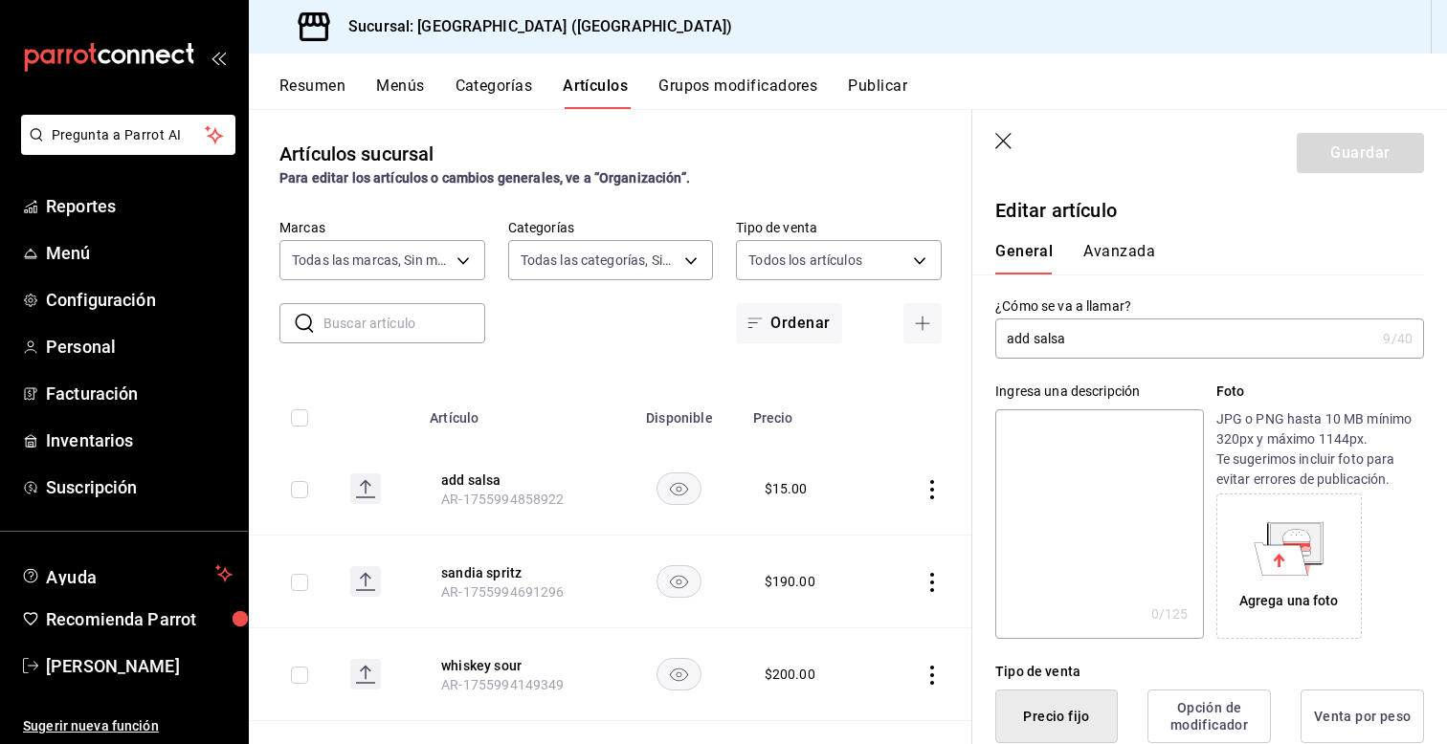
click at [1013, 340] on input "add salsa" at bounding box center [1185, 339] width 380 height 38
type input "Add salsa"
click at [1362, 144] on button "Guardar" at bounding box center [1360, 153] width 127 height 40
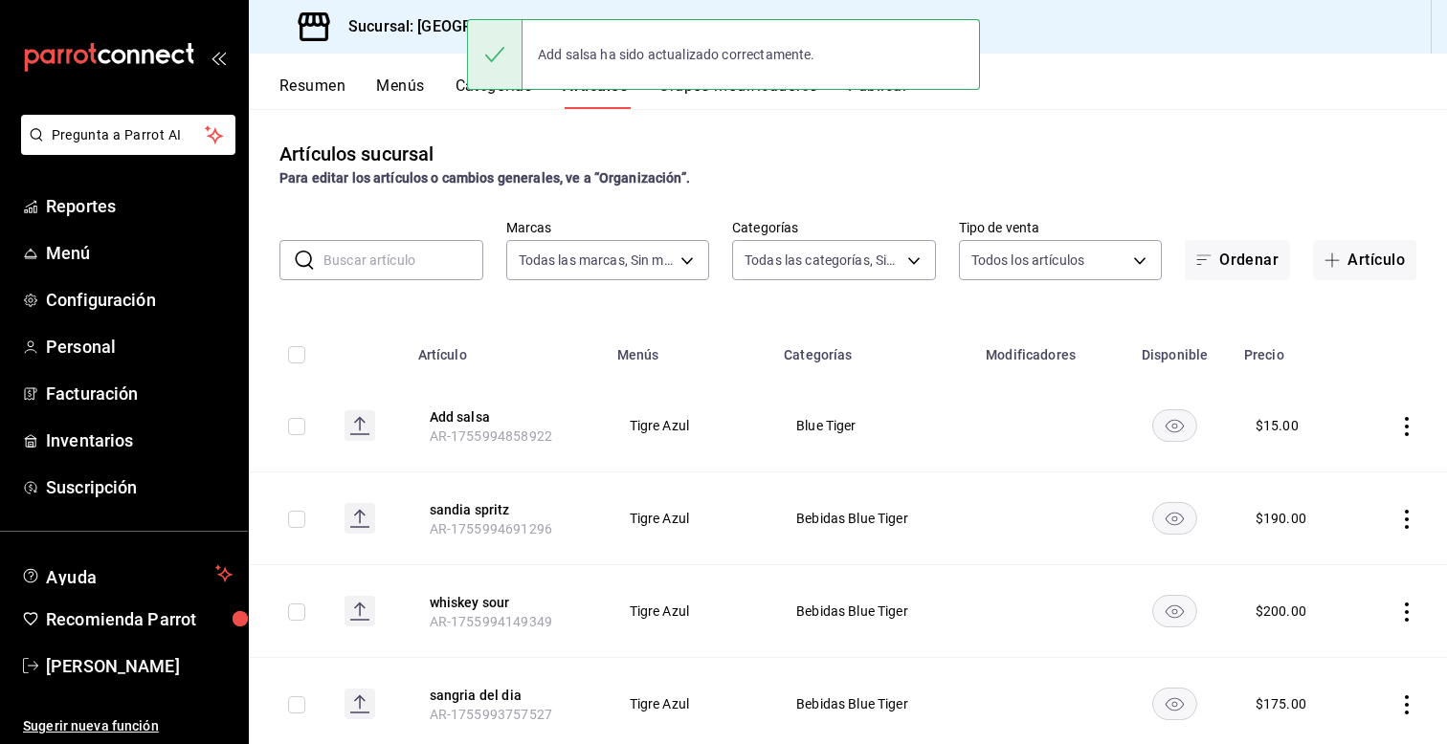
click at [1405, 516] on icon "actions" at bounding box center [1406, 519] width 19 height 19
click at [1317, 559] on div at bounding box center [1307, 563] width 34 height 23
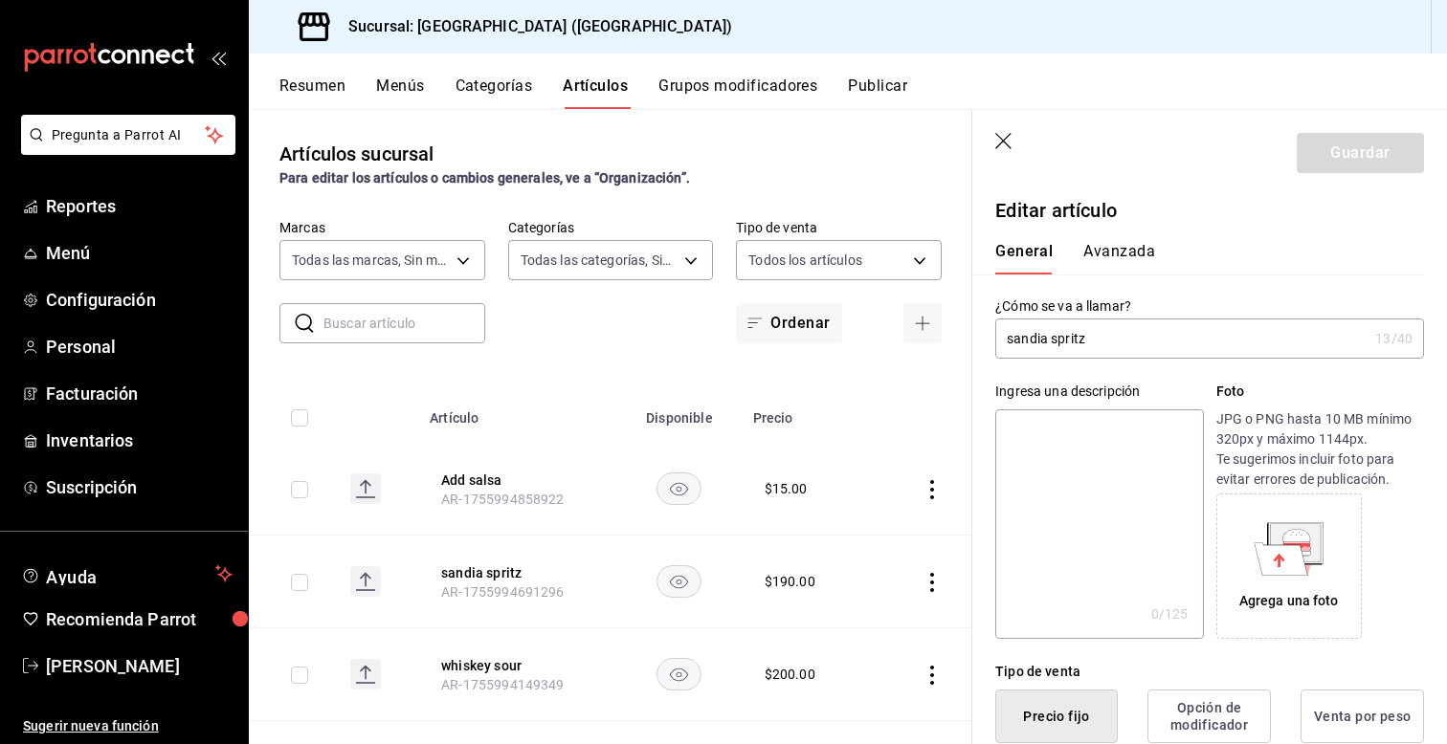
click at [1016, 339] on input "sandia spritz" at bounding box center [1181, 339] width 372 height 38
type input "Sandia spritz"
click at [1350, 141] on button "Guardar" at bounding box center [1360, 153] width 127 height 40
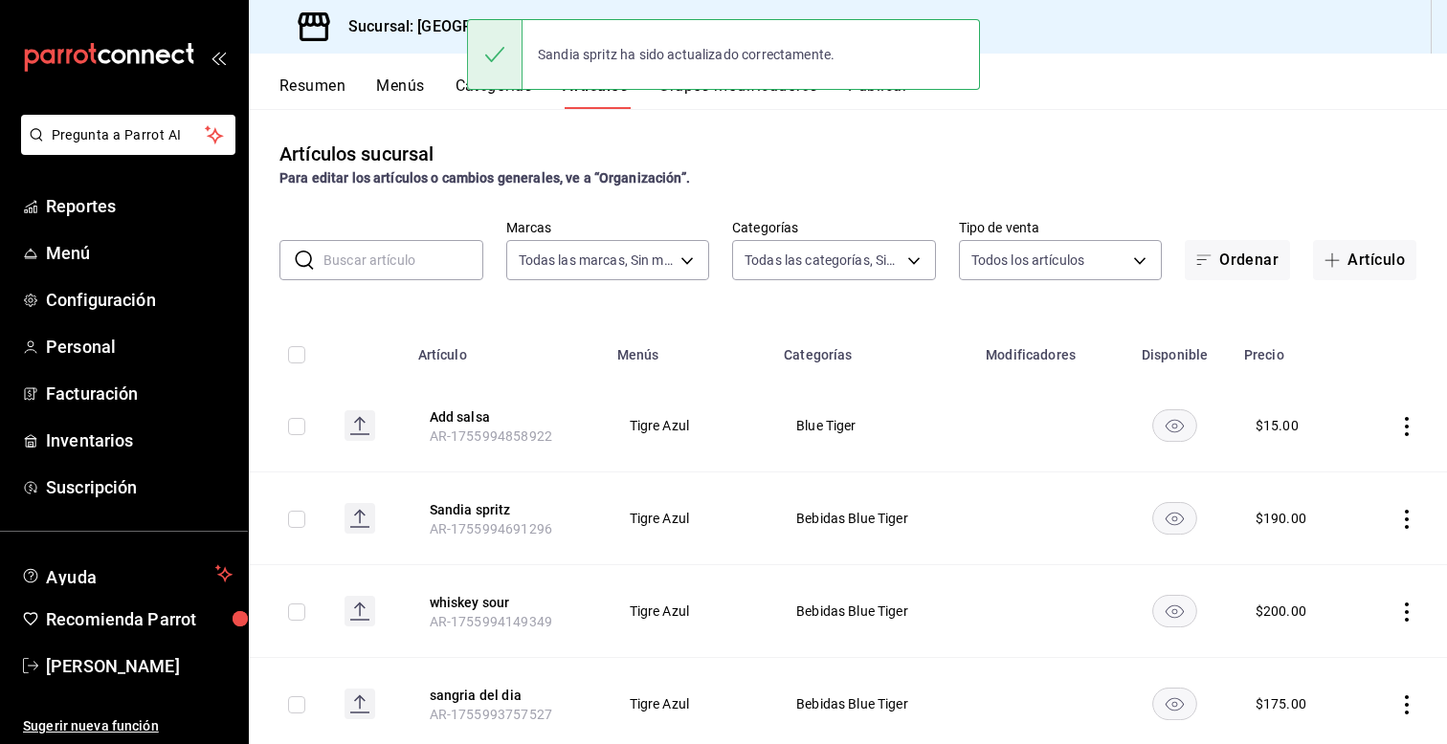
click at [1404, 605] on icon "actions" at bounding box center [1406, 612] width 19 height 19
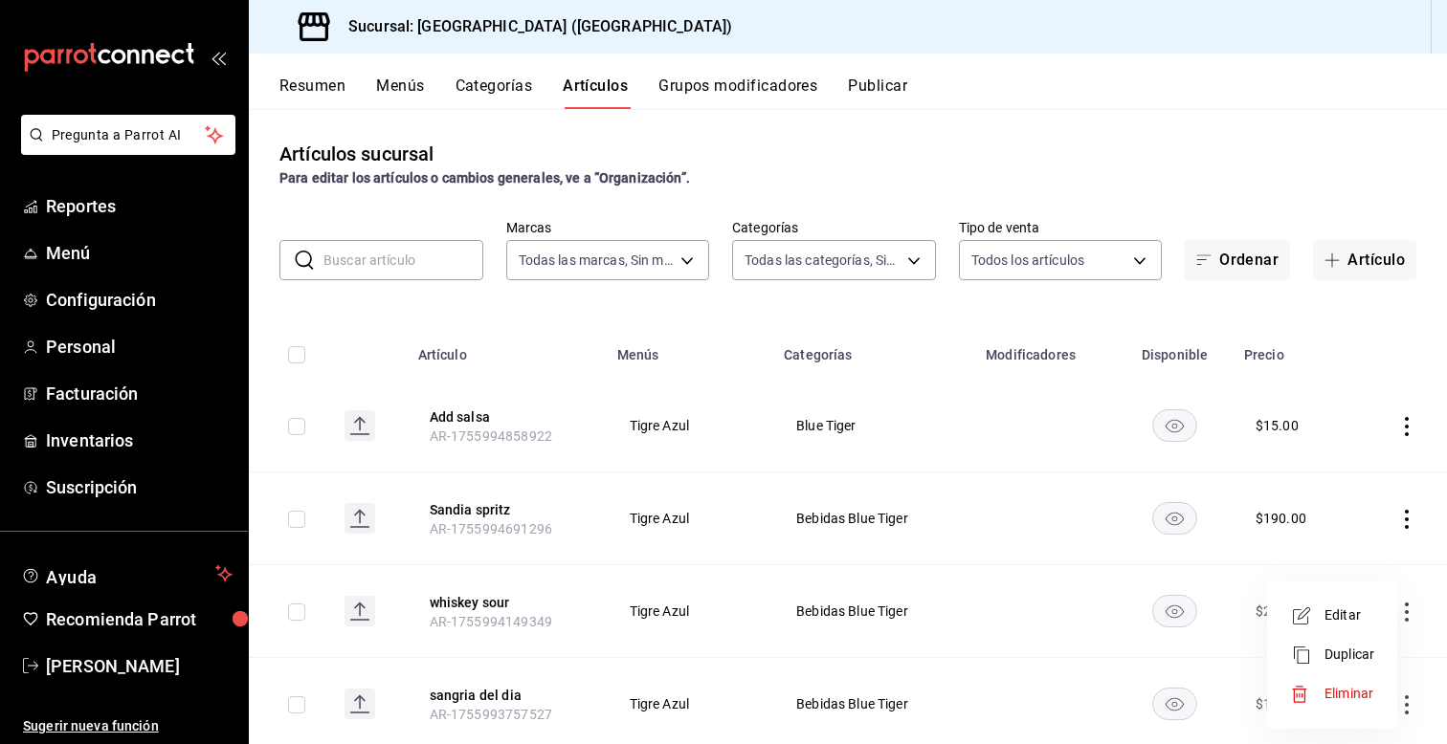
click at [1338, 627] on li "Editar" at bounding box center [1332, 615] width 115 height 39
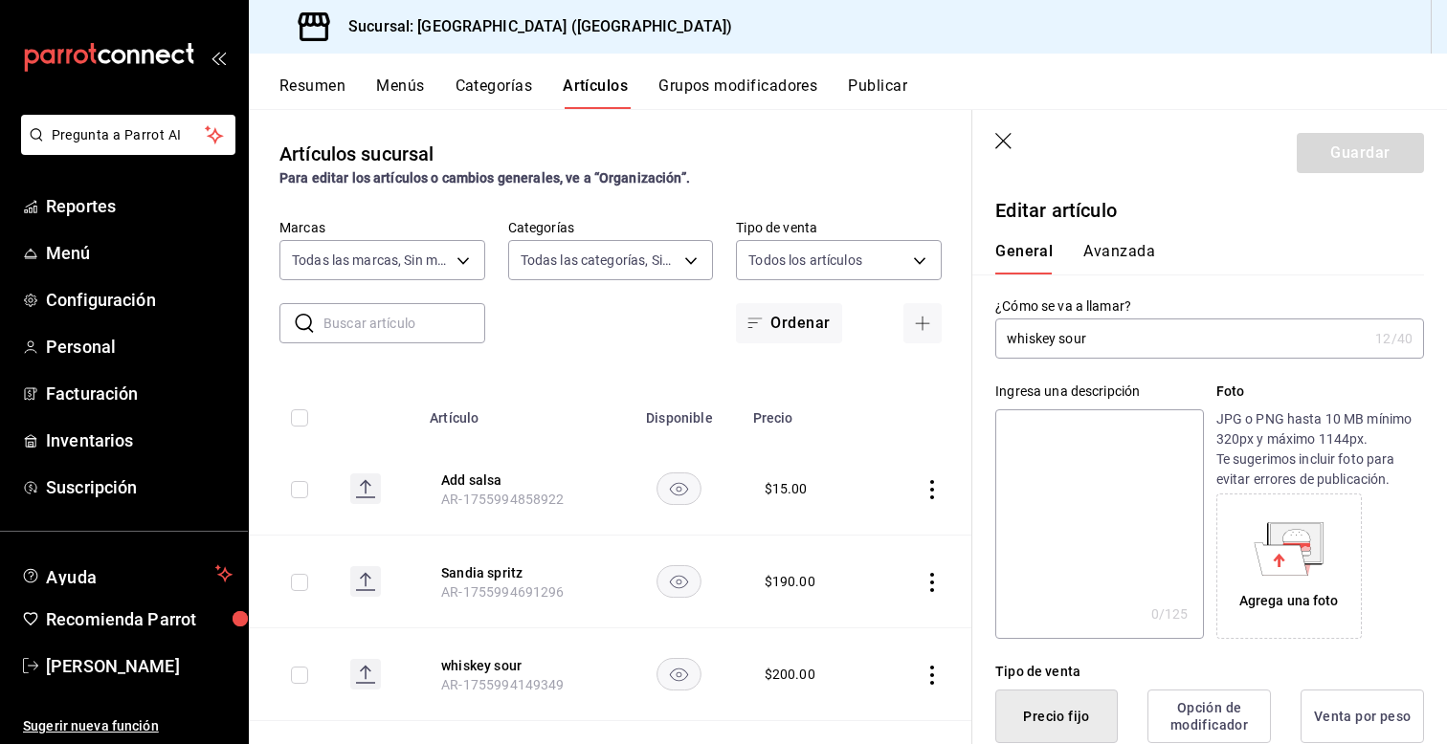
click at [1016, 342] on input "whiskey sour" at bounding box center [1181, 339] width 372 height 38
type input "Whiskey sour"
click at [1386, 146] on button "Guardar" at bounding box center [1360, 153] width 127 height 40
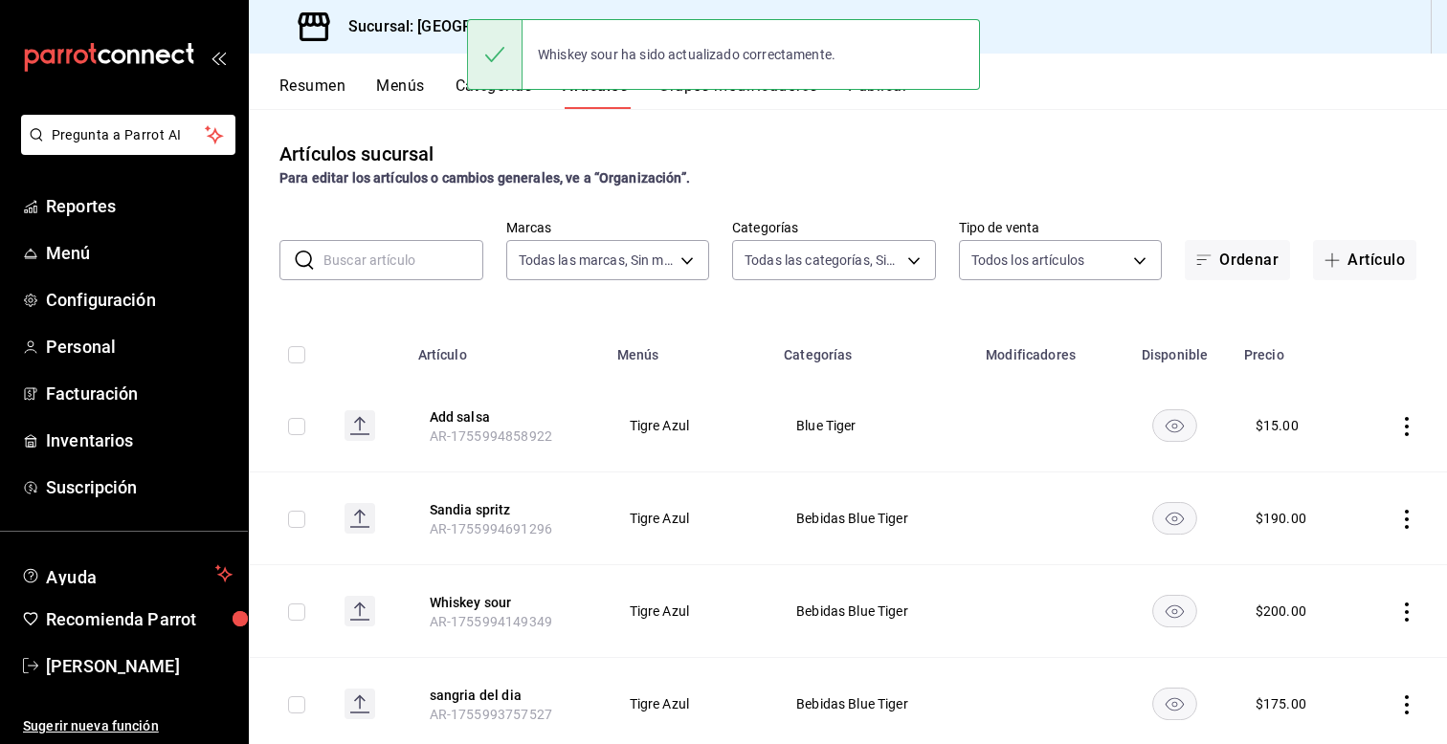
click at [1410, 709] on icon "actions" at bounding box center [1406, 705] width 19 height 19
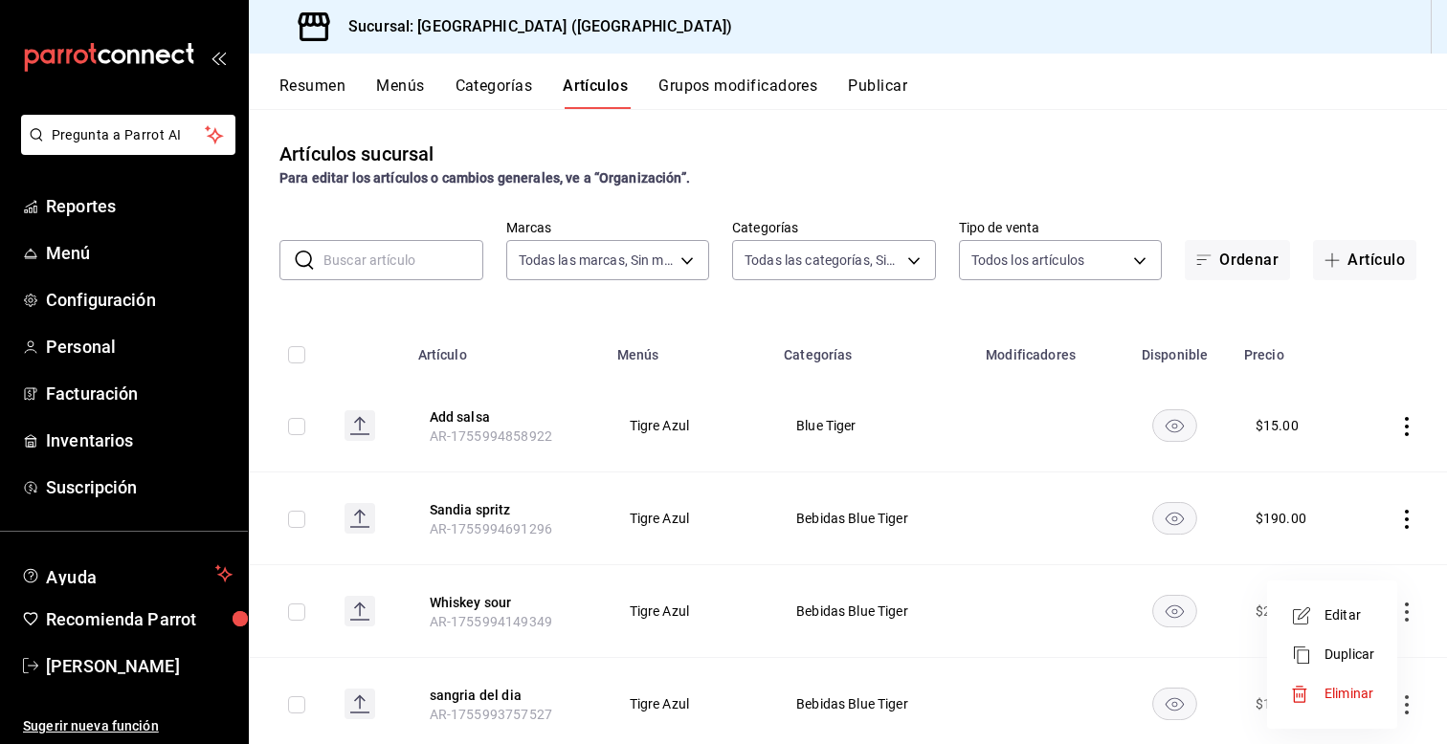
click at [1362, 615] on span "Editar" at bounding box center [1349, 616] width 50 height 20
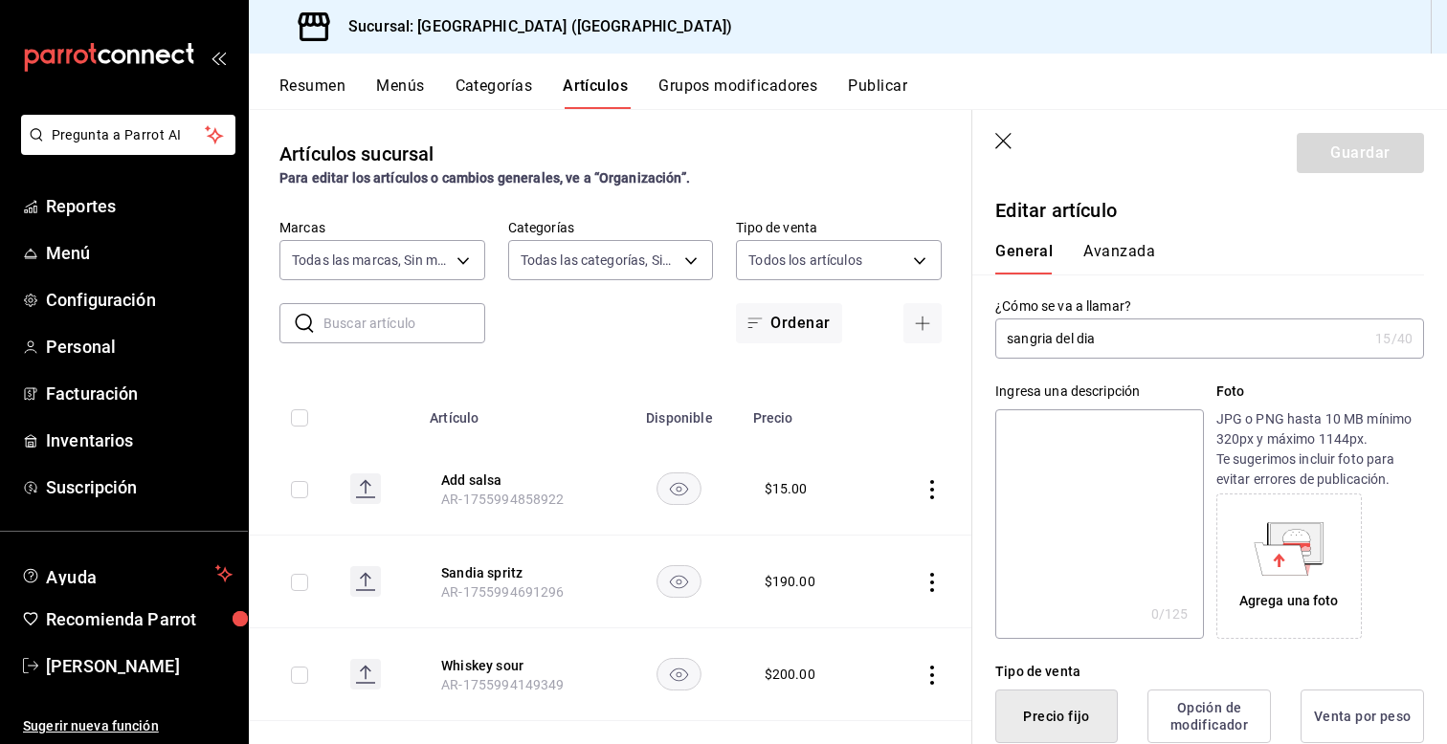
click at [1015, 337] on input "sangria del dia" at bounding box center [1181, 339] width 372 height 38
type input "Sangria del dia"
click at [1393, 150] on button "Guardar" at bounding box center [1360, 153] width 127 height 40
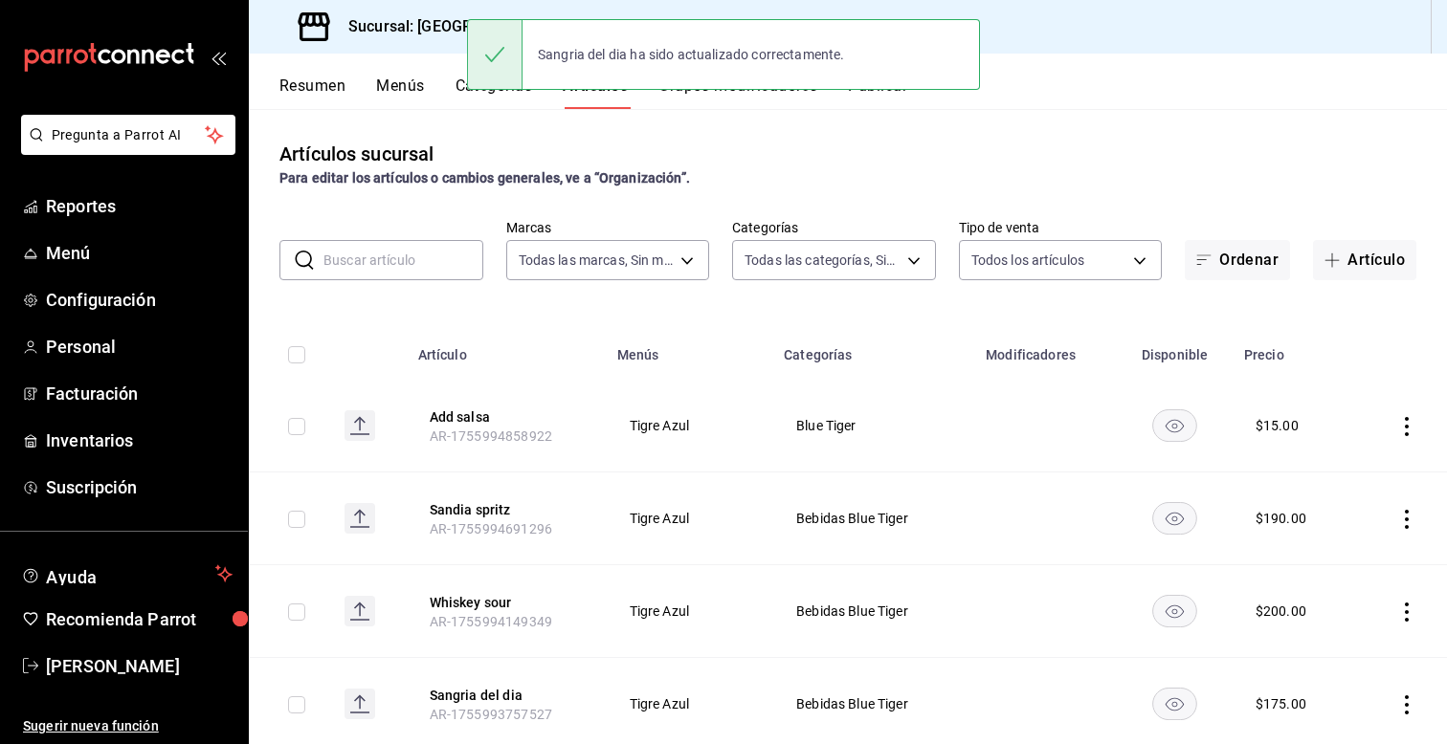
click at [1432, 388] on td at bounding box center [1401, 426] width 92 height 93
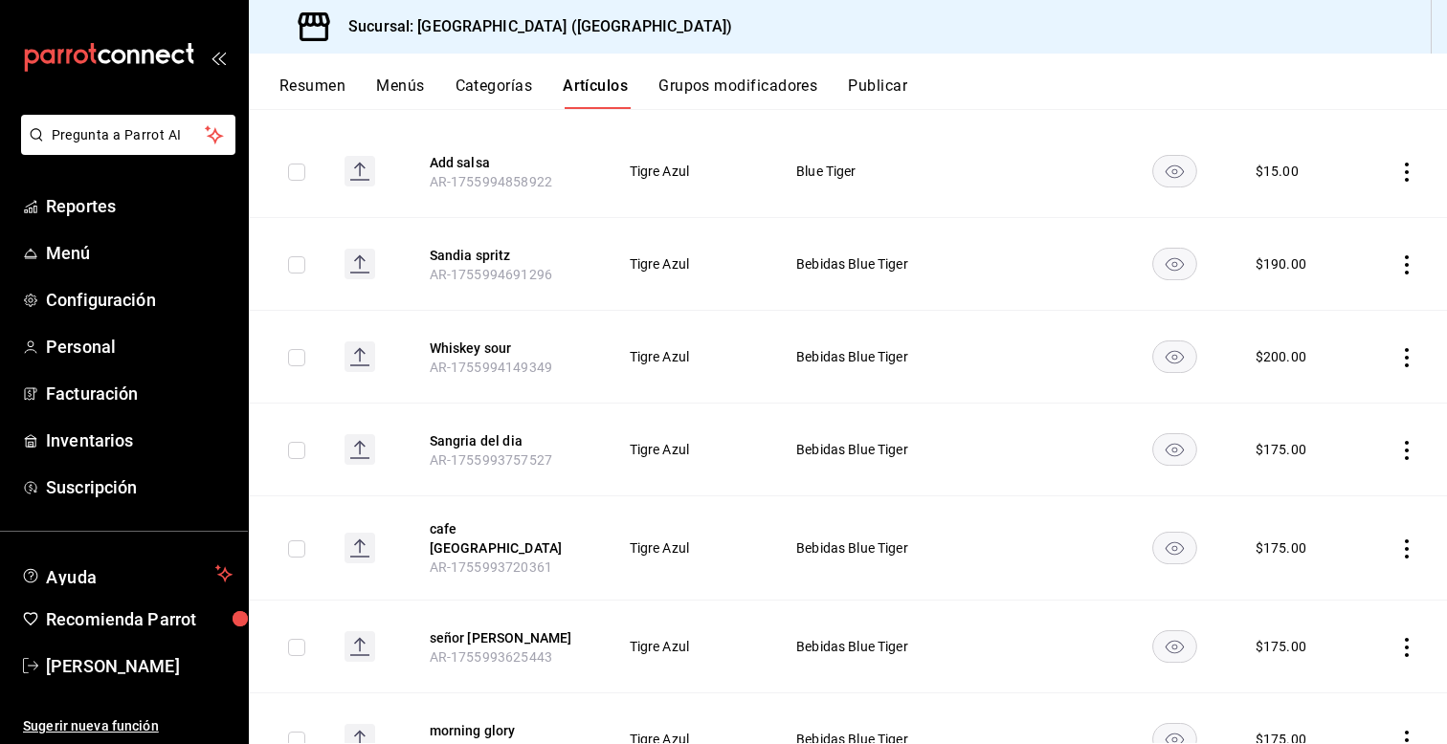
scroll to position [268, 0]
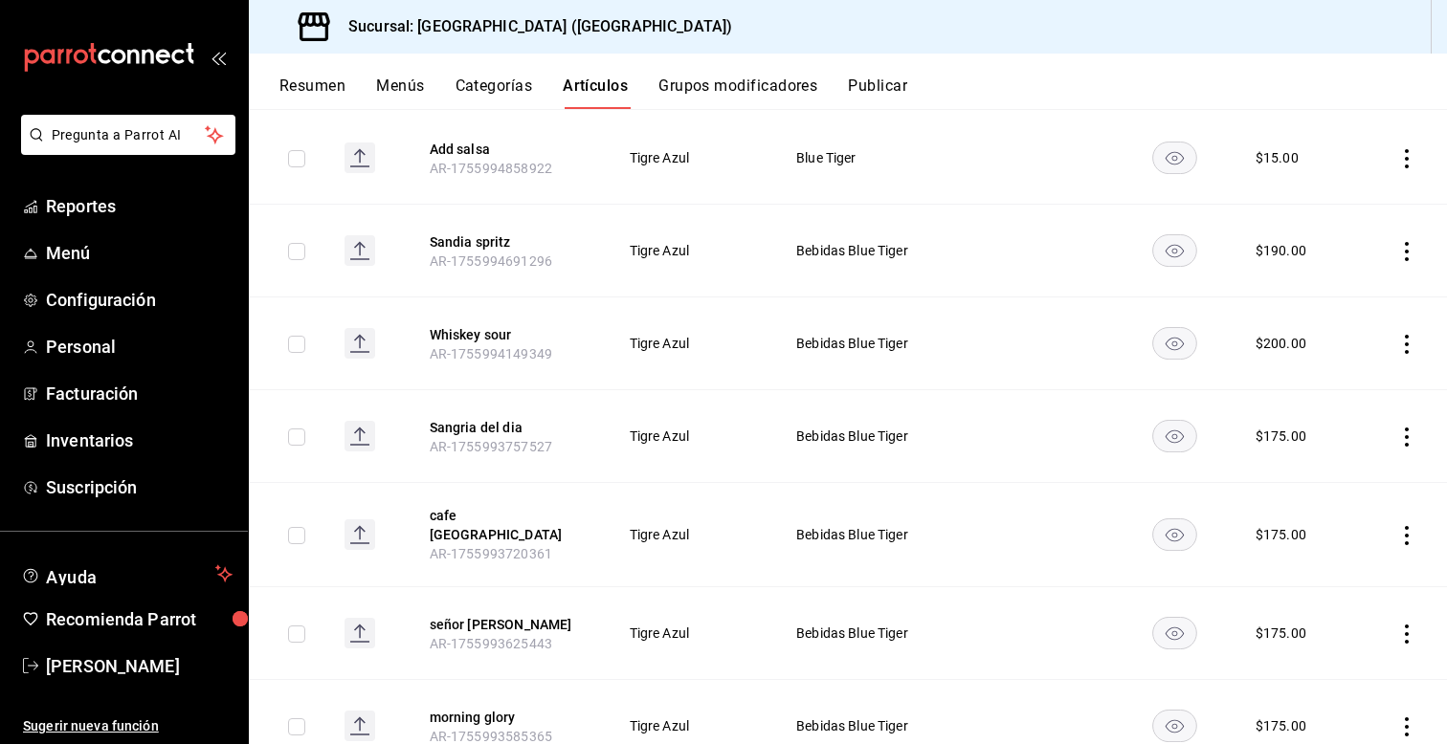
click at [1408, 536] on icon "actions" at bounding box center [1406, 535] width 19 height 19
click at [1309, 566] on icon at bounding box center [1301, 573] width 17 height 17
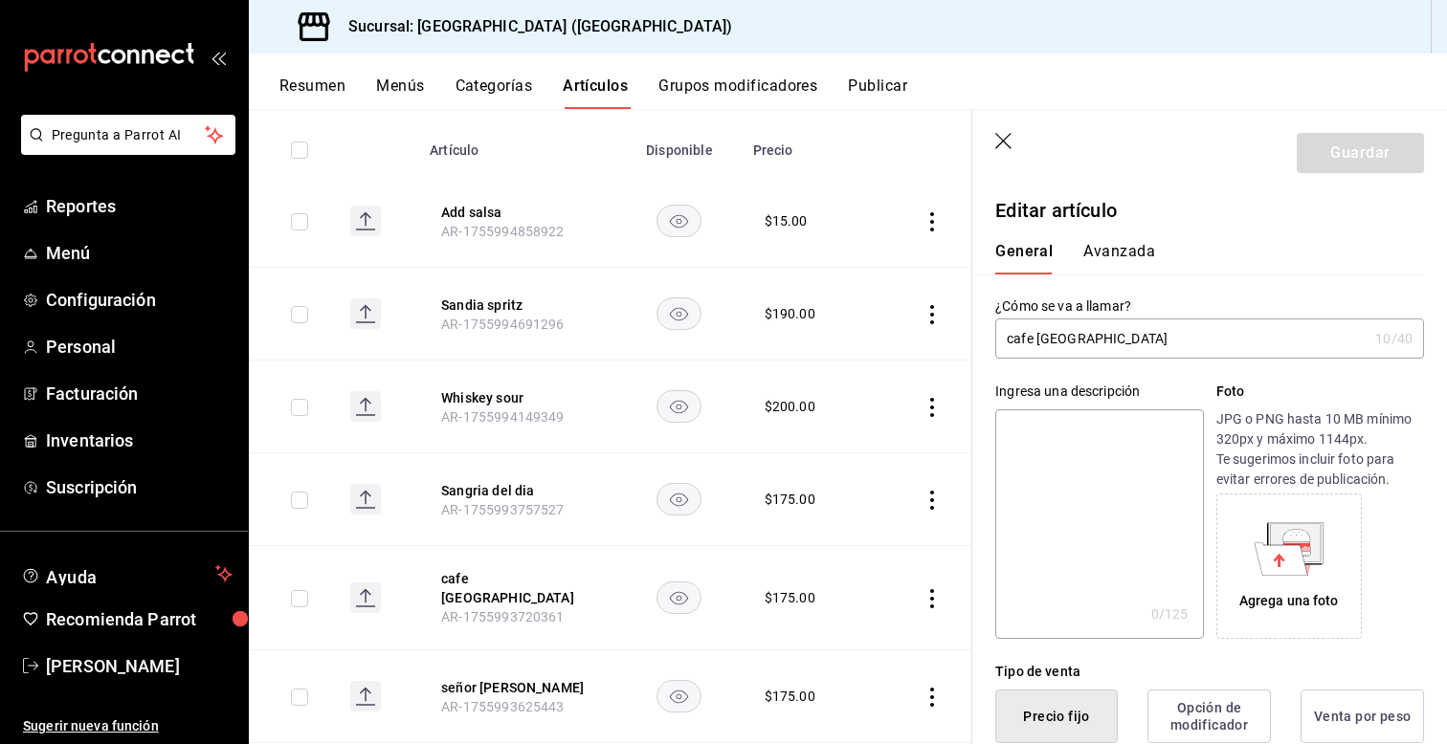
click at [1015, 340] on input "cafe seoul" at bounding box center [1181, 339] width 372 height 38
type input "Cafe [GEOGRAPHIC_DATA]"
click at [1351, 165] on button "Guardar" at bounding box center [1360, 153] width 127 height 40
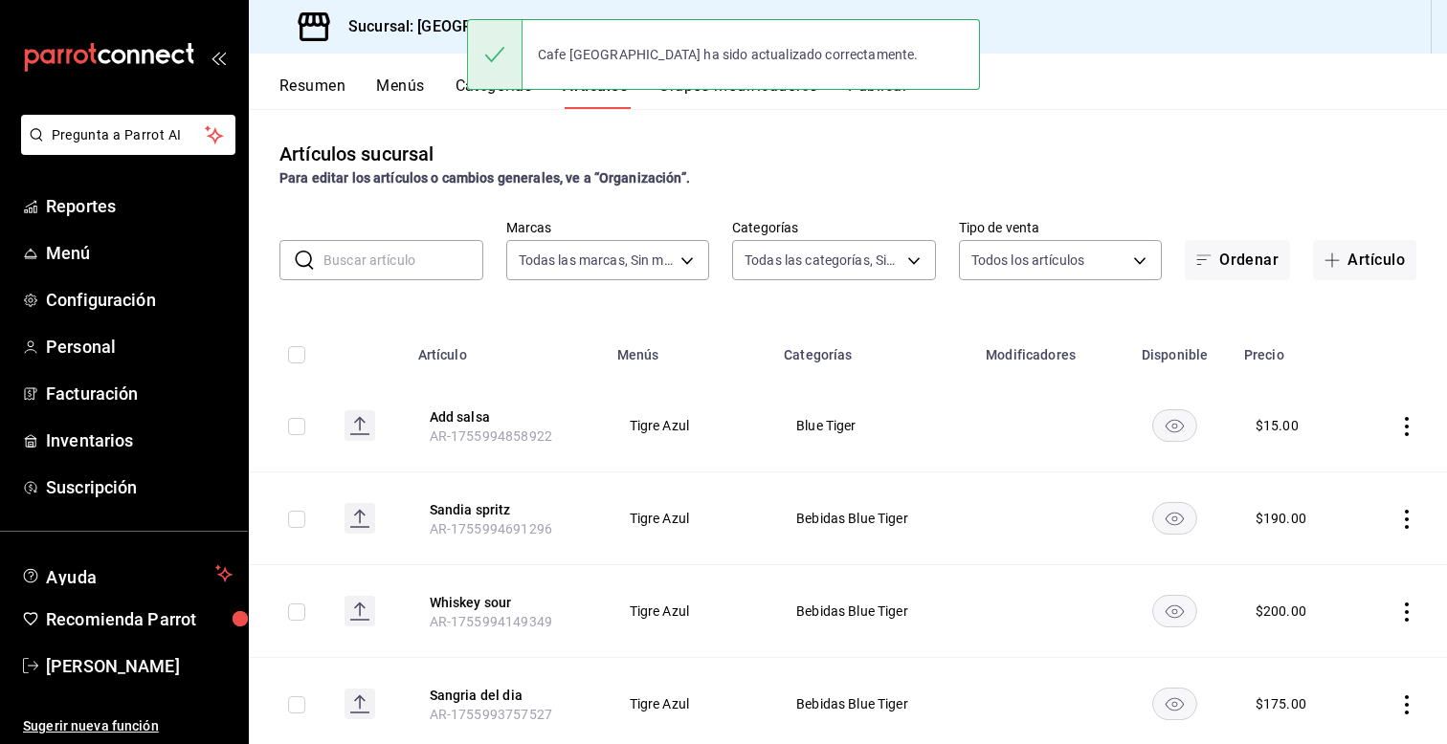
click at [1413, 347] on th at bounding box center [1401, 349] width 92 height 61
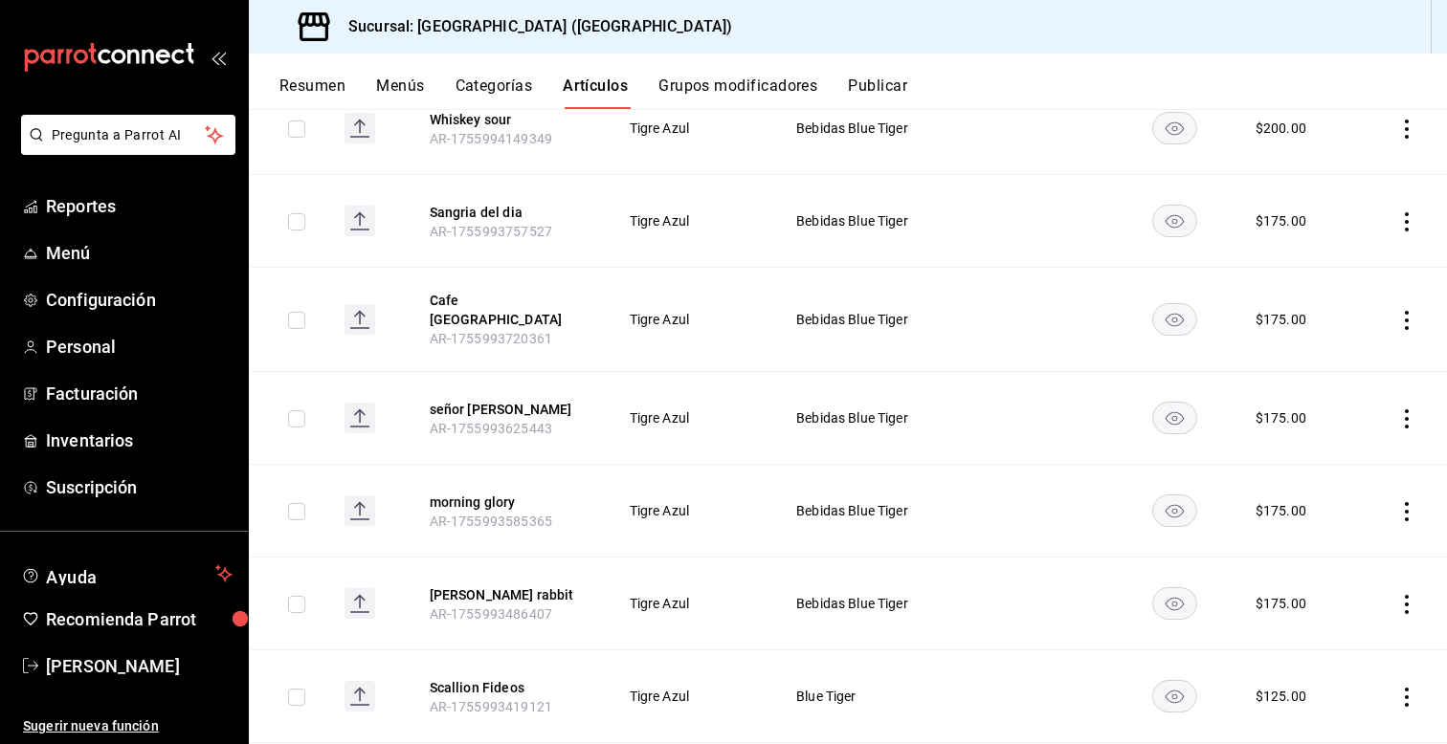
scroll to position [498, 0]
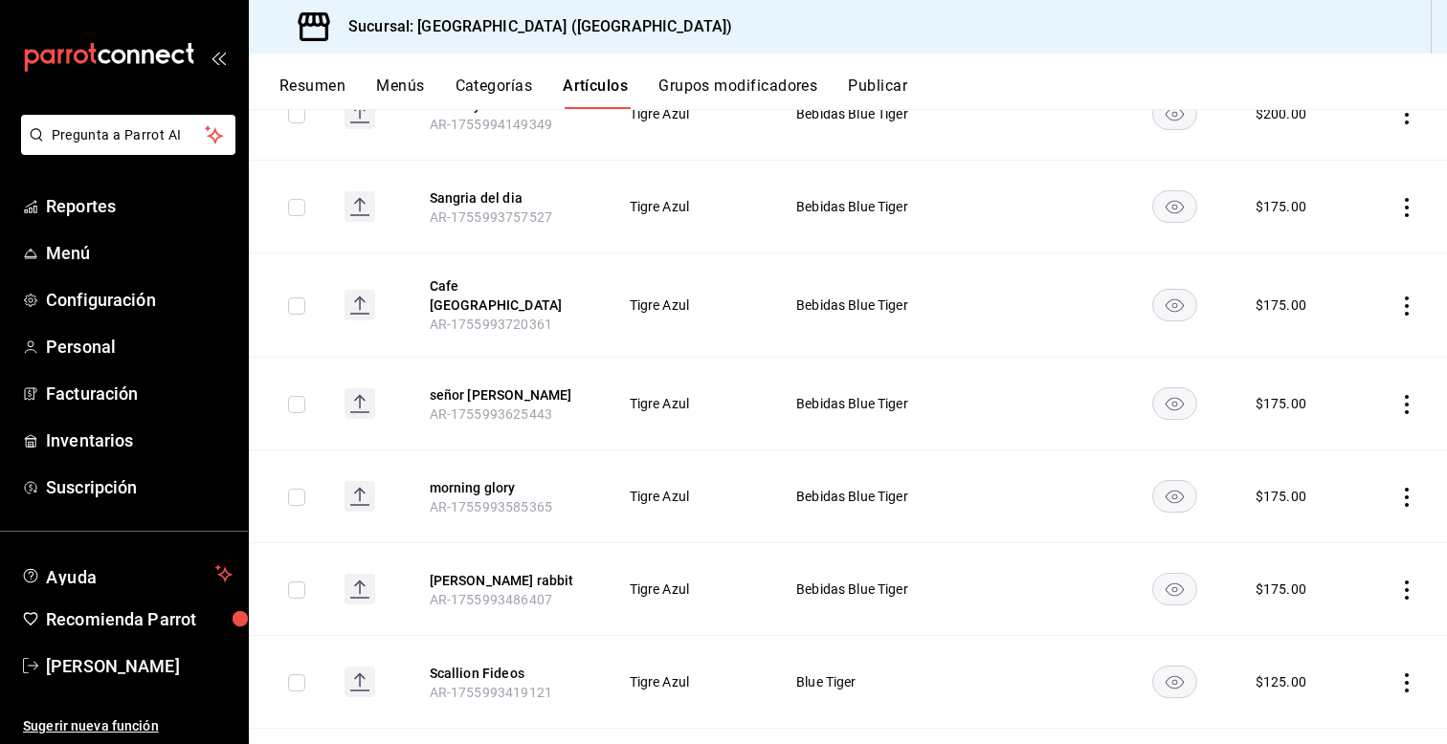
click at [1408, 395] on icon "actions" at bounding box center [1406, 404] width 19 height 19
click at [1321, 452] on li "Editar" at bounding box center [1332, 436] width 115 height 39
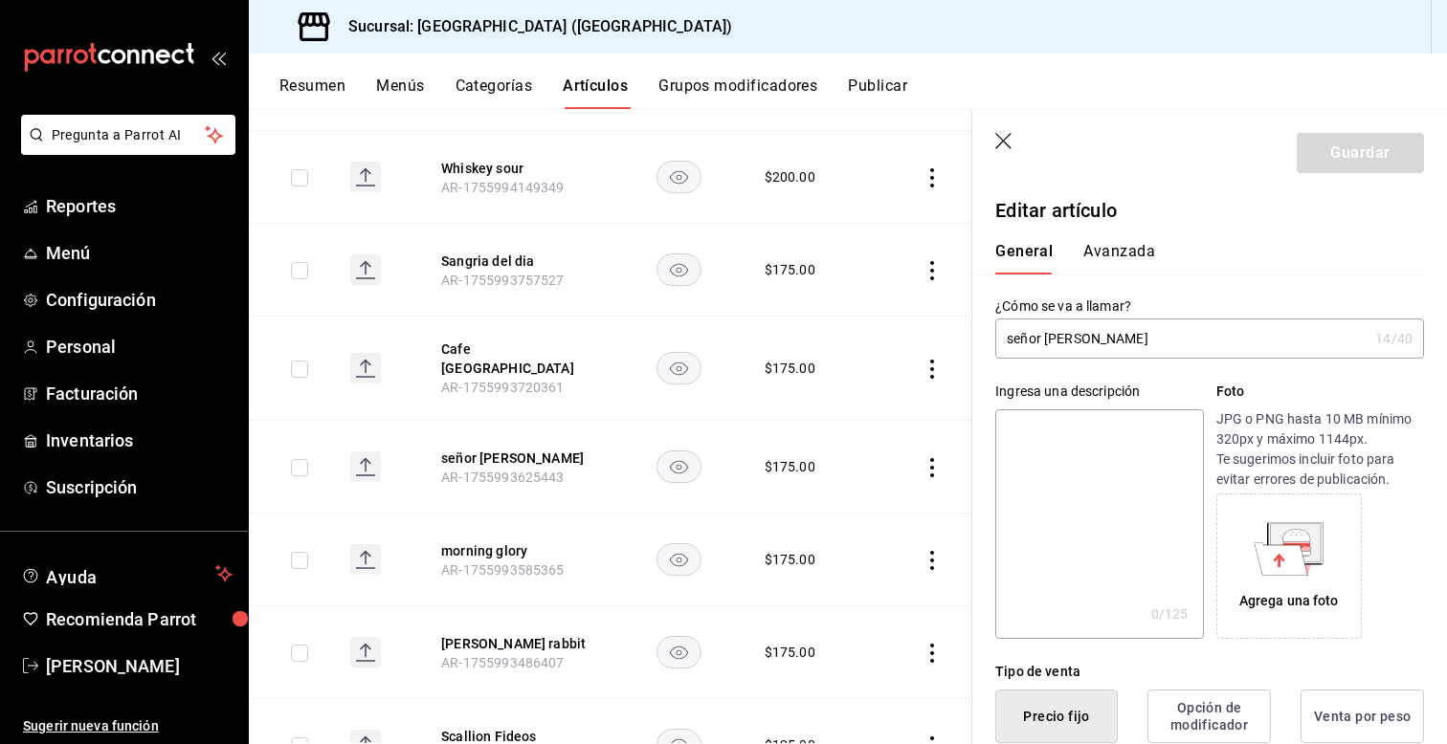
click at [1013, 347] on input "señor sunshine" at bounding box center [1181, 339] width 372 height 38
click at [1014, 339] on input "señor sunshine" at bounding box center [1181, 339] width 372 height 38
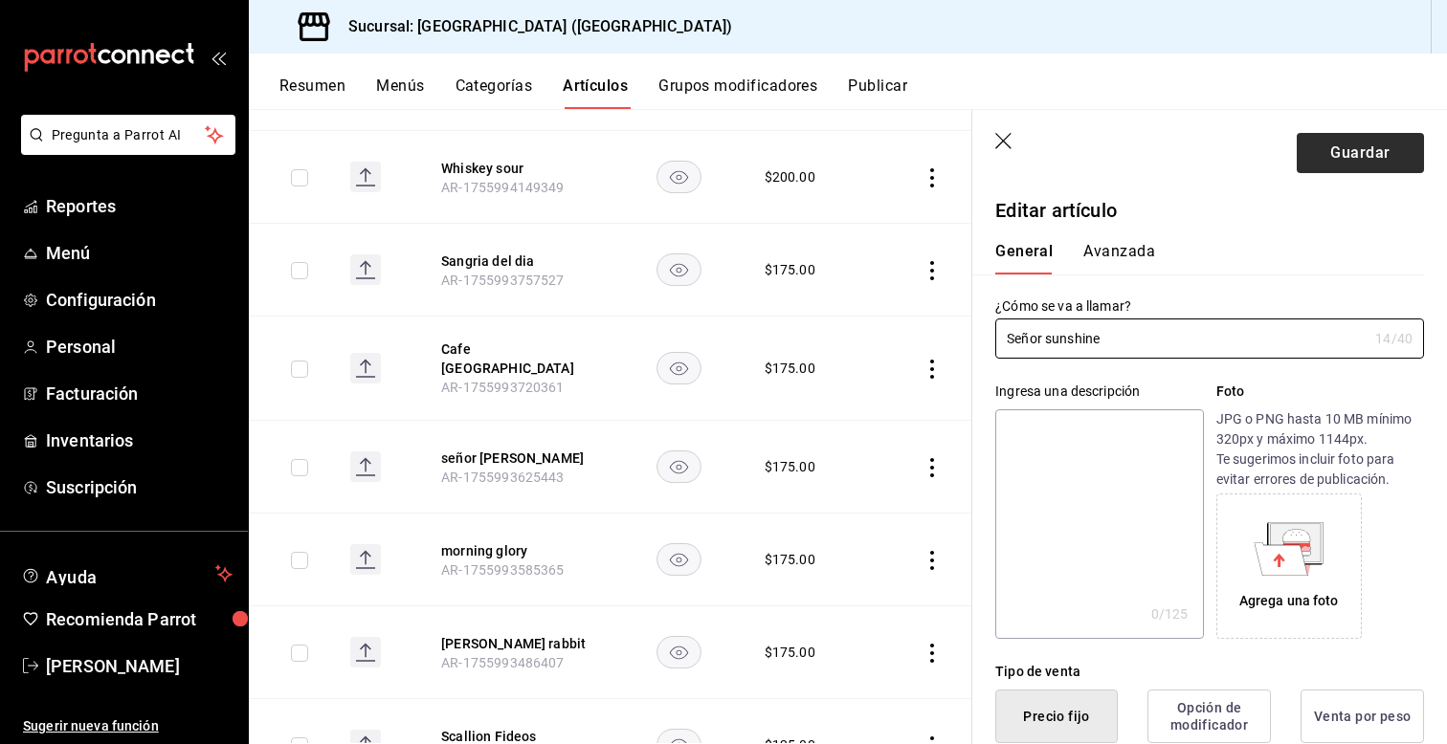
type input "Señor sunshine"
click at [1317, 162] on button "Guardar" at bounding box center [1360, 153] width 127 height 40
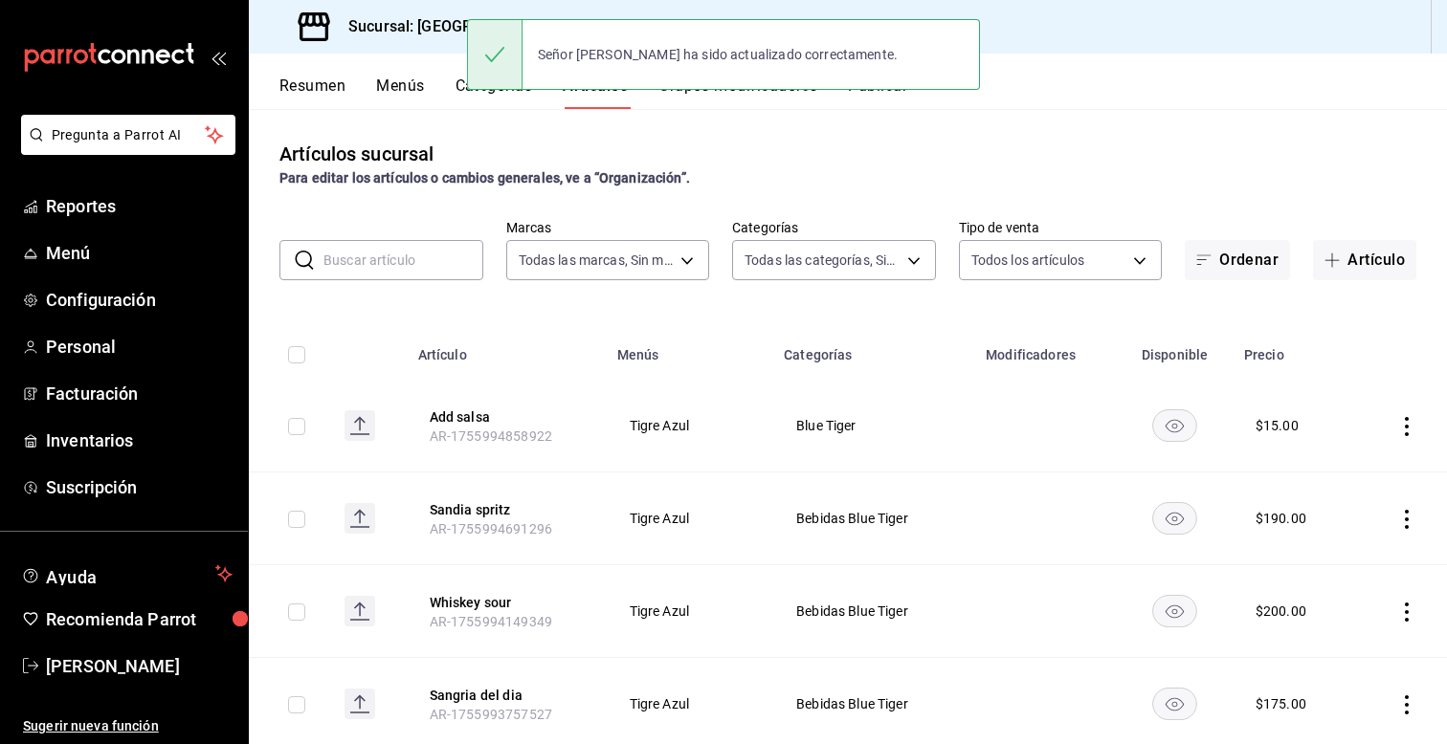
click at [1407, 366] on th at bounding box center [1401, 349] width 92 height 61
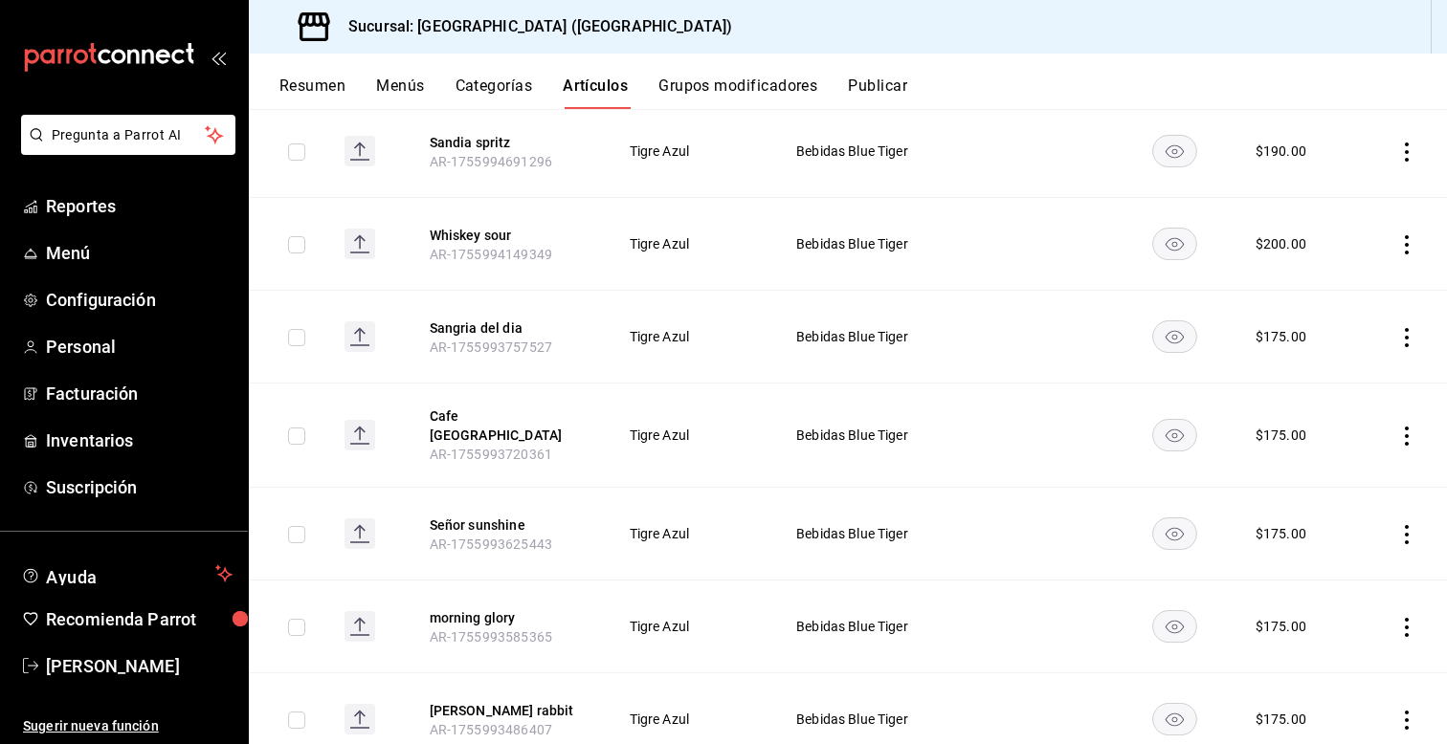
scroll to position [383, 0]
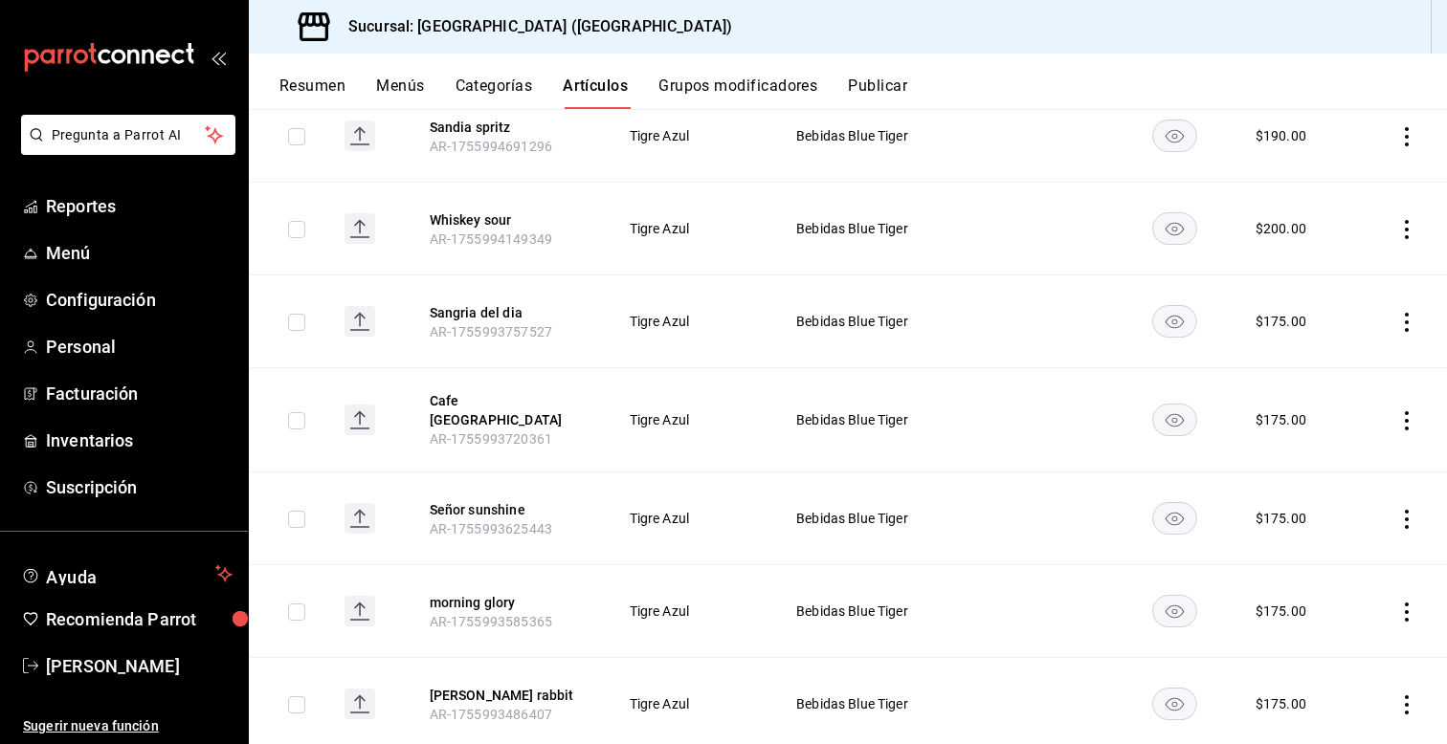
click at [1405, 603] on icon "actions" at bounding box center [1407, 612] width 4 height 19
click at [1295, 618] on icon at bounding box center [1301, 616] width 23 height 23
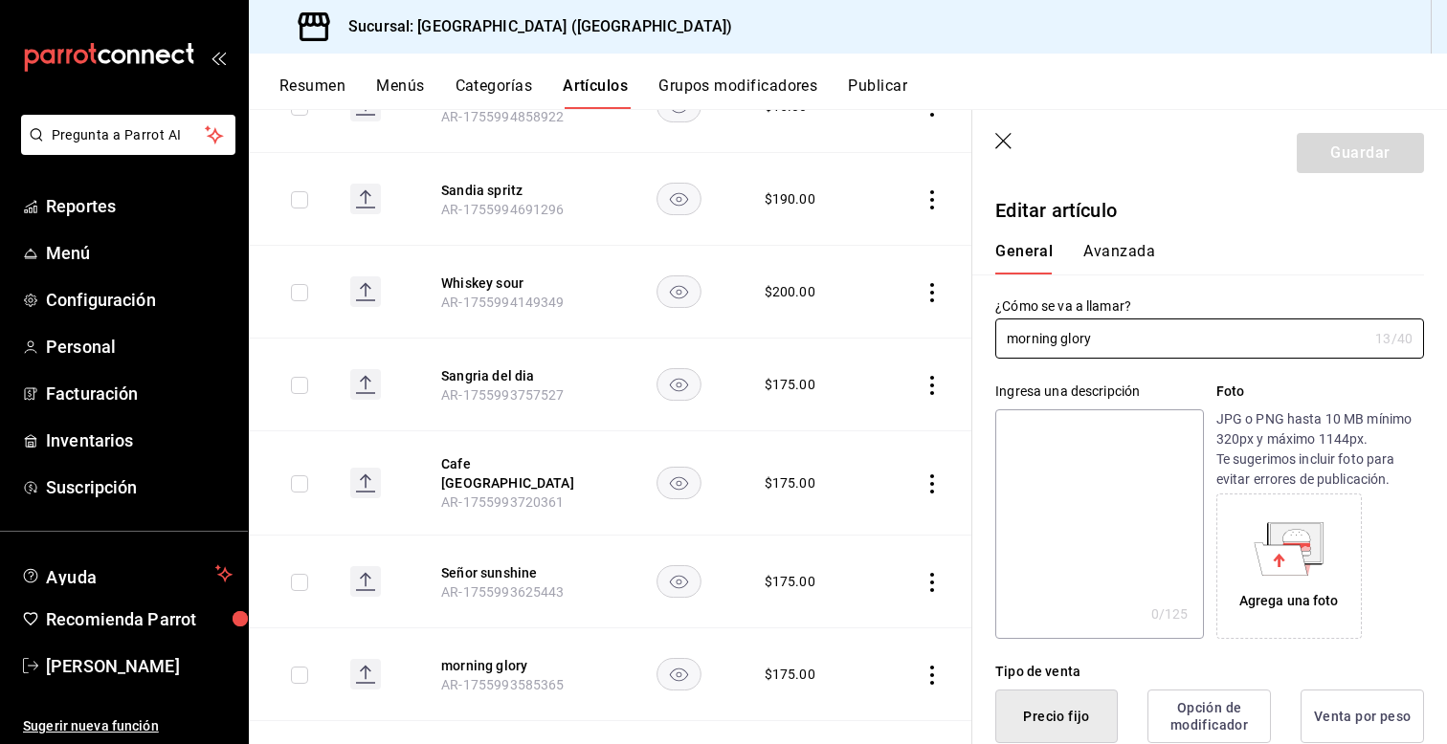
type input "$175.00"
click at [1015, 339] on input "morning glory" at bounding box center [1181, 339] width 372 height 38
type input "Morning glory"
click at [1368, 148] on button "Guardar" at bounding box center [1360, 153] width 127 height 40
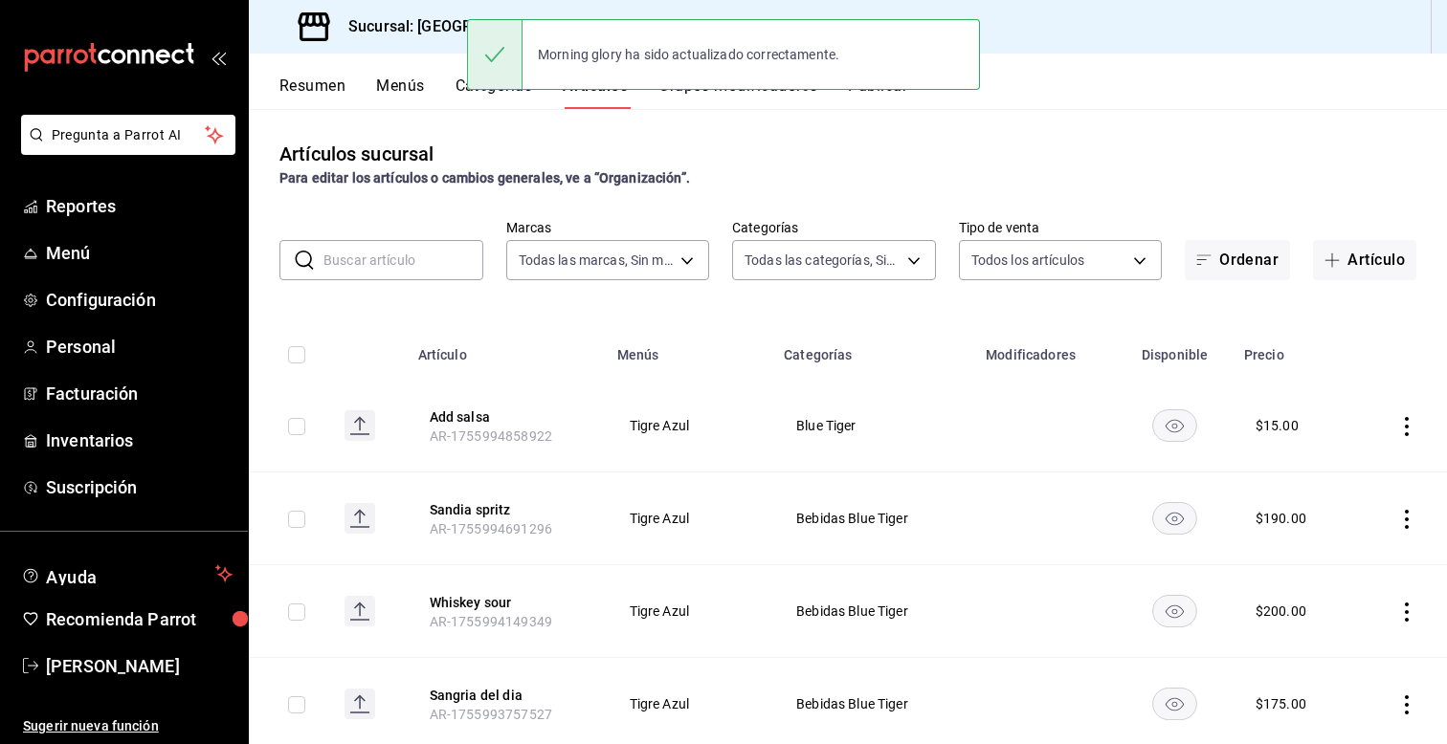
click at [1433, 354] on th at bounding box center [1401, 349] width 92 height 61
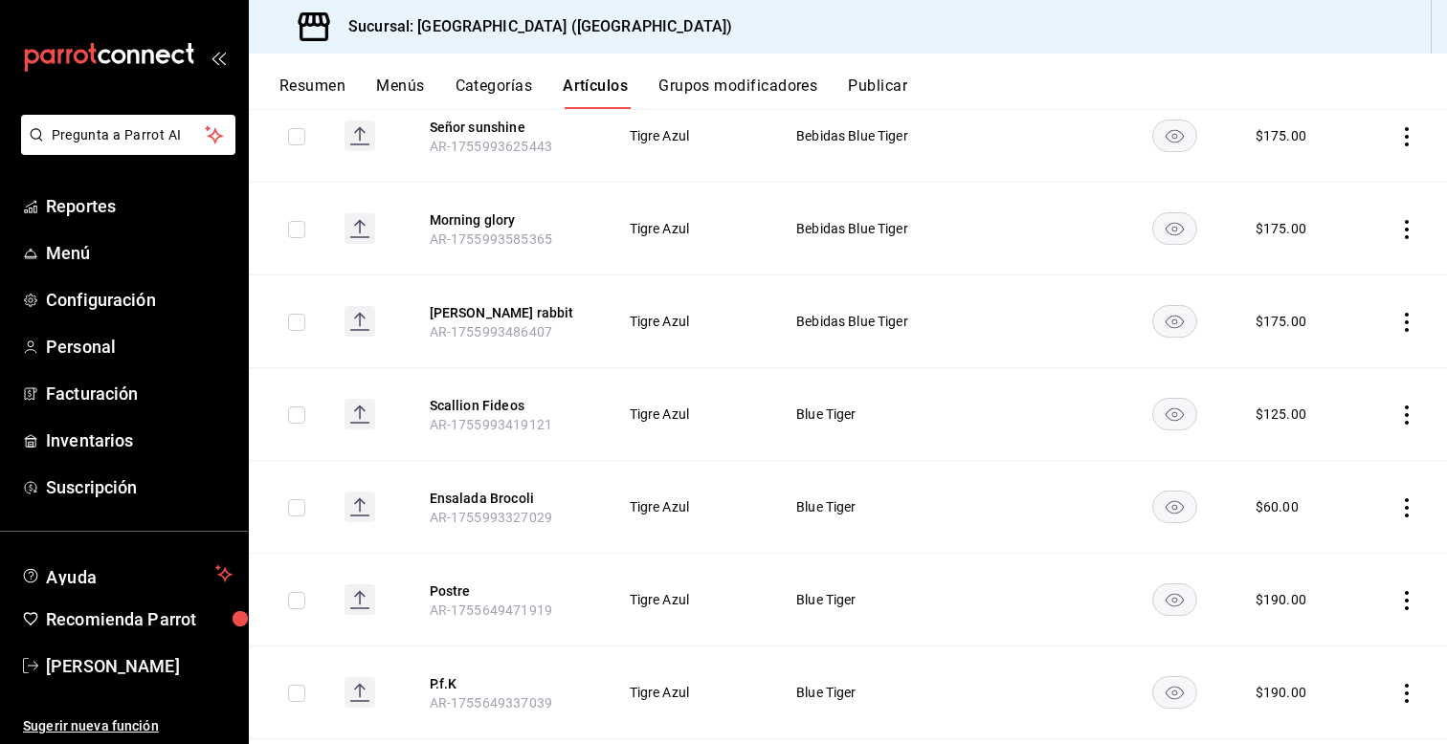
scroll to position [727, 0]
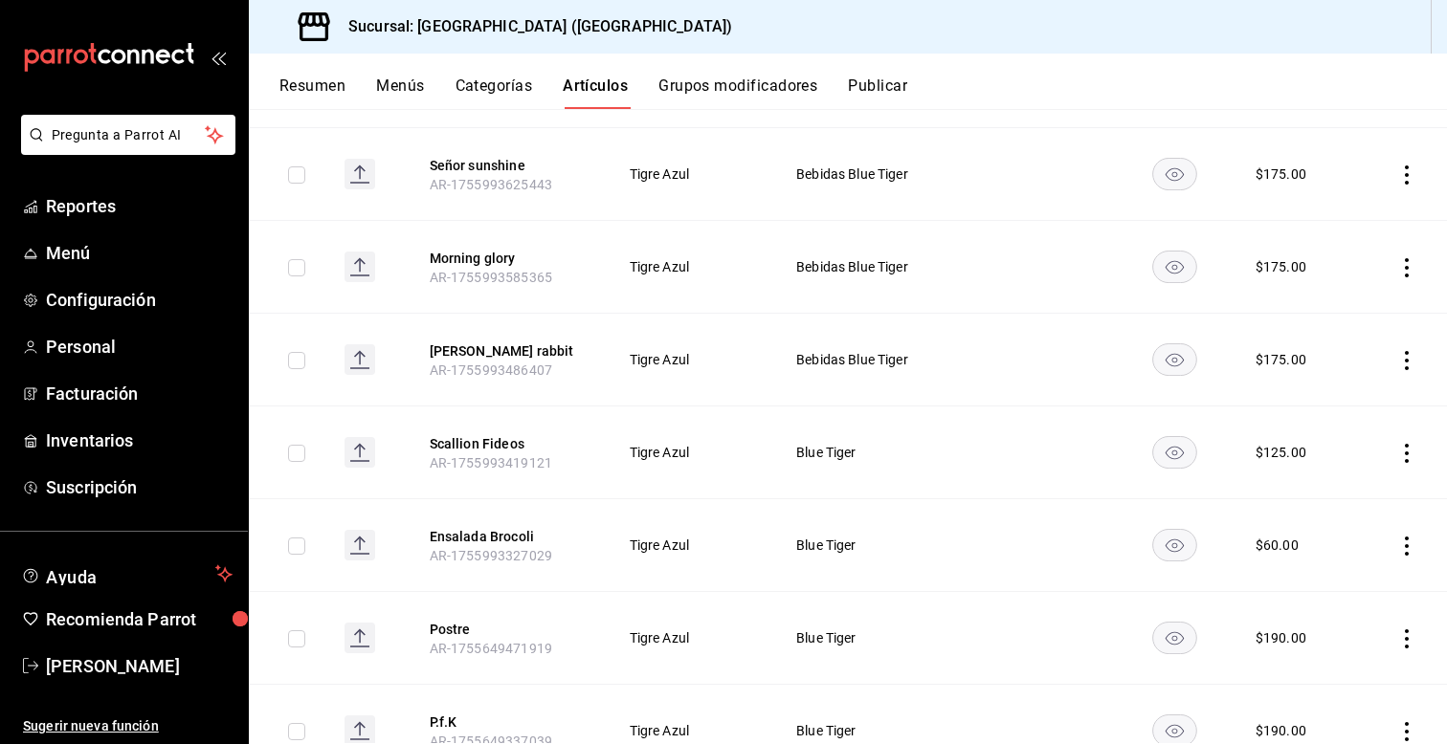
click at [1406, 351] on icon "actions" at bounding box center [1406, 360] width 19 height 19
click at [1332, 388] on span "Editar" at bounding box center [1349, 393] width 50 height 20
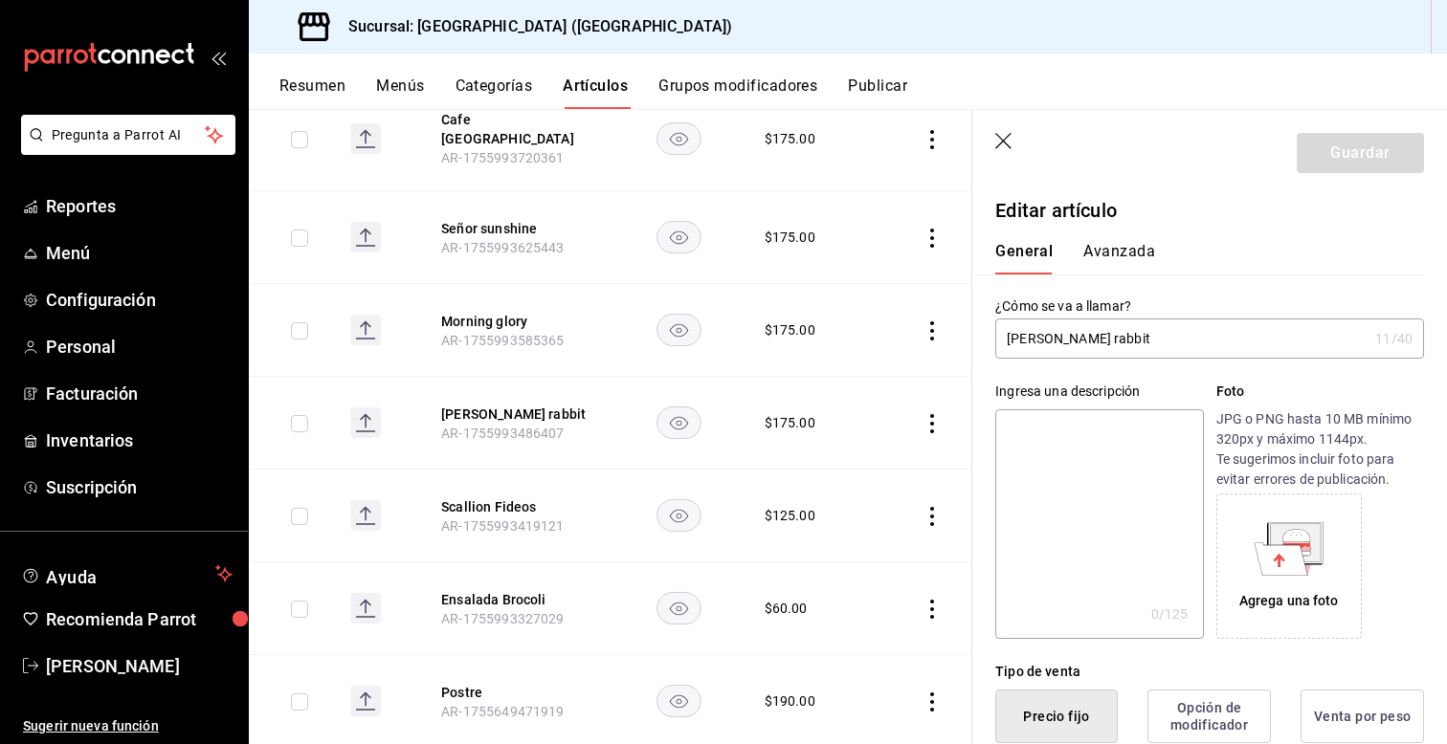
click at [1015, 344] on input "rosa rabbit" at bounding box center [1181, 339] width 372 height 38
type input "[PERSON_NAME]"
click at [1333, 158] on button "Guardar" at bounding box center [1360, 153] width 127 height 40
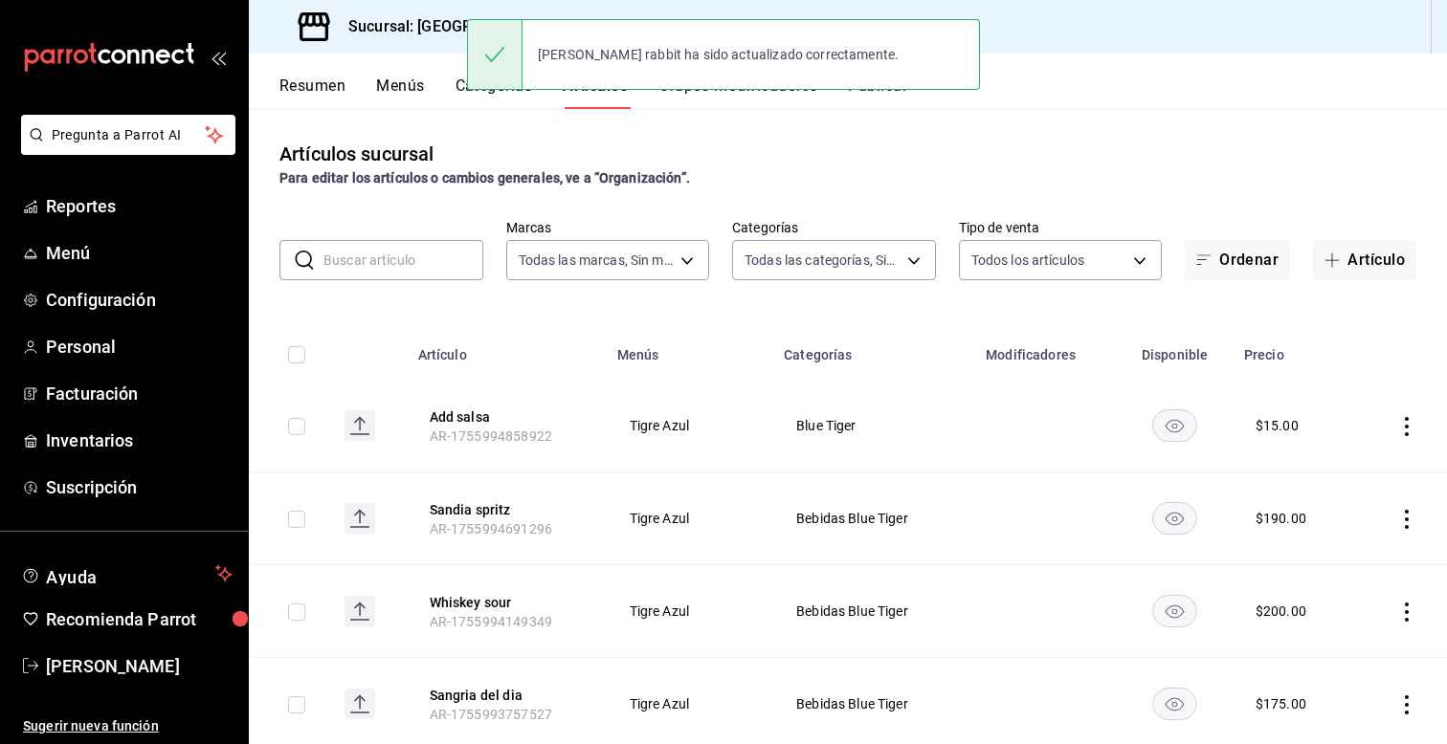
click at [1426, 322] on th at bounding box center [1401, 349] width 92 height 61
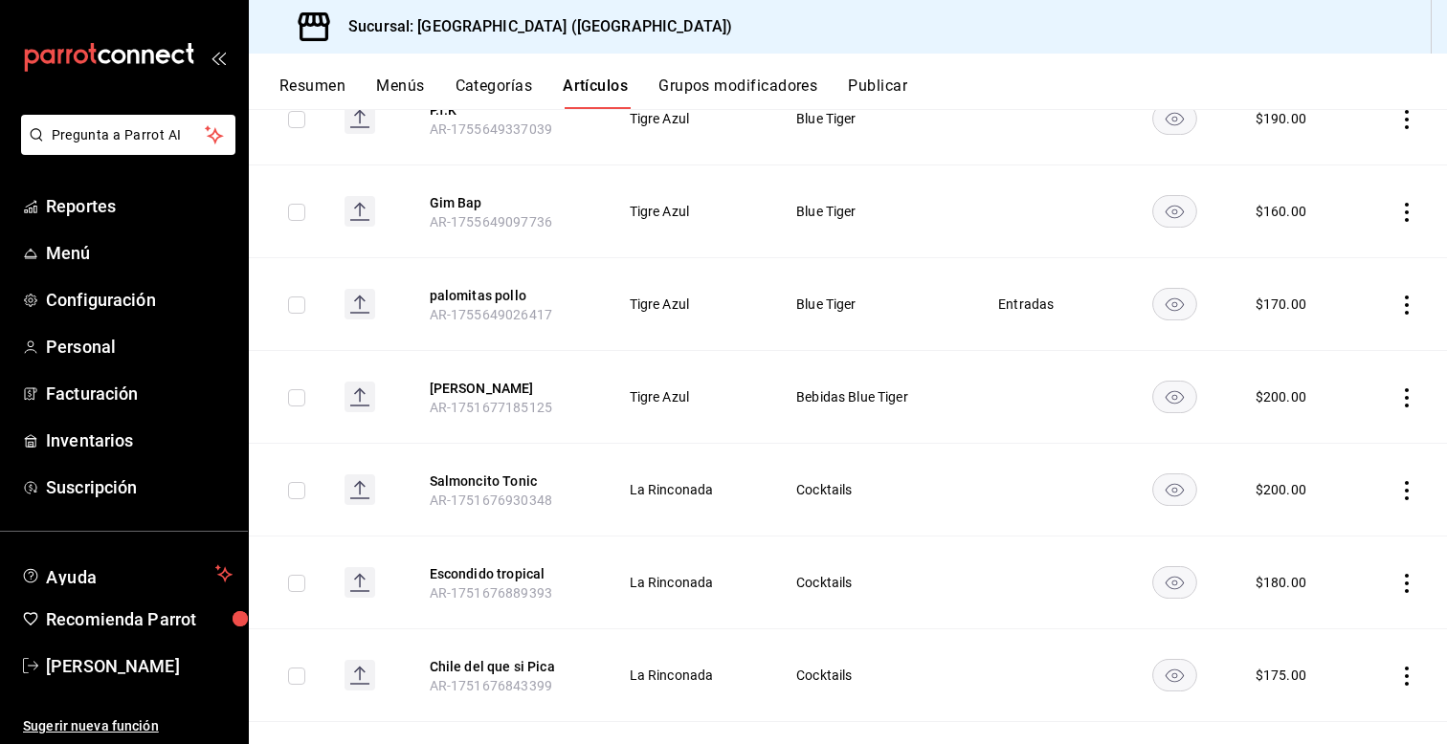
scroll to position [1378, 0]
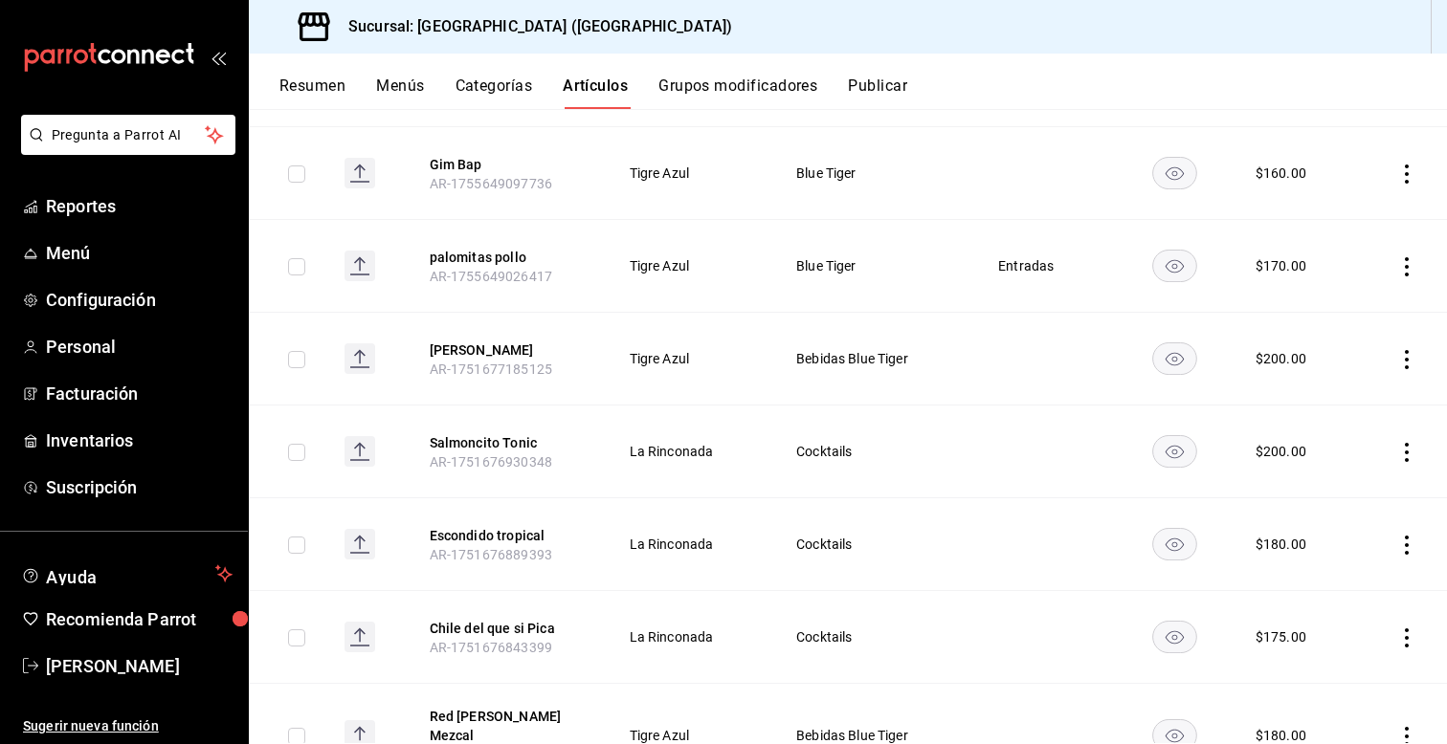
click at [1408, 257] on icon "actions" at bounding box center [1406, 266] width 19 height 19
click at [1335, 297] on span "Editar" at bounding box center [1349, 299] width 50 height 20
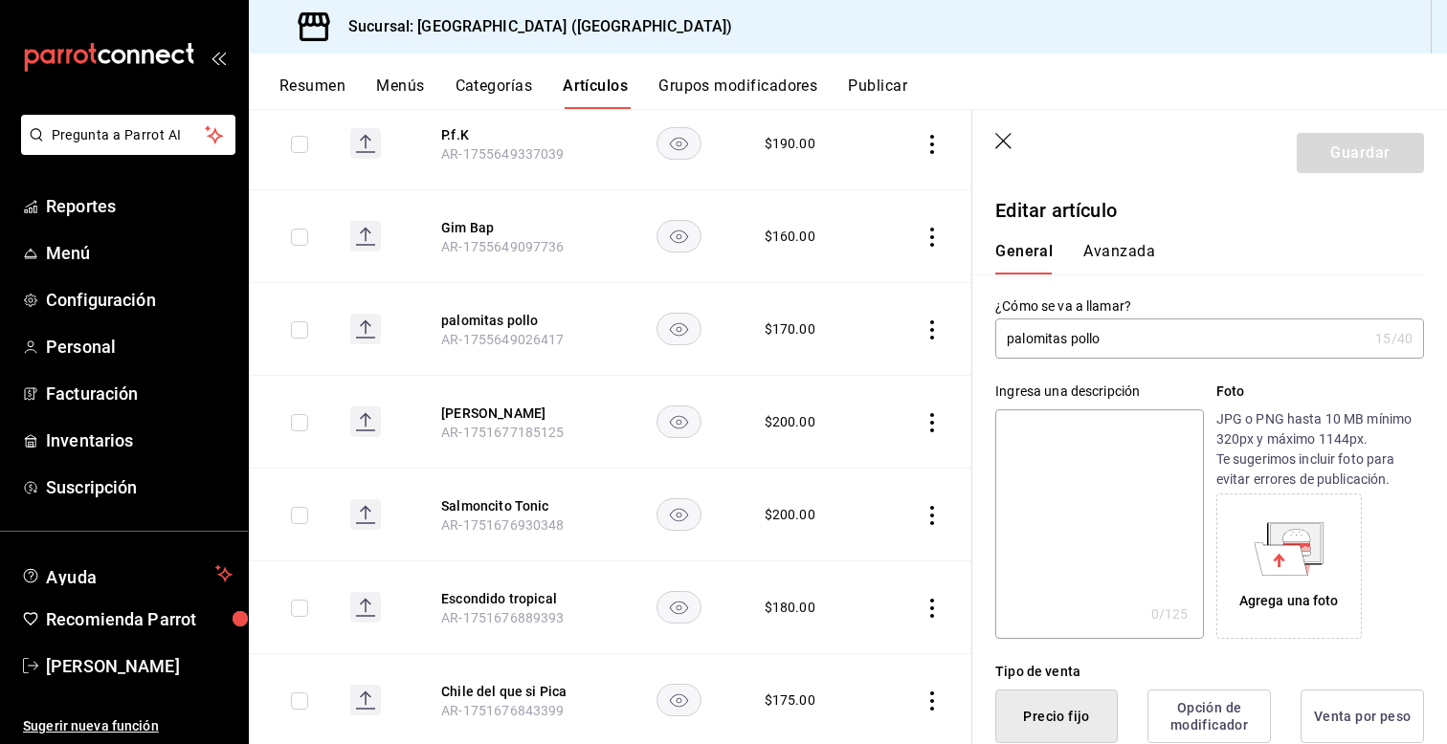
click at [1016, 348] on input "palomitas pollo" at bounding box center [1181, 339] width 372 height 38
type input "Palomitas pollo"
click at [1341, 142] on button "Guardar" at bounding box center [1360, 153] width 127 height 40
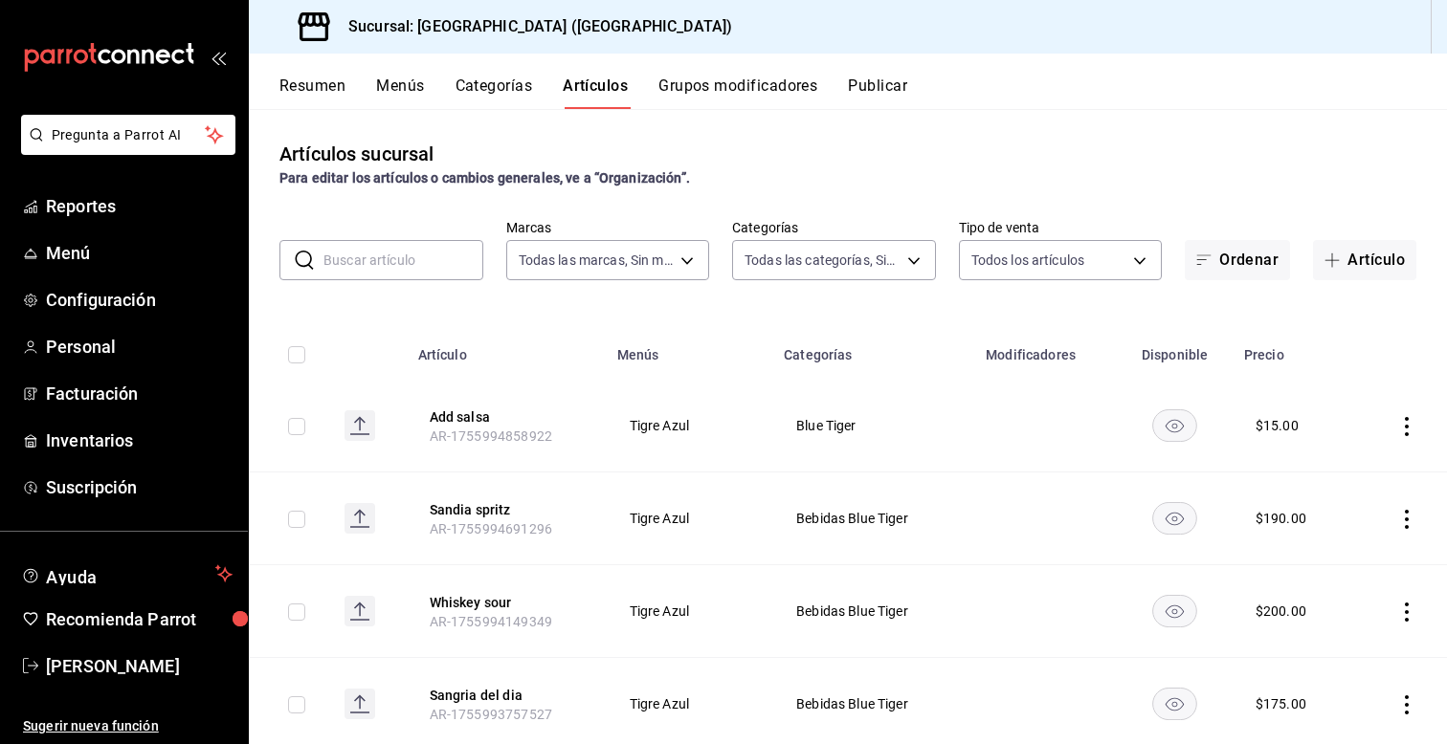
click at [1291, 164] on div "Artículos sucursal Para editar los artículos o cambios generales, ve a “Organiz…" at bounding box center [848, 164] width 1198 height 49
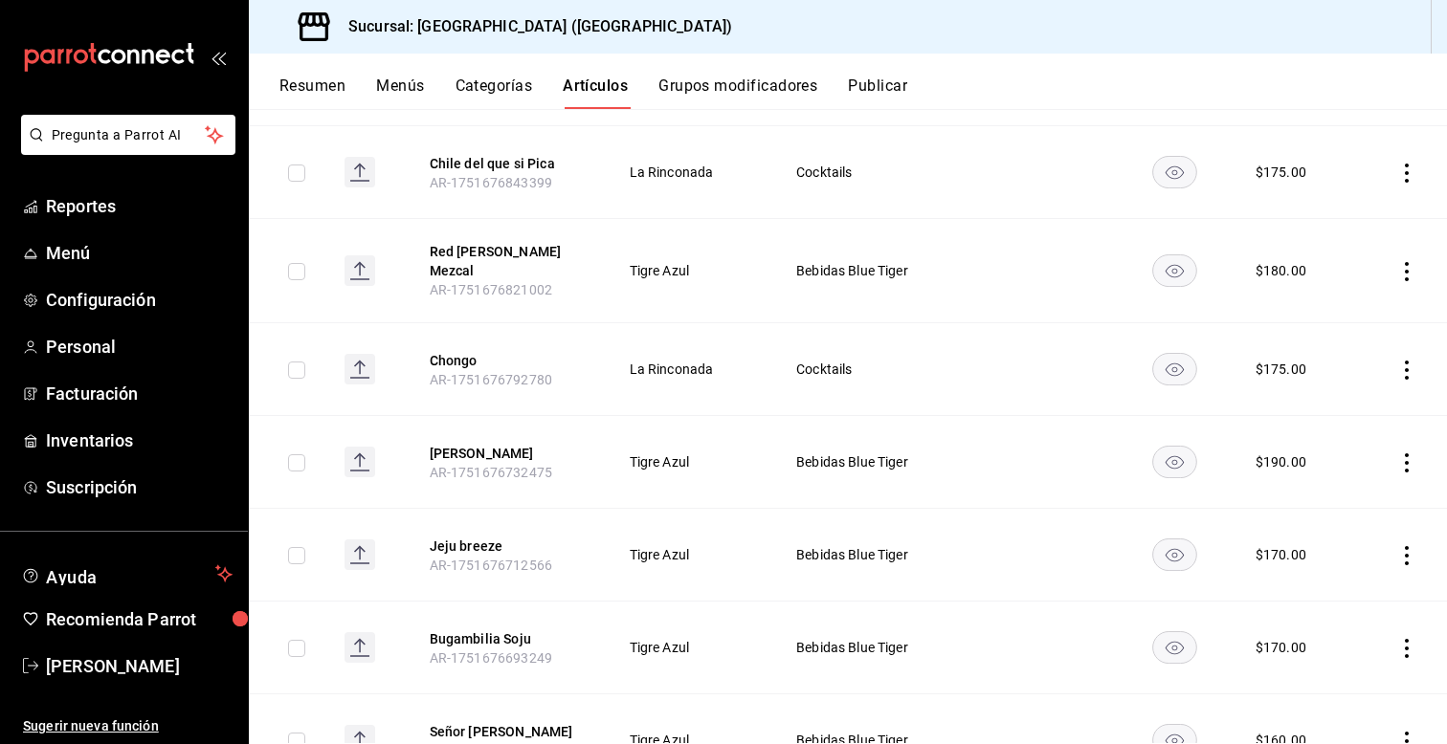
scroll to position [1881, 0]
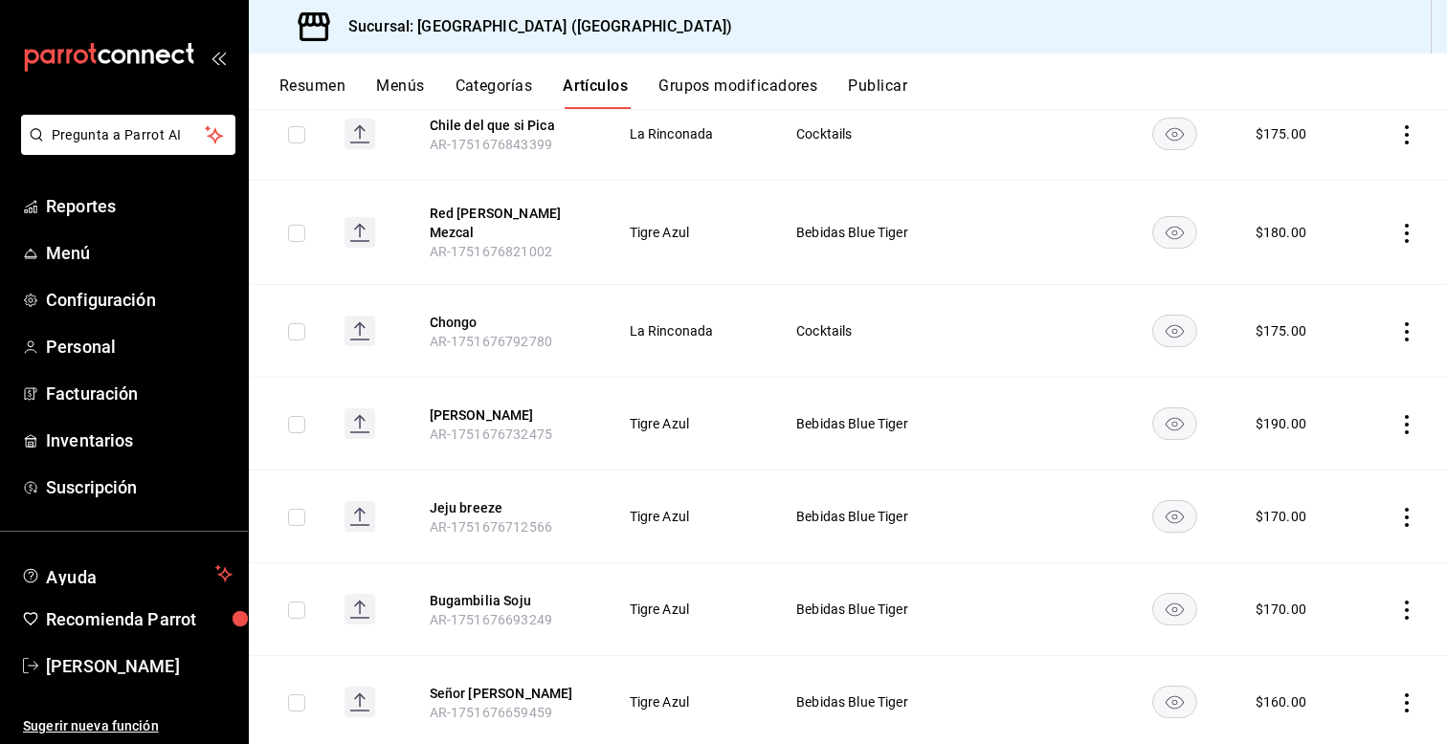
click at [1412, 322] on icon "actions" at bounding box center [1406, 331] width 19 height 19
click at [1325, 358] on span "Editar" at bounding box center [1349, 353] width 50 height 20
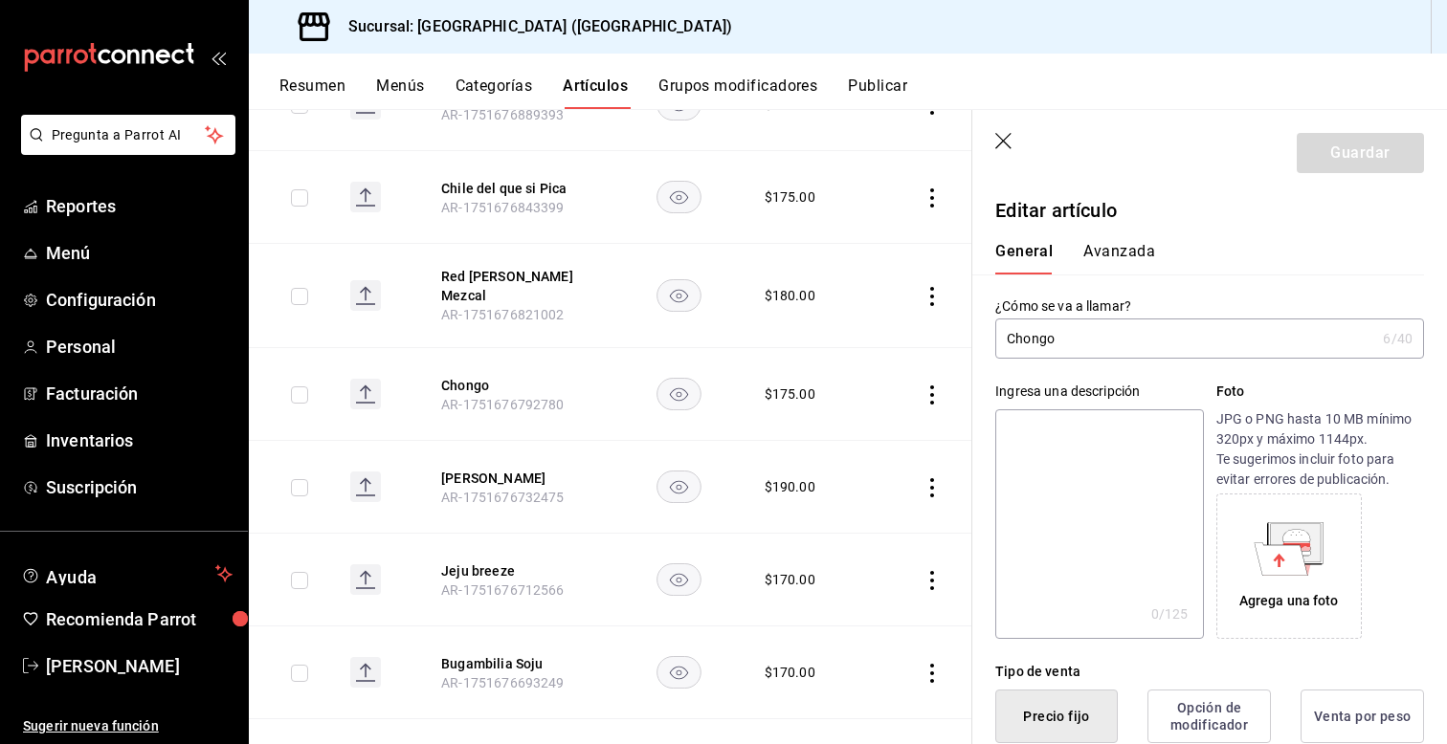
click at [988, 473] on div "Ingresa una descripción x 0 /125 ​ Foto JPG o PNG hasta 10 MB mínimo 320px y má…" at bounding box center [1198, 499] width 452 height 280
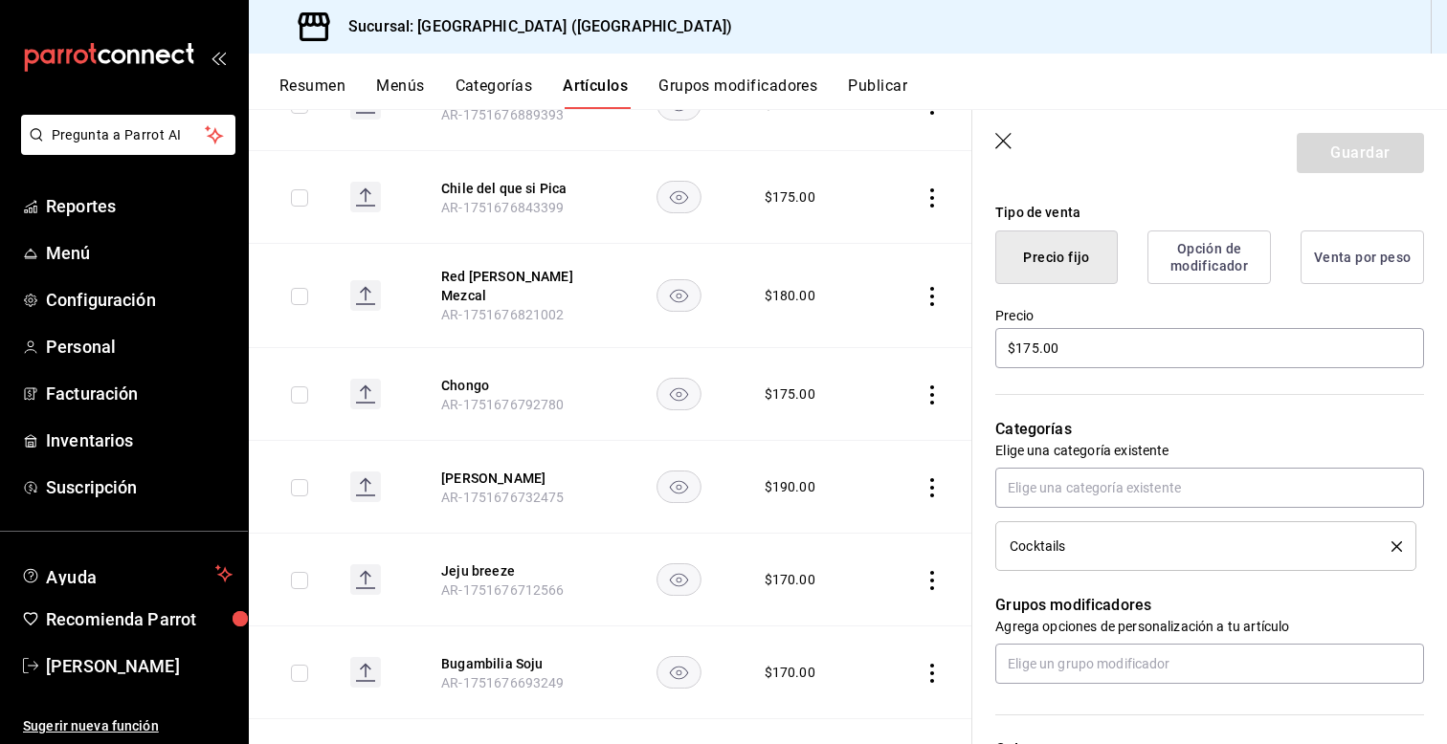
scroll to position [498, 0]
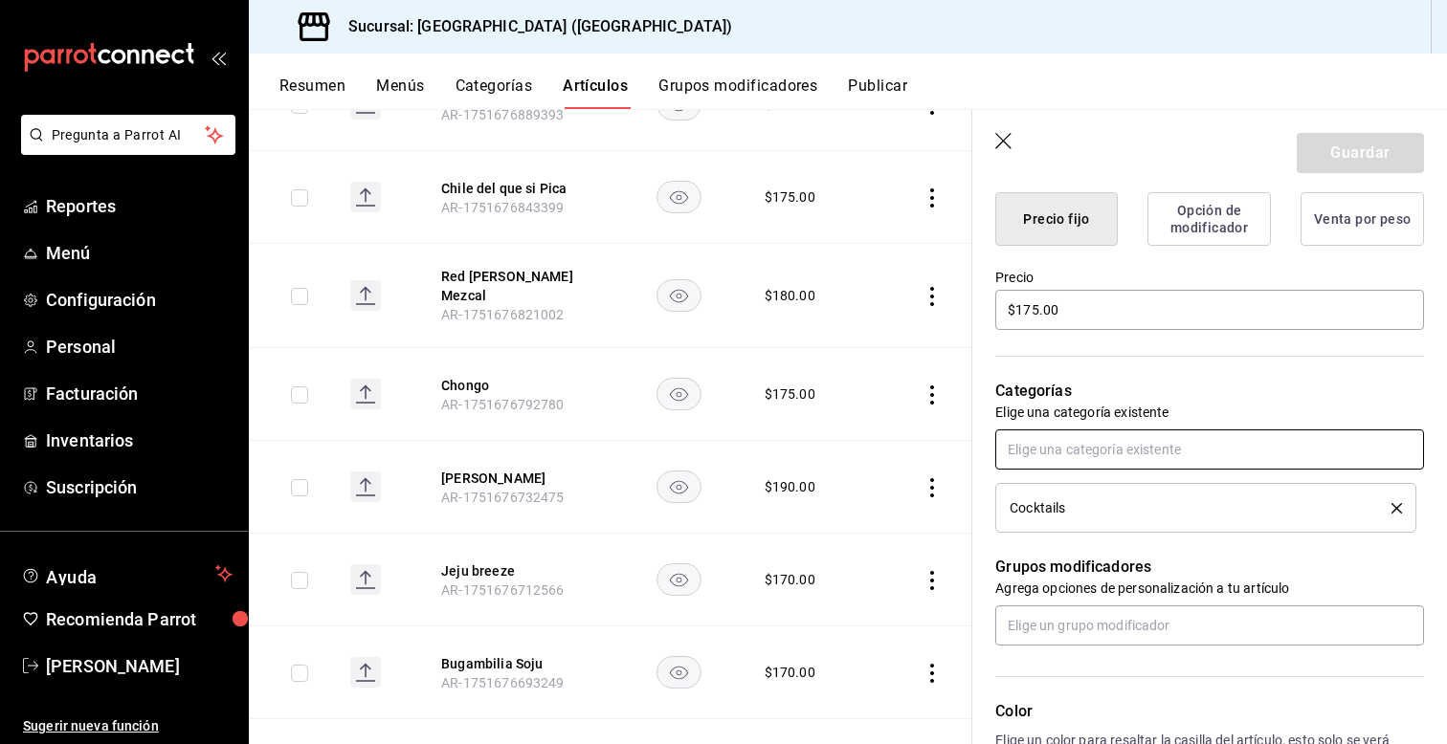
click at [1041, 457] on input "text" at bounding box center [1209, 450] width 429 height 40
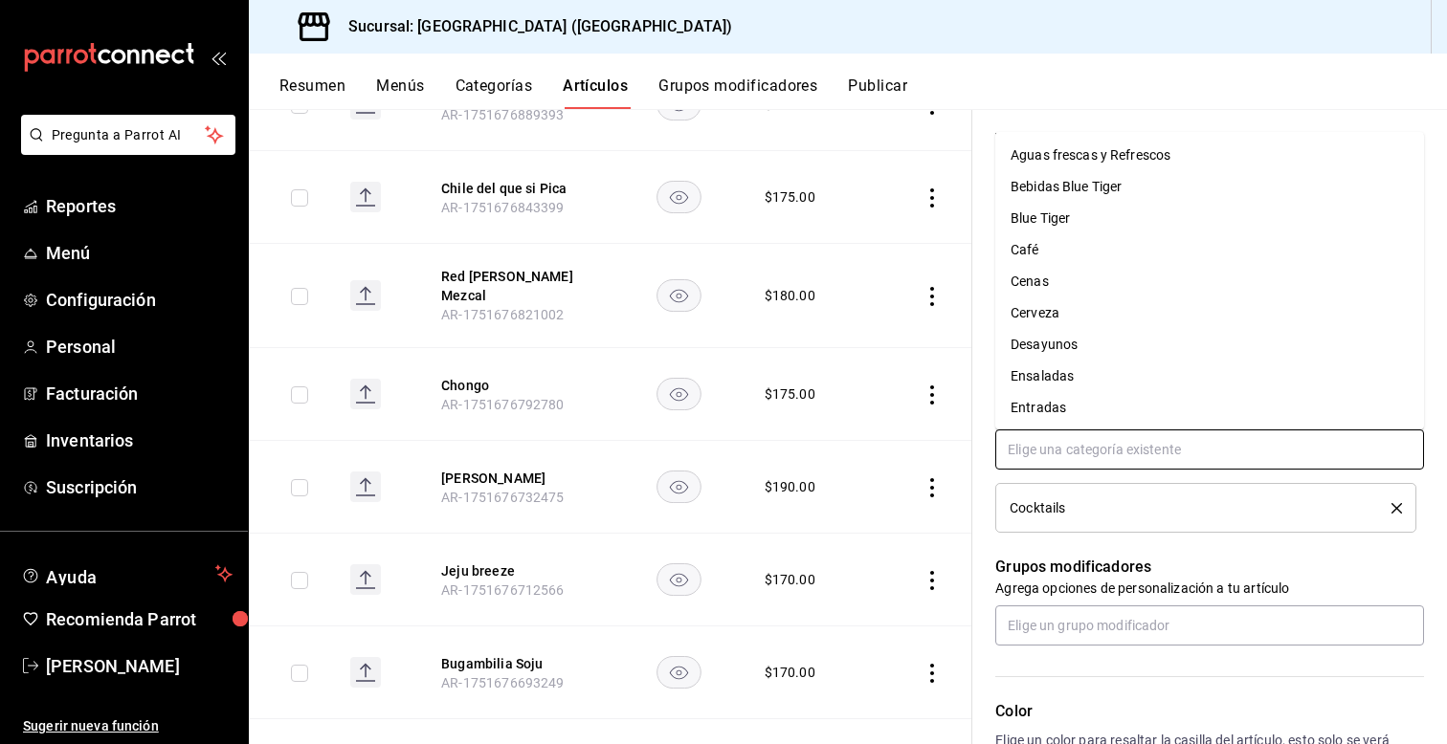
click at [1051, 197] on li "Bebidas Blue Tiger" at bounding box center [1209, 187] width 429 height 32
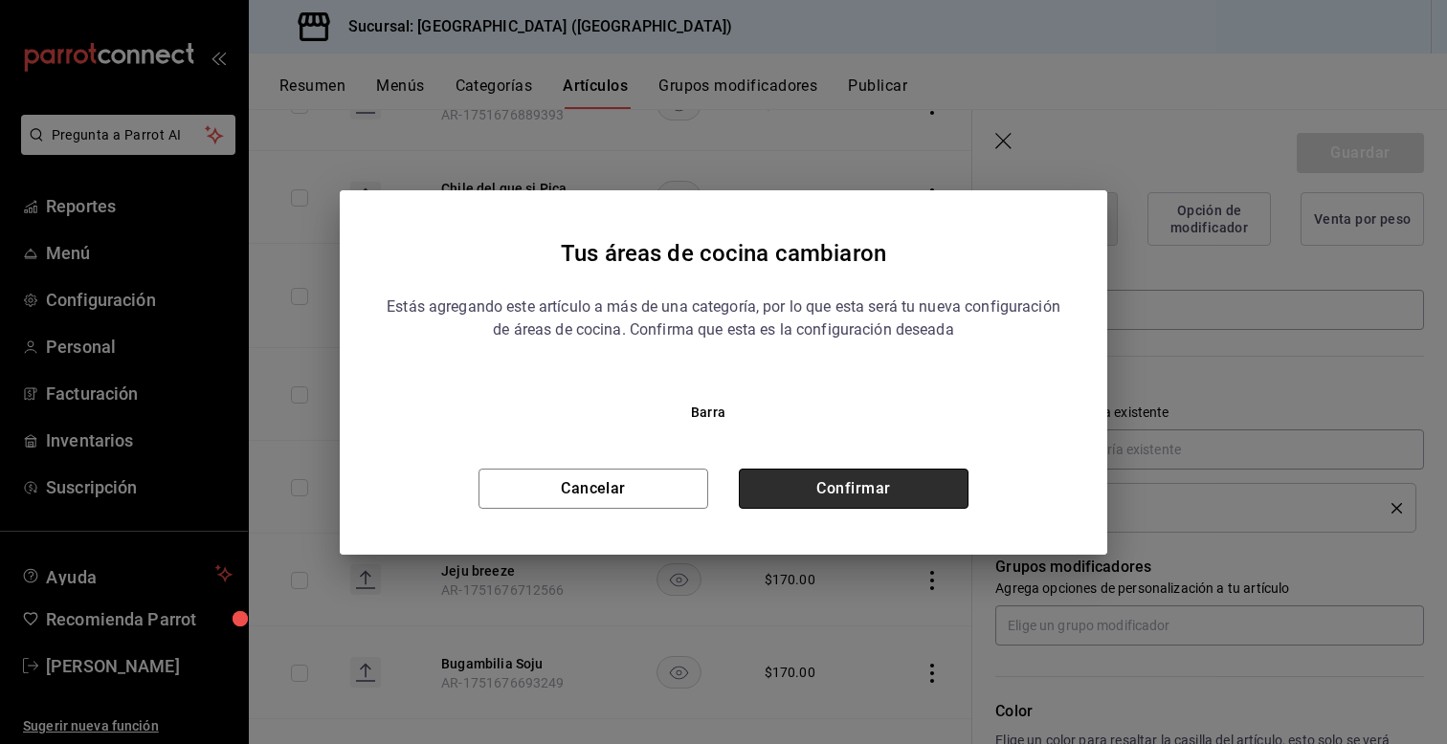
click at [825, 494] on button "Confirmar" at bounding box center [854, 489] width 230 height 40
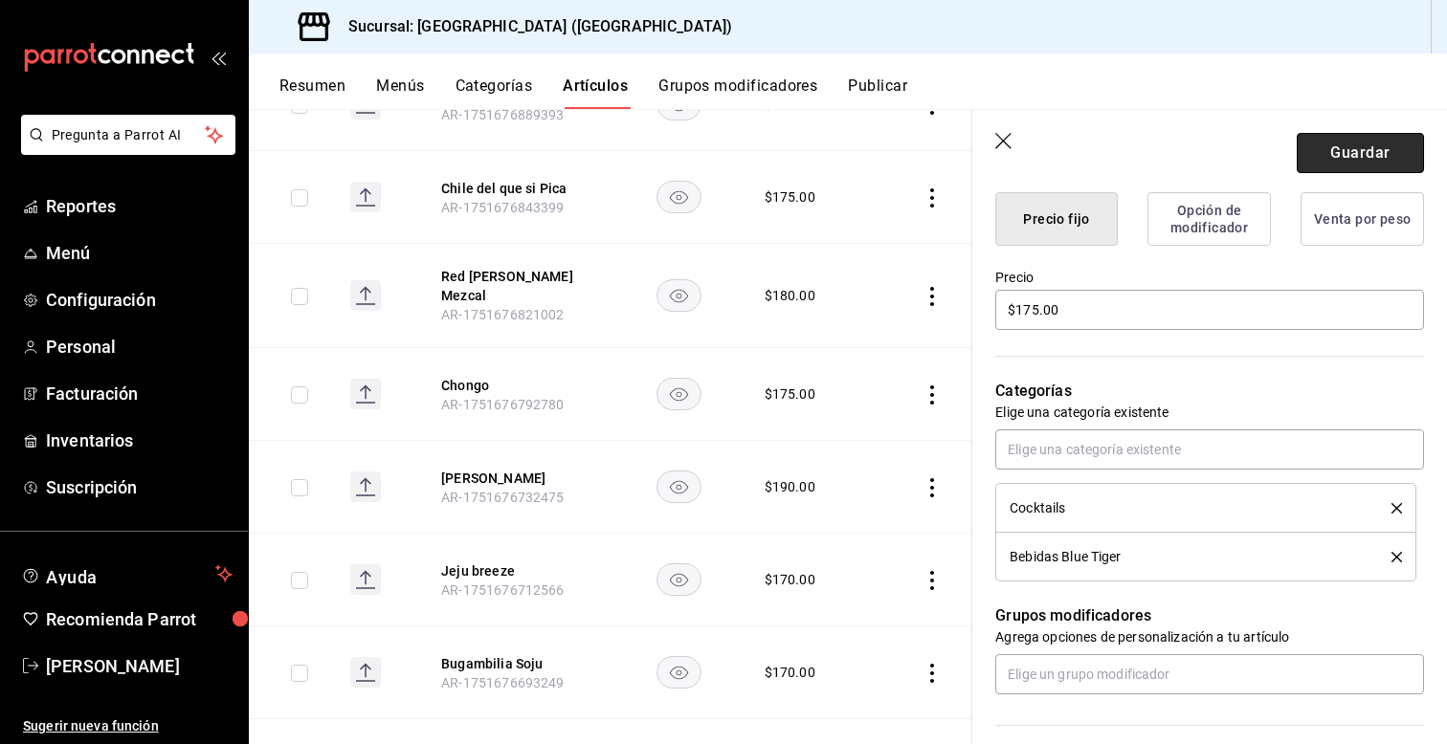
click at [1339, 155] on button "Guardar" at bounding box center [1360, 153] width 127 height 40
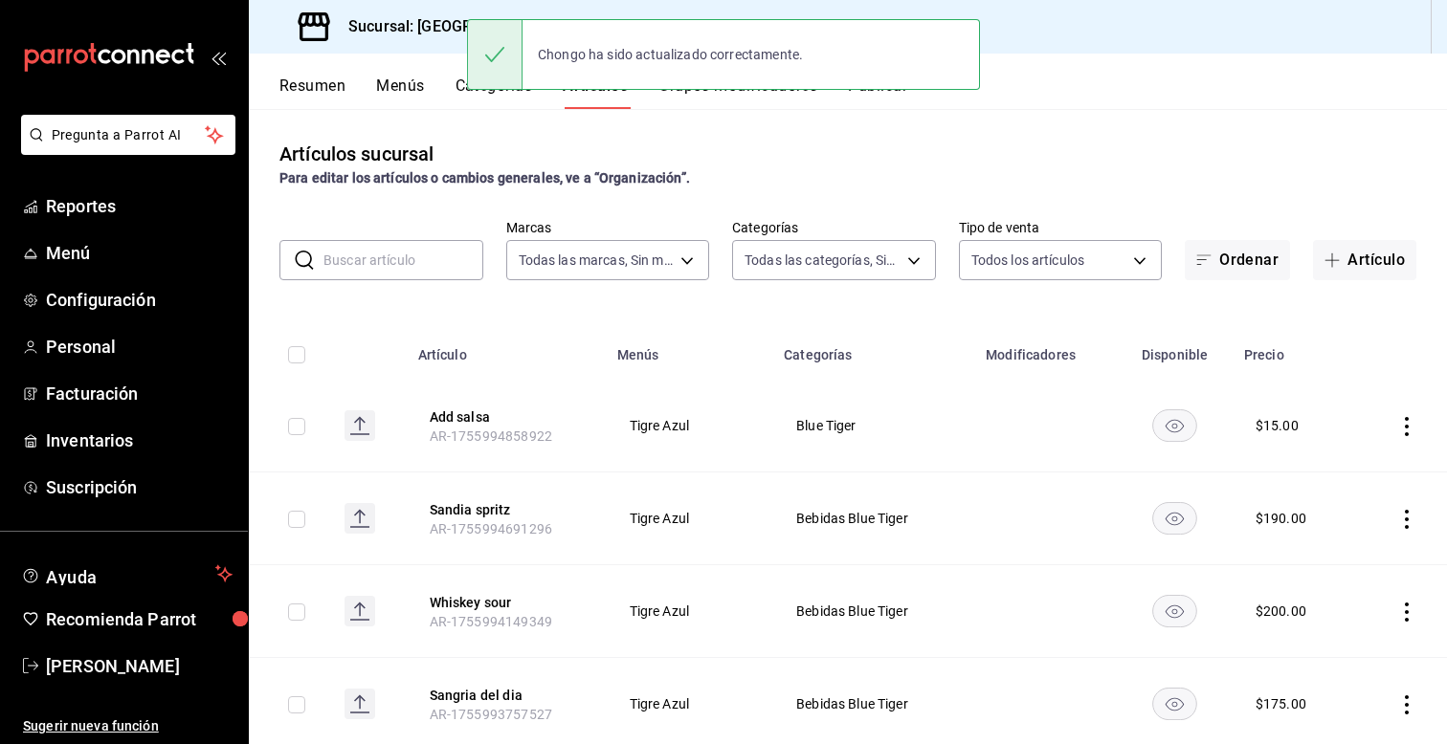
click at [261, 457] on td at bounding box center [289, 426] width 80 height 93
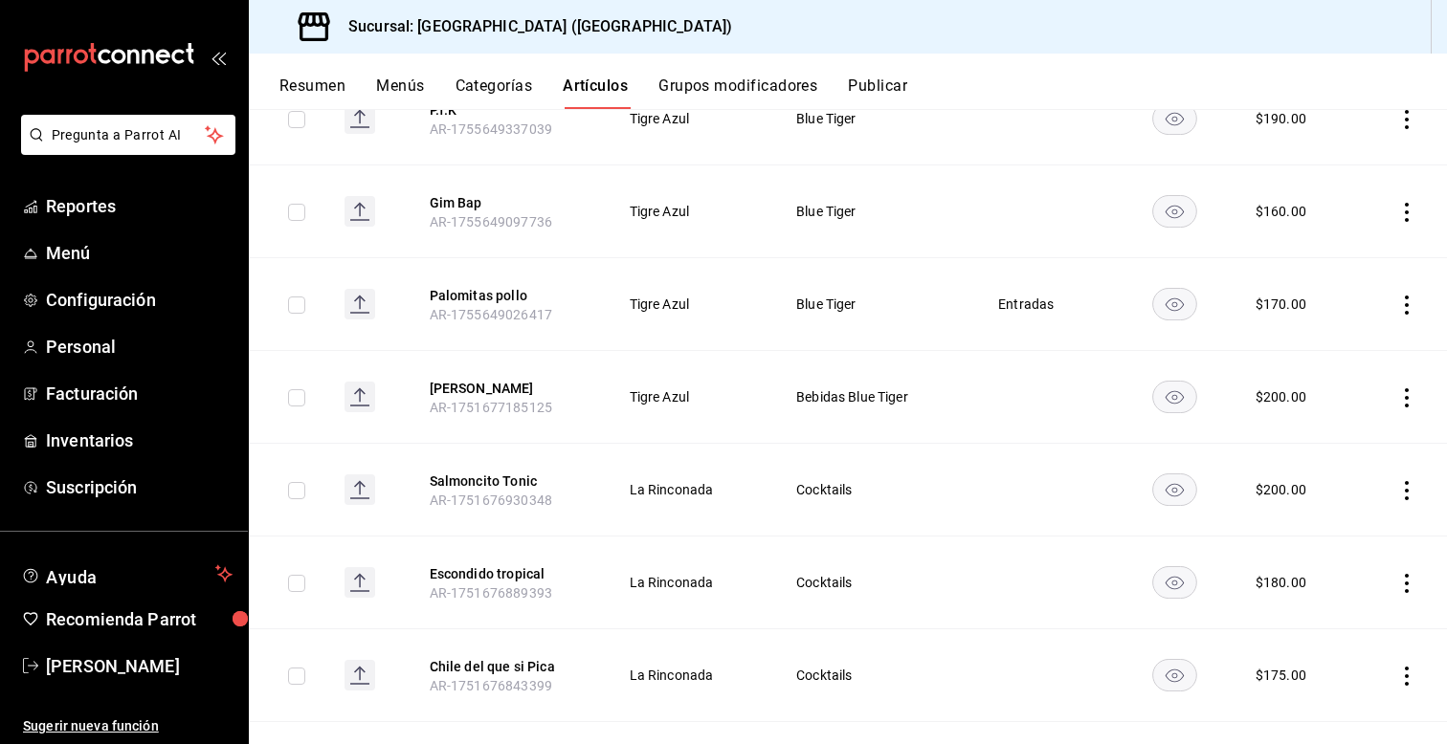
scroll to position [1378, 0]
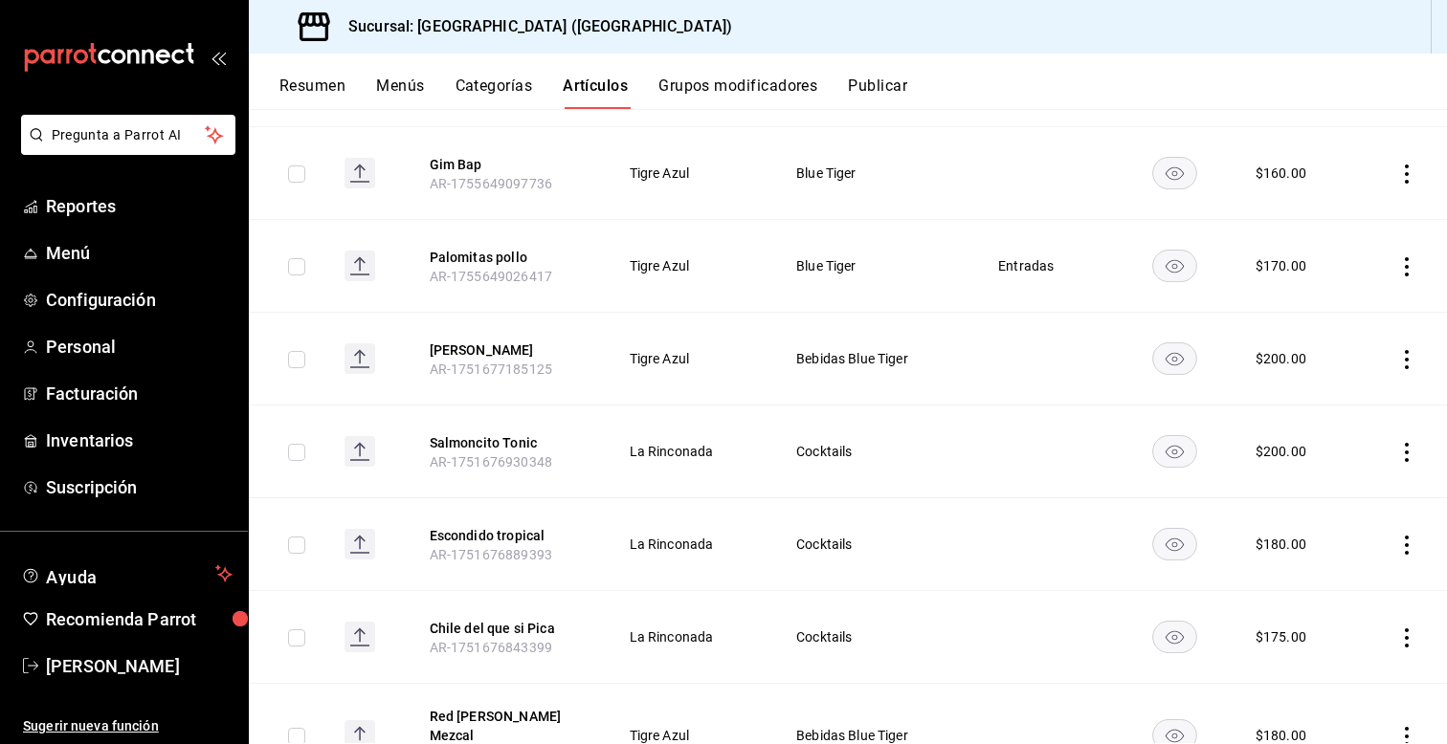
click at [1409, 444] on icon "actions" at bounding box center [1406, 452] width 19 height 19
click at [1314, 489] on div at bounding box center [1307, 485] width 34 height 23
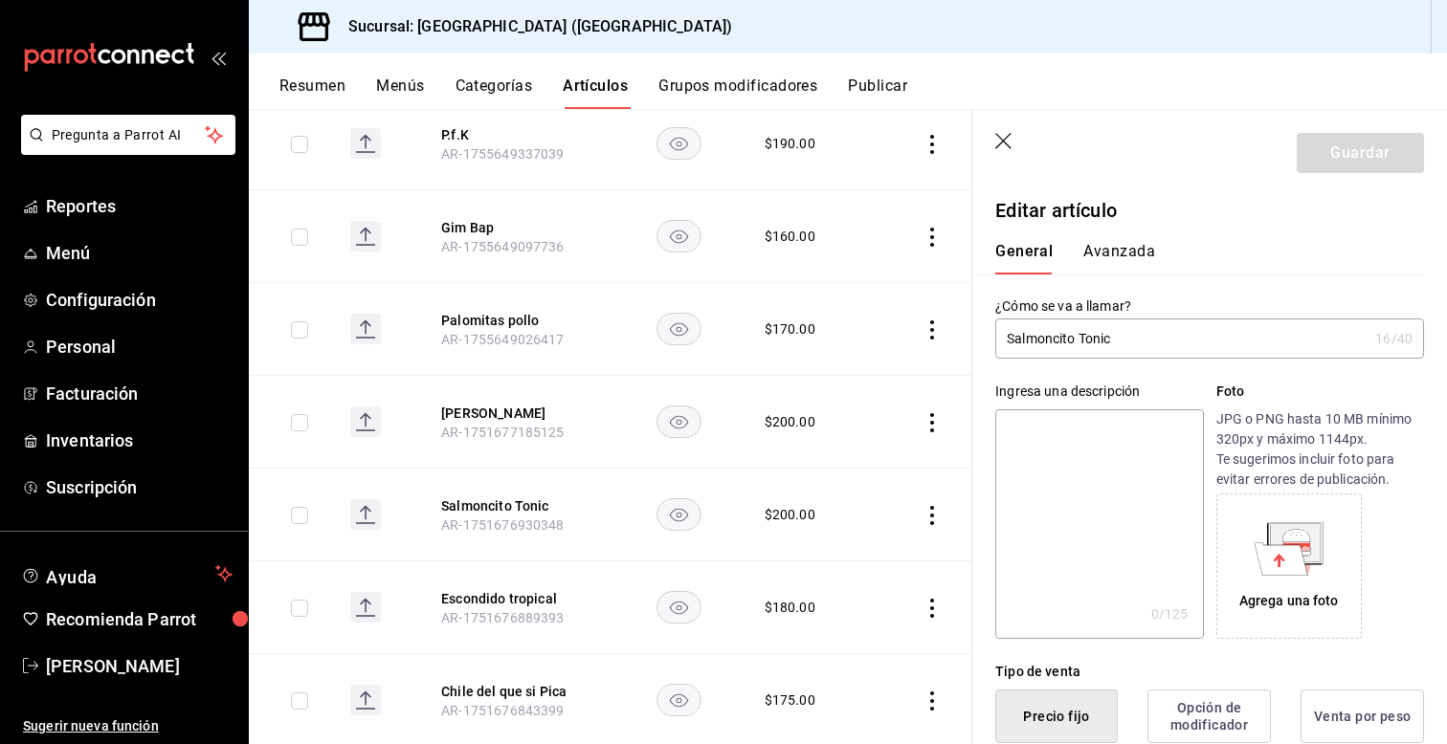
click at [983, 600] on div "Ingresa una descripción x 0 /125 ​ Foto JPG o PNG hasta 10 MB mínimo 320px y má…" at bounding box center [1198, 499] width 452 height 280
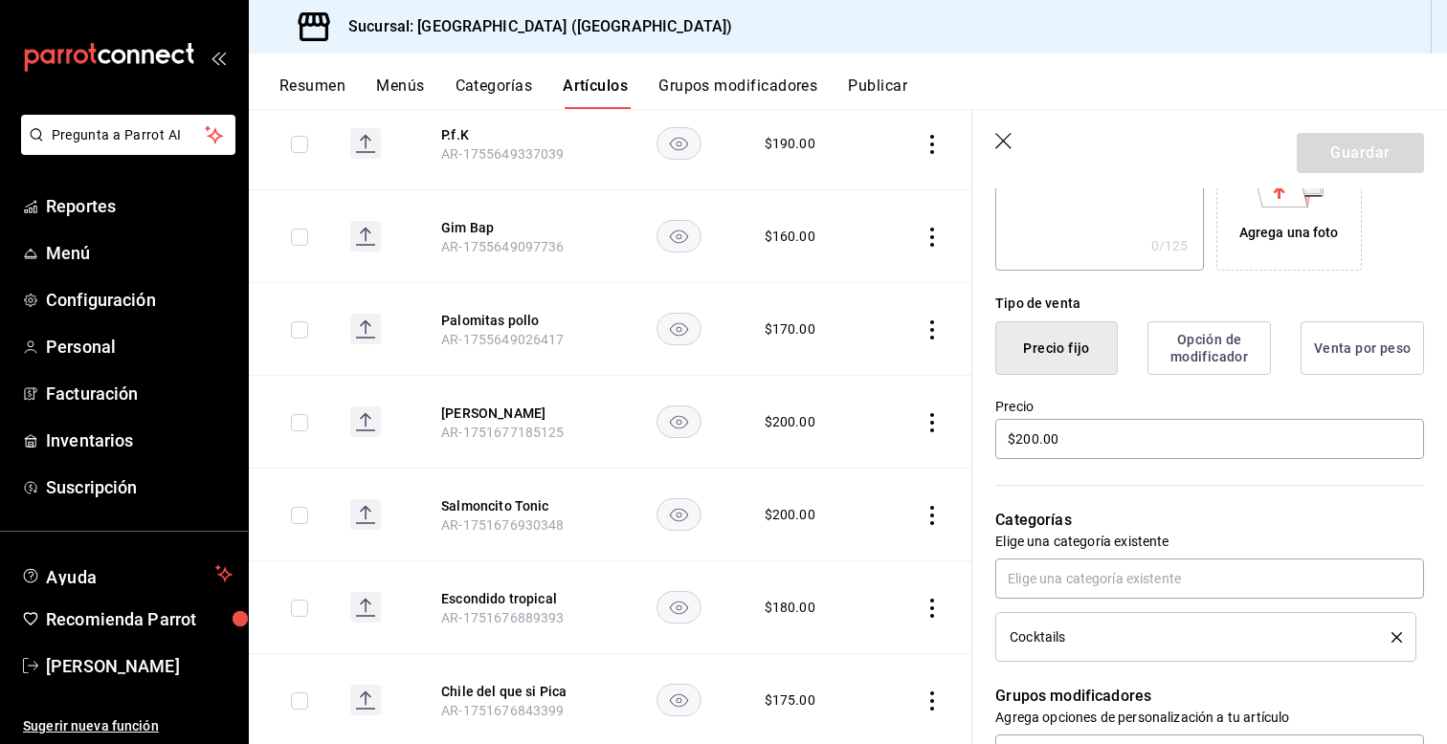
scroll to position [383, 0]
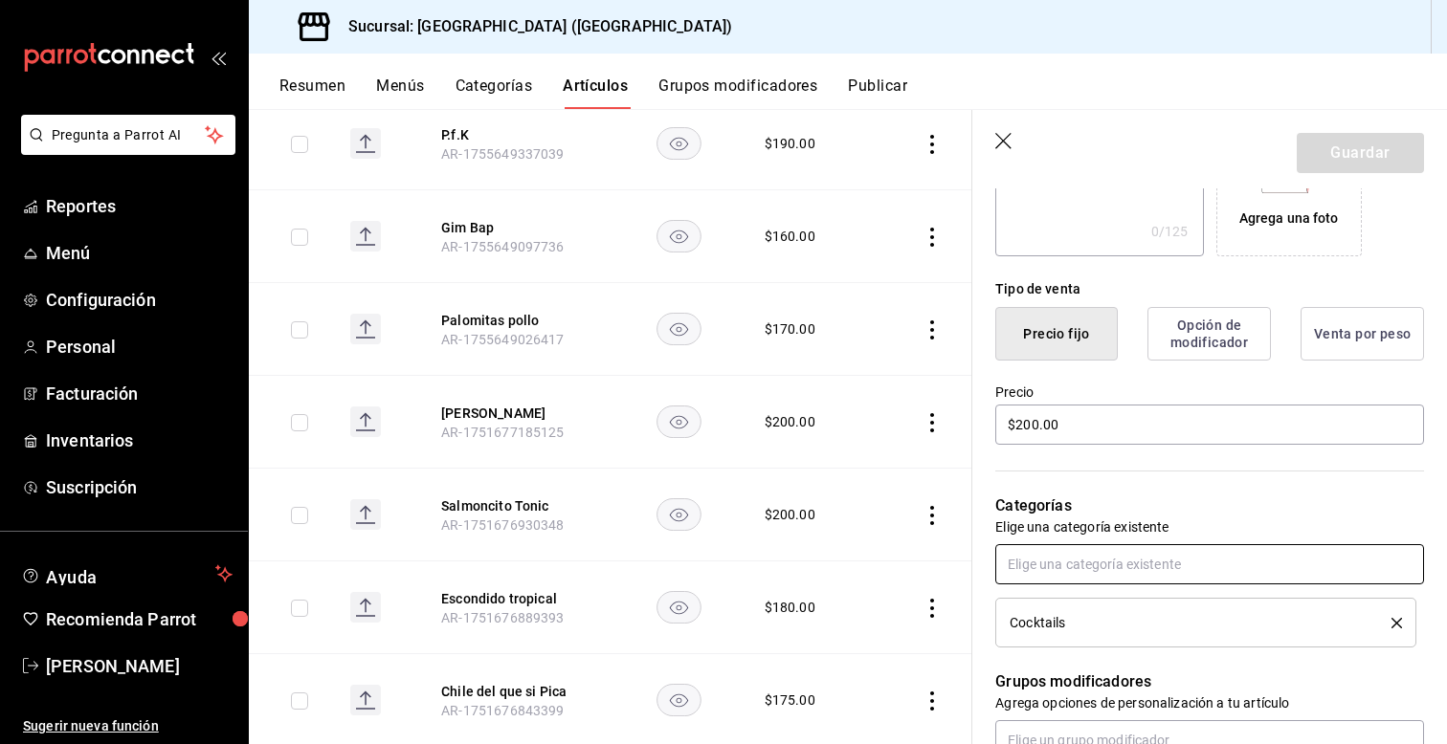
click at [1047, 570] on input "text" at bounding box center [1209, 564] width 429 height 40
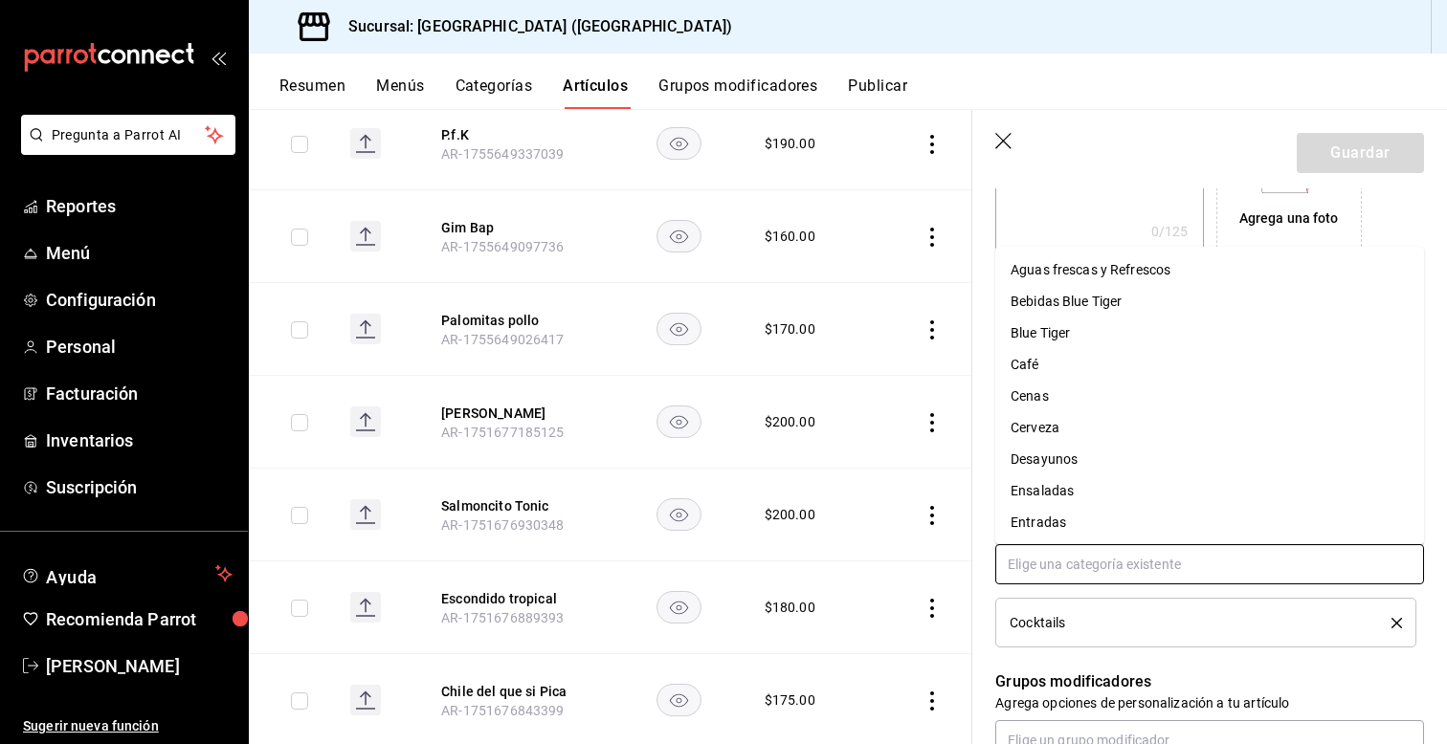
click at [1028, 301] on li "Bebidas Blue Tiger" at bounding box center [1209, 302] width 429 height 32
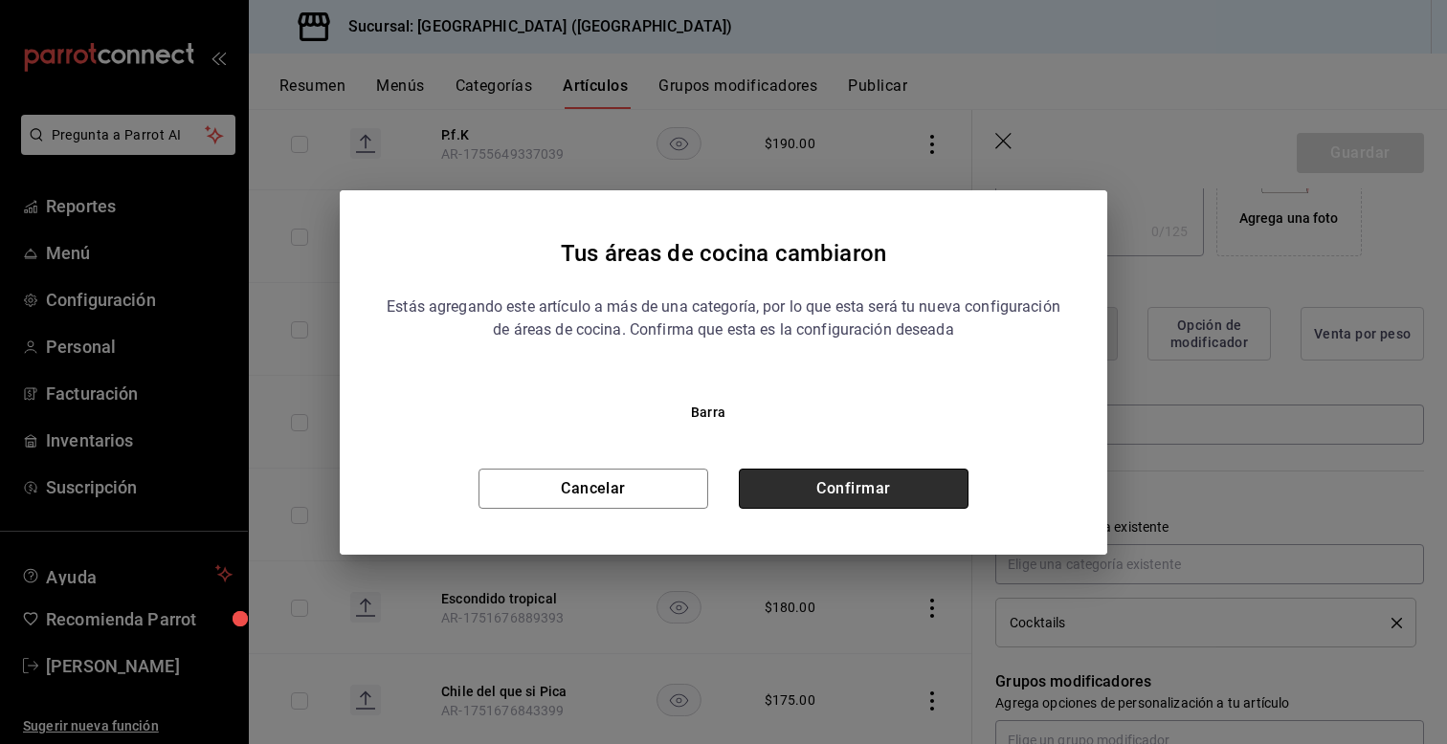
click at [801, 483] on button "Confirmar" at bounding box center [854, 489] width 230 height 40
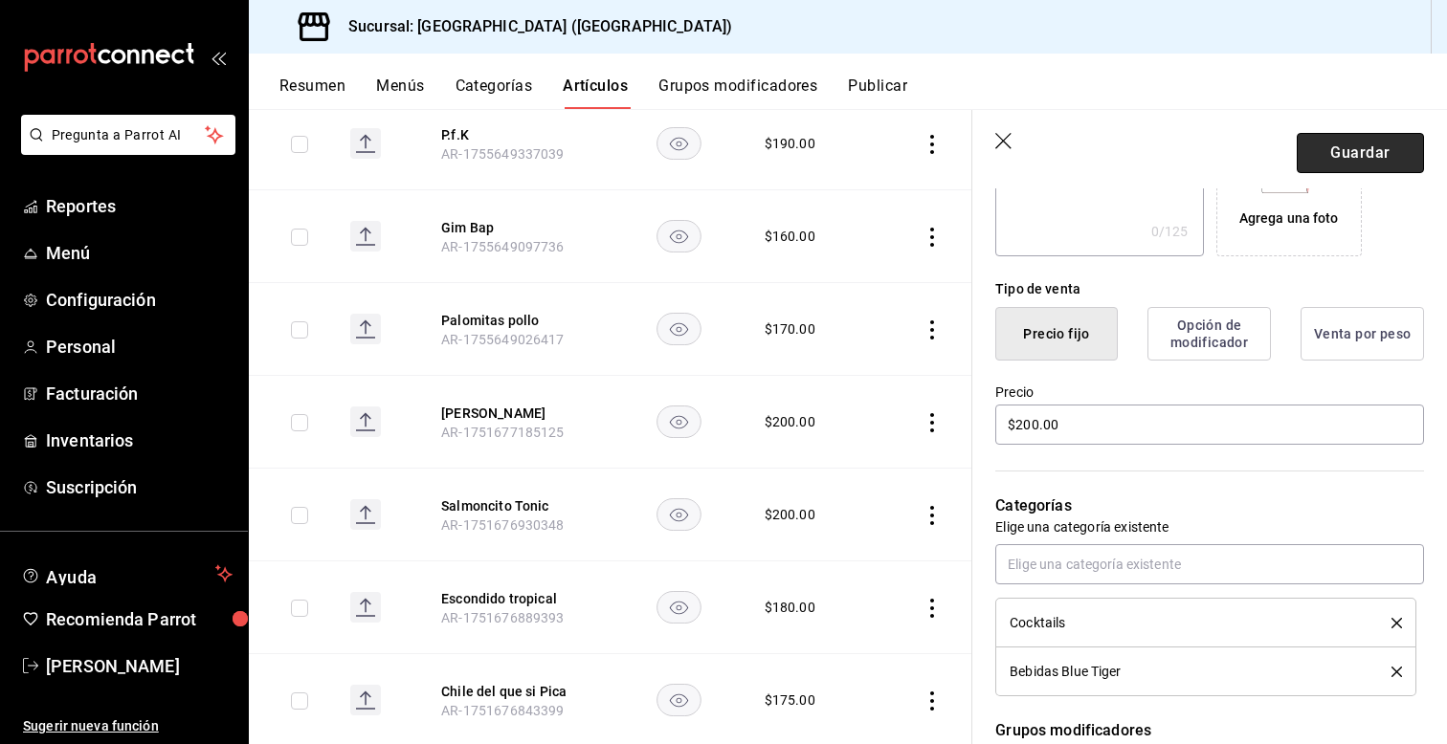
click at [1358, 158] on button "Guardar" at bounding box center [1360, 153] width 127 height 40
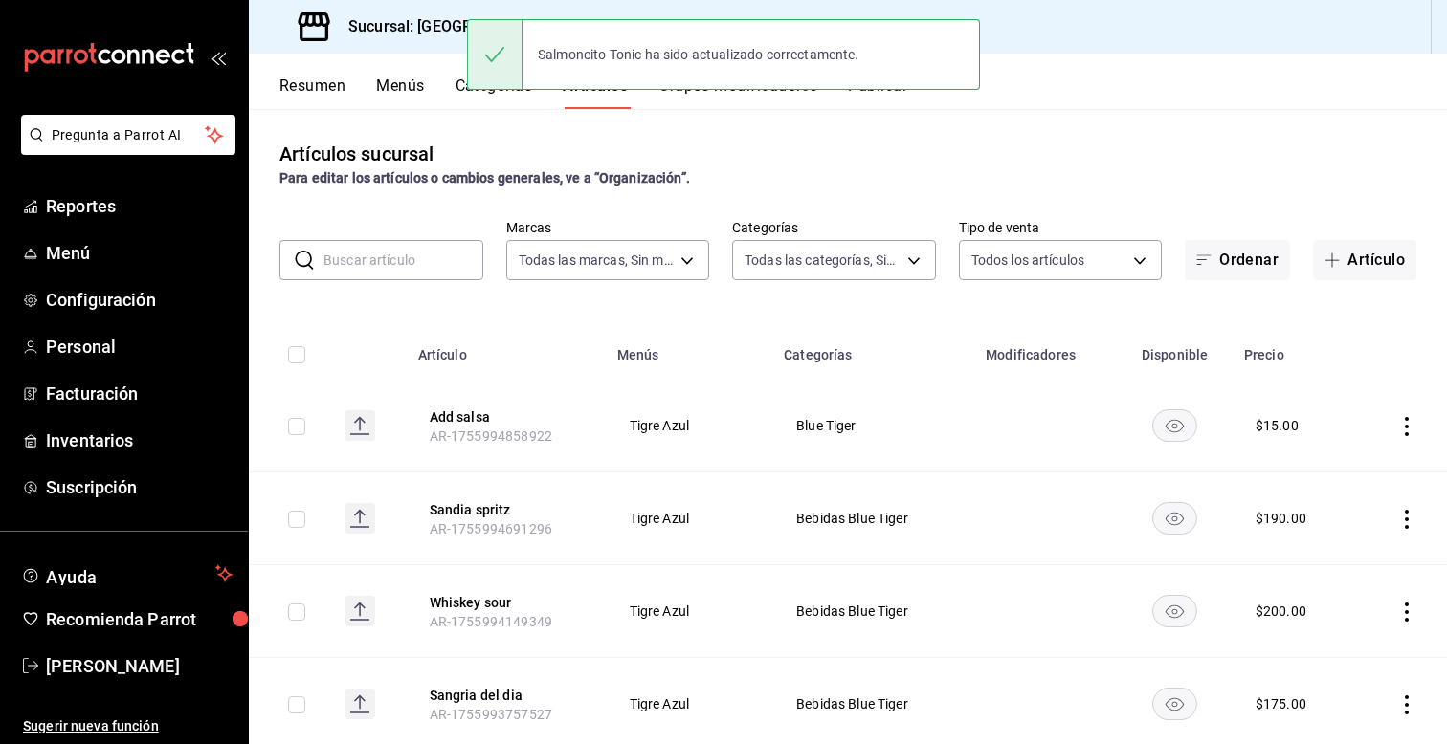
click at [249, 474] on td at bounding box center [289, 519] width 80 height 93
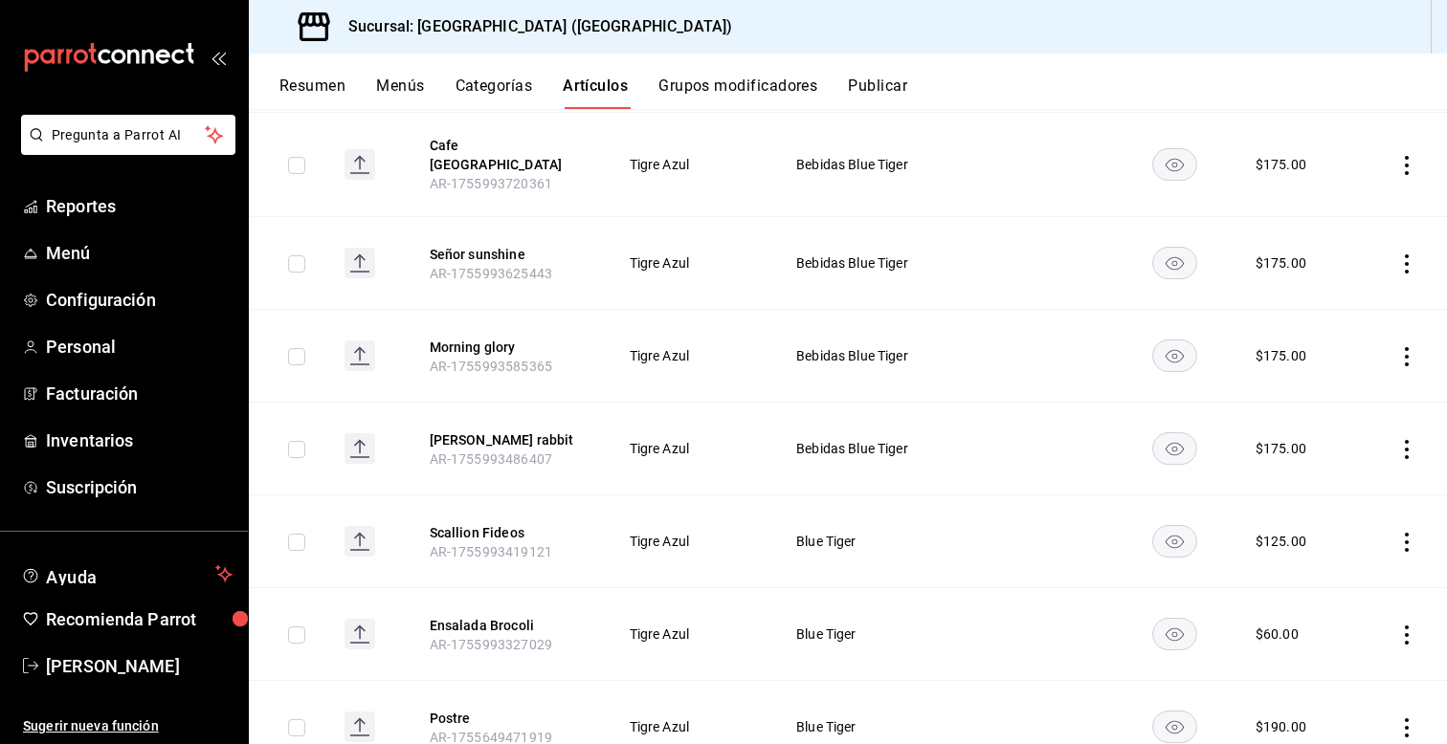
scroll to position [651, 0]
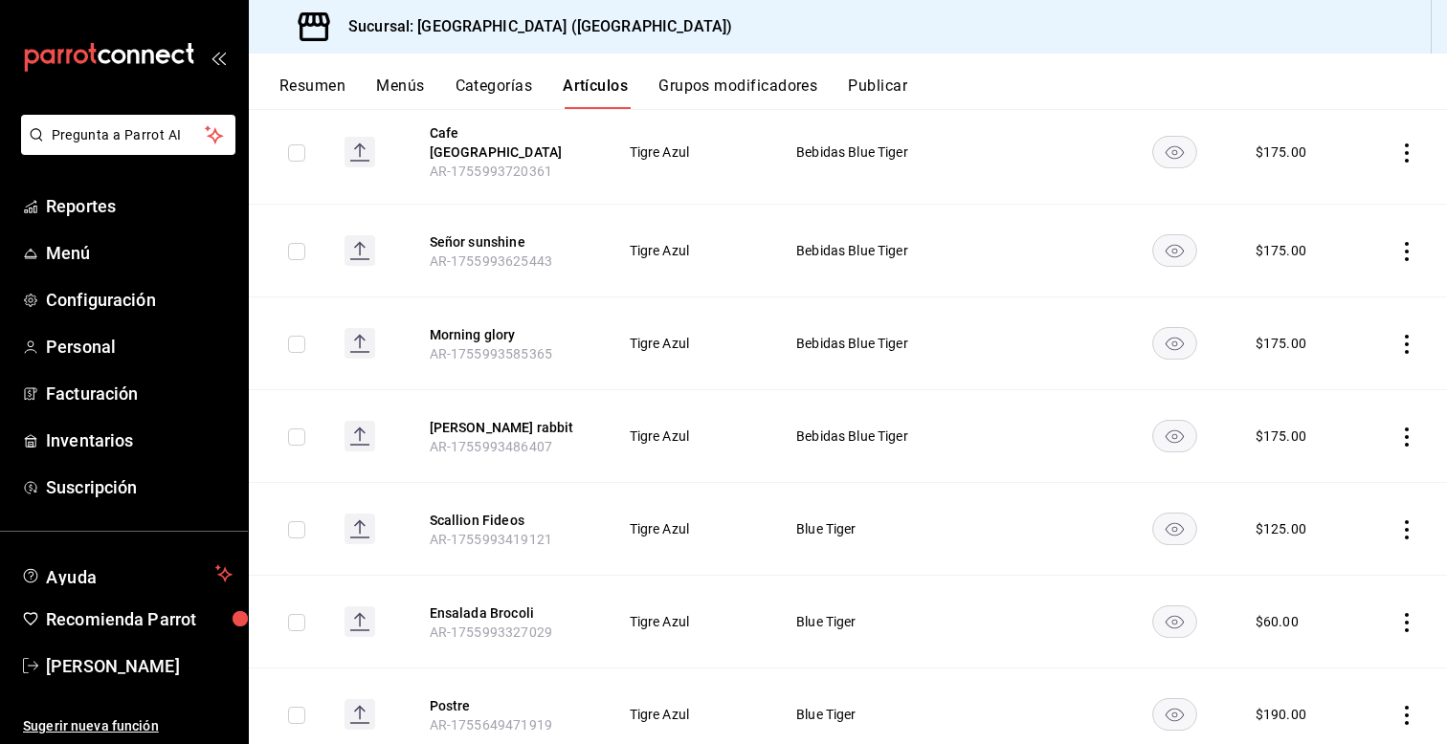
click at [1412, 521] on icon "actions" at bounding box center [1406, 530] width 19 height 19
click at [1319, 558] on div at bounding box center [1307, 562] width 34 height 23
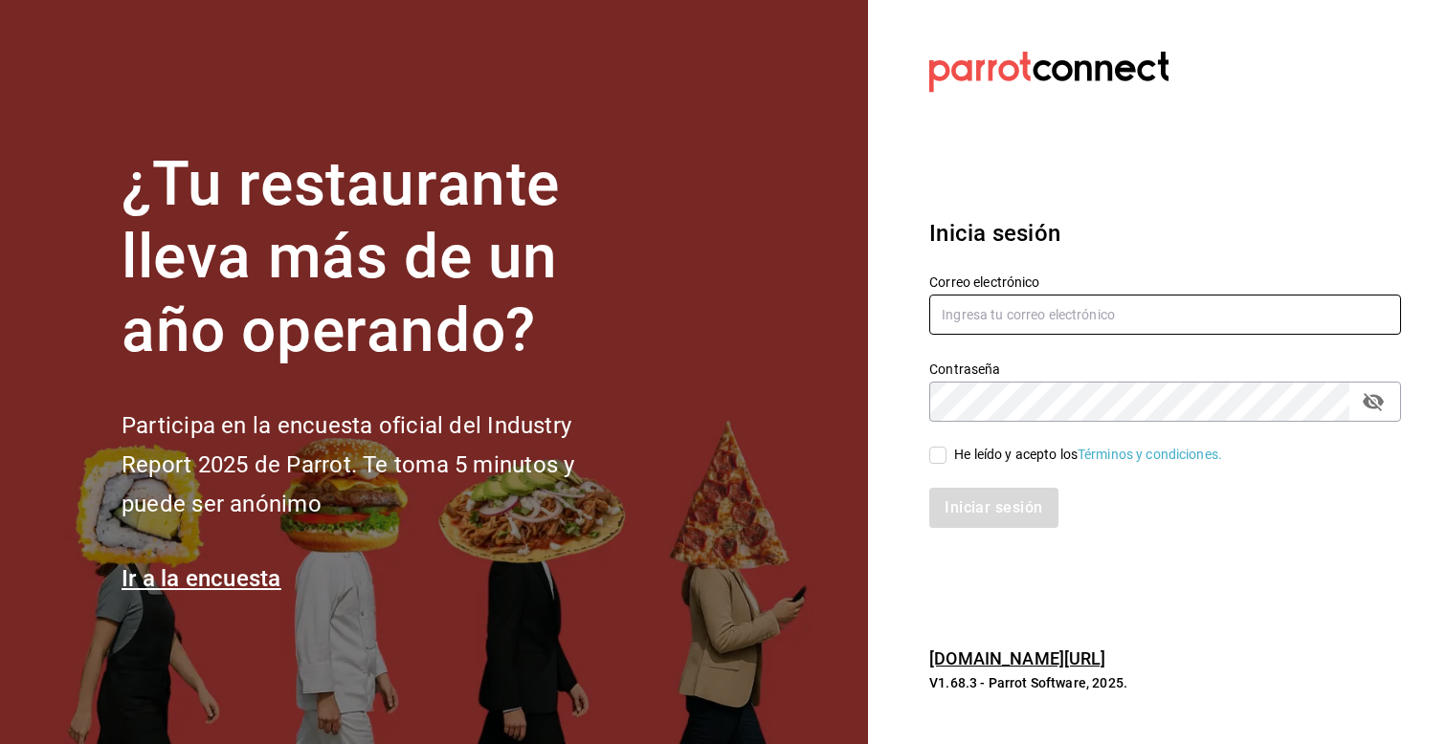
click at [998, 322] on input "text" at bounding box center [1165, 315] width 472 height 40
click at [955, 319] on input "text" at bounding box center [1165, 315] width 472 height 40
click at [1052, 317] on input "text" at bounding box center [1165, 315] width 472 height 40
type input "."
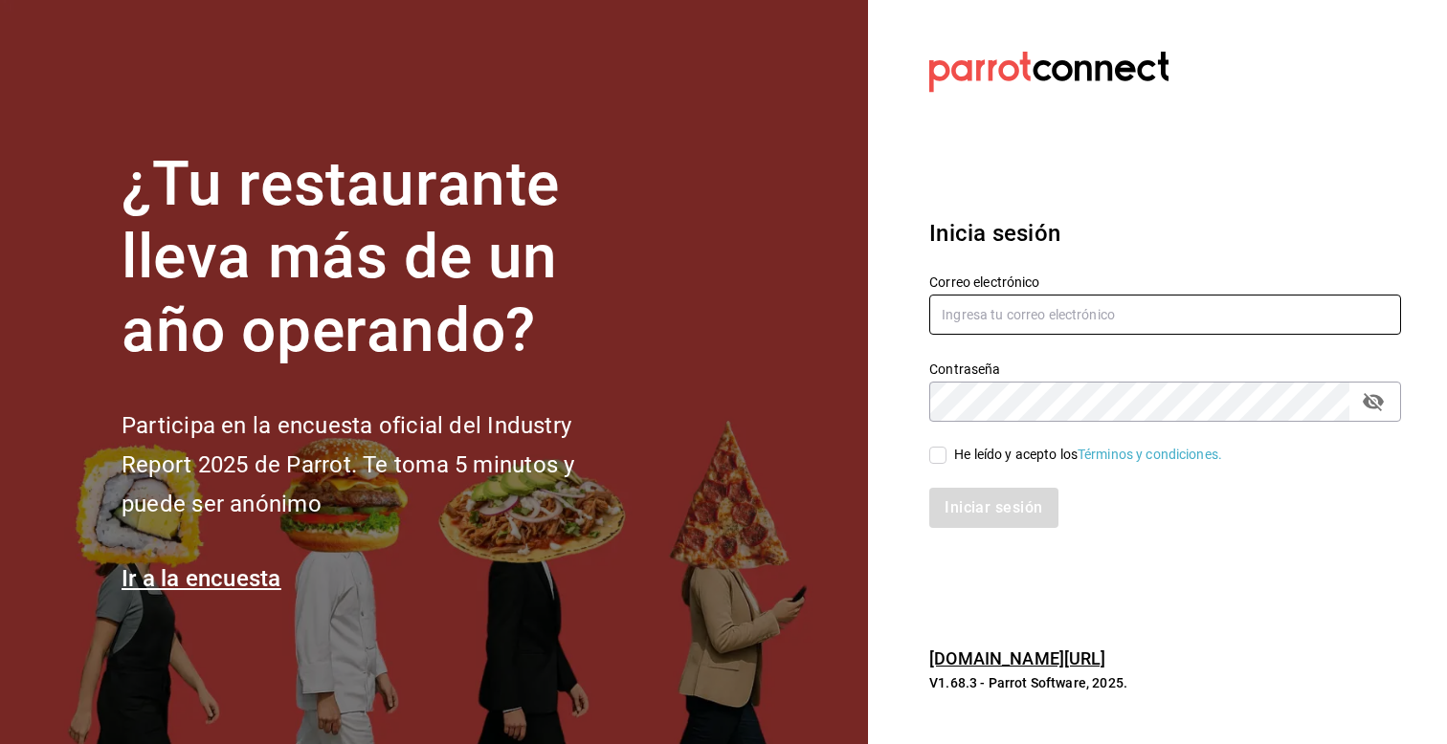
click at [1041, 326] on input "text" at bounding box center [1165, 315] width 472 height 40
type input "carlos.gereda@aspirerecruitment.com.mx"
click at [942, 459] on input "He leído y acepto los Términos y condiciones." at bounding box center [937, 455] width 17 height 17
checkbox input "true"
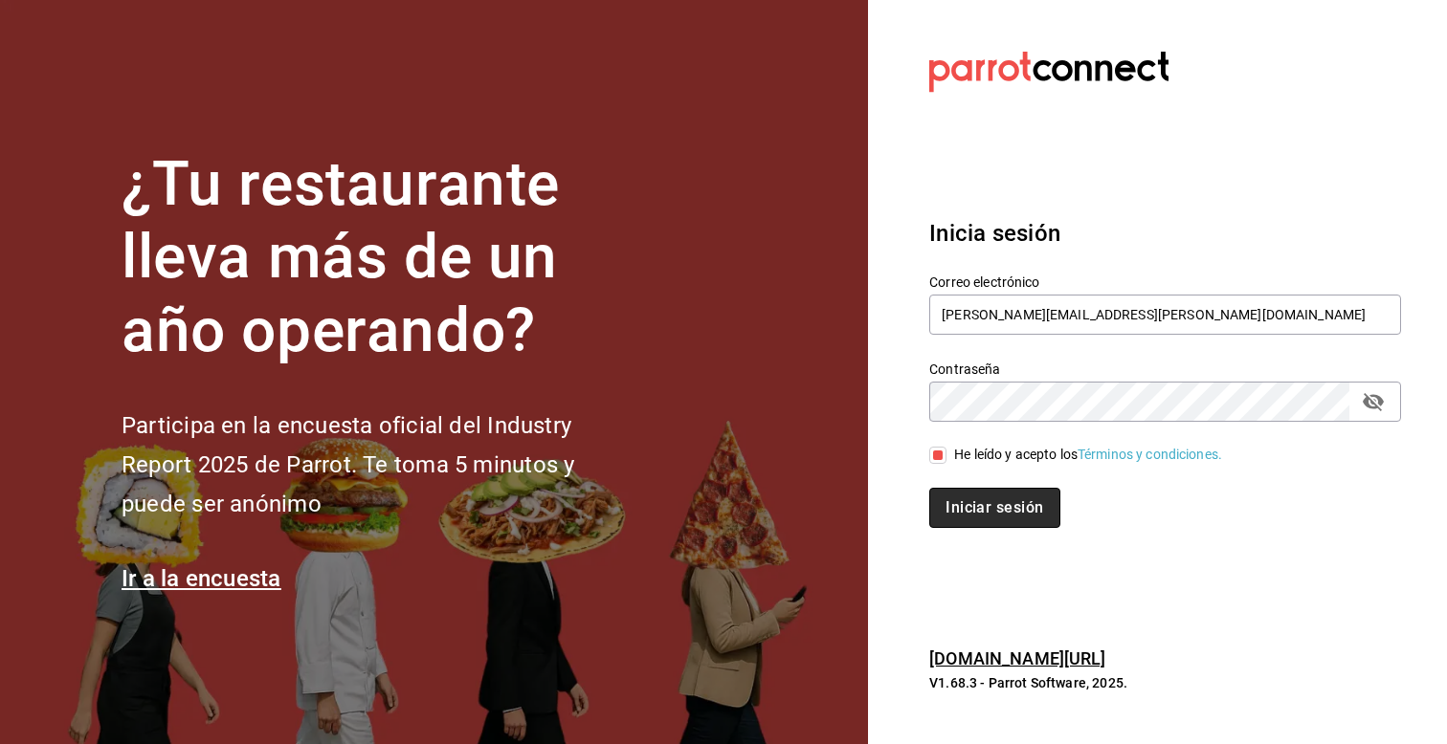
click at [966, 499] on button "Iniciar sesión" at bounding box center [994, 508] width 130 height 40
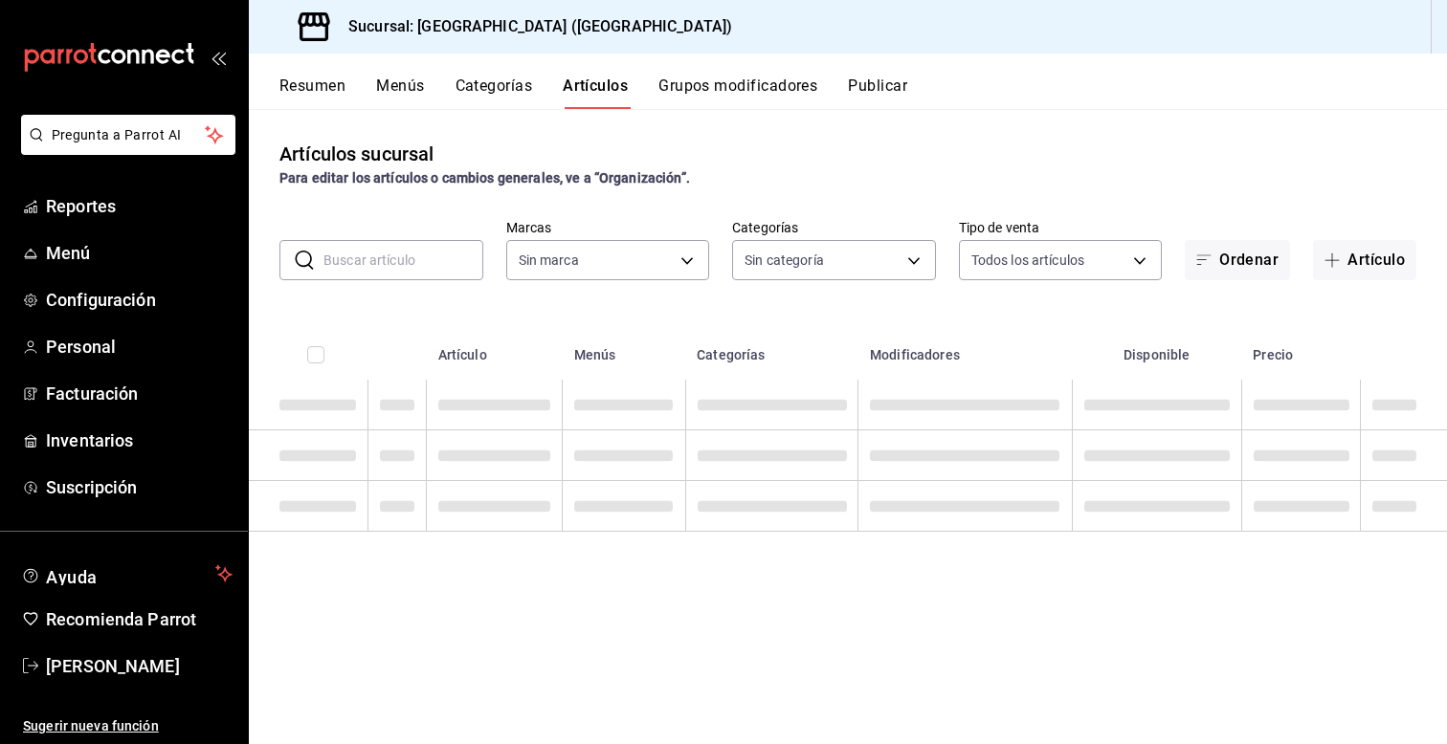
type input "68b21464-c905-4d68-95d5-03c0a7900b42,ac4d7f68-47f9-4a6a-b3e0-b9b00930cc3e,c4c65…"
type input "d313fb58-d877-4286-9788-27e9f42d40b2"
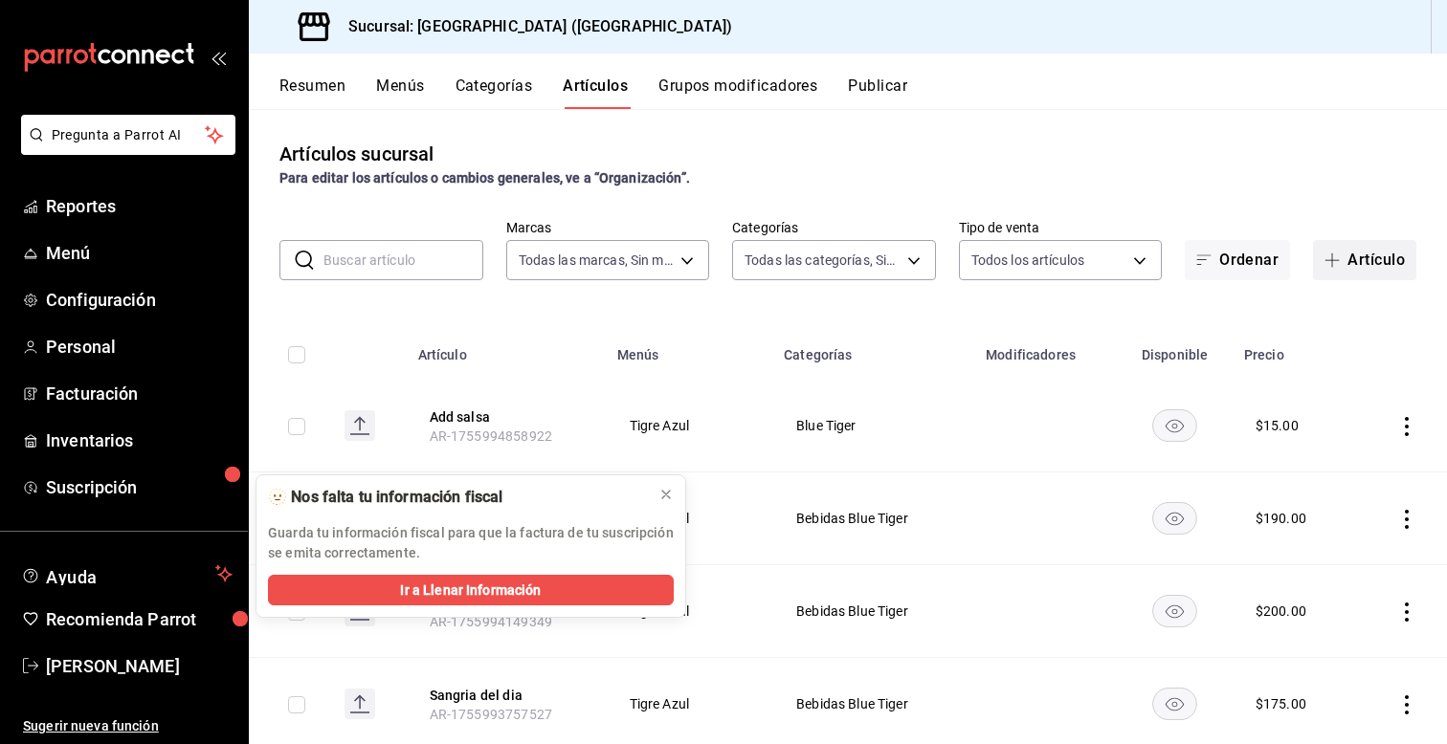
click at [1374, 256] on button "Artículo" at bounding box center [1364, 260] width 103 height 40
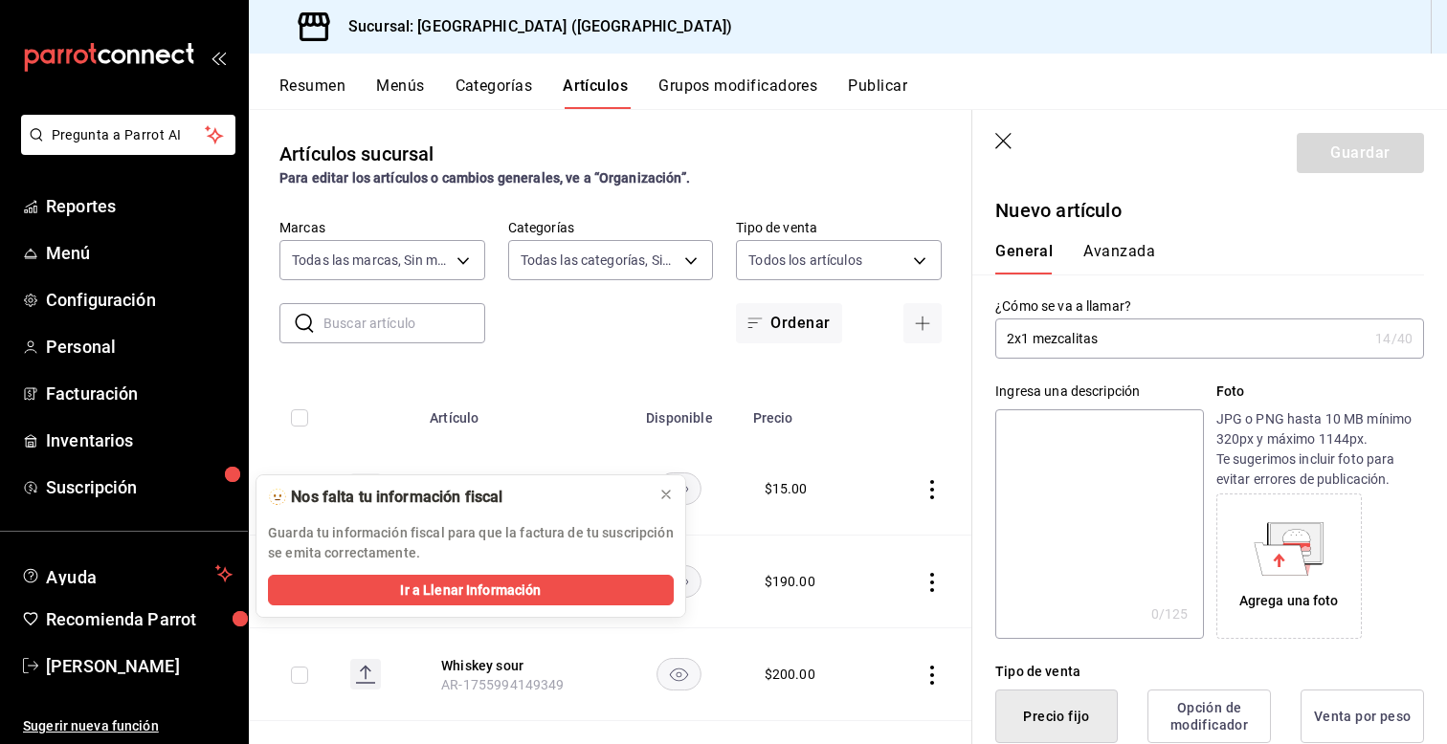
click at [1044, 341] on input "2x1 mezcalitas" at bounding box center [1181, 339] width 372 height 38
type input "2x1 Mezcalitas"
click at [984, 387] on div "Ingresa una descripción x 0 /125 ​ Foto JPG o PNG hasta 10 MB mínimo 320px y má…" at bounding box center [1198, 499] width 452 height 280
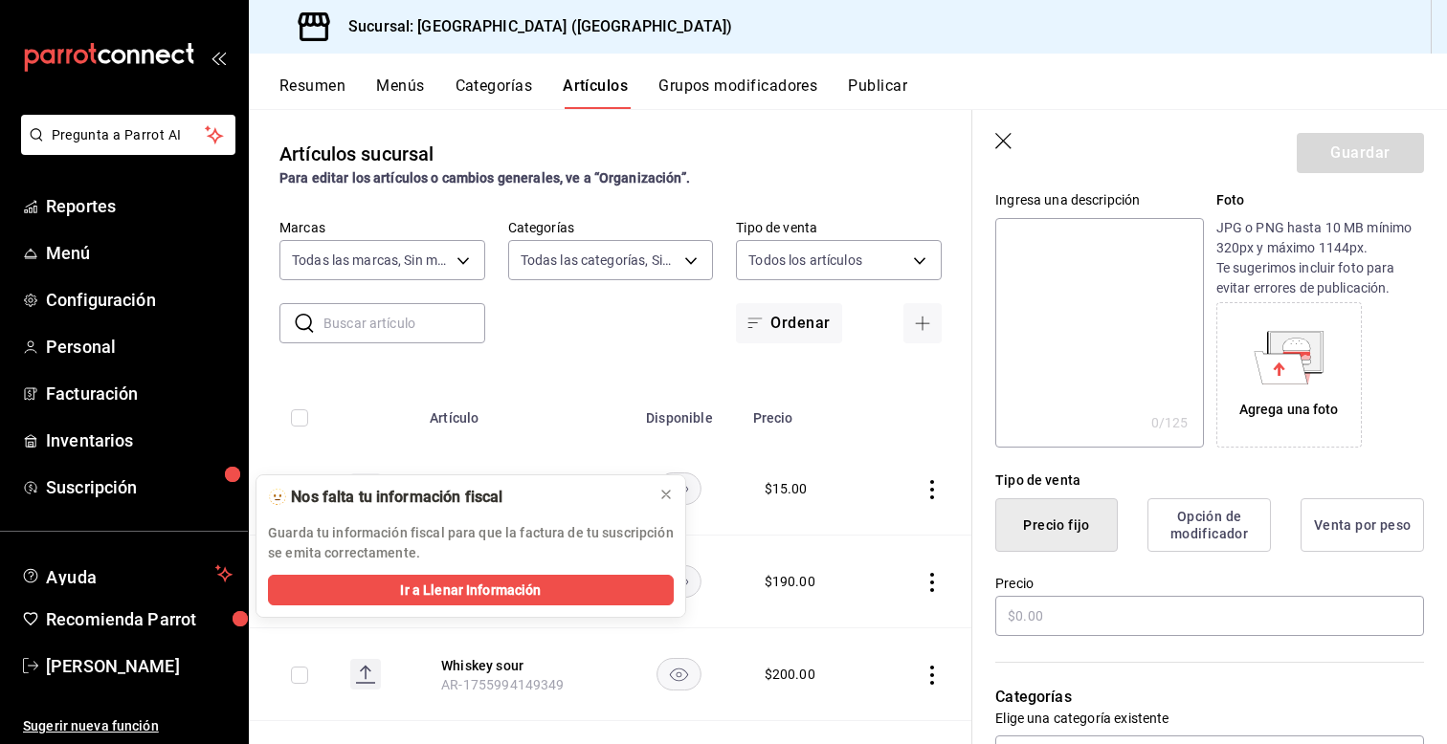
scroll to position [230, 0]
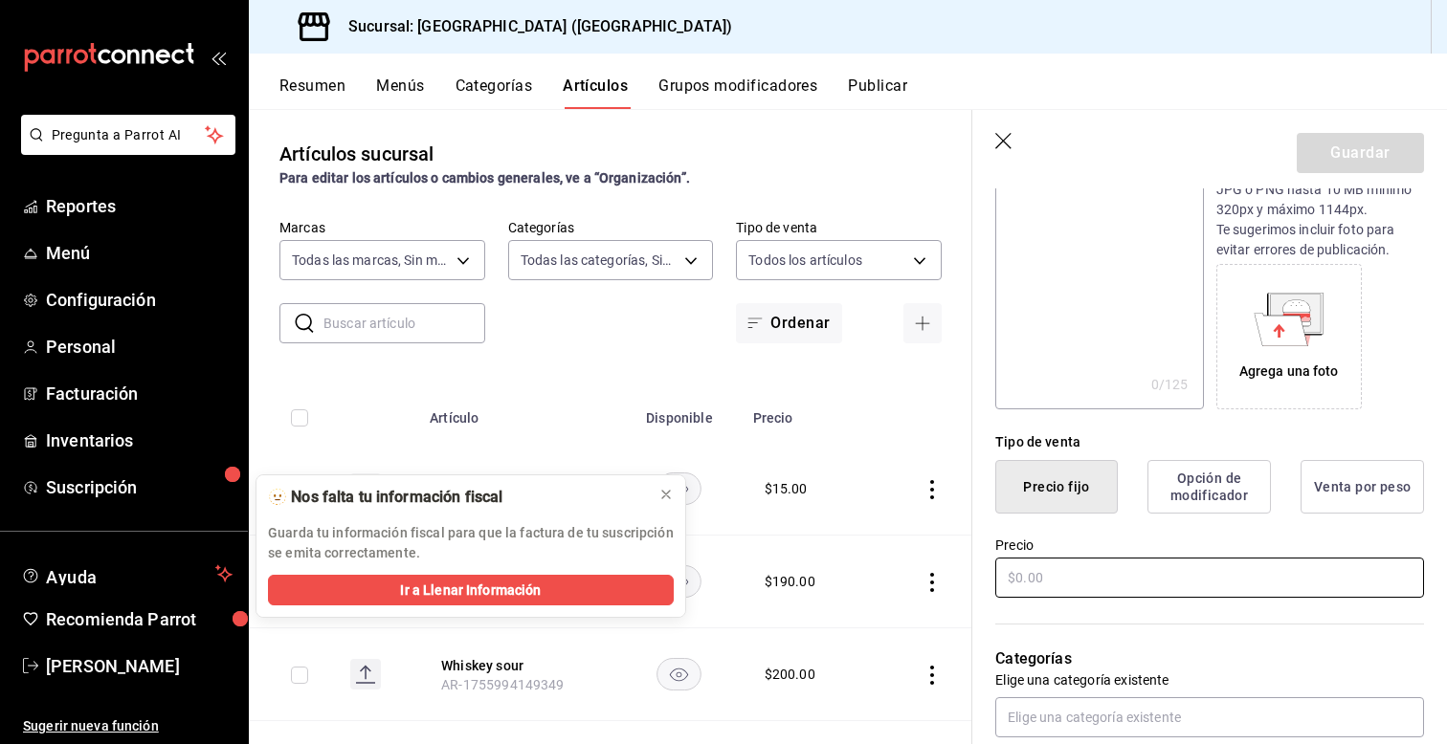
click at [1052, 587] on input "text" at bounding box center [1209, 578] width 429 height 40
type input "$160.00"
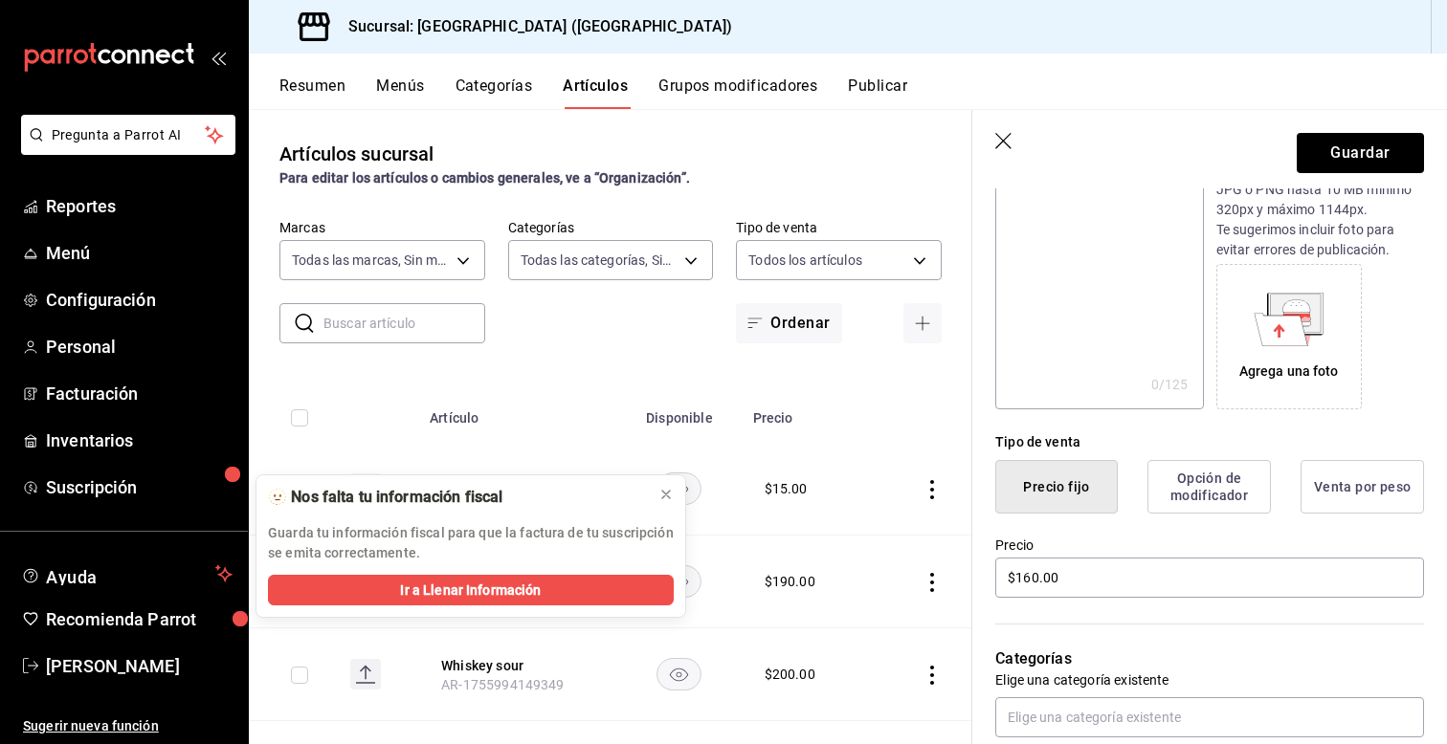
click at [986, 663] on div "Categorías Elige una categoría existente" at bounding box center [1198, 669] width 452 height 137
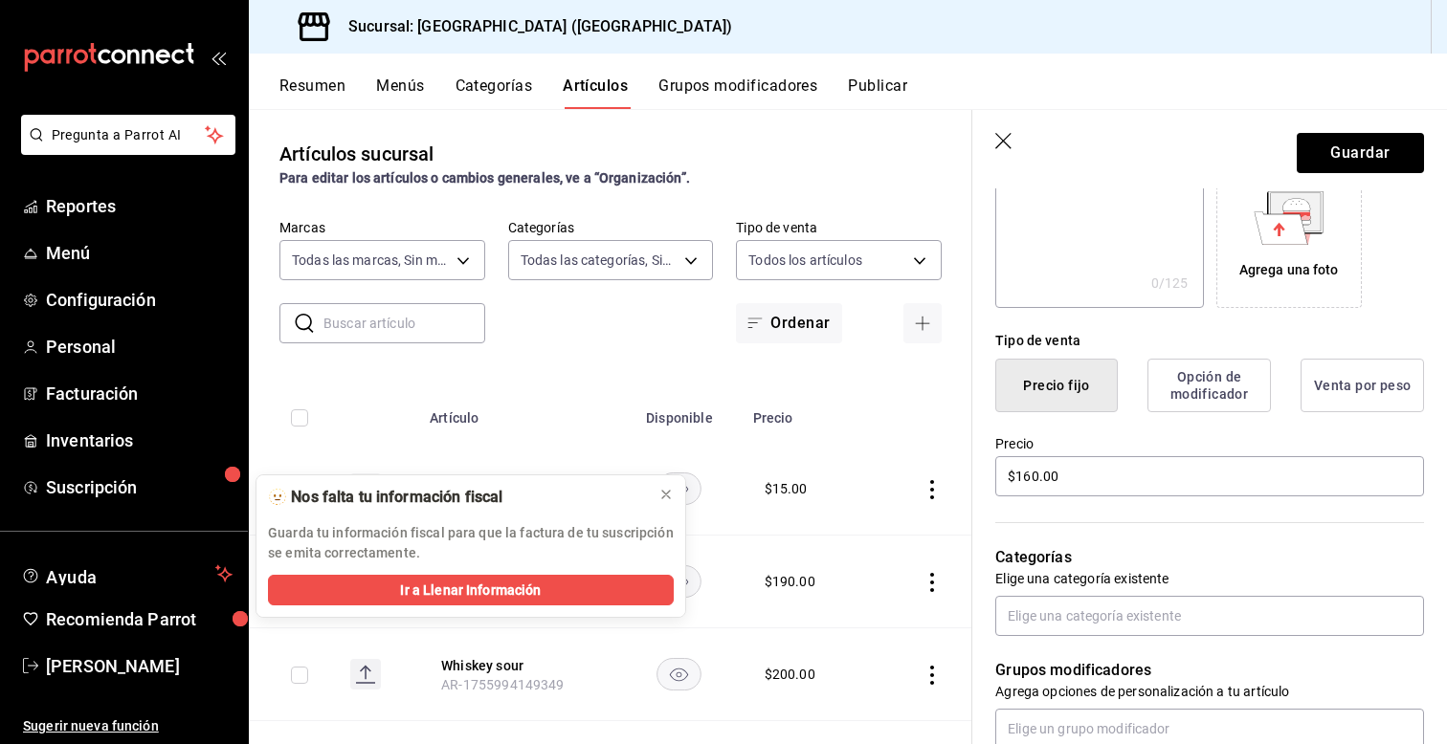
scroll to position [344, 0]
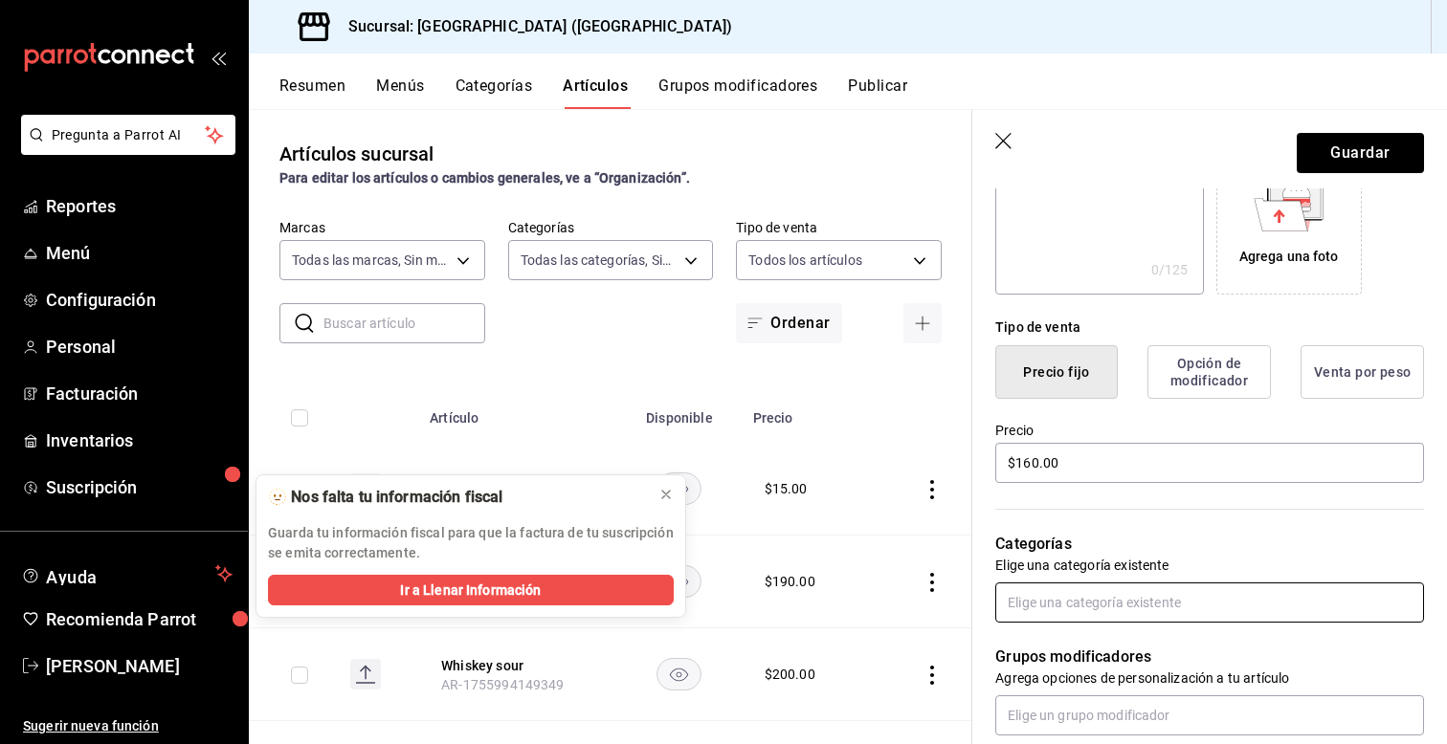
click at [1051, 608] on input "text" at bounding box center [1209, 603] width 429 height 40
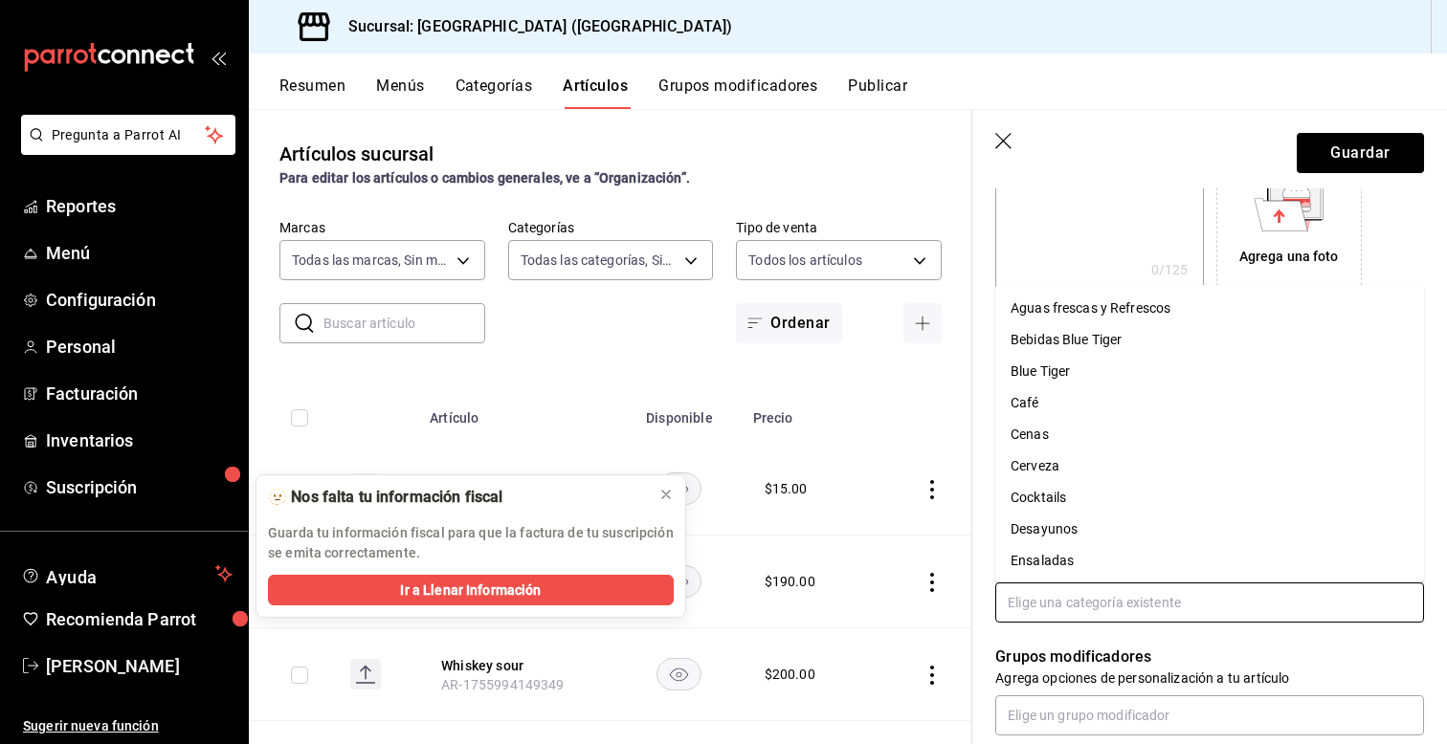
click at [1040, 342] on li "Bebidas Blue Tiger" at bounding box center [1209, 340] width 429 height 32
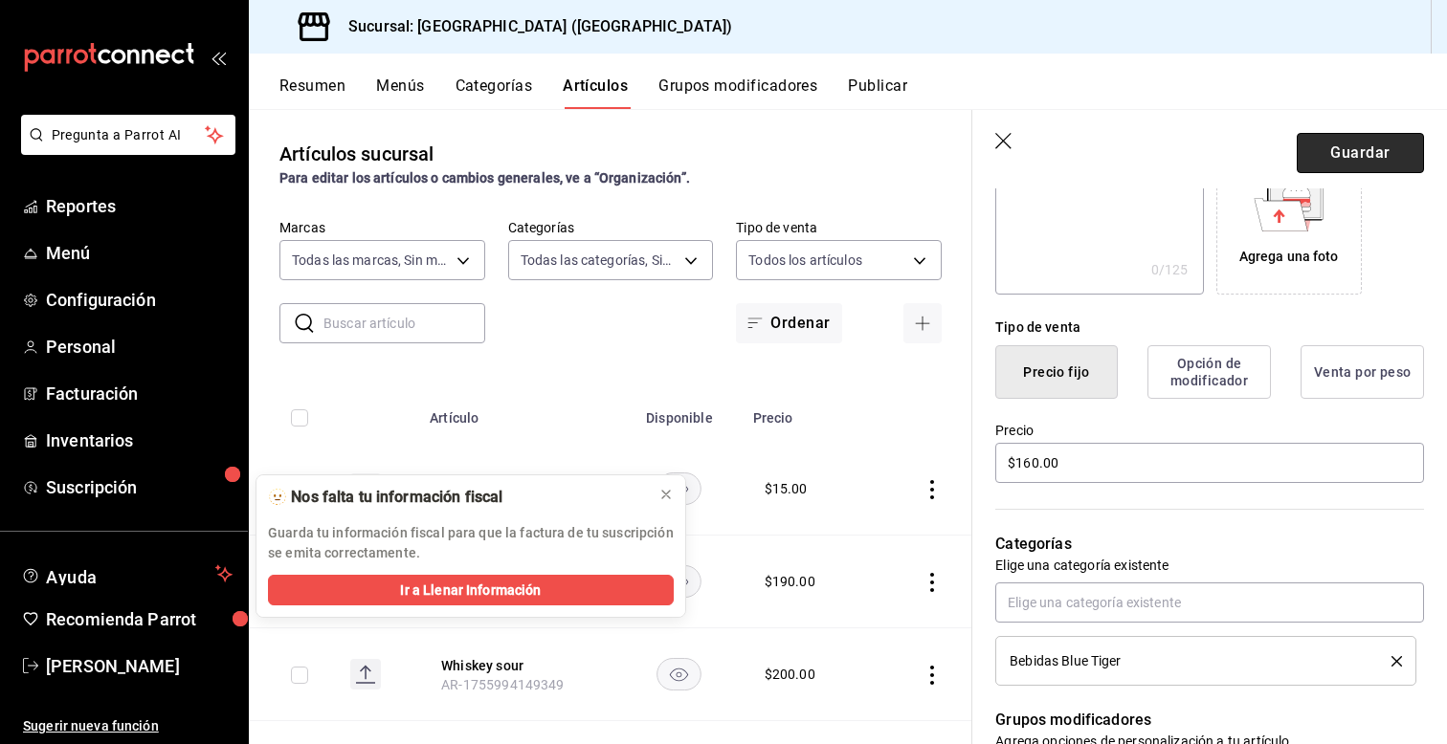
click at [1349, 154] on button "Guardar" at bounding box center [1360, 153] width 127 height 40
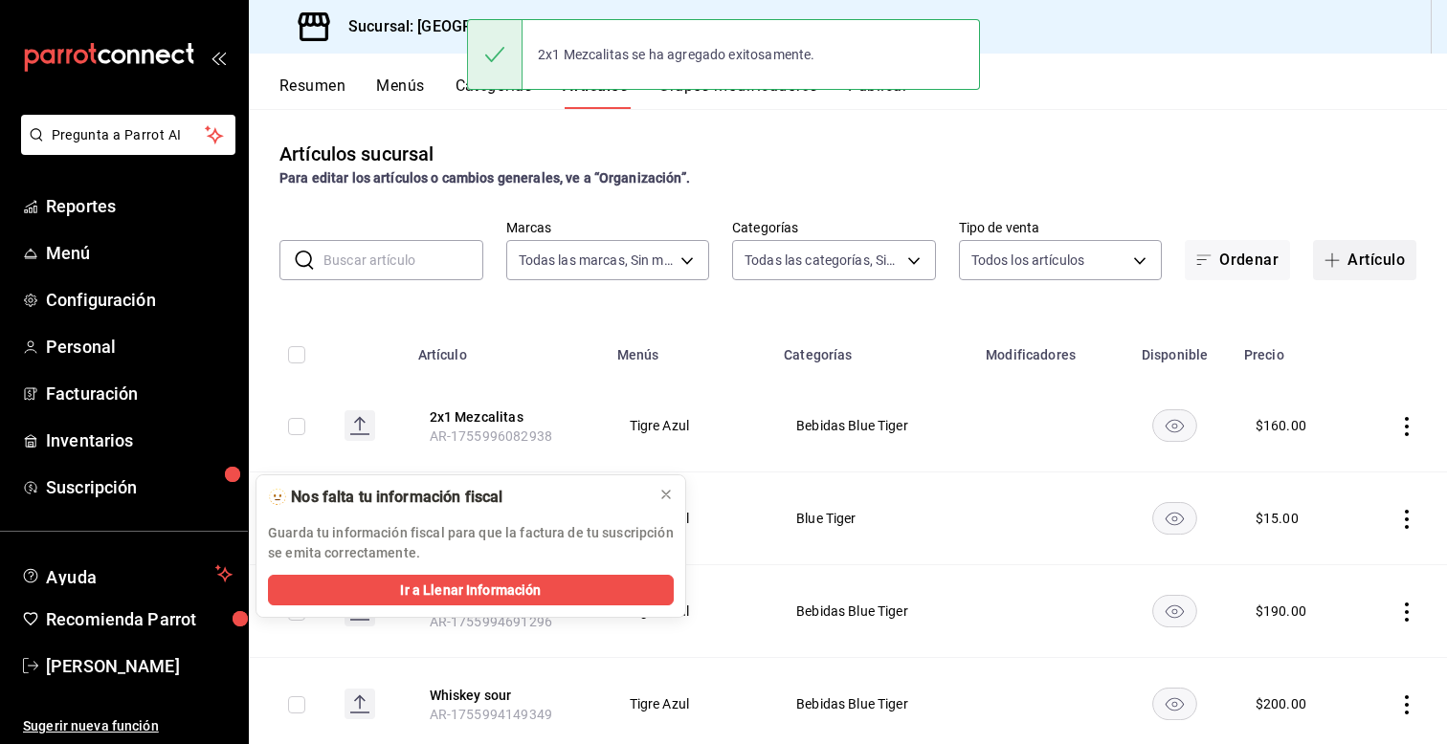
click at [1355, 260] on button "Artículo" at bounding box center [1364, 260] width 103 height 40
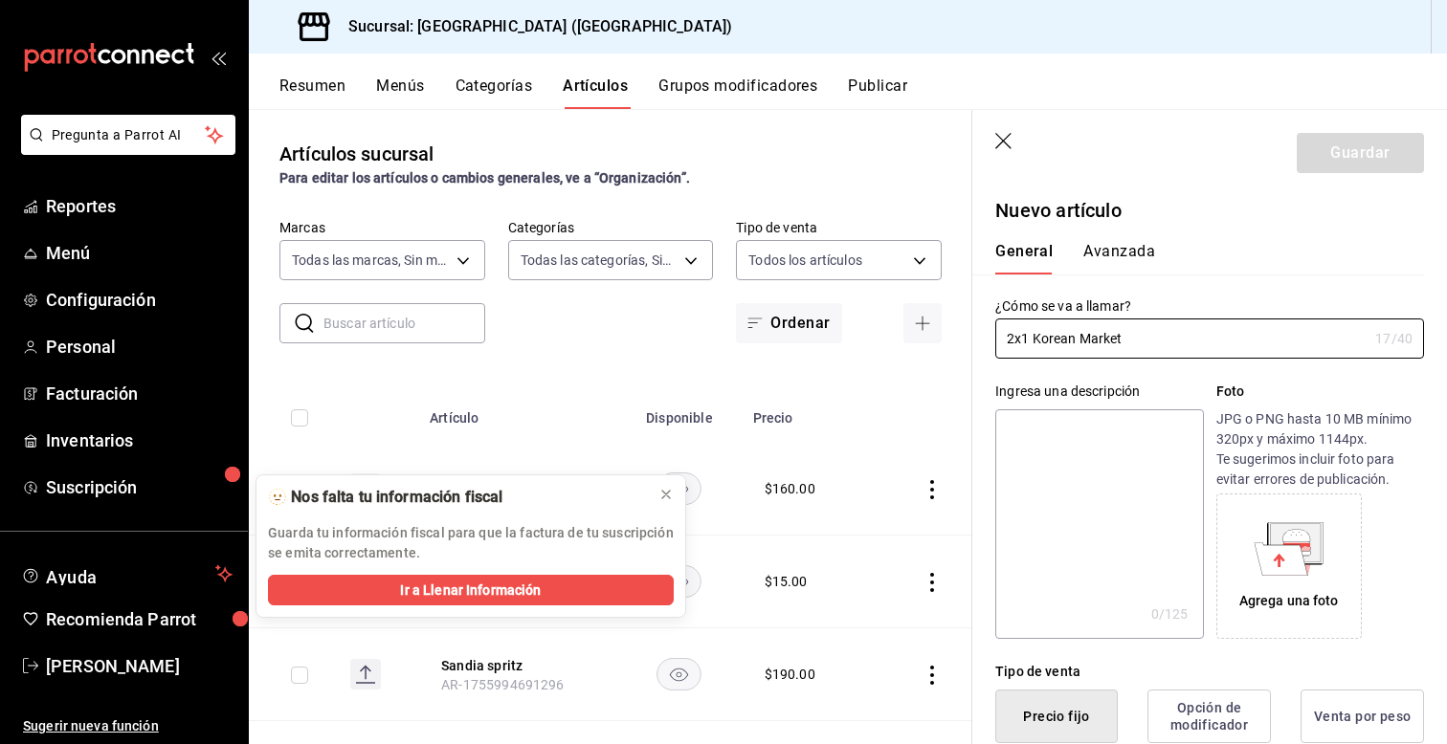
type input "2x1 Korean Market"
click at [989, 379] on div "Ingresa una descripción x 0 /125 ​ Foto JPG o PNG hasta 10 MB mínimo 320px y má…" at bounding box center [1198, 499] width 452 height 280
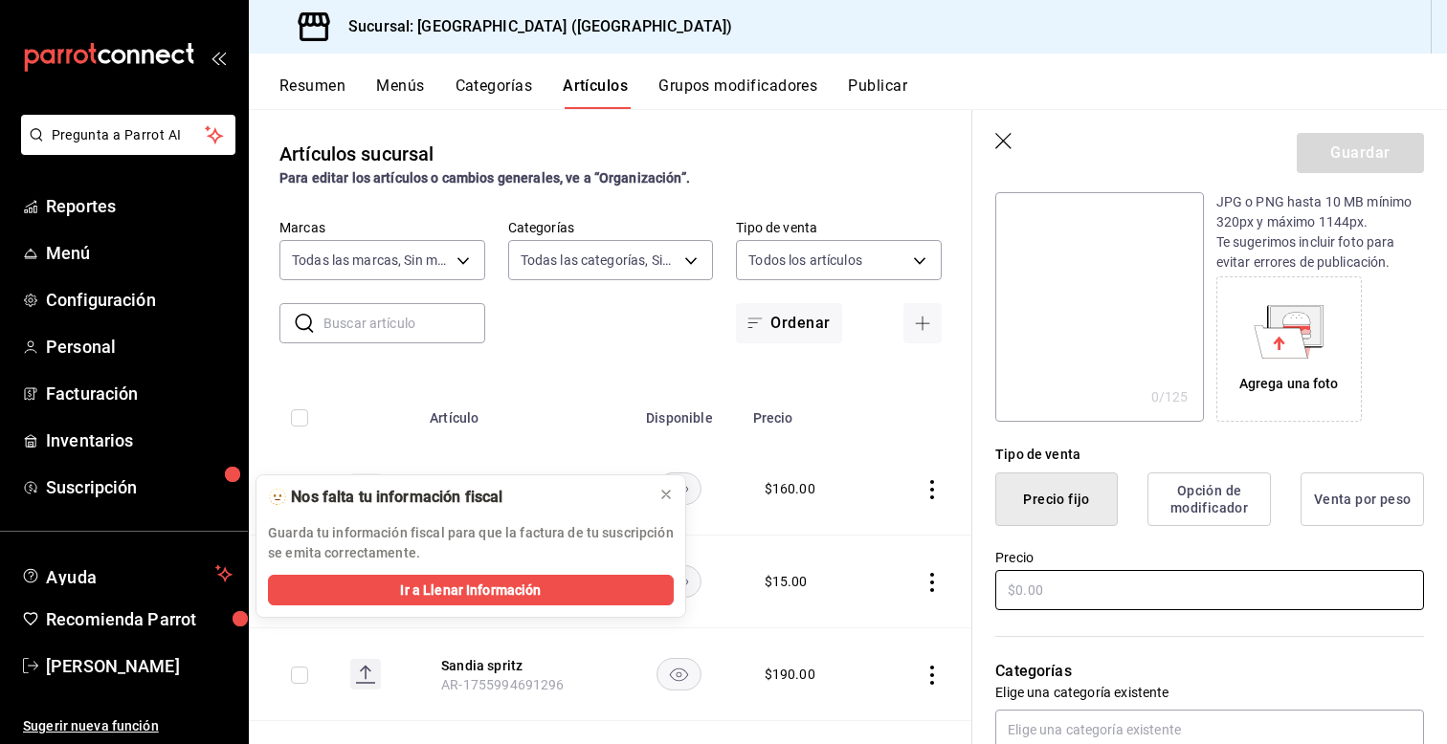
scroll to position [230, 0]
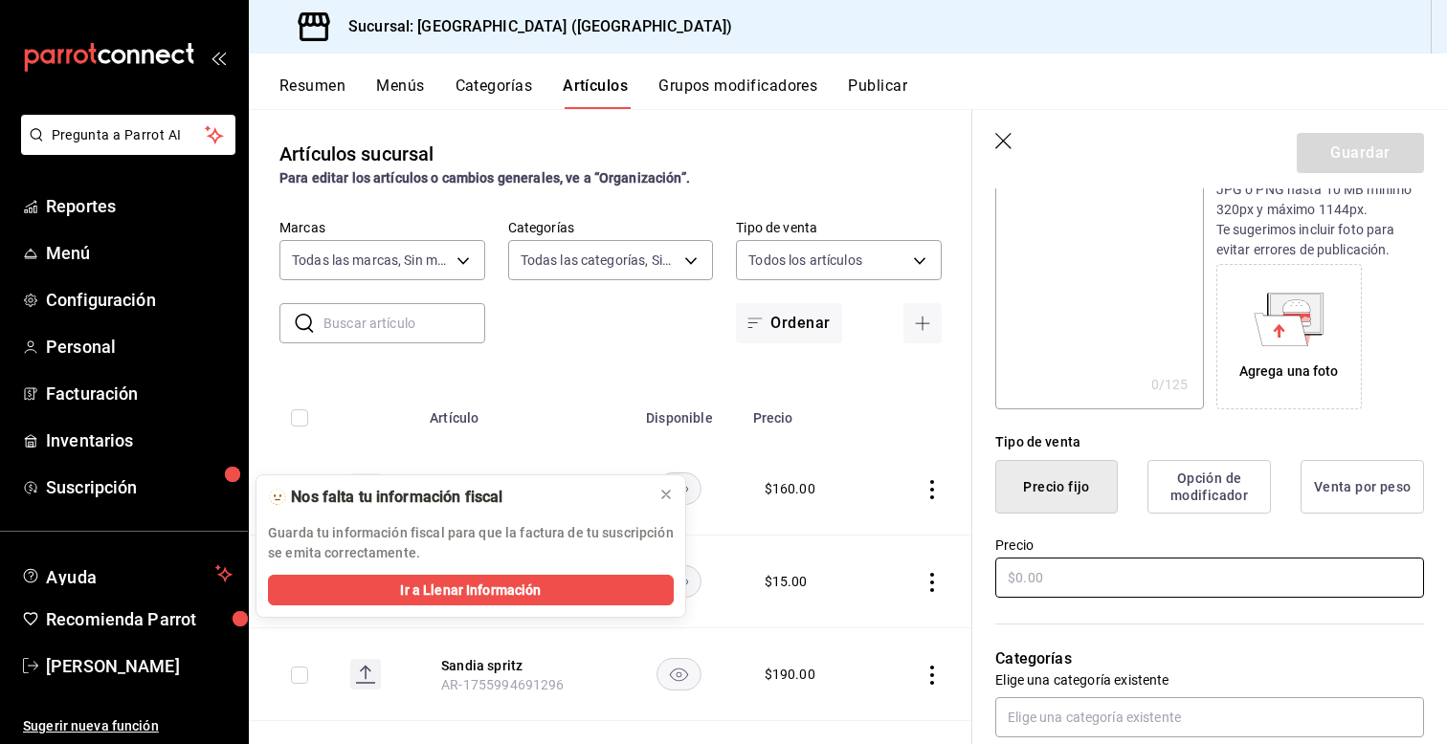
click at [1099, 577] on input "text" at bounding box center [1209, 578] width 429 height 40
type input "$390.00"
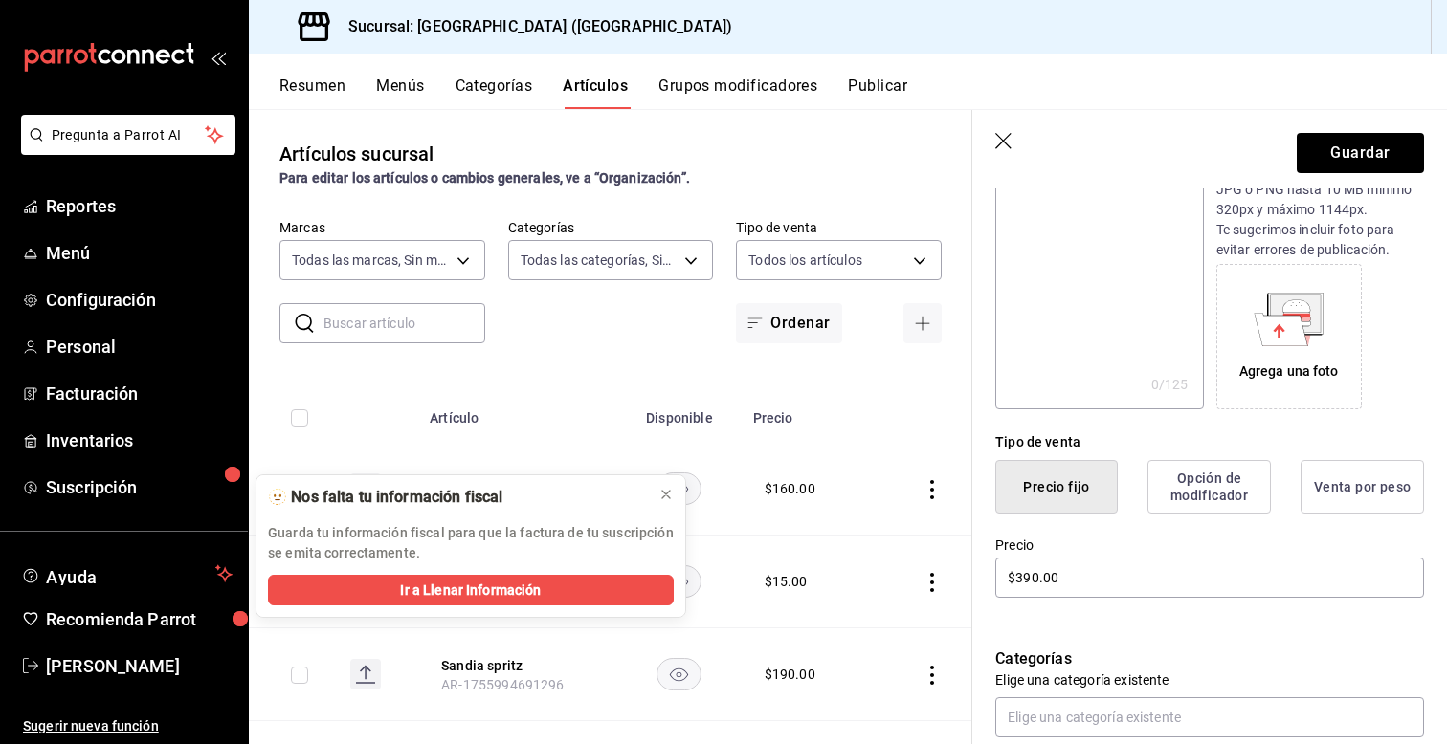
click at [982, 636] on div "Categorías Elige una categoría existente" at bounding box center [1198, 669] width 452 height 137
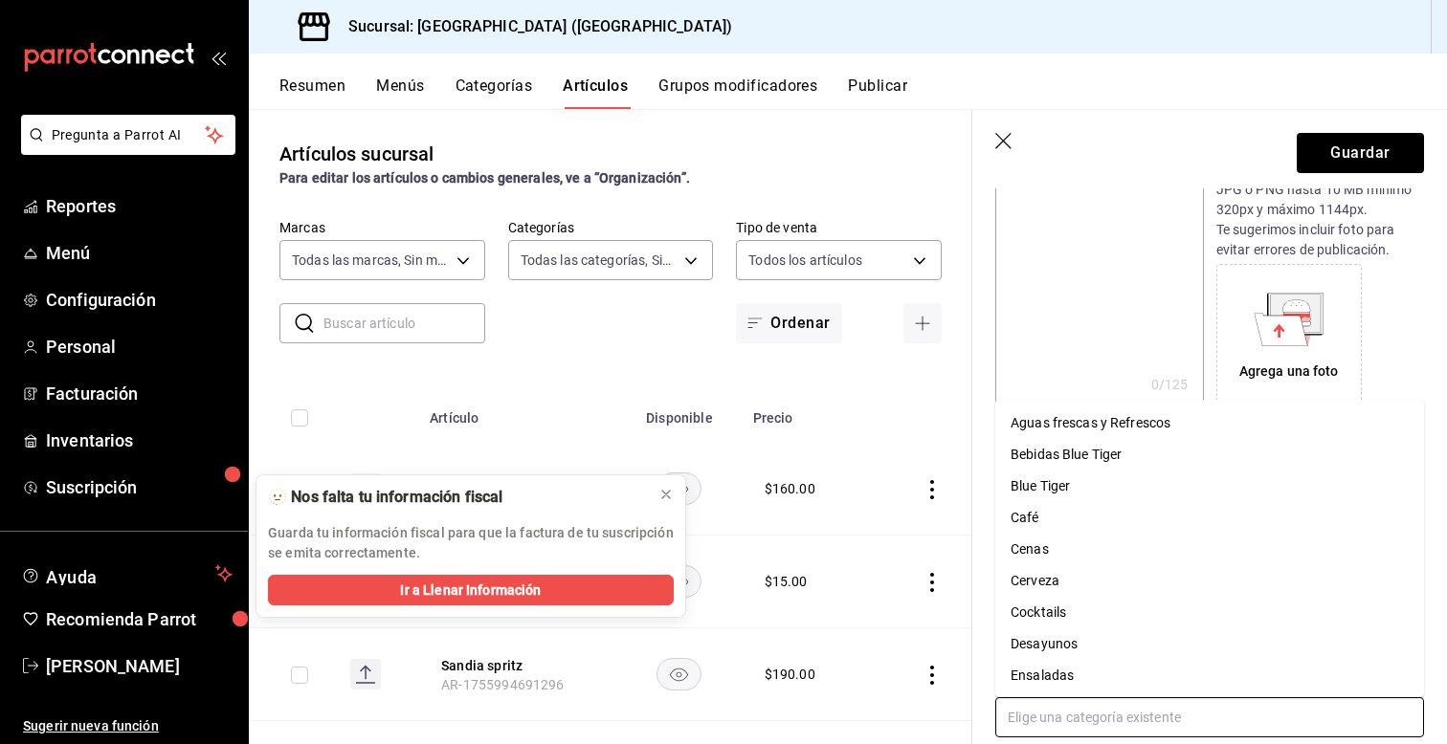
click at [1042, 726] on input "text" at bounding box center [1209, 718] width 429 height 40
click at [1044, 478] on li "Blue Tiger" at bounding box center [1209, 487] width 429 height 32
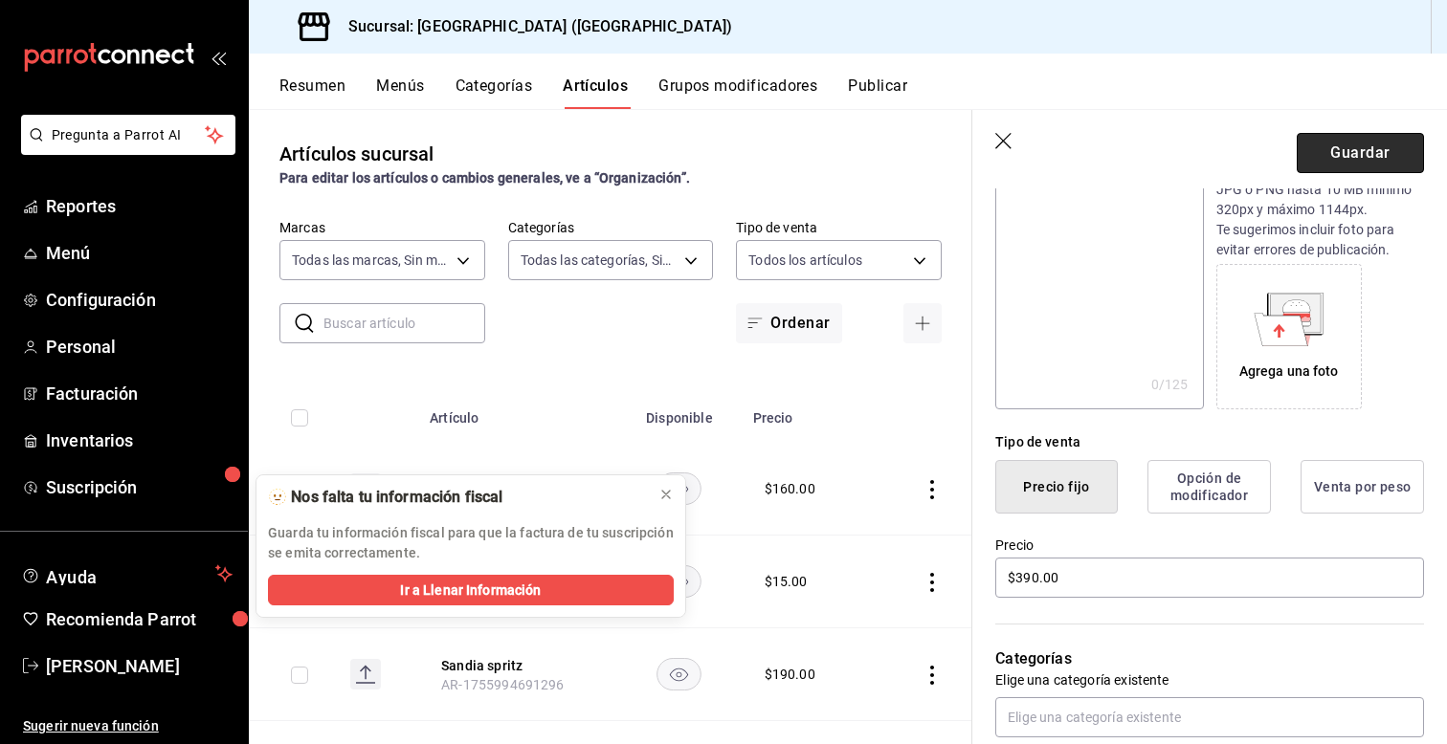
click at [1339, 153] on button "Guardar" at bounding box center [1360, 153] width 127 height 40
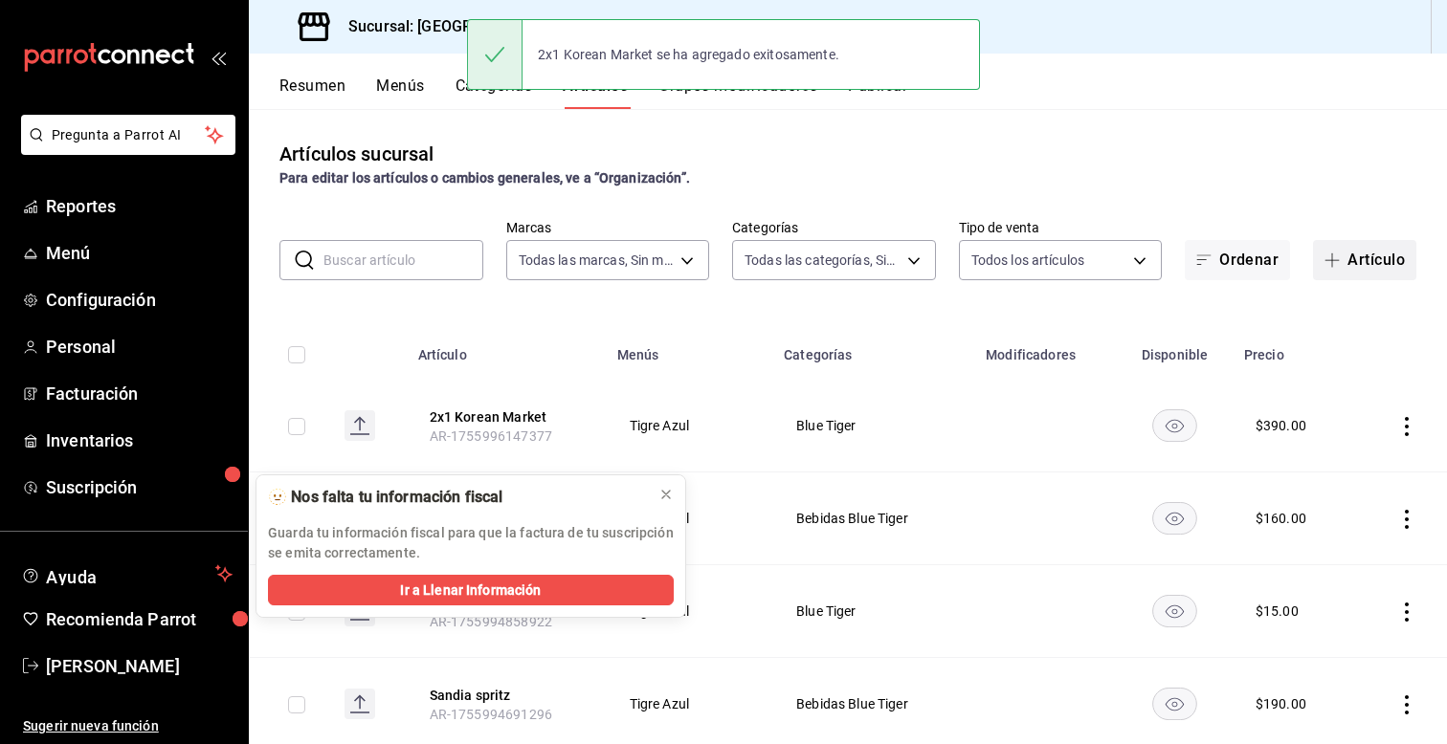
click at [1335, 270] on button "Artículo" at bounding box center [1364, 260] width 103 height 40
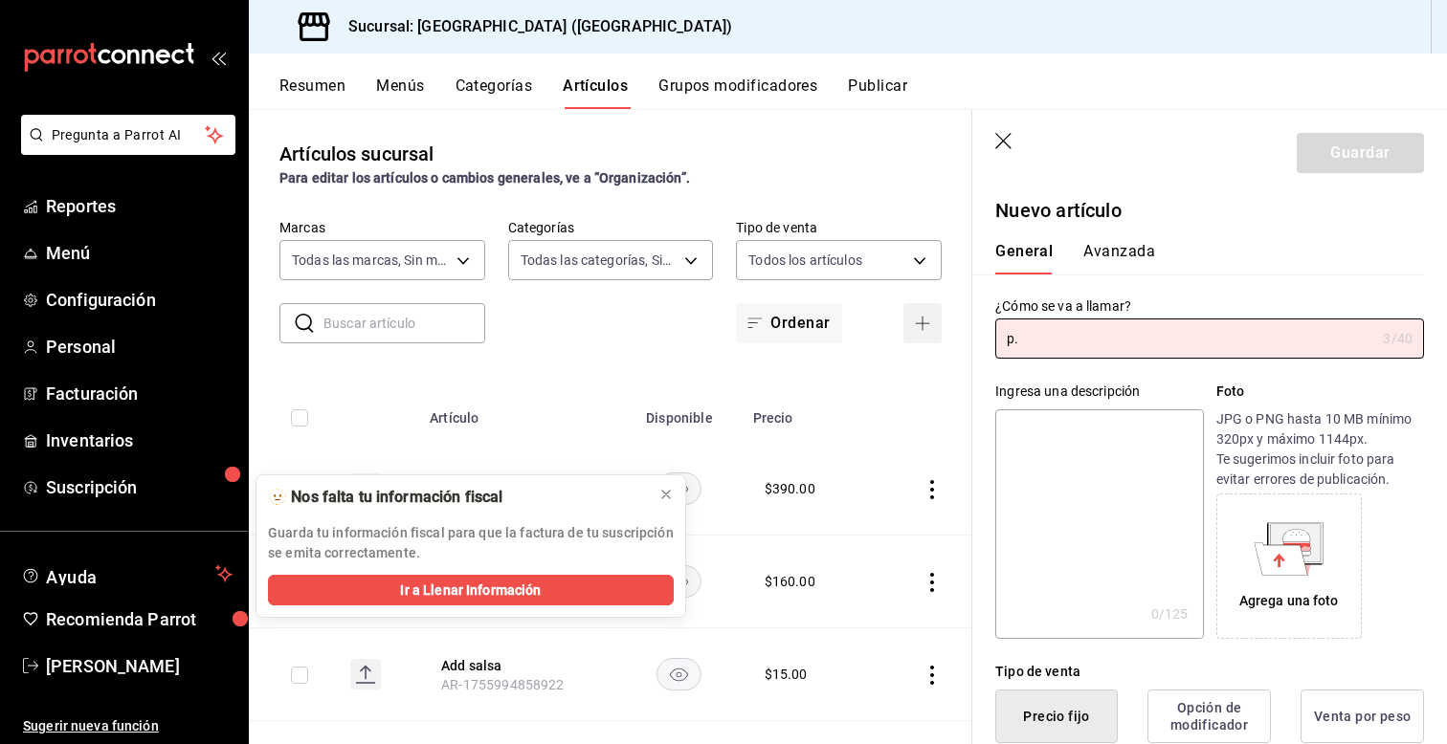
type input "p"
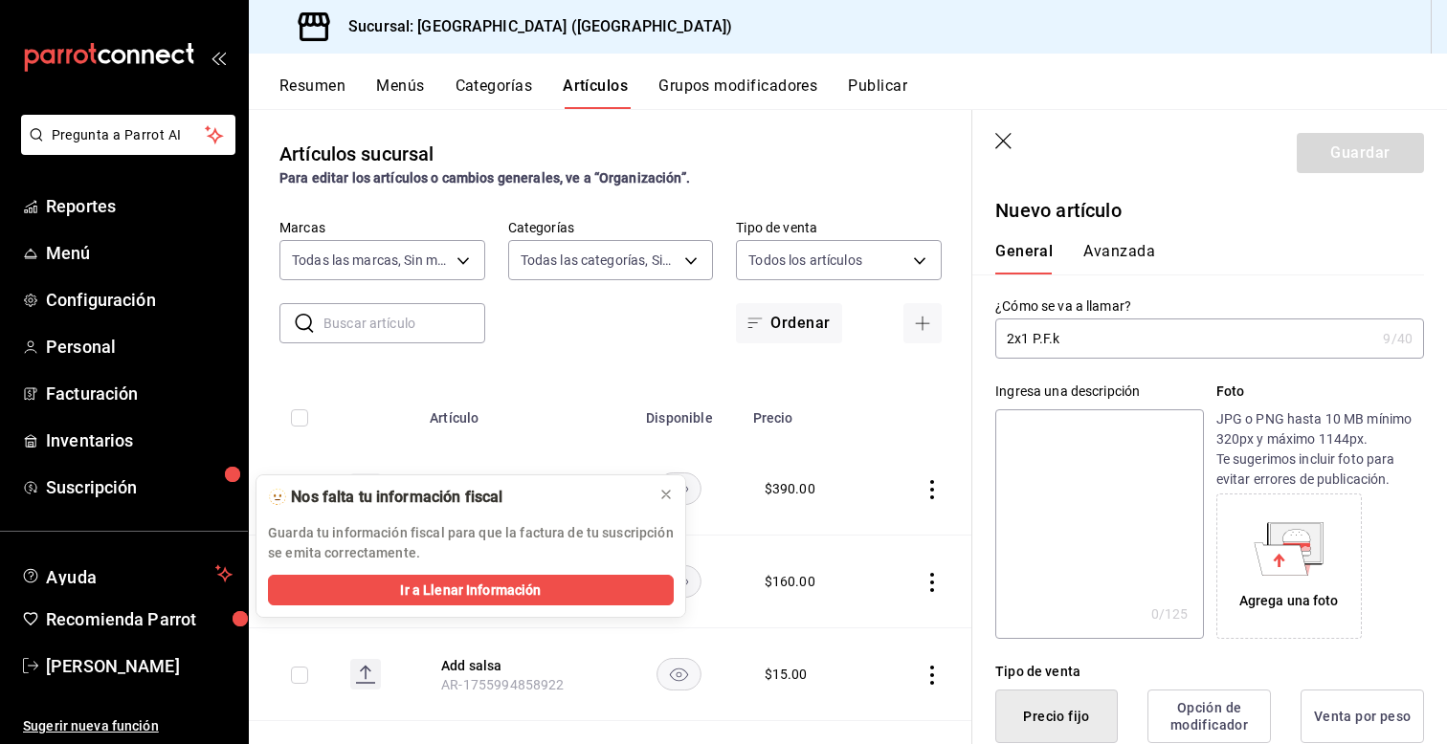
click at [984, 408] on div "Ingresa una descripción x 0 /125 ​ Foto JPG o PNG hasta 10 MB mínimo 320px y má…" at bounding box center [1198, 499] width 452 height 280
click at [1073, 336] on input "2x1 P.F.k" at bounding box center [1185, 339] width 380 height 38
type input "2x1 P.F.K"
click at [982, 445] on div "Ingresa una descripción x 0 /125 ​ Foto JPG o PNG hasta 10 MB mínimo 320px y má…" at bounding box center [1198, 499] width 452 height 280
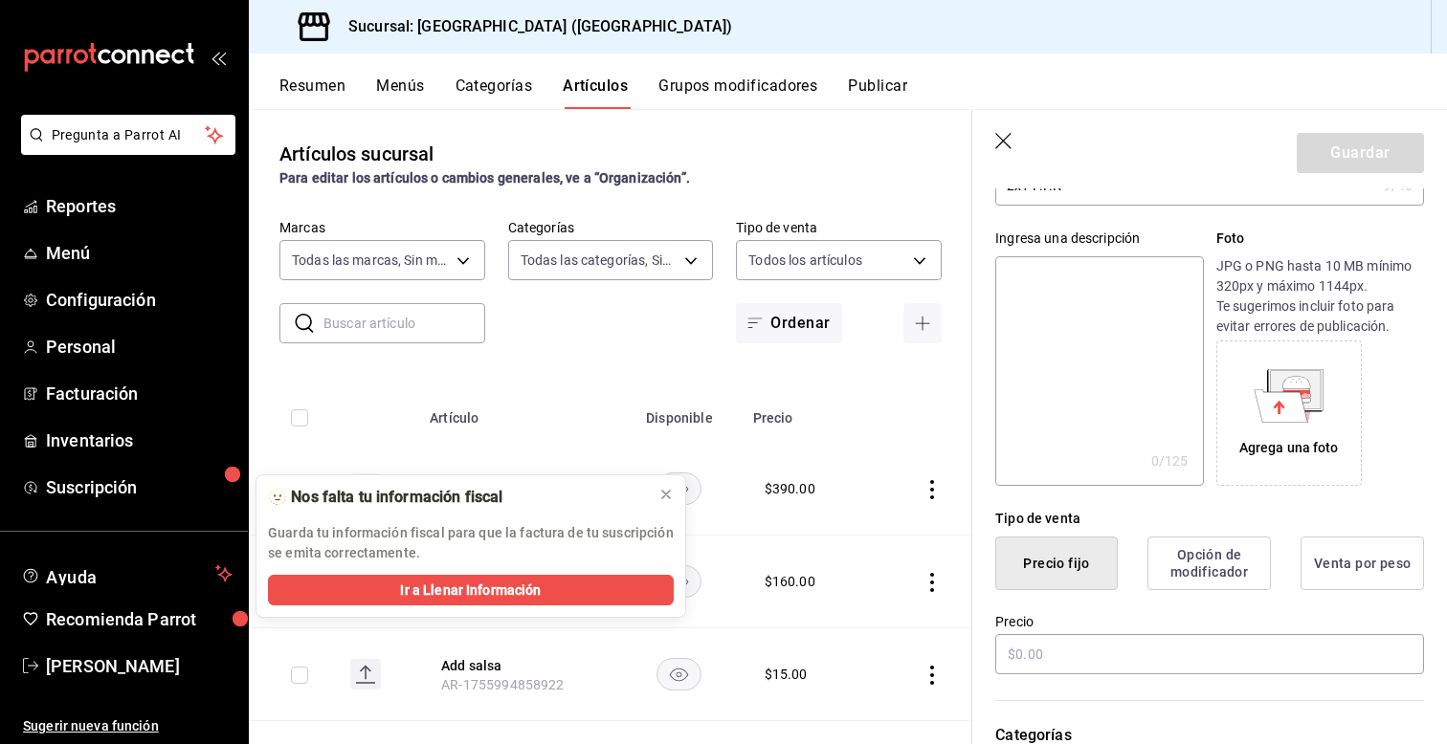
scroll to position [191, 0]
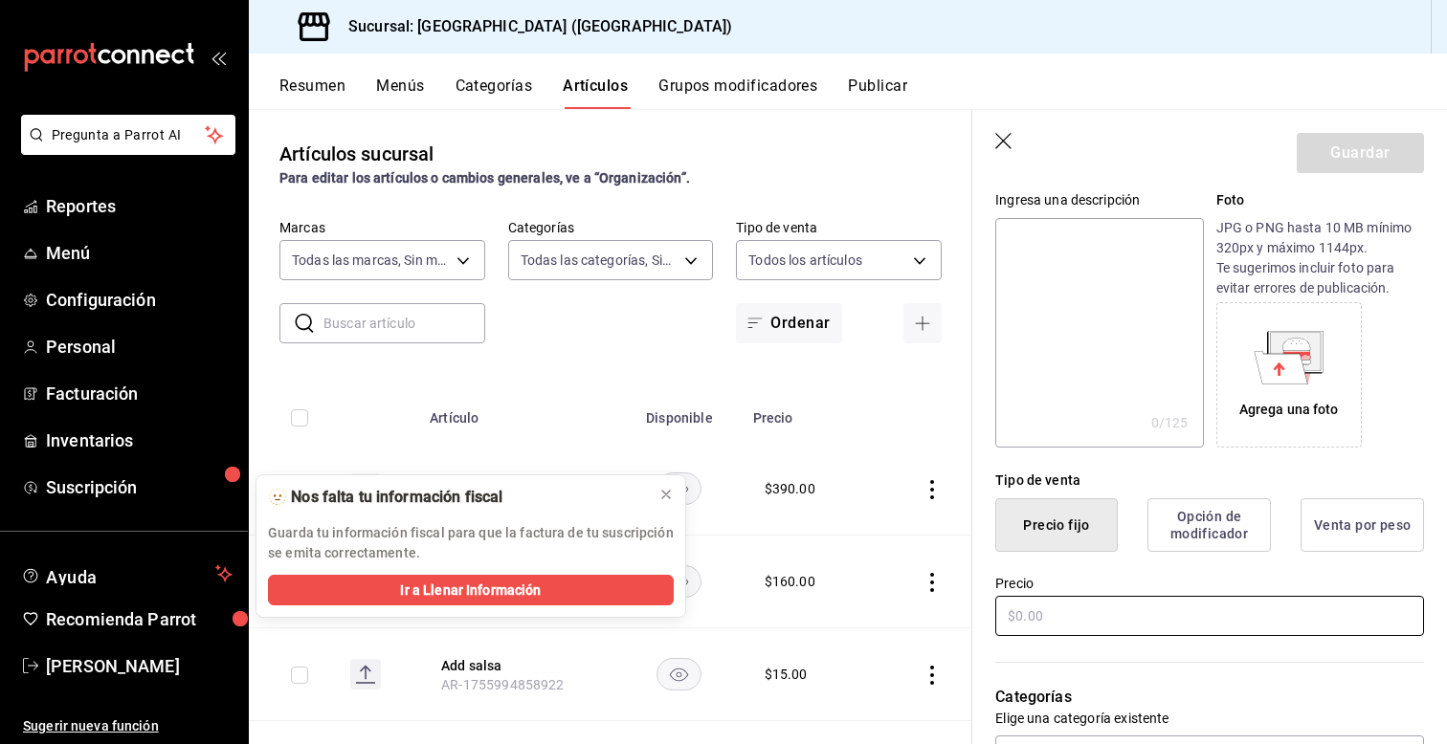
click at [1059, 609] on input "text" at bounding box center [1209, 616] width 429 height 40
type input "$190.00"
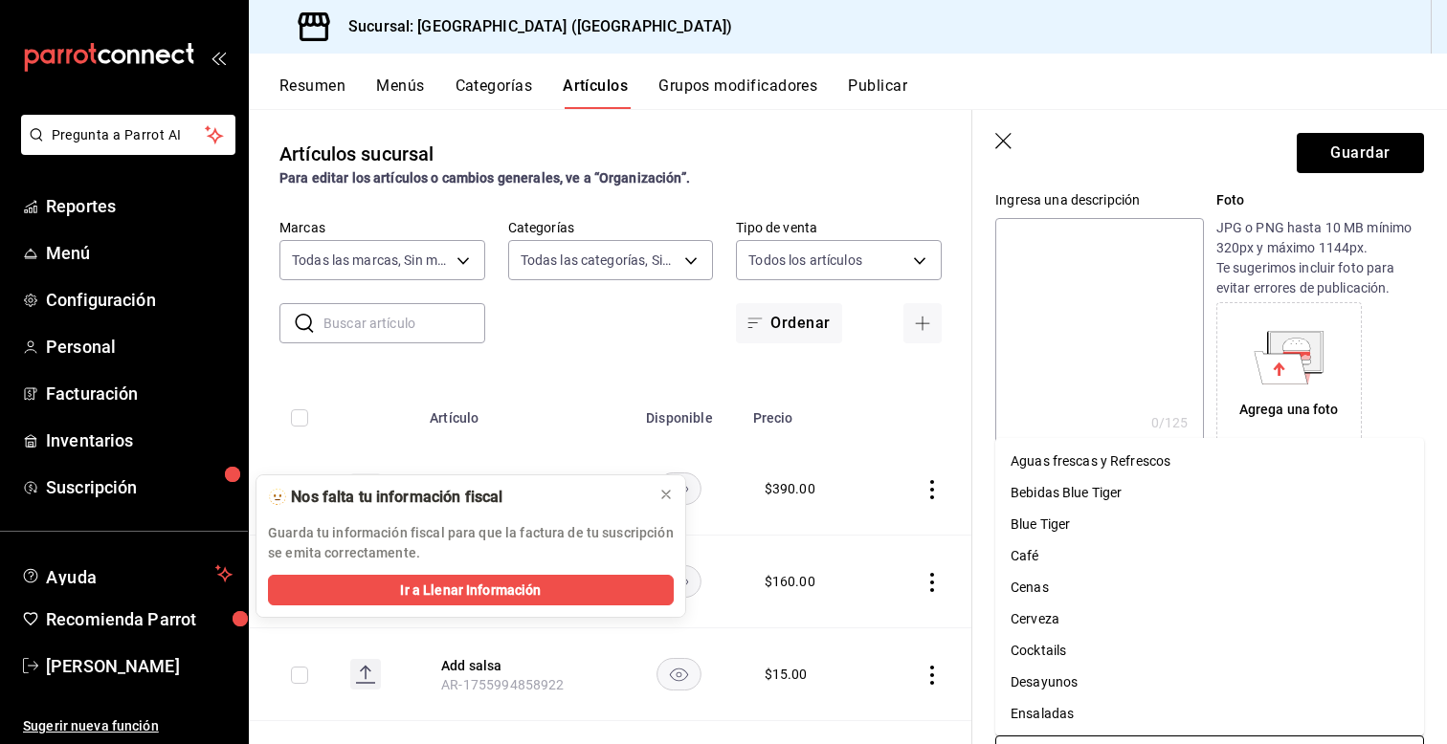
click at [1063, 739] on input "text" at bounding box center [1209, 756] width 429 height 40
click at [1083, 489] on li "Bebidas Blue Tiger" at bounding box center [1209, 493] width 429 height 32
click at [1031, 739] on input "text" at bounding box center [1209, 756] width 429 height 40
click at [1044, 497] on li "Blue Tiger" at bounding box center [1209, 493] width 429 height 32
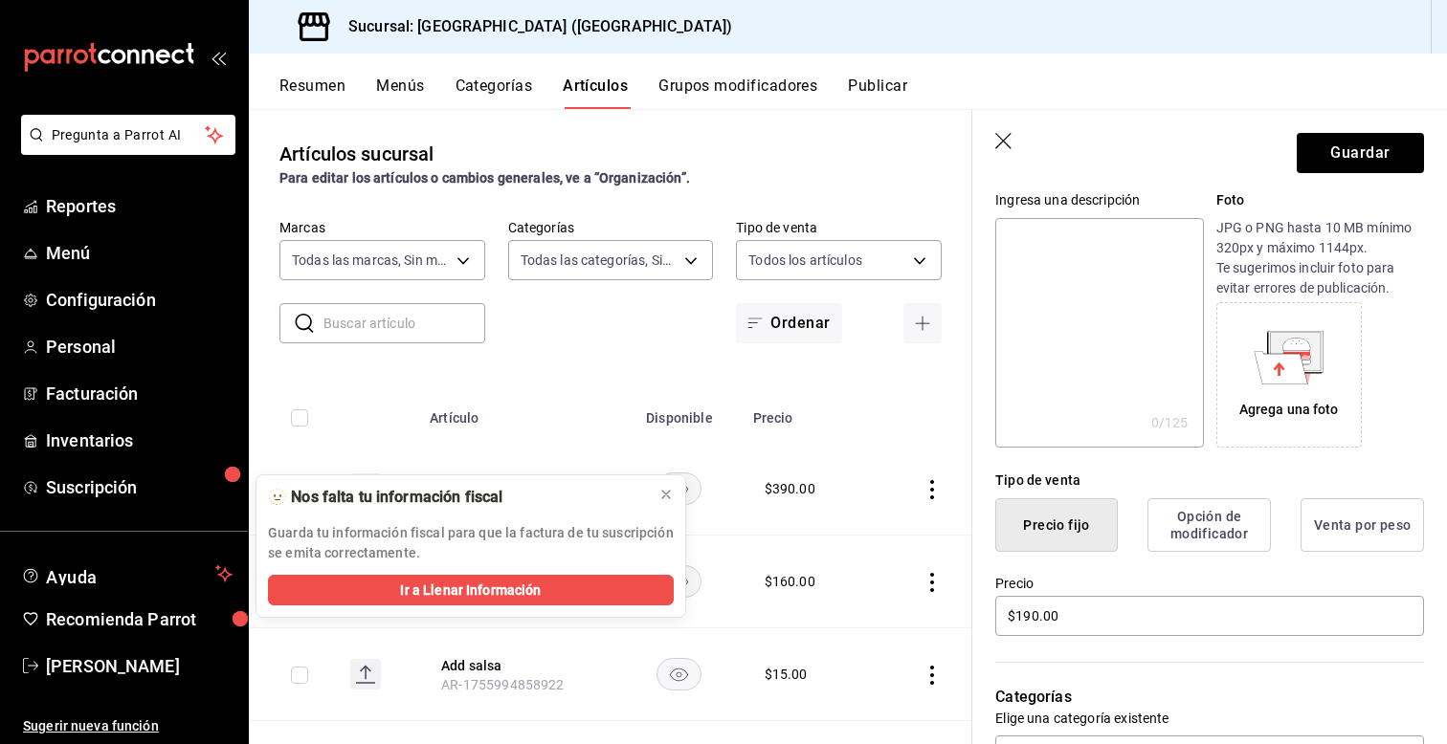
click at [985, 631] on div "Precio $190.00" at bounding box center [1198, 595] width 452 height 87
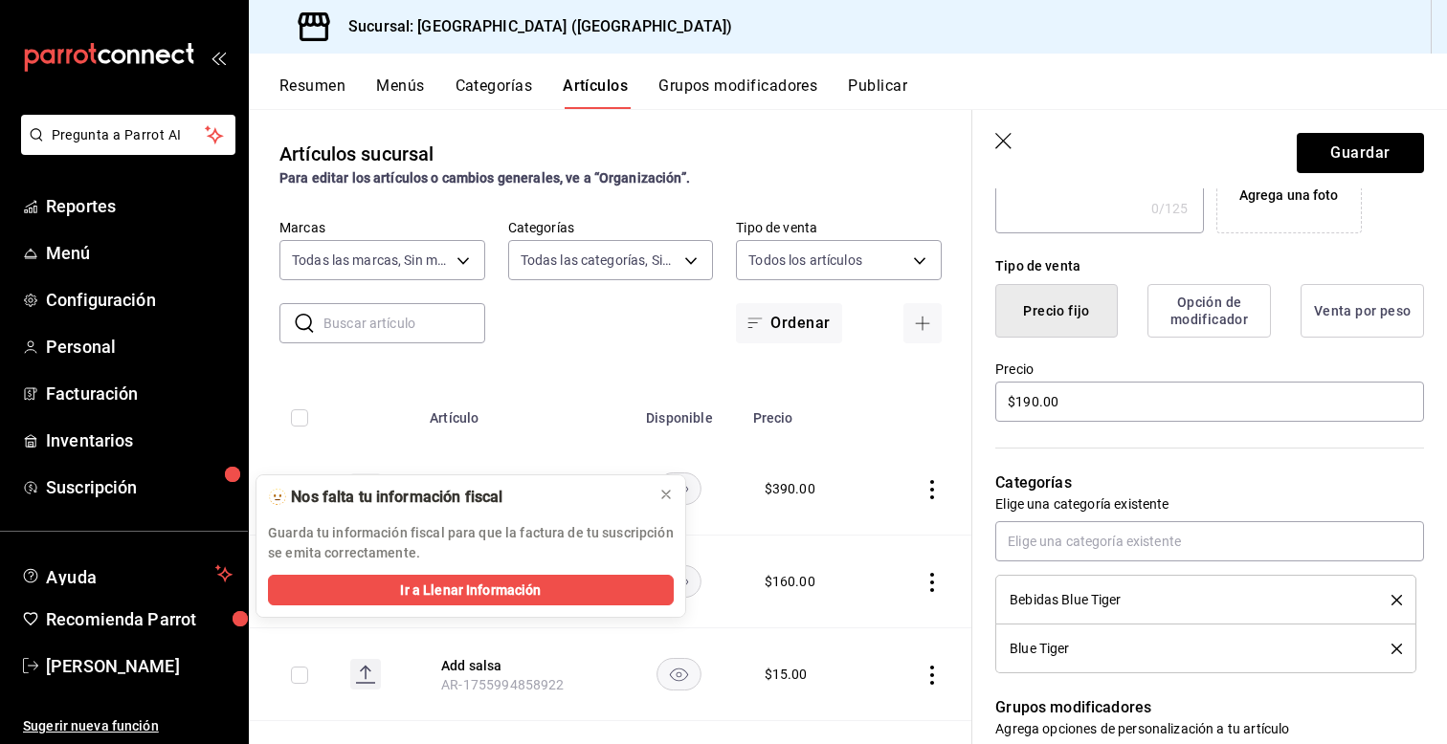
scroll to position [421, 0]
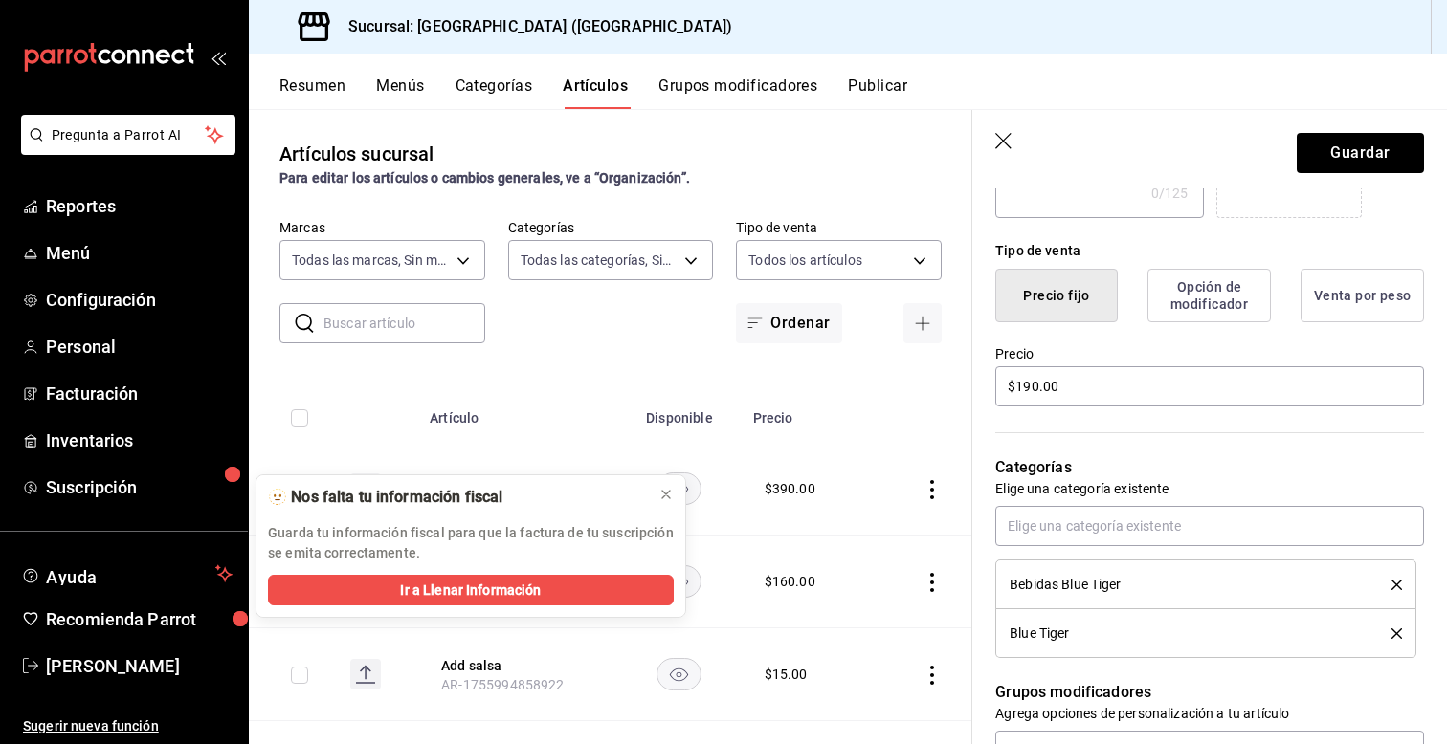
click at [1397, 587] on icon "delete" at bounding box center [1396, 585] width 11 height 11
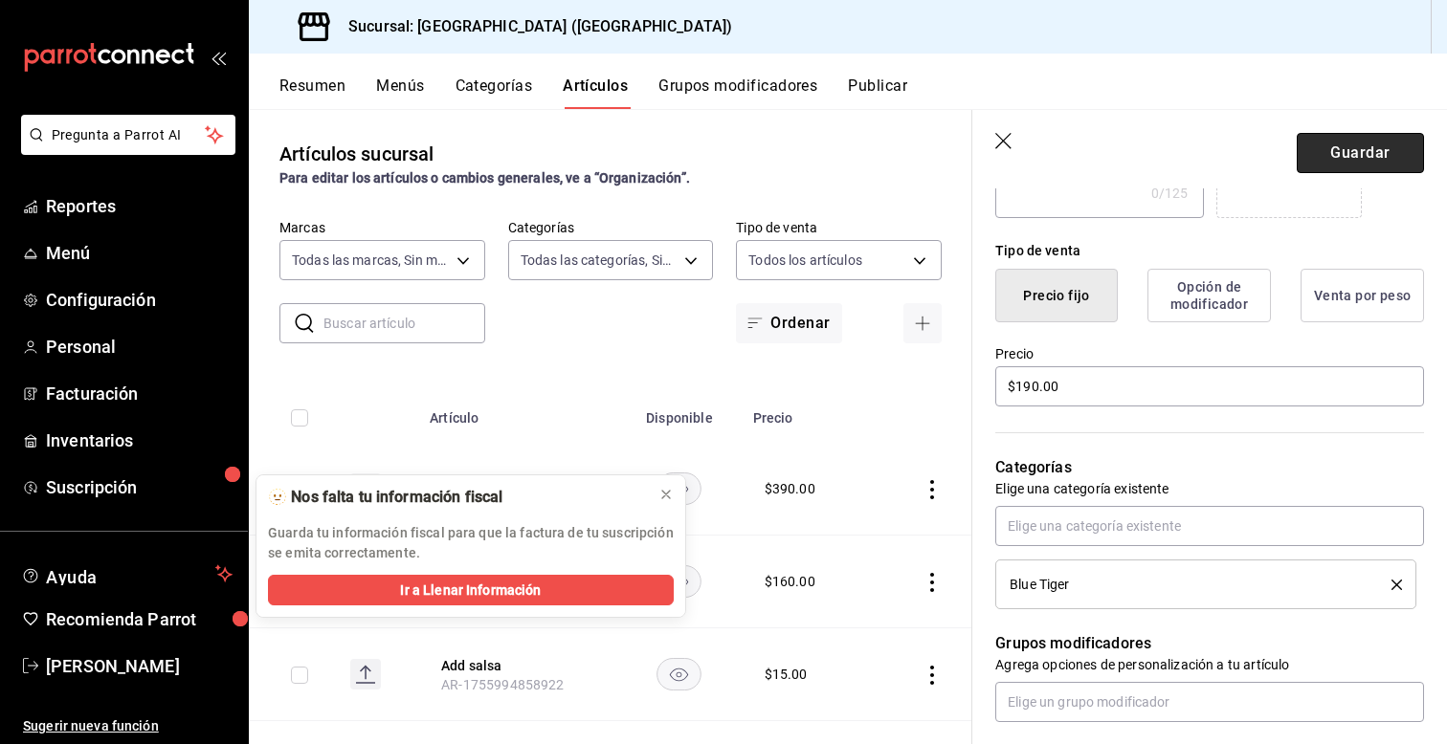
click at [1356, 163] on button "Guardar" at bounding box center [1360, 153] width 127 height 40
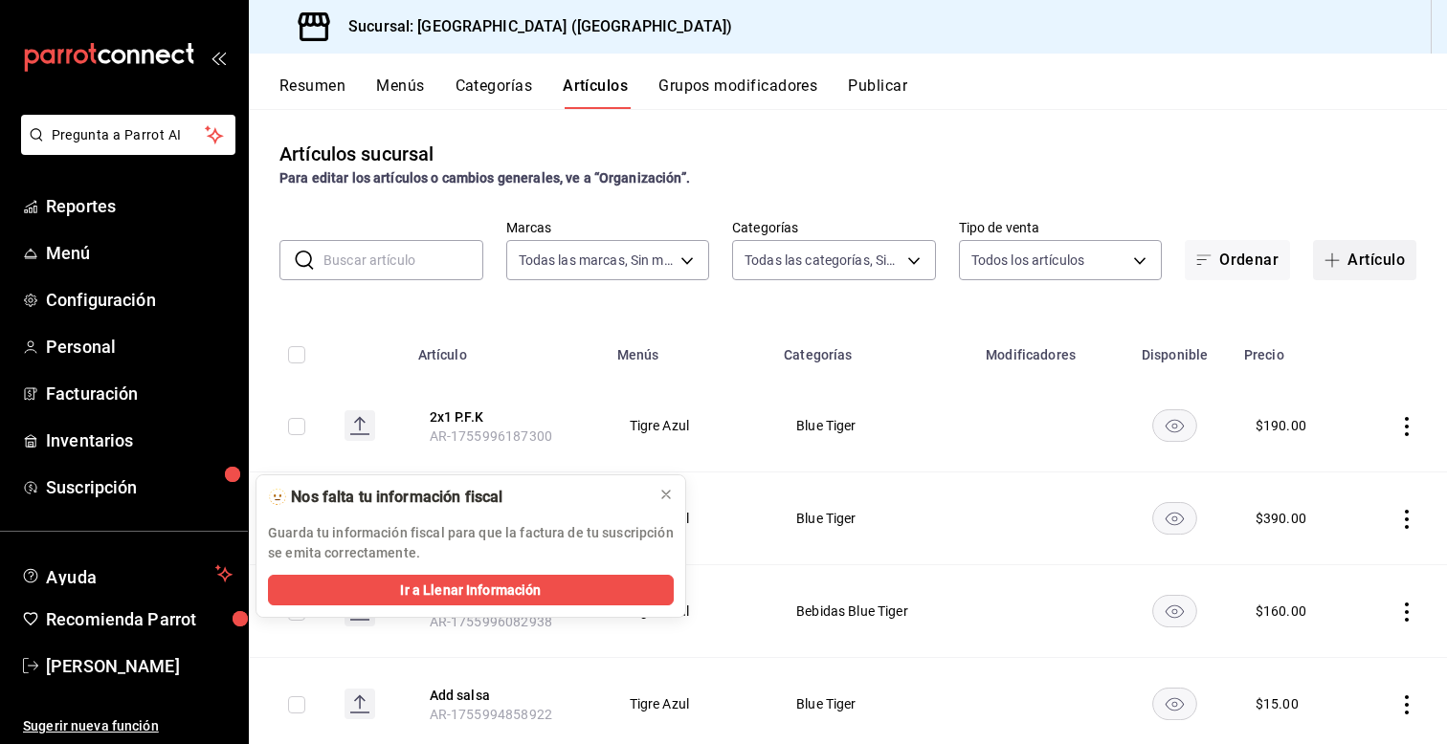
click at [1357, 266] on button "Artículo" at bounding box center [1364, 260] width 103 height 40
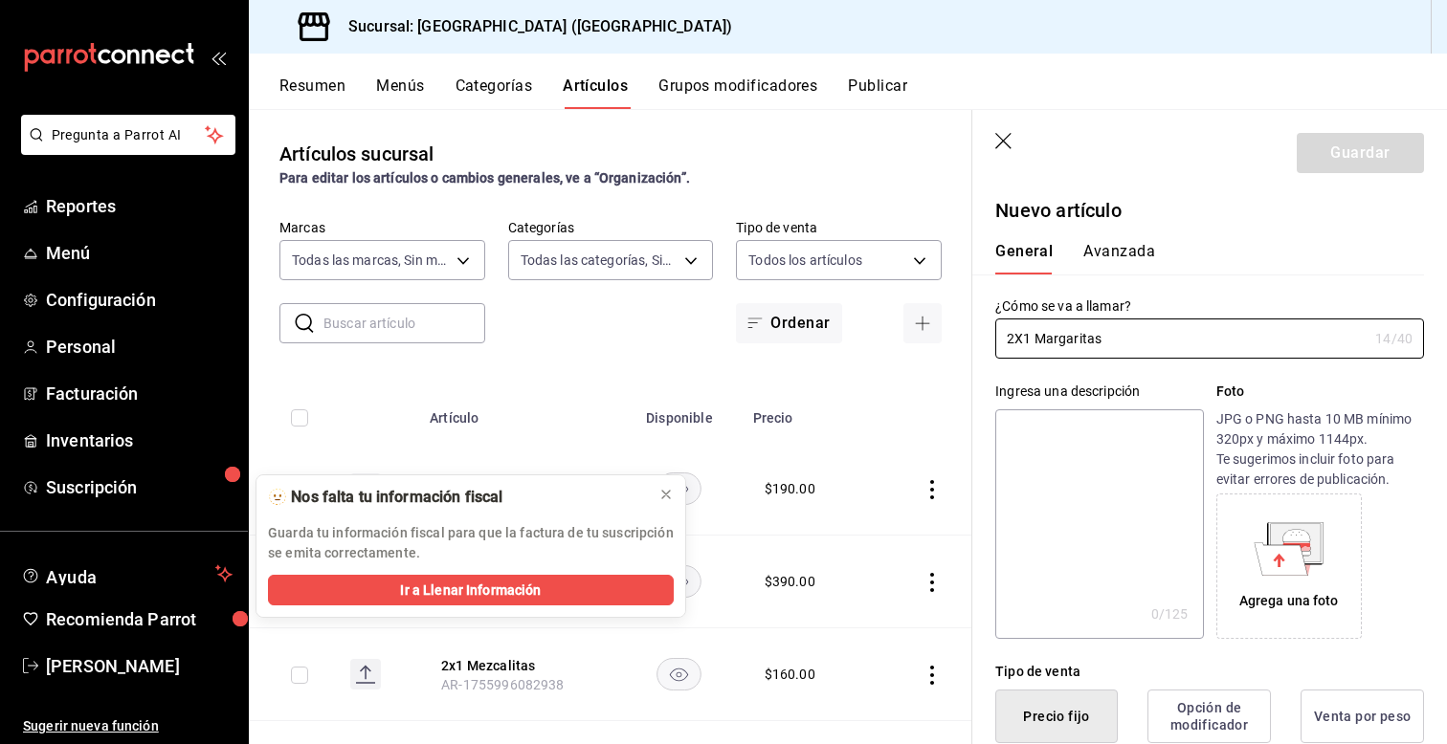
type input "2X1 Margaritas"
click at [990, 484] on div "Ingresa una descripción x 0 /125 ​ Foto JPG o PNG hasta 10 MB mínimo 320px y má…" at bounding box center [1198, 499] width 452 height 280
click at [982, 489] on div "Ingresa una descripción x 0 /125 ​ Foto JPG o PNG hasta 10 MB mínimo 320px y má…" at bounding box center [1198, 499] width 452 height 280
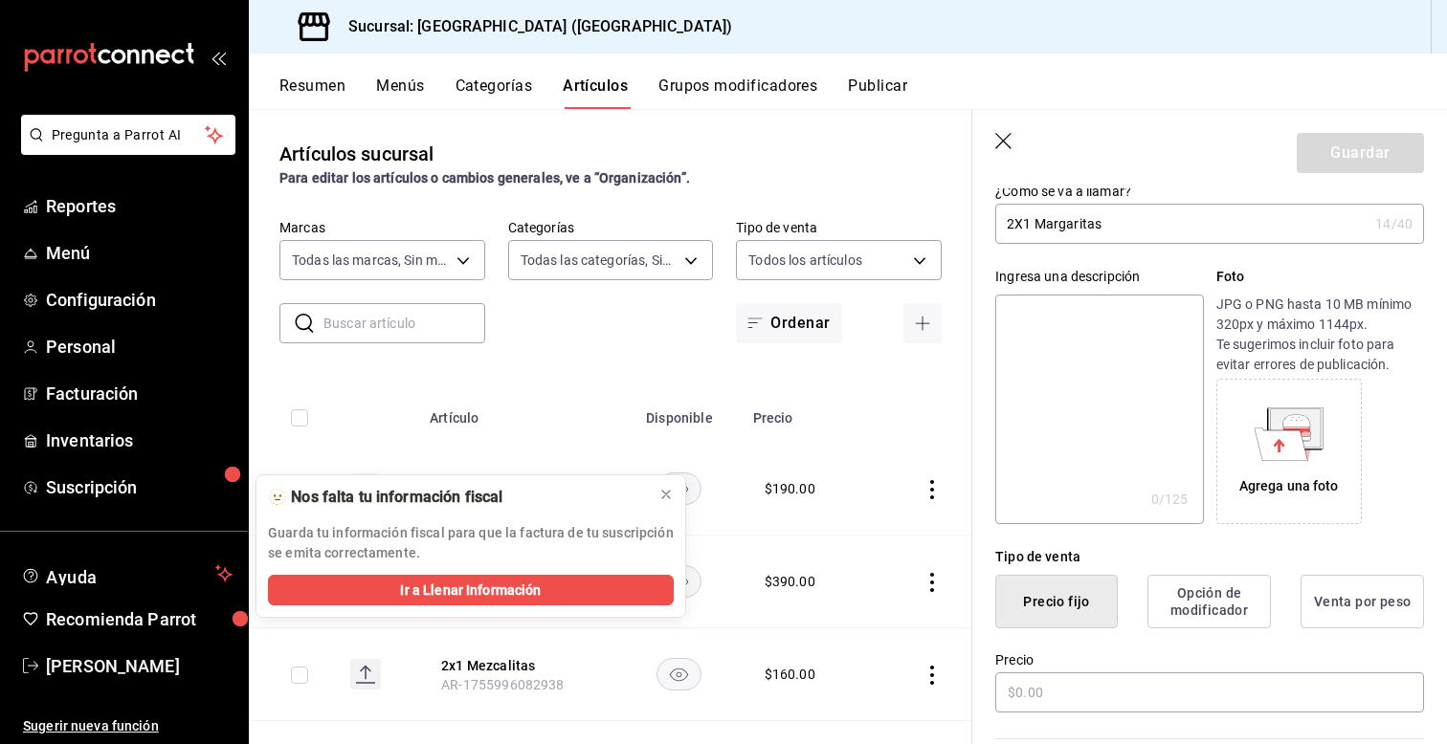
scroll to position [153, 0]
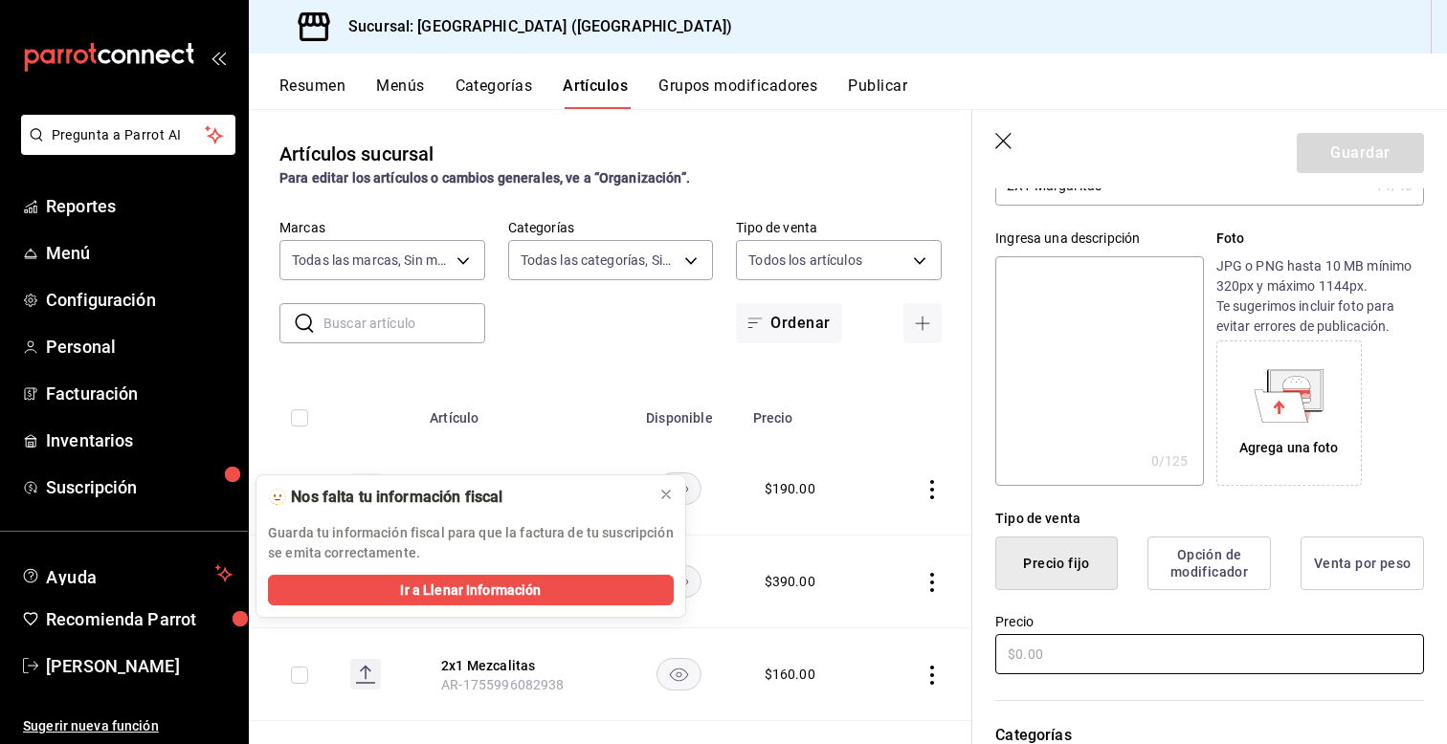
click at [1042, 665] on input "text" at bounding box center [1209, 654] width 429 height 40
type input "$160.00"
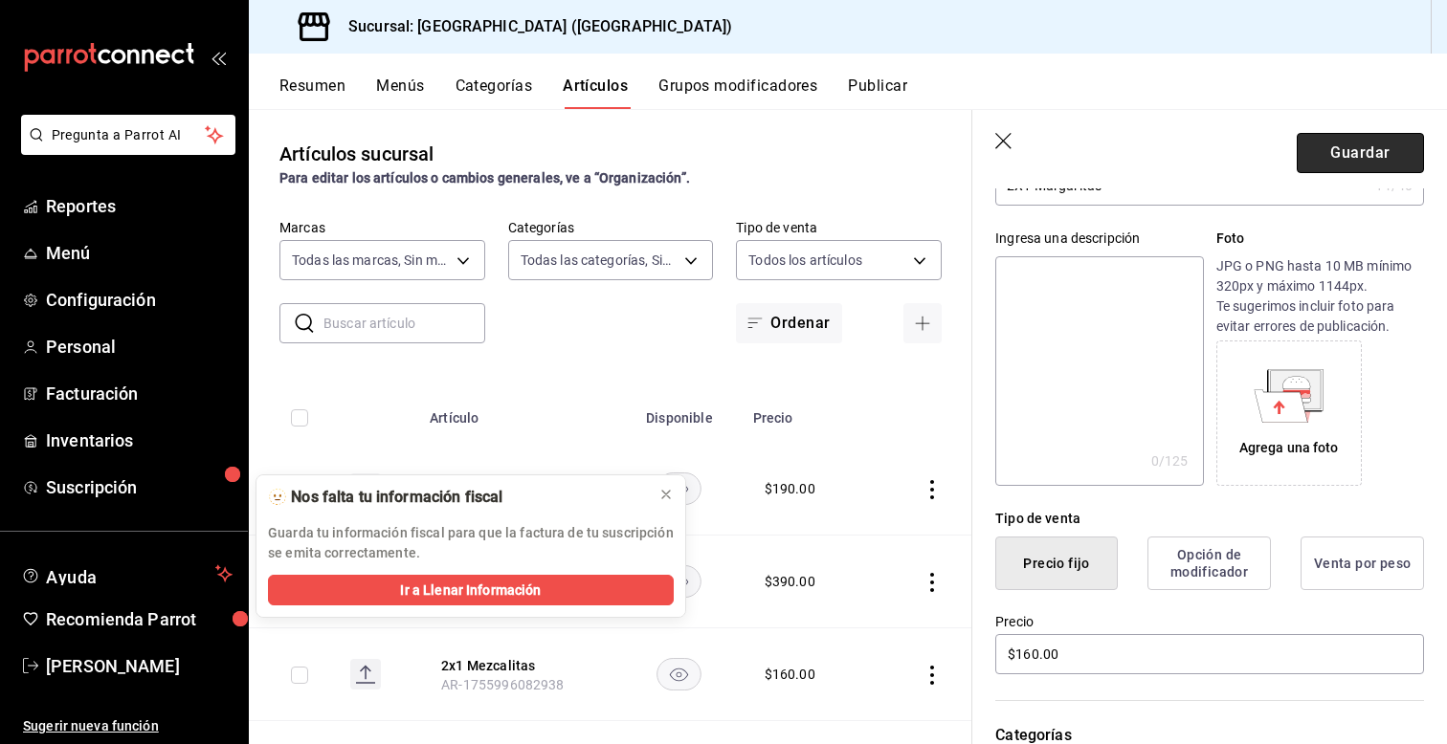
click at [1353, 155] on button "Guardar" at bounding box center [1360, 153] width 127 height 40
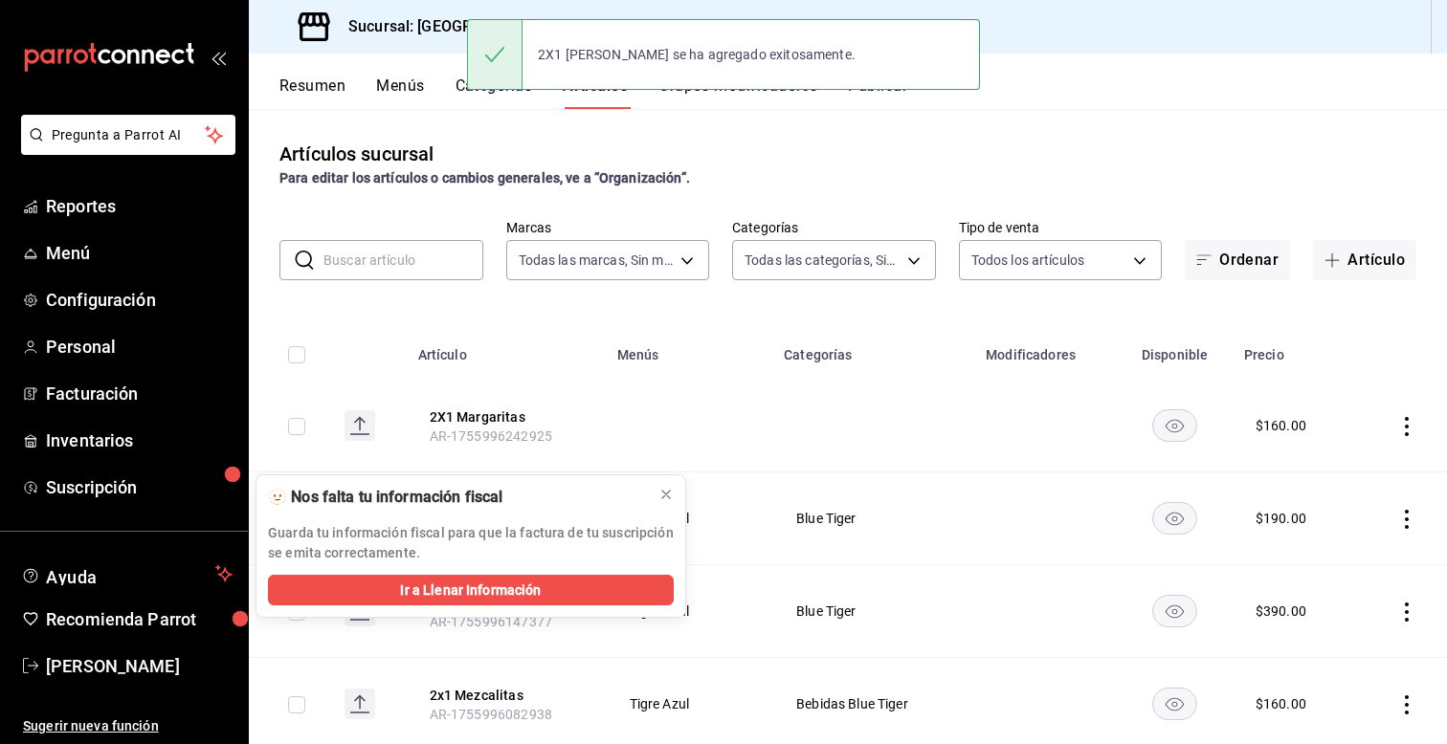
click at [1411, 423] on icon "actions" at bounding box center [1406, 426] width 19 height 19
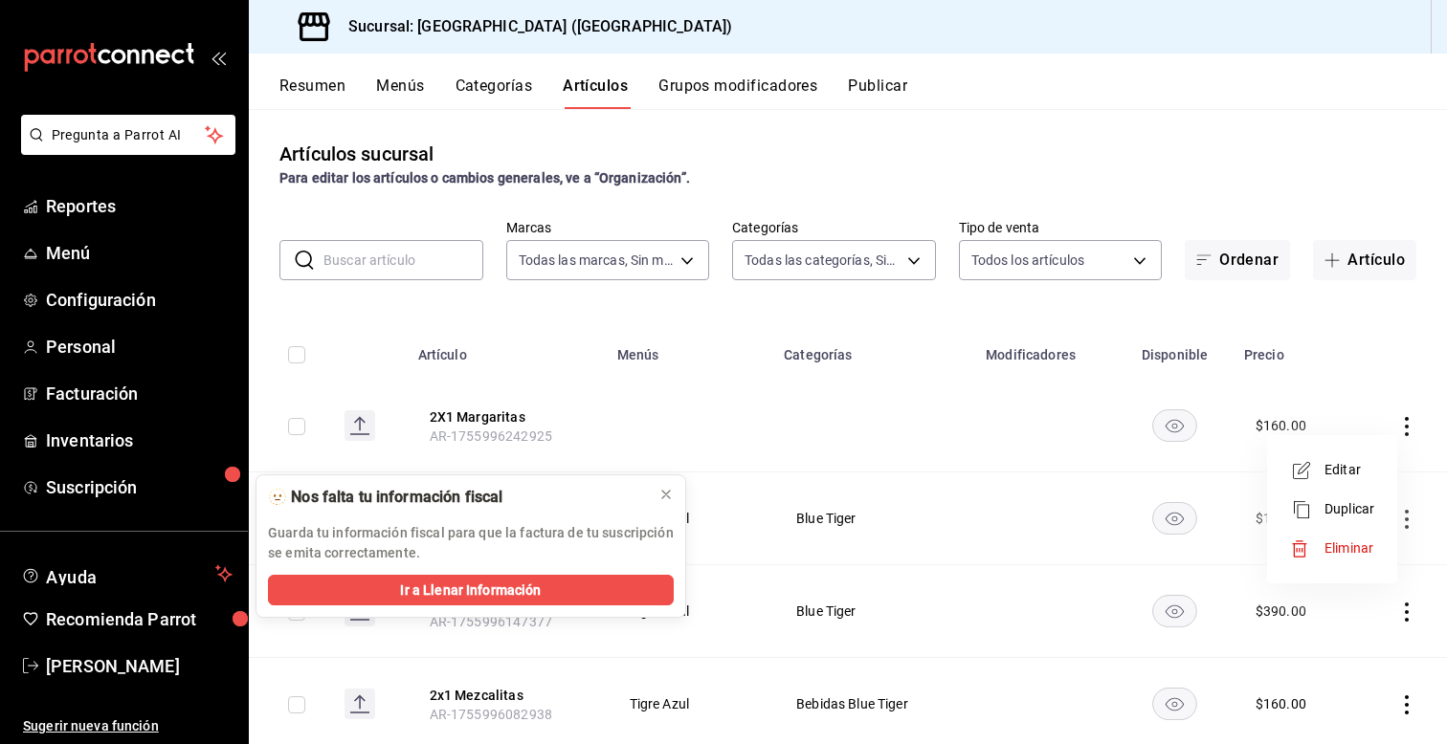
click at [1340, 467] on span "Editar" at bounding box center [1349, 470] width 50 height 20
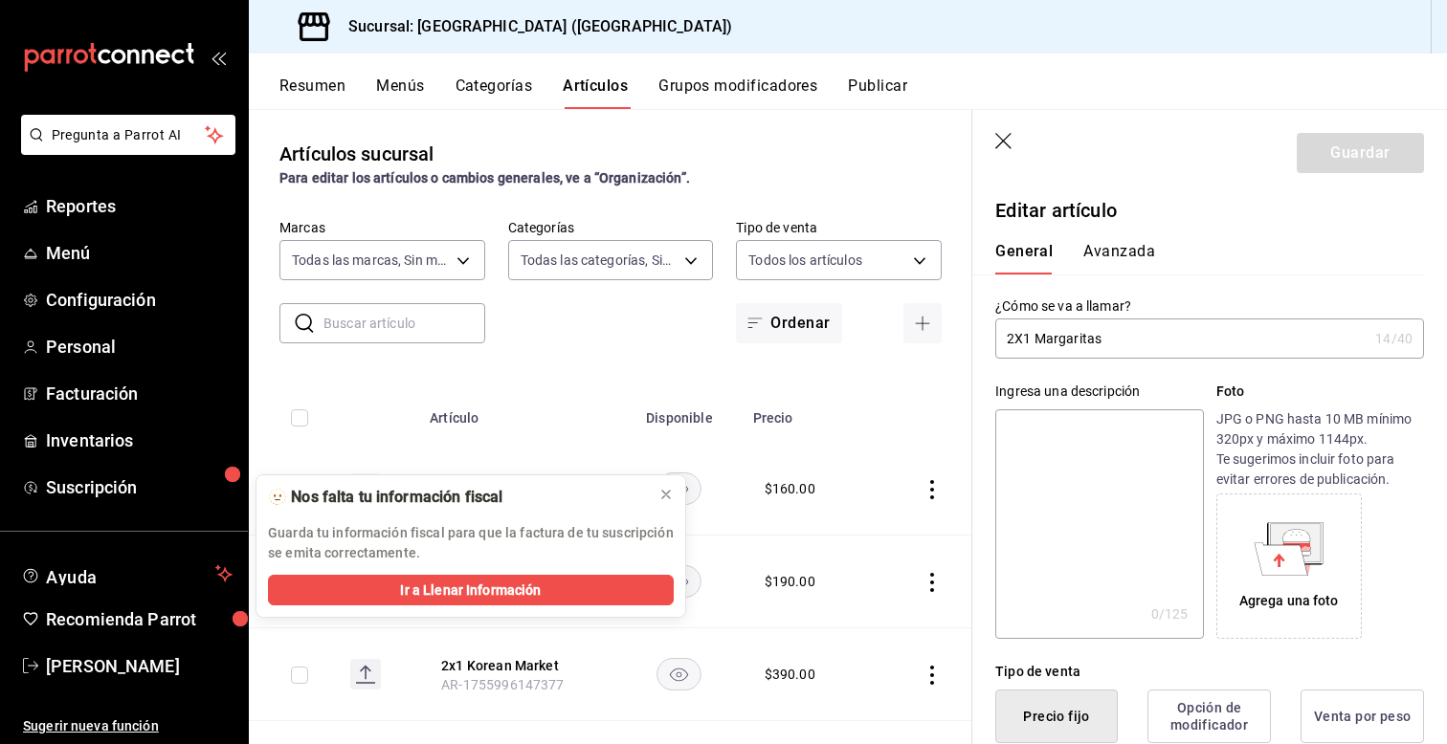
click at [986, 654] on div "Tipo de venta Precio fijo Opción de modificador Venta por peso" at bounding box center [1198, 691] width 452 height 104
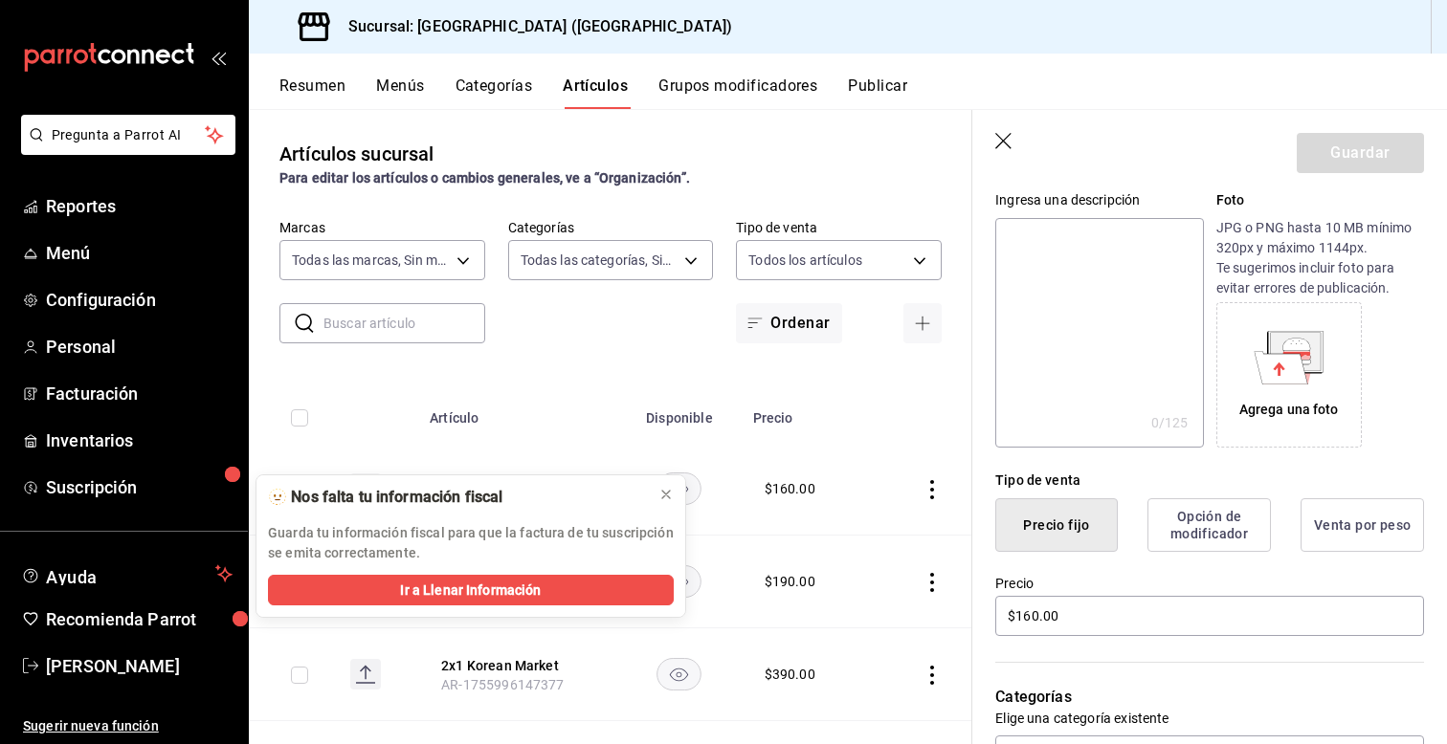
scroll to position [230, 0]
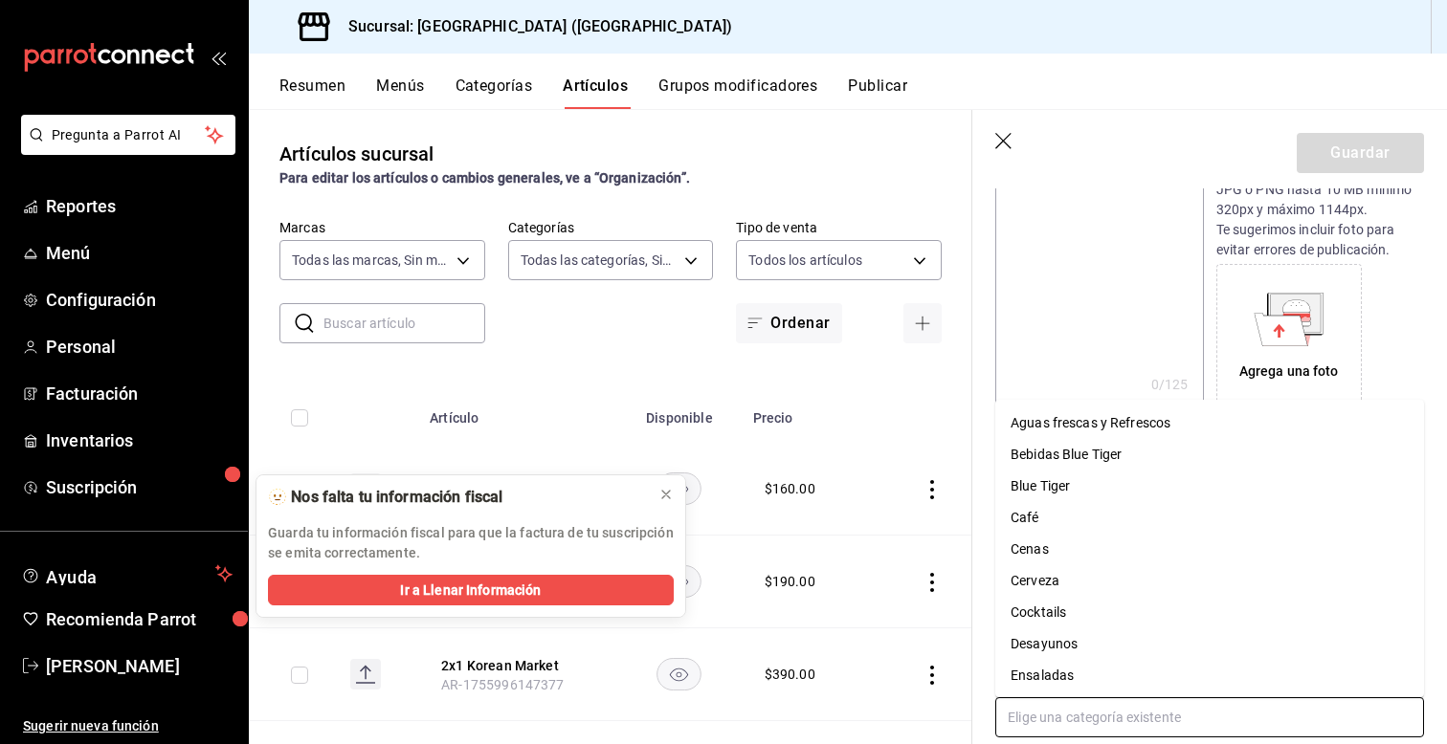
click at [1057, 722] on input "text" at bounding box center [1209, 718] width 429 height 40
click at [1044, 454] on li "Bebidas Blue Tiger" at bounding box center [1209, 455] width 429 height 32
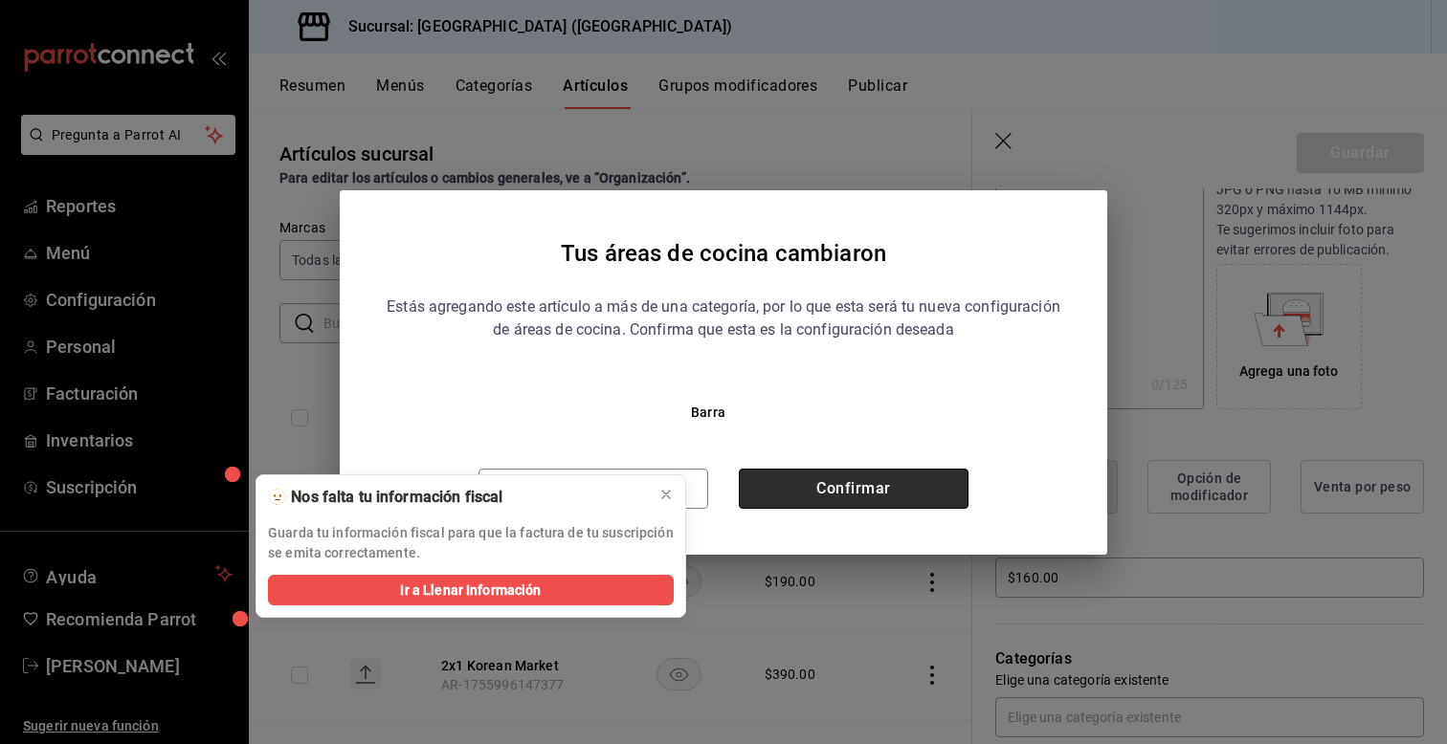
click at [800, 500] on button "Confirmar" at bounding box center [854, 489] width 230 height 40
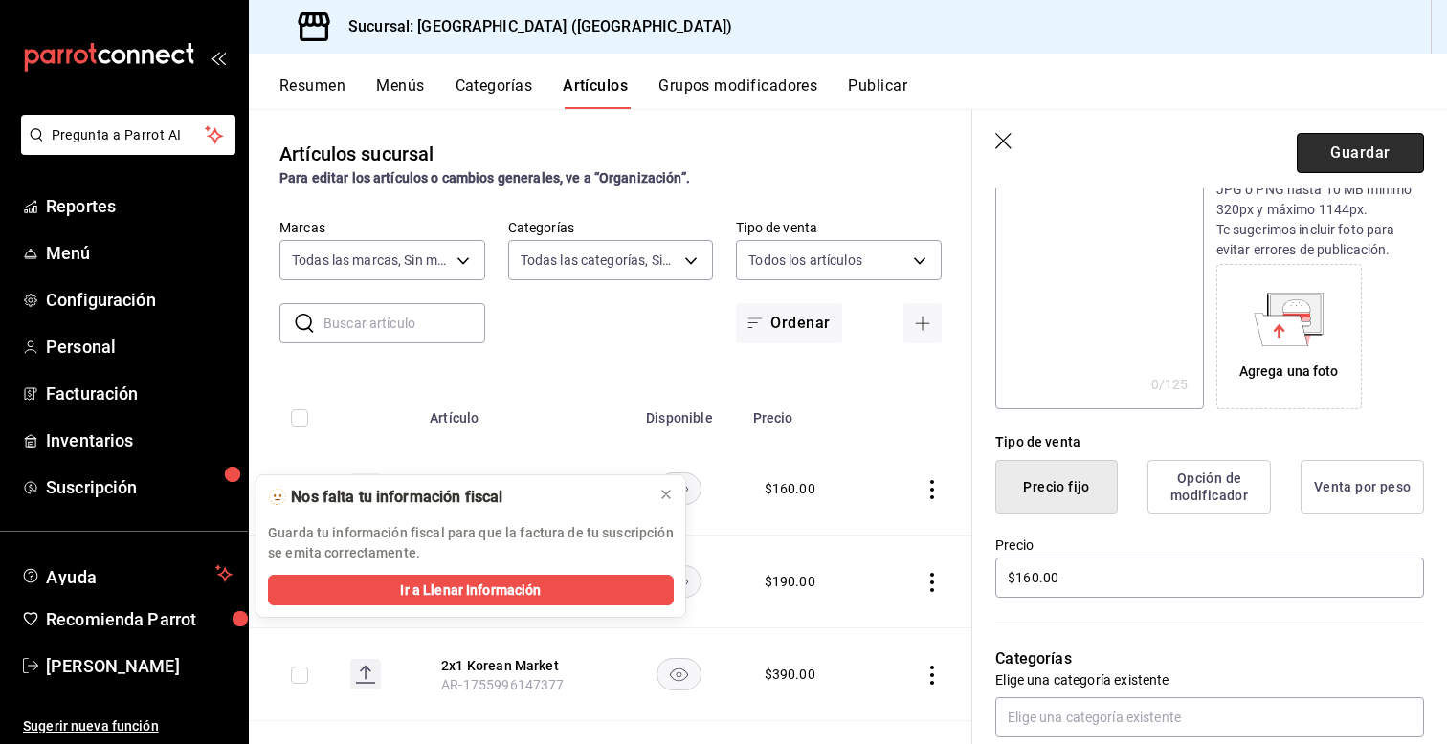
click at [1362, 148] on button "Guardar" at bounding box center [1360, 153] width 127 height 40
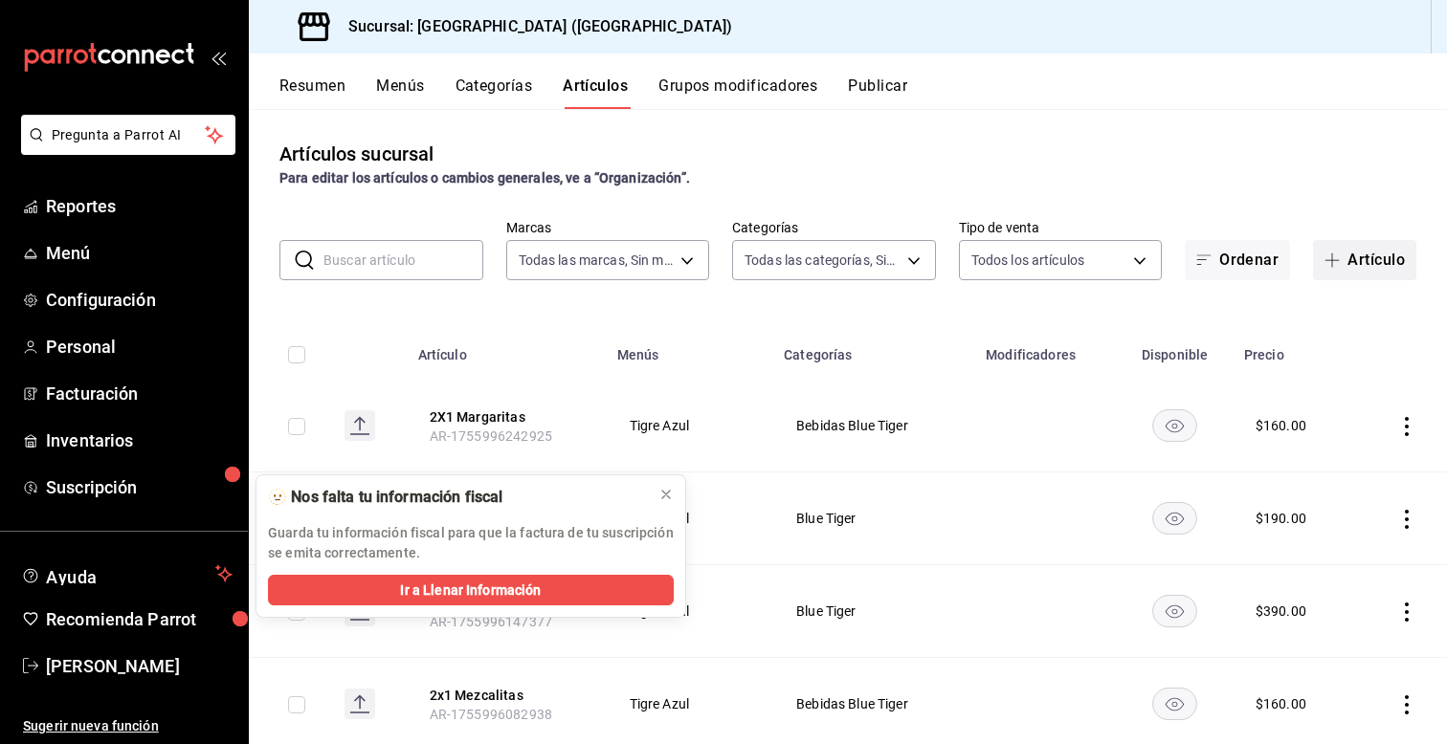
click at [1373, 255] on button "Artículo" at bounding box center [1364, 260] width 103 height 40
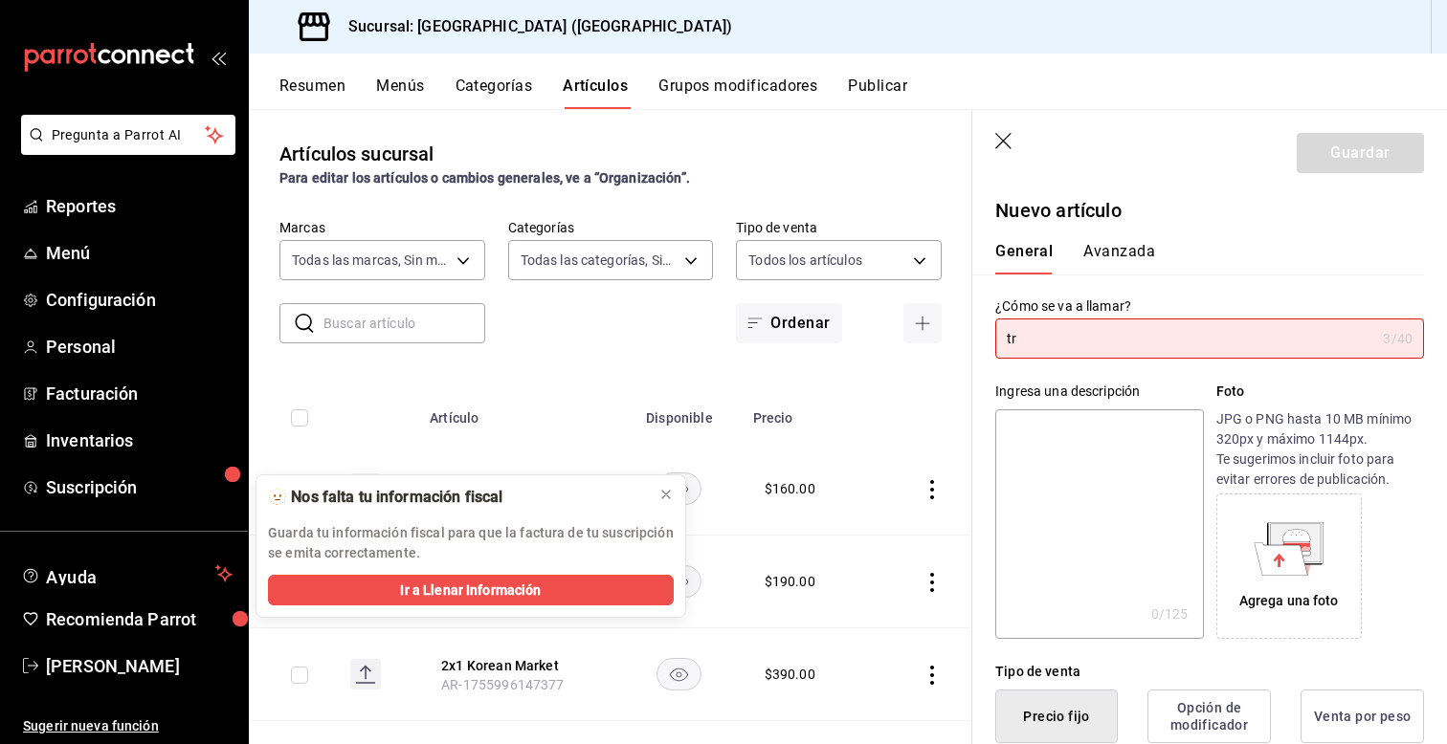
type input "t"
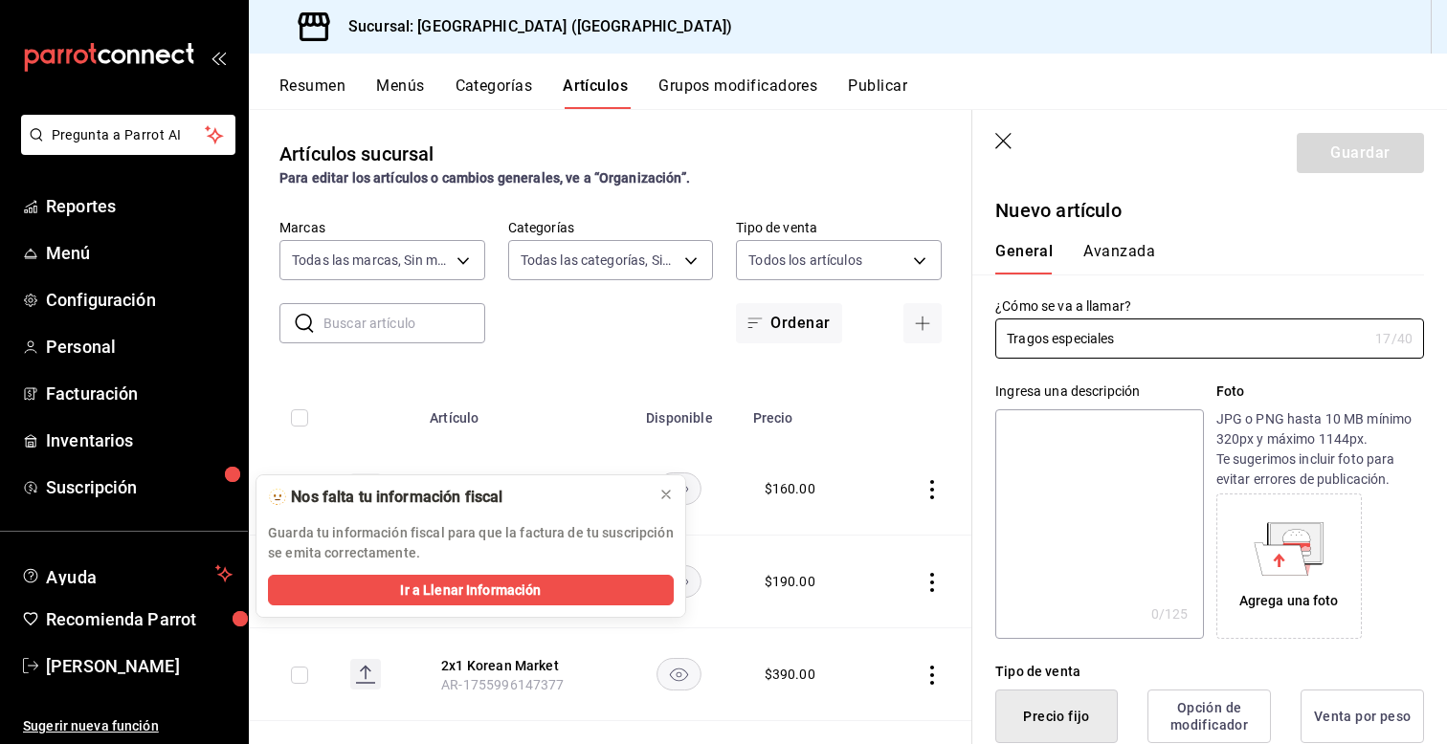
type input "Tragos especiales"
click at [984, 408] on div "Ingresa una descripción x 0 /125 ​ Foto JPG o PNG hasta 10 MB mínimo 320px y má…" at bounding box center [1198, 499] width 452 height 280
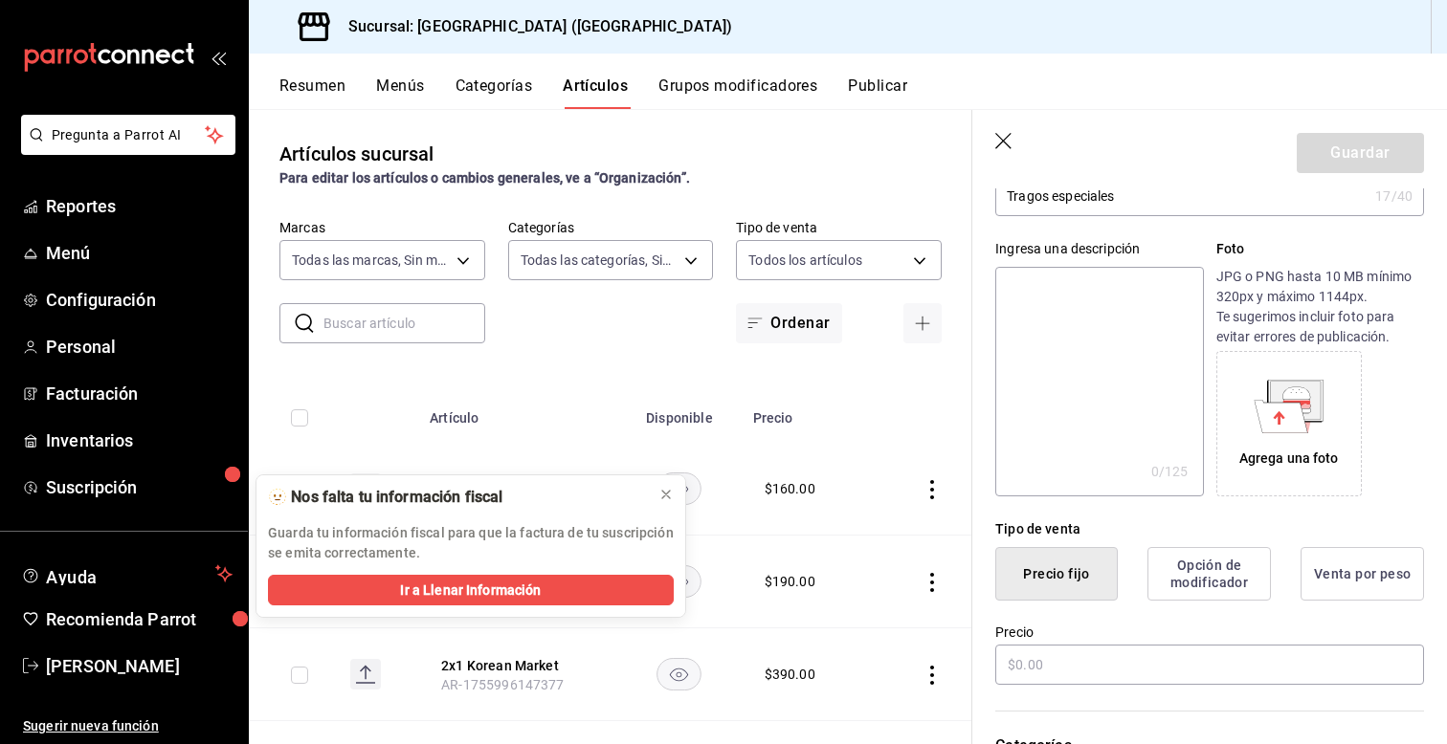
scroll to position [153, 0]
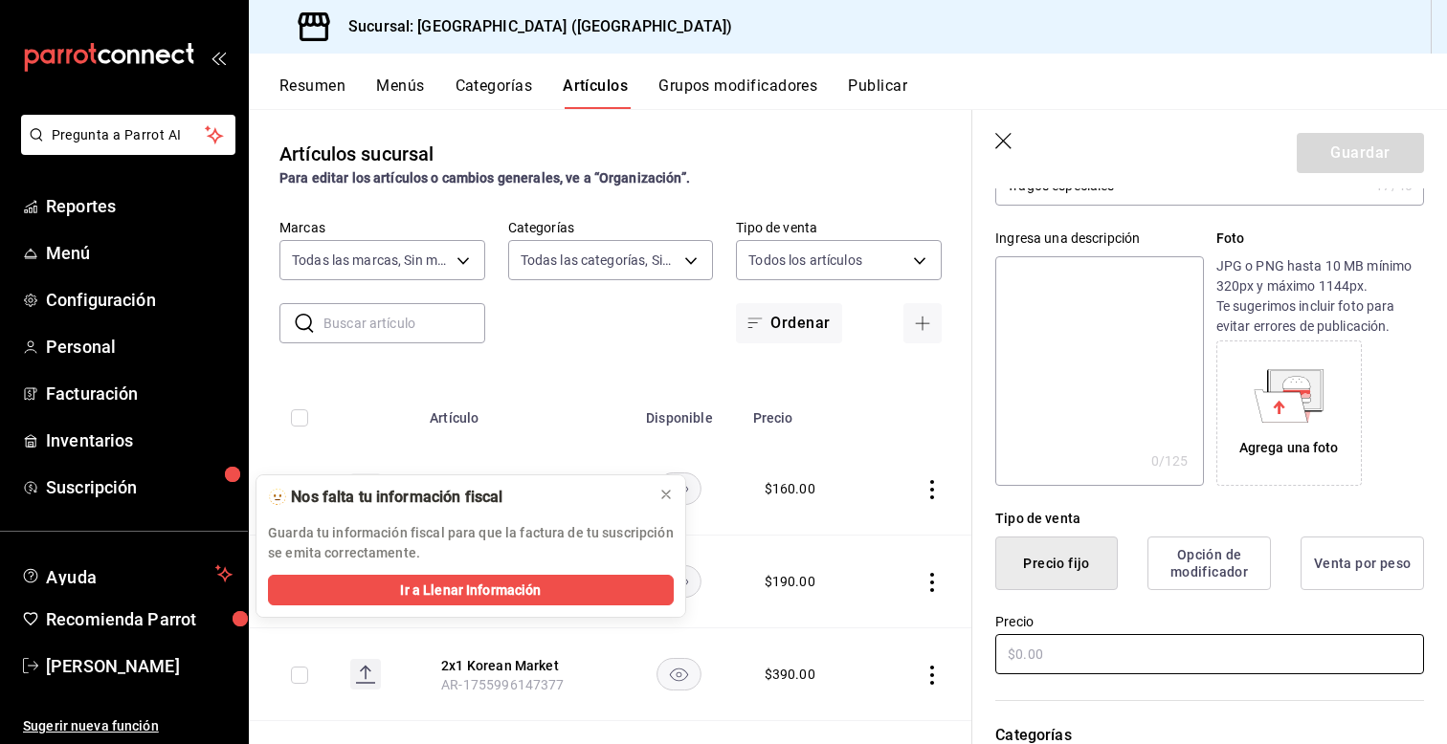
click at [1051, 664] on input "text" at bounding box center [1209, 654] width 429 height 40
type input "$100.00"
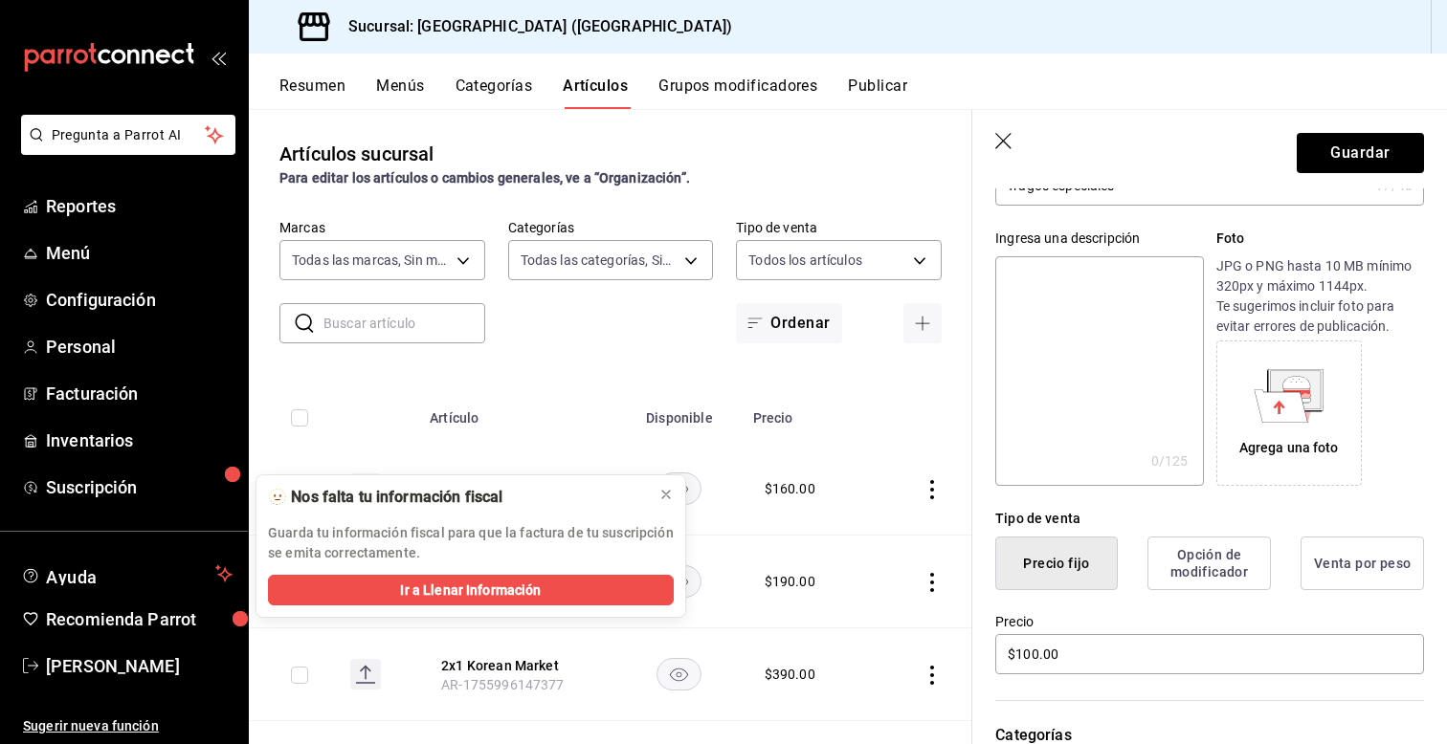
click at [979, 683] on div "Categorías Elige una categoría existente" at bounding box center [1198, 745] width 452 height 137
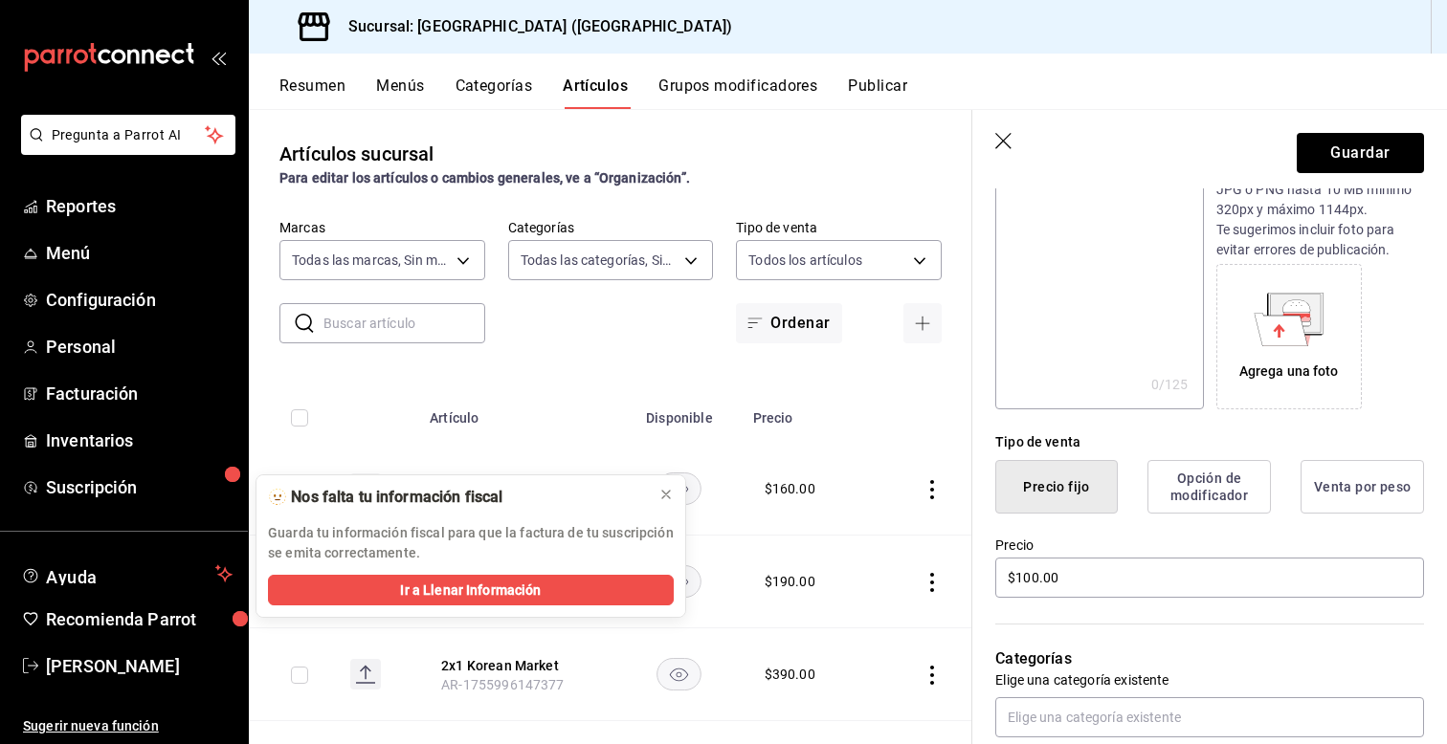
scroll to position [268, 0]
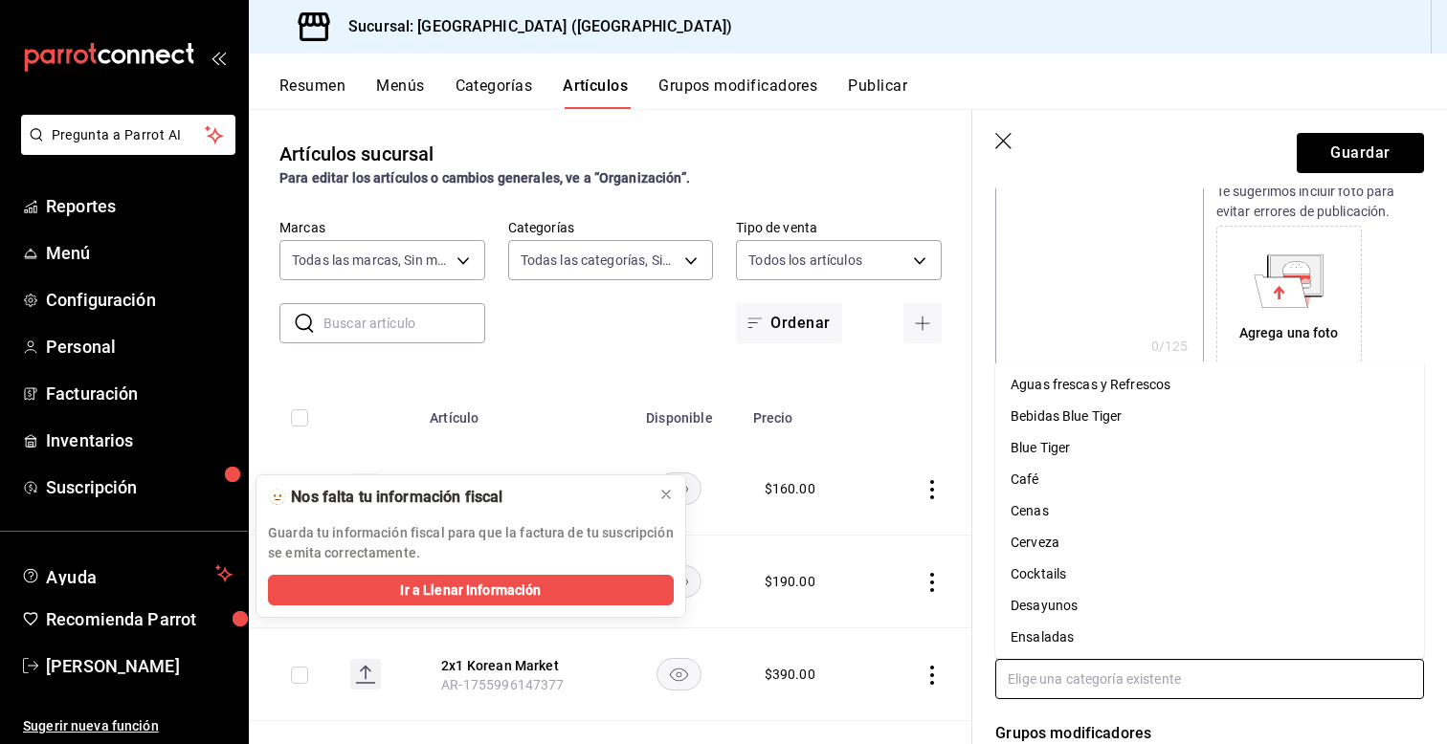
click at [1048, 676] on input "text" at bounding box center [1209, 679] width 429 height 40
click at [1051, 418] on li "Bebidas Blue Tiger" at bounding box center [1209, 417] width 429 height 32
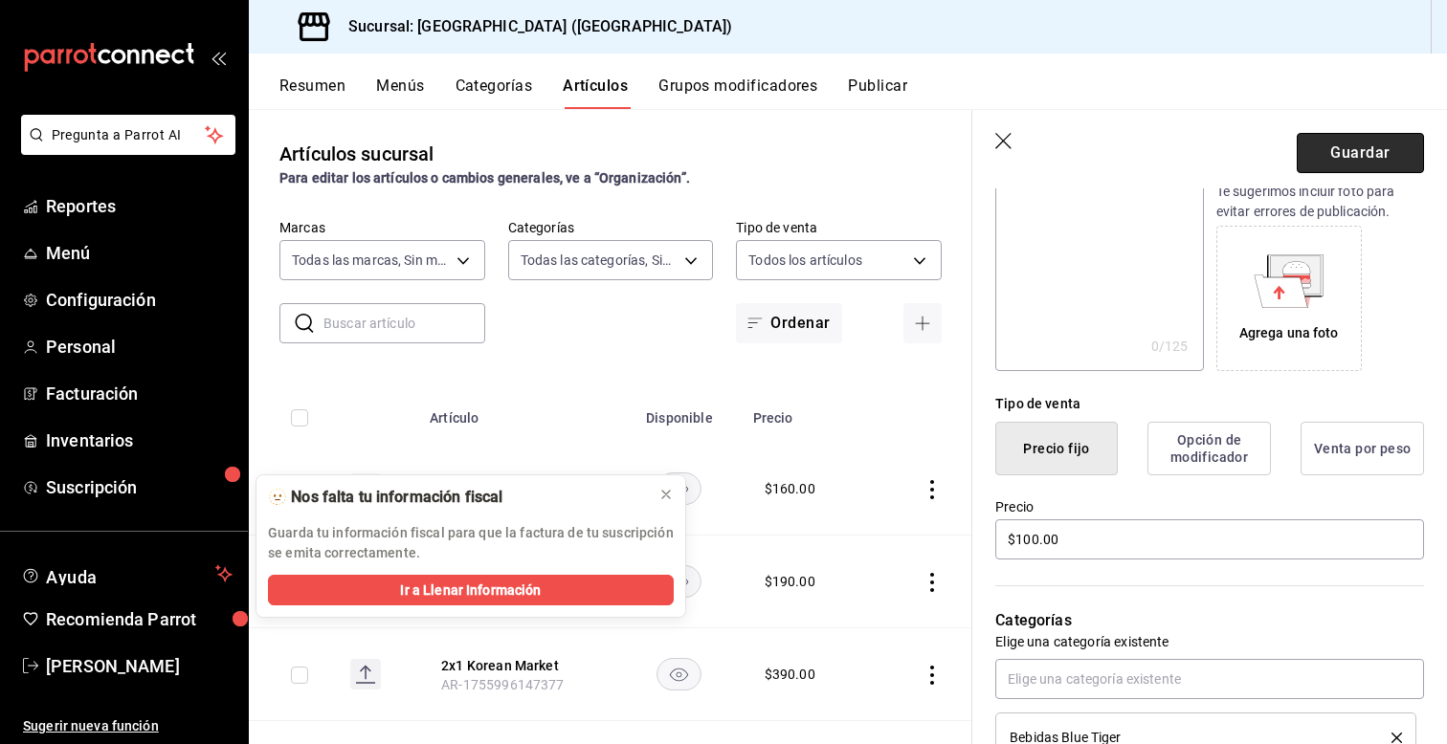
click at [1326, 167] on button "Guardar" at bounding box center [1360, 153] width 127 height 40
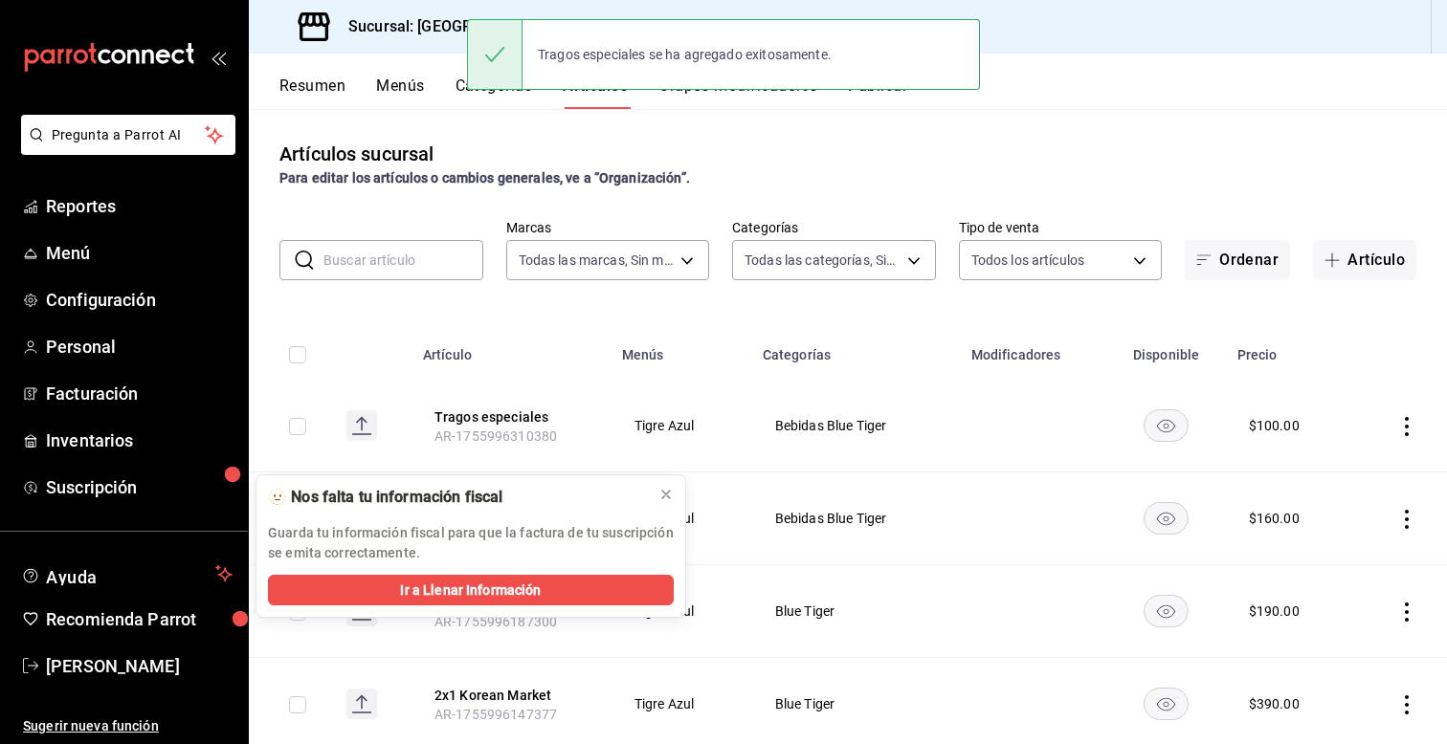
click at [286, 310] on div "Artículos sucursal Para editar los artículos o cambios generales, ve a “Organiz…" at bounding box center [848, 426] width 1198 height 634
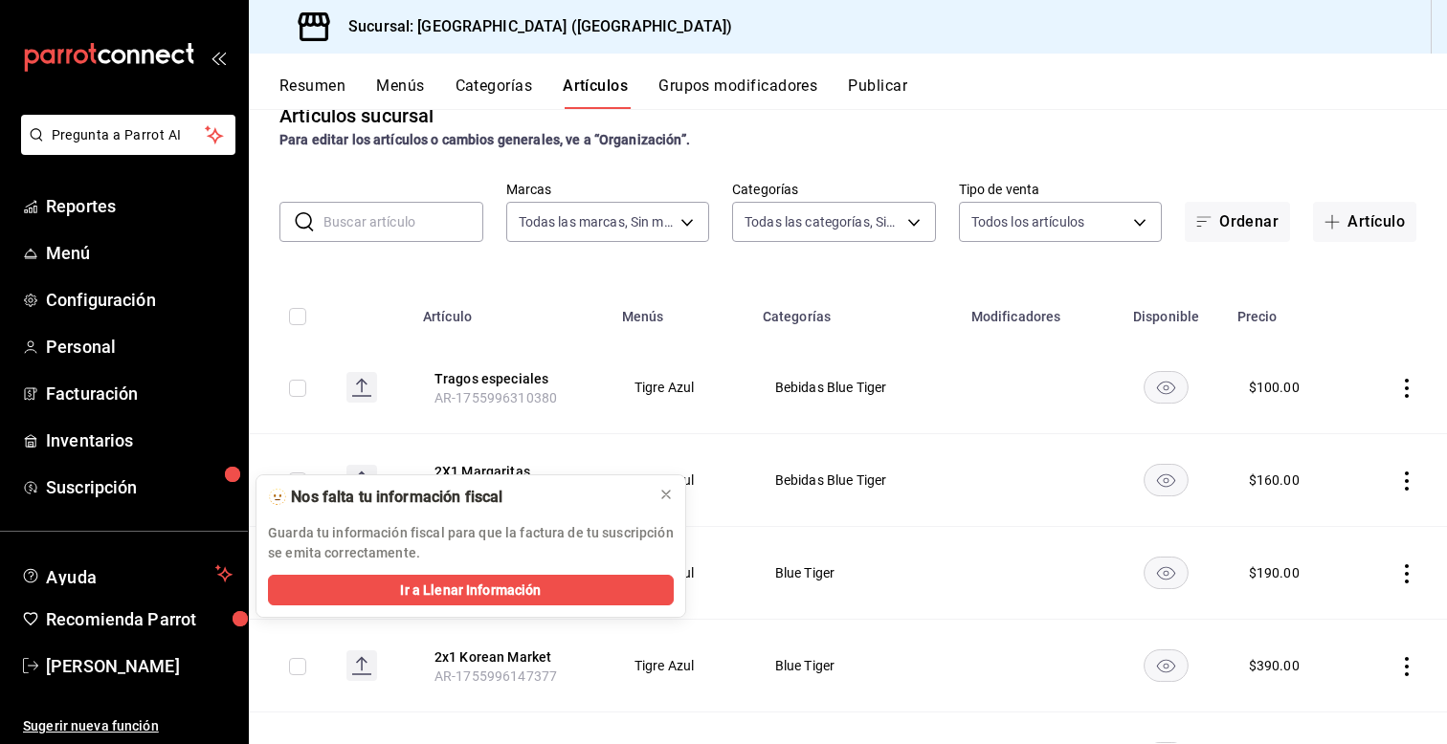
scroll to position [77, 0]
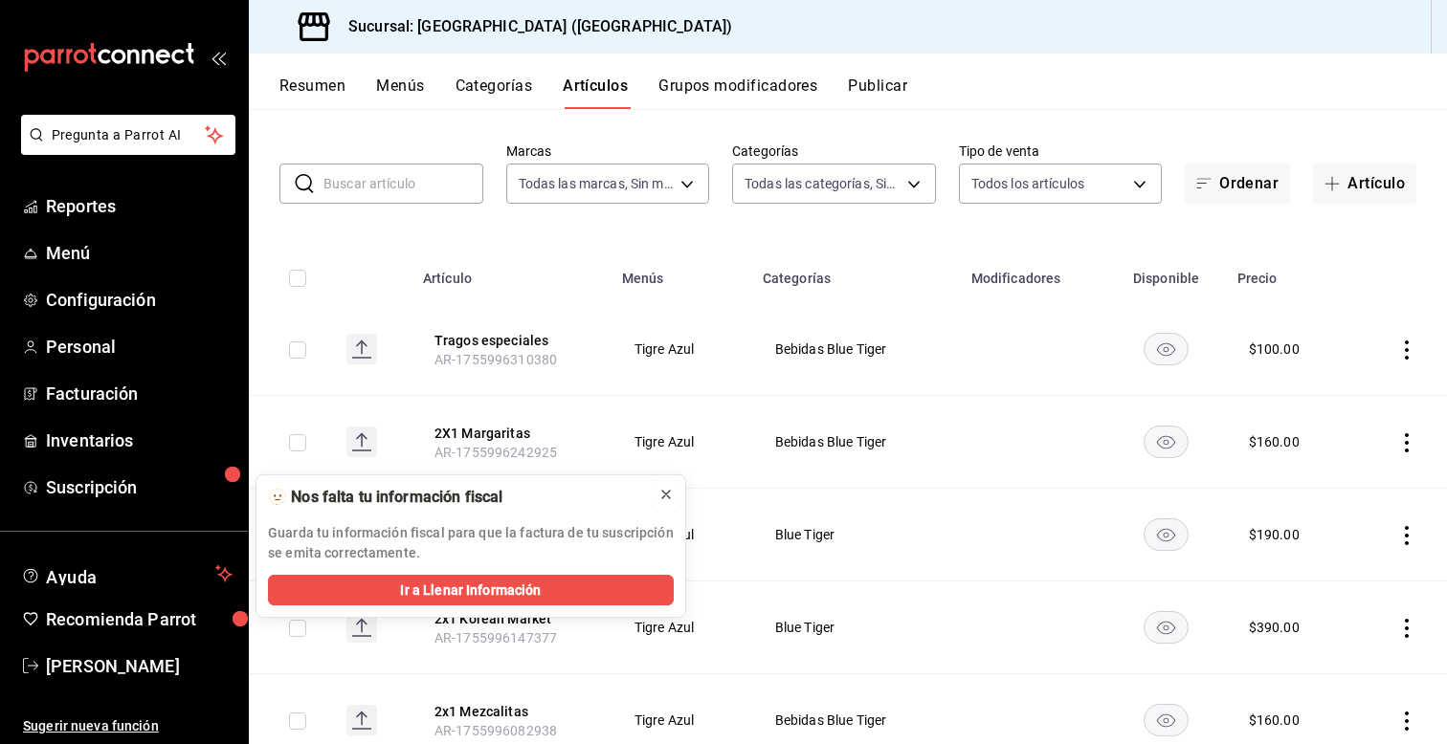
click at [664, 493] on icon at bounding box center [666, 495] width 8 height 8
